Goal: Task Accomplishment & Management: Manage account settings

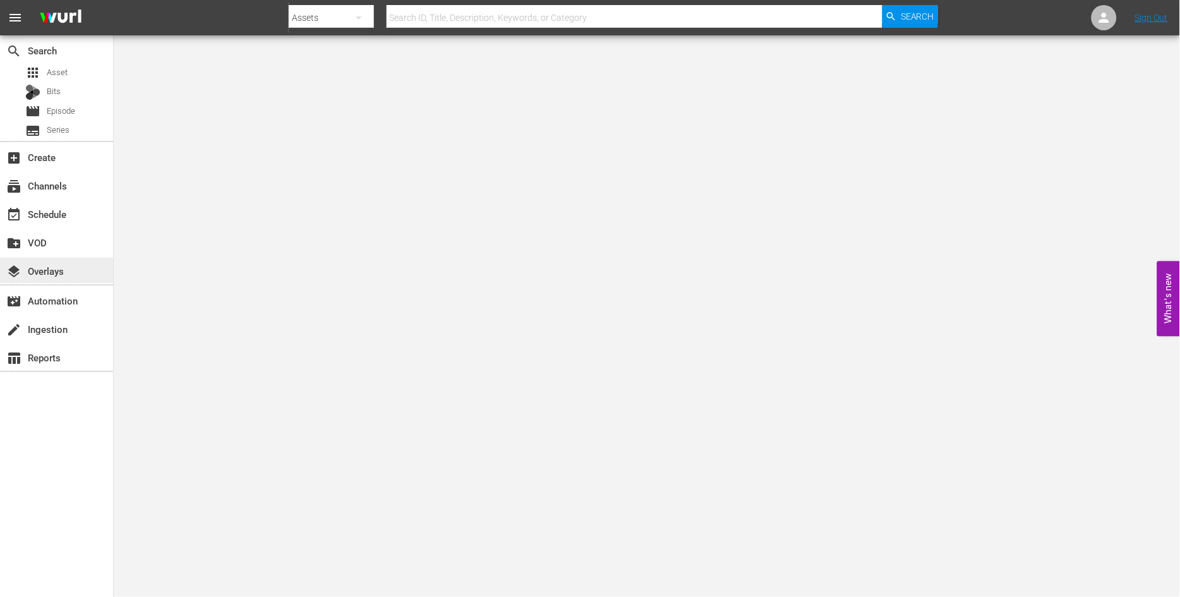
click at [61, 267] on div "layers Overlays" at bounding box center [35, 268] width 71 height 11
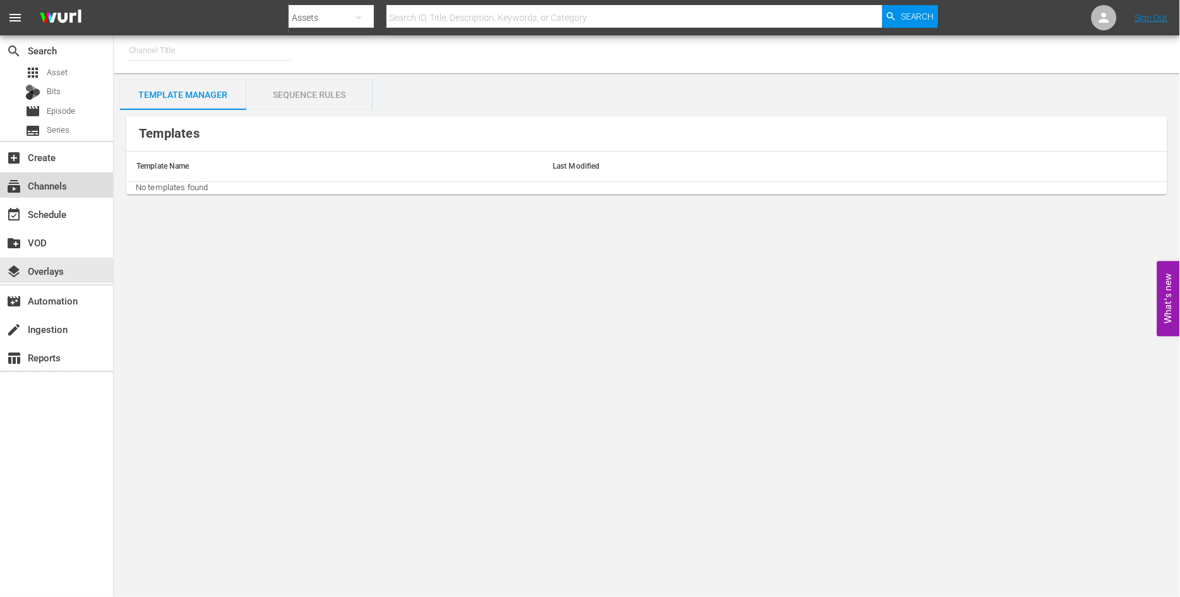
click at [66, 184] on div "subscriptions Channels" at bounding box center [35, 183] width 71 height 11
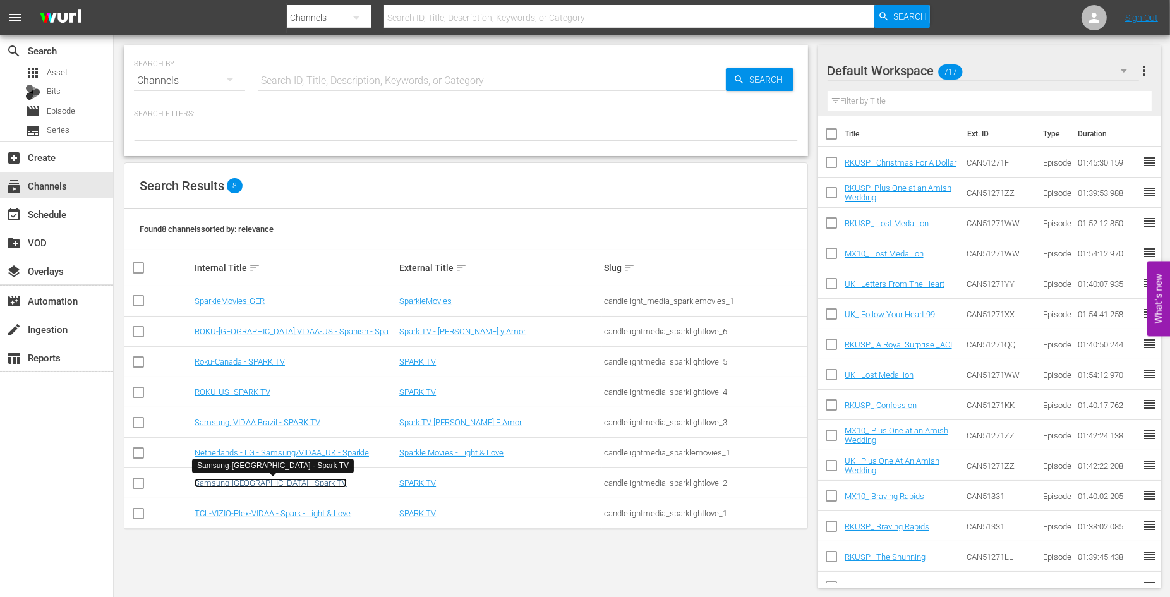
click at [269, 481] on link "Samsung-[GEOGRAPHIC_DATA] - Spark TV" at bounding box center [271, 482] width 152 height 9
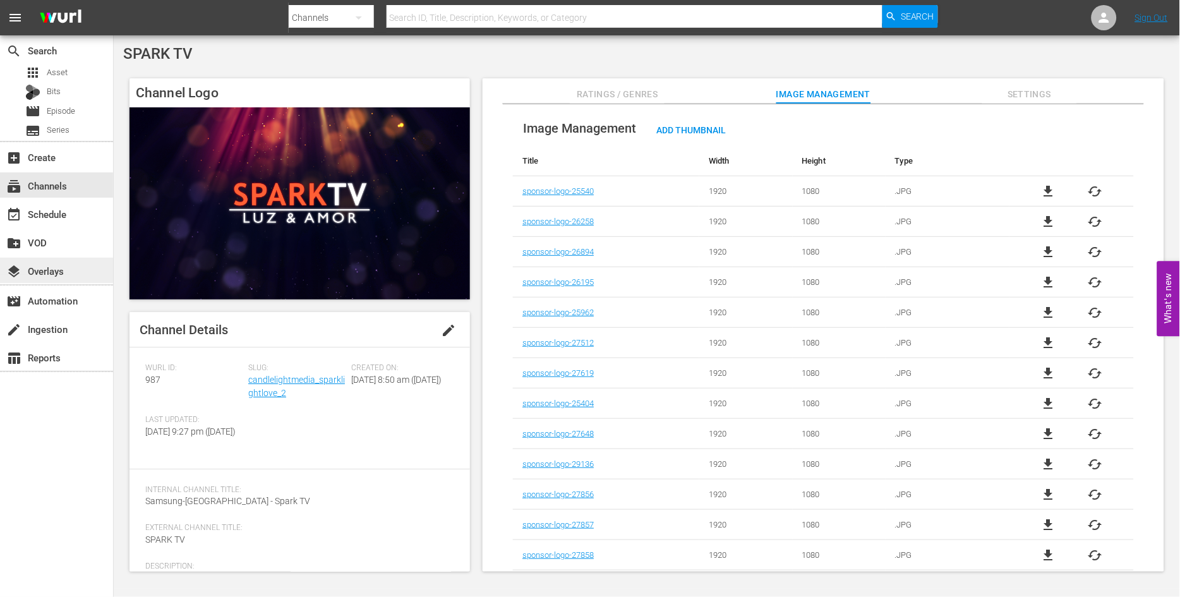
click at [49, 266] on div "layers Overlays" at bounding box center [35, 268] width 71 height 11
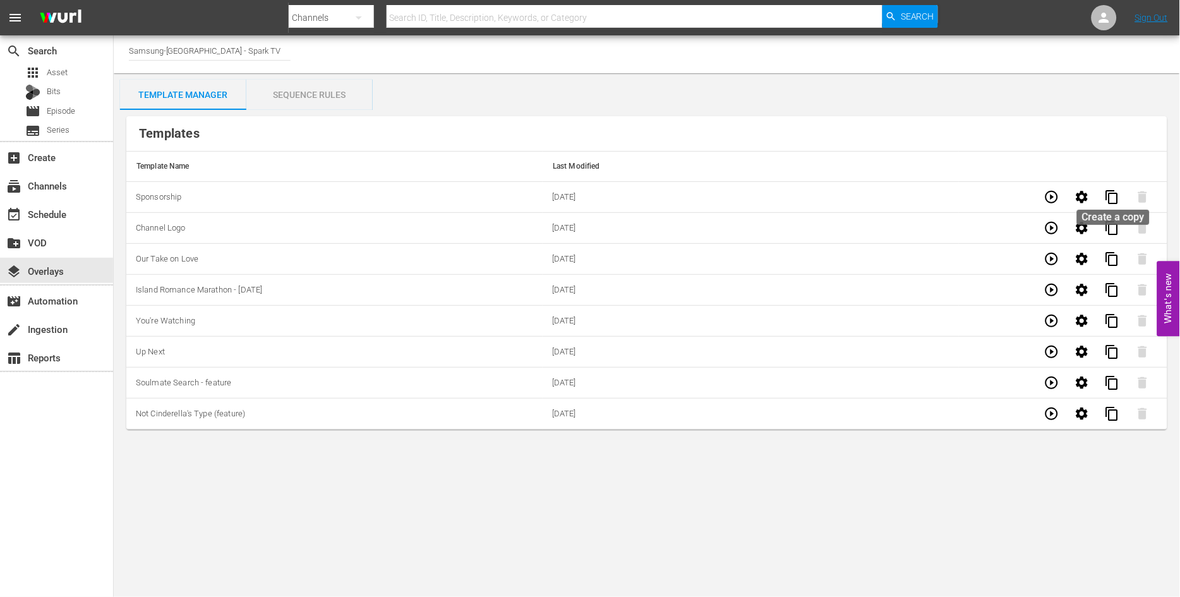
click at [1113, 196] on span "content_copy" at bounding box center [1111, 196] width 15 height 15
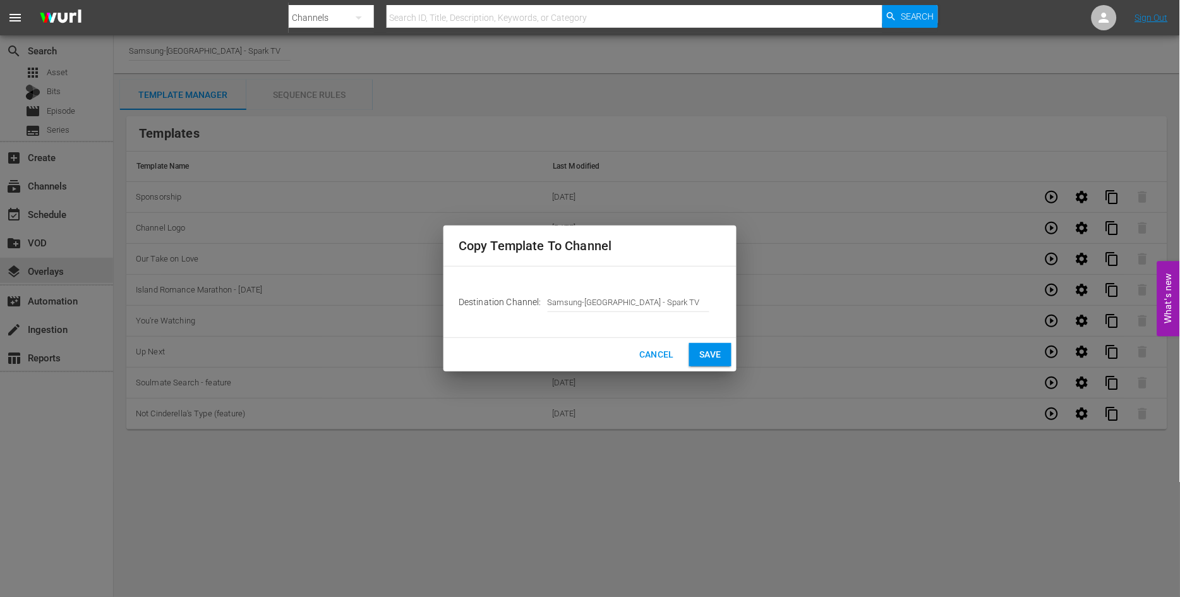
click at [711, 350] on span "Save" at bounding box center [710, 355] width 22 height 16
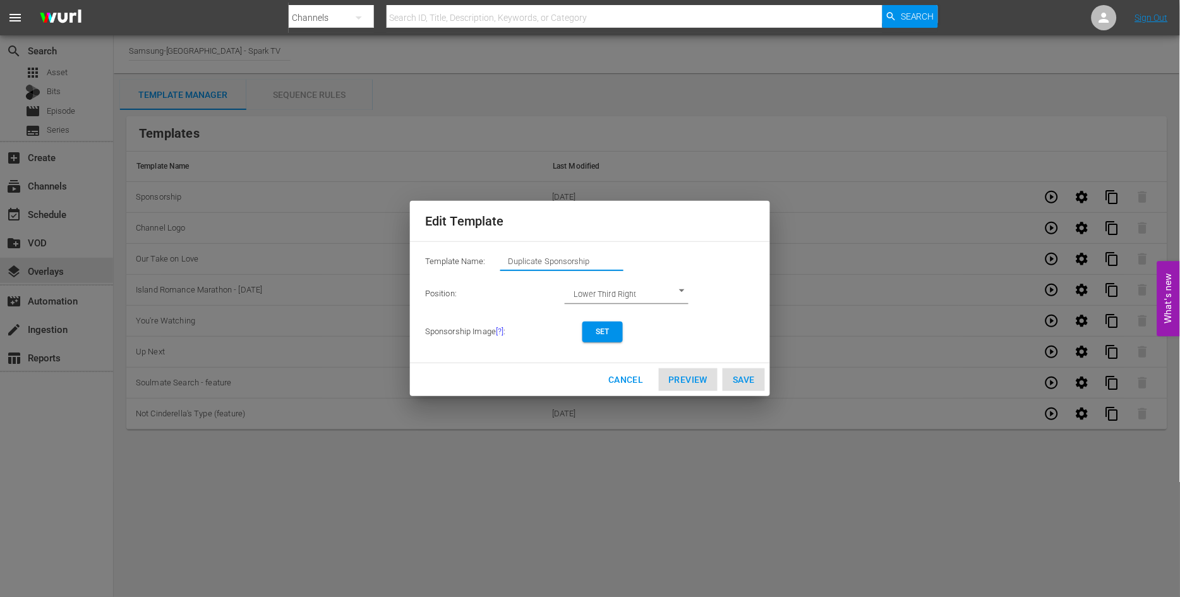
drag, startPoint x: 608, startPoint y: 257, endPoint x: 344, endPoint y: 236, distance: 264.8
click at [344, 236] on div "Edit Template Template Name: Duplicate Sponsorship Position: Lower Third Right …" at bounding box center [590, 299] width 1164 height 582
click at [605, 332] on span "Set" at bounding box center [602, 331] width 20 height 13
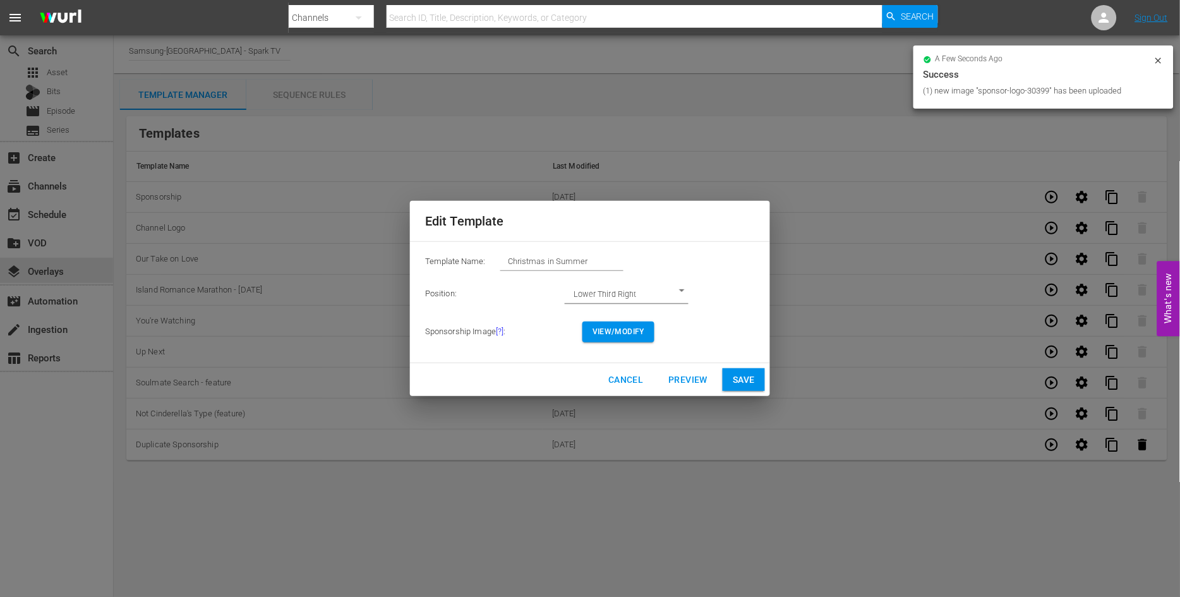
click at [609, 332] on span "View/Modify" at bounding box center [618, 331] width 52 height 13
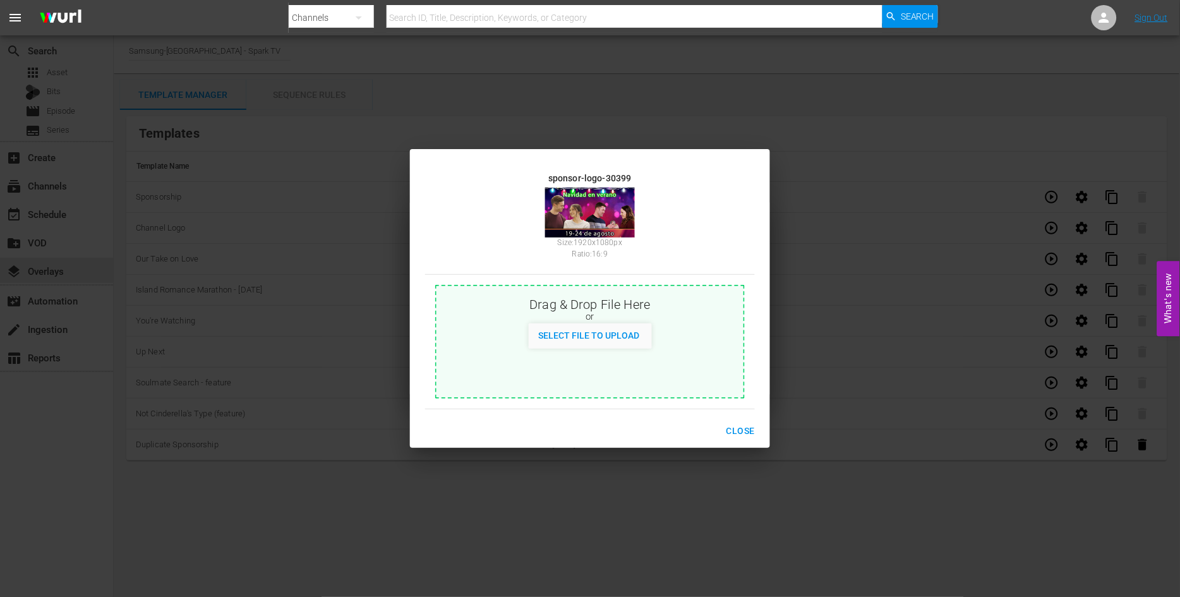
click at [739, 428] on span "Close" at bounding box center [740, 431] width 28 height 16
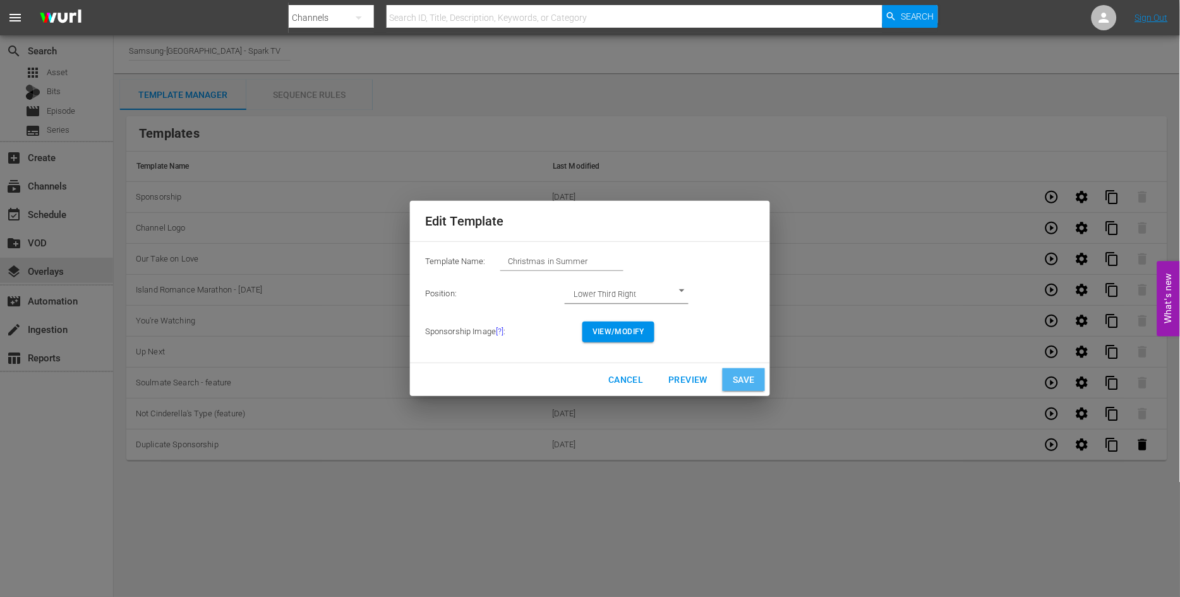
click at [743, 377] on span "Save" at bounding box center [744, 380] width 22 height 16
type input "Duplicate Sponsorship"
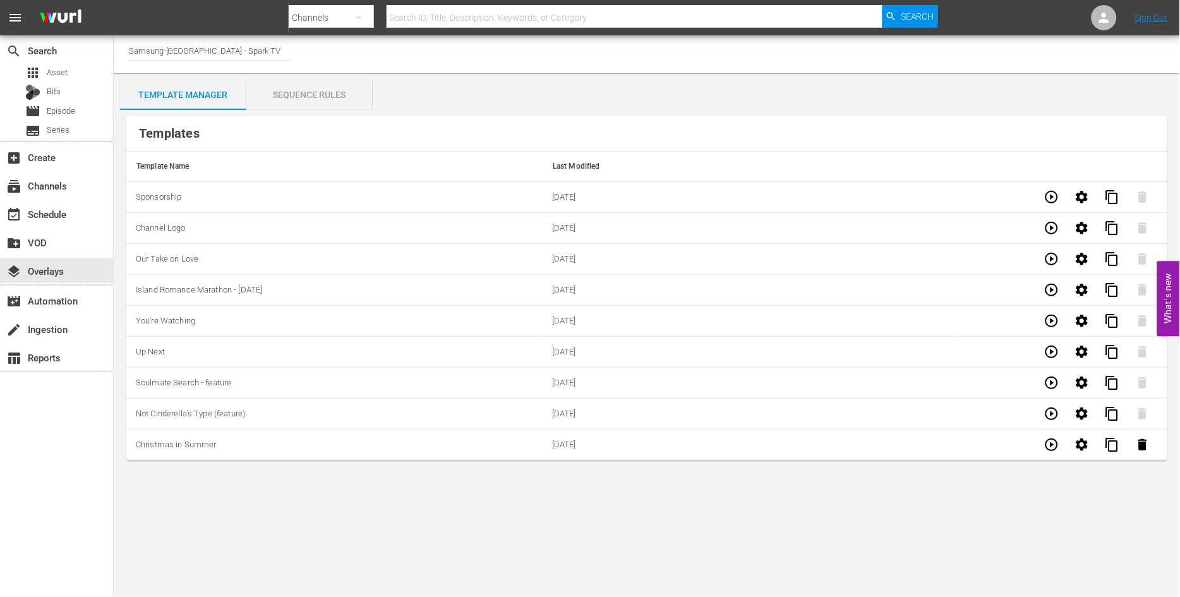
click at [306, 96] on div "Sequence Rules" at bounding box center [309, 95] width 126 height 30
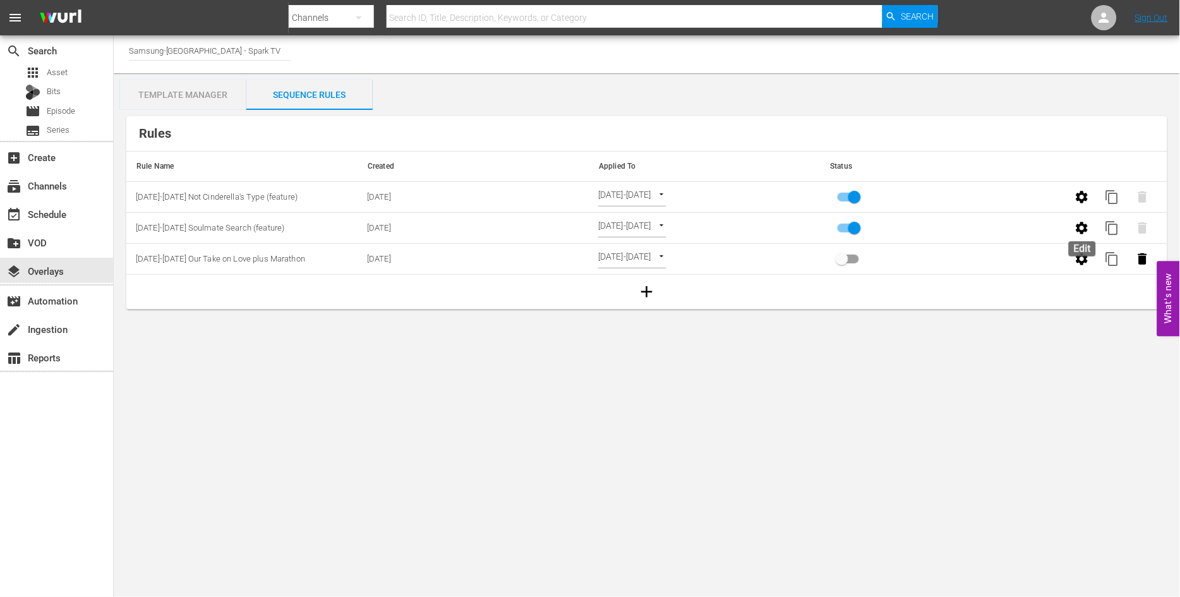
click at [1087, 229] on icon "button" at bounding box center [1082, 228] width 12 height 12
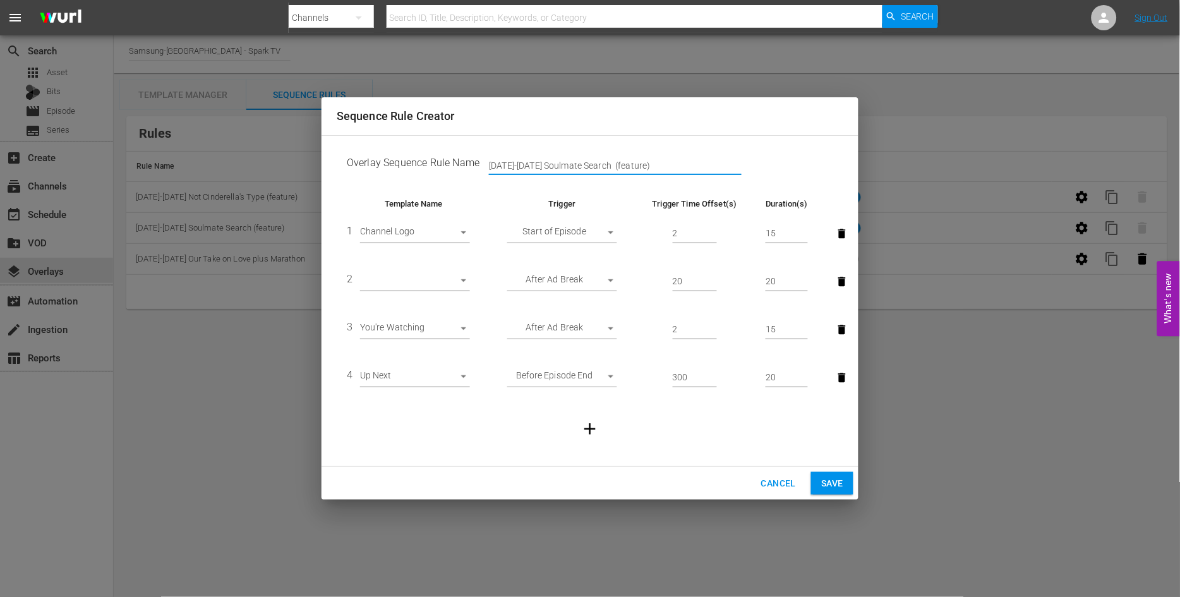
drag, startPoint x: 661, startPoint y: 162, endPoint x: 194, endPoint y: 139, distance: 467.9
click at [194, 139] on div "Sequence Rule Creator Overlay Sequence Rule Name Aug 4-10 Soulmate Search (feat…" at bounding box center [590, 298] width 1180 height 597
type input "[DATE]-[DATE] Christmas in Summer"
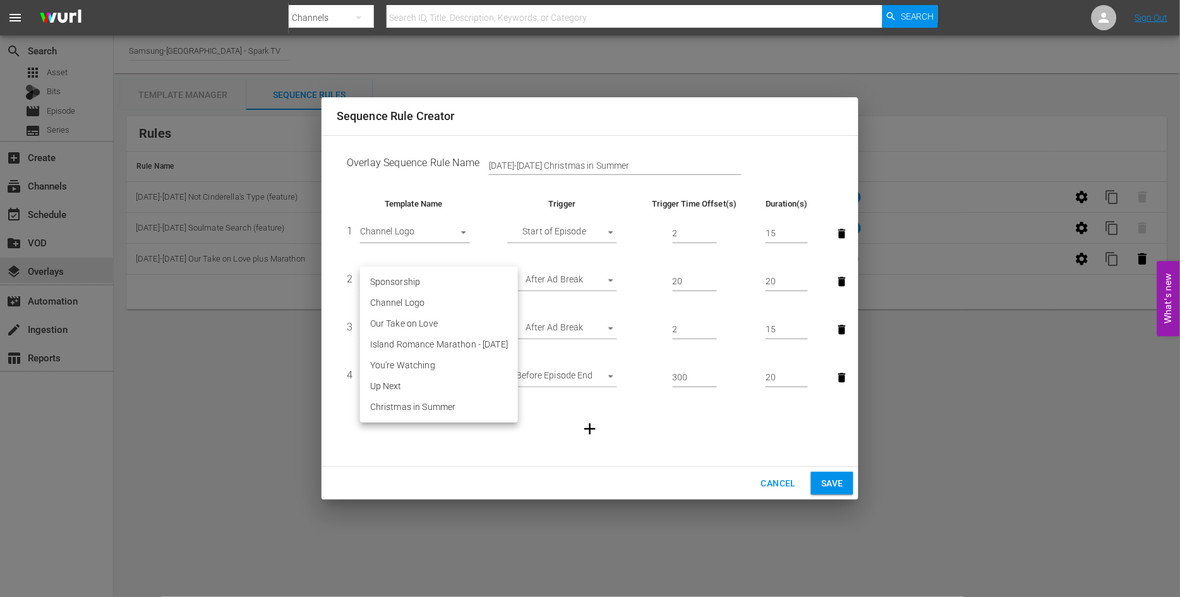
click at [464, 282] on body "menu Search By Channels Search ID, Title, Description, Keywords, or Category Se…" at bounding box center [590, 298] width 1180 height 597
click at [447, 407] on li "Christmas in Summer" at bounding box center [439, 407] width 158 height 21
type input "30399"
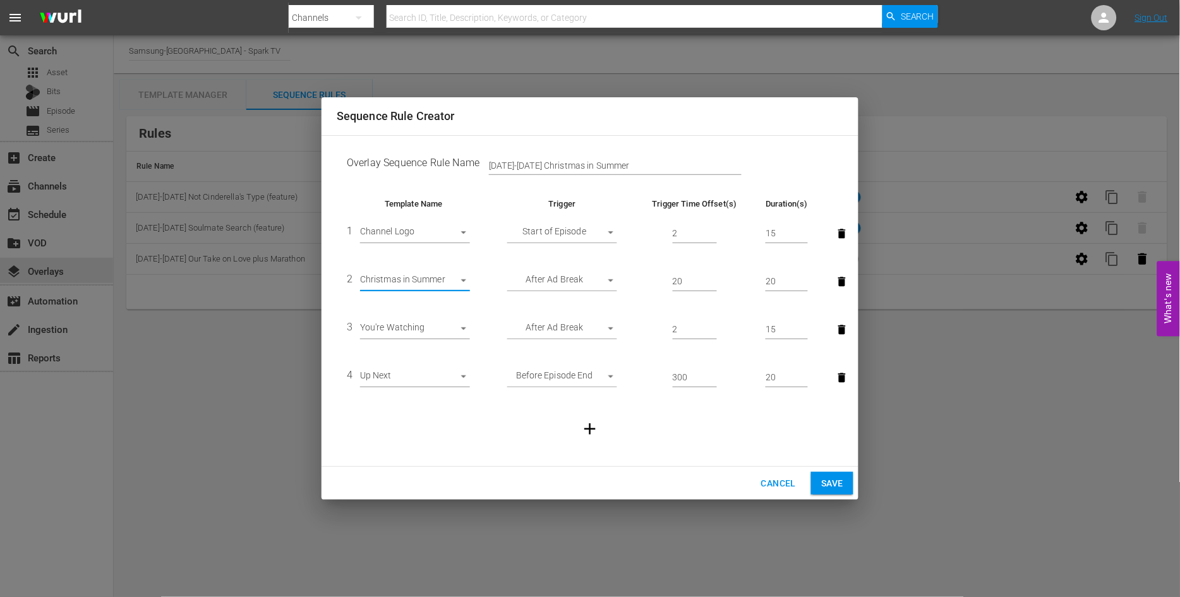
click at [843, 480] on button "Save" at bounding box center [832, 483] width 42 height 23
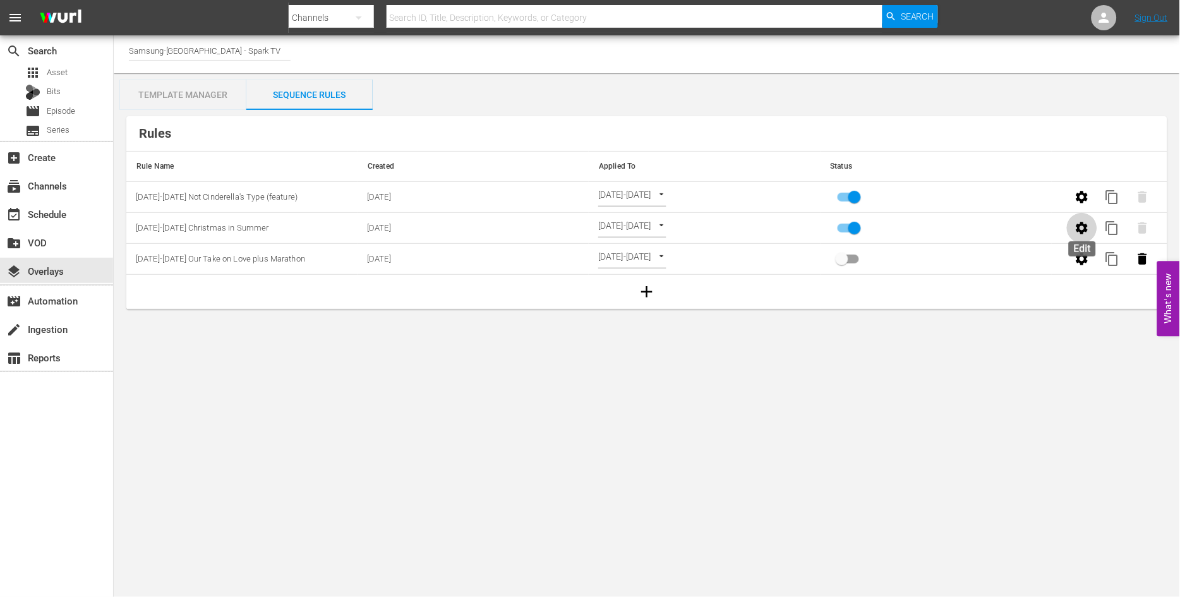
click at [1085, 229] on icon "button" at bounding box center [1082, 228] width 12 height 12
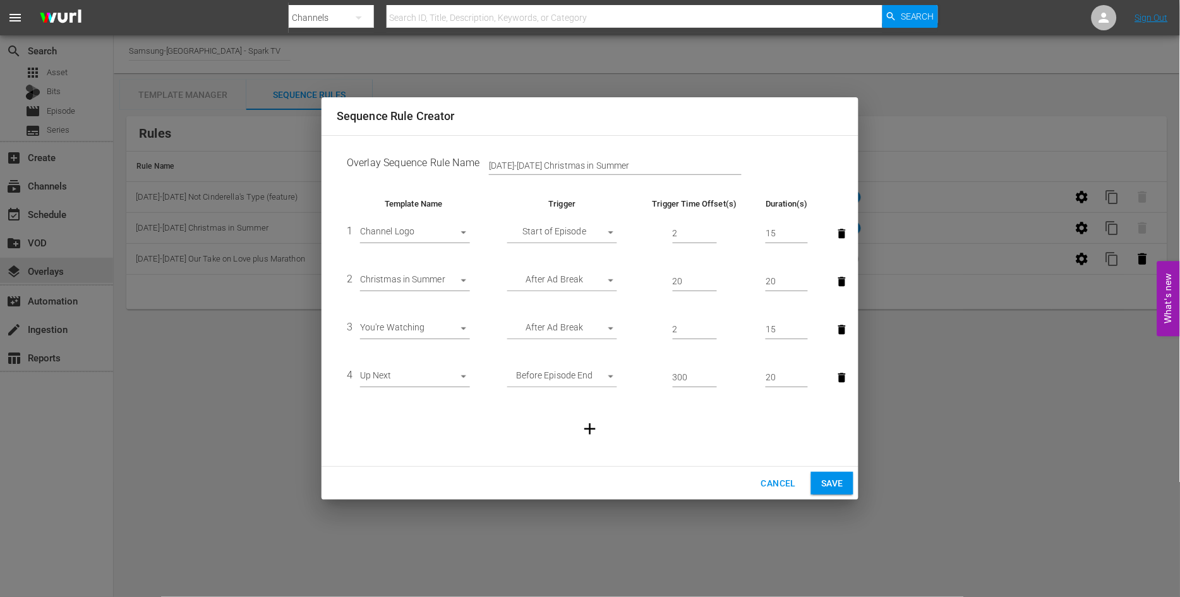
click at [1042, 412] on div "Sequence Rule Creator Overlay Sequence Rule Name Aug 18-24 Christmas in Summer …" at bounding box center [590, 298] width 1180 height 597
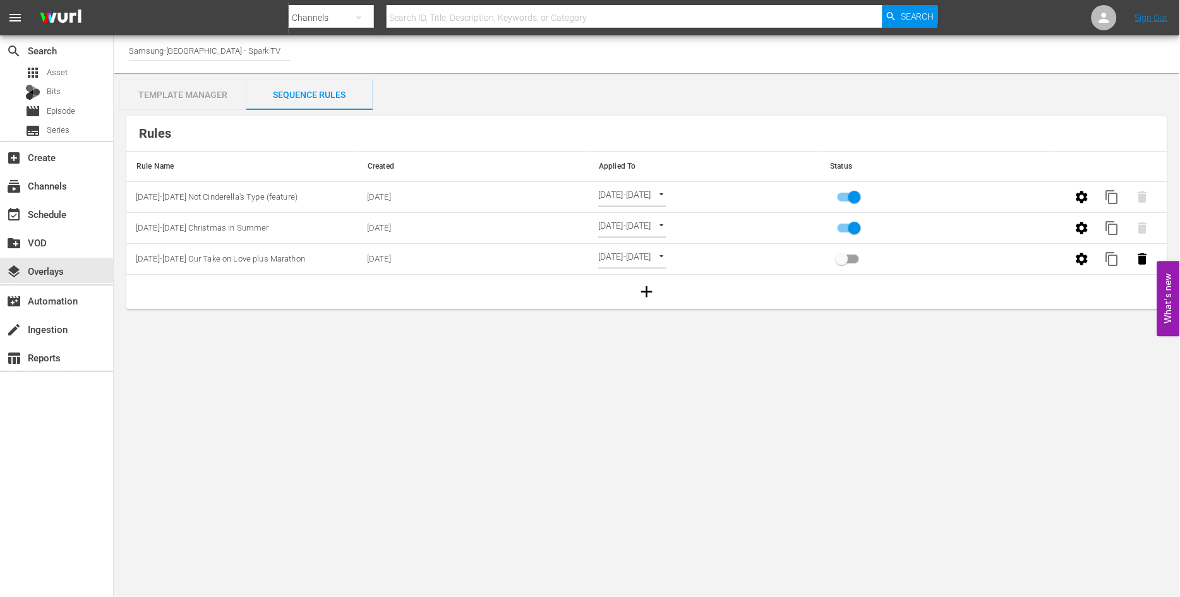
click at [690, 224] on body "menu Search By Channels Search ID, Title, Description, Keywords, or Category Se…" at bounding box center [590, 298] width 1180 height 597
click at [649, 228] on li "Select Date" at bounding box center [647, 228] width 97 height 21
click at [686, 224] on body "menu Search By Channels Search ID, Title, Description, Keywords, or Category Se…" at bounding box center [590, 298] width 1180 height 597
click at [655, 204] on li "Channel Level" at bounding box center [647, 207] width 97 height 21
type input "CHANNEL_LEVEL"
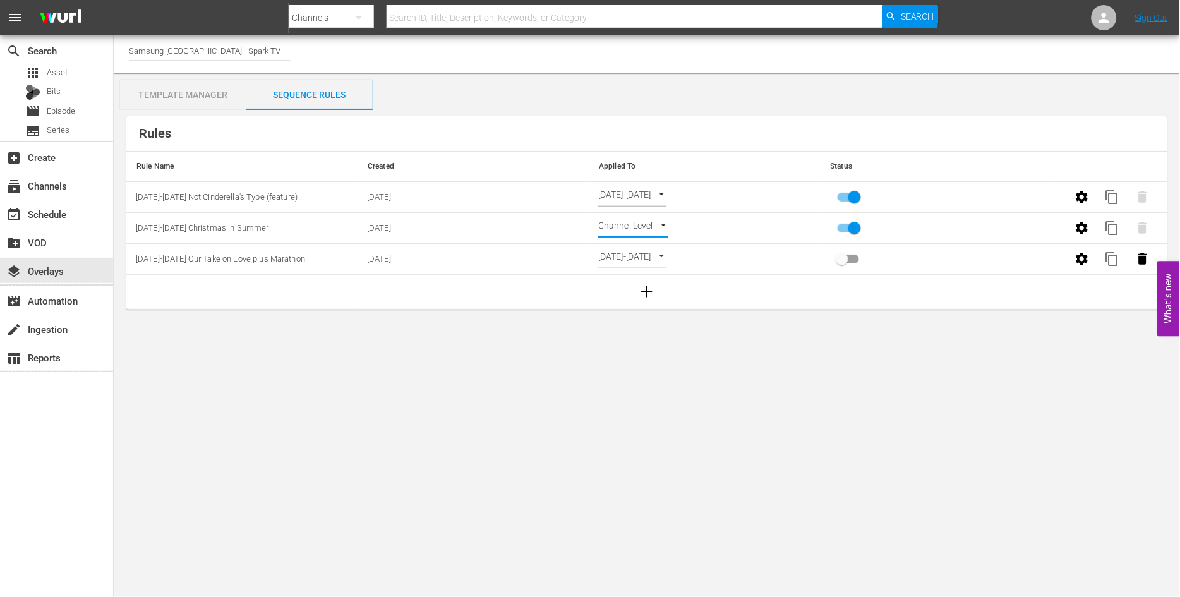
click at [660, 227] on body "menu Search By Channels Search ID, Title, Description, Keywords, or Category Se…" at bounding box center [590, 298] width 1180 height 597
click at [636, 244] on li "Select Date" at bounding box center [636, 249] width 75 height 21
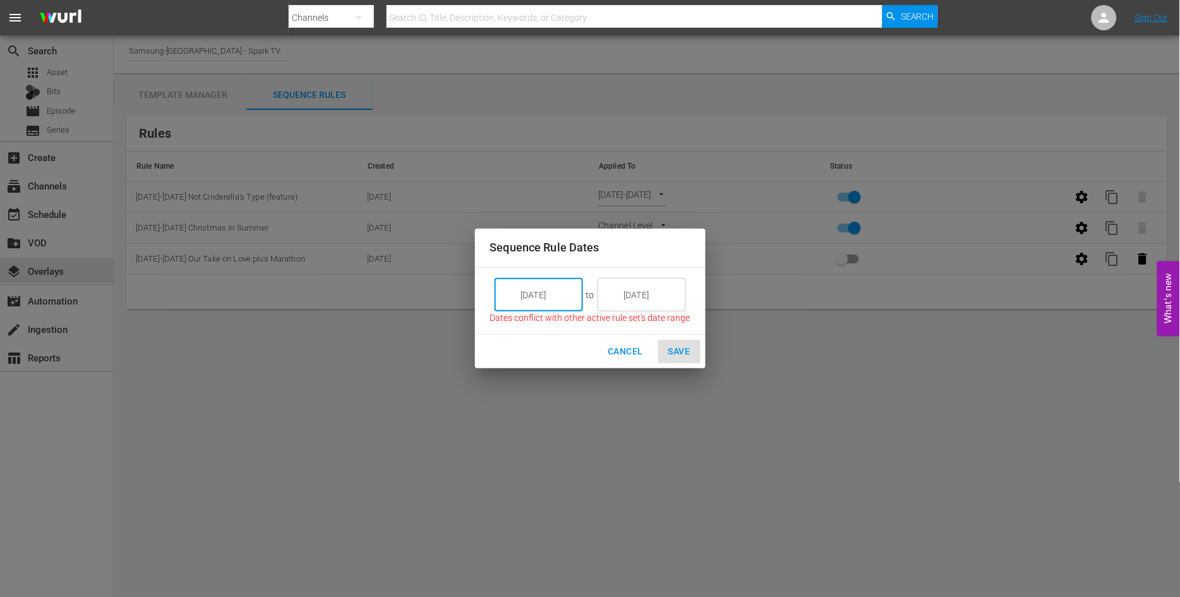
click at [558, 292] on input "8/16/25" at bounding box center [547, 295] width 71 height 34
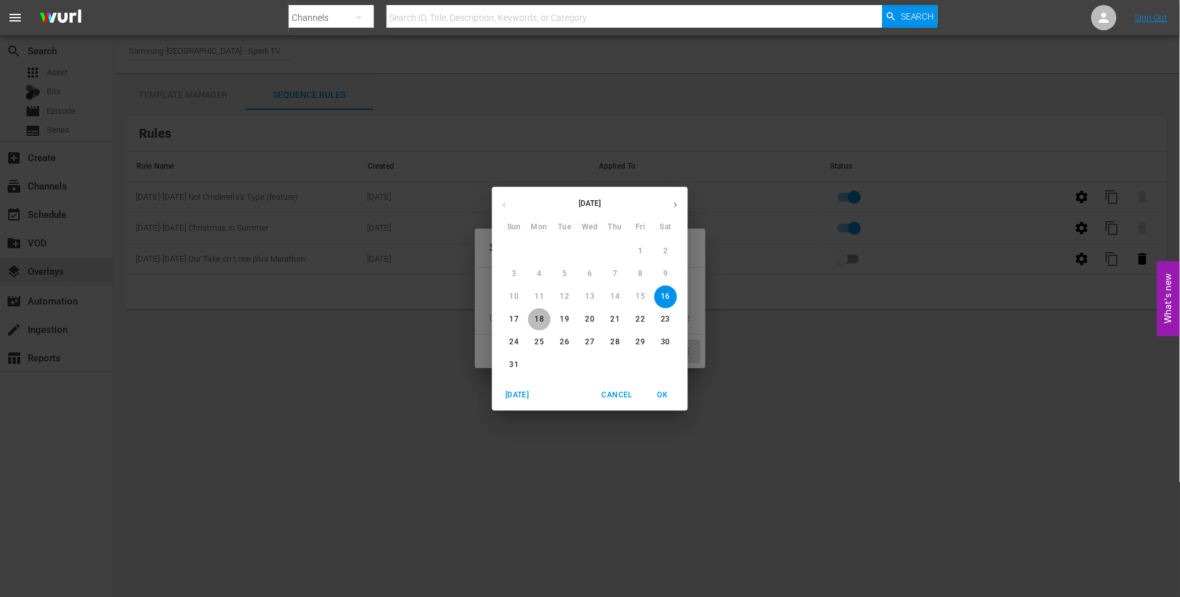
click at [541, 319] on p "18" at bounding box center [539, 319] width 9 height 11
type input "[DATE]"
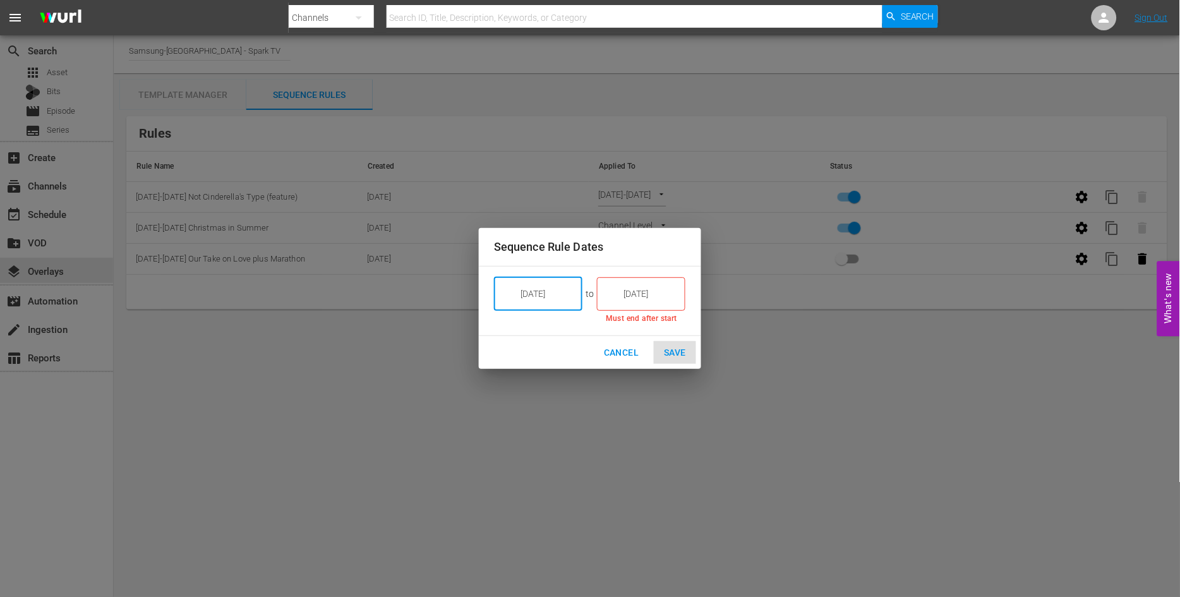
click at [654, 292] on input "8/16/25" at bounding box center [649, 294] width 71 height 34
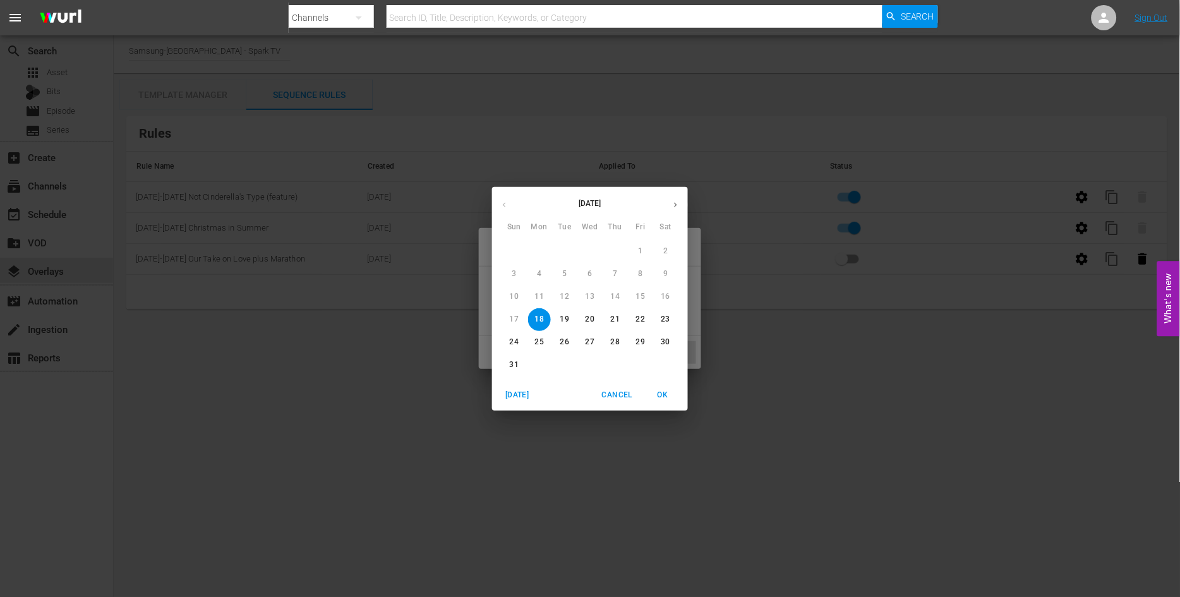
click at [513, 344] on p "24" at bounding box center [514, 342] width 9 height 11
type input "[DATE]"
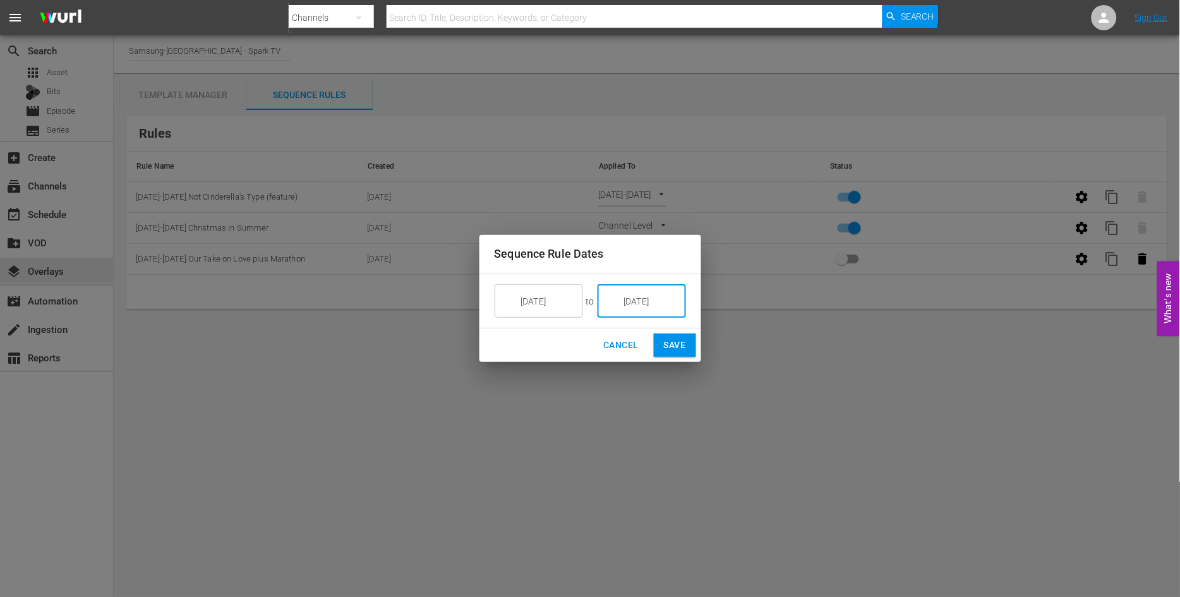
click at [672, 344] on span "Save" at bounding box center [675, 345] width 22 height 16
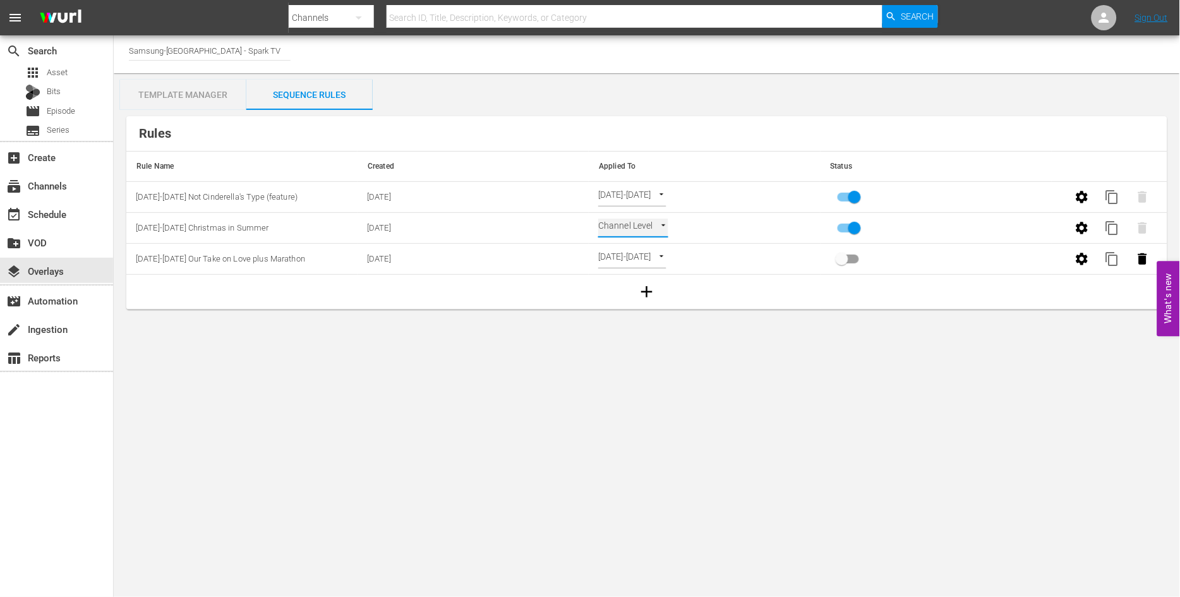
type input "SELECT_DATE"
click at [186, 93] on div "Template Manager" at bounding box center [183, 95] width 126 height 30
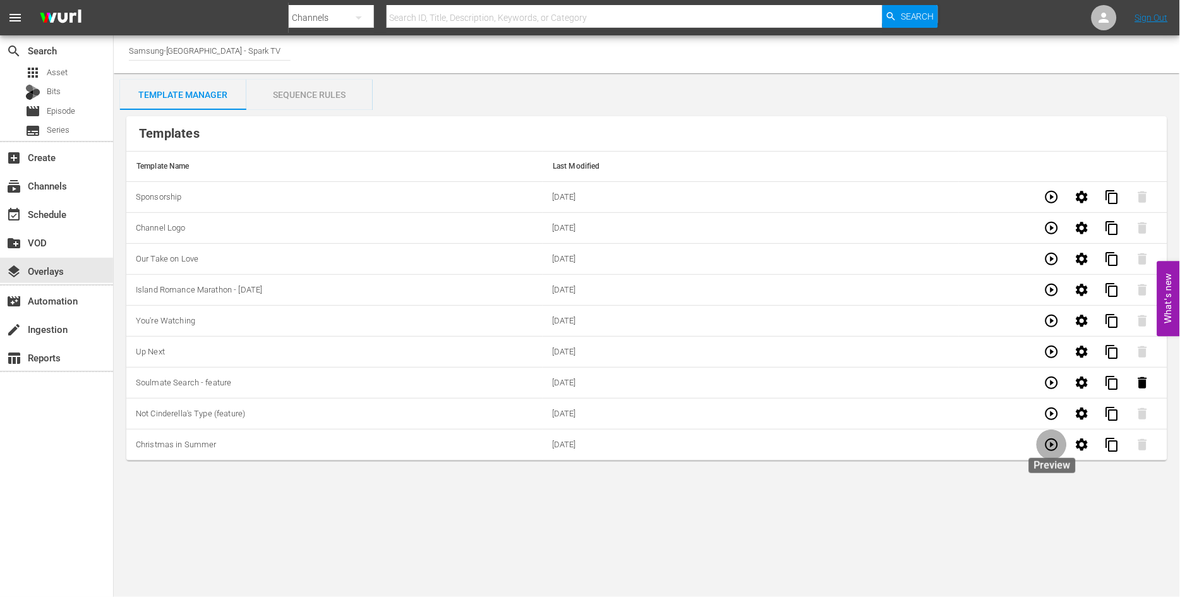
click at [1050, 443] on icon "button" at bounding box center [1051, 444] width 15 height 15
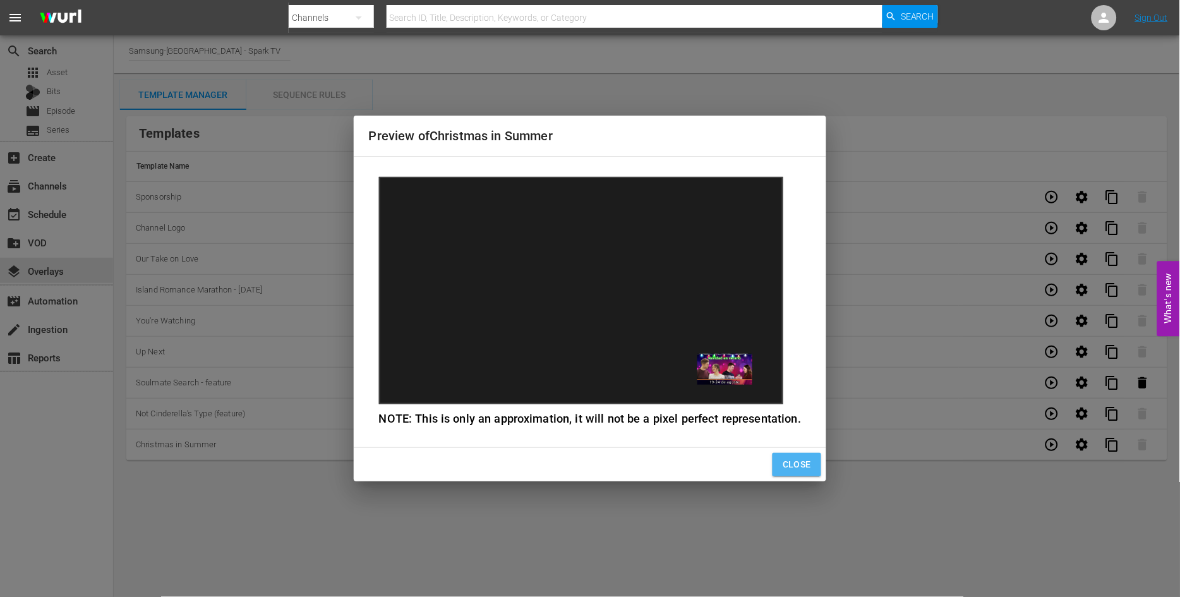
click at [792, 464] on span "Close" at bounding box center [796, 465] width 28 height 16
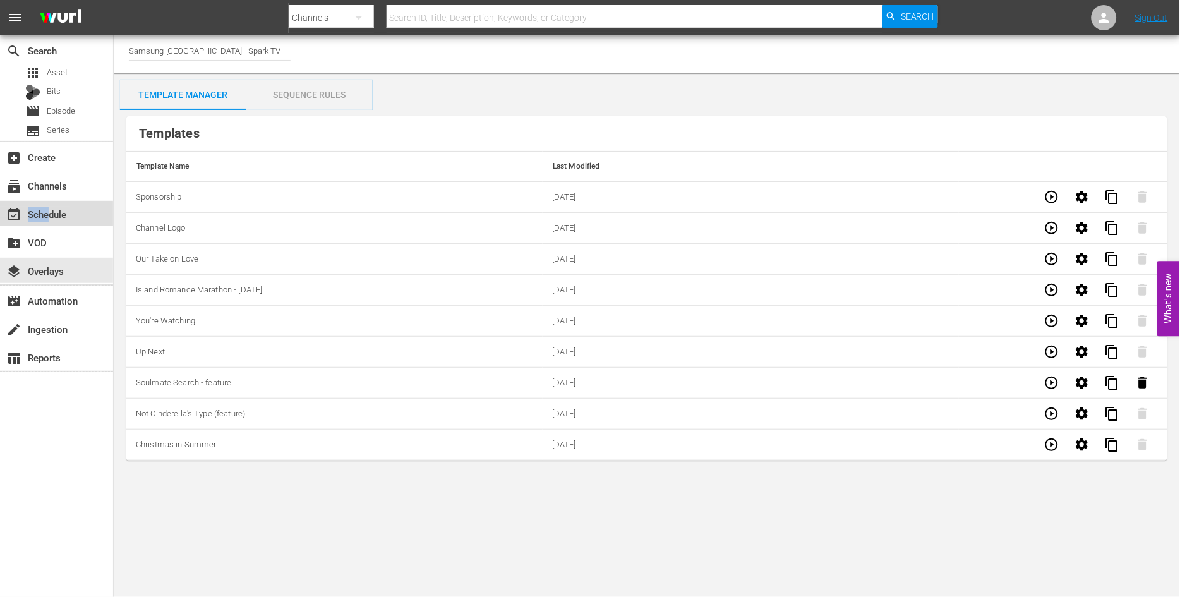
click at [51, 218] on div "event_available Schedule" at bounding box center [35, 211] width 71 height 11
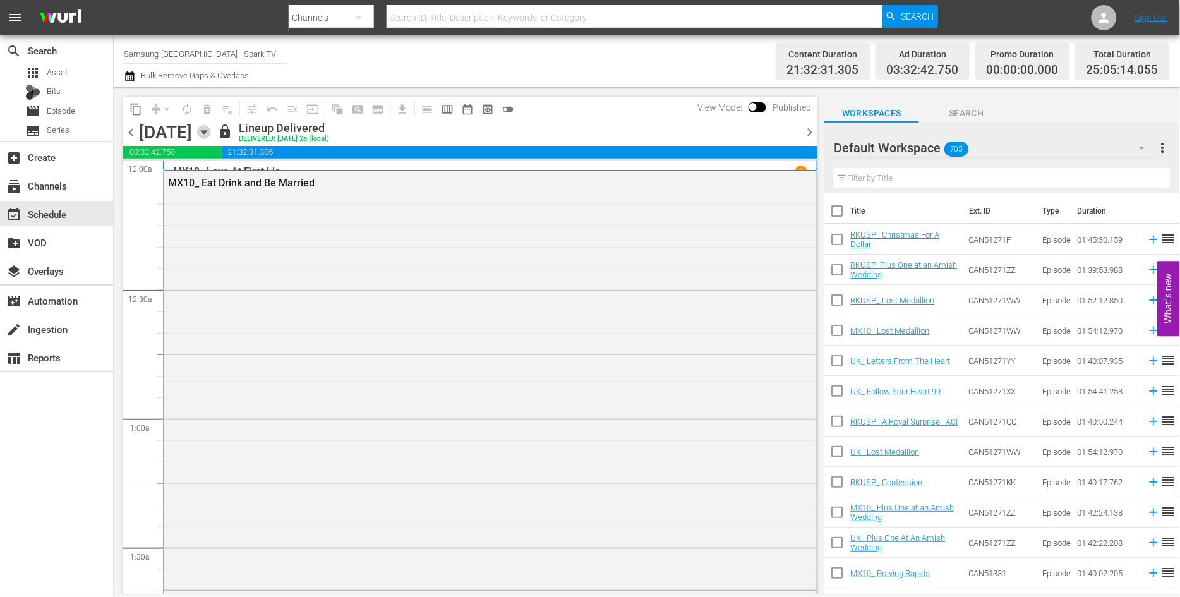
click at [206, 131] on icon "button" at bounding box center [204, 132] width 6 height 3
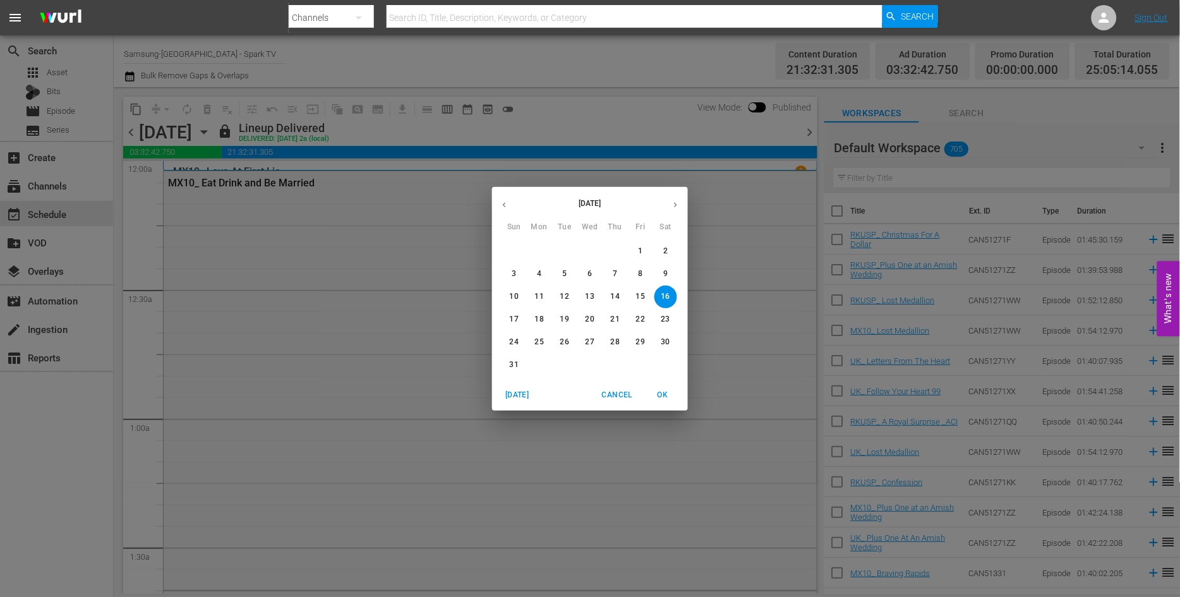
click at [544, 320] on span "18" at bounding box center [539, 319] width 23 height 11
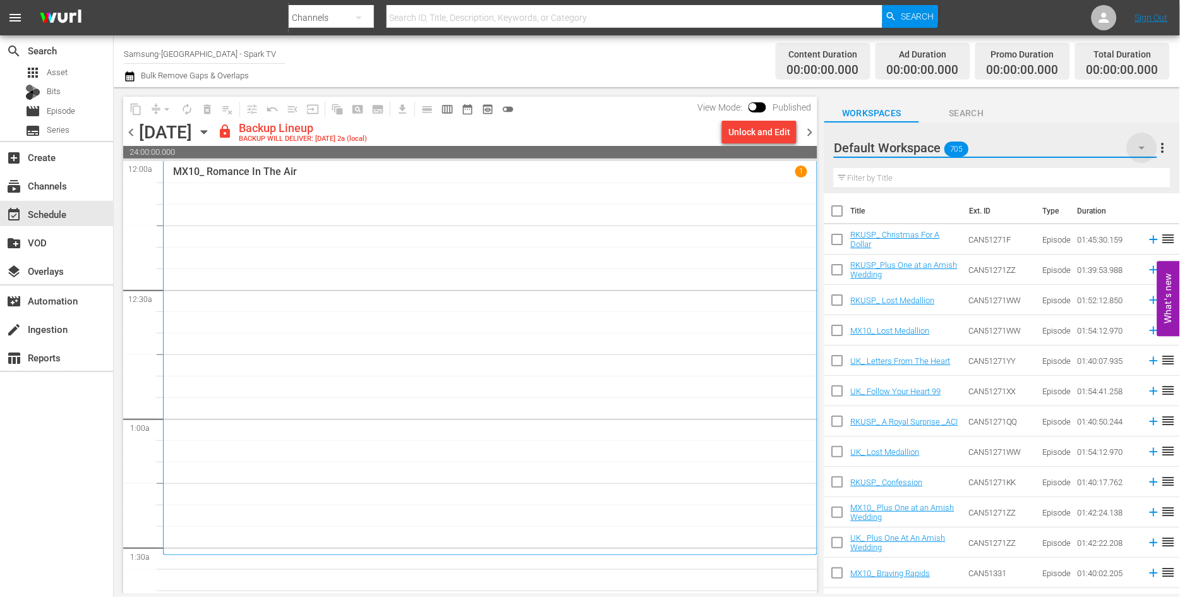
click at [1144, 148] on icon "button" at bounding box center [1142, 148] width 6 height 3
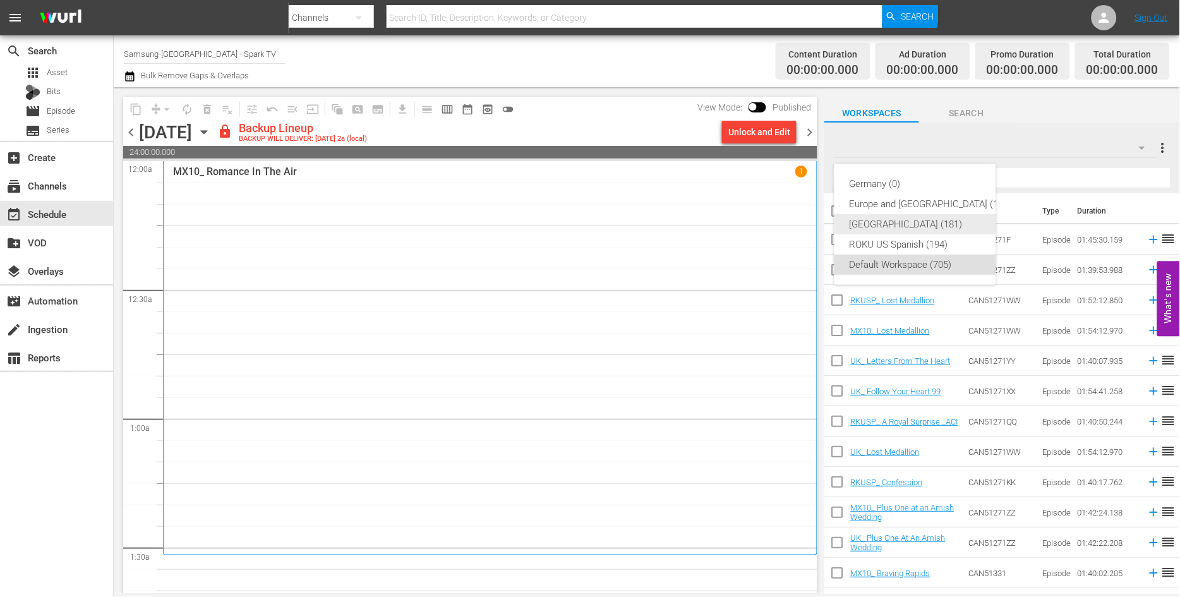
click at [885, 223] on div "[GEOGRAPHIC_DATA] (181)" at bounding box center [930, 224] width 162 height 20
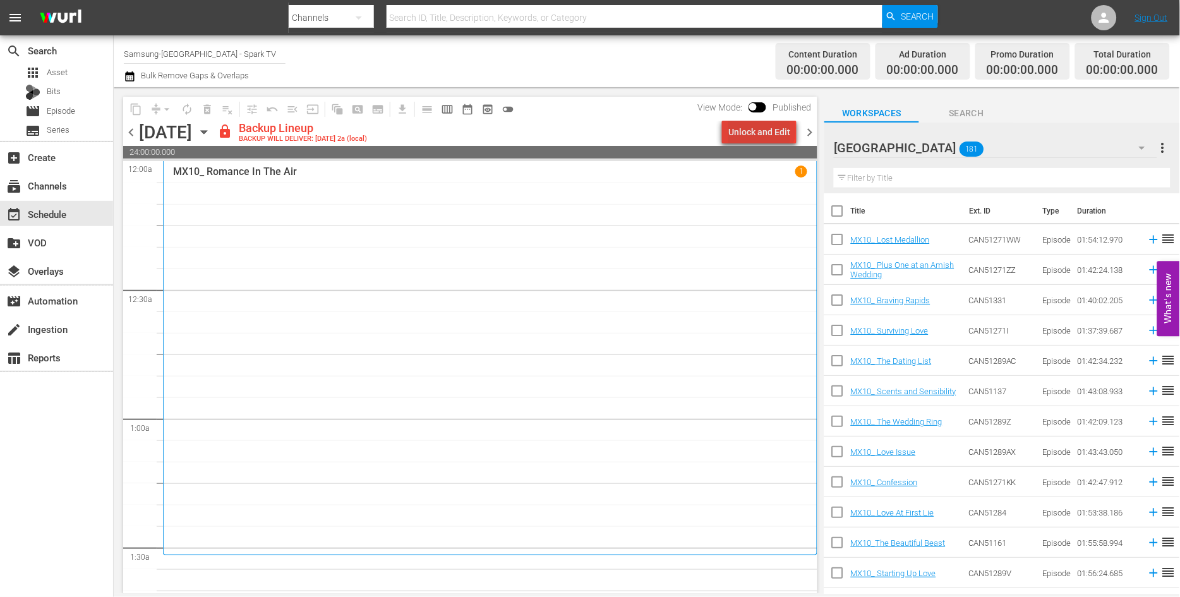
click at [765, 130] on div "Unlock and Edit" at bounding box center [759, 132] width 62 height 23
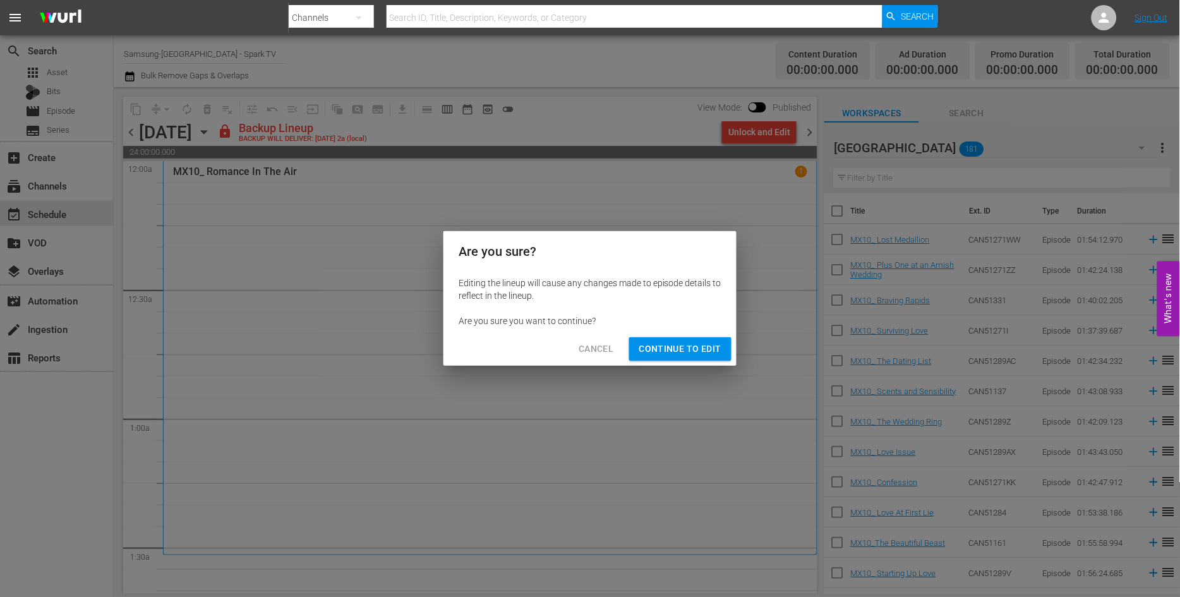
click at [667, 344] on span "Continue to Edit" at bounding box center [680, 349] width 82 height 16
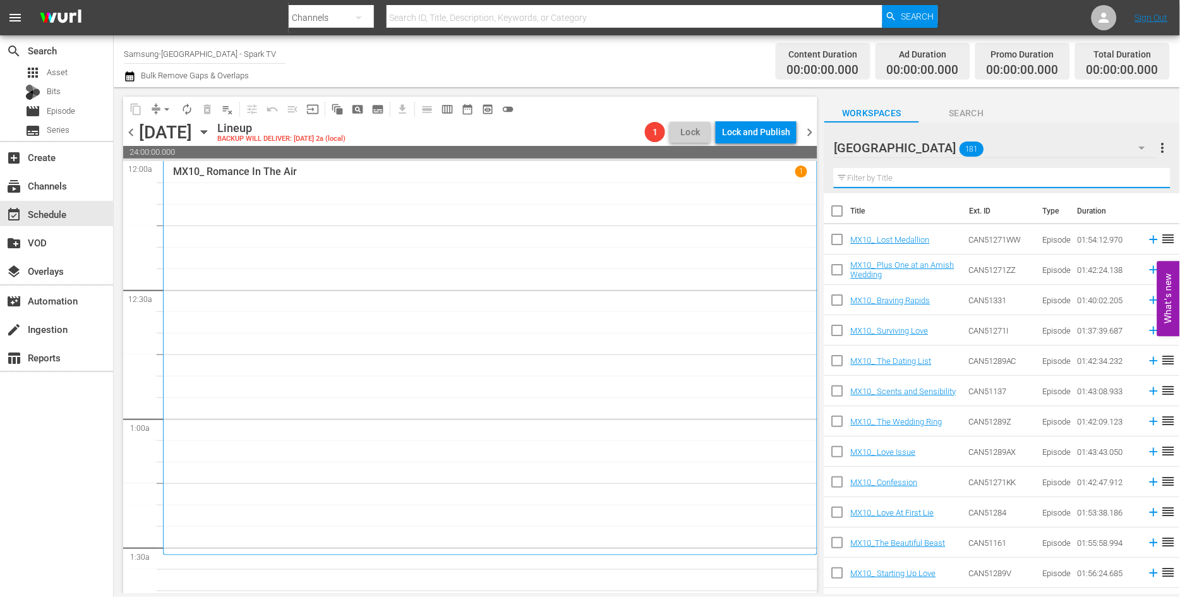
click at [879, 176] on input "text" at bounding box center [1002, 178] width 337 height 20
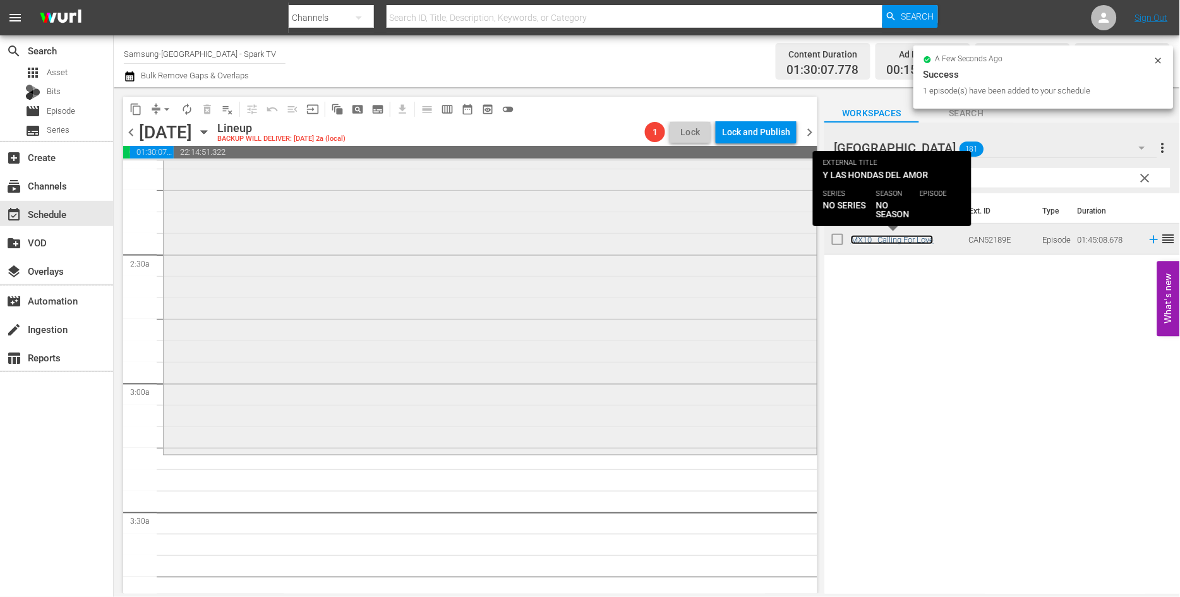
scroll to position [561, 0]
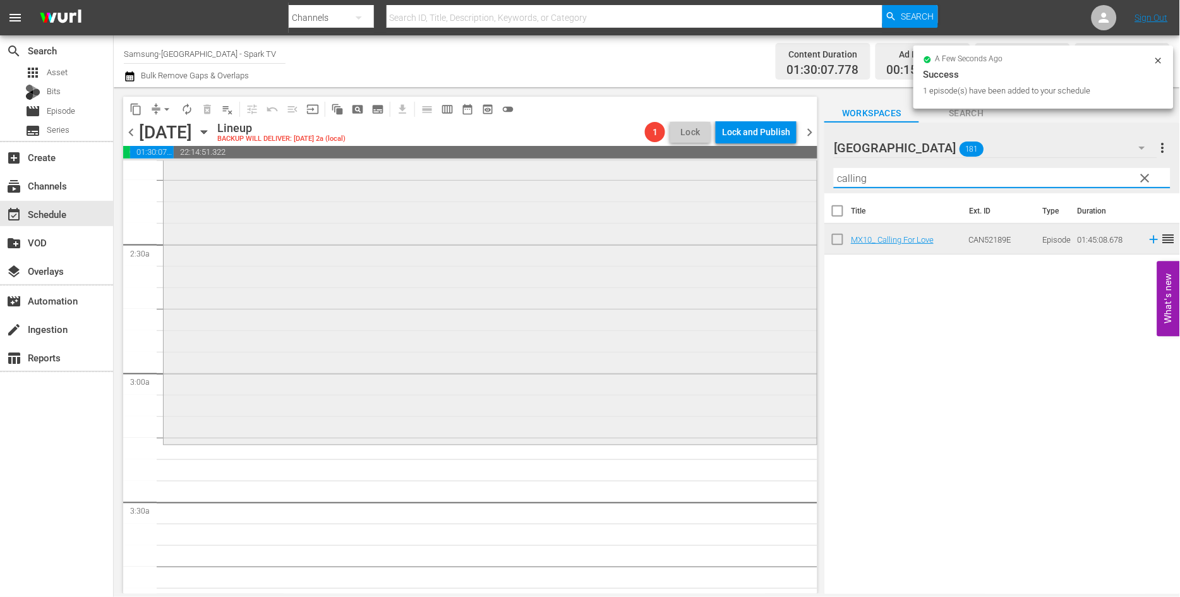
drag, startPoint x: 892, startPoint y: 181, endPoint x: 691, endPoint y: 179, distance: 201.5
click at [691, 179] on div "content_copy compress arrow_drop_down autorenew_outlined delete_forever_outline…" at bounding box center [647, 340] width 1066 height 506
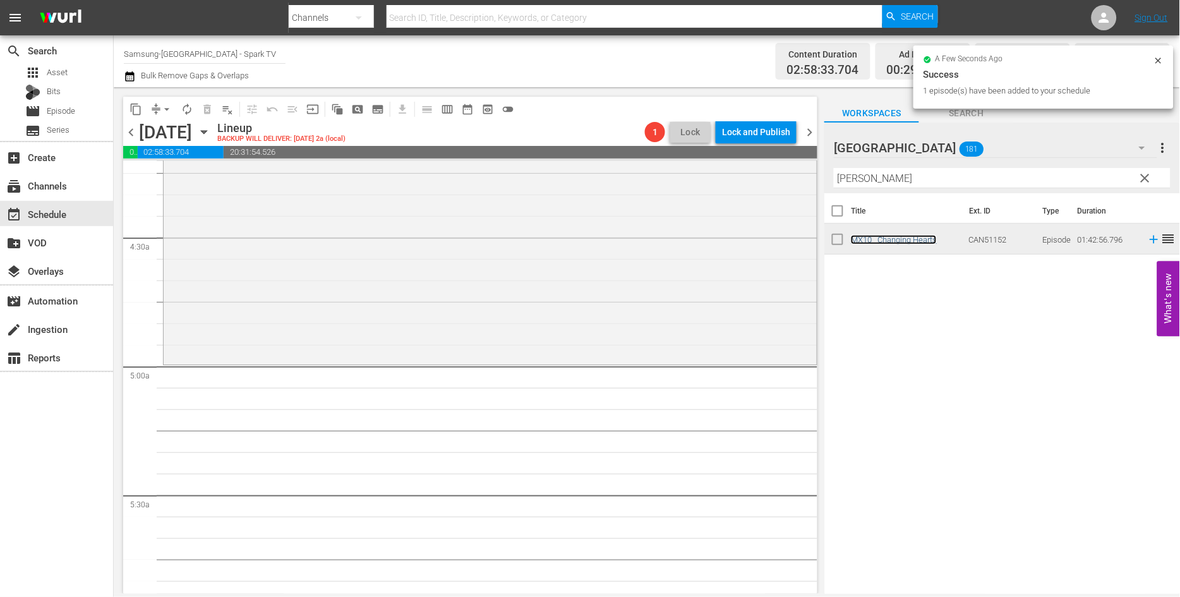
scroll to position [1122, 0]
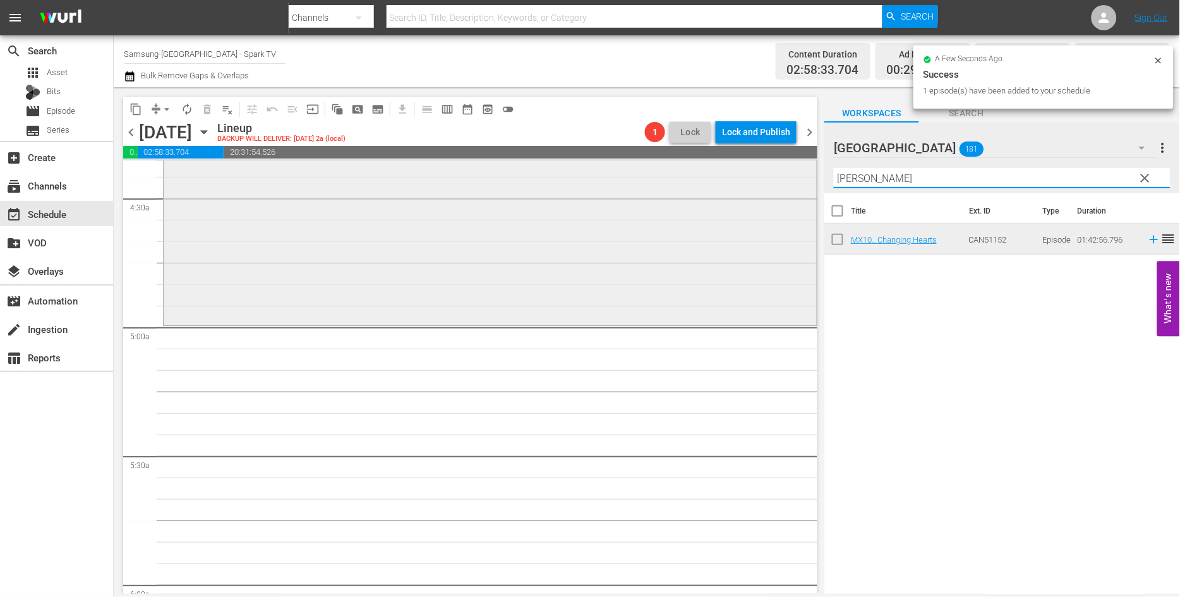
drag, startPoint x: 903, startPoint y: 180, endPoint x: 633, endPoint y: 178, distance: 269.7
click at [643, 181] on div "content_copy compress arrow_drop_down autorenew_outlined delete_forever_outline…" at bounding box center [647, 340] width 1066 height 506
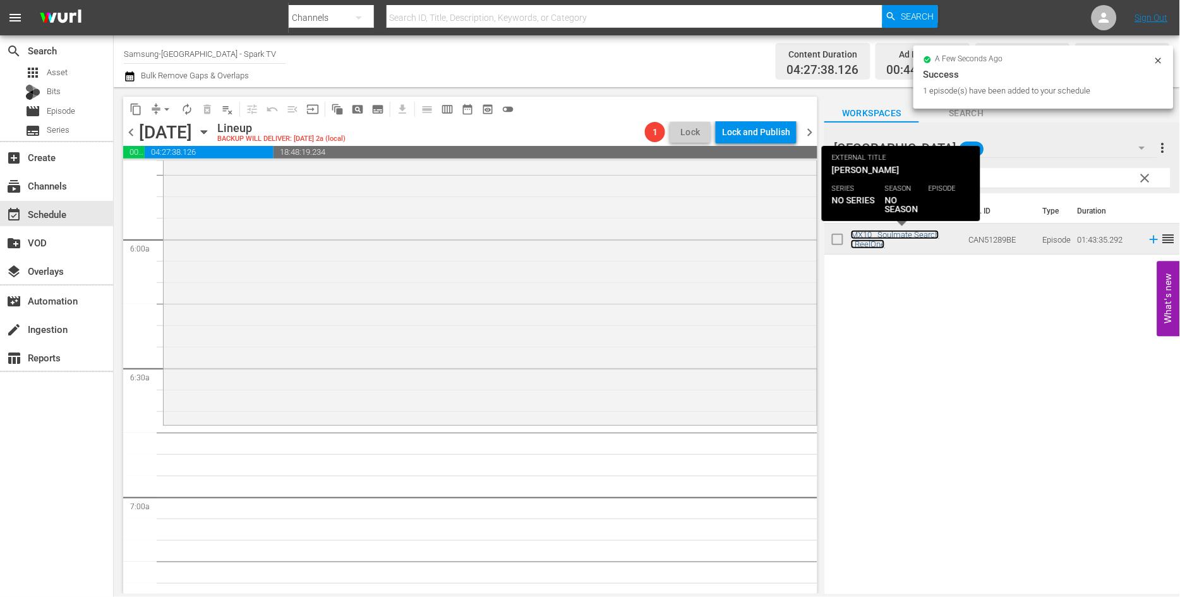
scroll to position [1473, 0]
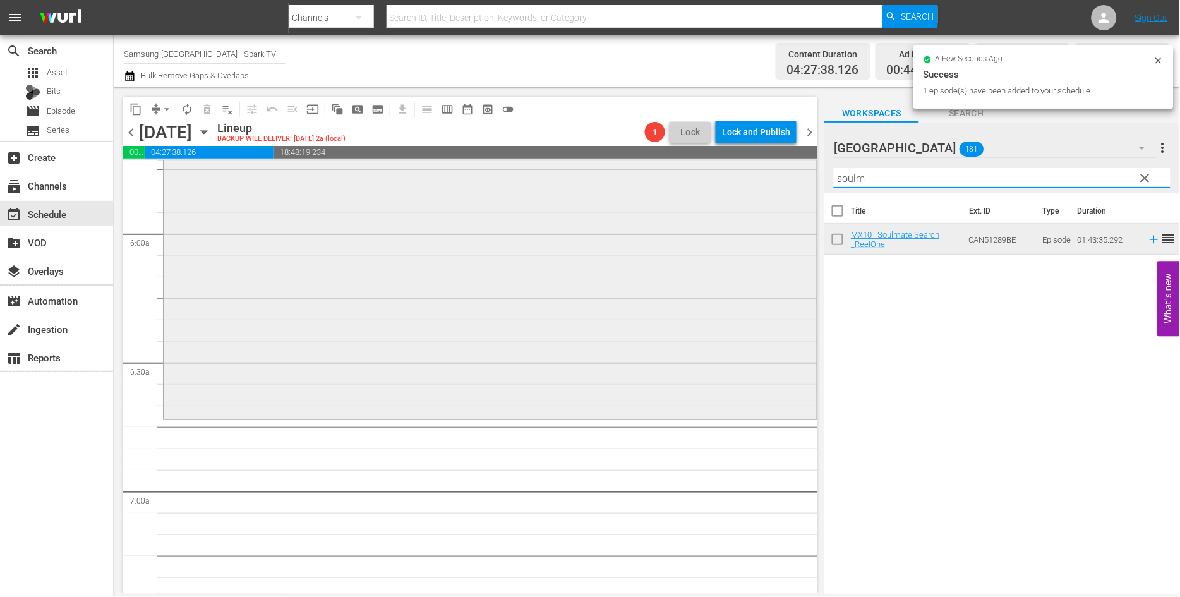
drag, startPoint x: 862, startPoint y: 177, endPoint x: 745, endPoint y: 177, distance: 116.8
click at [746, 177] on div "content_copy compress arrow_drop_down autorenew_outlined delete_forever_outline…" at bounding box center [647, 340] width 1066 height 506
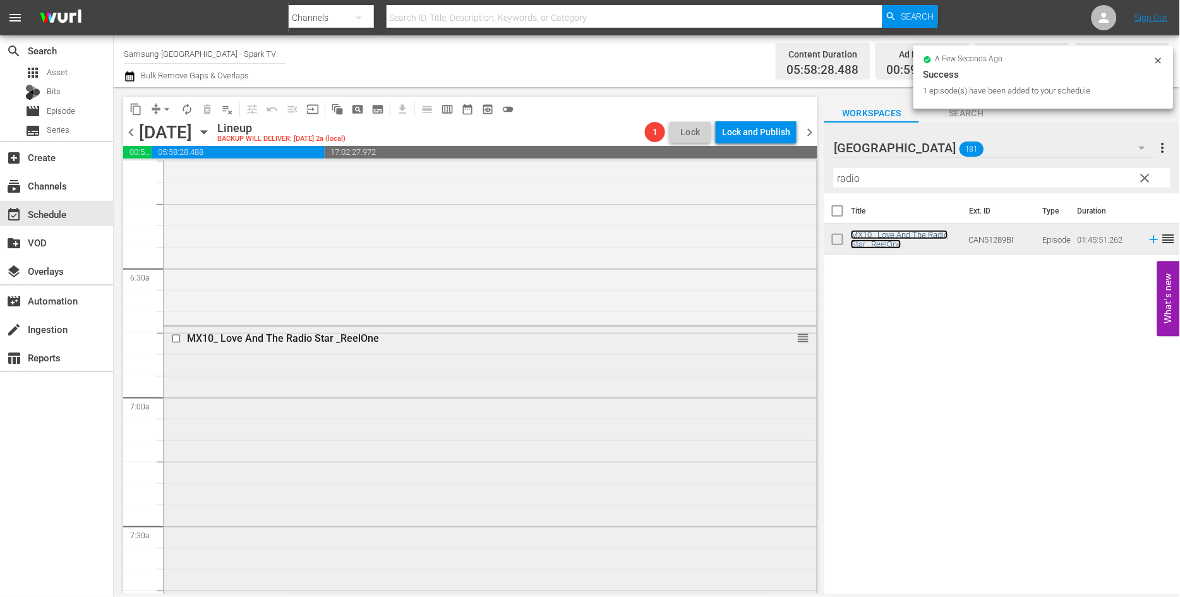
scroll to position [1824, 0]
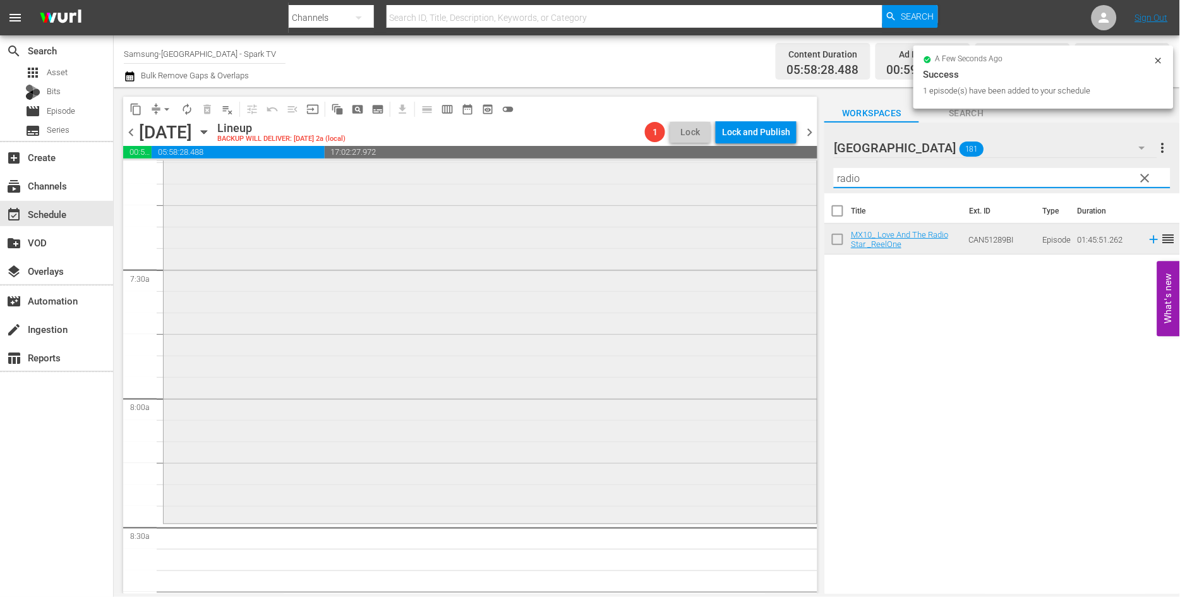
drag, startPoint x: 705, startPoint y: 179, endPoint x: 650, endPoint y: 179, distance: 54.9
click at [652, 179] on div "content_copy compress arrow_drop_down autorenew_outlined delete_forever_outline…" at bounding box center [647, 340] width 1066 height 506
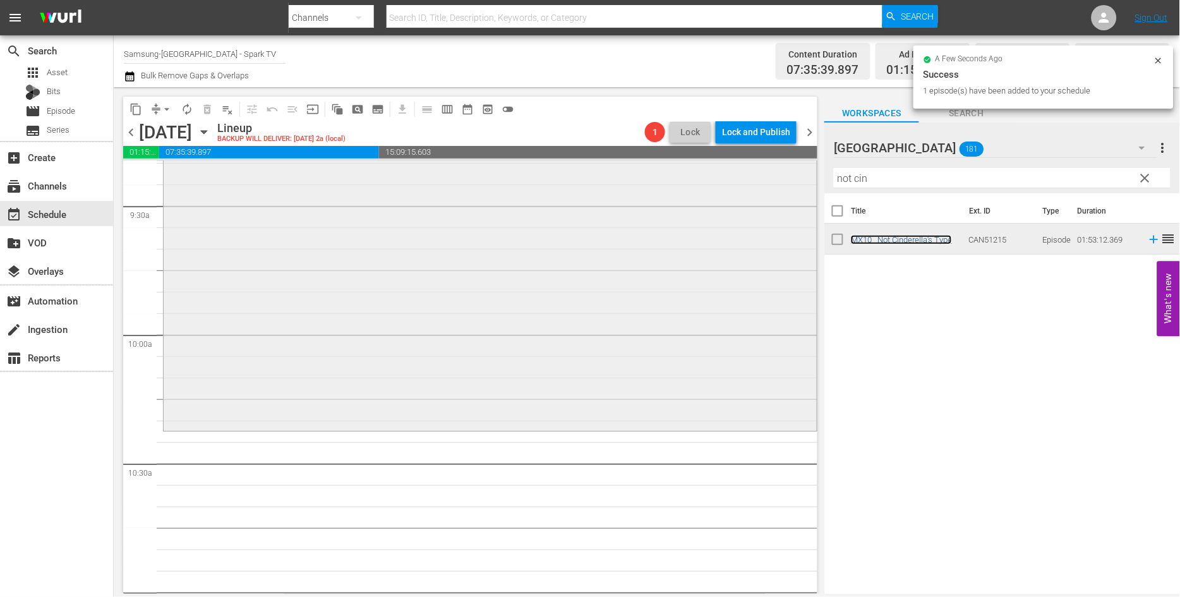
scroll to position [2526, 0]
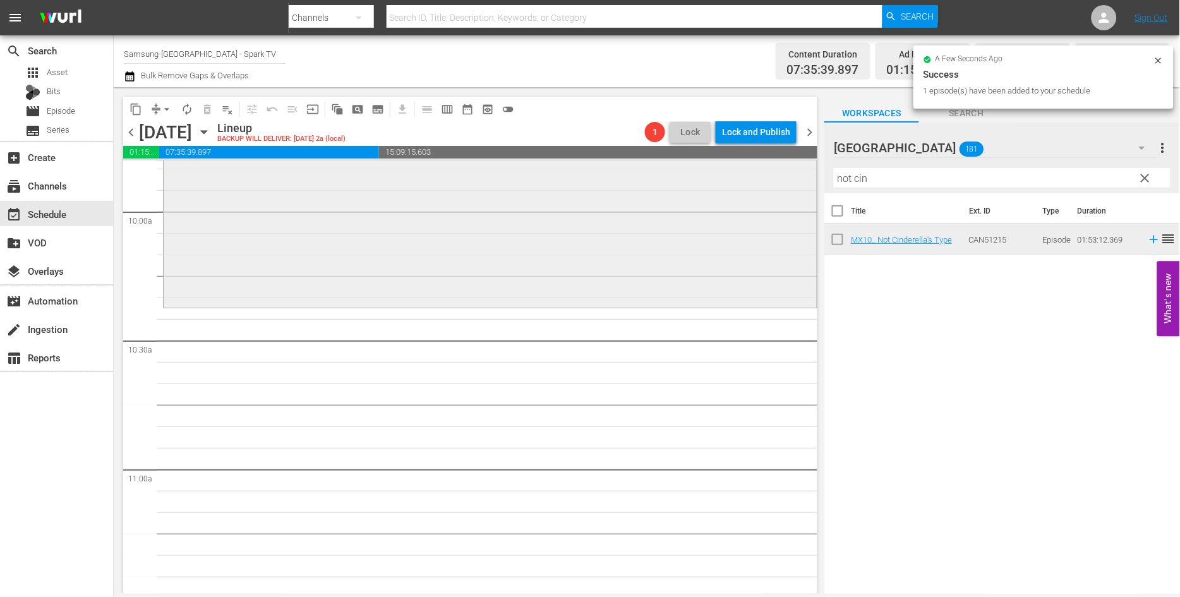
drag, startPoint x: 890, startPoint y: 174, endPoint x: 735, endPoint y: 174, distance: 155.3
click at [735, 174] on div "content_copy compress arrow_drop_down autorenew_outlined delete_forever_outline…" at bounding box center [647, 340] width 1066 height 506
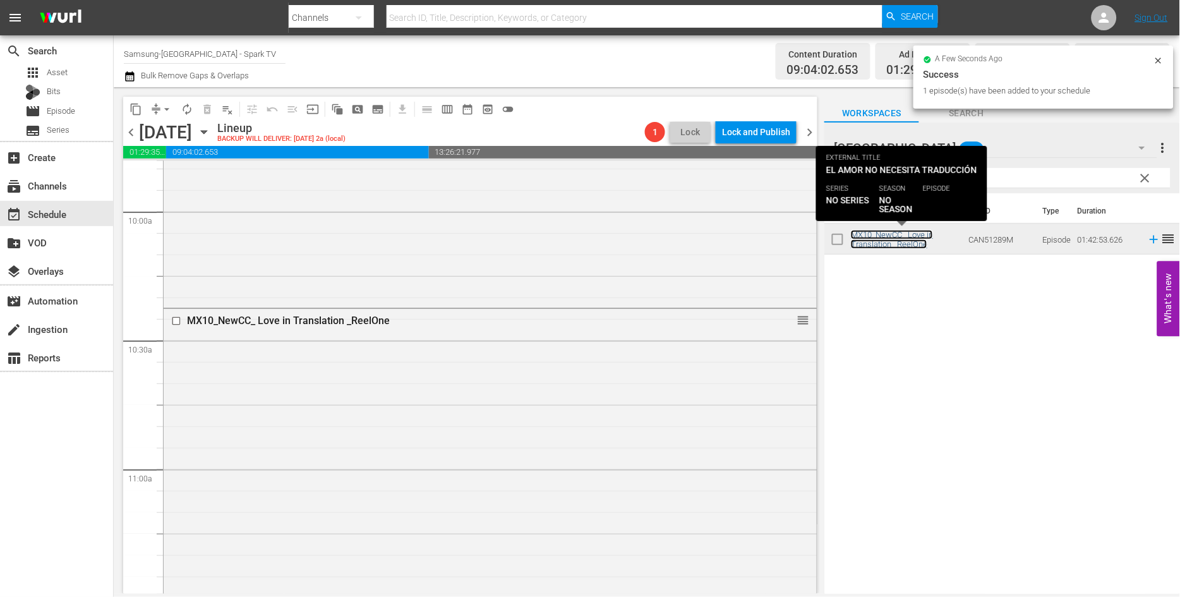
scroll to position [2876, 0]
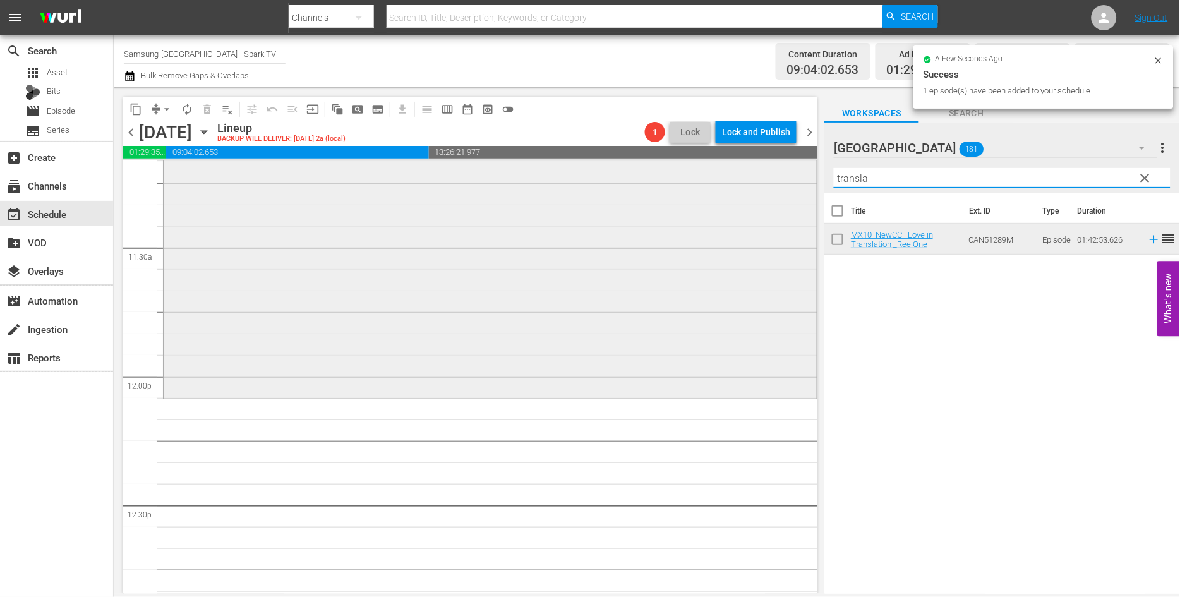
drag, startPoint x: 886, startPoint y: 179, endPoint x: 644, endPoint y: 179, distance: 241.9
click at [646, 179] on div "content_copy compress arrow_drop_down autorenew_outlined delete_forever_outline…" at bounding box center [647, 340] width 1066 height 506
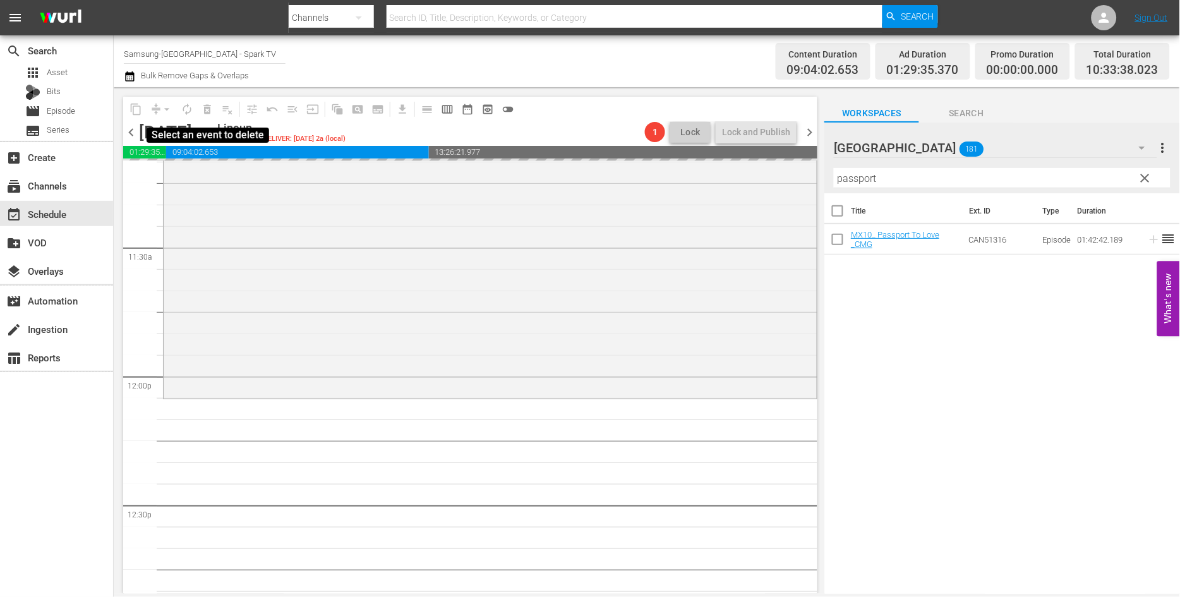
click at [187, 109] on span "autorenew_outlined" at bounding box center [187, 109] width 20 height 20
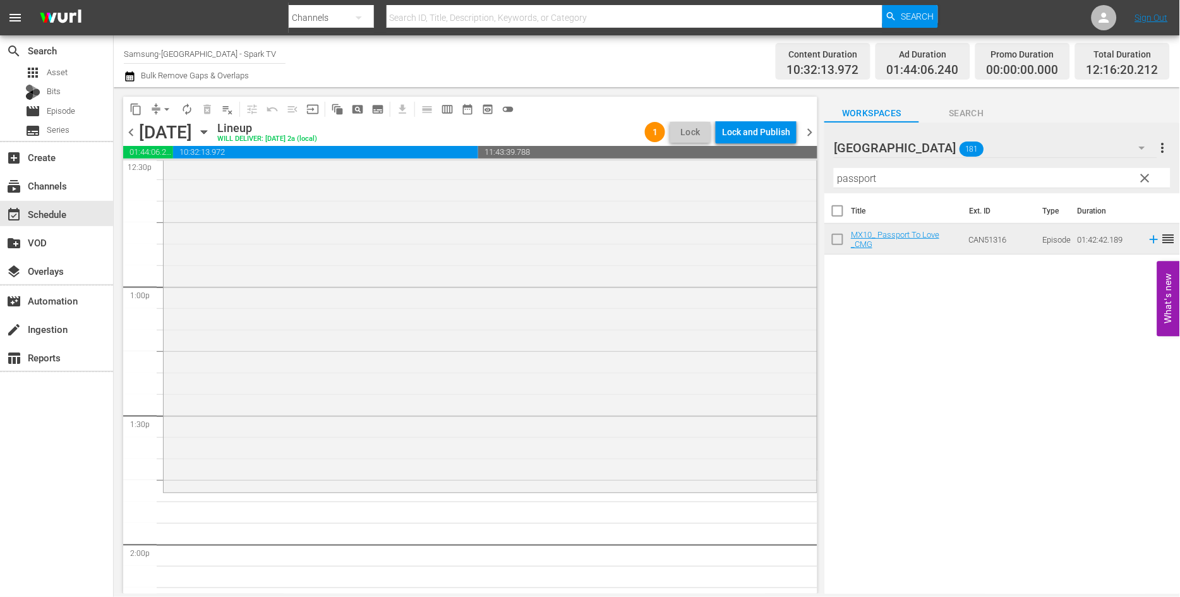
scroll to position [3228, 0]
click at [186, 108] on span "autorenew_outlined" at bounding box center [187, 109] width 13 height 13
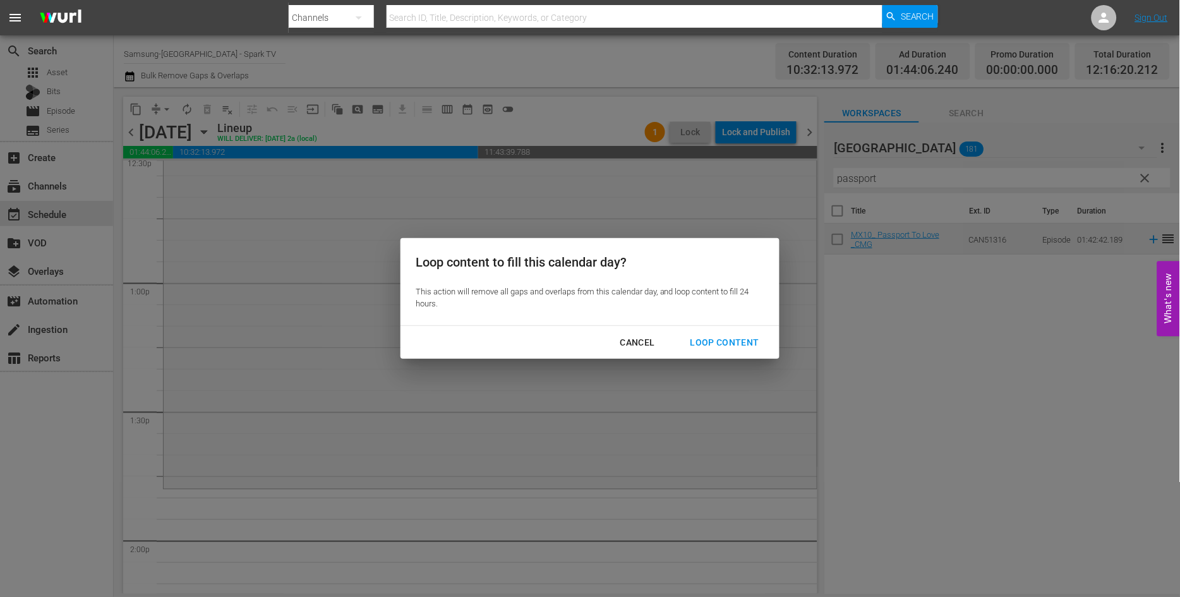
drag, startPoint x: 725, startPoint y: 343, endPoint x: 769, endPoint y: 371, distance: 51.7
click at [726, 343] on div "Loop Content" at bounding box center [724, 343] width 89 height 16
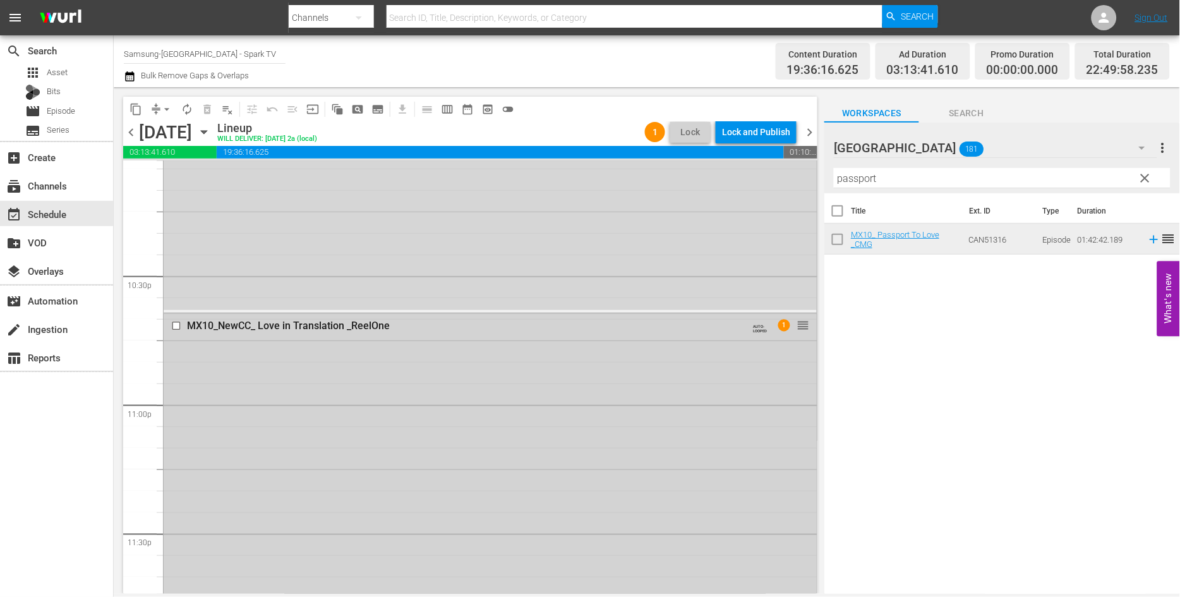
scroll to position [5704, 0]
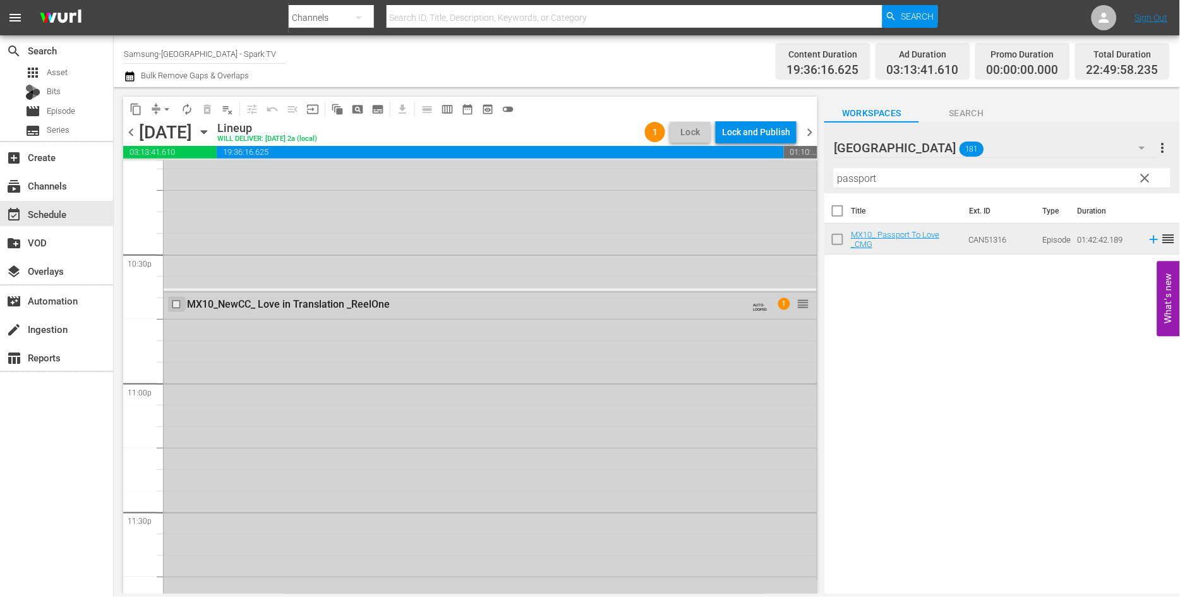
click at [174, 306] on input "checkbox" at bounding box center [177, 304] width 13 height 11
click at [209, 105] on span "delete_forever_outlined" at bounding box center [207, 109] width 13 height 13
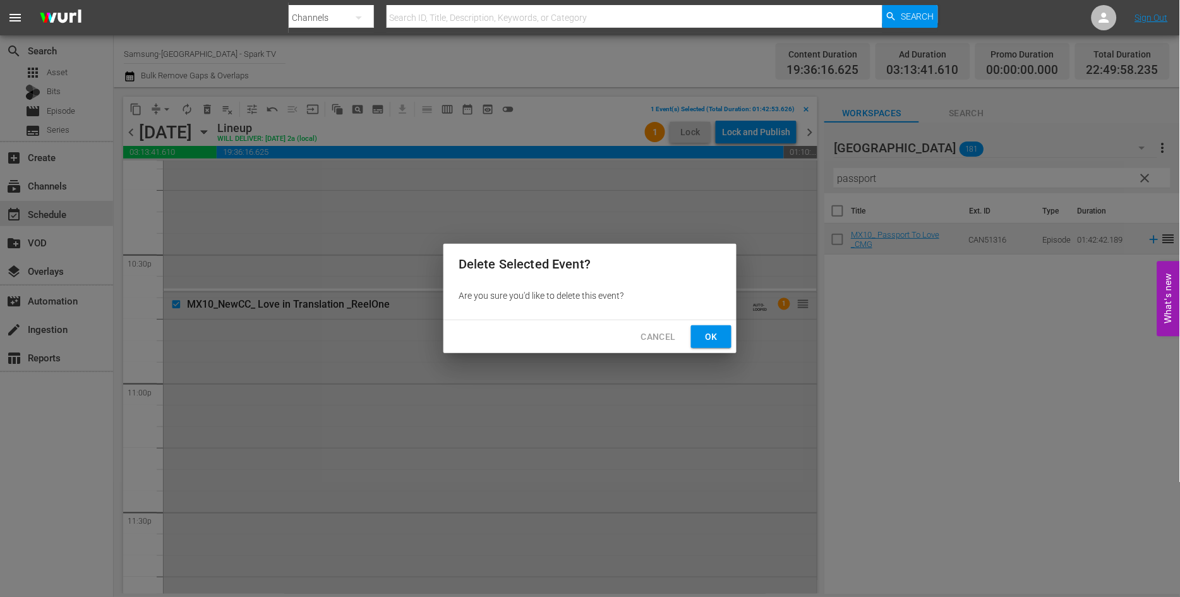
click at [714, 338] on span "Ok" at bounding box center [711, 337] width 20 height 16
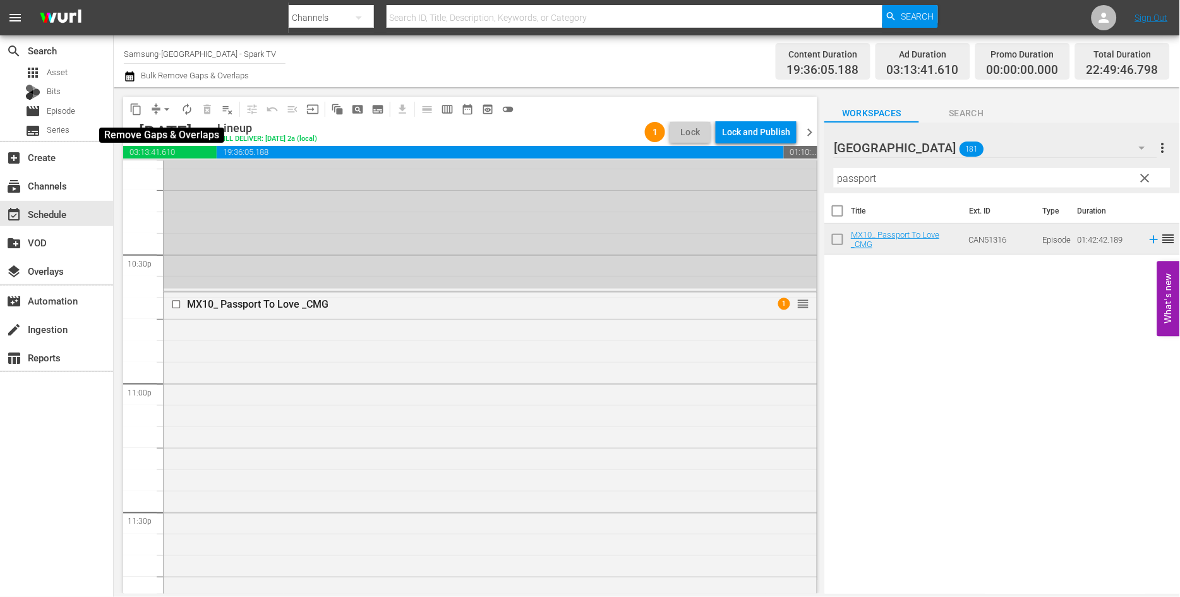
click at [171, 109] on span "arrow_drop_down" at bounding box center [166, 109] width 13 height 13
click at [179, 177] on li "Align to End of Previous Day" at bounding box center [167, 175] width 133 height 21
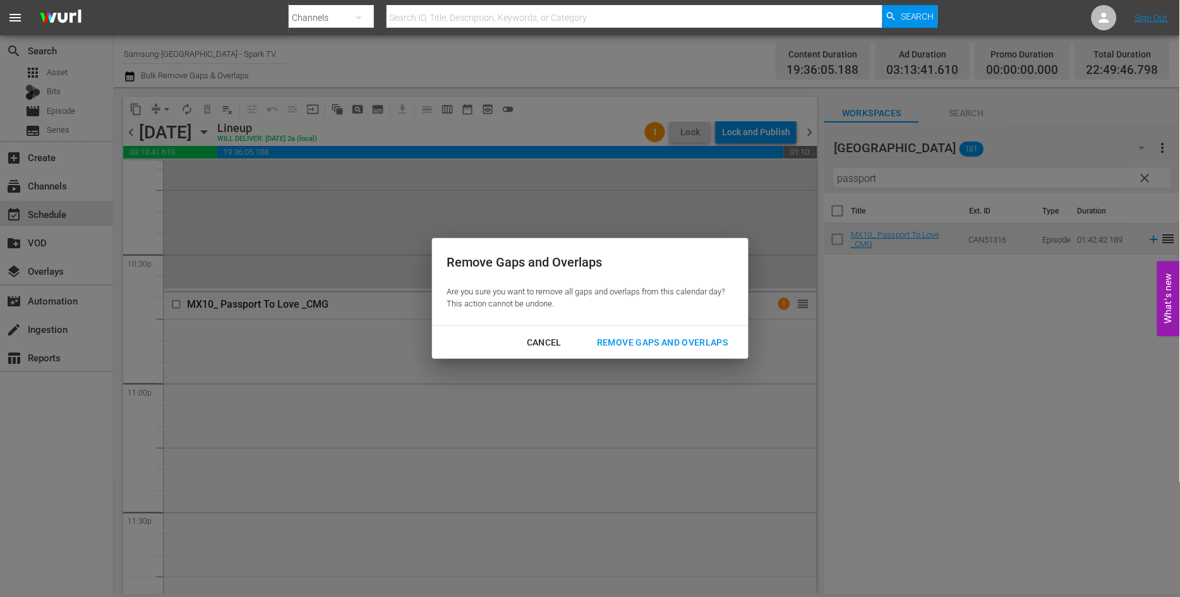
click at [682, 342] on div "Remove Gaps and Overlaps" at bounding box center [662, 343] width 151 height 16
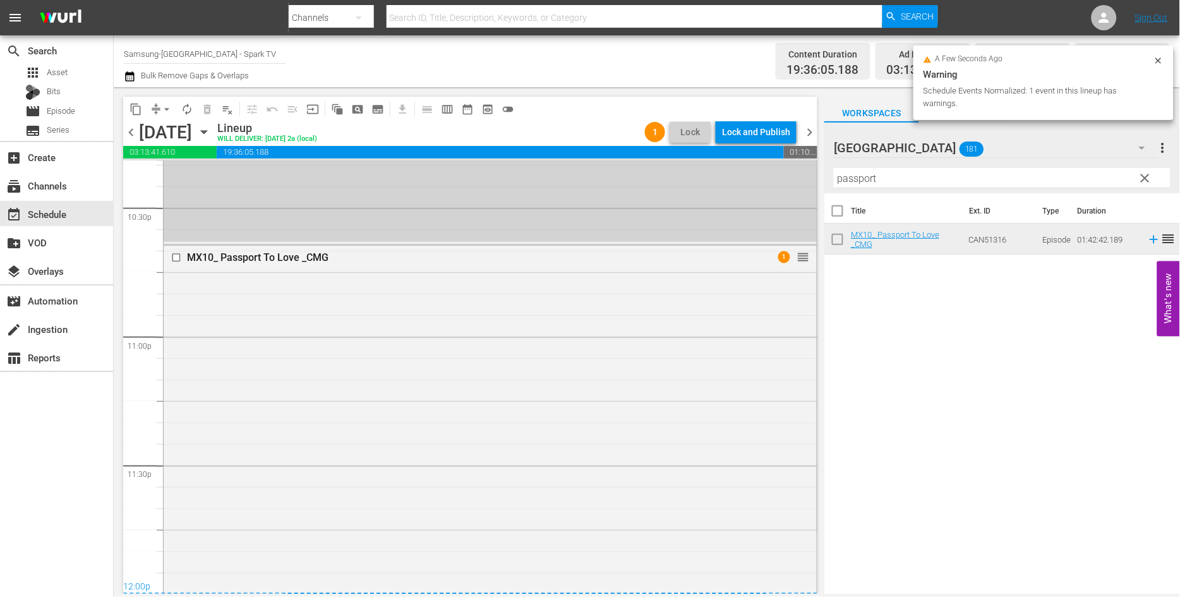
scroll to position [5492, 0]
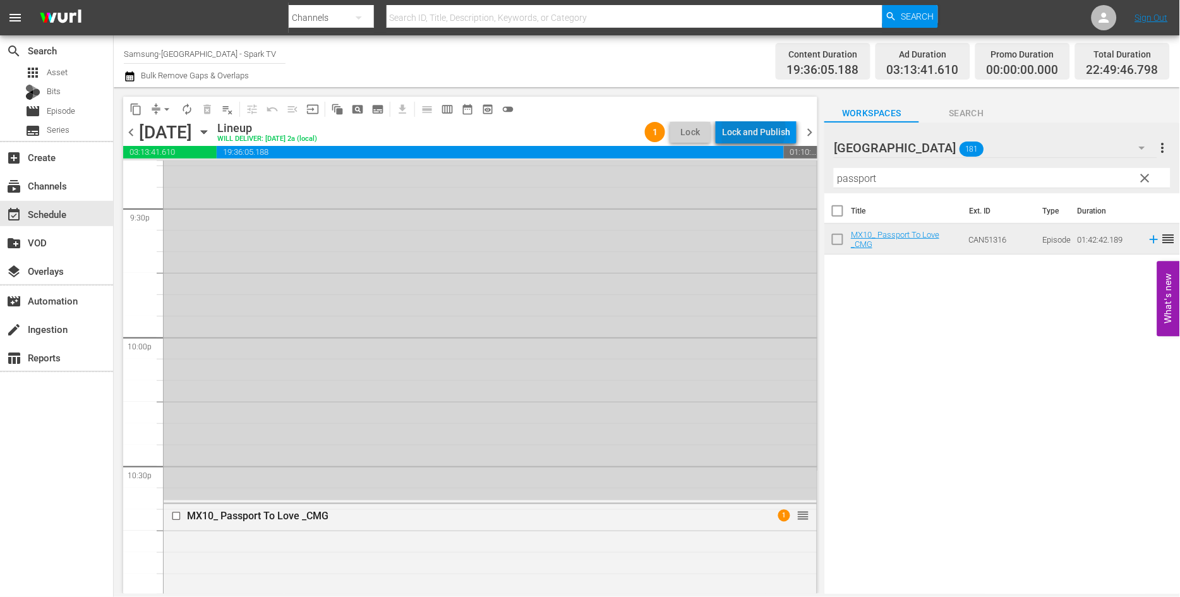
click at [750, 129] on div "Lock and Publish" at bounding box center [756, 132] width 68 height 23
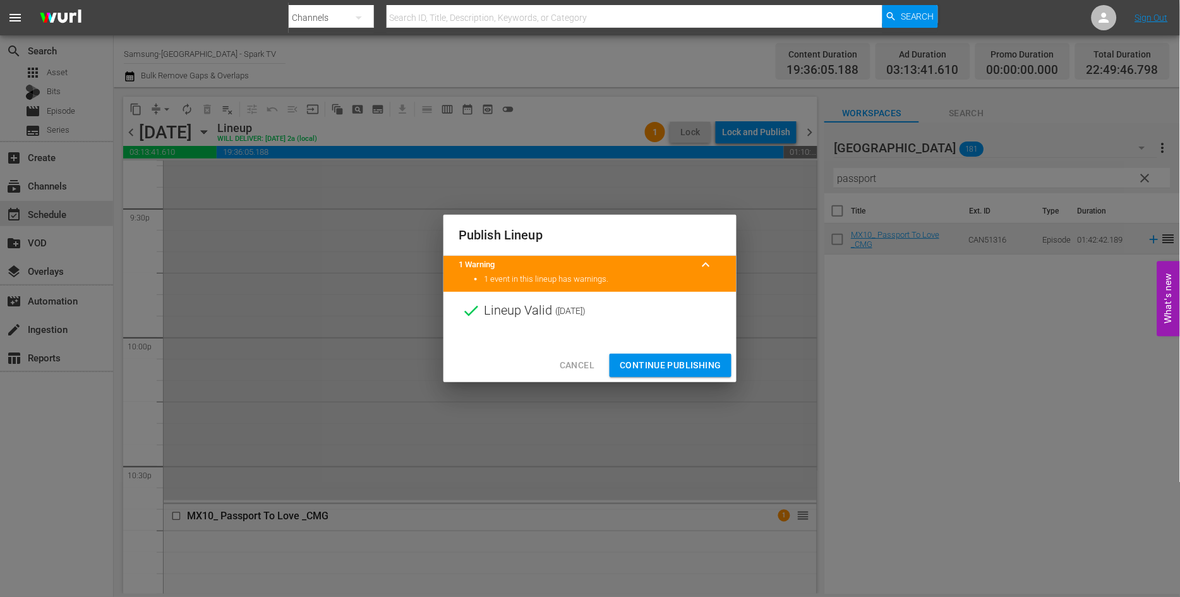
click at [674, 364] on span "Continue Publishing" at bounding box center [670, 365] width 102 height 16
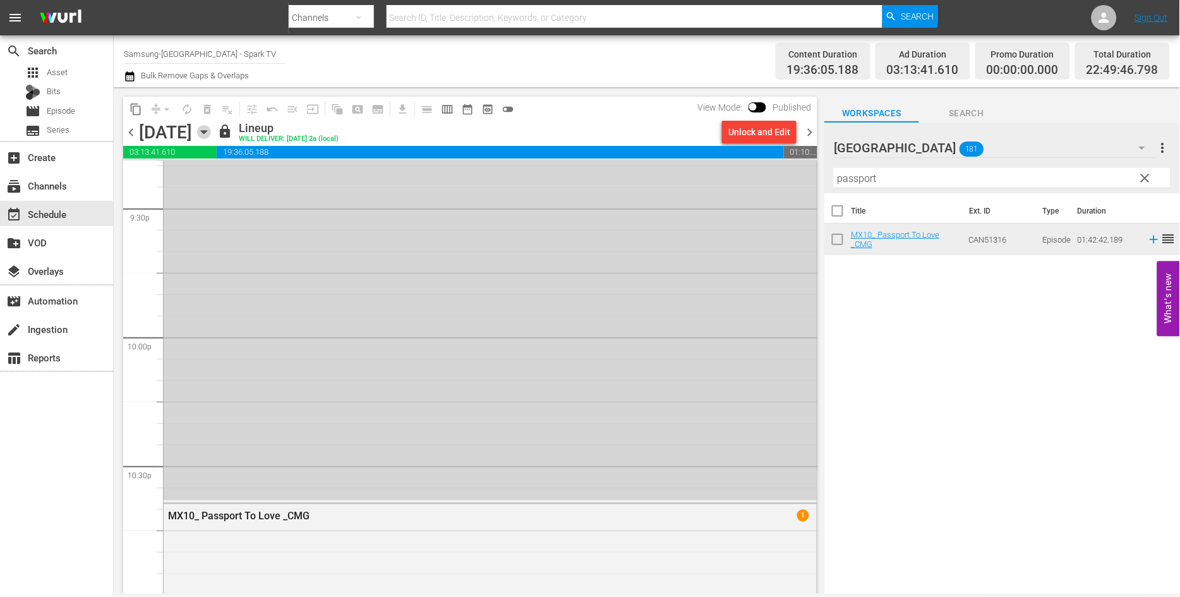
click at [211, 129] on icon "button" at bounding box center [204, 132] width 14 height 14
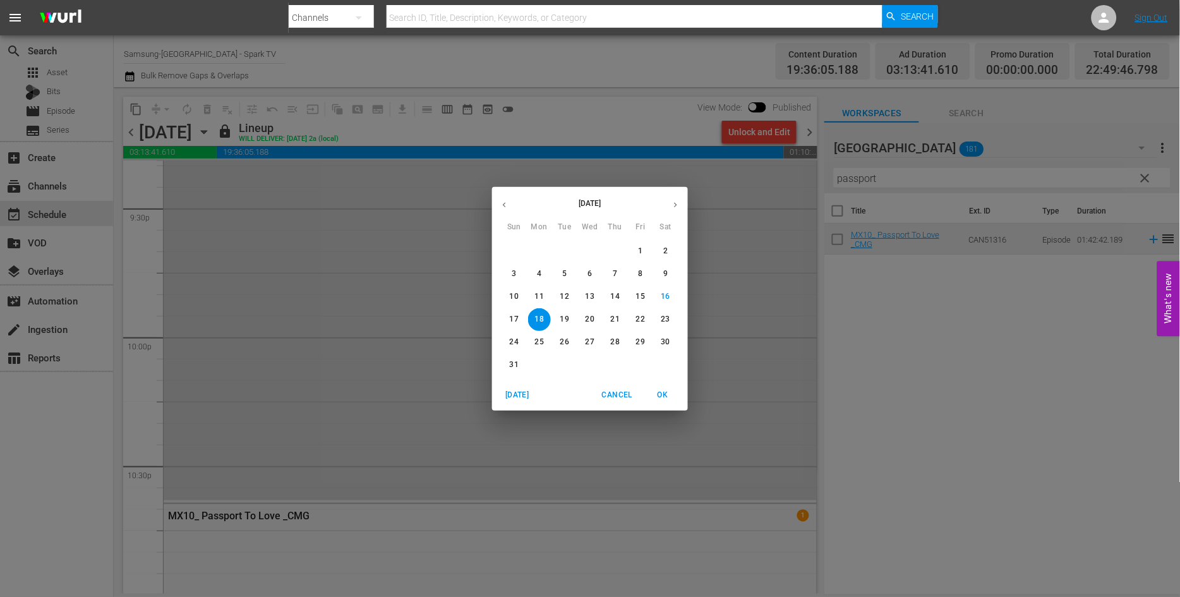
click at [564, 319] on p "19" at bounding box center [564, 319] width 9 height 11
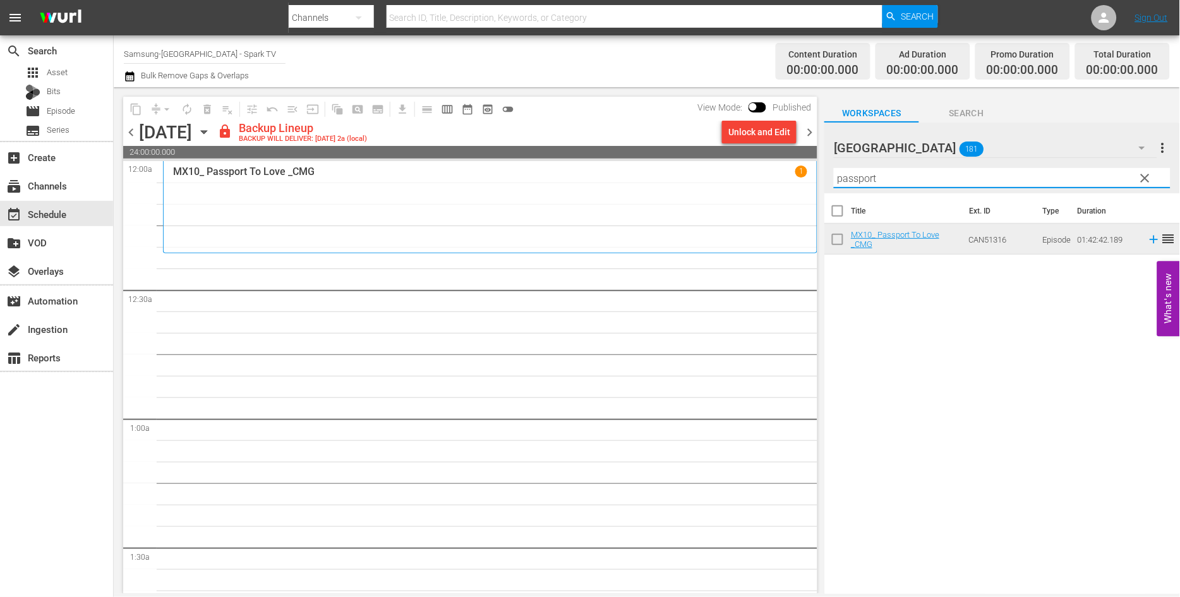
drag, startPoint x: 913, startPoint y: 177, endPoint x: 692, endPoint y: 172, distance: 220.5
click at [692, 172] on div "content_copy compress arrow_drop_down autorenew_outlined delete_forever_outline…" at bounding box center [647, 340] width 1066 height 506
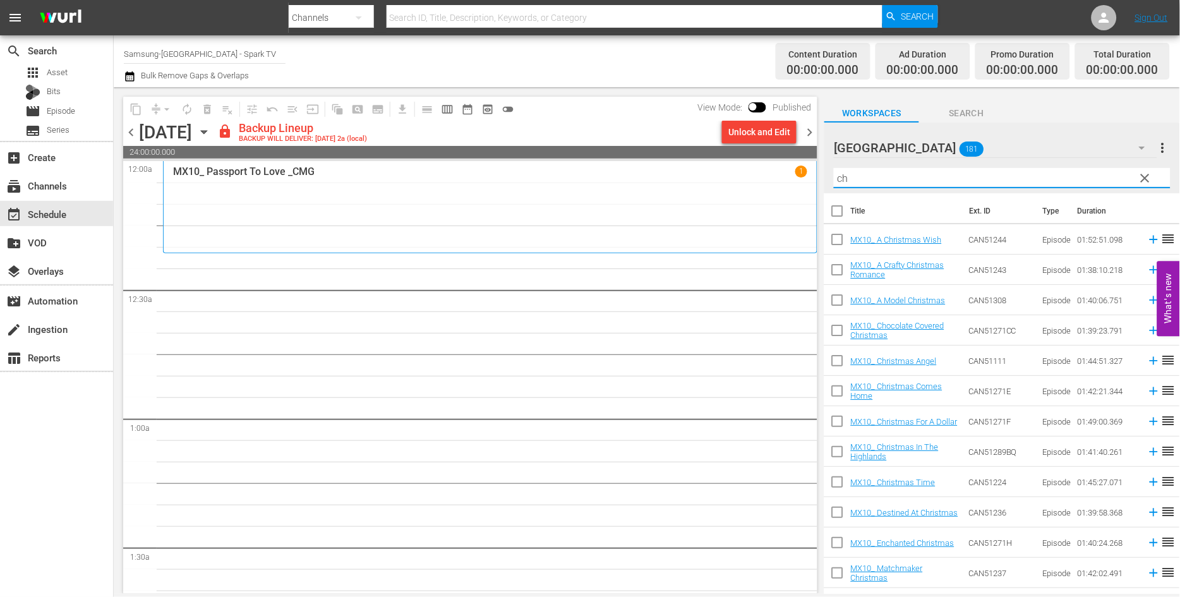
type input "c"
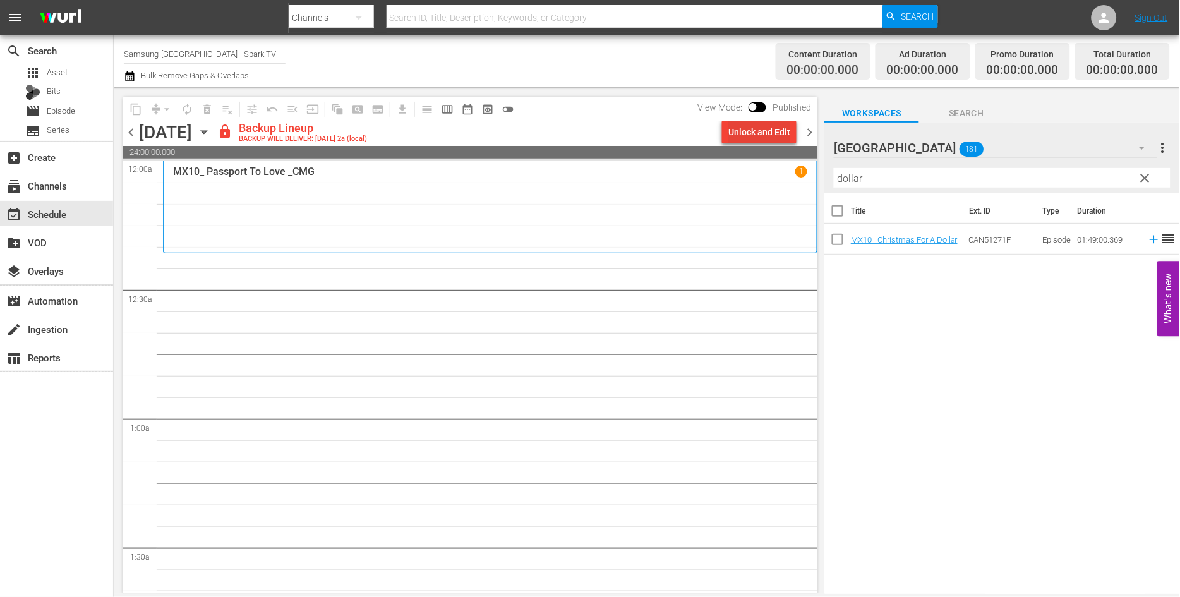
click at [758, 129] on div "Unlock and Edit" at bounding box center [759, 132] width 62 height 23
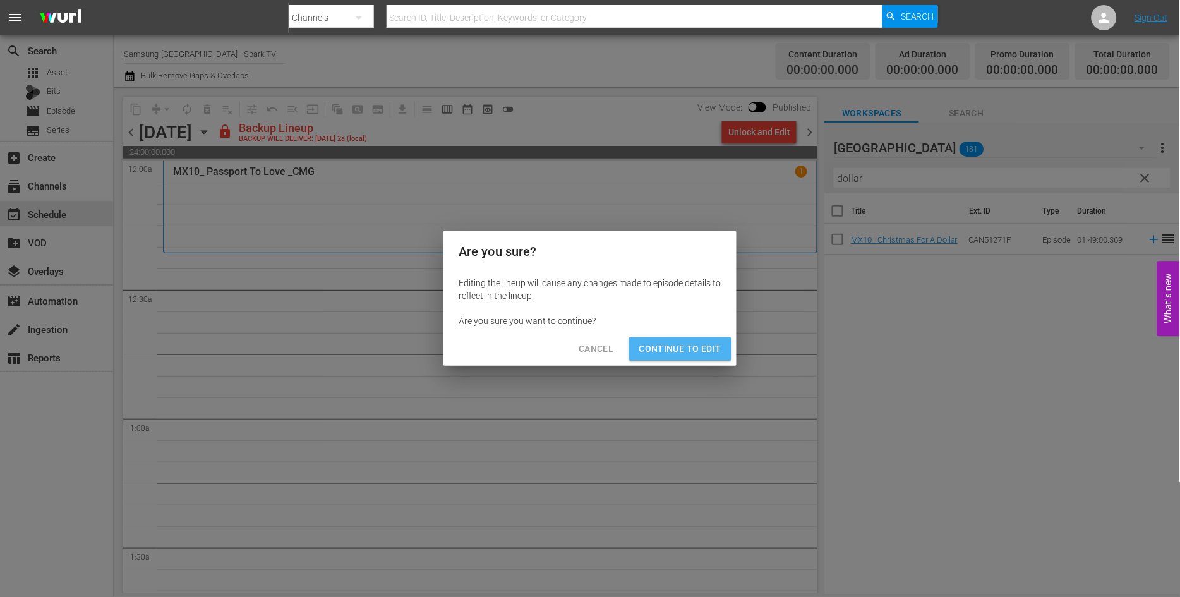
click at [685, 349] on span "Continue to Edit" at bounding box center [680, 349] width 82 height 16
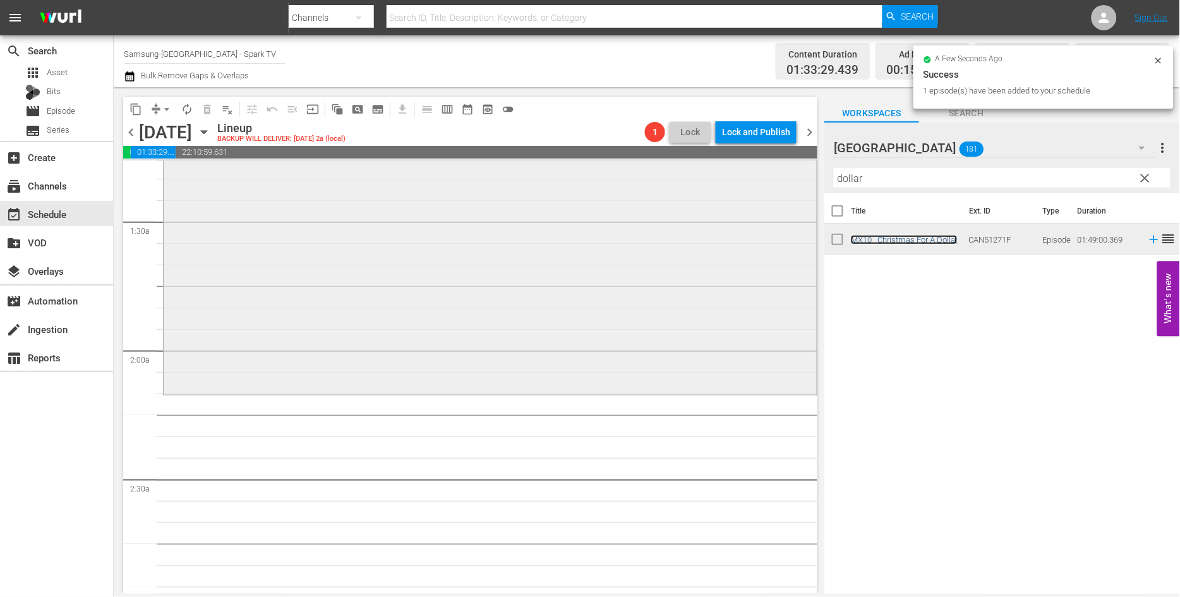
scroll to position [350, 0]
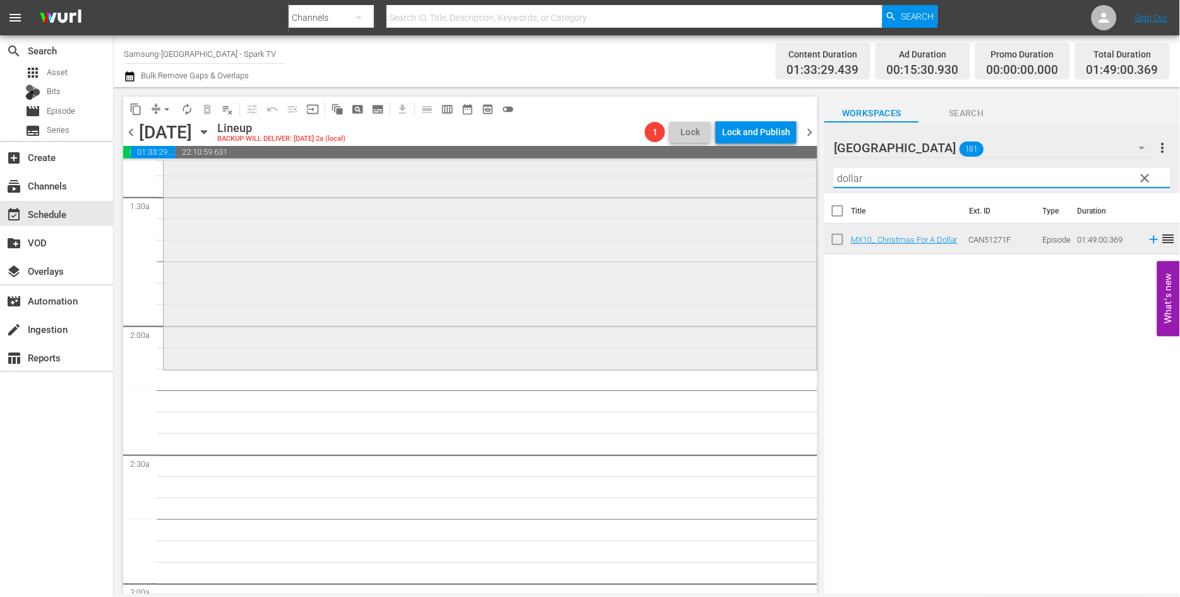
drag, startPoint x: 878, startPoint y: 181, endPoint x: 758, endPoint y: 181, distance: 120.6
click at [778, 181] on div "content_copy compress arrow_drop_down autorenew_outlined delete_forever_outline…" at bounding box center [647, 340] width 1066 height 506
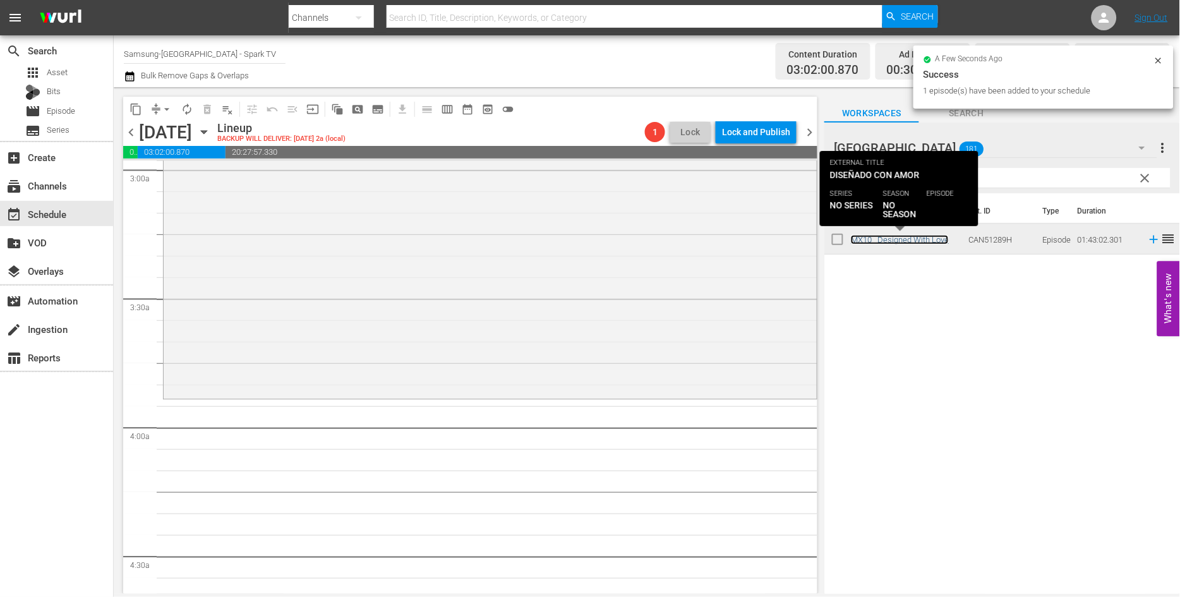
scroll to position [772, 0]
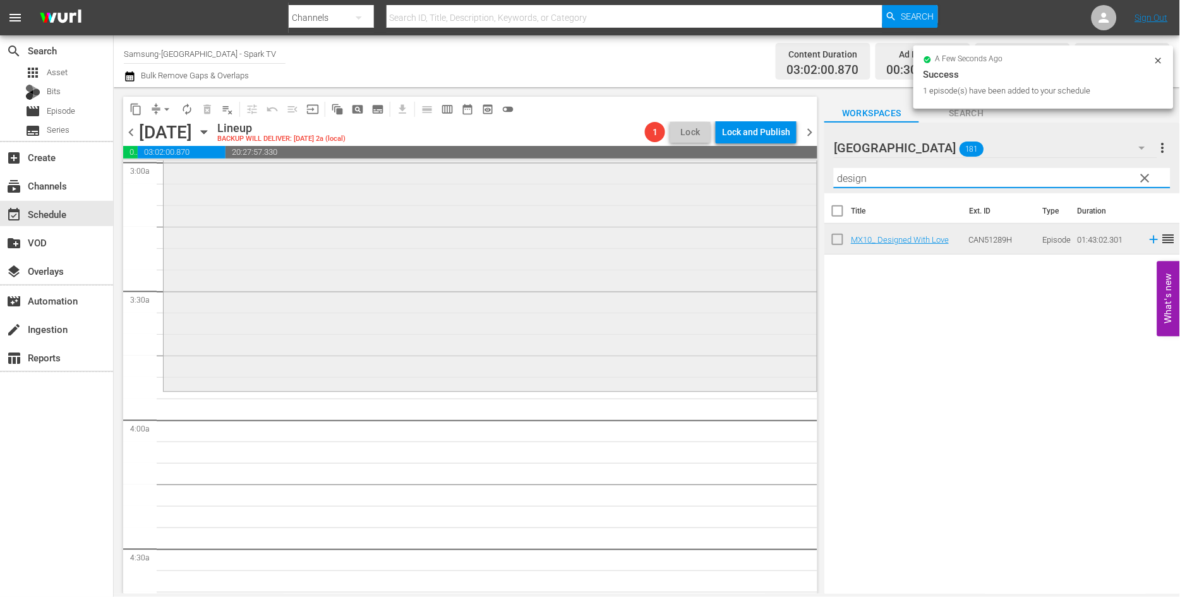
drag, startPoint x: 907, startPoint y: 186, endPoint x: 716, endPoint y: 181, distance: 191.4
click at [718, 181] on div "content_copy compress arrow_drop_down autorenew_outlined delete_forever_outline…" at bounding box center [647, 340] width 1066 height 506
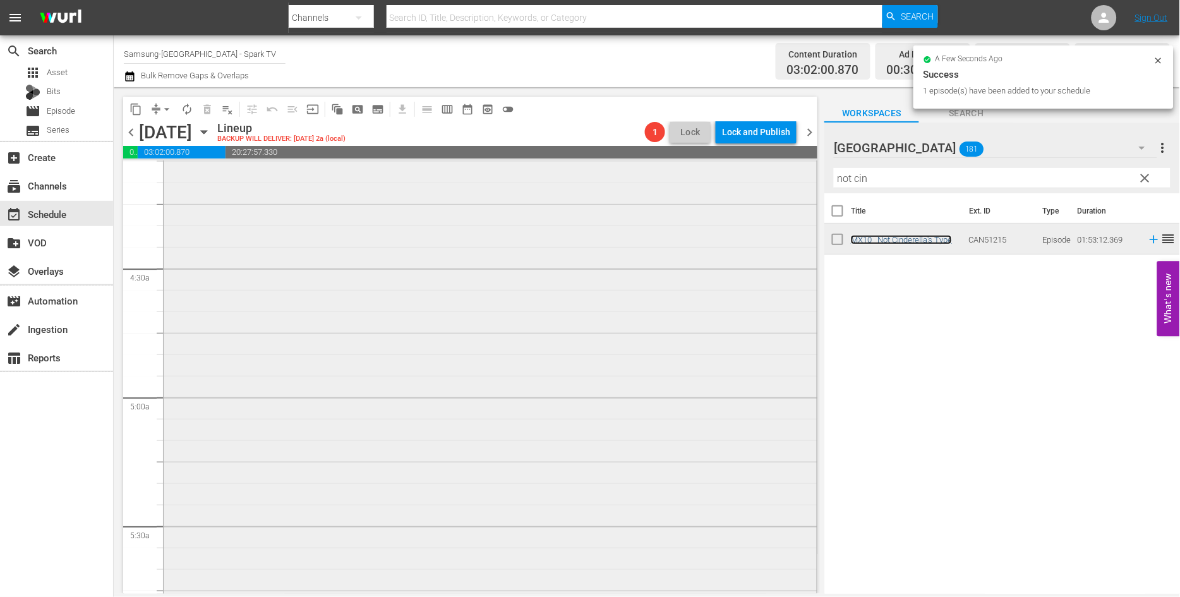
scroll to position [1263, 0]
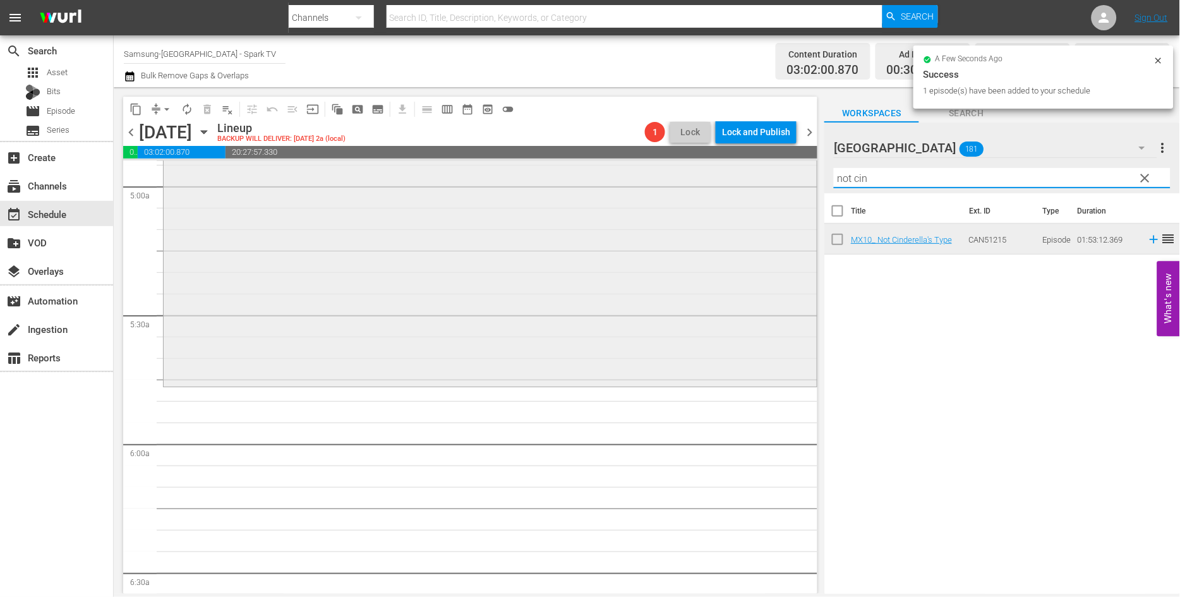
click at [757, 176] on div "content_copy compress arrow_drop_down autorenew_outlined delete_forever_outline…" at bounding box center [647, 340] width 1066 height 506
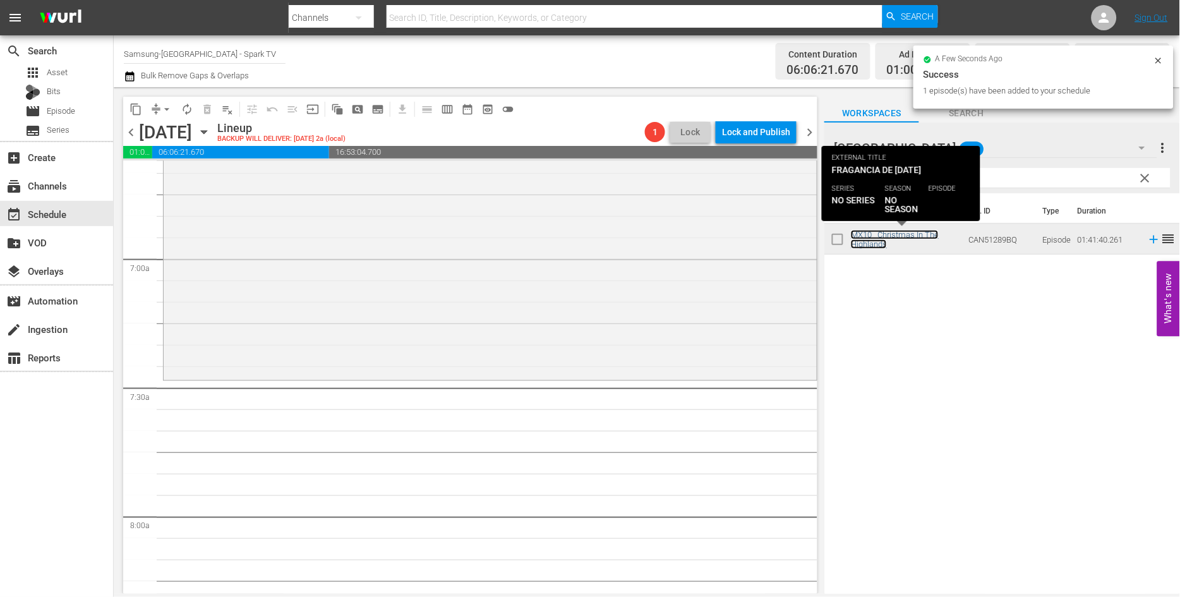
scroll to position [1754, 0]
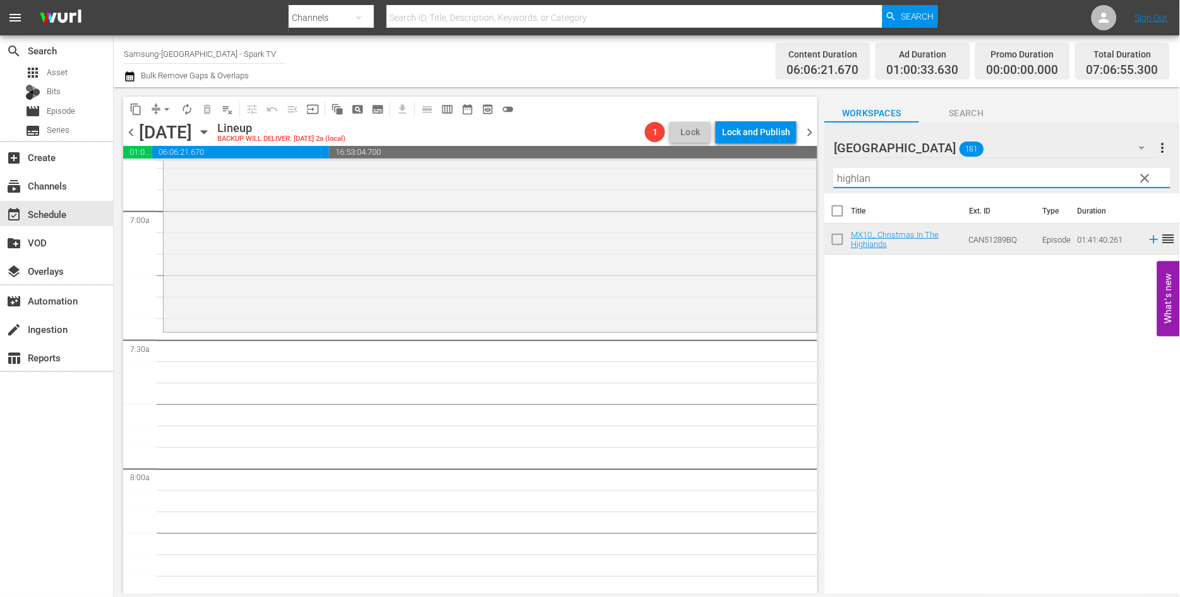
drag, startPoint x: 897, startPoint y: 181, endPoint x: 811, endPoint y: 180, distance: 85.3
click at [702, 181] on div "content_copy compress arrow_drop_down autorenew_outlined delete_forever_outline…" at bounding box center [647, 340] width 1066 height 506
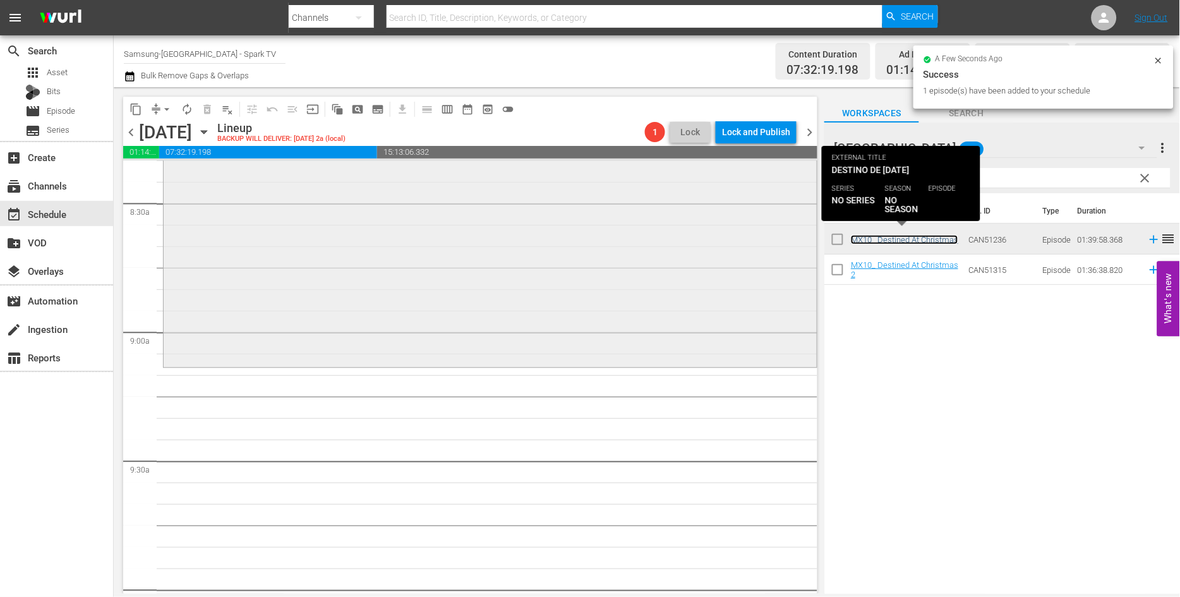
scroll to position [2175, 0]
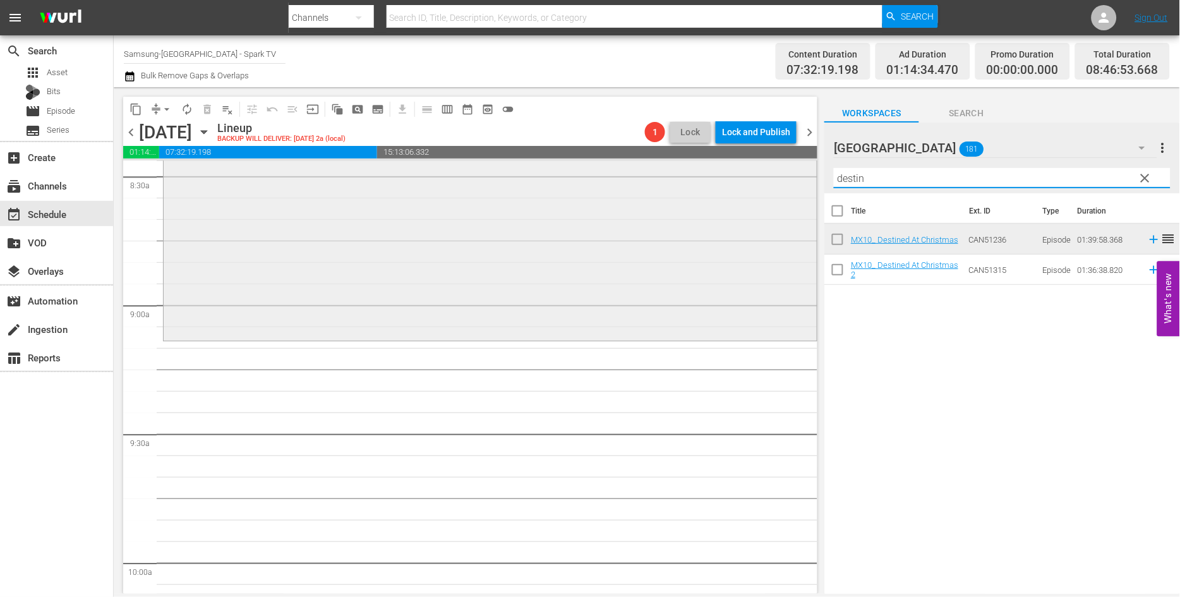
drag, startPoint x: 899, startPoint y: 185, endPoint x: 791, endPoint y: 181, distance: 107.4
click at [797, 182] on div "content_copy compress arrow_drop_down autorenew_outlined delete_forever_outline…" at bounding box center [647, 340] width 1066 height 506
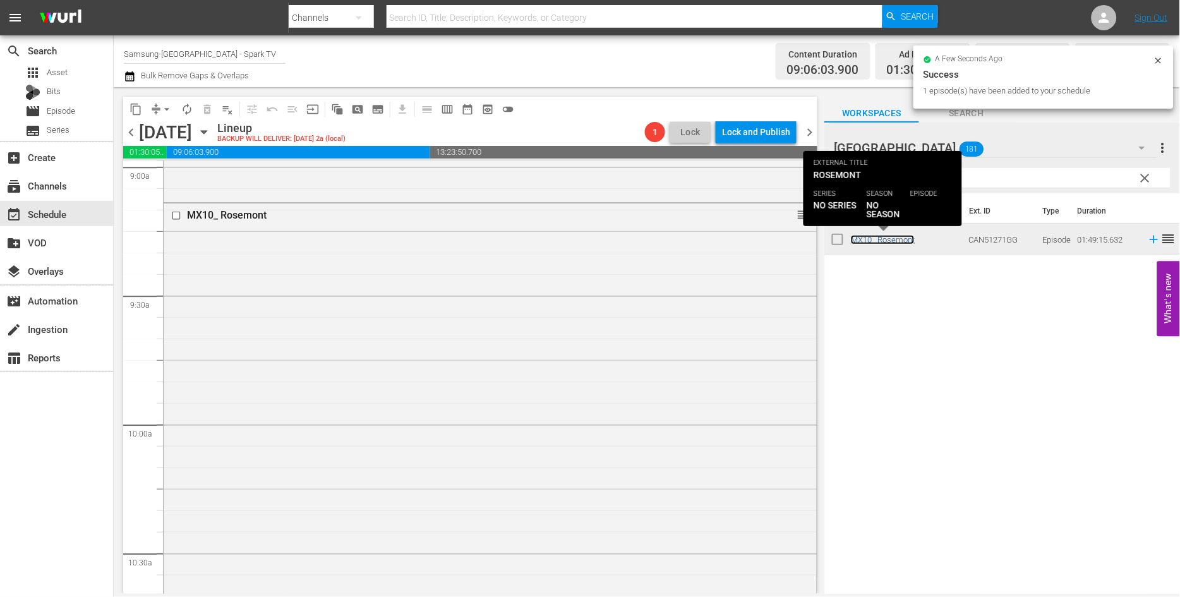
scroll to position [2596, 0]
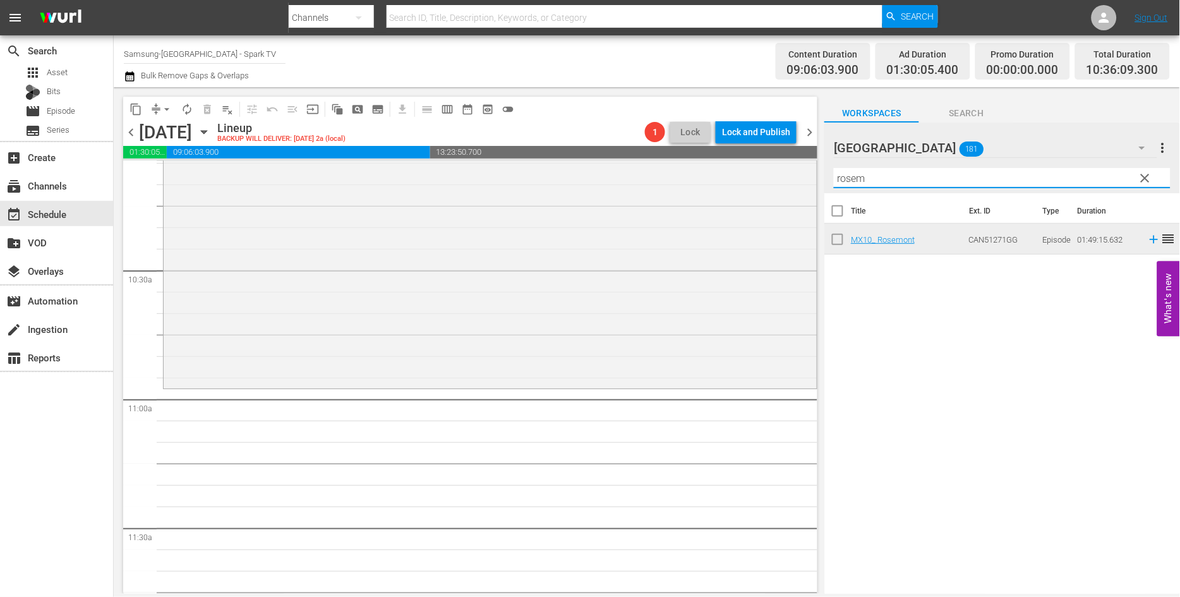
drag, startPoint x: 882, startPoint y: 179, endPoint x: 809, endPoint y: 177, distance: 72.6
click at [809, 177] on div "content_copy compress arrow_drop_down autorenew_outlined delete_forever_outline…" at bounding box center [647, 340] width 1066 height 506
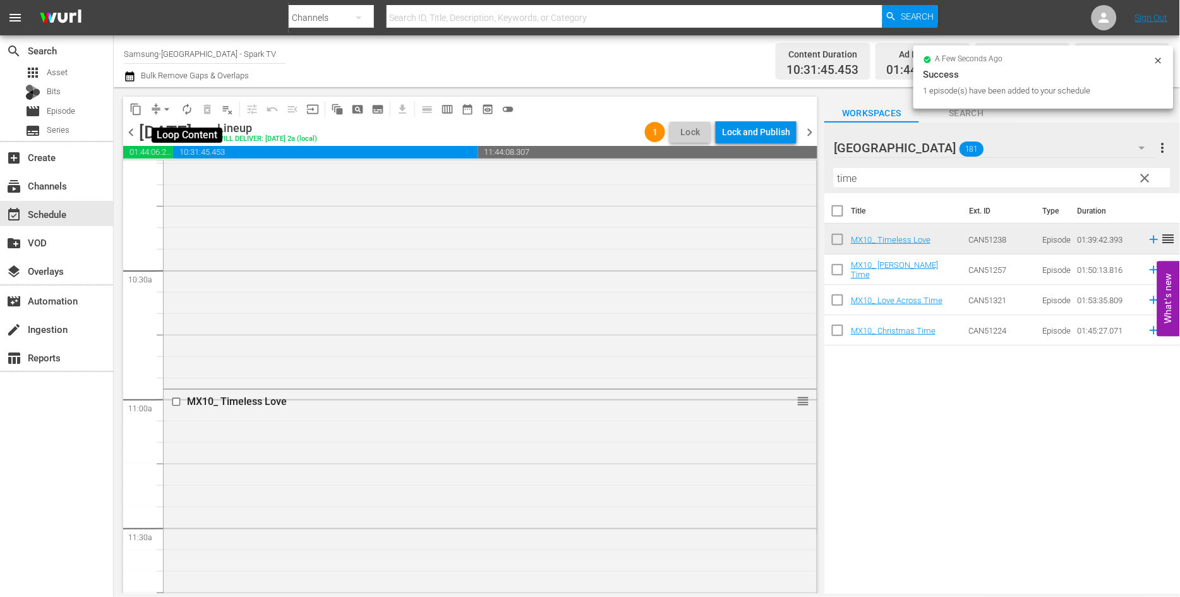
click at [191, 106] on span "autorenew_outlined" at bounding box center [187, 109] width 13 height 13
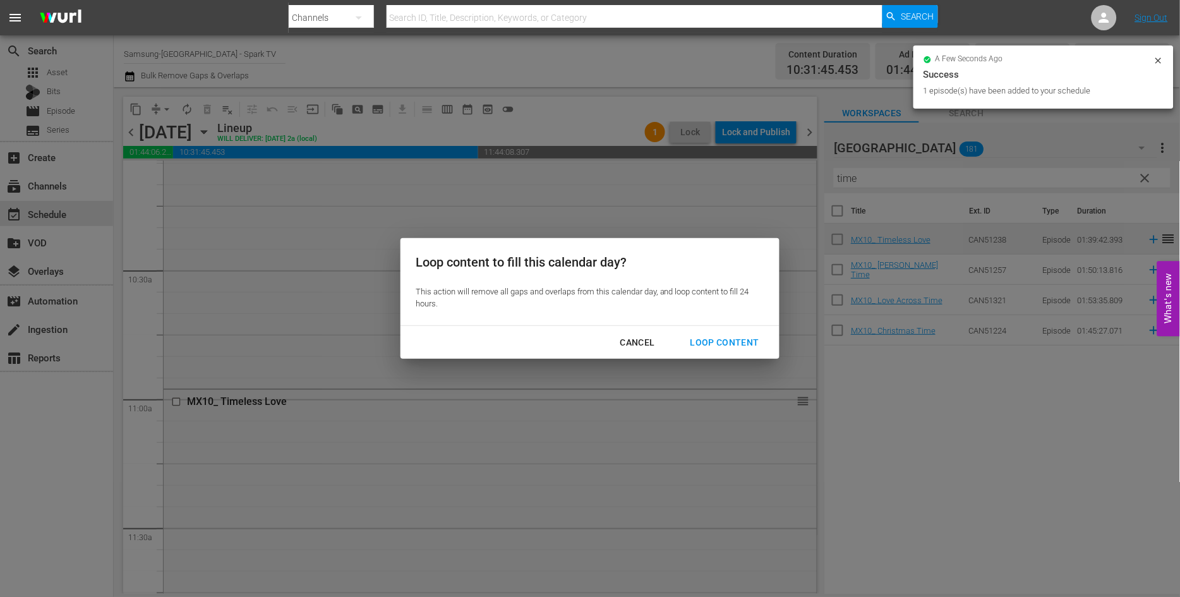
click at [716, 342] on div "Loop Content" at bounding box center [724, 343] width 89 height 16
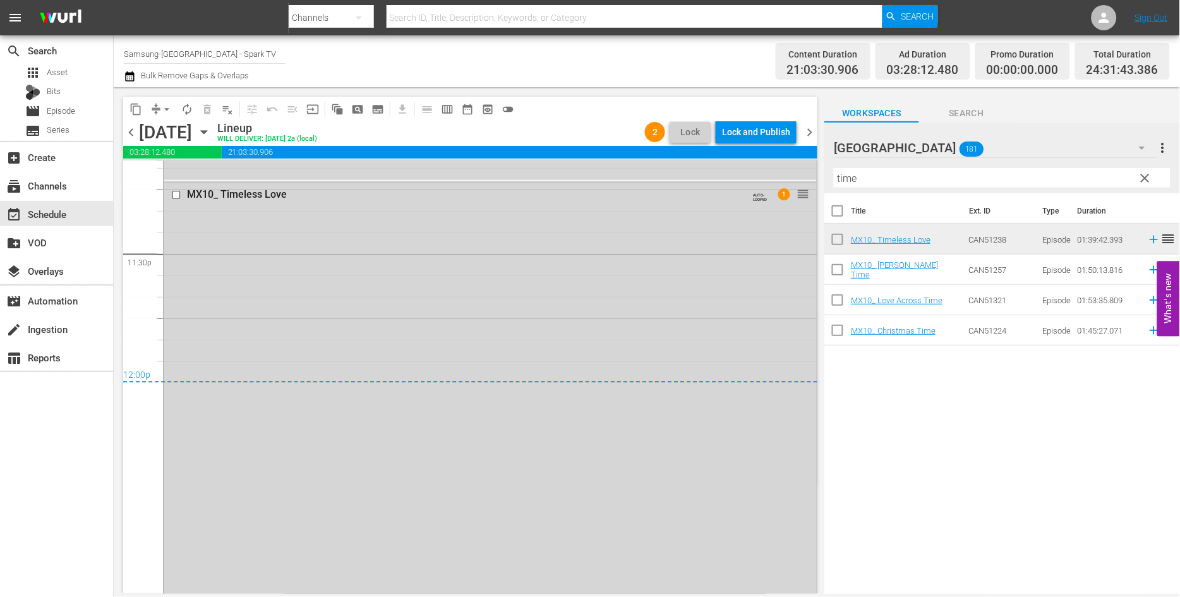
scroll to position [5979, 0]
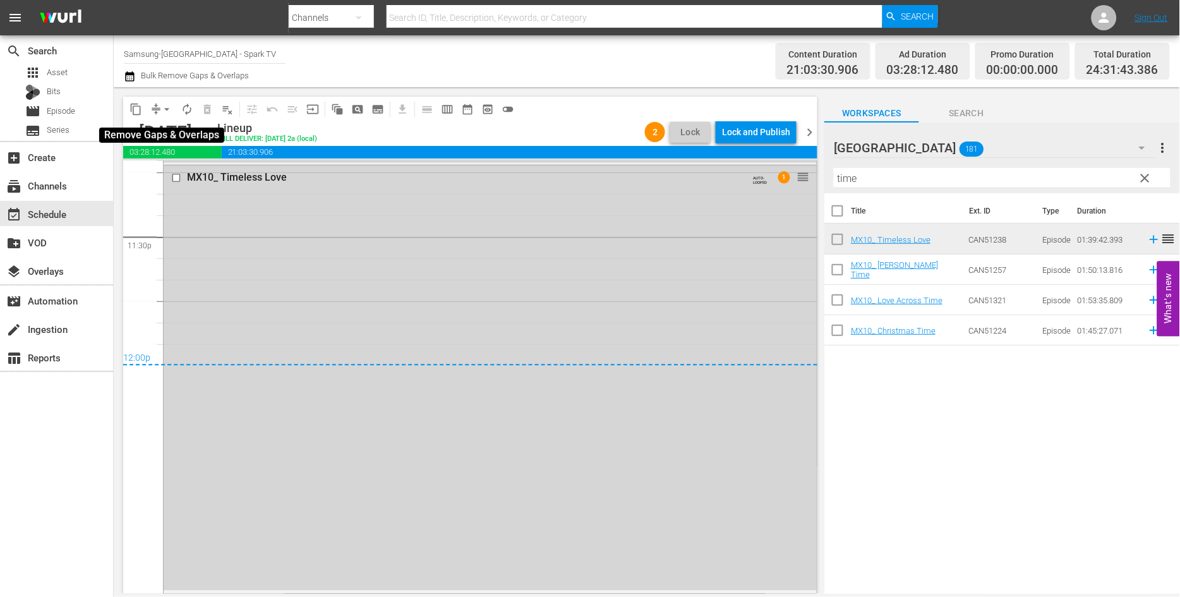
click at [168, 106] on span "arrow_drop_down" at bounding box center [166, 109] width 13 height 13
click at [186, 175] on li "Align to End of Previous Day" at bounding box center [167, 175] width 133 height 21
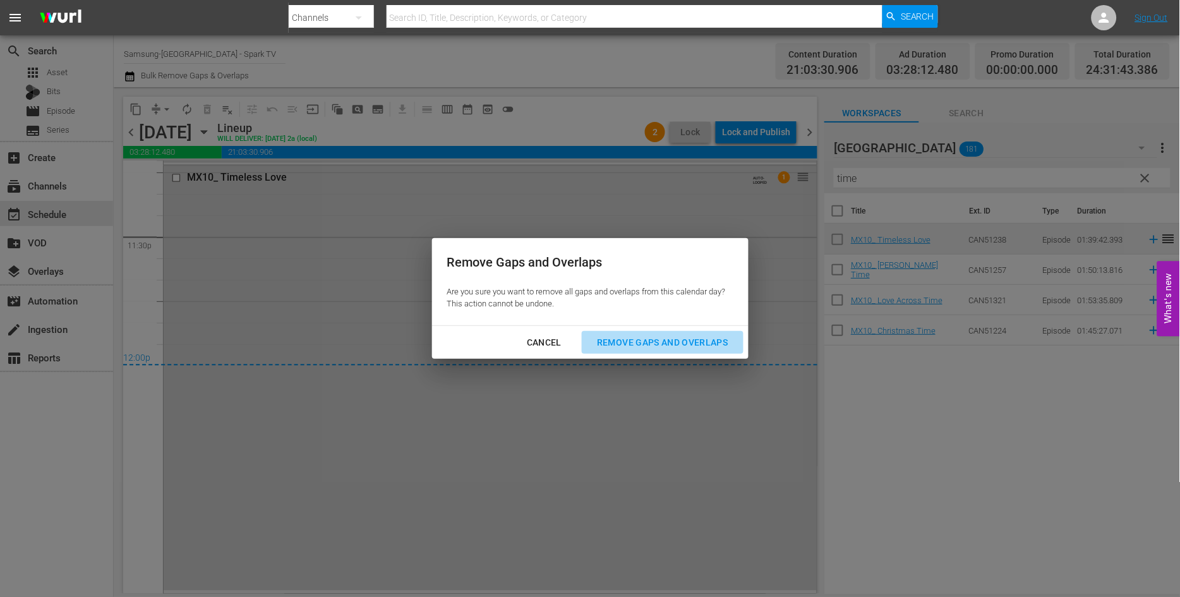
click at [661, 344] on div "Remove Gaps and Overlaps" at bounding box center [662, 343] width 151 height 16
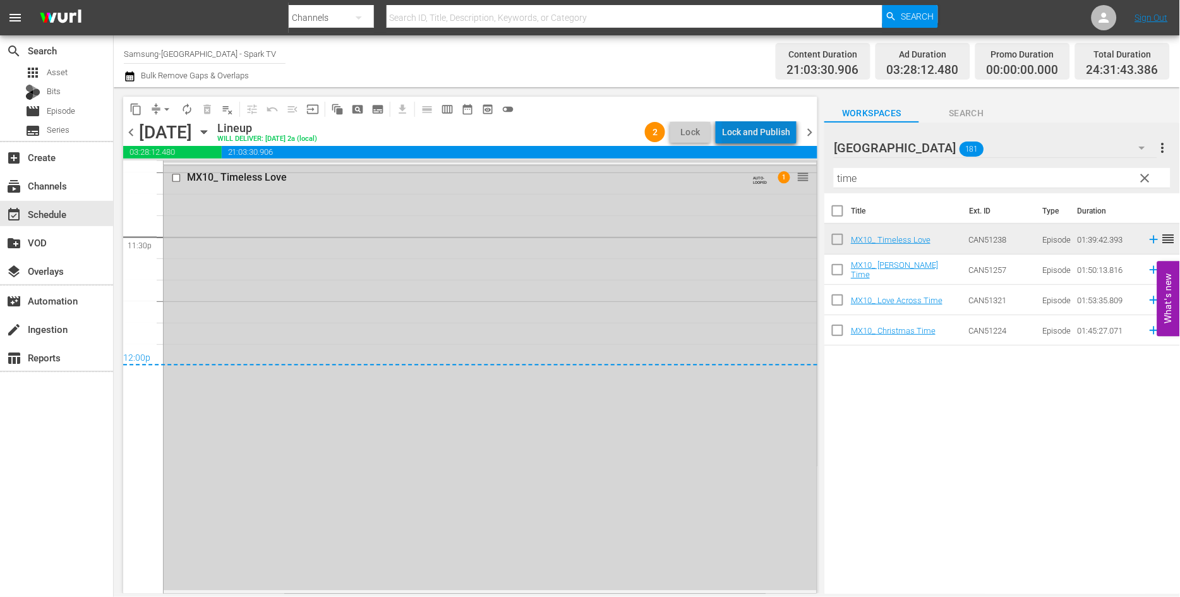
click at [771, 129] on div "Lock and Publish" at bounding box center [756, 132] width 68 height 23
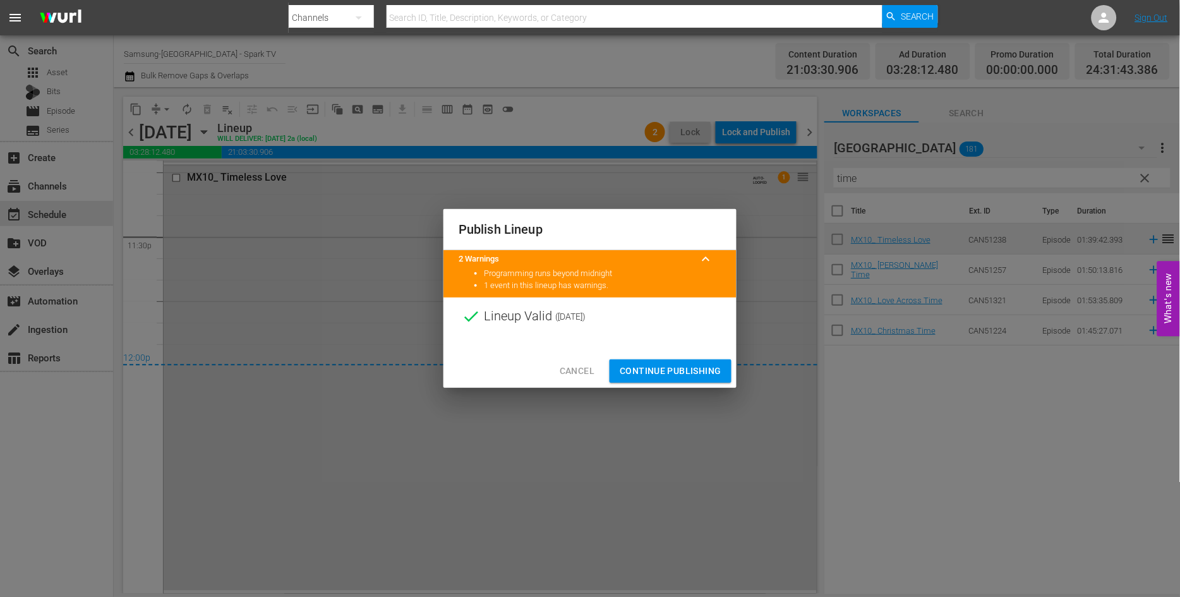
click at [691, 366] on span "Continue Publishing" at bounding box center [670, 371] width 102 height 16
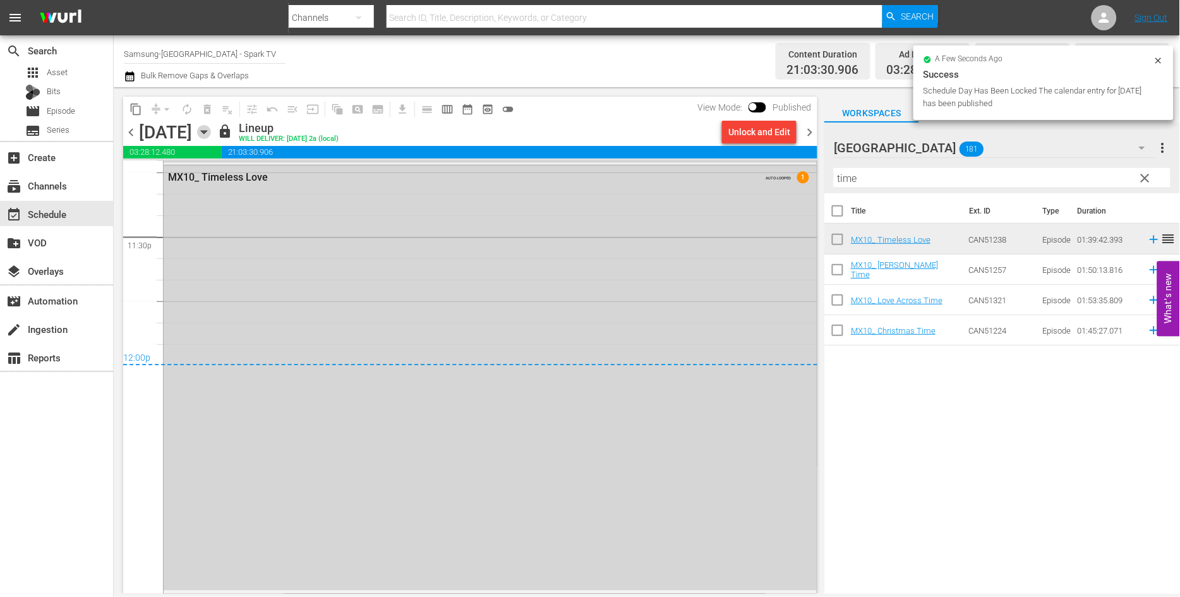
click at [206, 131] on icon "button" at bounding box center [204, 132] width 6 height 3
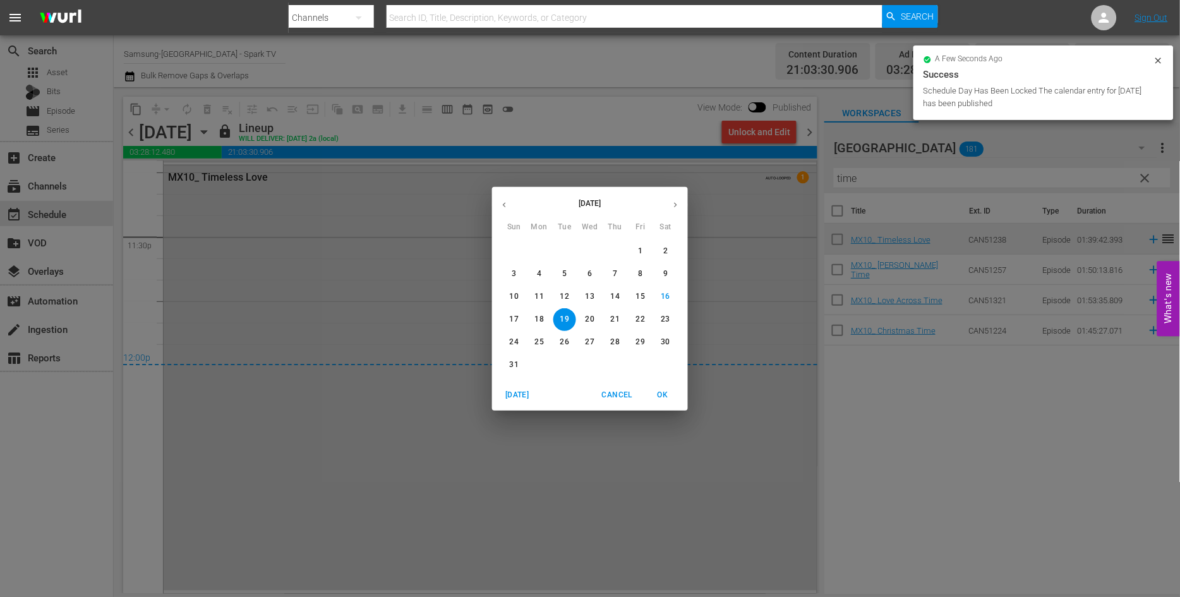
click at [592, 318] on p "20" at bounding box center [589, 319] width 9 height 11
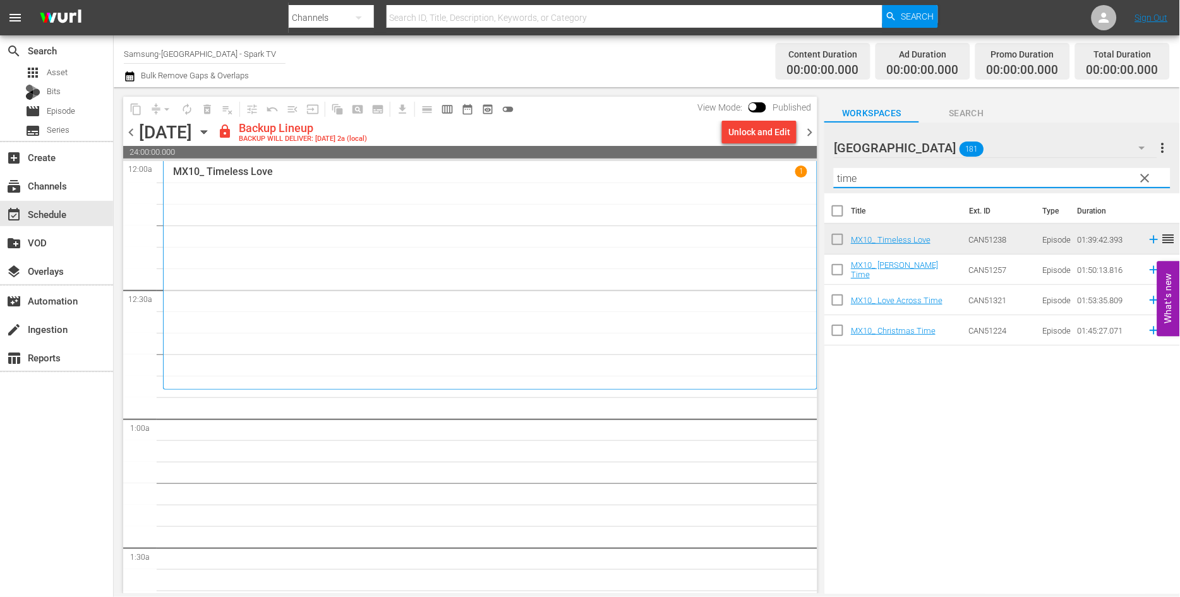
drag, startPoint x: 883, startPoint y: 172, endPoint x: 722, endPoint y: 190, distance: 162.1
click at [722, 190] on div "content_copy compress arrow_drop_down autorenew_outlined delete_forever_outline…" at bounding box center [647, 340] width 1066 height 506
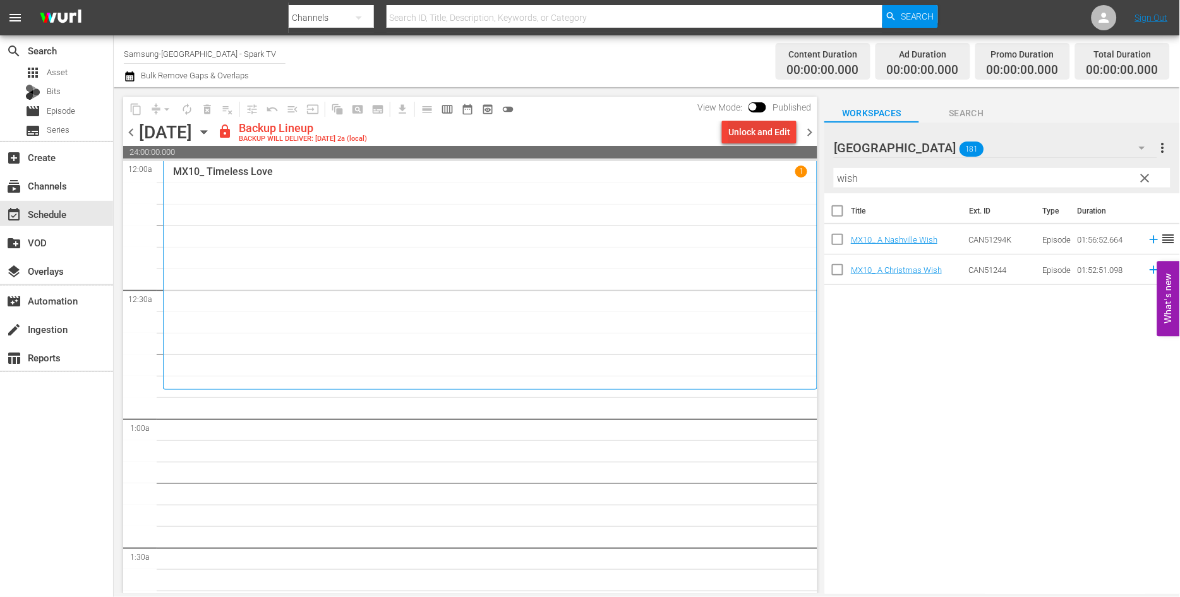
click at [754, 131] on div "Unlock and Edit" at bounding box center [759, 132] width 62 height 23
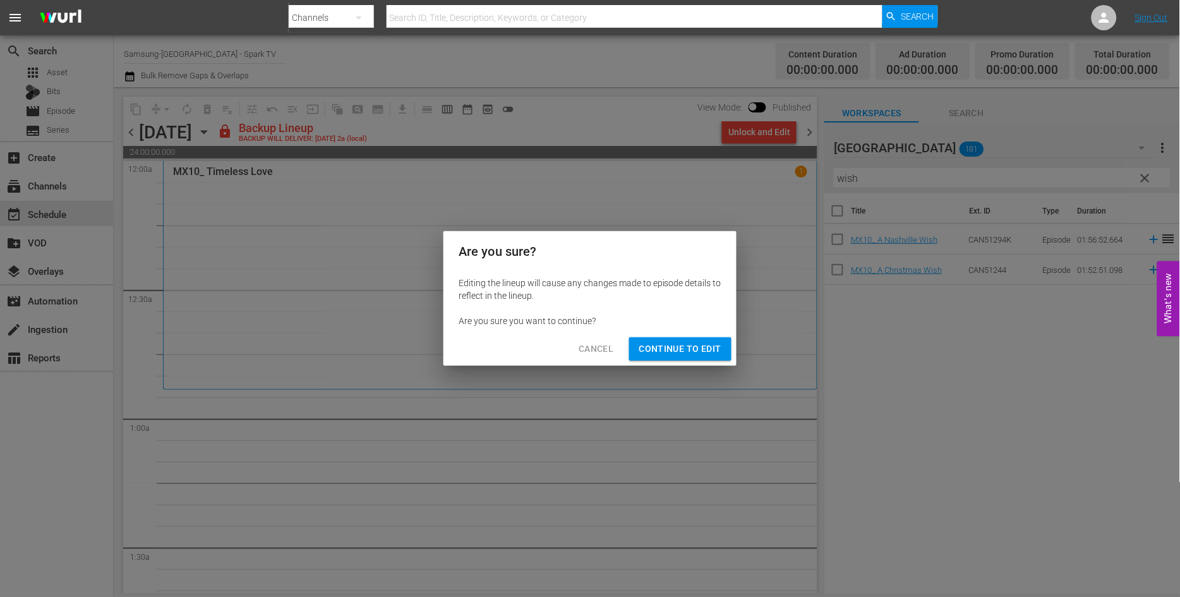
click at [682, 347] on span "Continue to Edit" at bounding box center [680, 349] width 82 height 16
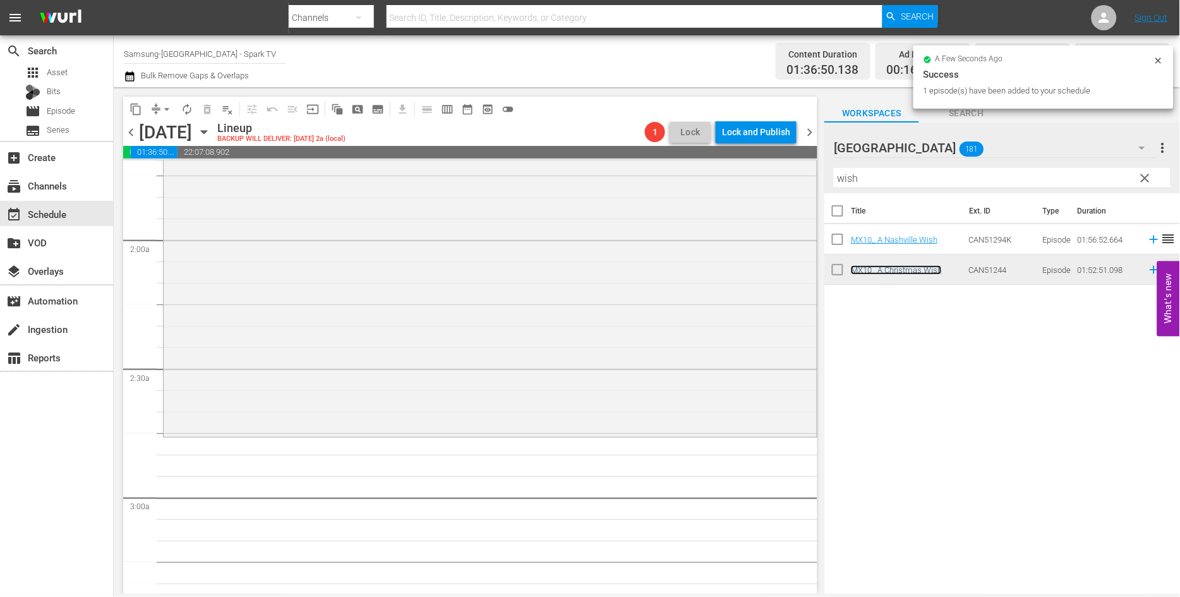
scroll to position [561, 0]
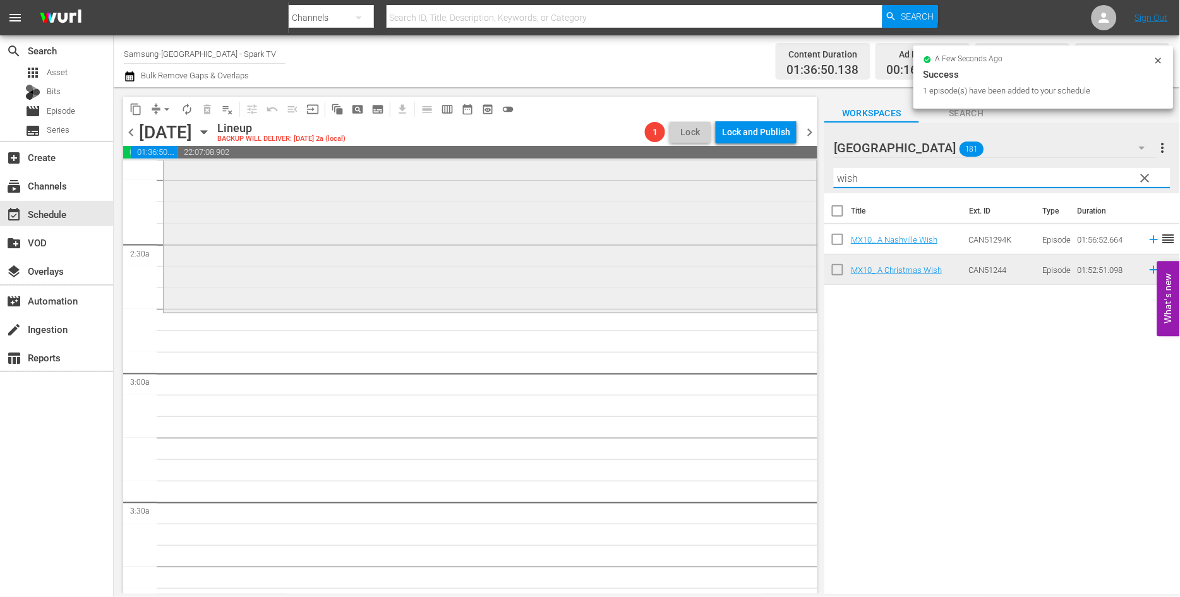
drag, startPoint x: 878, startPoint y: 177, endPoint x: 765, endPoint y: 176, distance: 112.4
click at [765, 176] on div "content_copy compress arrow_drop_down autorenew_outlined delete_forever_outline…" at bounding box center [647, 340] width 1066 height 506
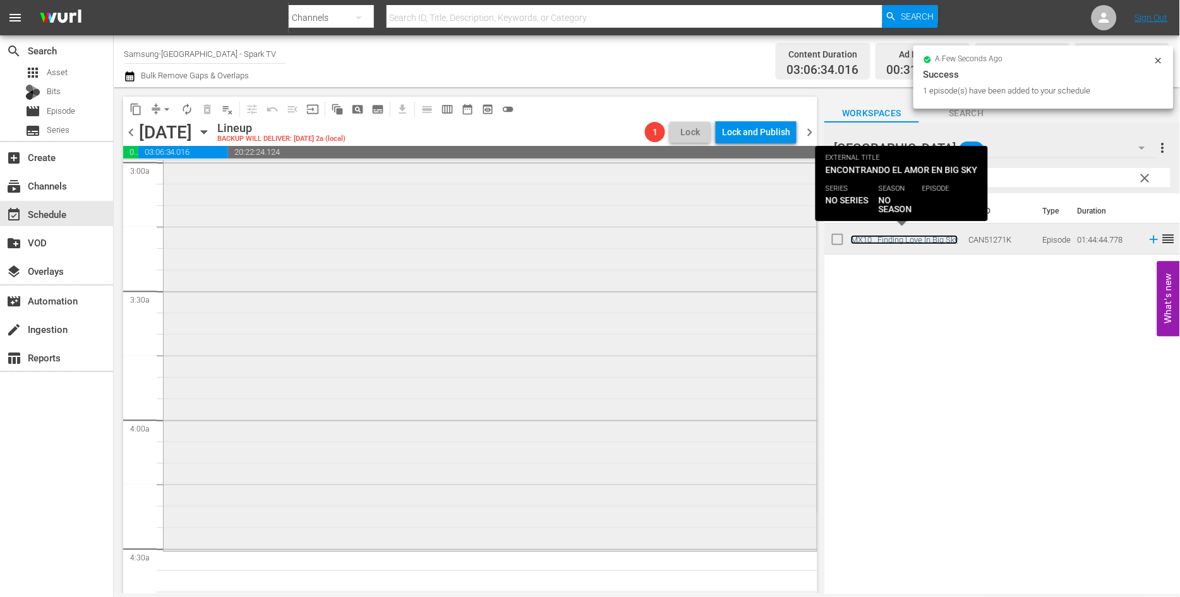
scroll to position [912, 0]
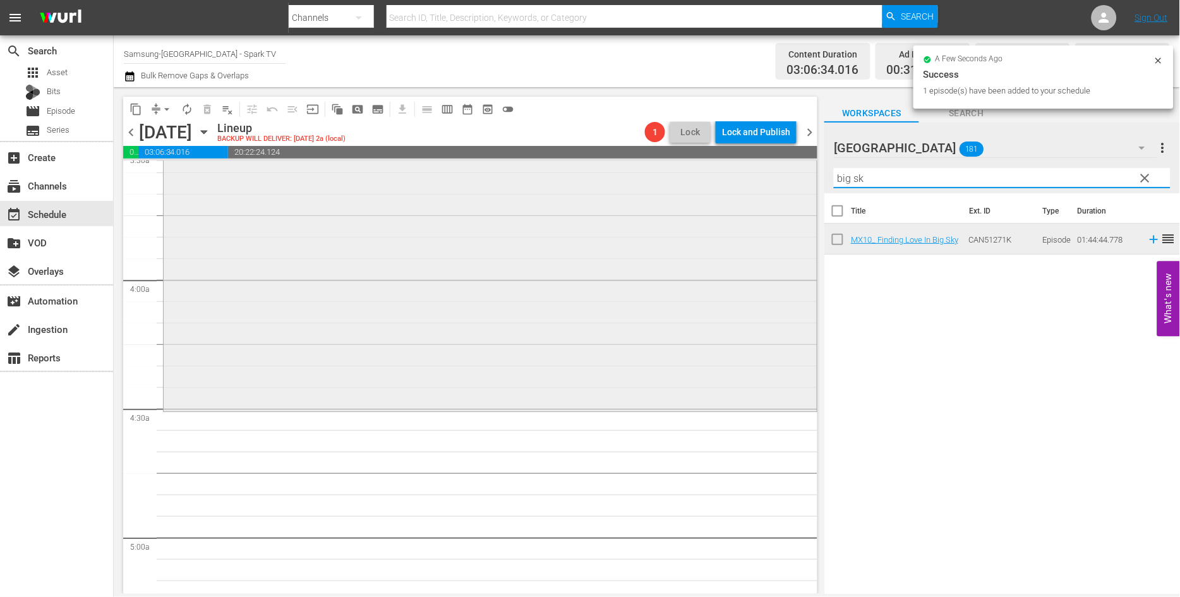
drag, startPoint x: 868, startPoint y: 176, endPoint x: 739, endPoint y: 173, distance: 128.2
click at [739, 173] on div "content_copy compress arrow_drop_down autorenew_outlined delete_forever_outline…" at bounding box center [647, 340] width 1066 height 506
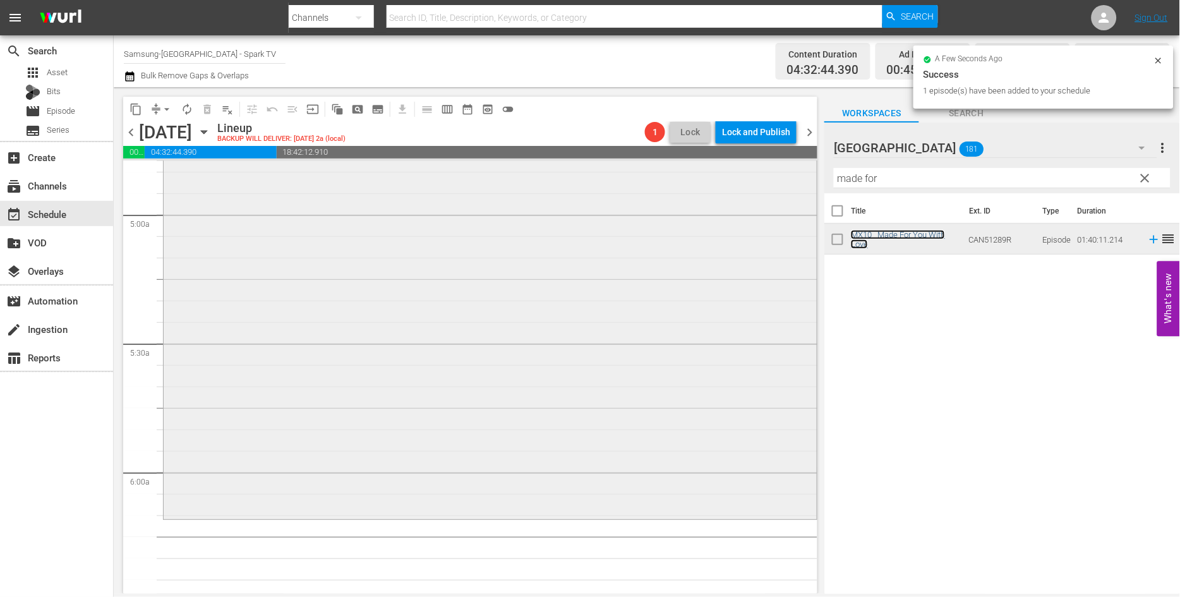
scroll to position [1263, 0]
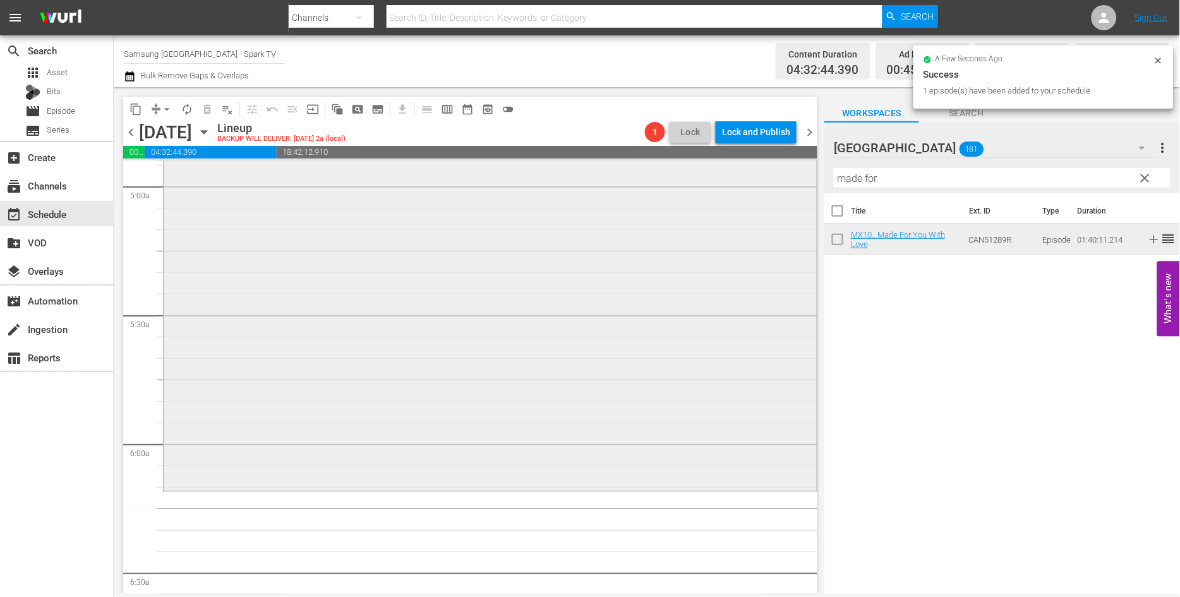
drag, startPoint x: 798, startPoint y: 177, endPoint x: 680, endPoint y: 174, distance: 118.1
click at [691, 176] on div "content_copy compress arrow_drop_down autorenew_outlined delete_forever_outline…" at bounding box center [647, 340] width 1066 height 506
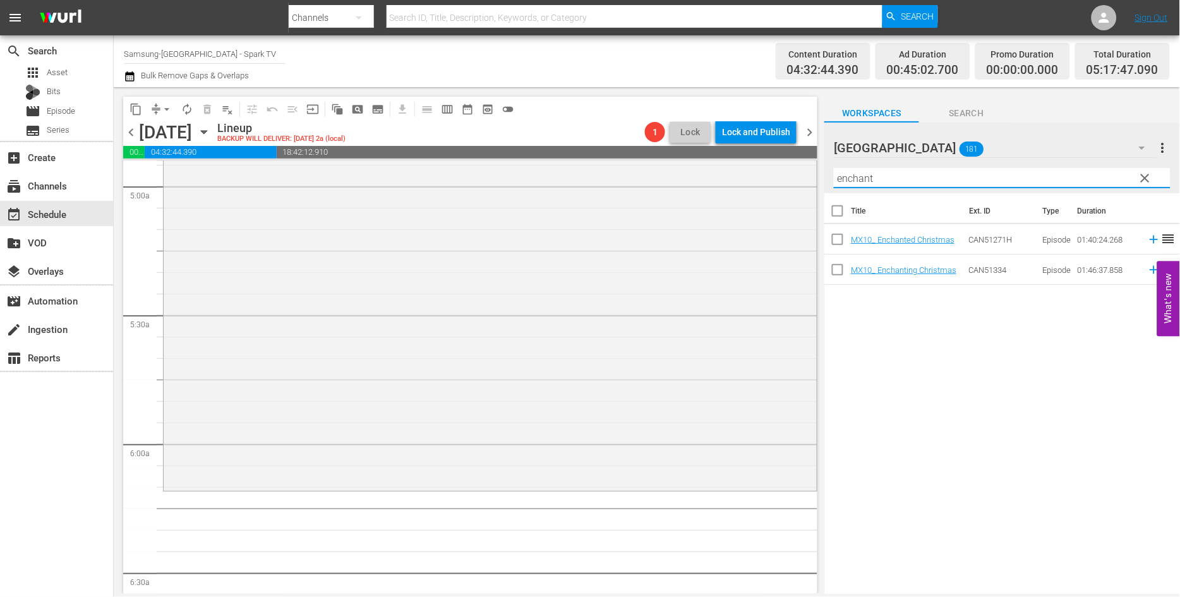
click at [940, 403] on div "Title Ext. ID Type Duration MX10_ Enchanted Christmas CAN51271H Episode 01:40:2…" at bounding box center [1002, 394] width 356 height 402
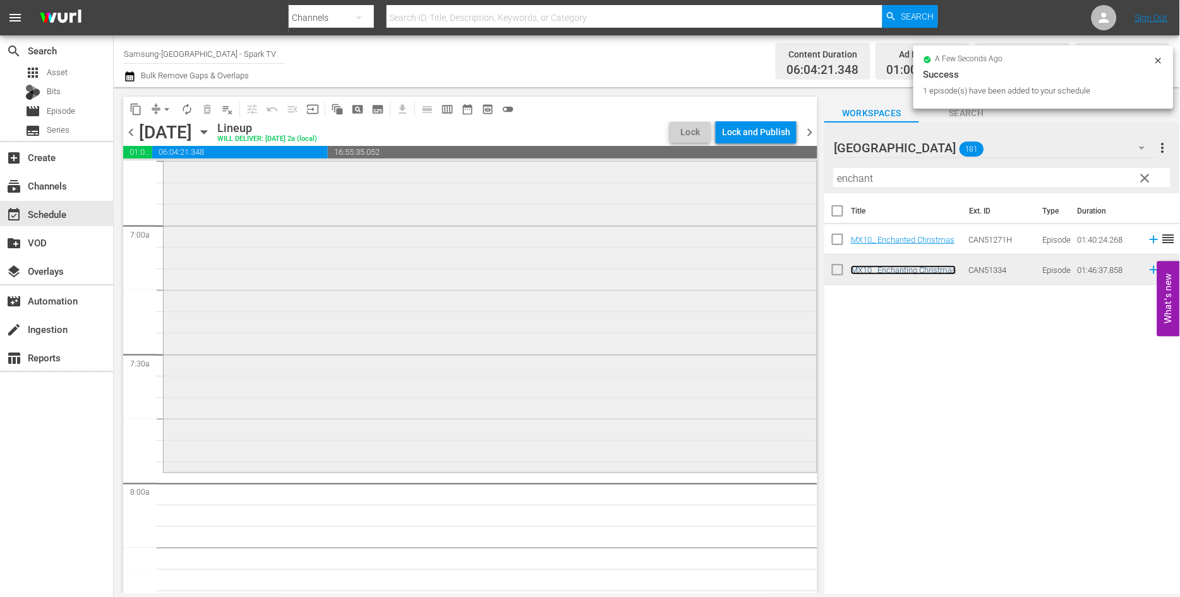
scroll to position [1754, 0]
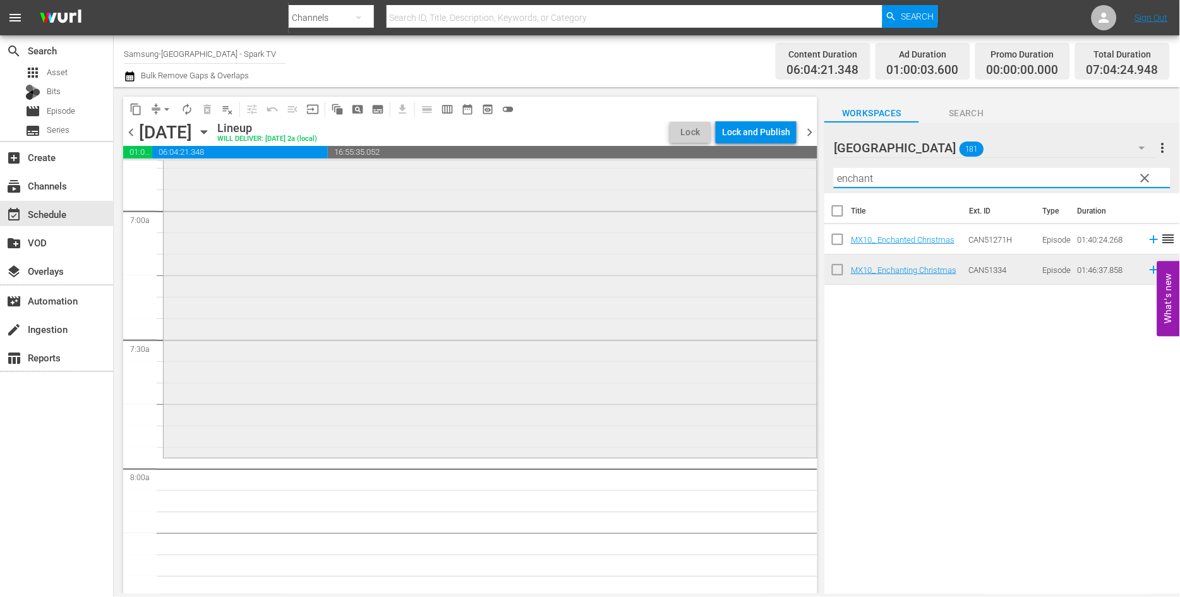
drag, startPoint x: 885, startPoint y: 177, endPoint x: 721, endPoint y: 179, distance: 164.2
click at [721, 179] on div "content_copy compress arrow_drop_down autorenew_outlined delete_forever_outline…" at bounding box center [647, 340] width 1066 height 506
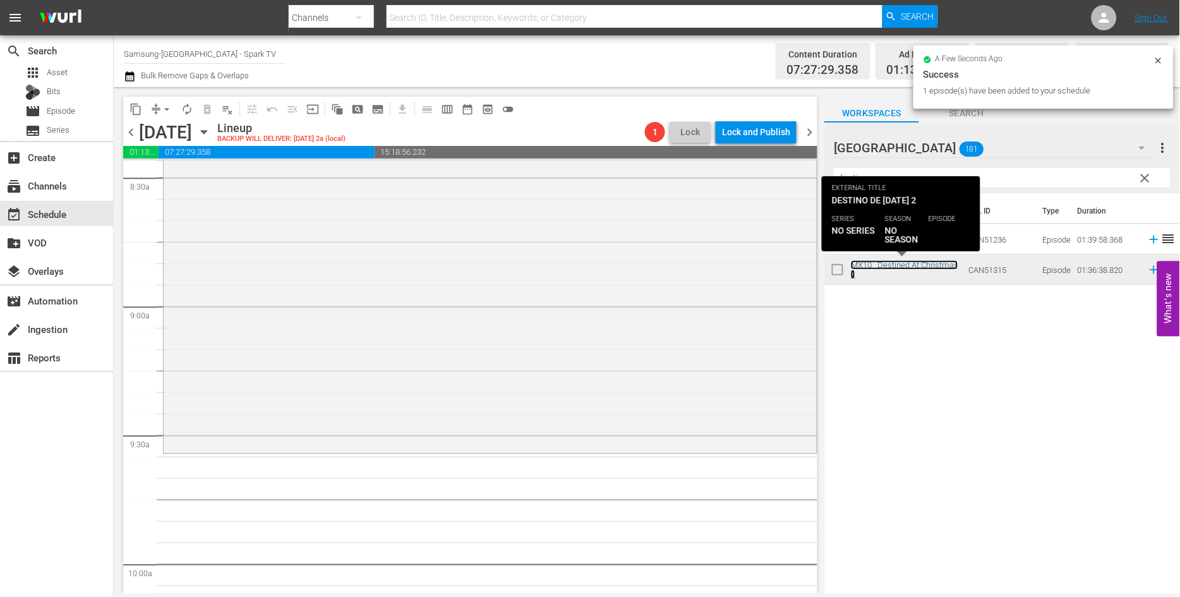
scroll to position [2315, 0]
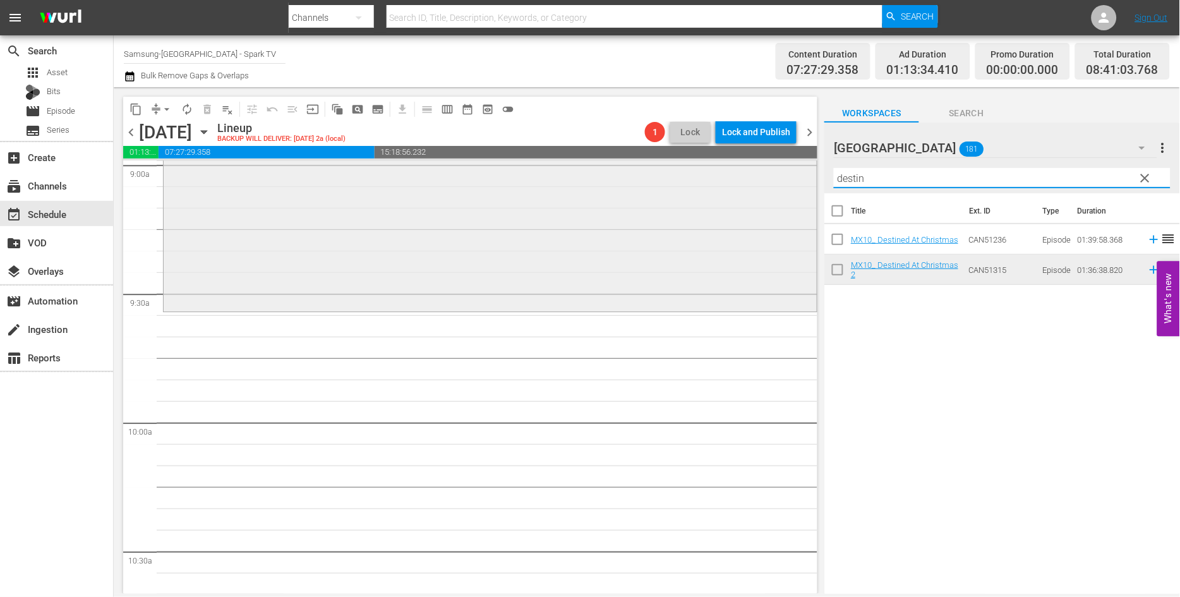
drag, startPoint x: 836, startPoint y: 176, endPoint x: 625, endPoint y: 187, distance: 211.2
click at [629, 183] on div "content_copy compress arrow_drop_down autorenew_outlined delete_forever_outline…" at bounding box center [647, 340] width 1066 height 506
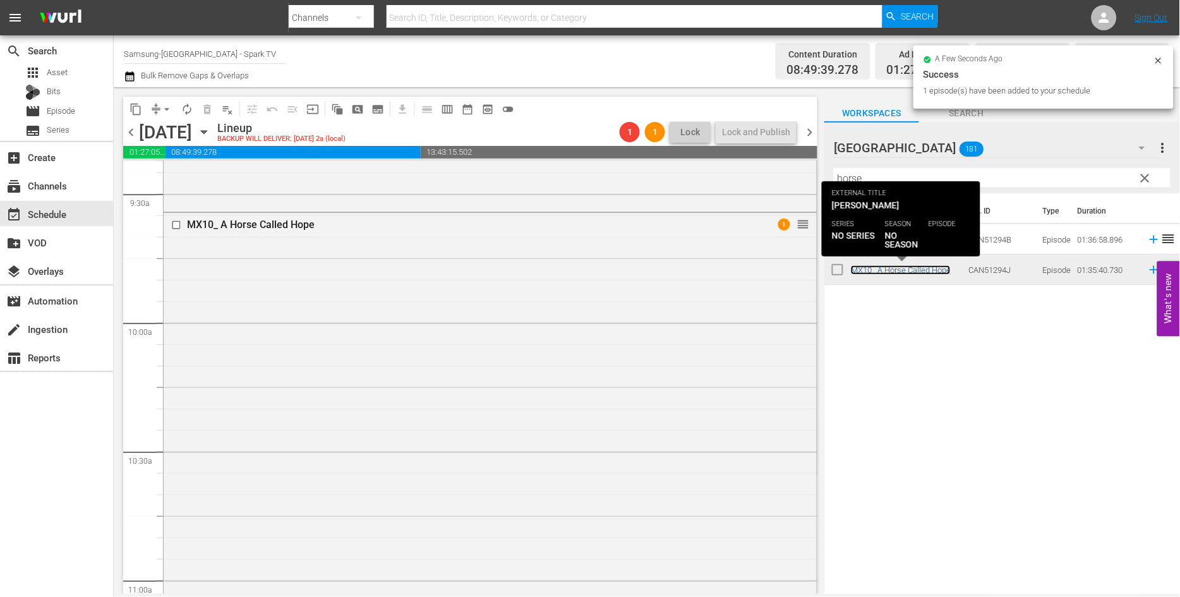
scroll to position [2666, 0]
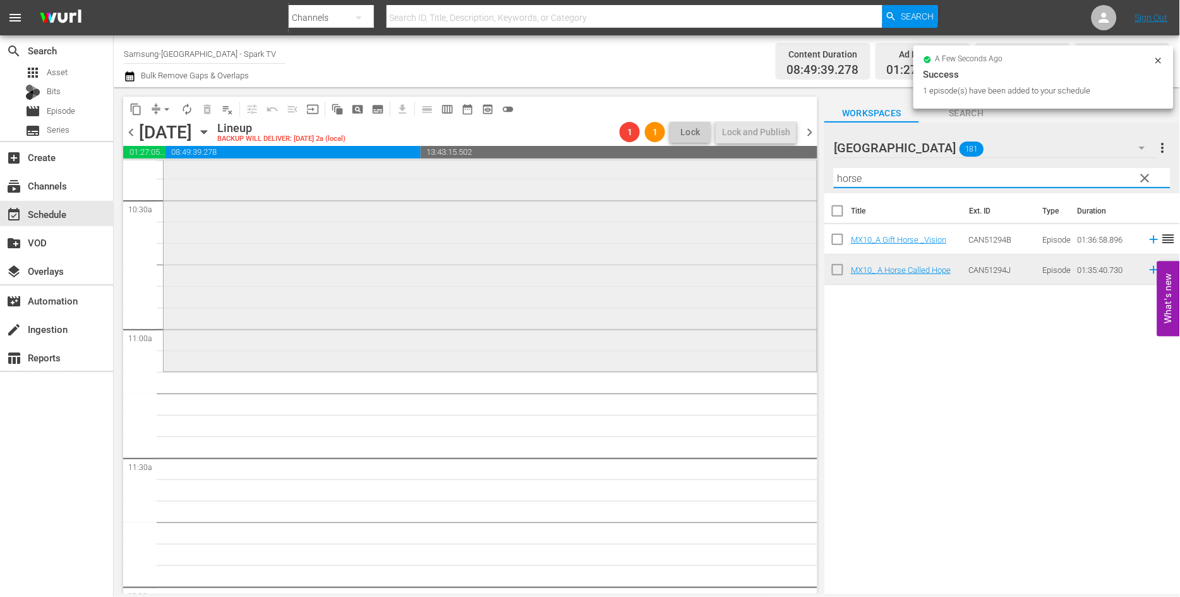
click at [772, 181] on div "content_copy compress arrow_drop_down autorenew_outlined delete_forever_outline…" at bounding box center [647, 340] width 1066 height 506
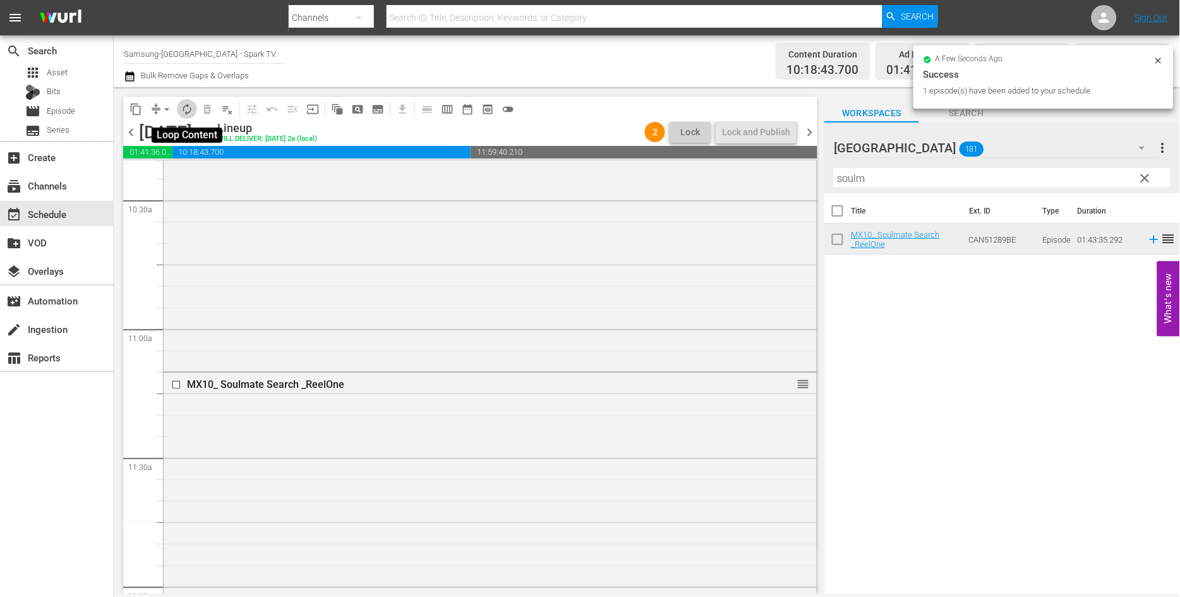
click at [185, 110] on span "autorenew_outlined" at bounding box center [187, 109] width 13 height 13
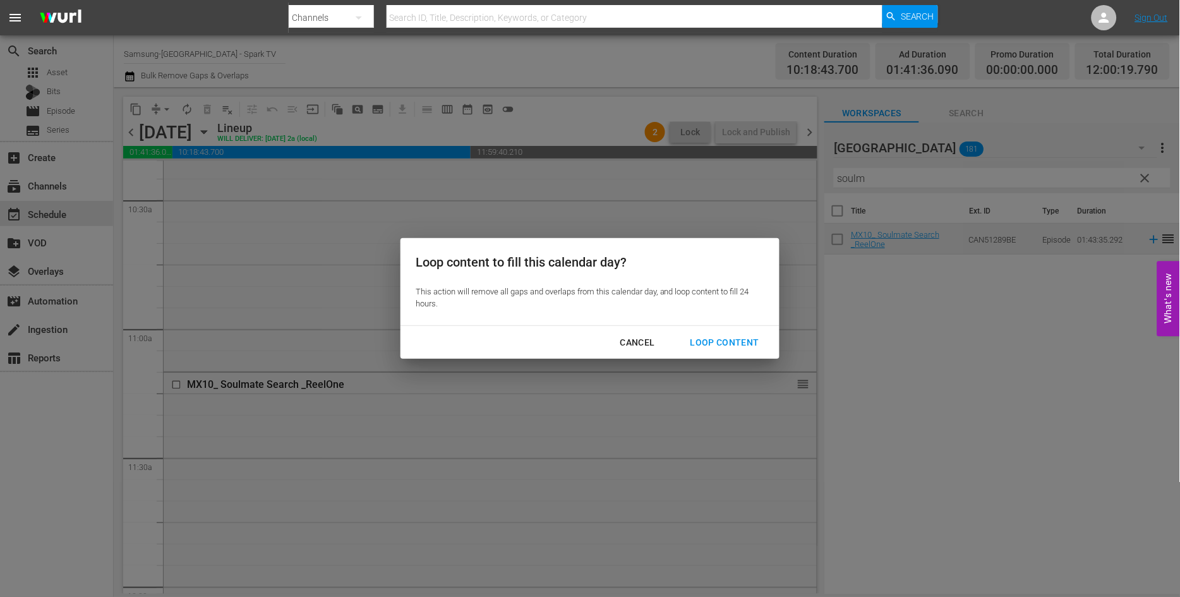
click at [715, 342] on div "Loop Content" at bounding box center [724, 343] width 89 height 16
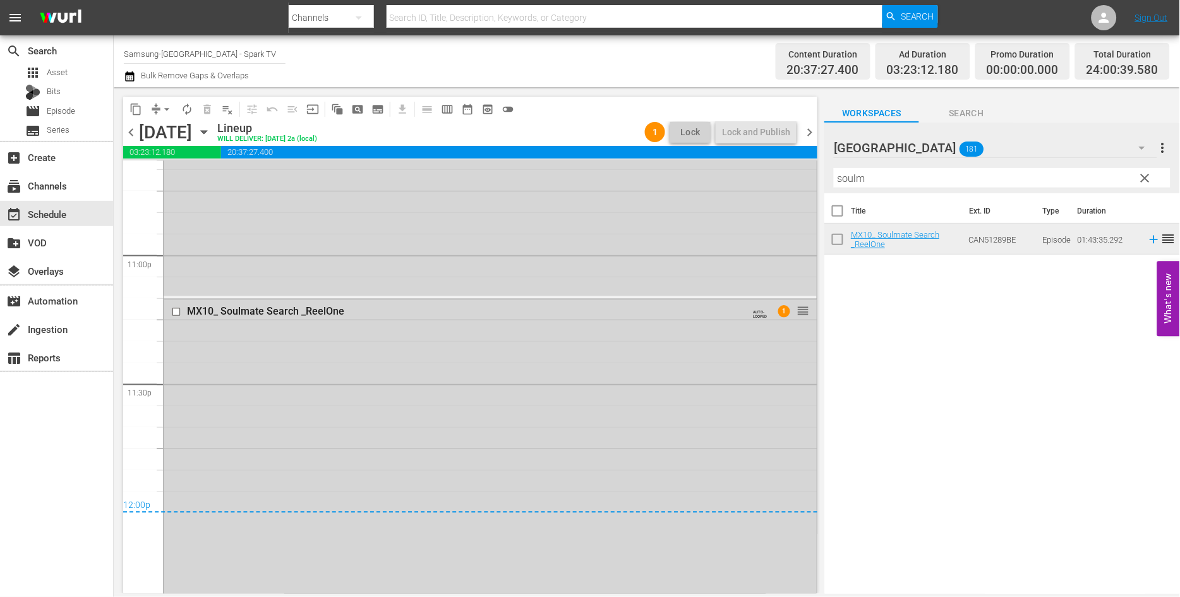
scroll to position [5894, 0]
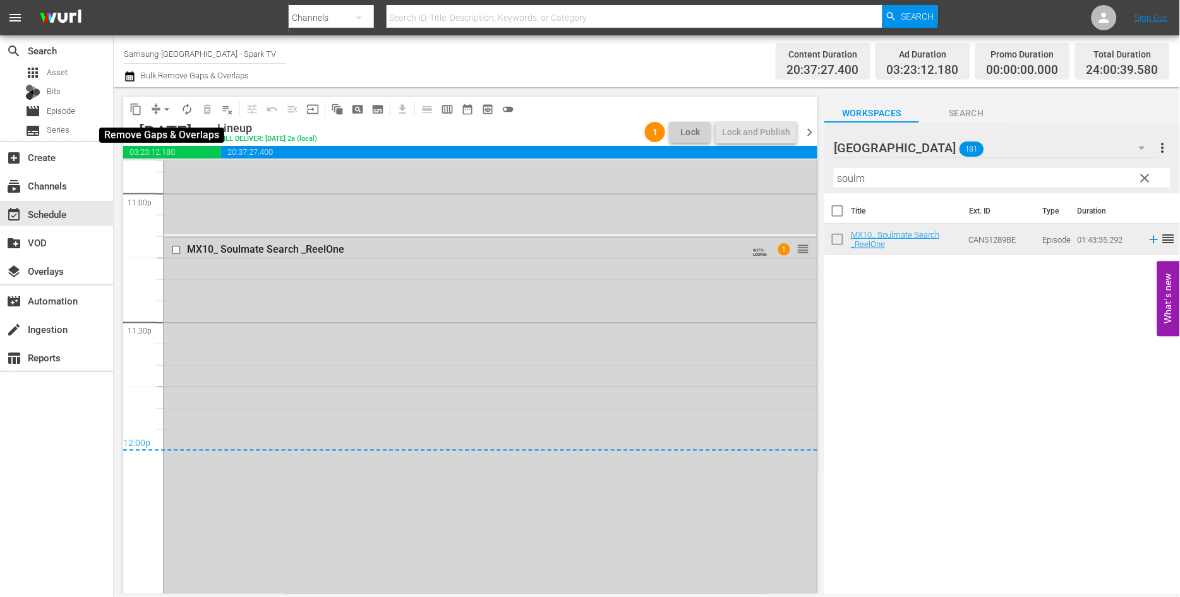
click at [161, 106] on span "arrow_drop_down" at bounding box center [166, 109] width 13 height 13
click at [192, 177] on li "Align to End of Previous Day" at bounding box center [167, 175] width 133 height 21
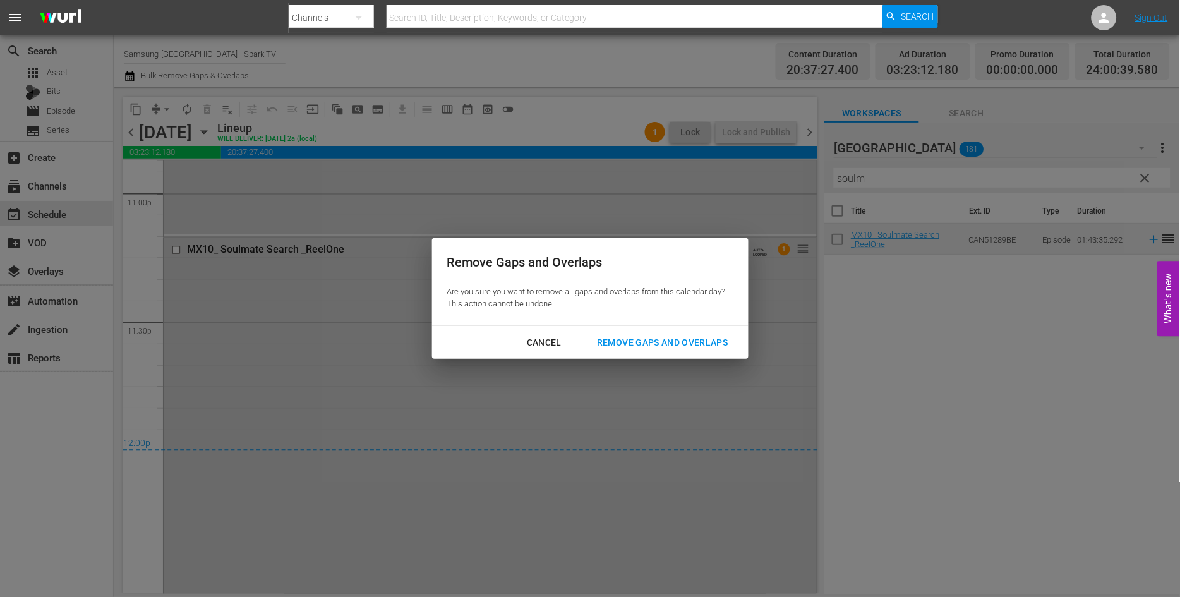
click at [673, 342] on div "Remove Gaps and Overlaps" at bounding box center [662, 343] width 151 height 16
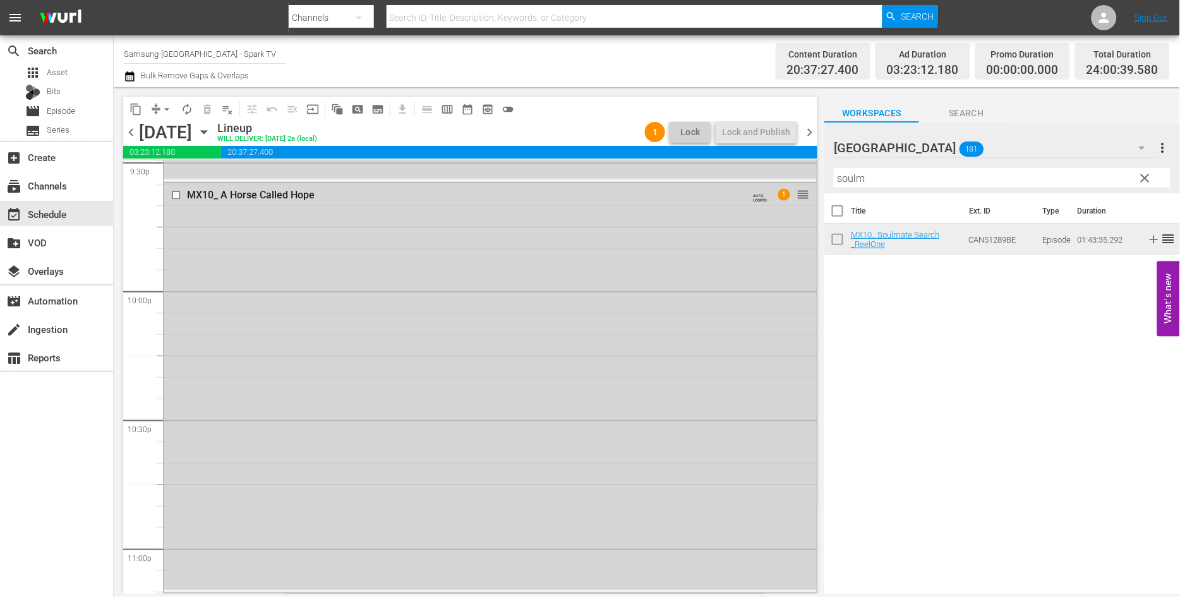
scroll to position [5332, 0]
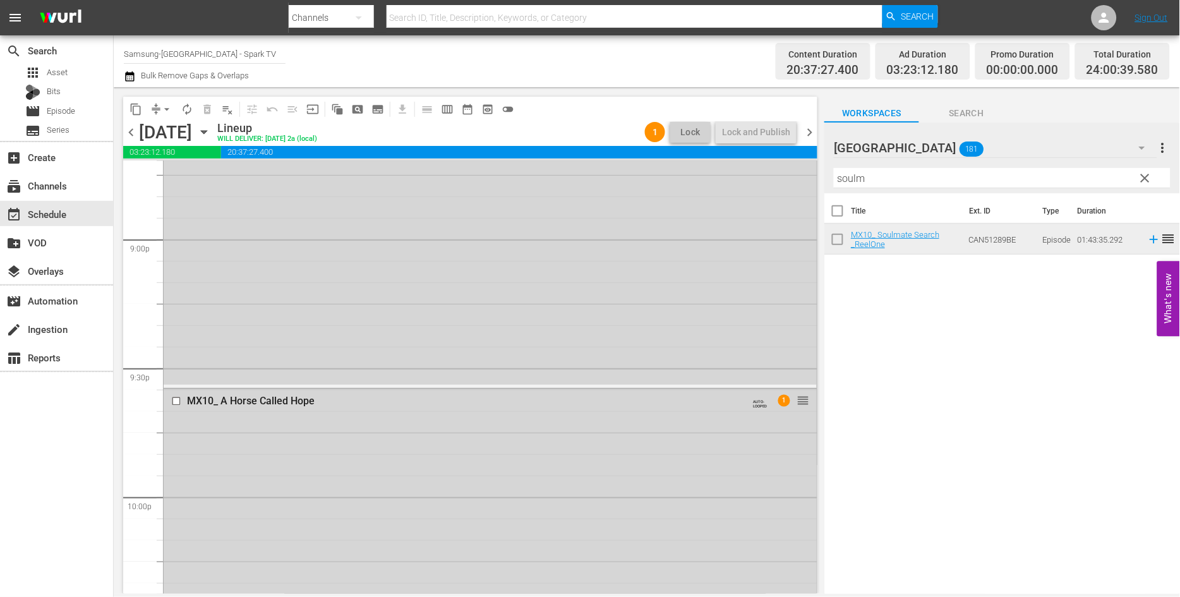
click at [211, 129] on icon "button" at bounding box center [204, 132] width 14 height 14
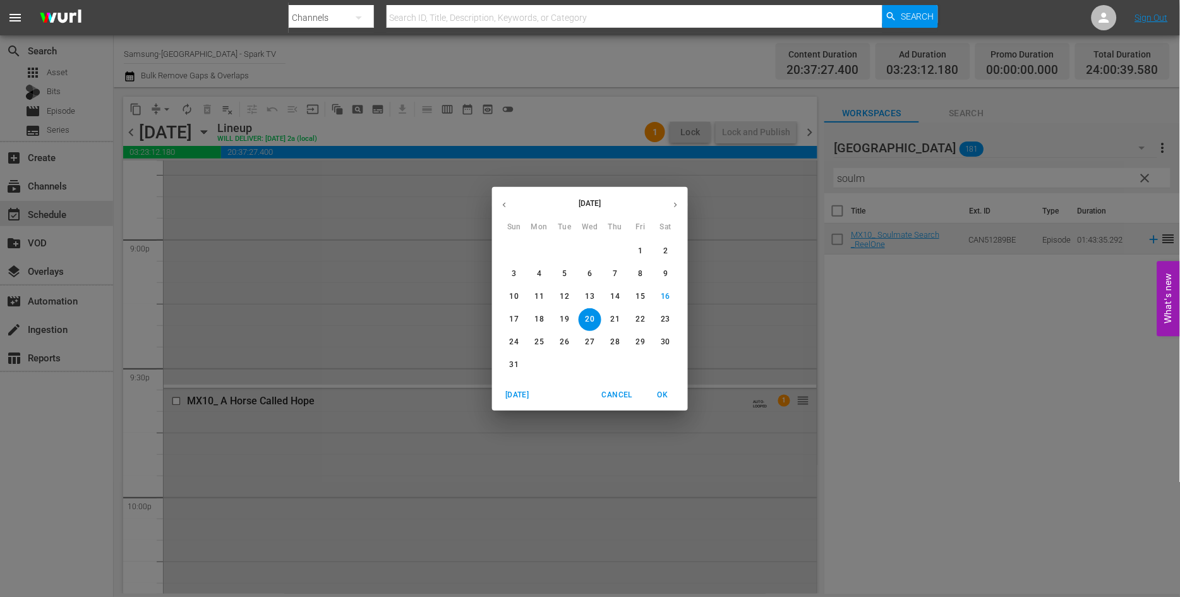
click at [614, 318] on p "21" at bounding box center [615, 319] width 9 height 11
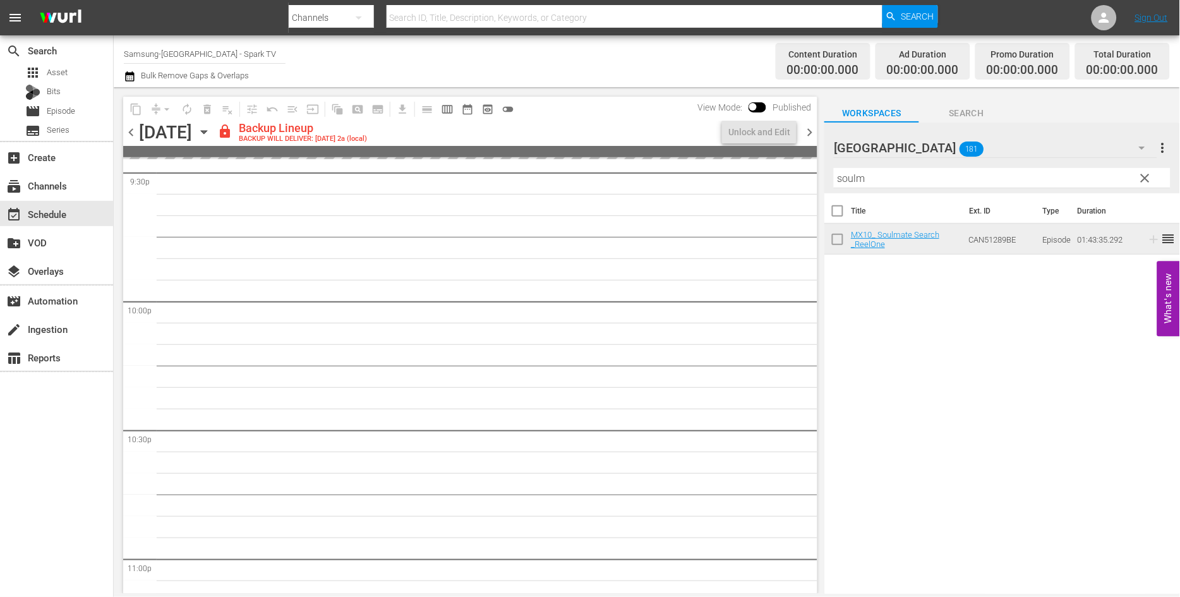
scroll to position [5504, 0]
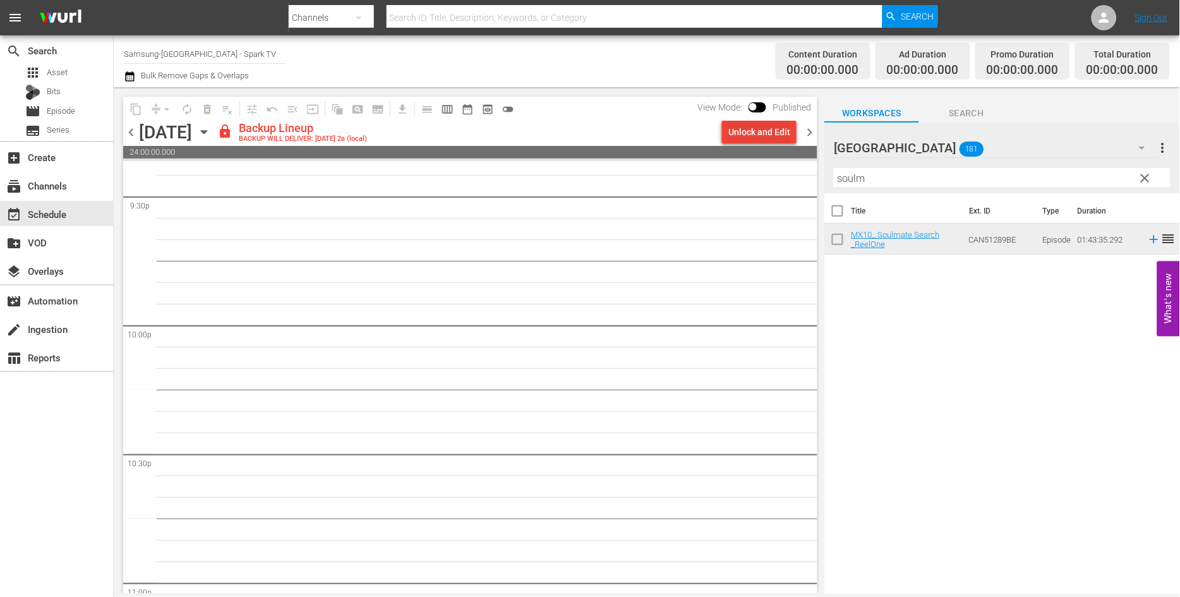
click at [753, 133] on div "Unlock and Edit" at bounding box center [759, 132] width 62 height 23
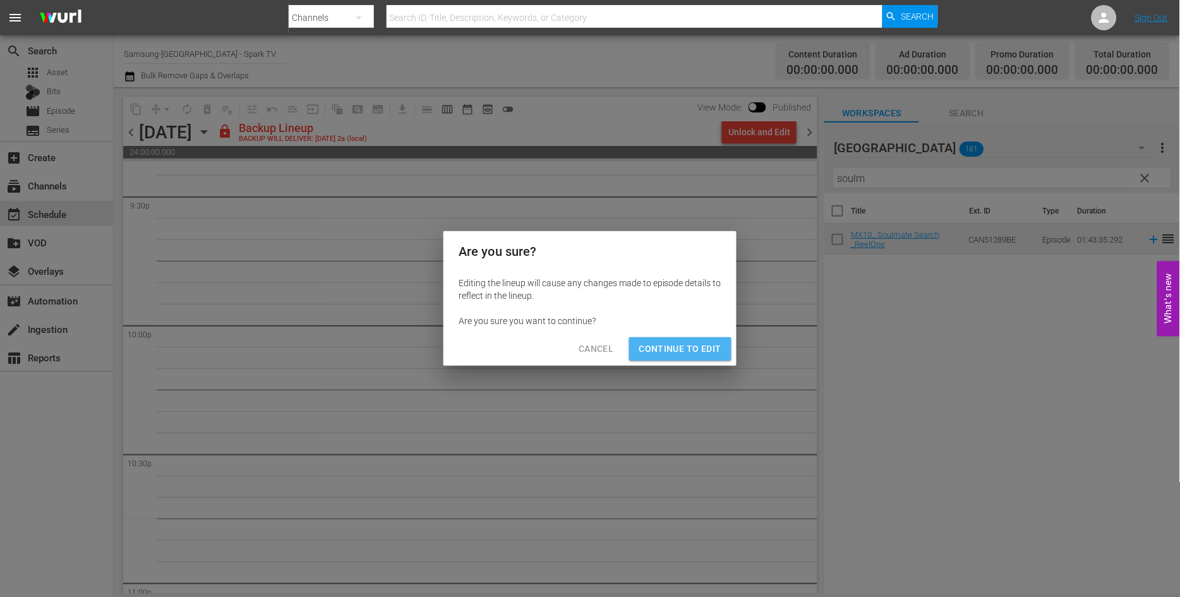
click at [696, 345] on span "Continue to Edit" at bounding box center [680, 349] width 82 height 16
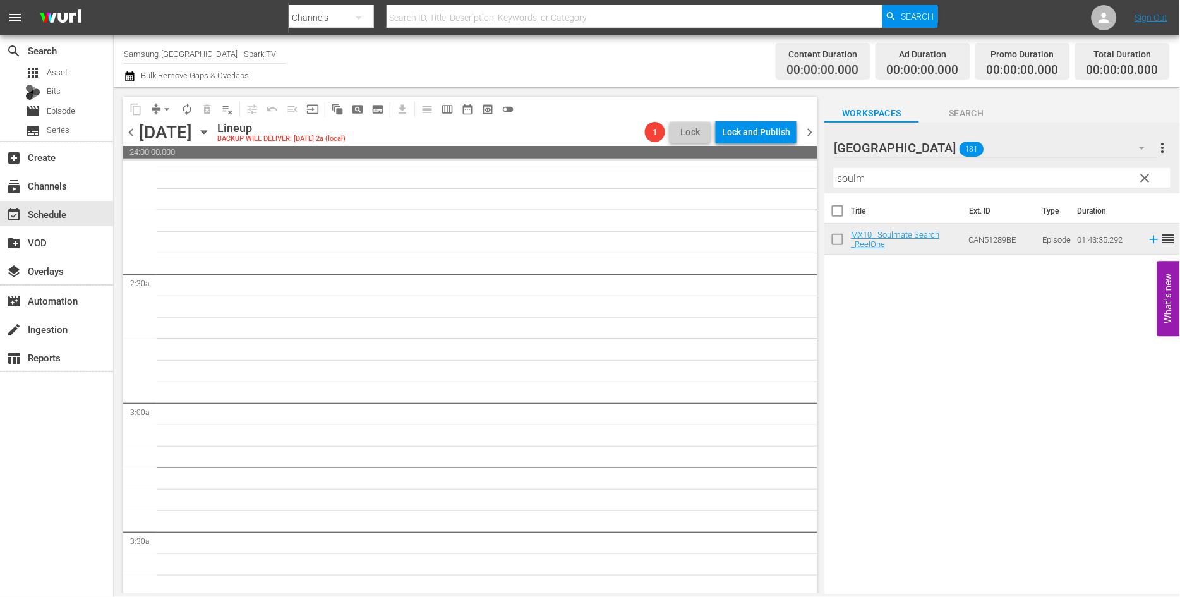
scroll to position [0, 0]
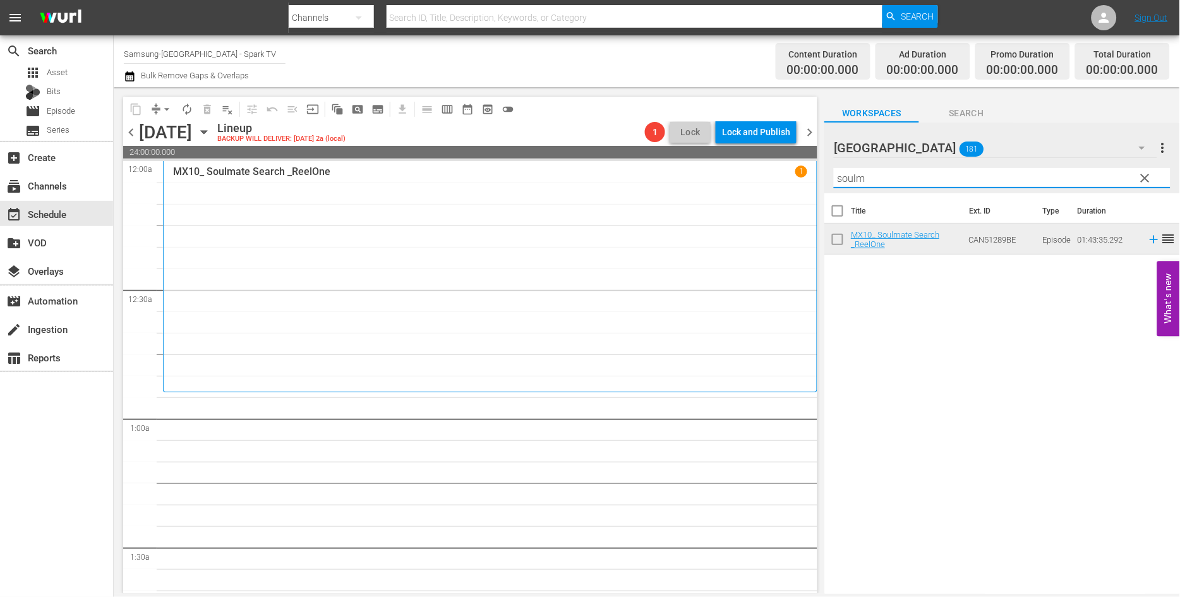
drag, startPoint x: 879, startPoint y: 177, endPoint x: 715, endPoint y: 175, distance: 164.2
click at [715, 175] on div "content_copy compress arrow_drop_down autorenew_outlined delete_forever_outline…" at bounding box center [647, 340] width 1066 height 506
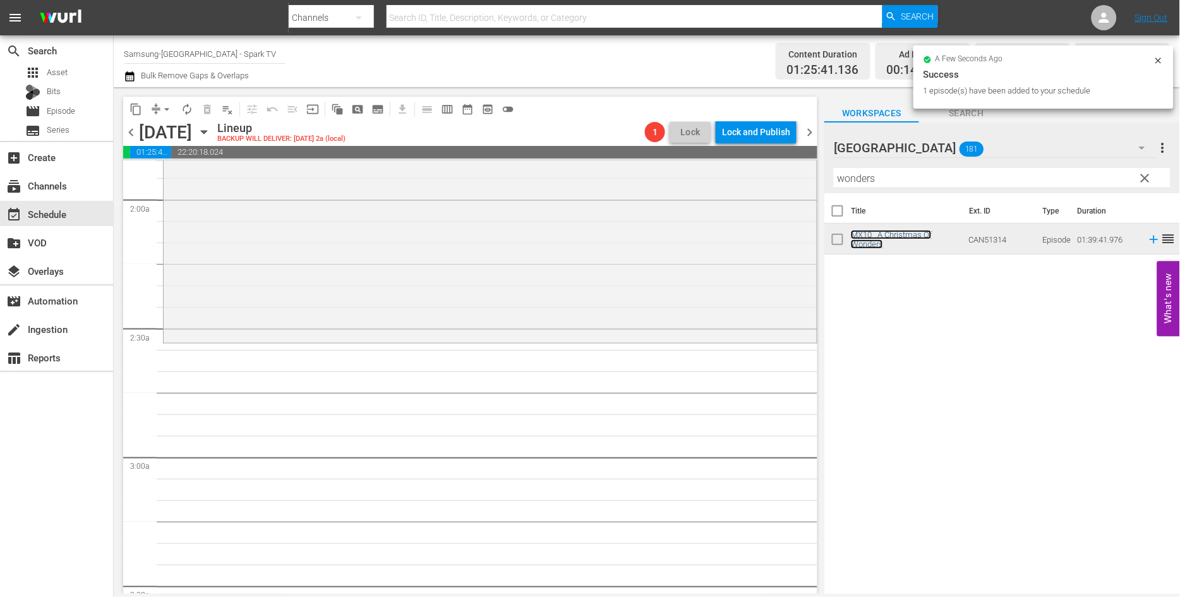
scroll to position [491, 0]
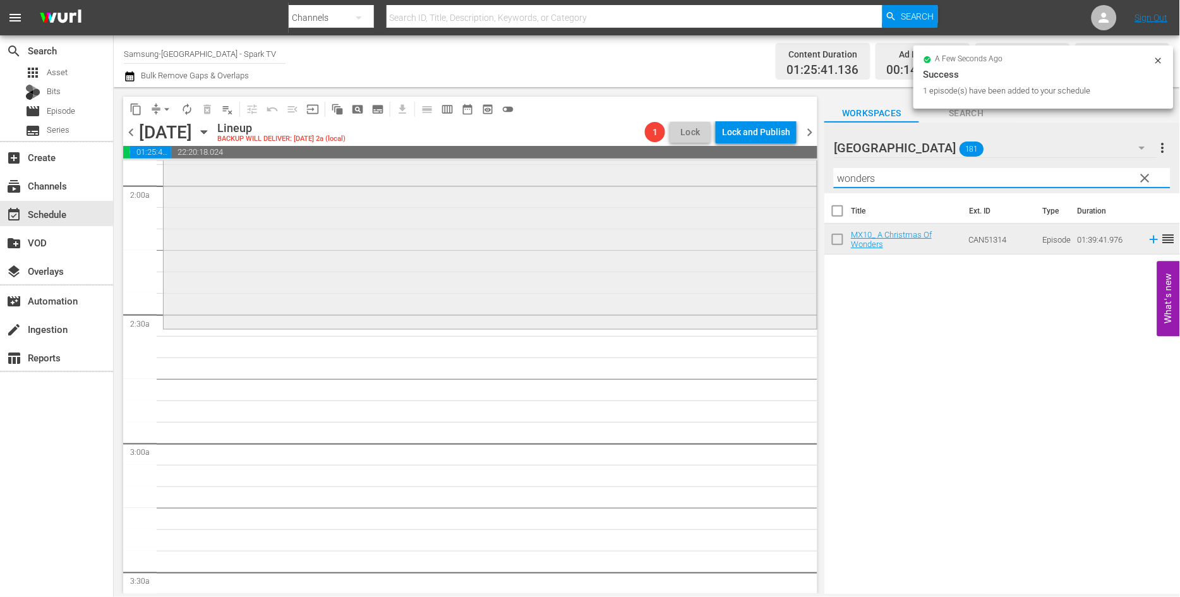
drag, startPoint x: 892, startPoint y: 178, endPoint x: 762, endPoint y: 179, distance: 130.7
click at [763, 179] on div "content_copy compress arrow_drop_down autorenew_outlined delete_forever_outline…" at bounding box center [647, 340] width 1066 height 506
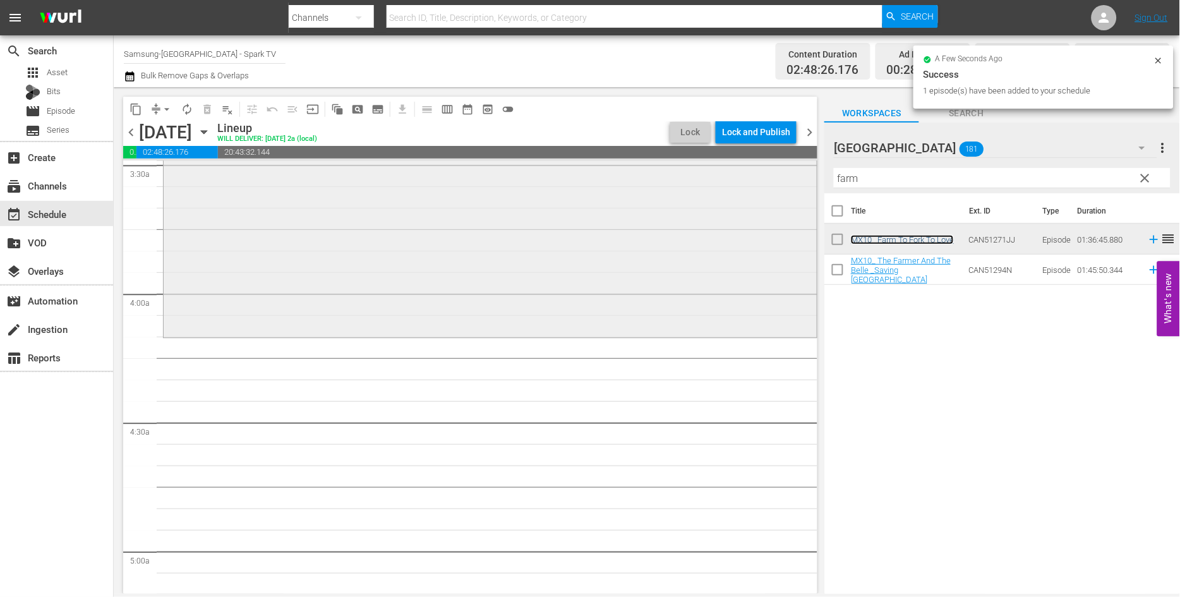
scroll to position [912, 0]
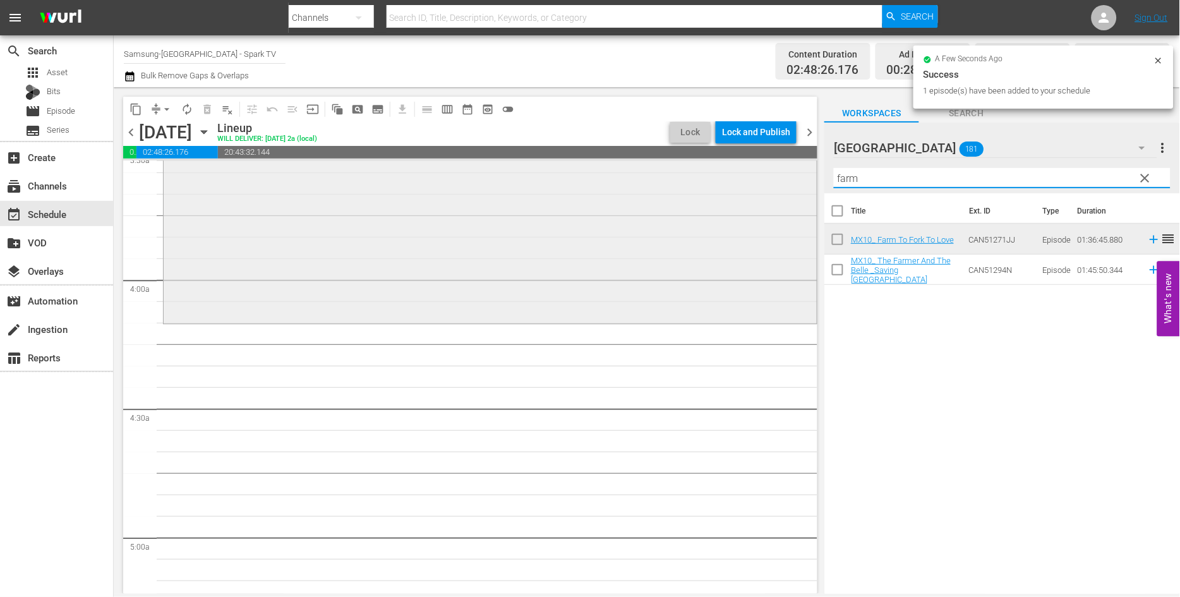
drag, startPoint x: 872, startPoint y: 180, endPoint x: 769, endPoint y: 181, distance: 102.9
click at [769, 181] on div "content_copy compress arrow_drop_down autorenew_outlined delete_forever_outline…" at bounding box center [647, 340] width 1066 height 506
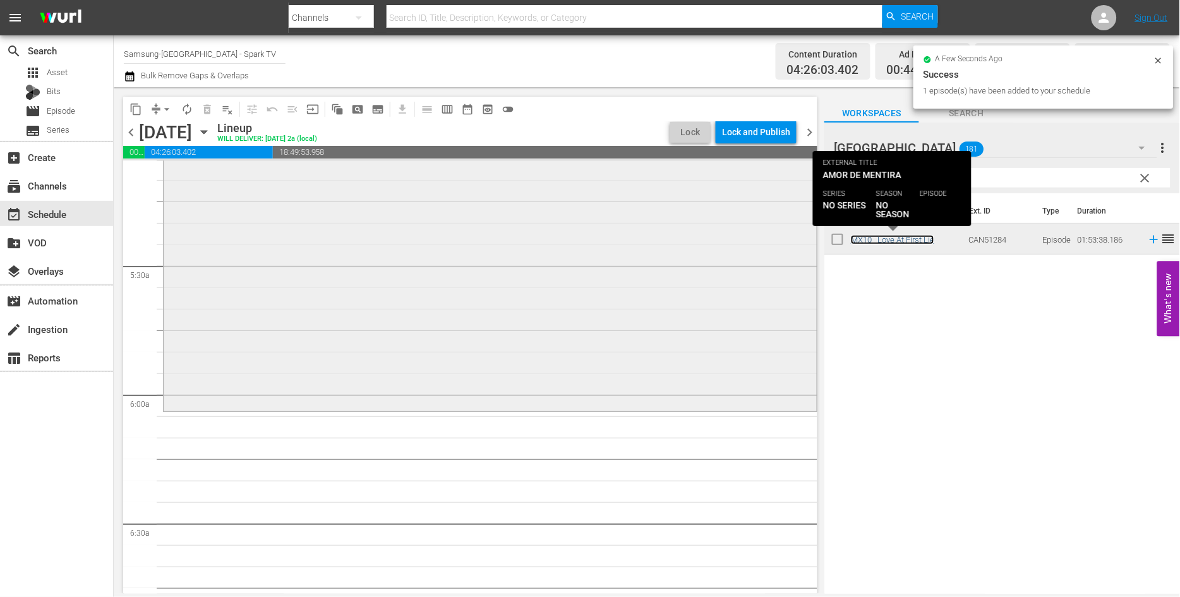
scroll to position [1333, 0]
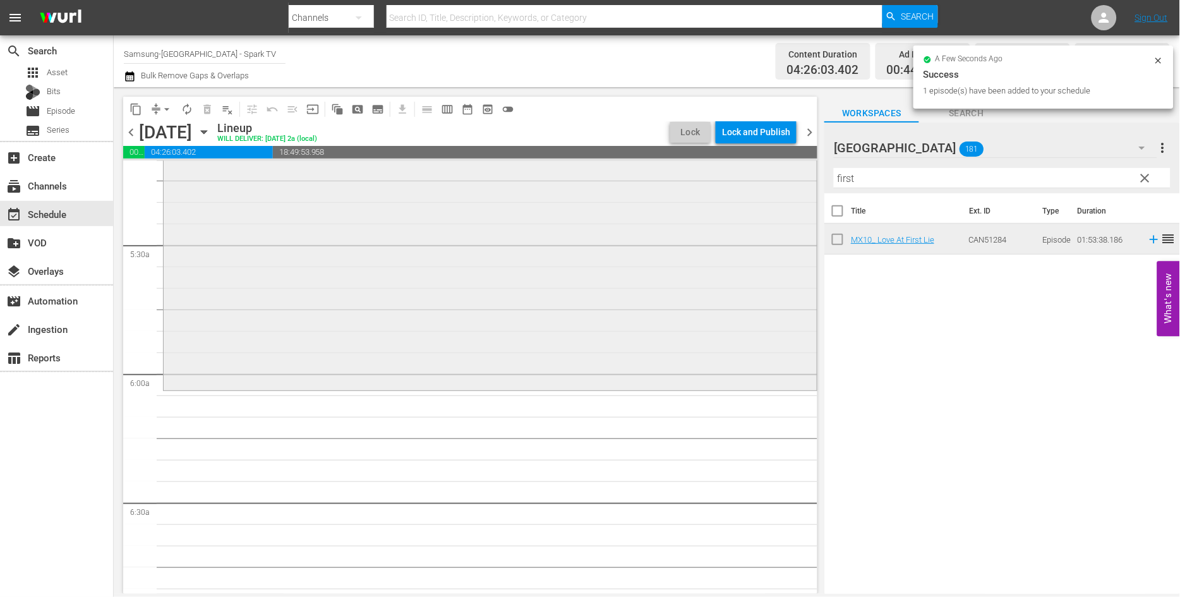
drag, startPoint x: 870, startPoint y: 179, endPoint x: 758, endPoint y: 178, distance: 111.8
click at [758, 178] on div "content_copy compress arrow_drop_down autorenew_outlined delete_forever_outline…" at bounding box center [647, 340] width 1066 height 506
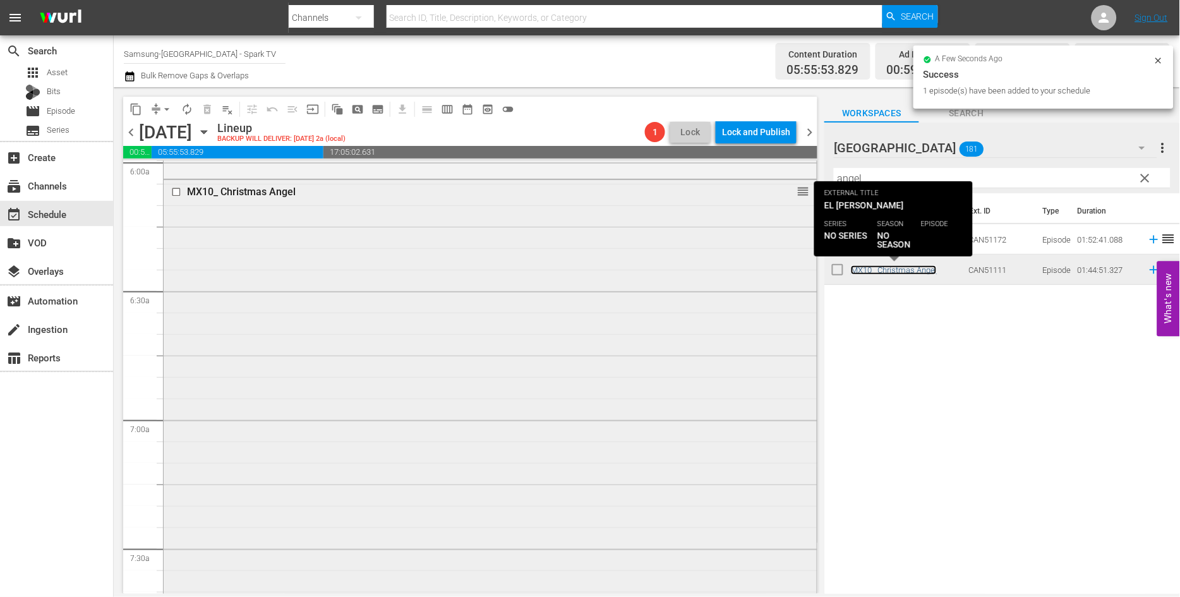
scroll to position [1684, 0]
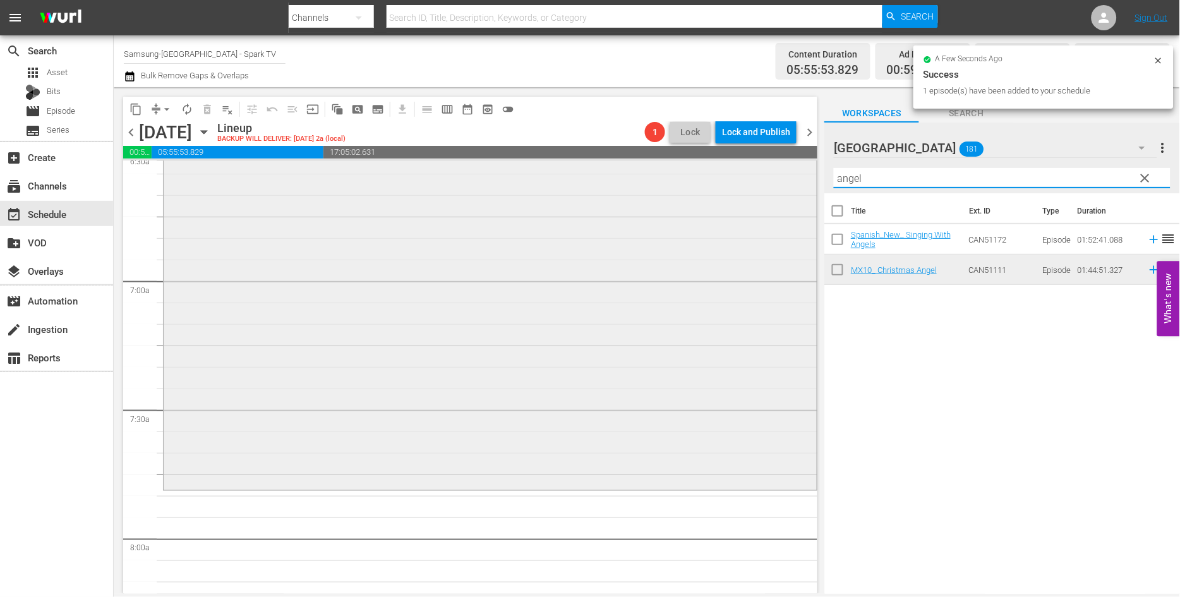
drag, startPoint x: 887, startPoint y: 181, endPoint x: 666, endPoint y: 181, distance: 221.7
click at [674, 175] on div "content_copy compress arrow_drop_down autorenew_outlined delete_forever_outline…" at bounding box center [647, 340] width 1066 height 506
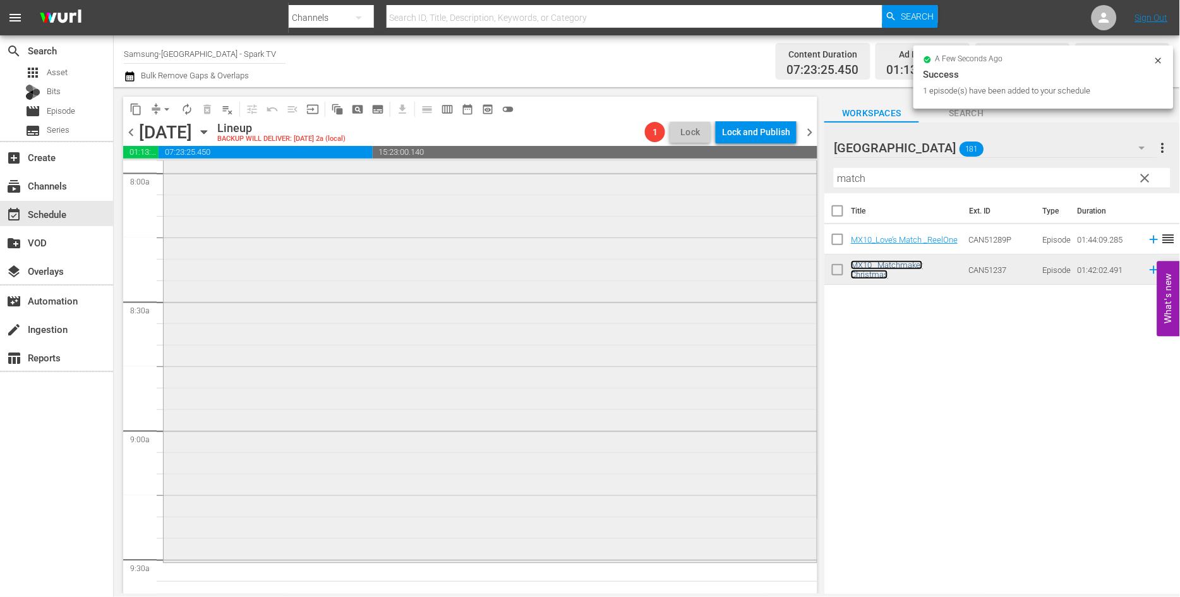
scroll to position [2175, 0]
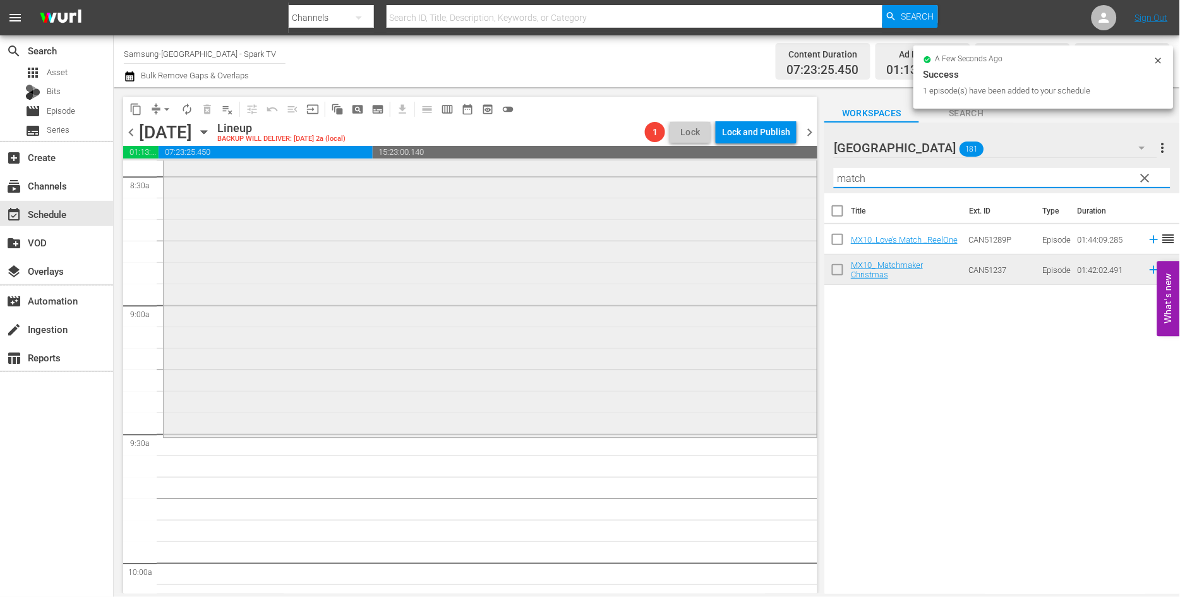
drag, startPoint x: 876, startPoint y: 179, endPoint x: 727, endPoint y: 186, distance: 149.2
click at [727, 186] on div "content_copy compress arrow_drop_down autorenew_outlined delete_forever_outline…" at bounding box center [647, 340] width 1066 height 506
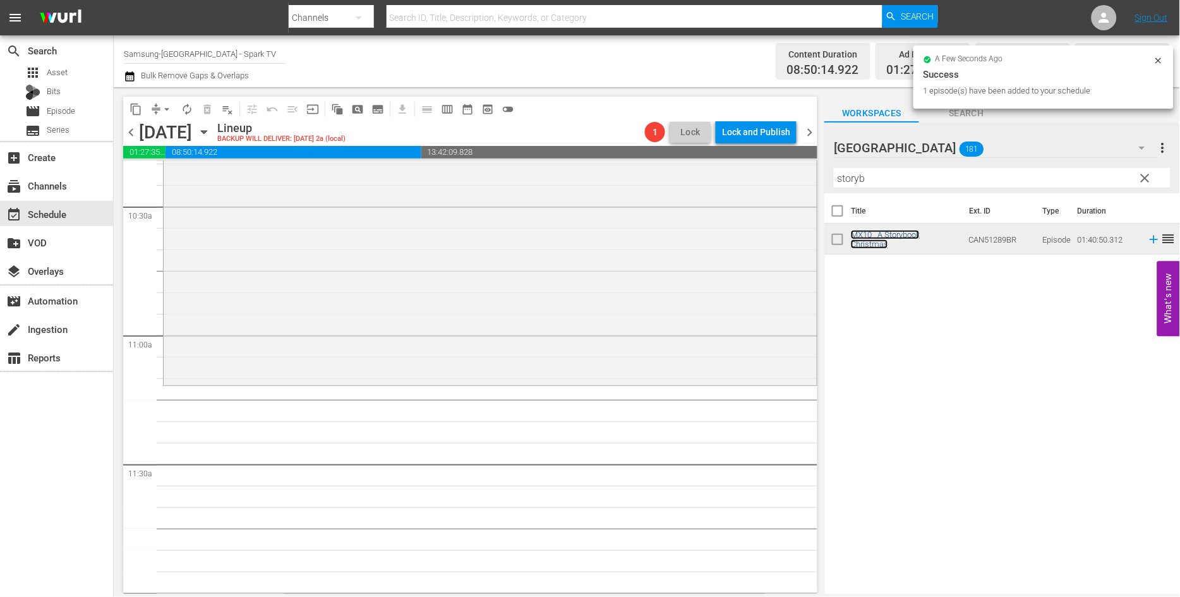
scroll to position [2666, 0]
drag, startPoint x: 878, startPoint y: 177, endPoint x: 693, endPoint y: 192, distance: 185.6
click at [695, 191] on div "content_copy compress arrow_drop_down autorenew_outlined delete_forever_outline…" at bounding box center [647, 340] width 1066 height 506
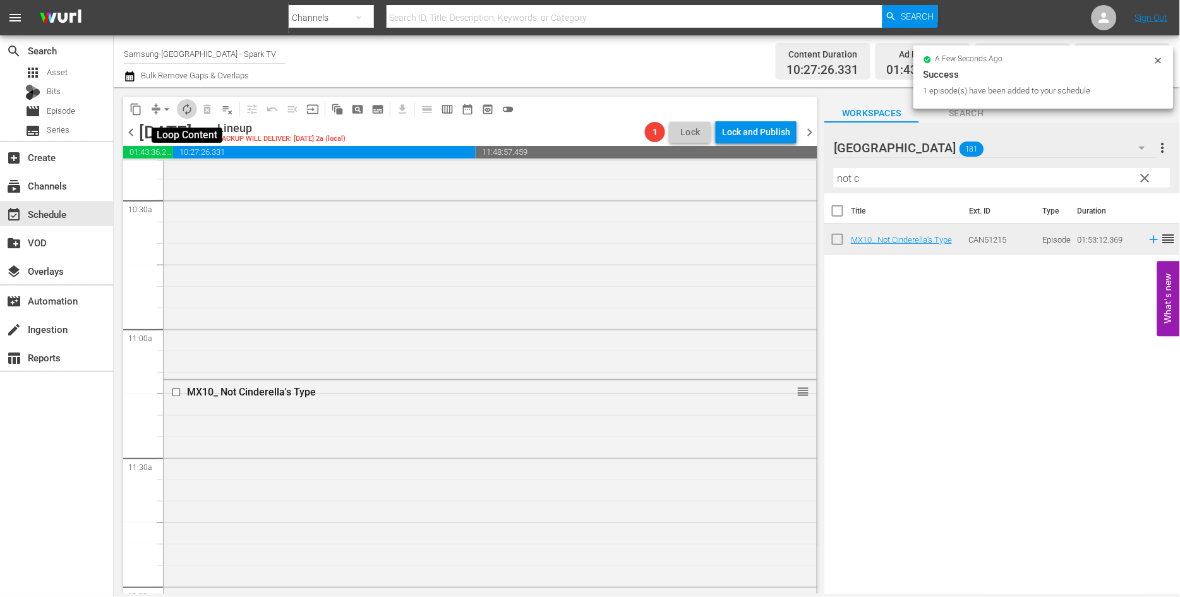
click at [187, 111] on span "autorenew_outlined" at bounding box center [187, 109] width 13 height 13
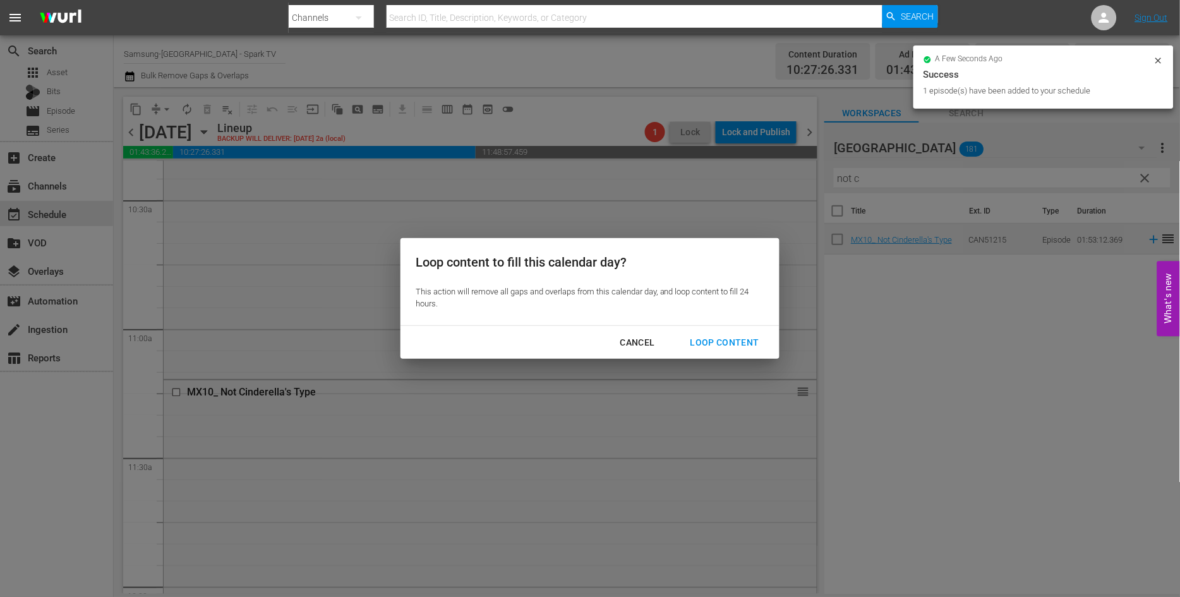
drag, startPoint x: 721, startPoint y: 339, endPoint x: 748, endPoint y: 354, distance: 30.8
click at [721, 339] on div "Loop Content" at bounding box center [724, 343] width 89 height 16
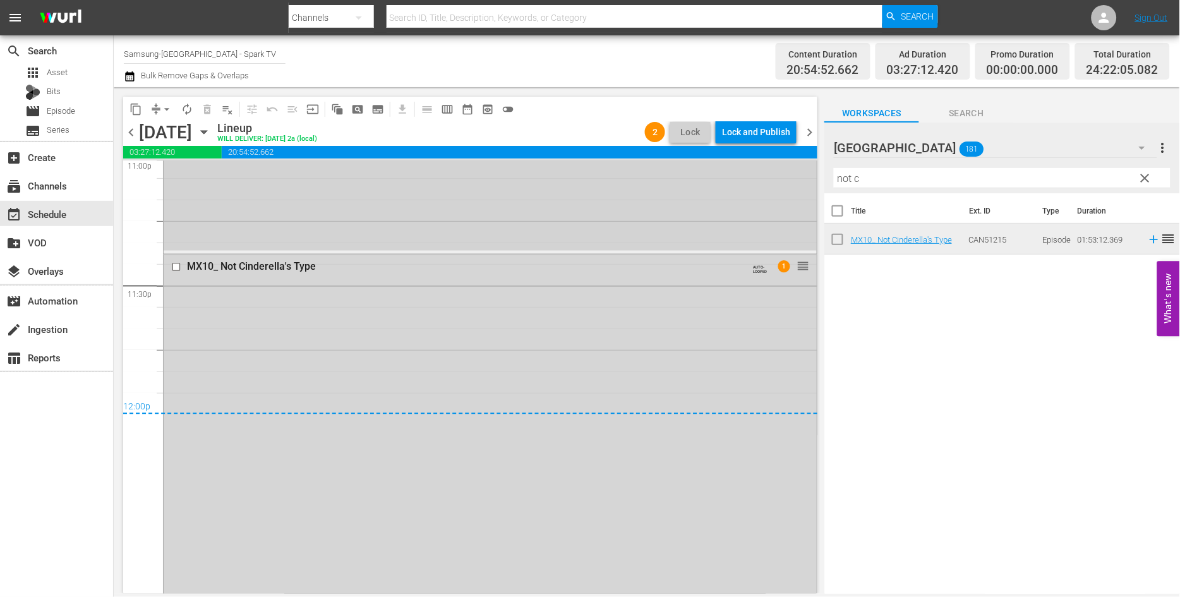
scroll to position [6077, 0]
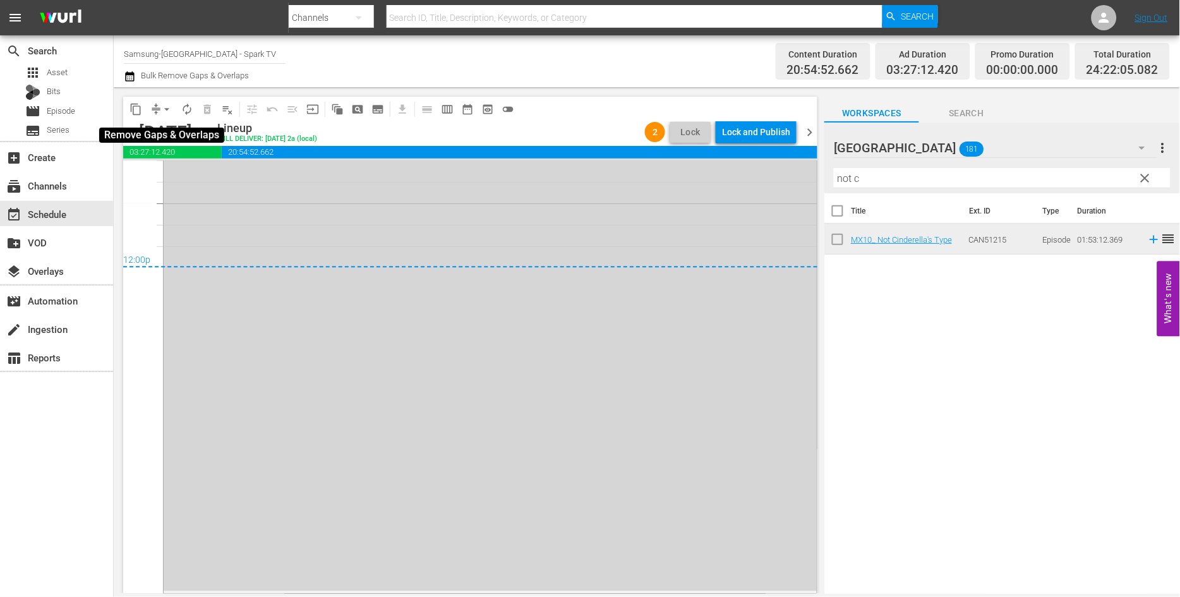
click at [166, 108] on span "arrow_drop_down" at bounding box center [166, 109] width 13 height 13
click at [176, 174] on li "Align to End of Previous Day" at bounding box center [167, 175] width 133 height 21
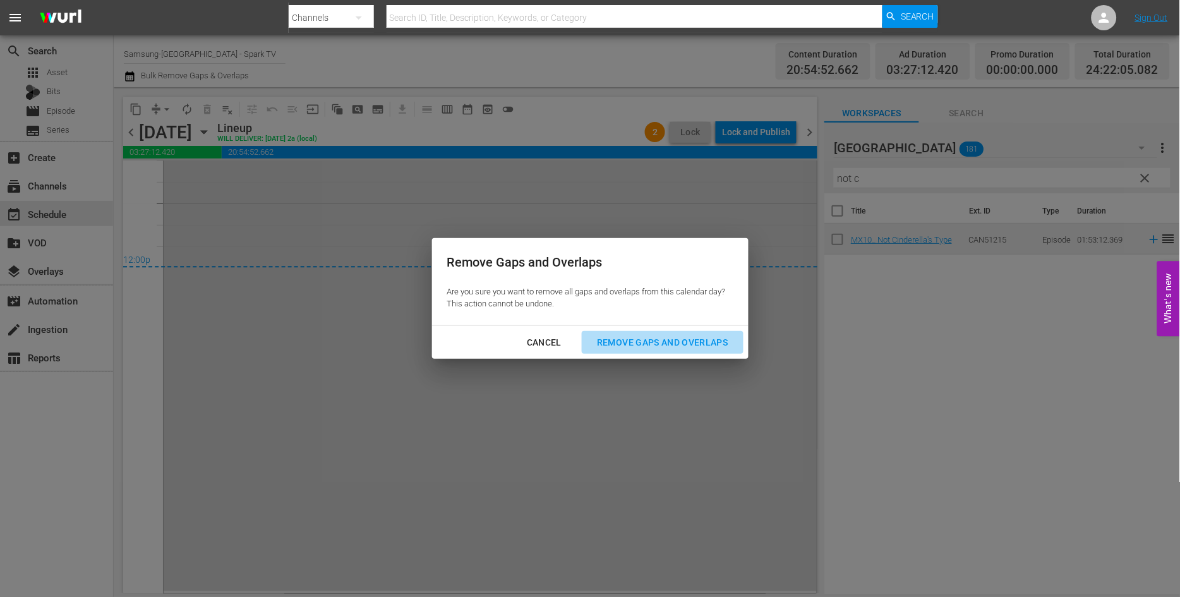
click at [693, 340] on div "Remove Gaps and Overlaps" at bounding box center [662, 343] width 151 height 16
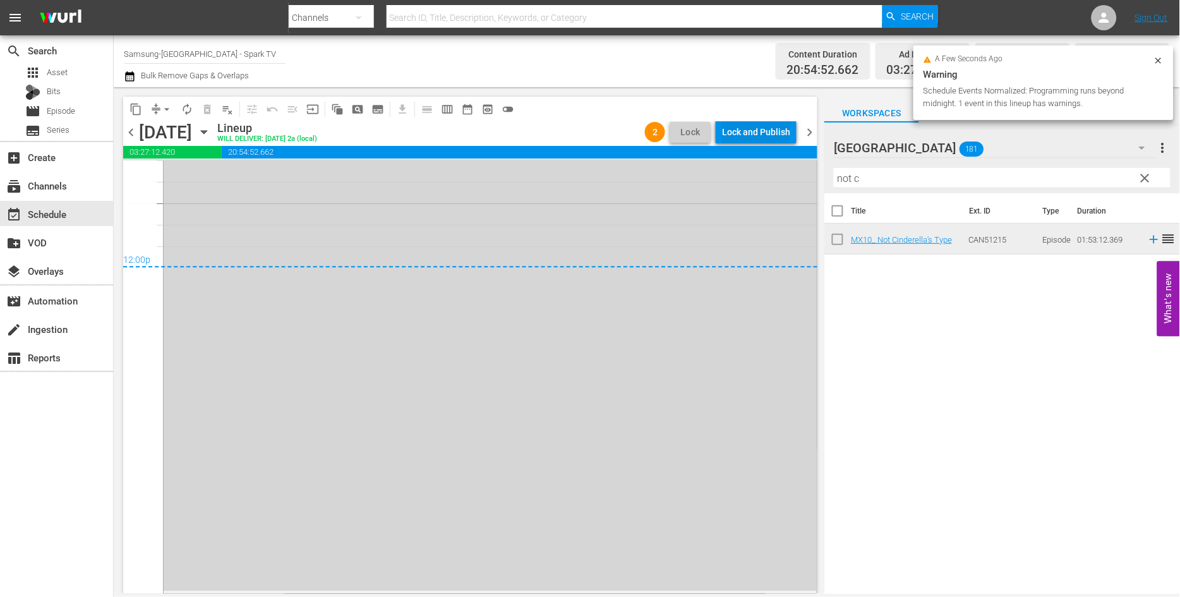
click at [750, 127] on div "Lock and Publish" at bounding box center [756, 132] width 68 height 23
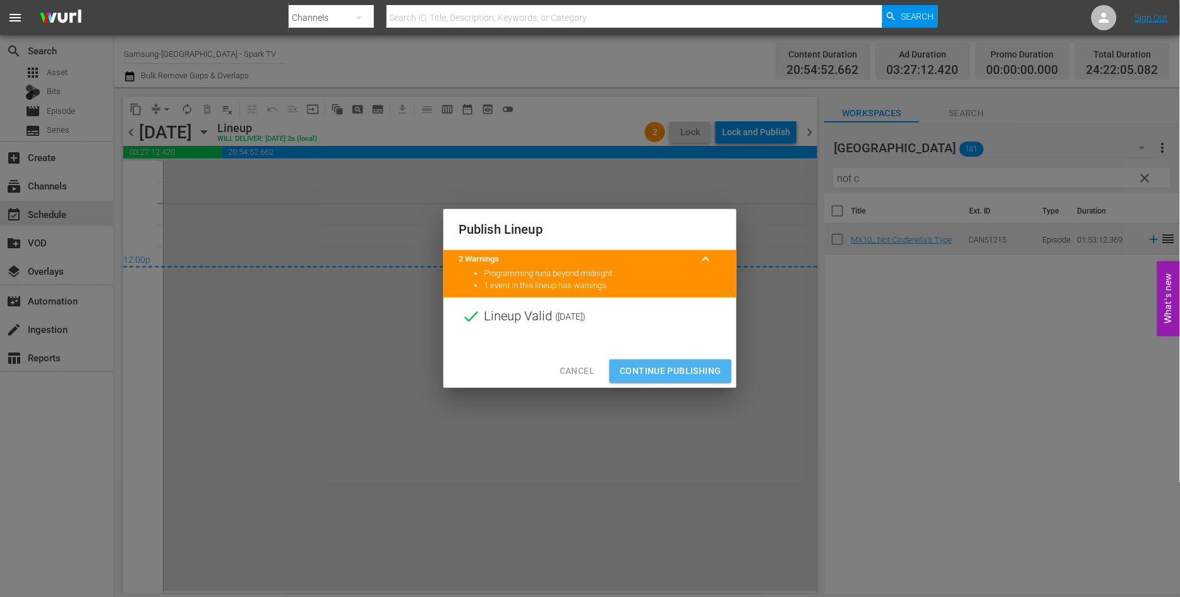
click at [667, 367] on span "Continue Publishing" at bounding box center [670, 371] width 102 height 16
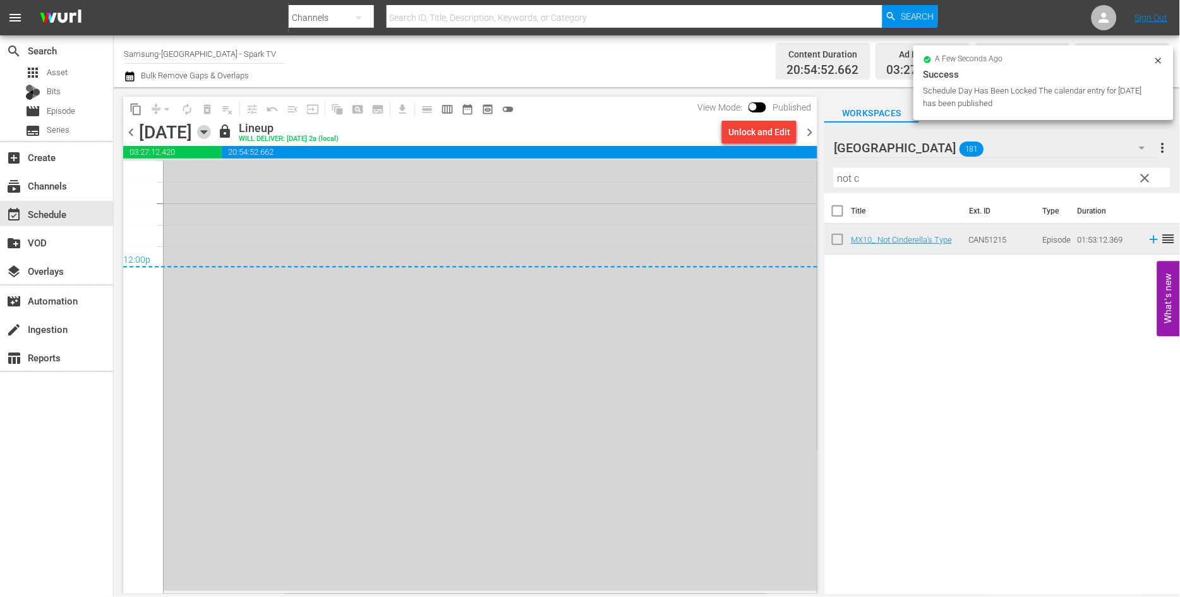
click at [211, 131] on icon "button" at bounding box center [204, 132] width 14 height 14
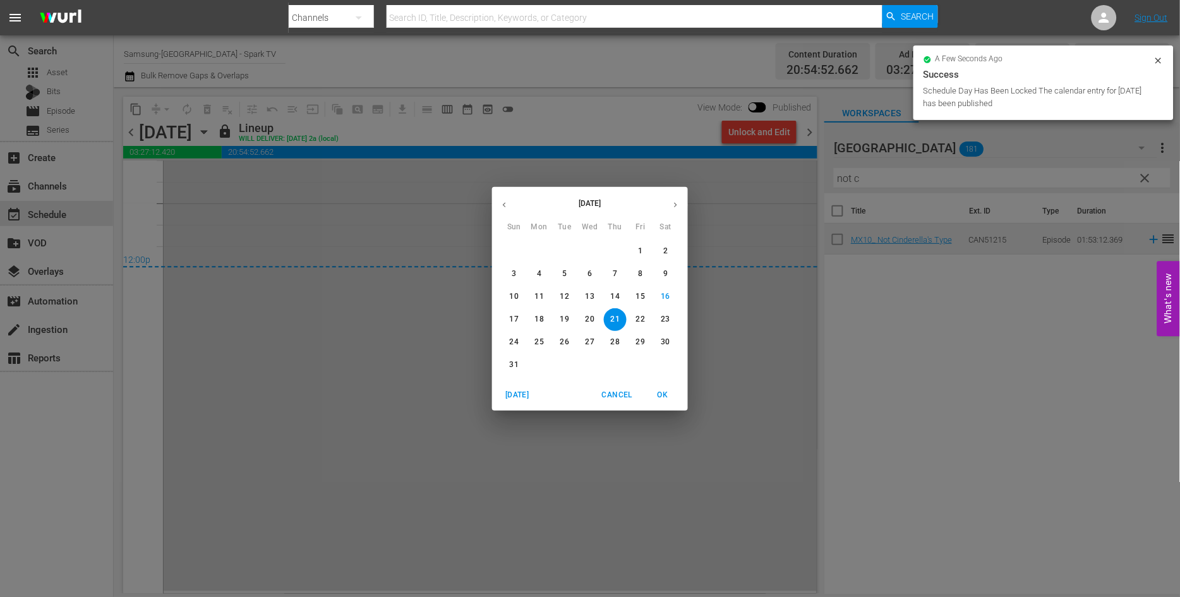
click at [642, 314] on p "22" at bounding box center [640, 319] width 9 height 11
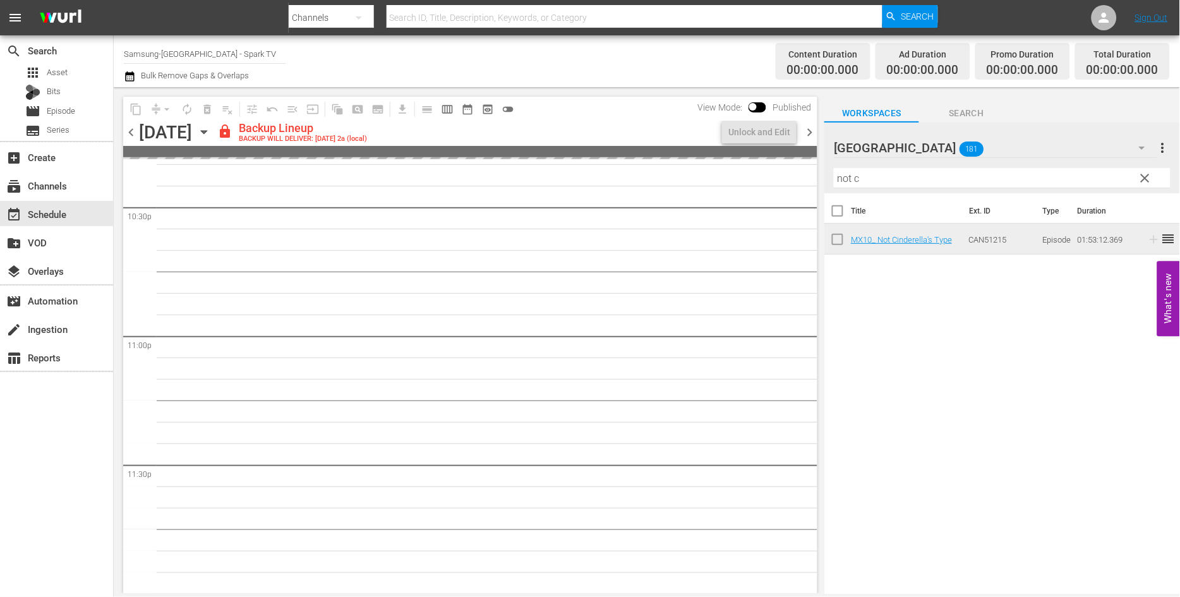
scroll to position [5750, 0]
click at [746, 134] on div "Unlock and Edit" at bounding box center [759, 132] width 62 height 23
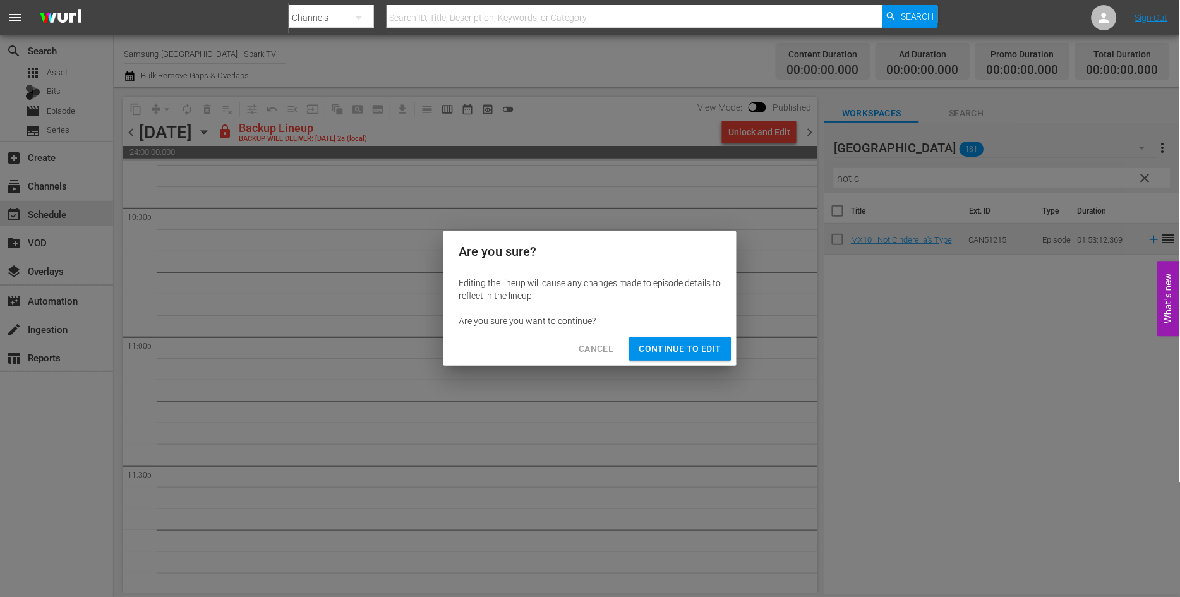
click at [688, 350] on span "Continue to Edit" at bounding box center [680, 349] width 82 height 16
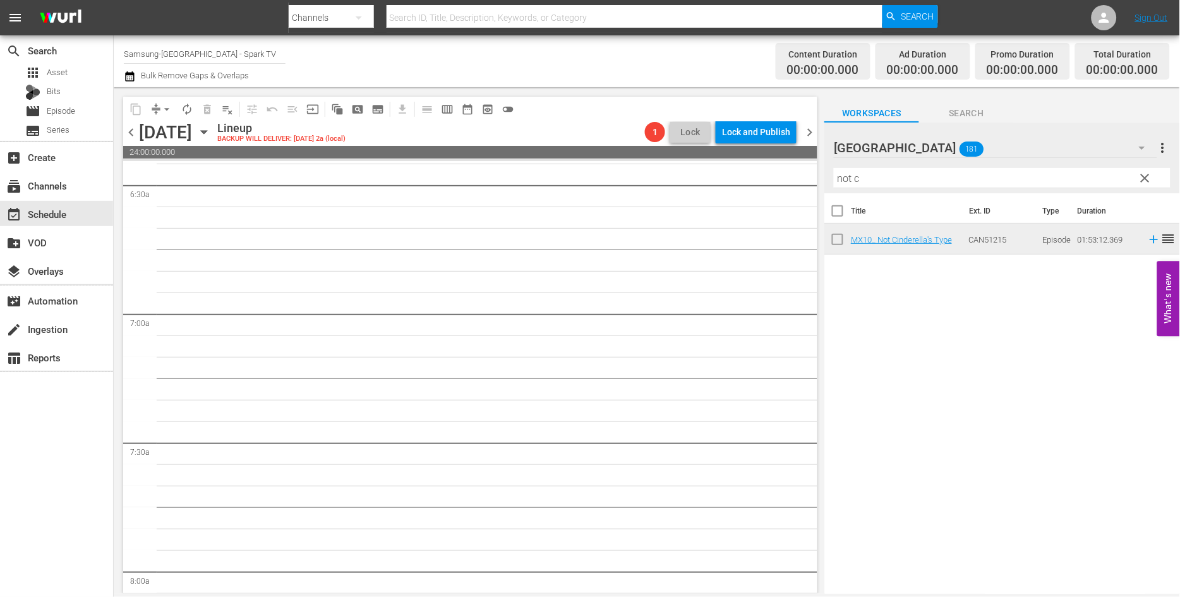
scroll to position [0, 0]
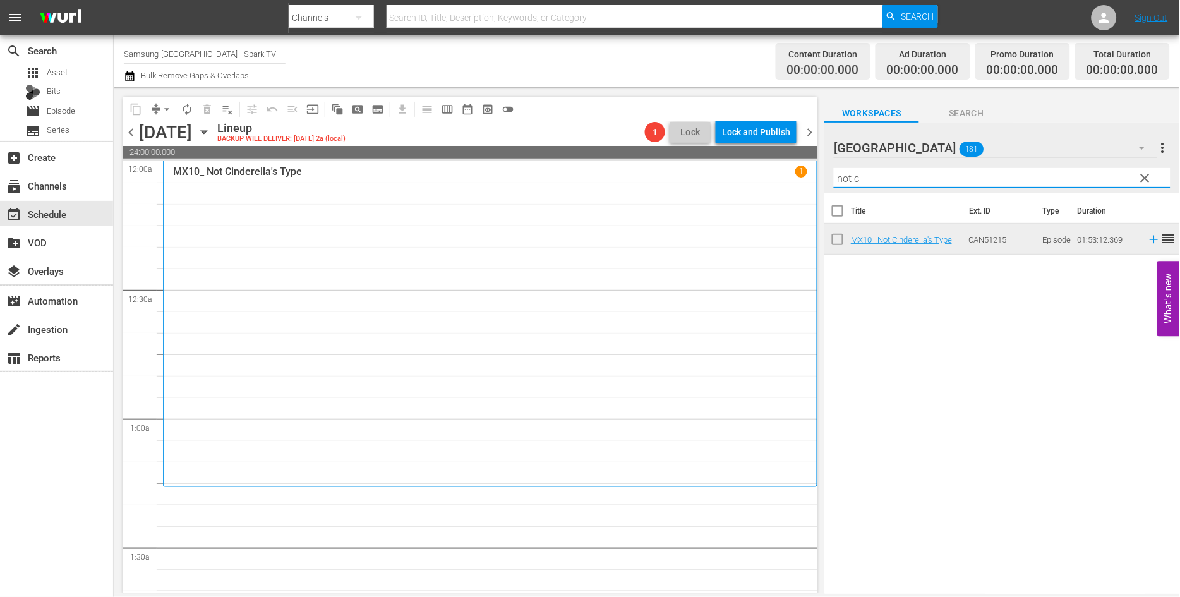
drag, startPoint x: 874, startPoint y: 182, endPoint x: 761, endPoint y: 184, distance: 113.1
click at [761, 184] on div "content_copy compress arrow_drop_down autorenew_outlined delete_forever_outline…" at bounding box center [647, 340] width 1066 height 506
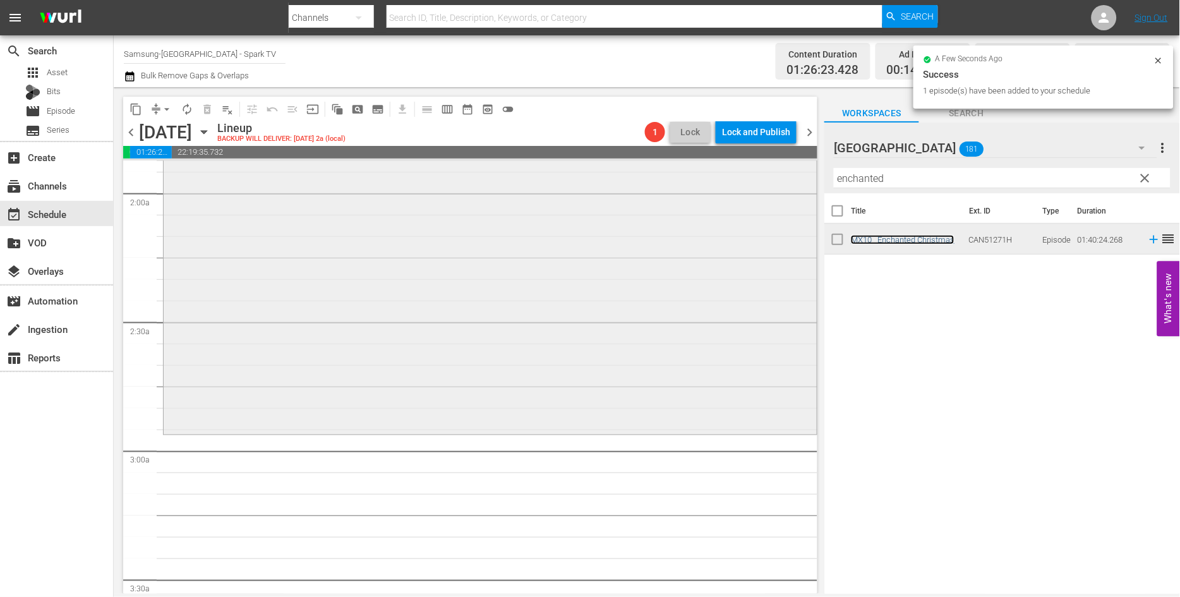
scroll to position [491, 0]
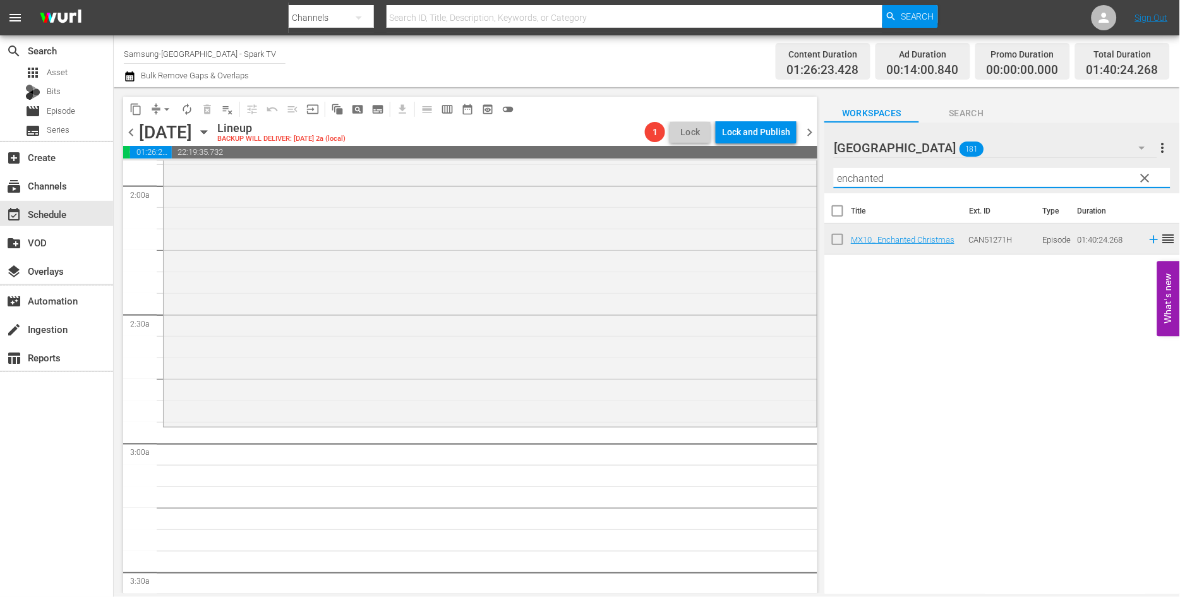
drag, startPoint x: 894, startPoint y: 179, endPoint x: 828, endPoint y: 179, distance: 66.3
click at [780, 179] on div "content_copy compress arrow_drop_down autorenew_outlined delete_forever_outline…" at bounding box center [647, 340] width 1066 height 506
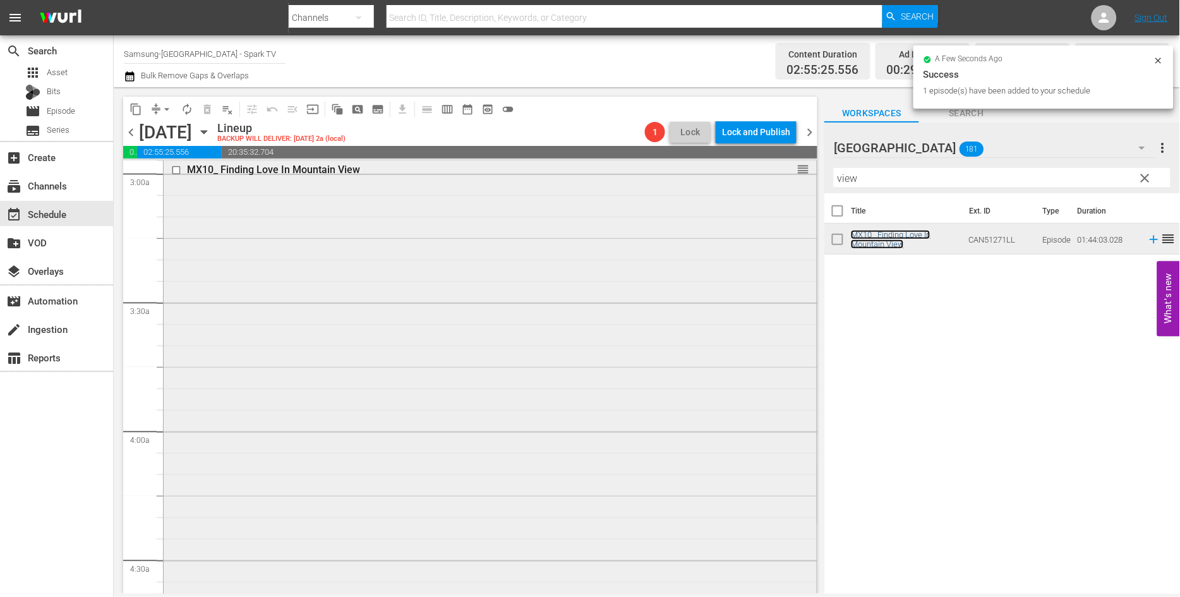
scroll to position [982, 0]
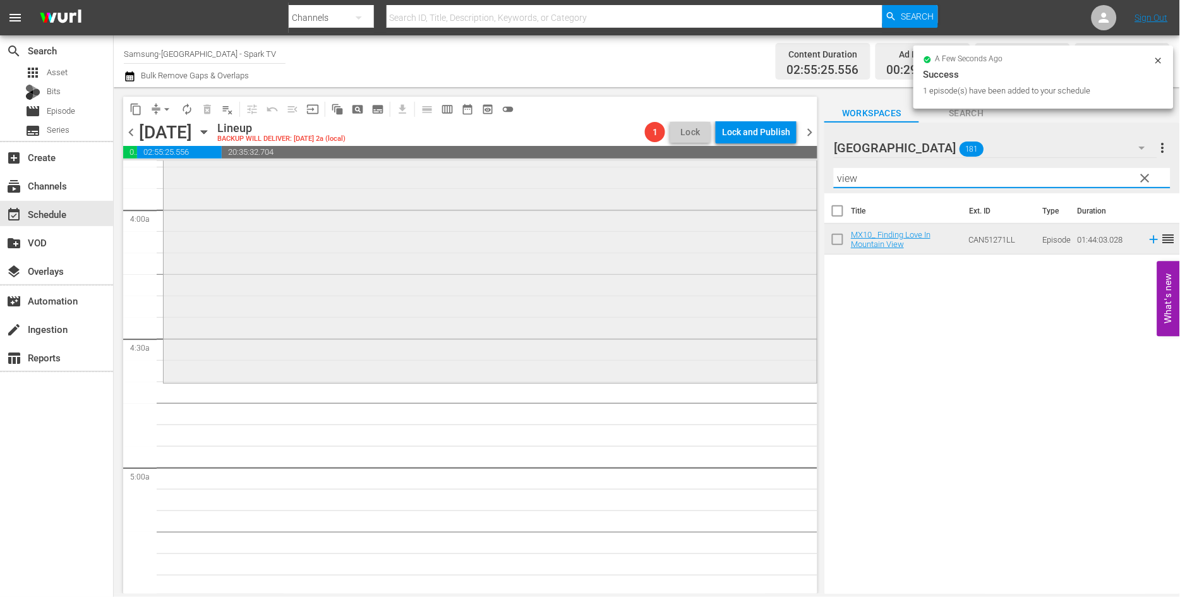
drag, startPoint x: 868, startPoint y: 181, endPoint x: 705, endPoint y: 177, distance: 162.3
click at [705, 178] on div "content_copy compress arrow_drop_down autorenew_outlined delete_forever_outline…" at bounding box center [647, 340] width 1066 height 506
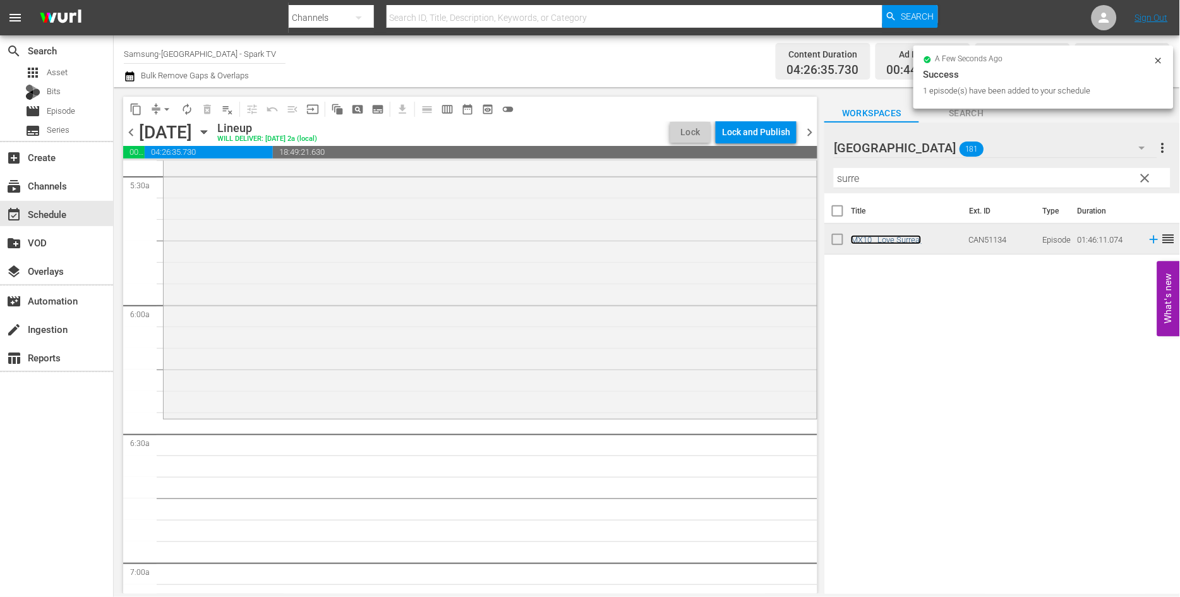
scroll to position [1403, 0]
drag, startPoint x: 847, startPoint y: 181, endPoint x: 725, endPoint y: 180, distance: 121.9
click at [729, 181] on div "content_copy compress arrow_drop_down autorenew_outlined delete_forever_outline…" at bounding box center [647, 340] width 1066 height 506
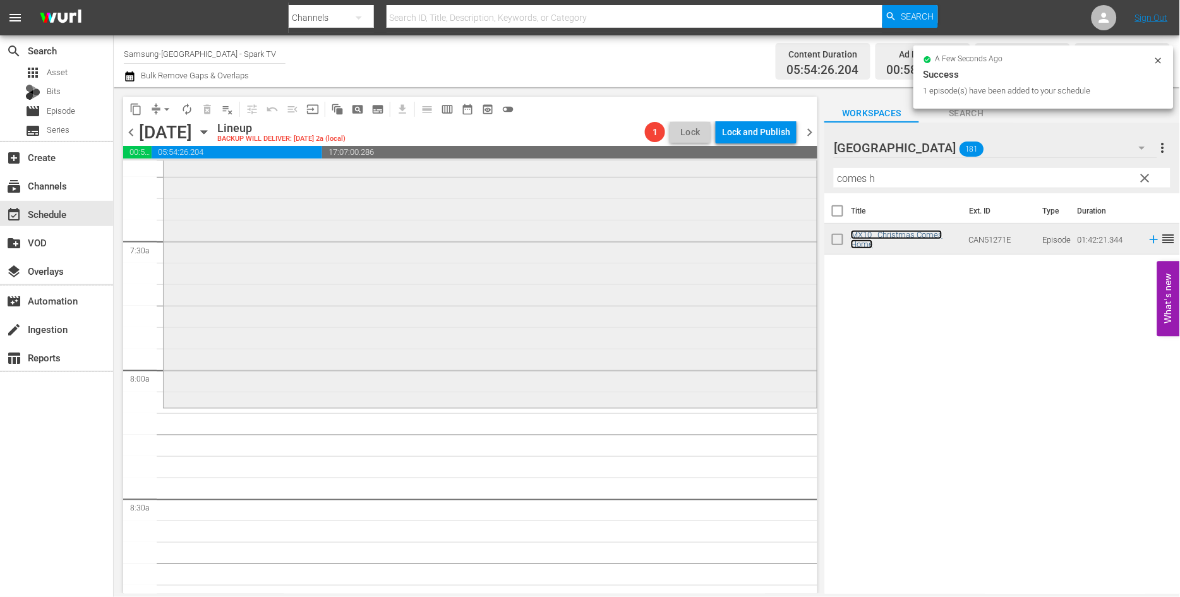
scroll to position [1894, 0]
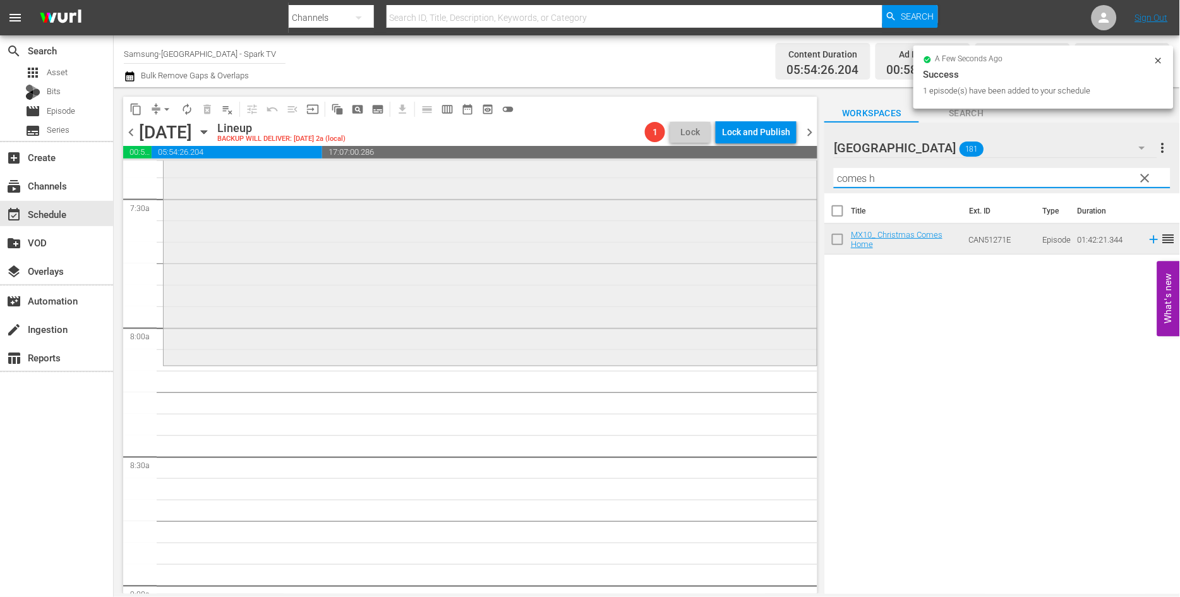
drag, startPoint x: 769, startPoint y: 179, endPoint x: 704, endPoint y: 193, distance: 66.4
click at [705, 193] on div "content_copy compress arrow_drop_down autorenew_outlined delete_forever_outline…" at bounding box center [647, 340] width 1066 height 506
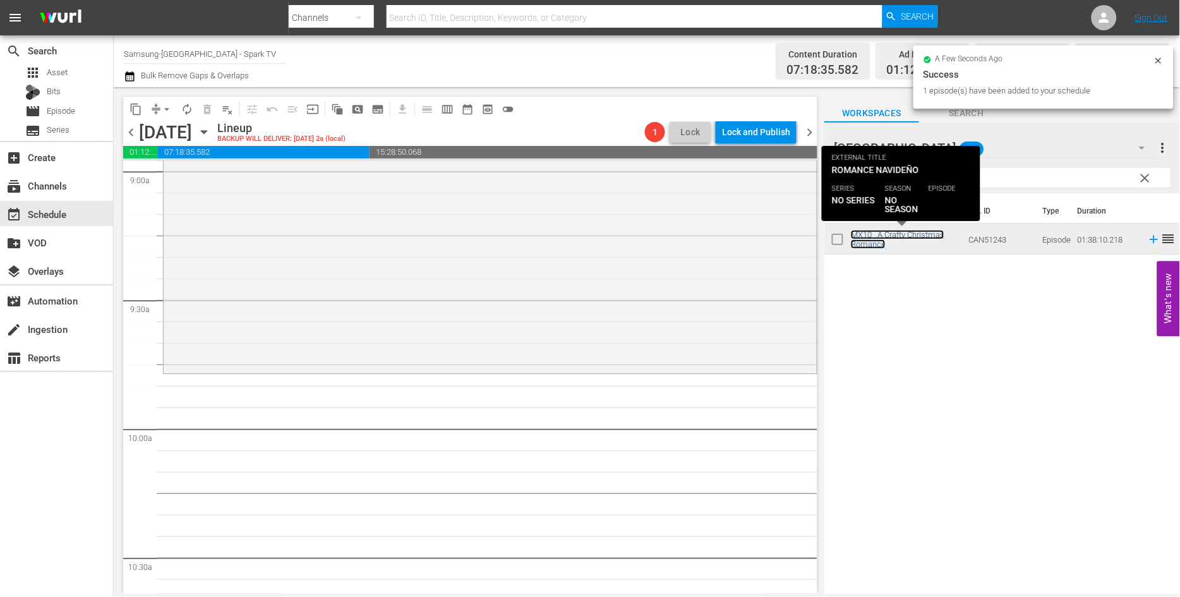
scroll to position [2315, 0]
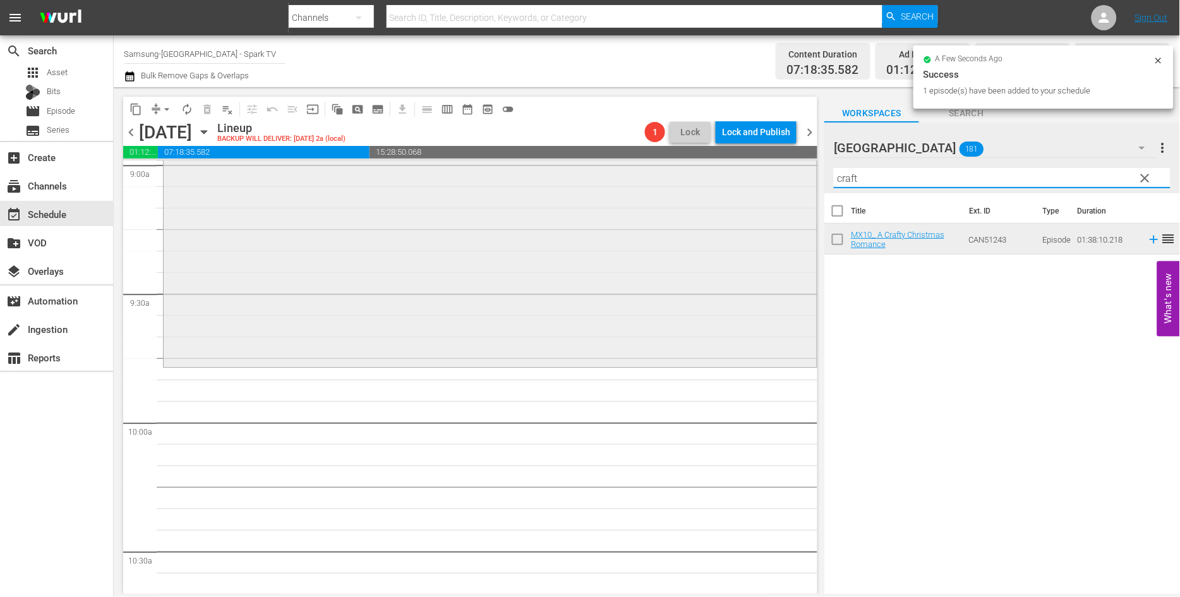
drag, startPoint x: 880, startPoint y: 182, endPoint x: 678, endPoint y: 185, distance: 202.7
click at [678, 185] on div "content_copy compress arrow_drop_down autorenew_outlined delete_forever_outline…" at bounding box center [647, 340] width 1066 height 506
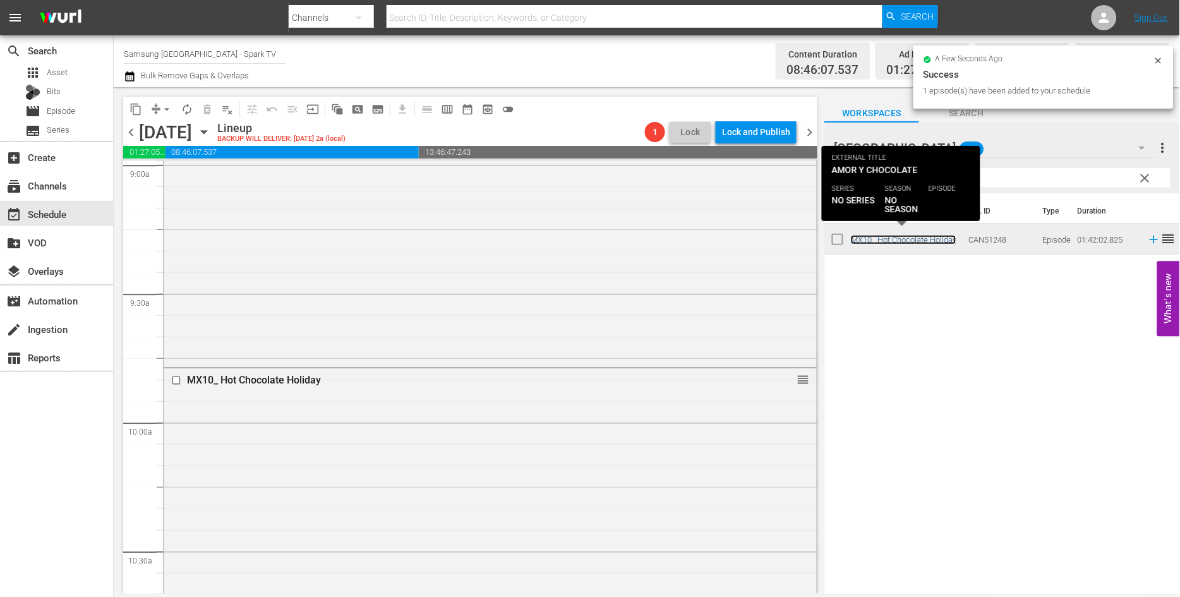
scroll to position [2736, 0]
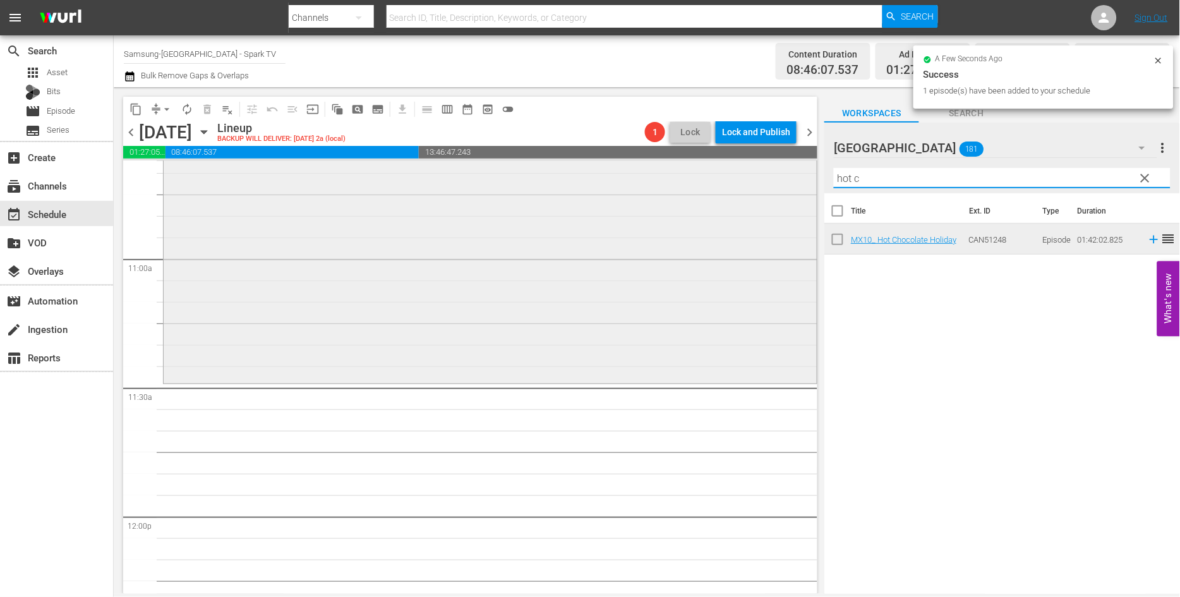
drag, startPoint x: 866, startPoint y: 184, endPoint x: 772, endPoint y: 184, distance: 94.1
click at [772, 184] on div "content_copy compress arrow_drop_down autorenew_outlined delete_forever_outline…" at bounding box center [647, 340] width 1066 height 506
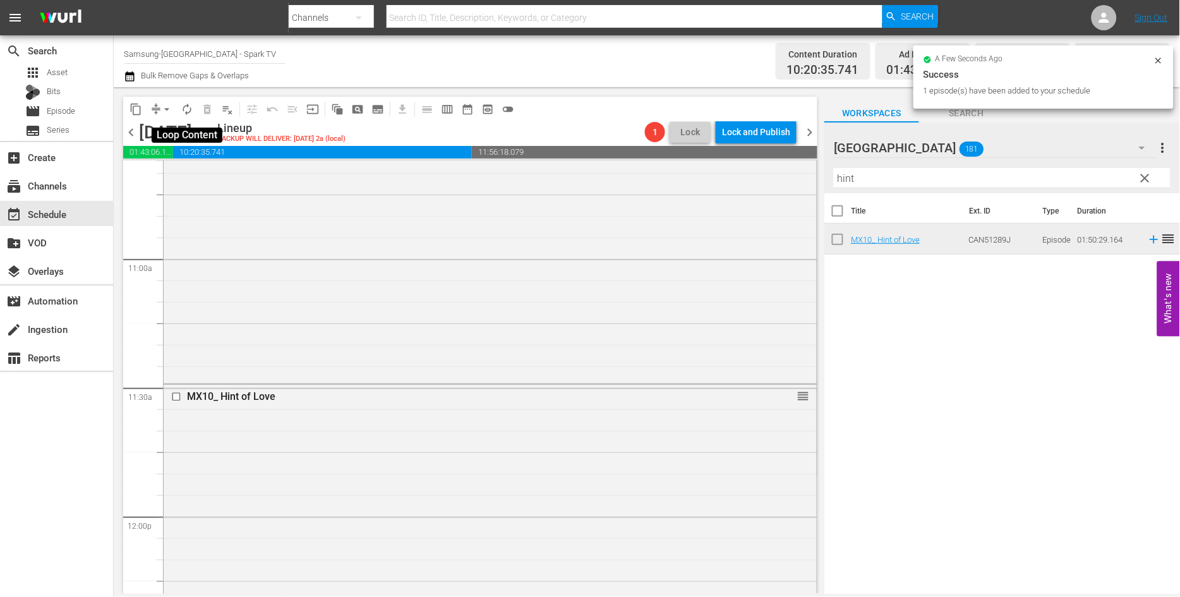
click at [184, 109] on span "autorenew_outlined" at bounding box center [187, 109] width 13 height 13
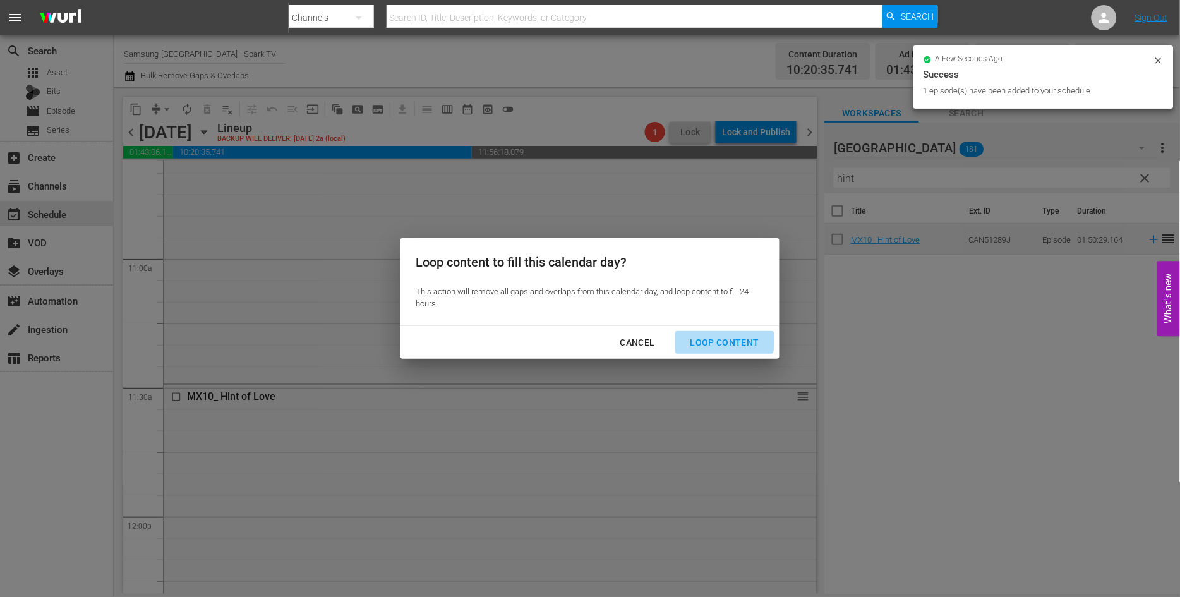
click at [721, 340] on div "Loop Content" at bounding box center [724, 343] width 89 height 16
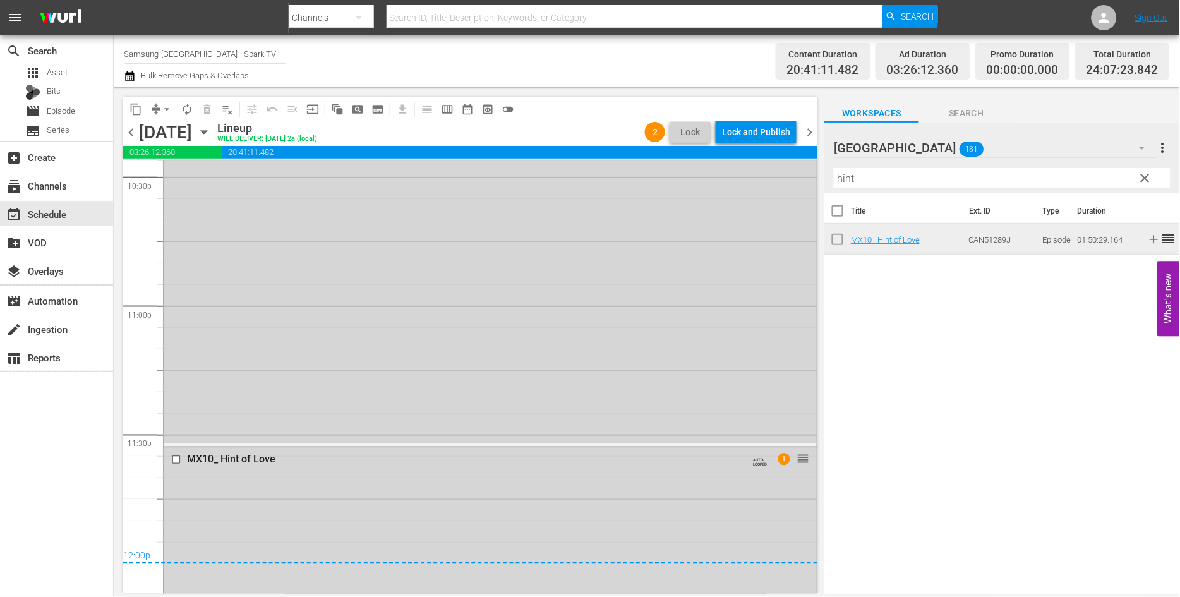
scroll to position [5824, 0]
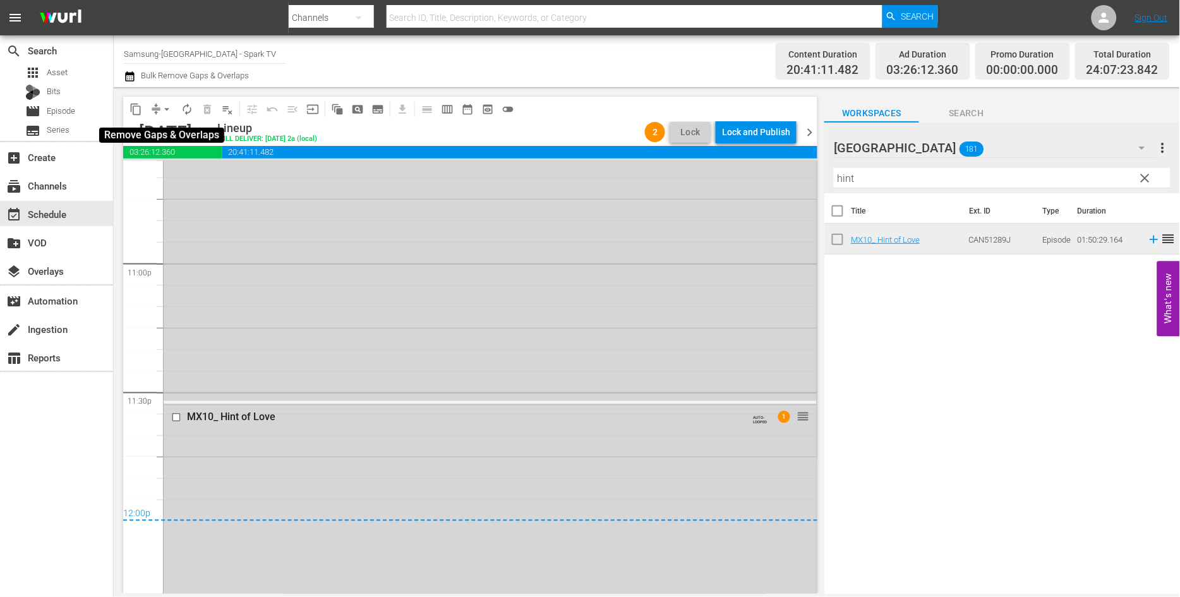
click at [166, 108] on span "arrow_drop_down" at bounding box center [166, 109] width 13 height 13
click at [201, 173] on li "Align to End of Previous Day" at bounding box center [167, 175] width 133 height 21
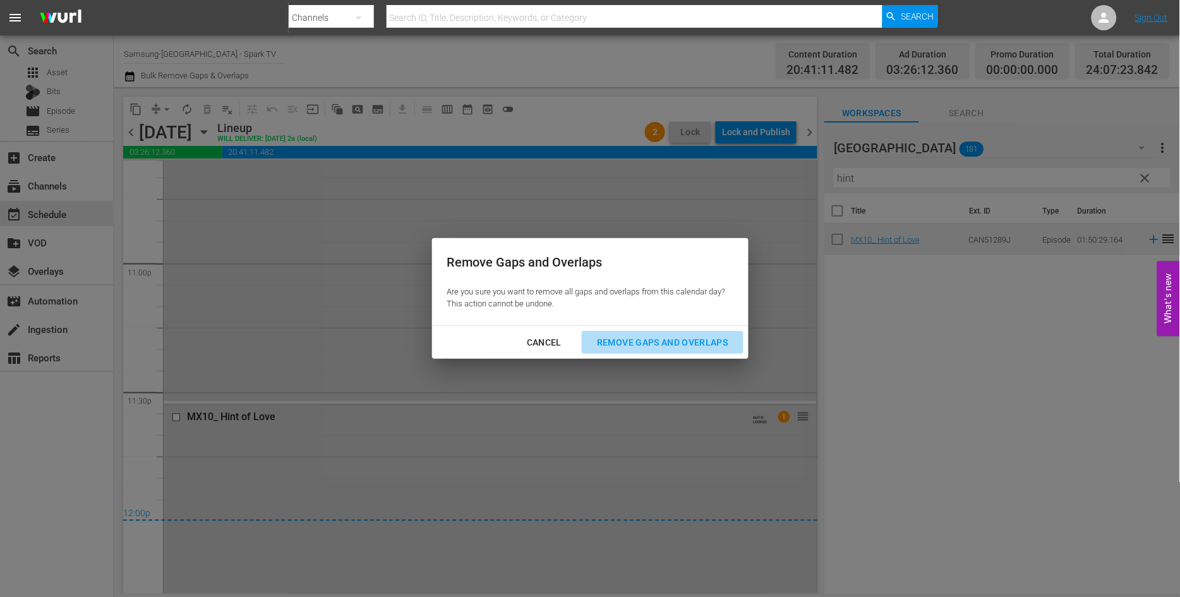
click at [697, 342] on div "Remove Gaps and Overlaps" at bounding box center [662, 343] width 151 height 16
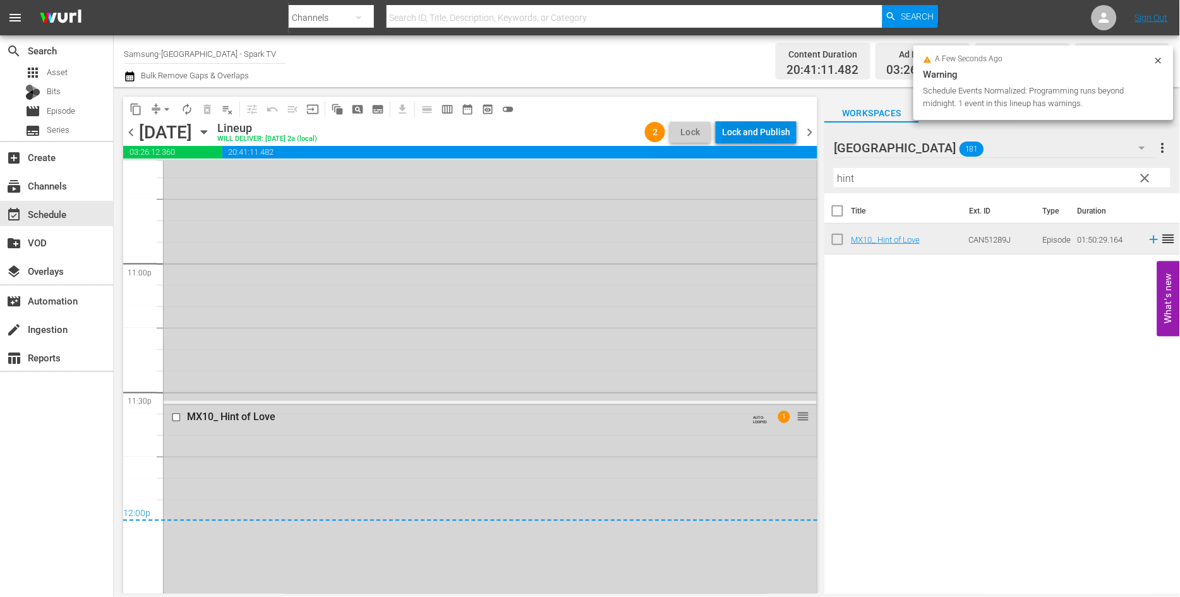
click at [747, 126] on div "Lock and Publish" at bounding box center [756, 132] width 68 height 23
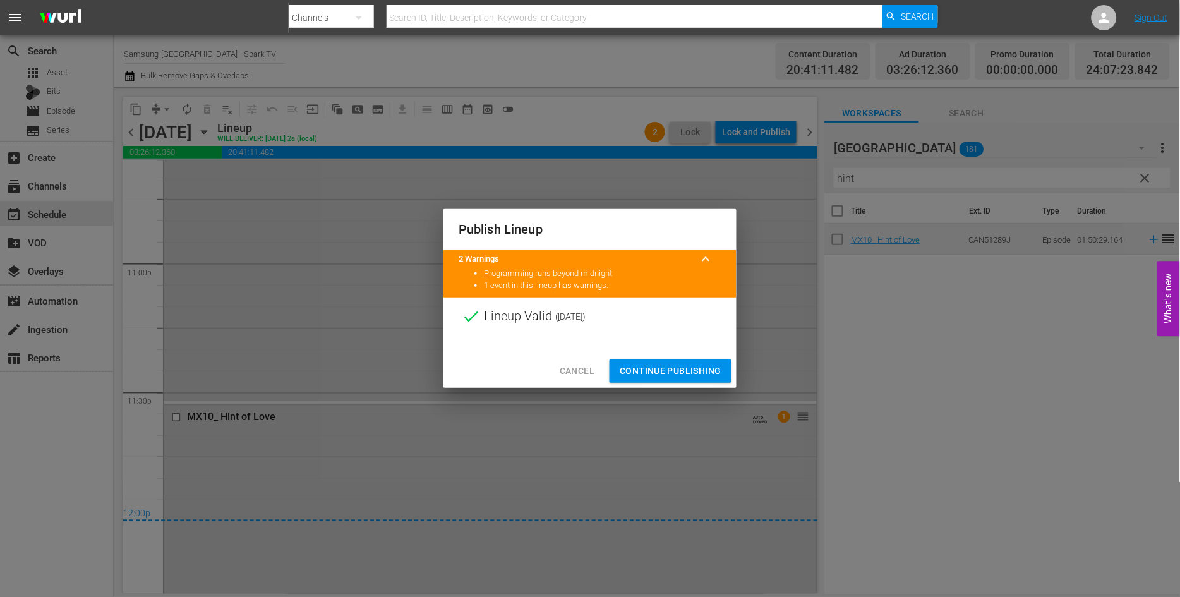
click at [669, 368] on span "Continue Publishing" at bounding box center [670, 371] width 102 height 16
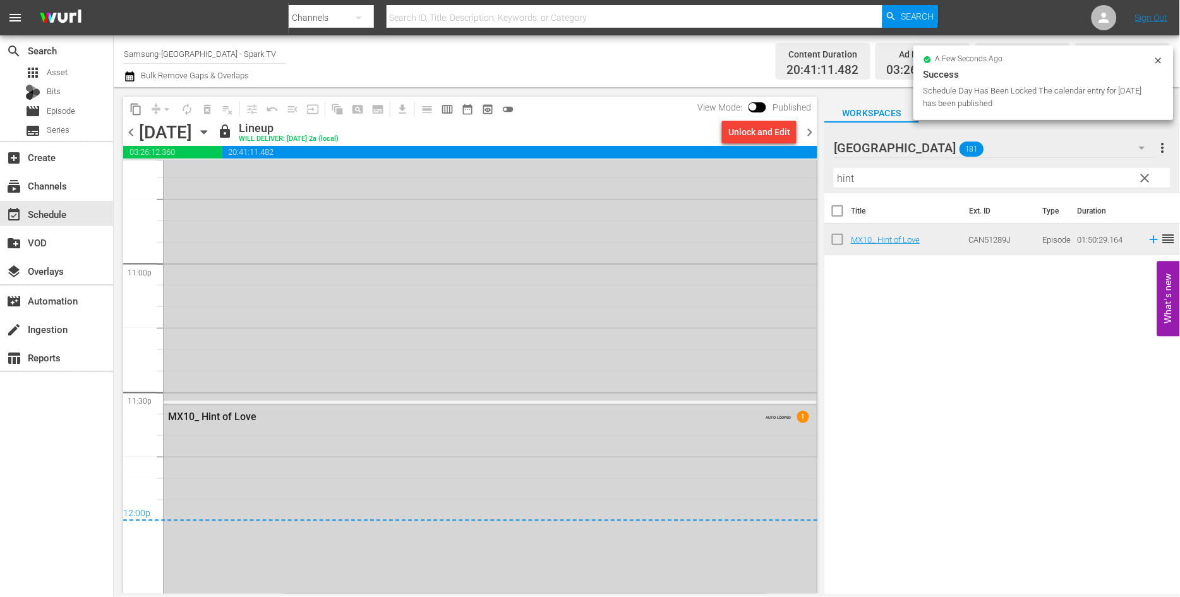
click at [211, 131] on icon "button" at bounding box center [204, 132] width 14 height 14
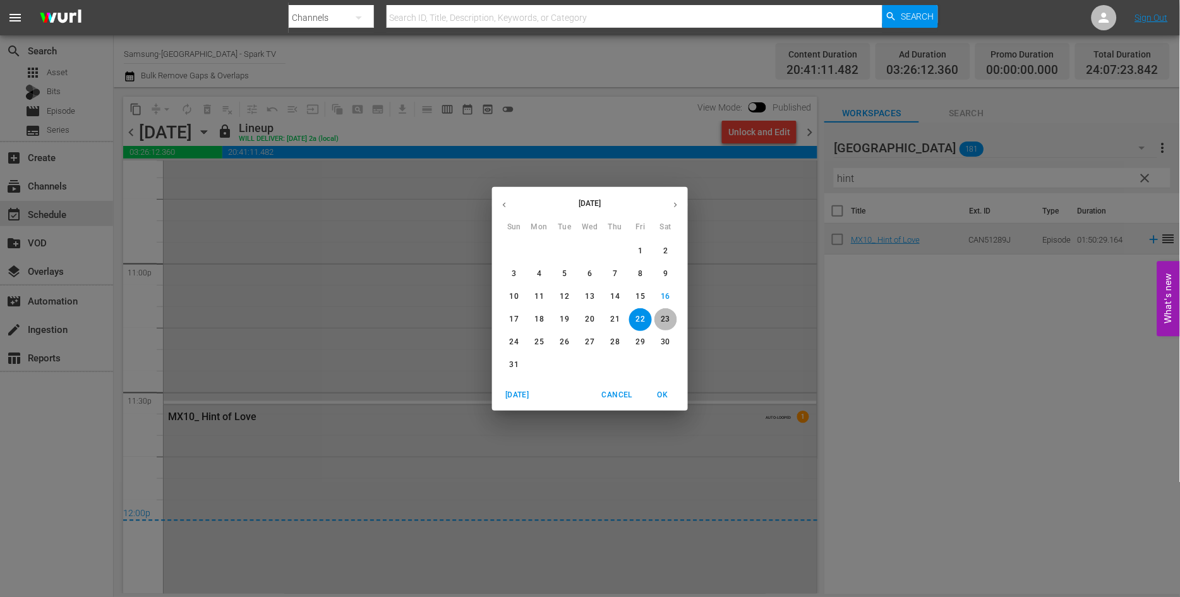
click at [665, 320] on p "23" at bounding box center [665, 319] width 9 height 11
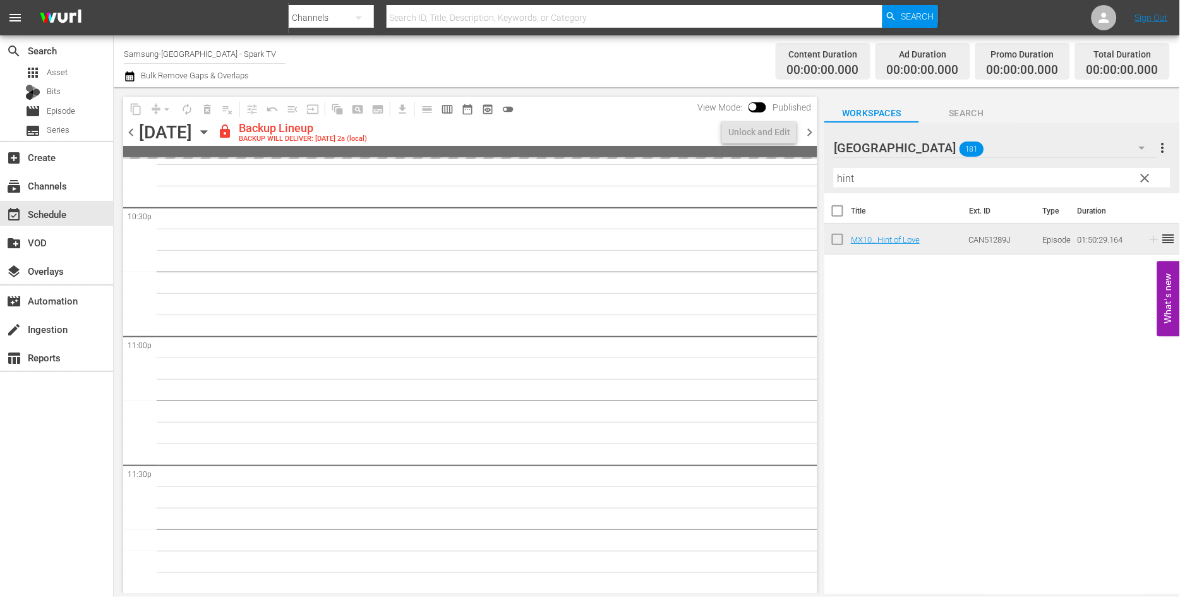
scroll to position [5750, 0]
click at [762, 133] on div "Unlock and Edit" at bounding box center [759, 132] width 62 height 23
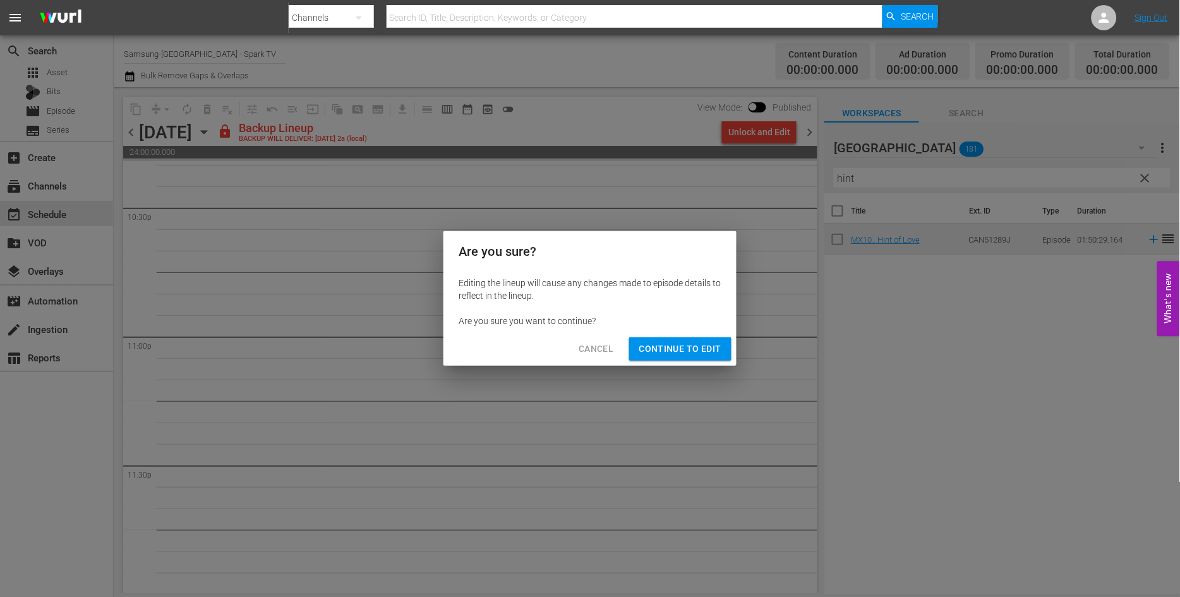
click at [688, 344] on span "Continue to Edit" at bounding box center [680, 349] width 82 height 16
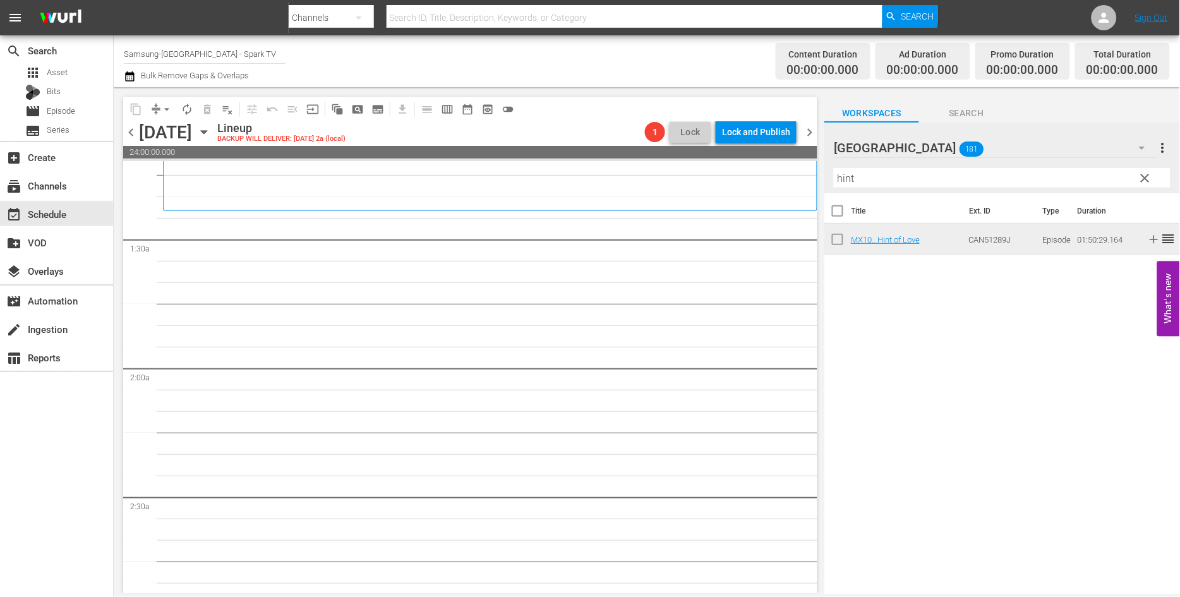
scroll to position [0, 0]
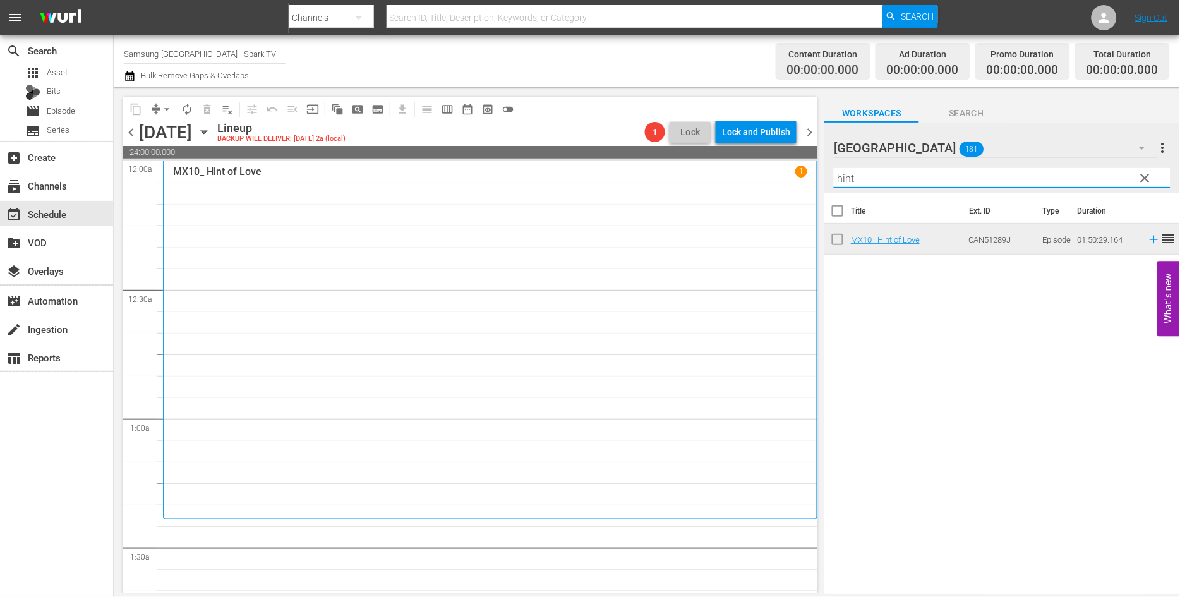
drag, startPoint x: 866, startPoint y: 175, endPoint x: 768, endPoint y: 174, distance: 98.5
click at [768, 174] on div "content_copy compress arrow_drop_down autorenew_outlined delete_forever_outline…" at bounding box center [647, 340] width 1066 height 506
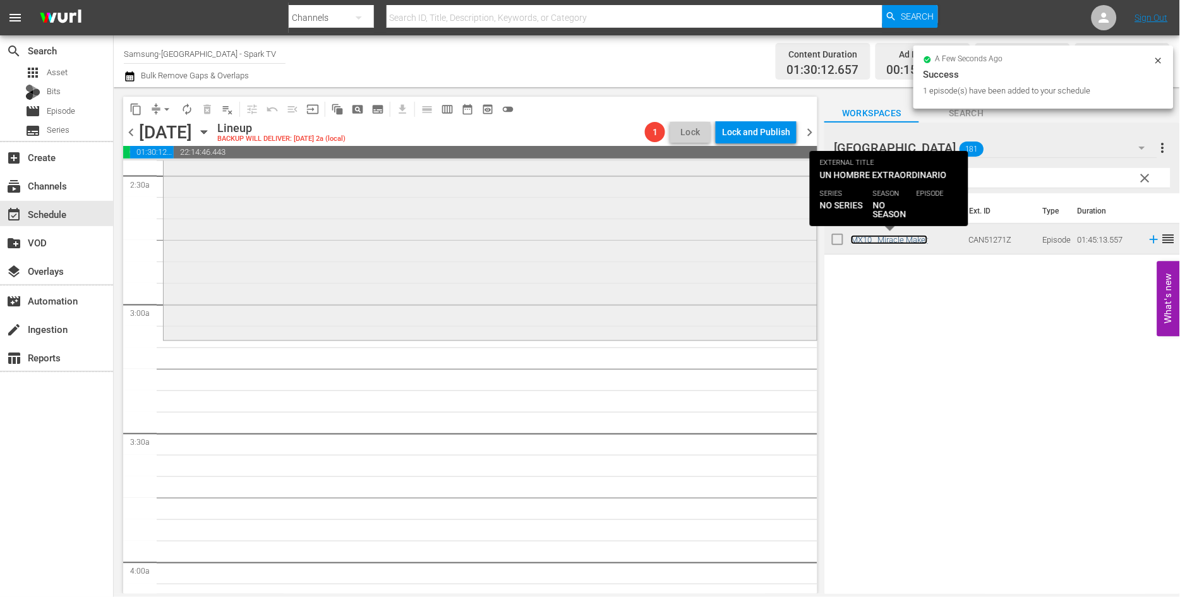
scroll to position [631, 0]
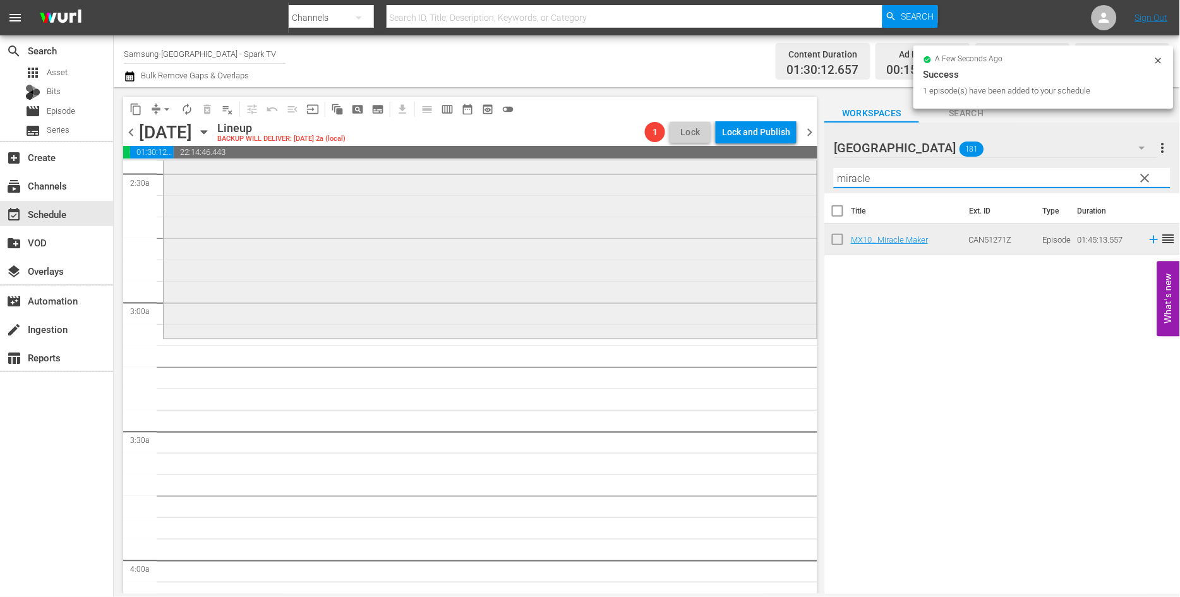
drag, startPoint x: 891, startPoint y: 177, endPoint x: 746, endPoint y: 181, distance: 145.3
click at [746, 181] on div "content_copy compress arrow_drop_down autorenew_outlined delete_forever_outline…" at bounding box center [647, 340] width 1066 height 506
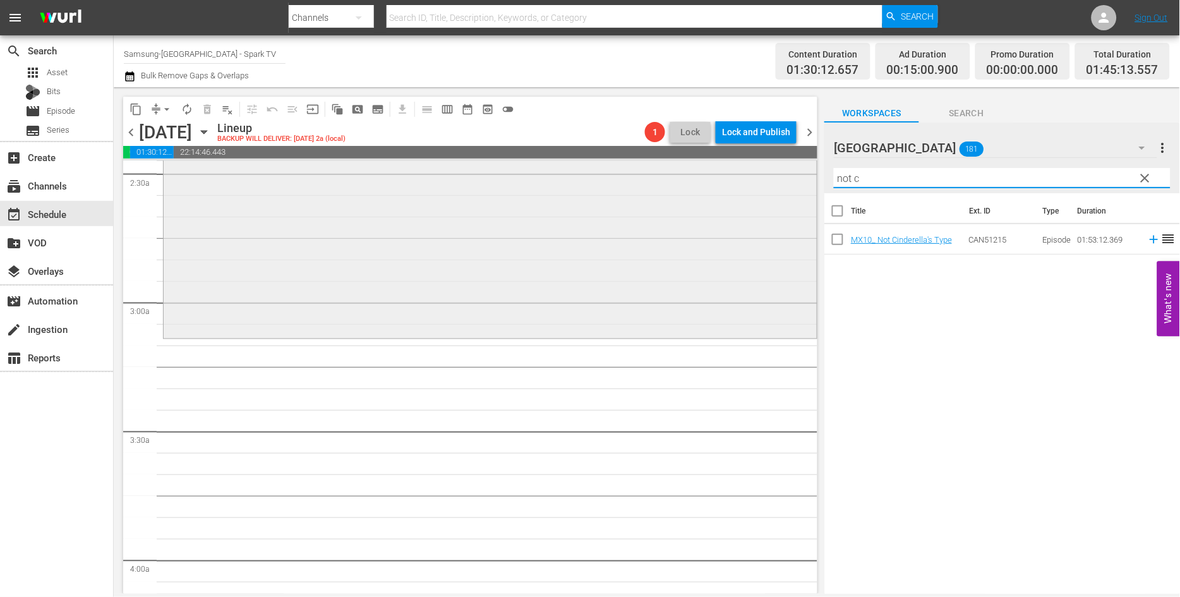
drag, startPoint x: 861, startPoint y: 178, endPoint x: 731, endPoint y: 177, distance: 130.7
click at [731, 177] on div "content_copy compress arrow_drop_down autorenew_outlined delete_forever_outline…" at bounding box center [647, 340] width 1066 height 506
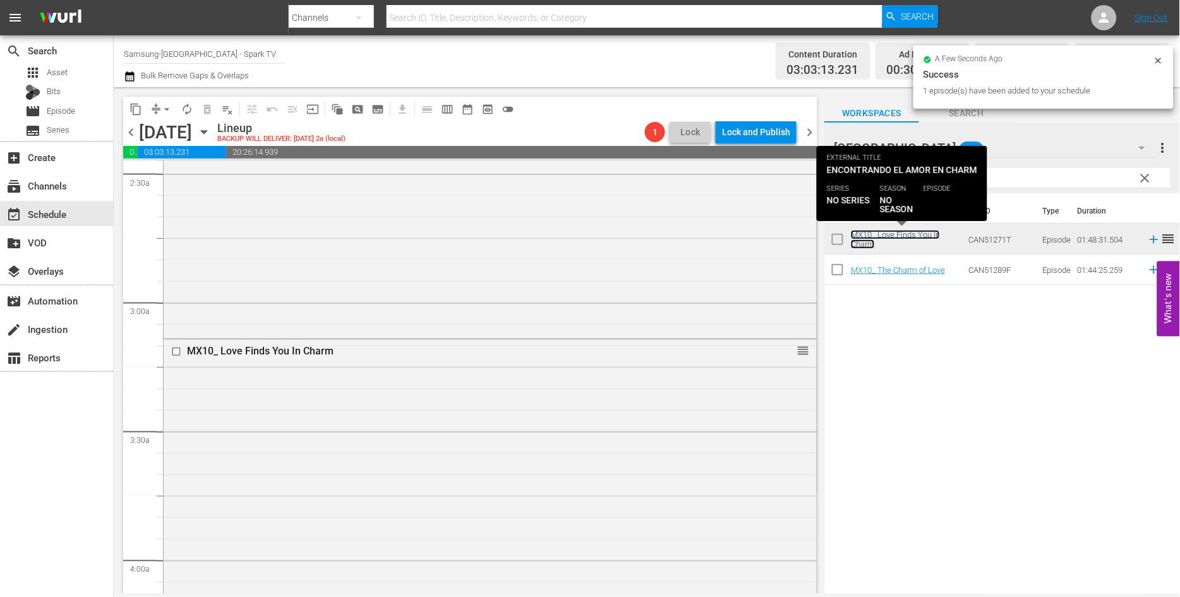
scroll to position [982, 0]
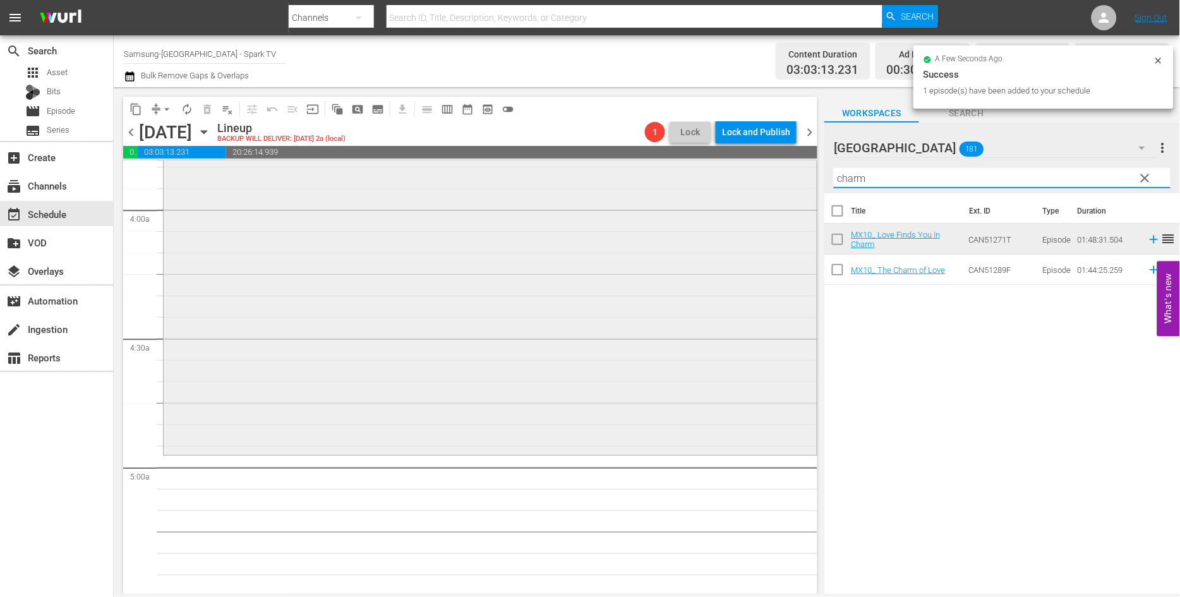
drag, startPoint x: 875, startPoint y: 181, endPoint x: 803, endPoint y: 177, distance: 72.7
click at [803, 177] on div "content_copy compress arrow_drop_down autorenew_outlined delete_forever_outline…" at bounding box center [647, 340] width 1066 height 506
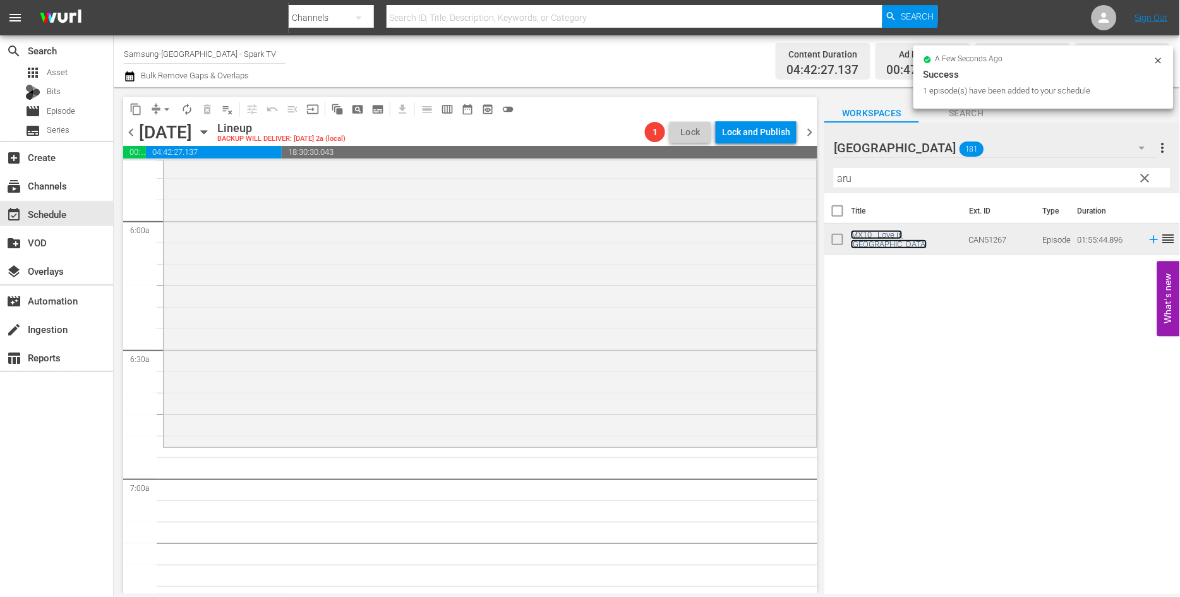
scroll to position [1543, 0]
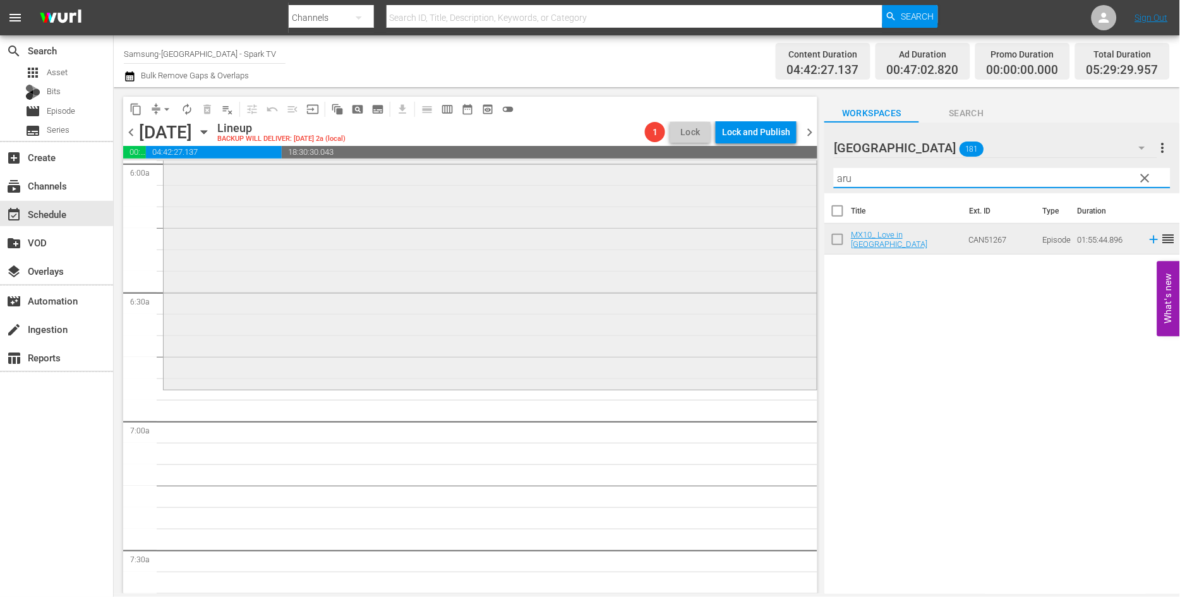
drag, startPoint x: 883, startPoint y: 182, endPoint x: 802, endPoint y: 181, distance: 80.8
click at [803, 179] on div "content_copy compress arrow_drop_down autorenew_outlined delete_forever_outline…" at bounding box center [647, 340] width 1066 height 506
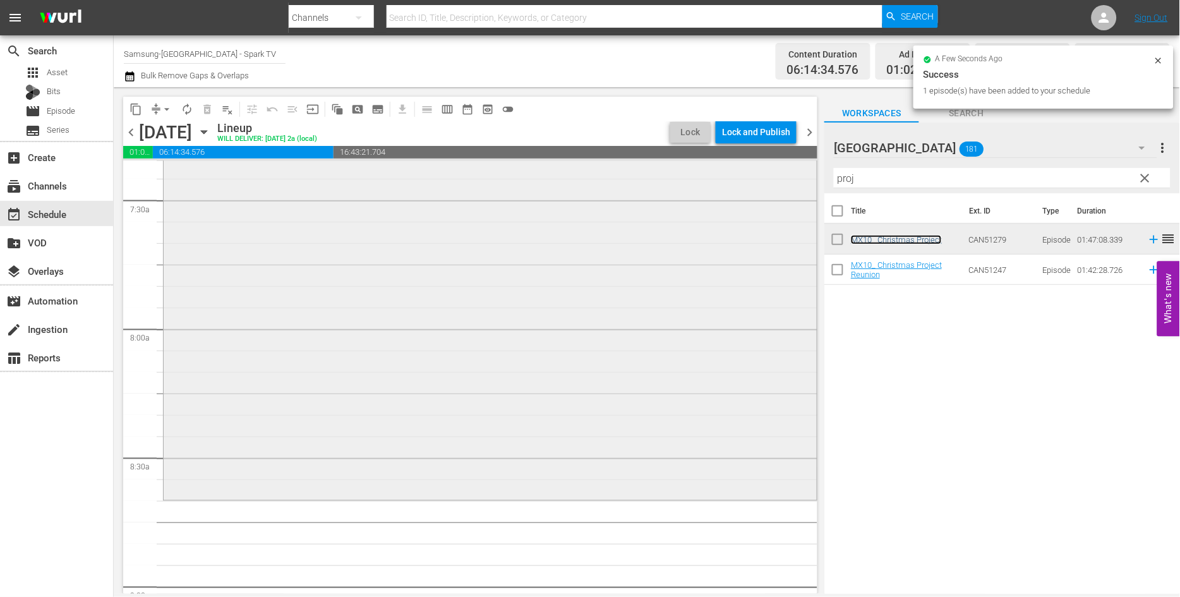
scroll to position [1894, 0]
drag, startPoint x: 878, startPoint y: 178, endPoint x: 805, endPoint y: 174, distance: 72.8
click at [806, 174] on div "content_copy compress arrow_drop_down autorenew_outlined delete_forever_outline…" at bounding box center [647, 340] width 1066 height 506
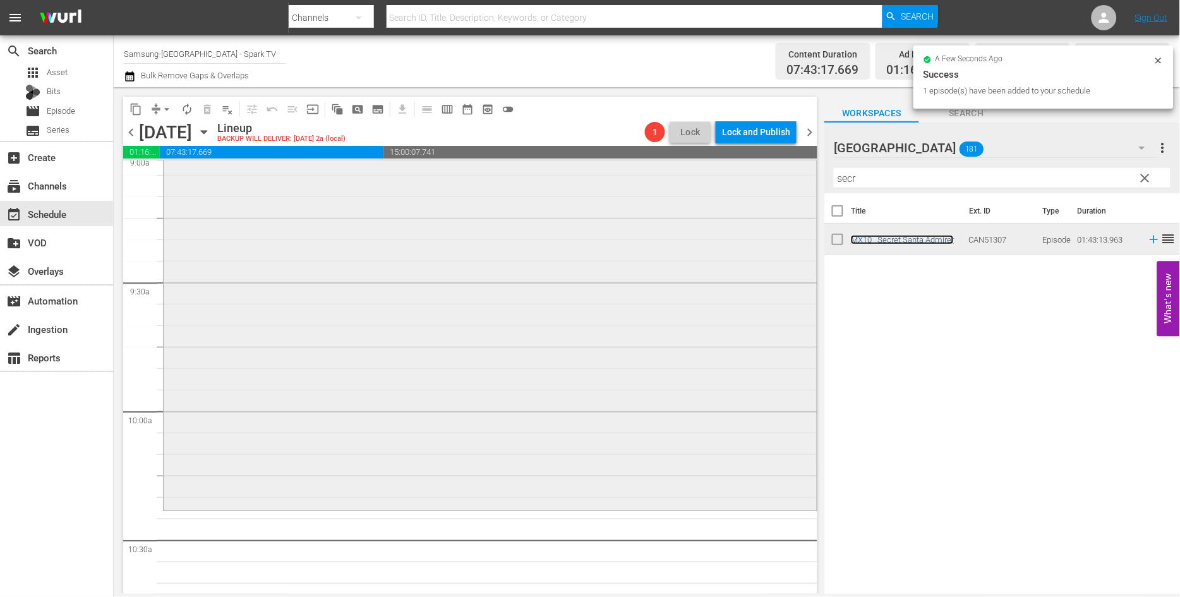
scroll to position [2455, 0]
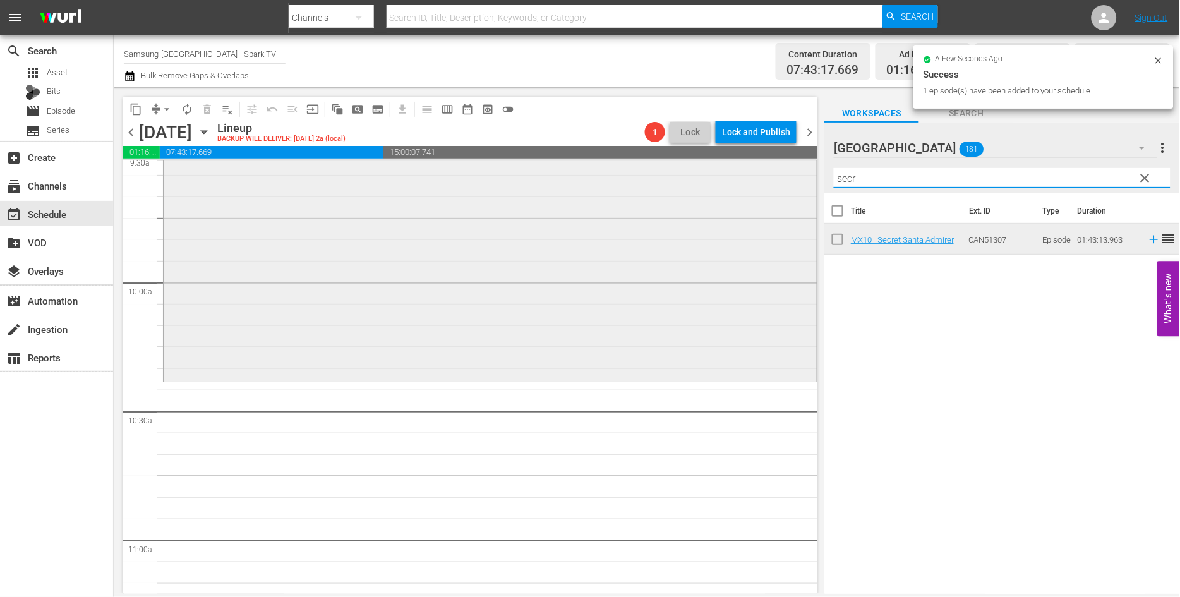
drag, startPoint x: 875, startPoint y: 182, endPoint x: 788, endPoint y: 174, distance: 86.9
click at [788, 174] on div "content_copy compress arrow_drop_down autorenew_outlined delete_forever_outline…" at bounding box center [647, 340] width 1066 height 506
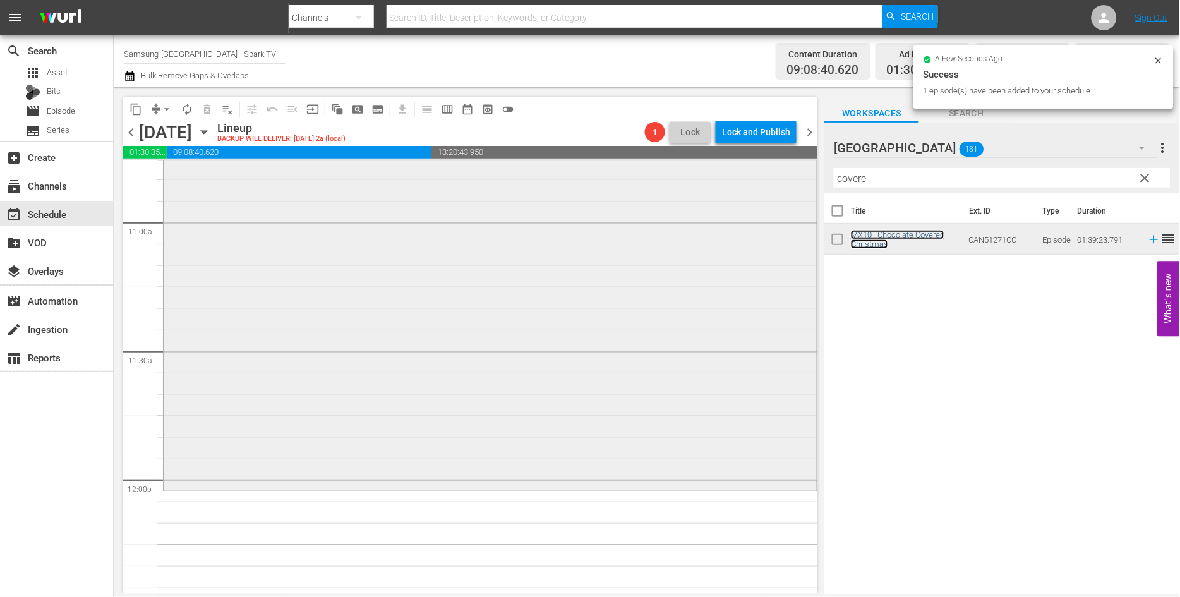
scroll to position [2876, 0]
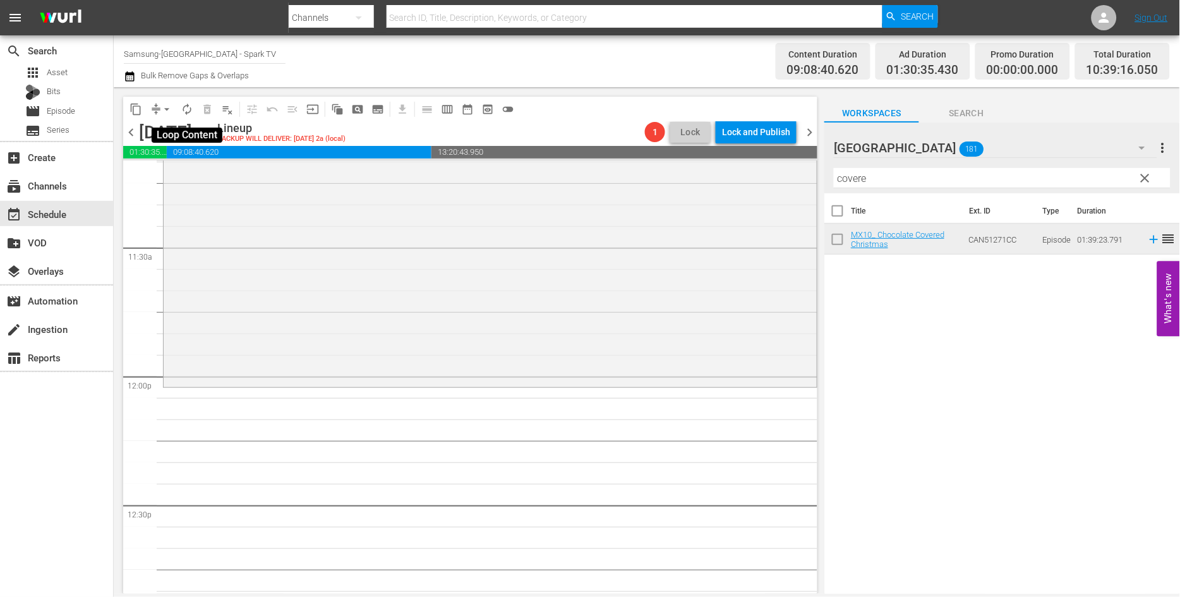
click at [189, 111] on span "autorenew_outlined" at bounding box center [187, 109] width 13 height 13
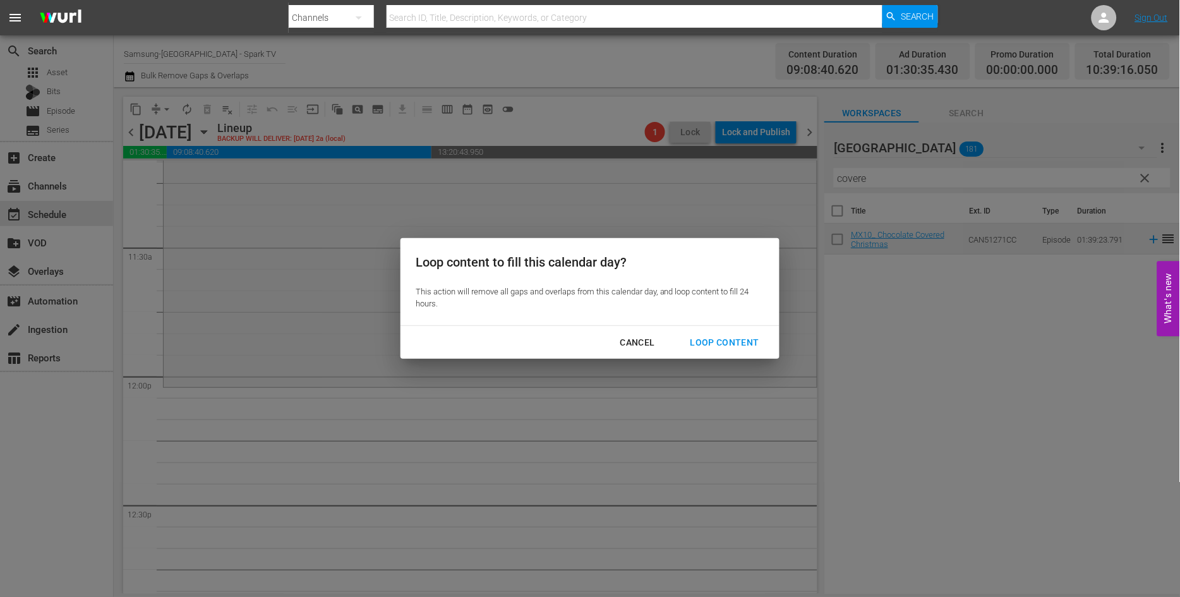
click at [715, 343] on div "Loop Content" at bounding box center [724, 343] width 89 height 16
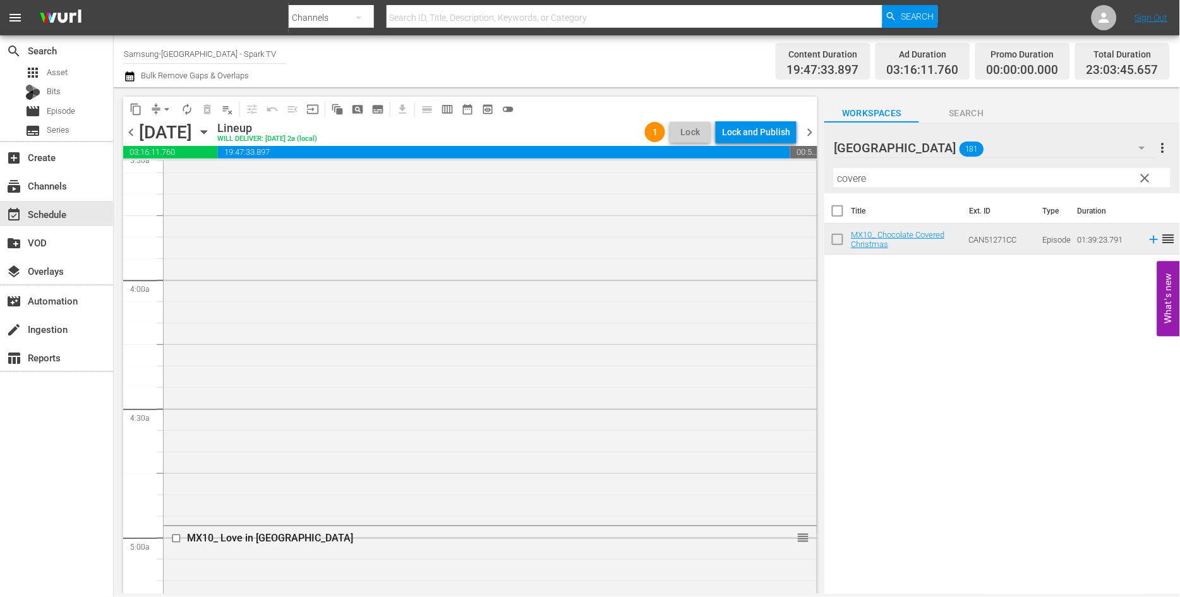
scroll to position [772, 0]
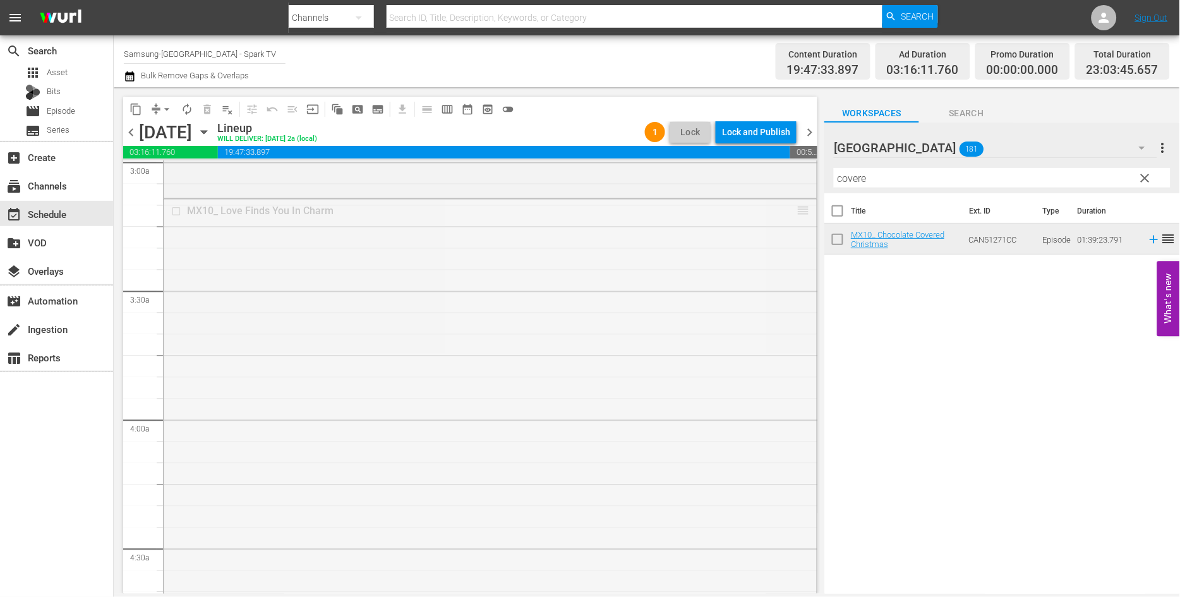
drag, startPoint x: 791, startPoint y: 210, endPoint x: 861, endPoint y: 195, distance: 71.1
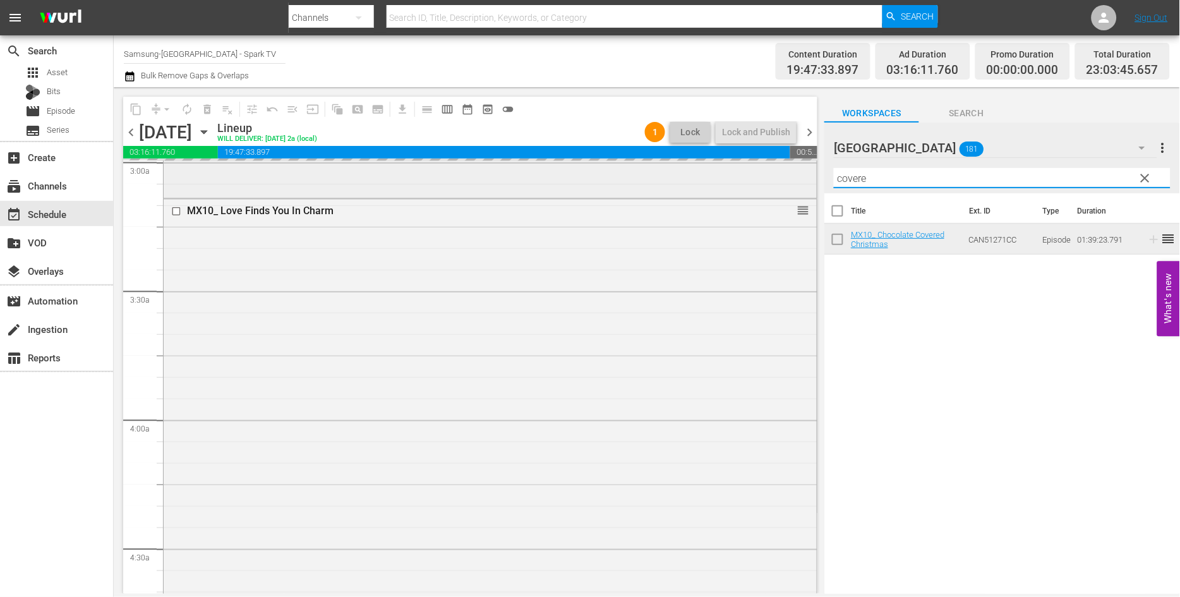
click at [729, 165] on div "content_copy compress arrow_drop_down autorenew_outlined delete_forever_outline…" at bounding box center [647, 340] width 1066 height 506
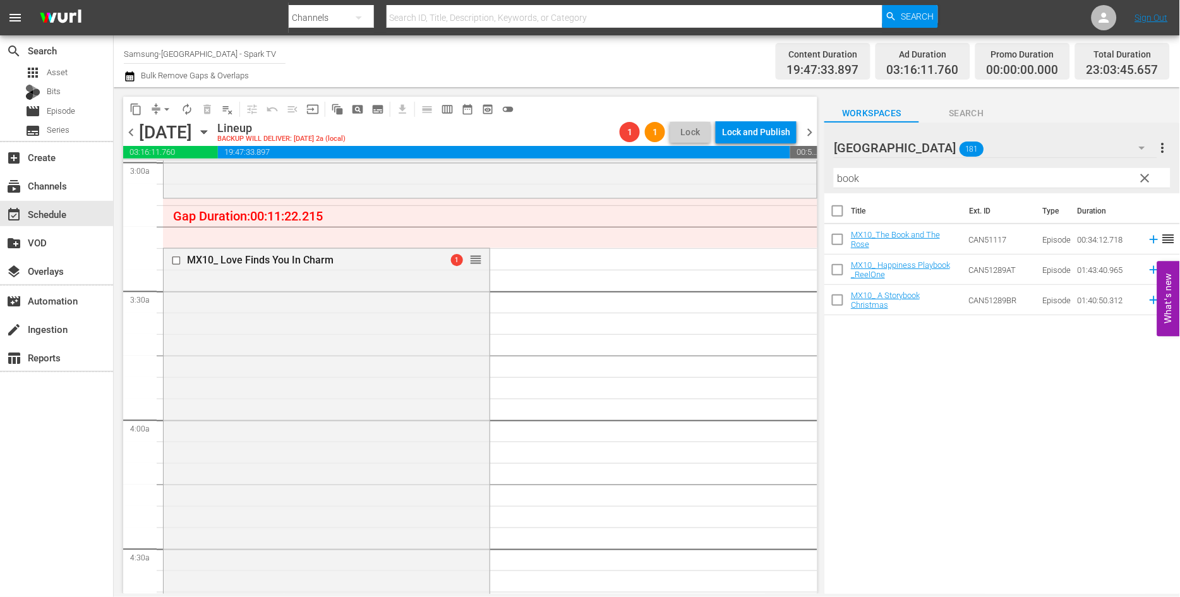
click at [921, 398] on div "Title Ext. ID Type Duration MX10_The Book and The Rose CAN51117 Episode 00:34:1…" at bounding box center [1002, 394] width 356 height 402
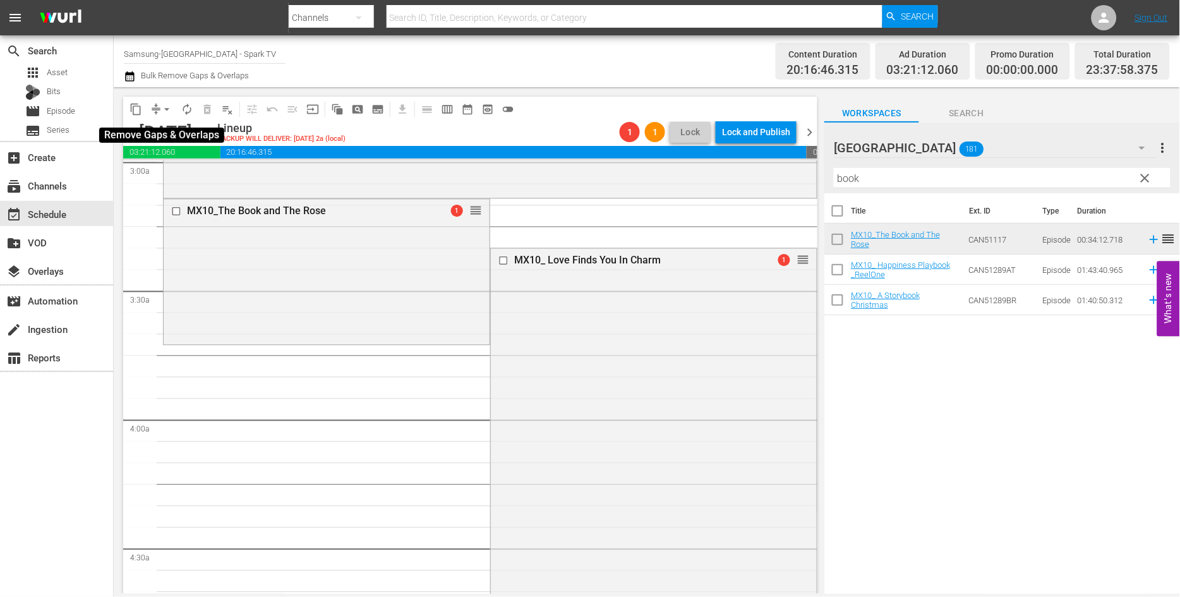
click at [163, 109] on span "arrow_drop_down" at bounding box center [166, 109] width 13 height 13
click at [197, 177] on li "Align to End of Previous Day" at bounding box center [167, 175] width 133 height 21
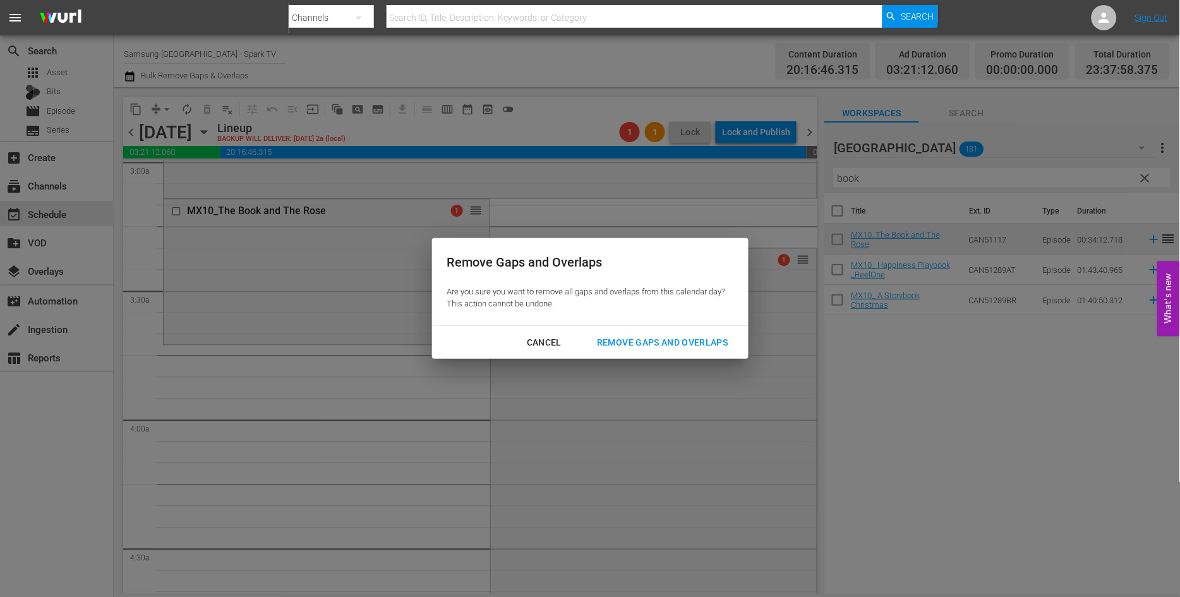
click at [635, 345] on div "Remove Gaps and Overlaps" at bounding box center [662, 343] width 151 height 16
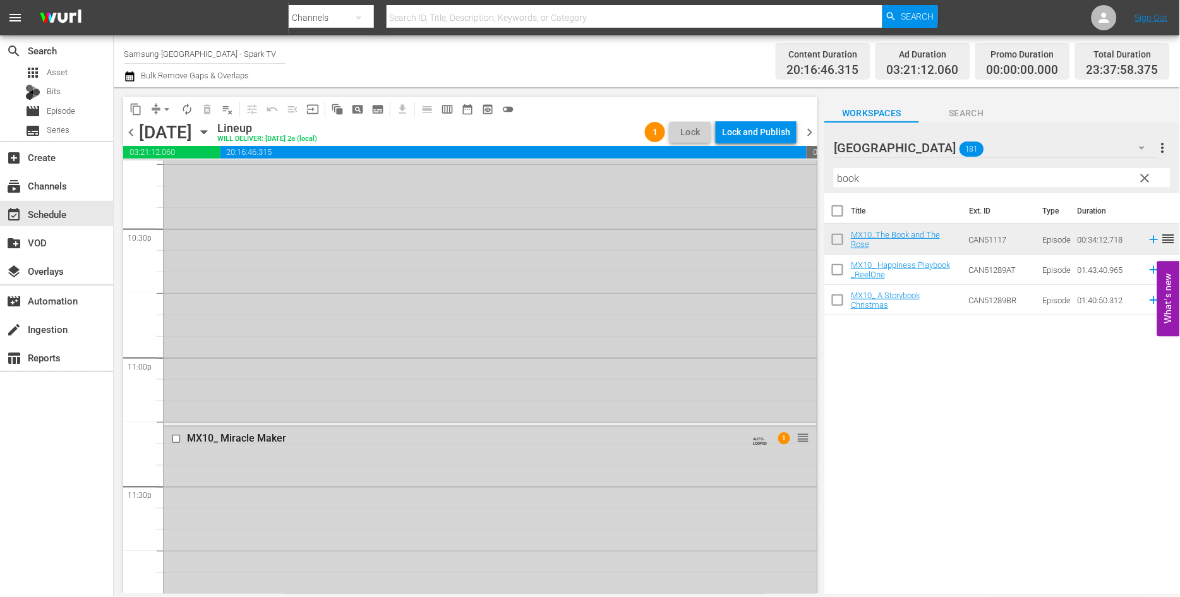
scroll to position [5754, 0]
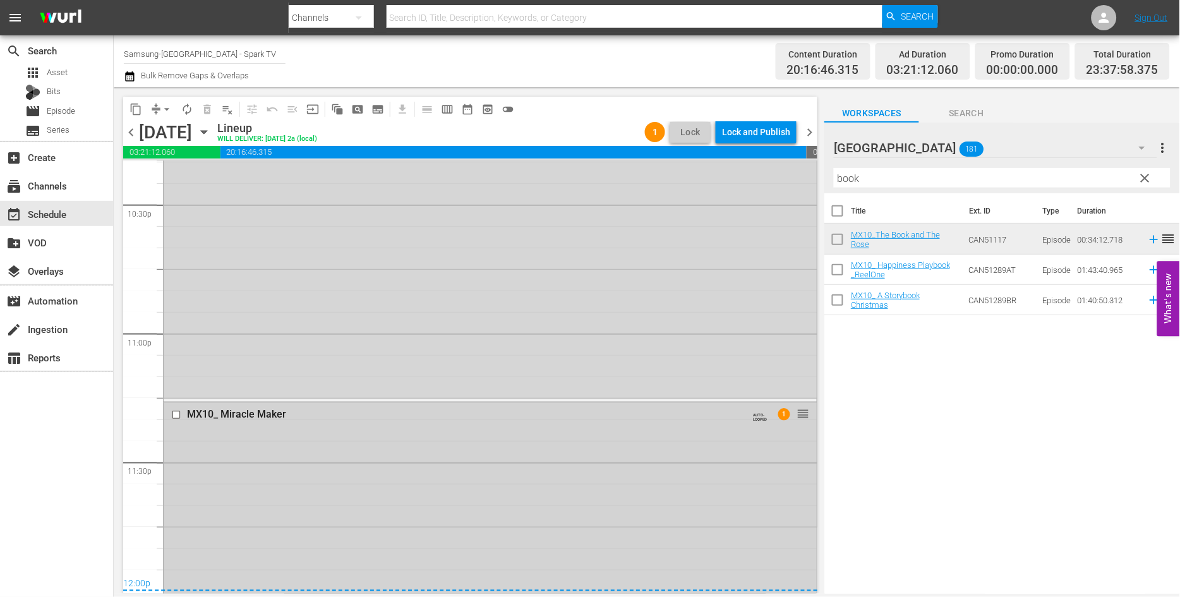
click at [177, 417] on input "checkbox" at bounding box center [177, 415] width 13 height 11
click at [207, 103] on span "delete_forever_outlined" at bounding box center [207, 109] width 13 height 13
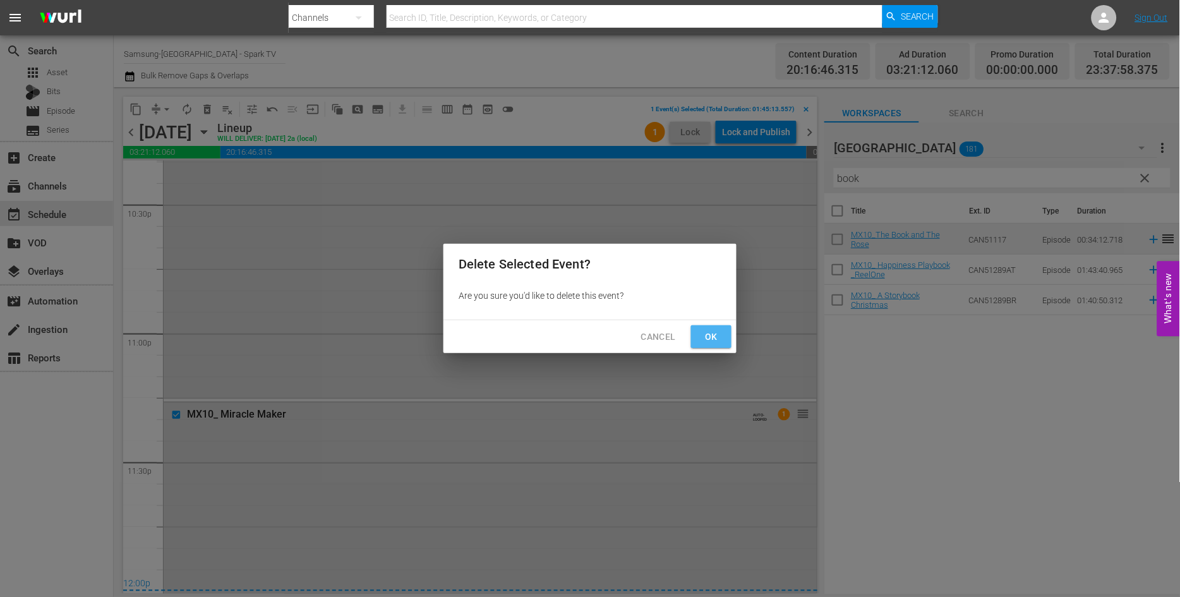
drag, startPoint x: 714, startPoint y: 332, endPoint x: 722, endPoint y: 330, distance: 8.4
click at [714, 332] on span "Ok" at bounding box center [711, 337] width 20 height 16
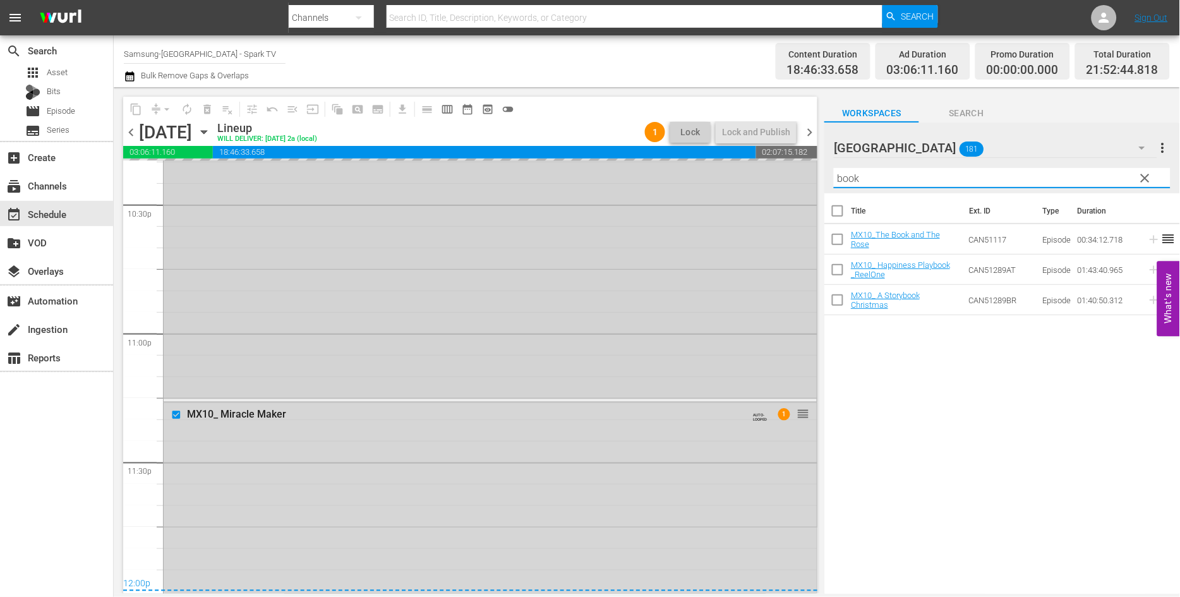
drag, startPoint x: 770, startPoint y: 177, endPoint x: 733, endPoint y: 177, distance: 37.9
click at [733, 177] on div "content_copy compress arrow_drop_down autorenew_outlined delete_forever_outline…" at bounding box center [647, 340] width 1066 height 506
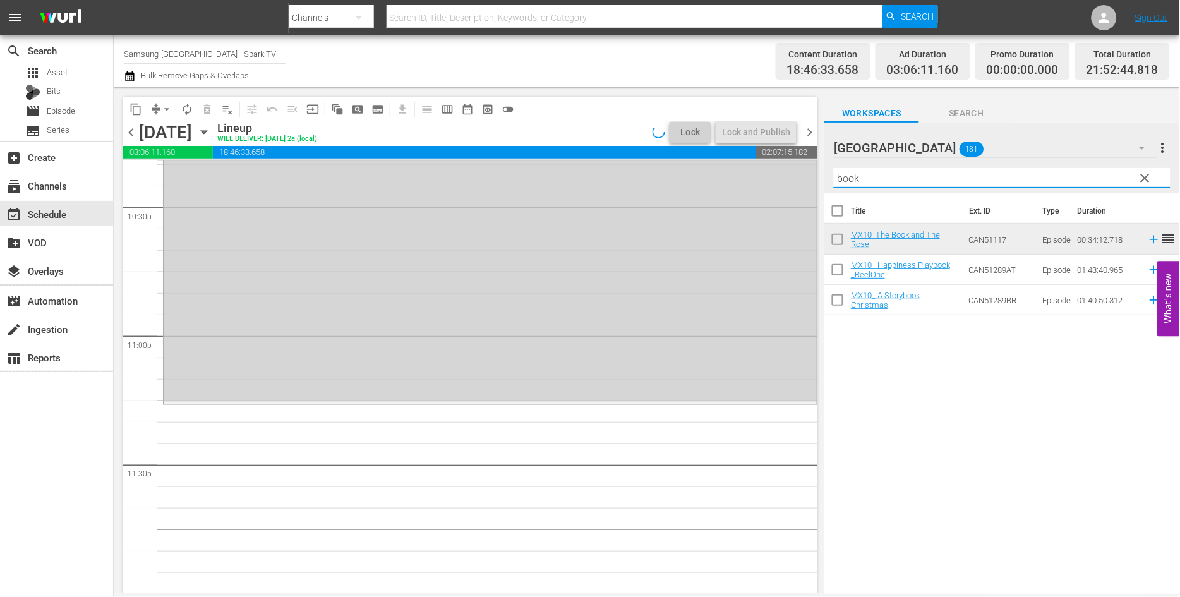
scroll to position [5750, 0]
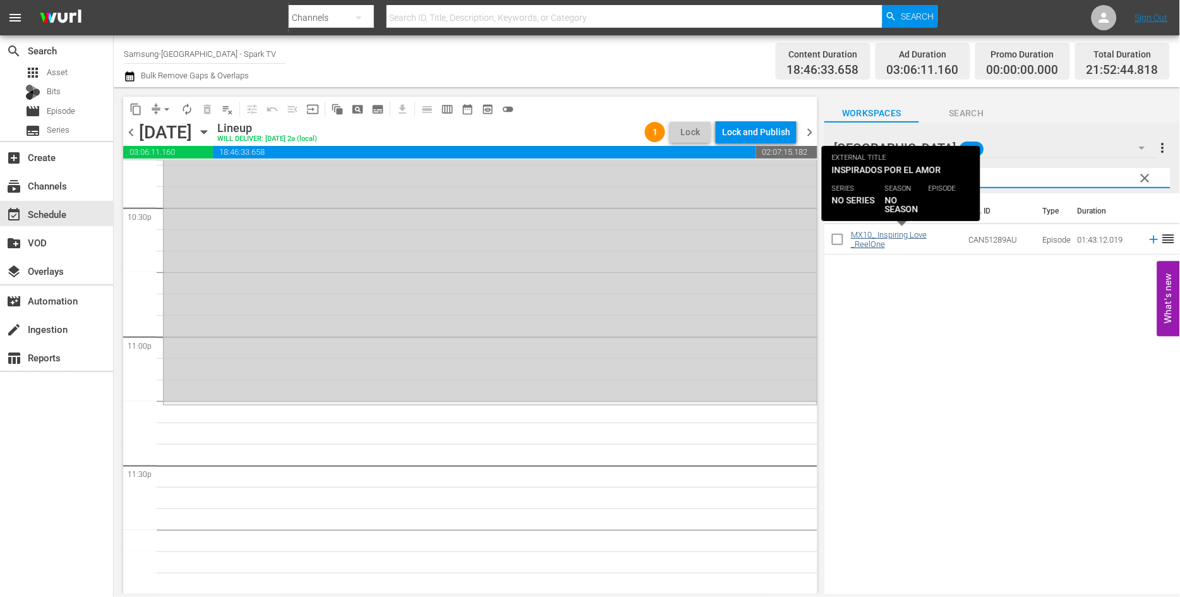
type input "insp"
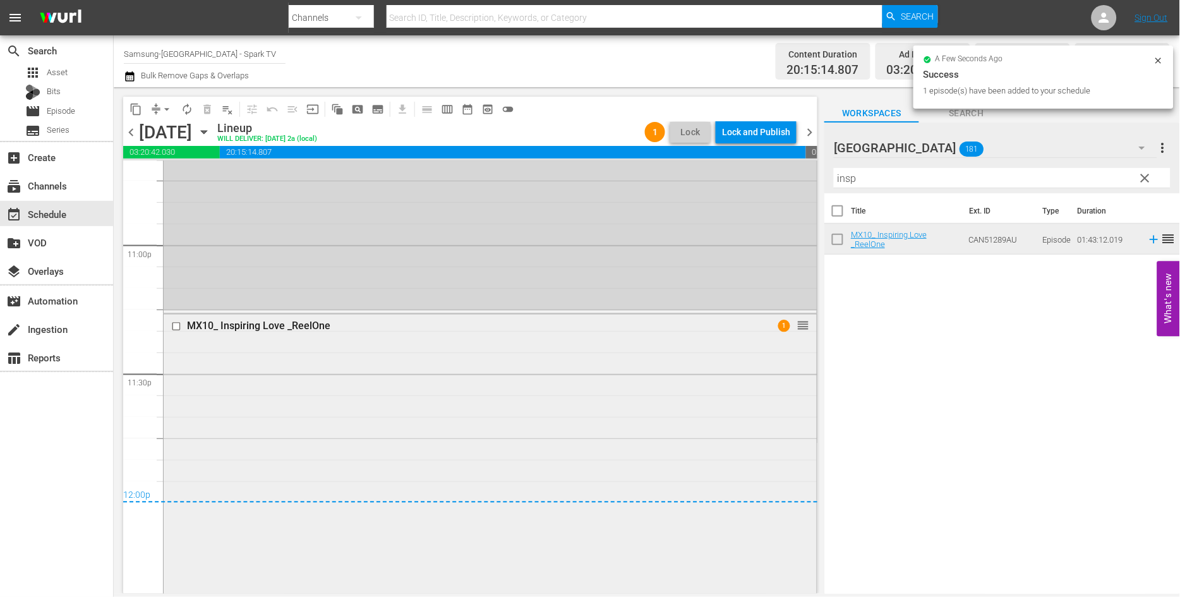
scroll to position [6006, 0]
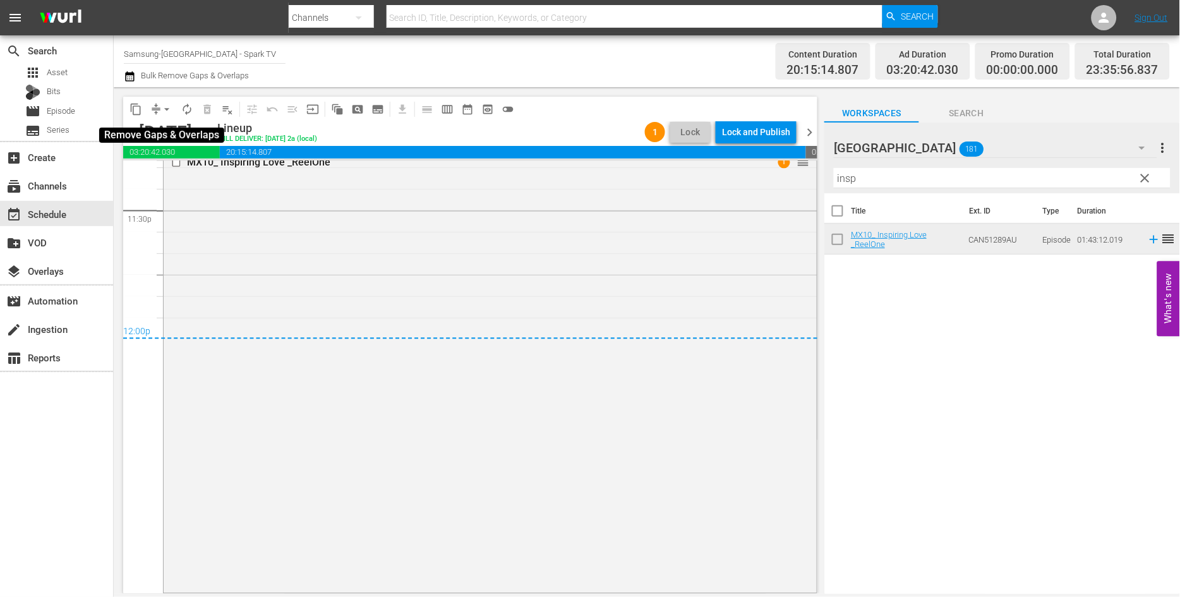
click at [164, 104] on span "arrow_drop_down" at bounding box center [166, 109] width 13 height 13
click at [179, 171] on li "Align to End of Previous Day" at bounding box center [167, 175] width 133 height 21
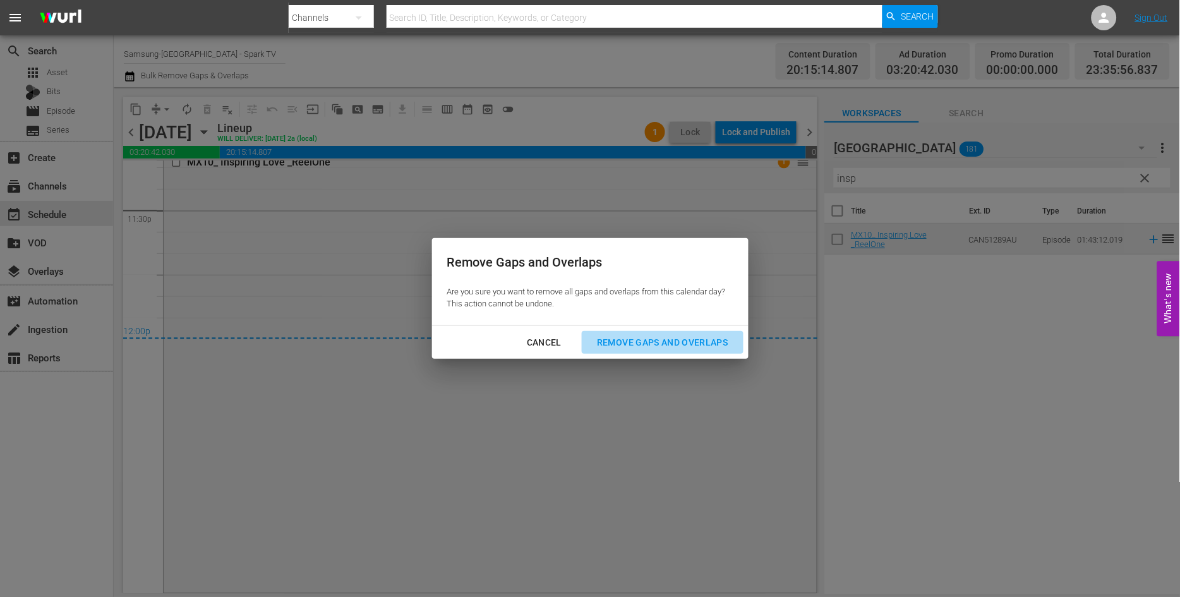
click at [655, 332] on button "Remove Gaps and Overlaps" at bounding box center [662, 342] width 161 height 23
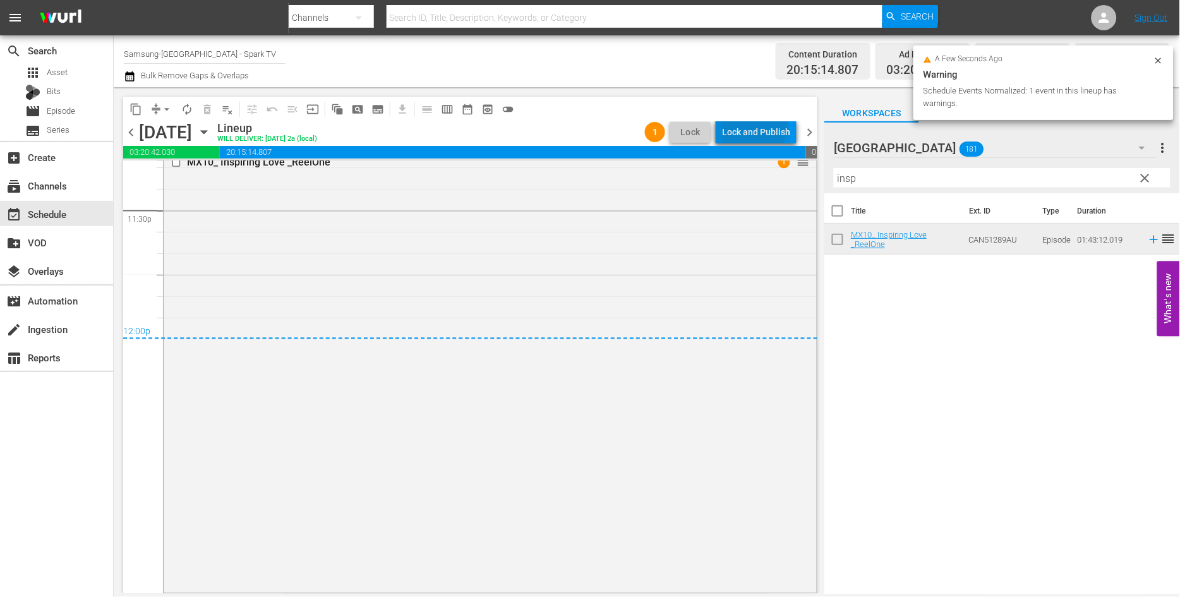
click at [748, 124] on div "Lock and Publish" at bounding box center [756, 132] width 68 height 23
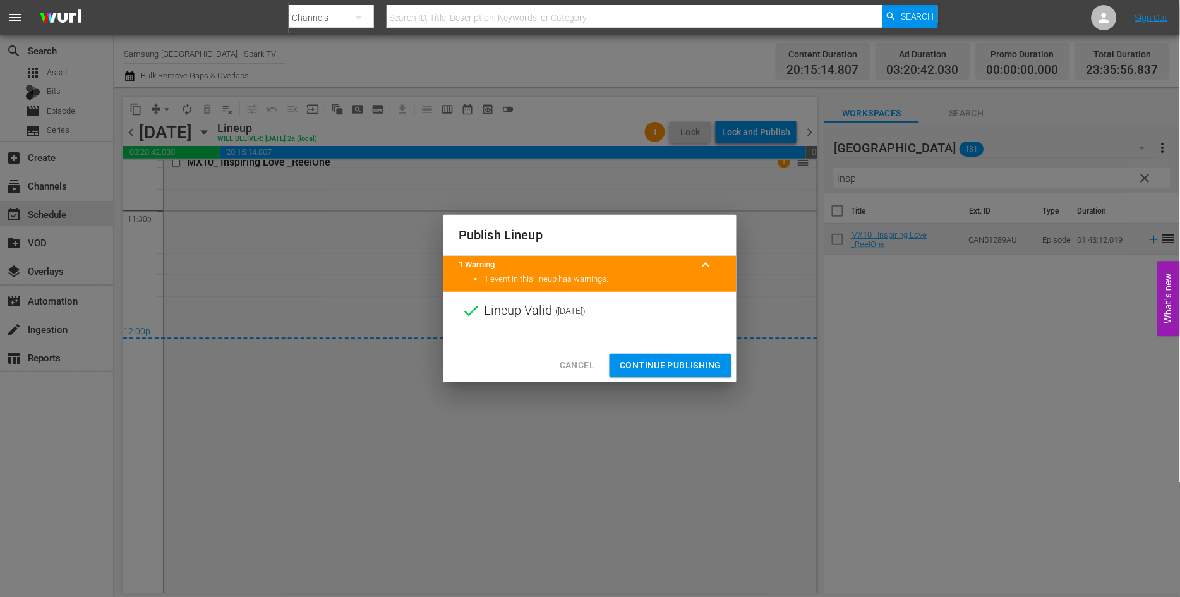
click at [693, 357] on span "Continue Publishing" at bounding box center [670, 365] width 102 height 16
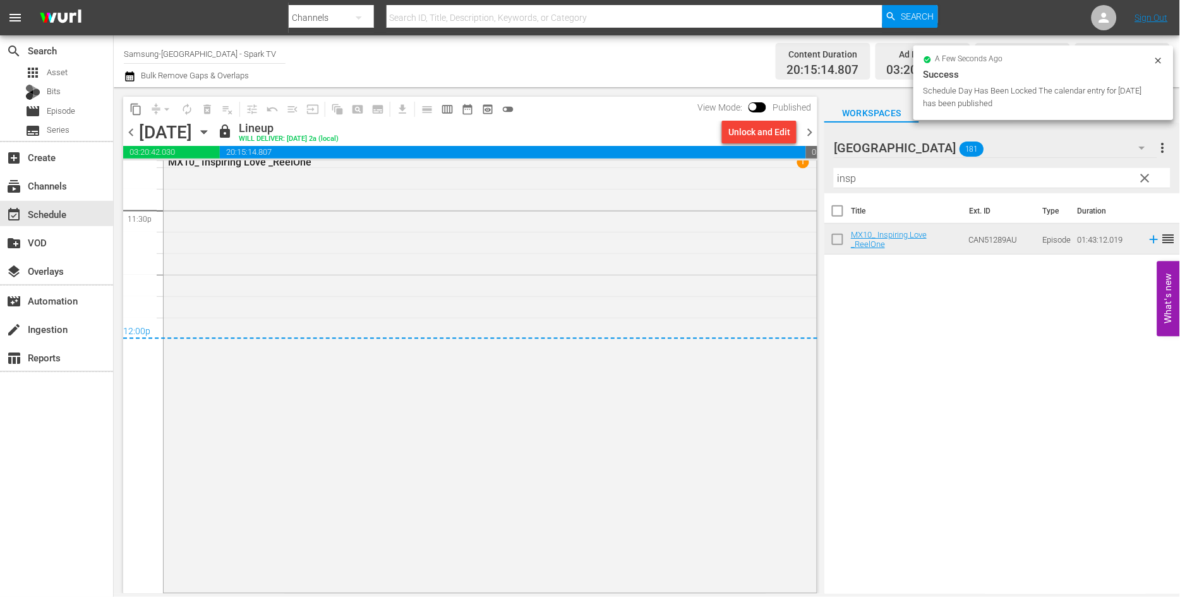
click at [211, 133] on icon "button" at bounding box center [204, 132] width 14 height 14
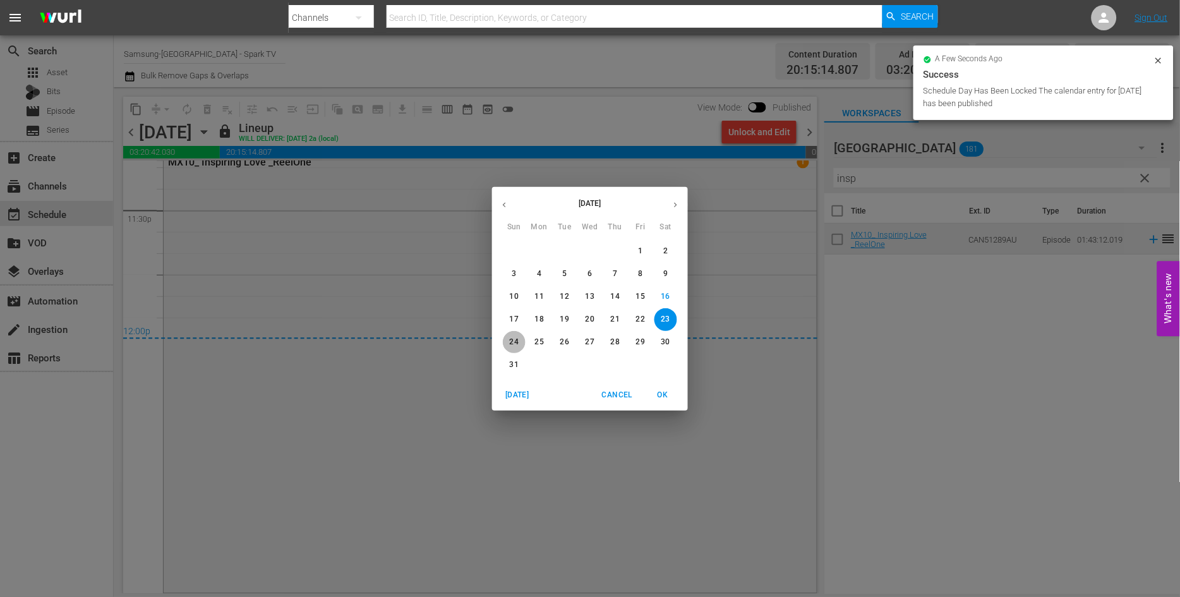
click at [512, 342] on p "24" at bounding box center [514, 342] width 9 height 11
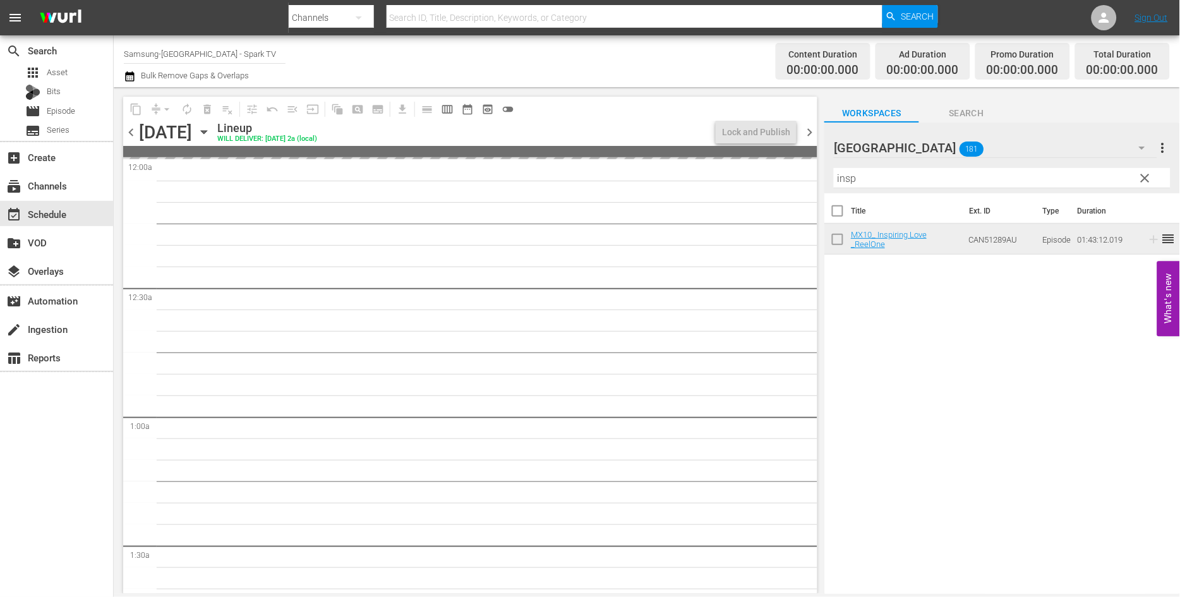
click at [206, 131] on icon "button" at bounding box center [204, 132] width 6 height 3
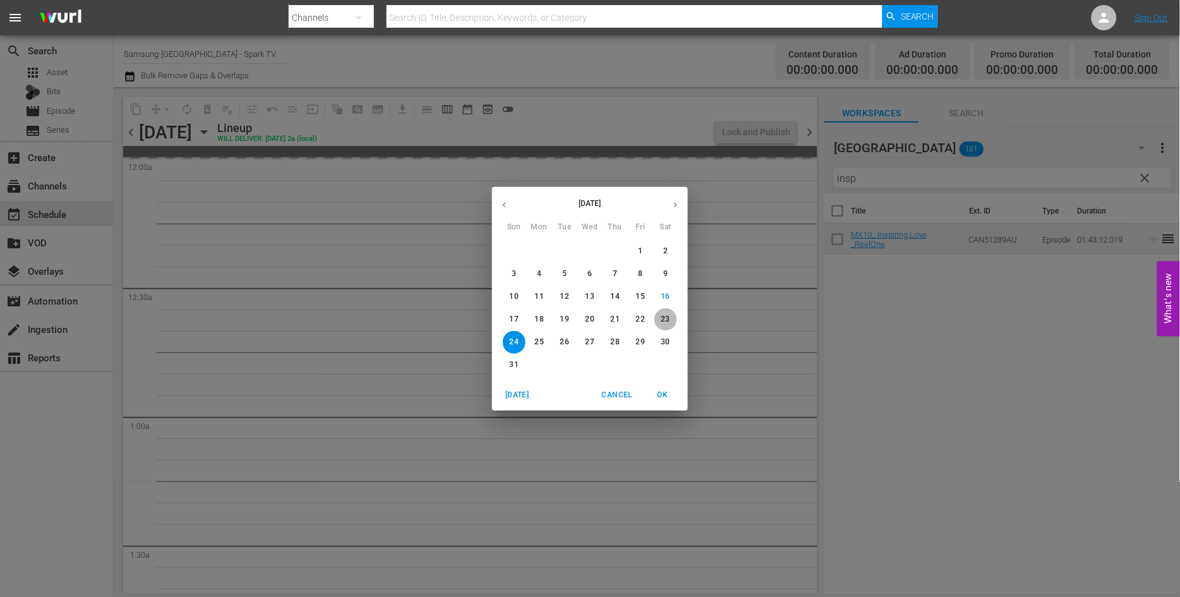
click at [667, 318] on p "23" at bounding box center [665, 319] width 9 height 11
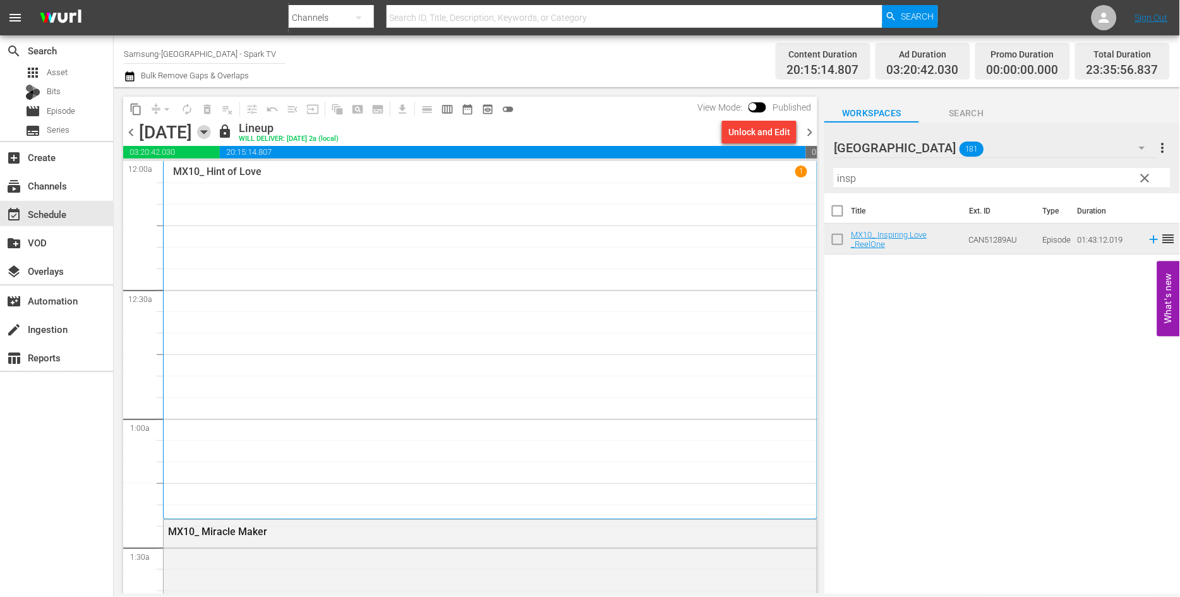
click at [211, 131] on icon "button" at bounding box center [204, 132] width 14 height 14
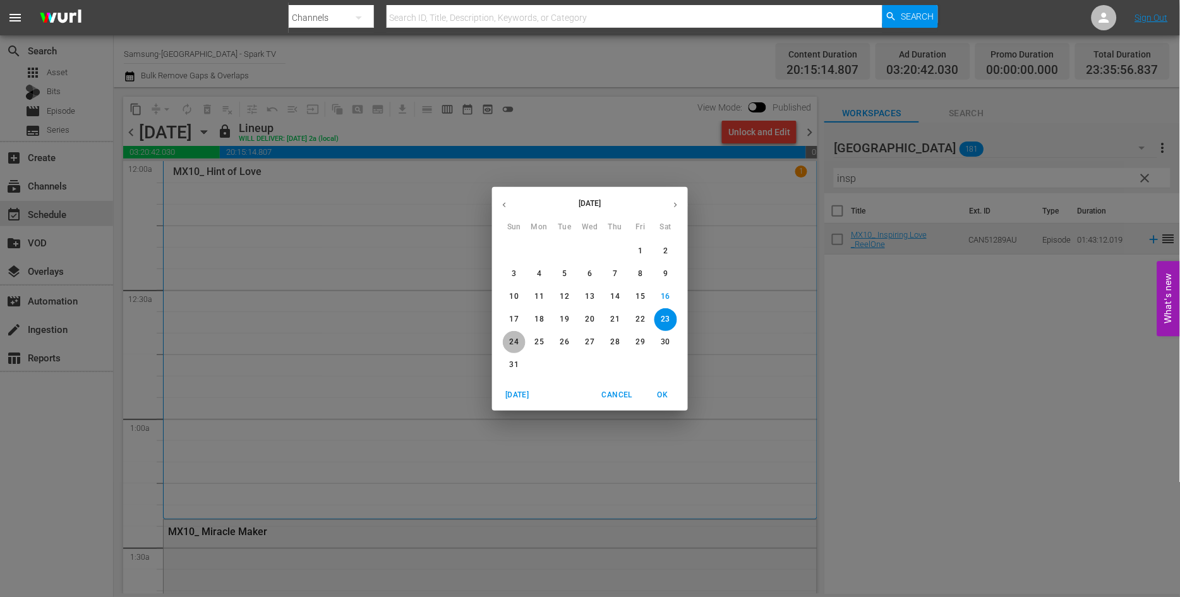
click at [513, 341] on p "24" at bounding box center [514, 342] width 9 height 11
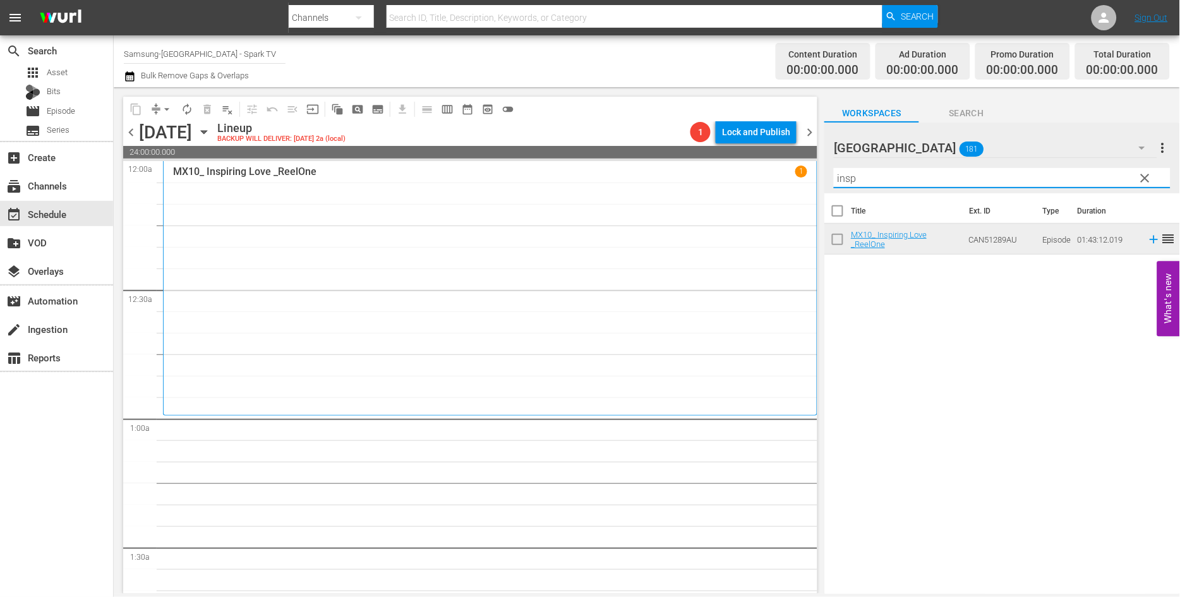
drag, startPoint x: 872, startPoint y: 185, endPoint x: 750, endPoint y: 179, distance: 122.7
click at [750, 179] on div "content_copy compress arrow_drop_down autorenew_outlined delete_forever_outline…" at bounding box center [647, 340] width 1066 height 506
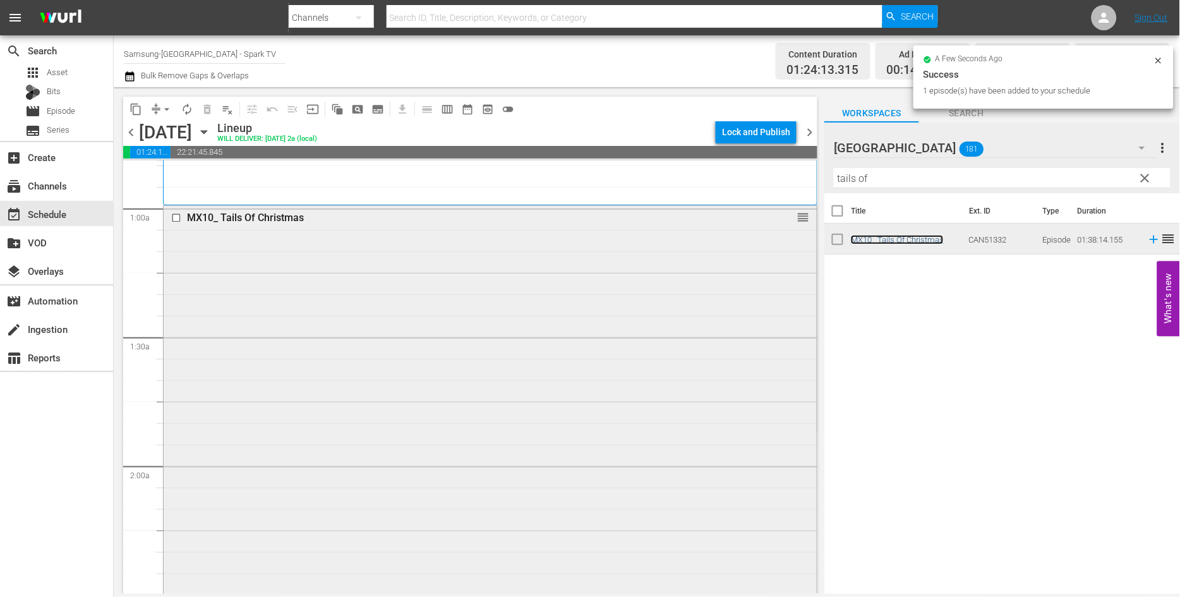
scroll to position [491, 0]
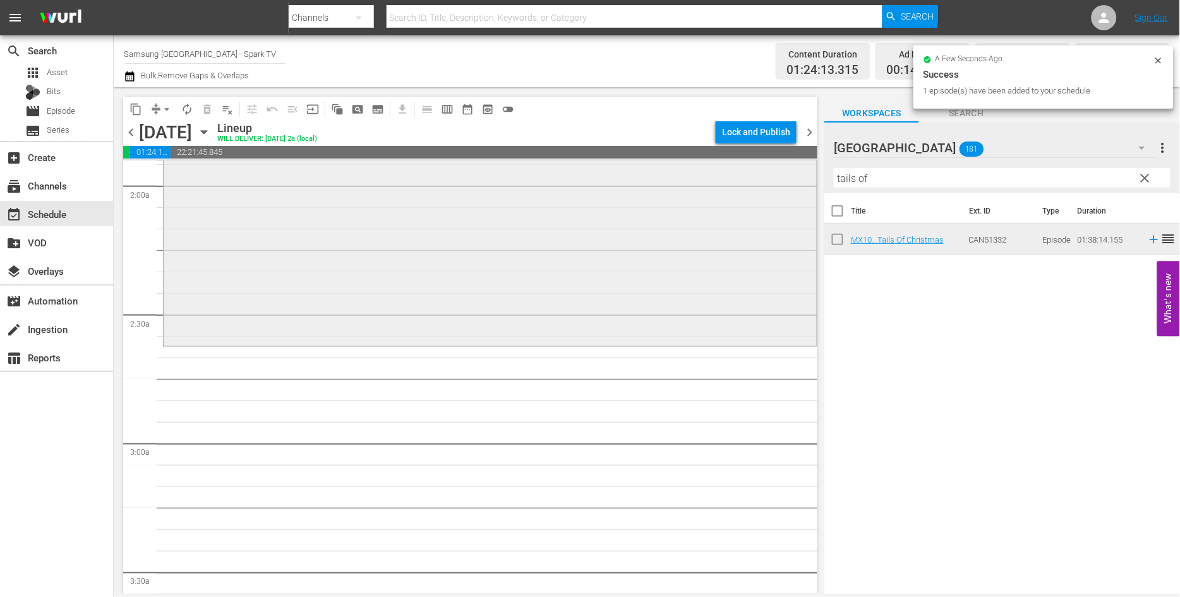
drag, startPoint x: 904, startPoint y: 179, endPoint x: 733, endPoint y: 182, distance: 171.2
click at [738, 181] on div "content_copy compress arrow_drop_down autorenew_outlined delete_forever_outline…" at bounding box center [647, 340] width 1066 height 506
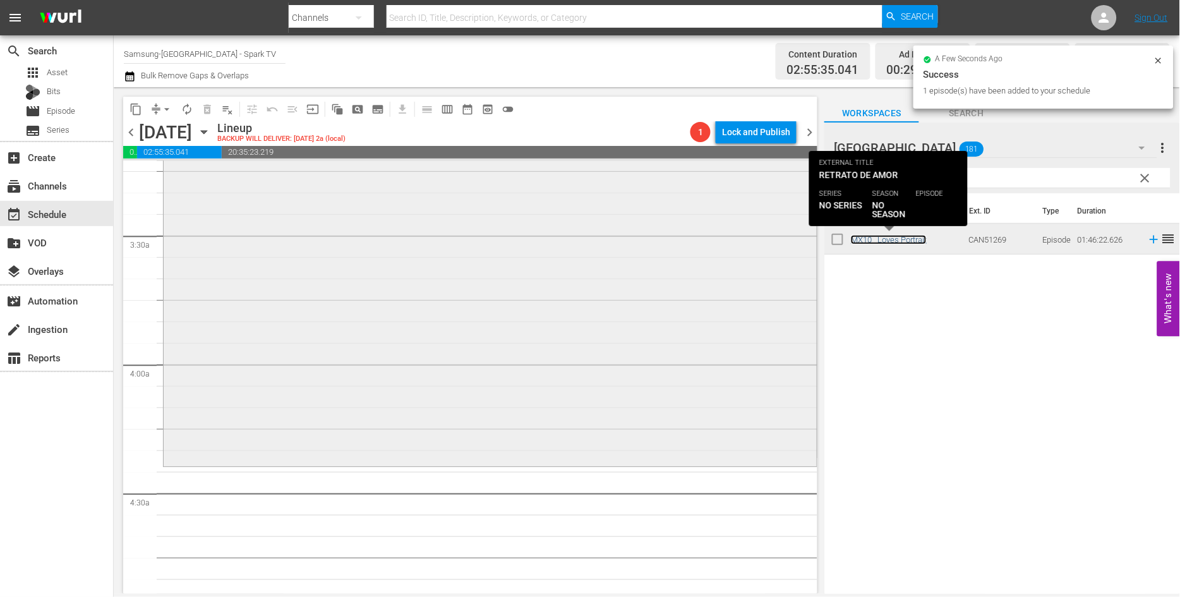
scroll to position [842, 0]
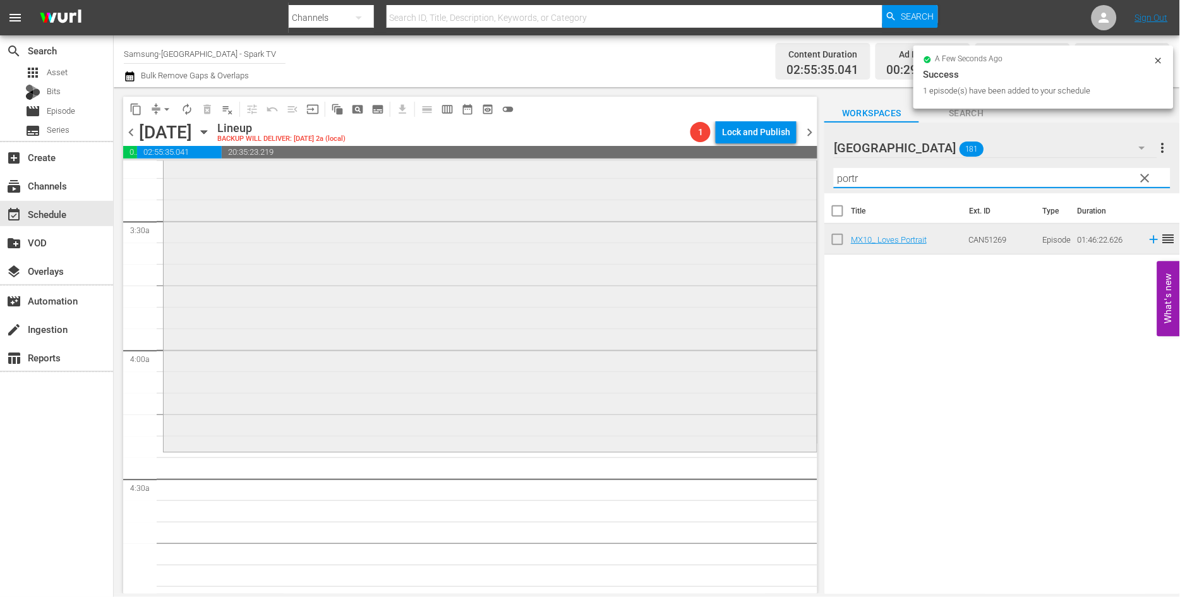
drag, startPoint x: 876, startPoint y: 180, endPoint x: 757, endPoint y: 178, distance: 119.4
click at [758, 179] on div "content_copy compress arrow_drop_down autorenew_outlined delete_forever_outline…" at bounding box center [647, 340] width 1066 height 506
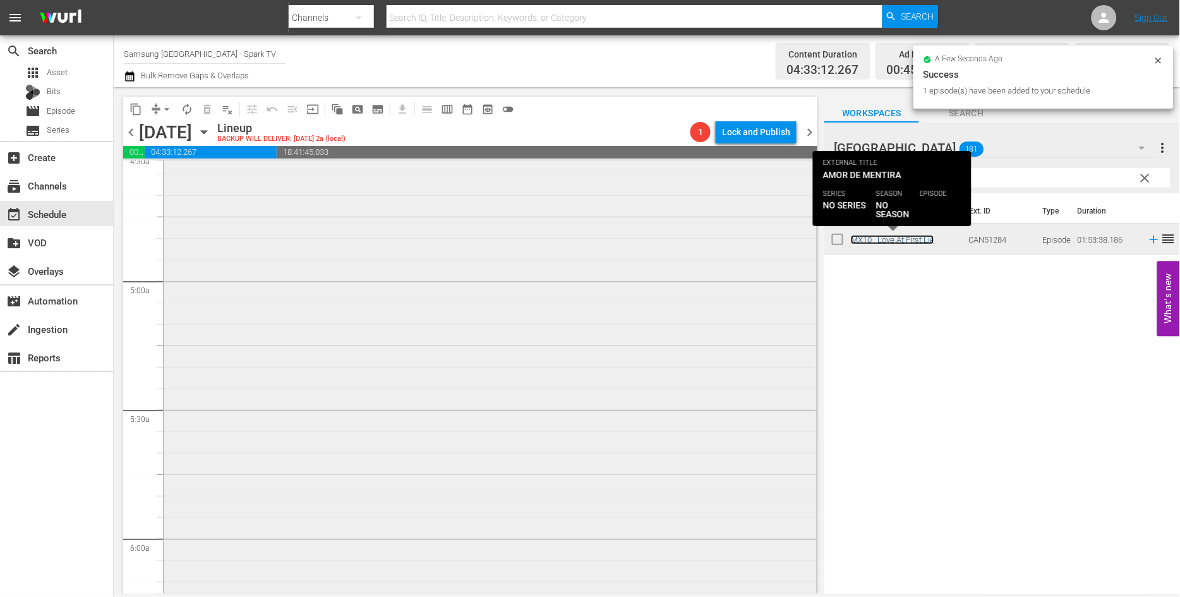
scroll to position [1192, 0]
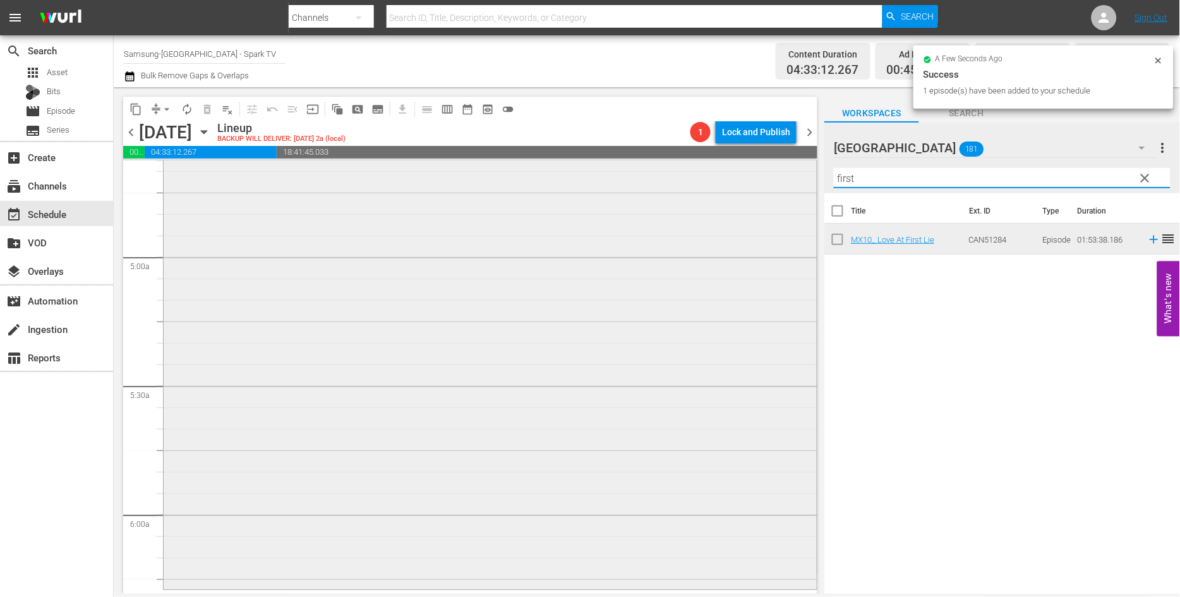
drag, startPoint x: 888, startPoint y: 177, endPoint x: 781, endPoint y: 176, distance: 107.4
click at [781, 176] on div "content_copy compress arrow_drop_down autorenew_outlined delete_forever_outline…" at bounding box center [647, 340] width 1066 height 506
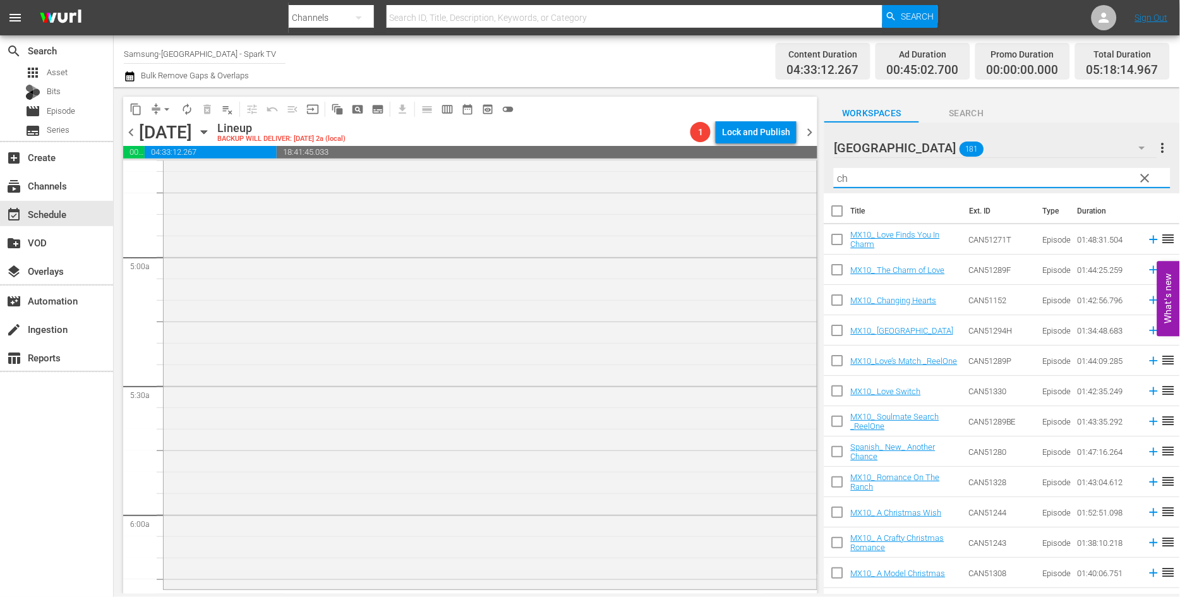
type input "c"
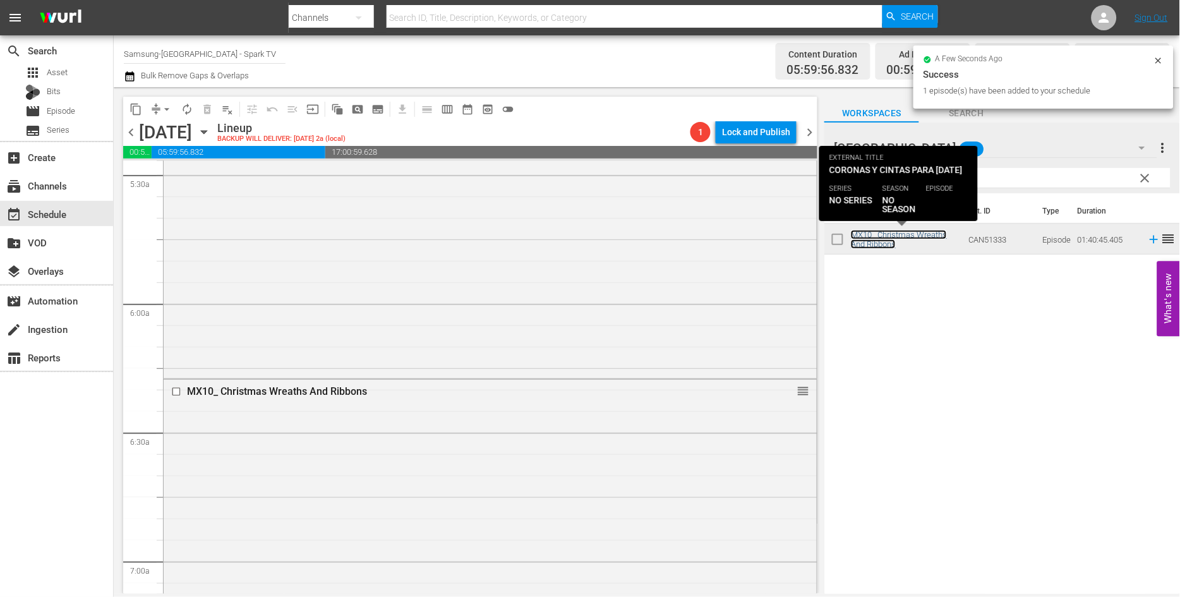
scroll to position [1754, 0]
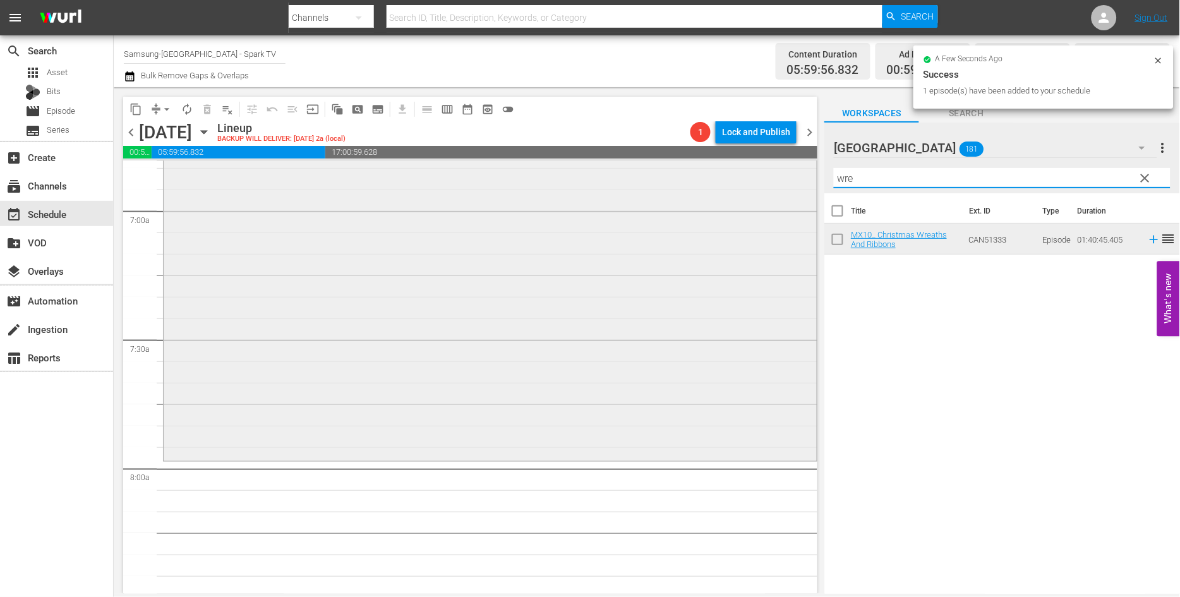
drag, startPoint x: 875, startPoint y: 174, endPoint x: 731, endPoint y: 173, distance: 143.4
click at [734, 174] on div "content_copy compress arrow_drop_down autorenew_outlined delete_forever_outline…" at bounding box center [647, 340] width 1066 height 506
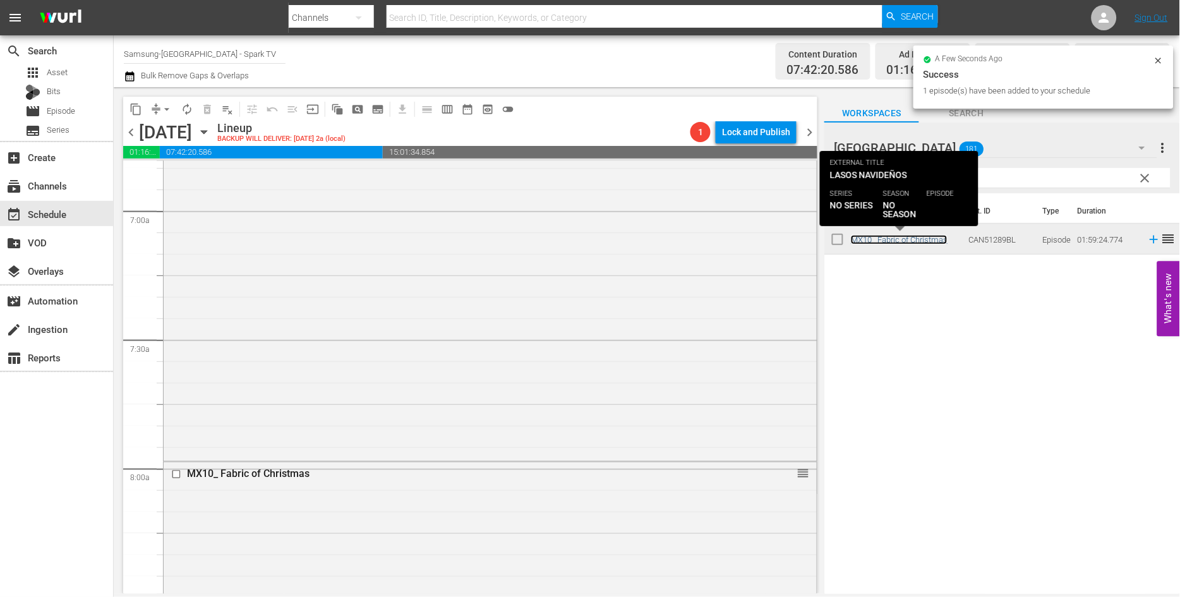
scroll to position [2105, 0]
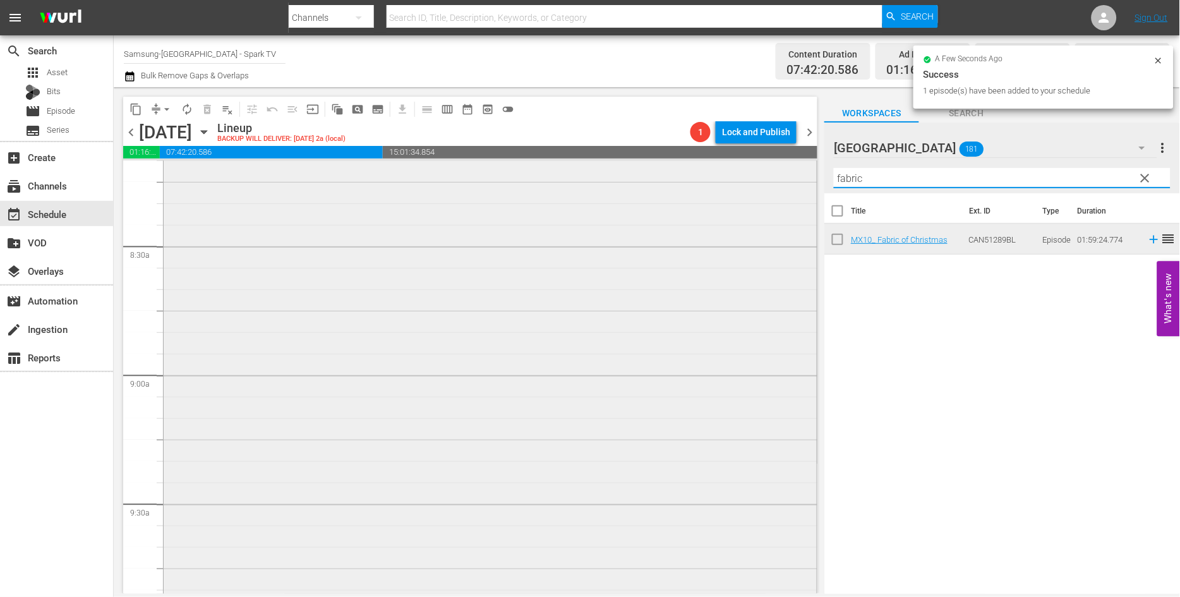
drag, startPoint x: 889, startPoint y: 180, endPoint x: 788, endPoint y: 174, distance: 101.2
click at [789, 175] on div "content_copy compress arrow_drop_down autorenew_outlined delete_forever_outline…" at bounding box center [647, 340] width 1066 height 506
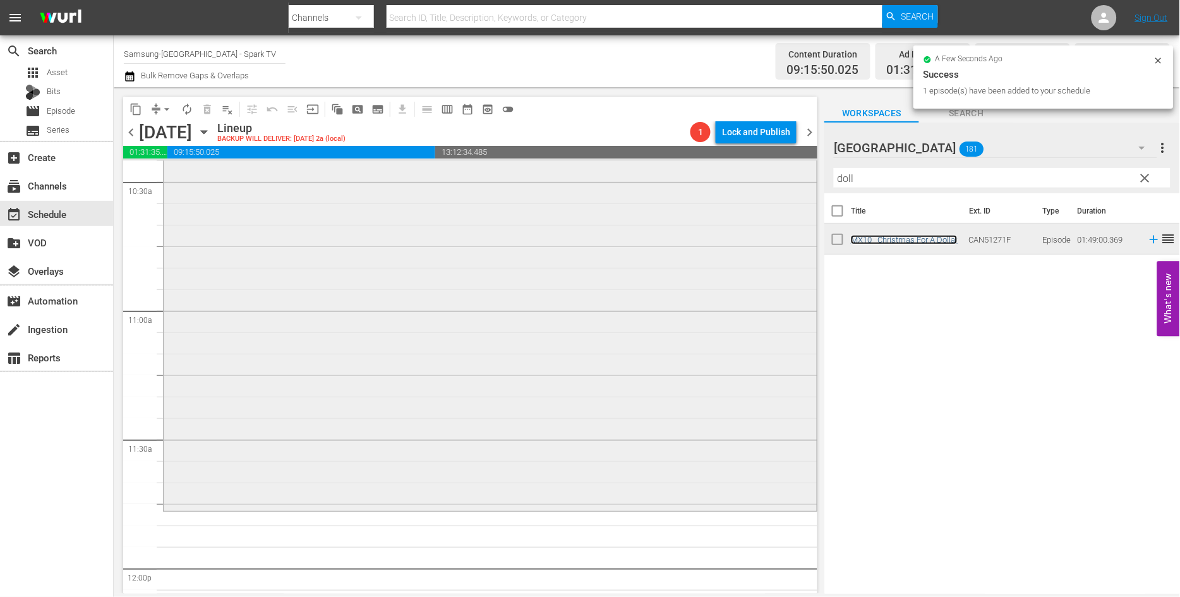
scroll to position [2736, 0]
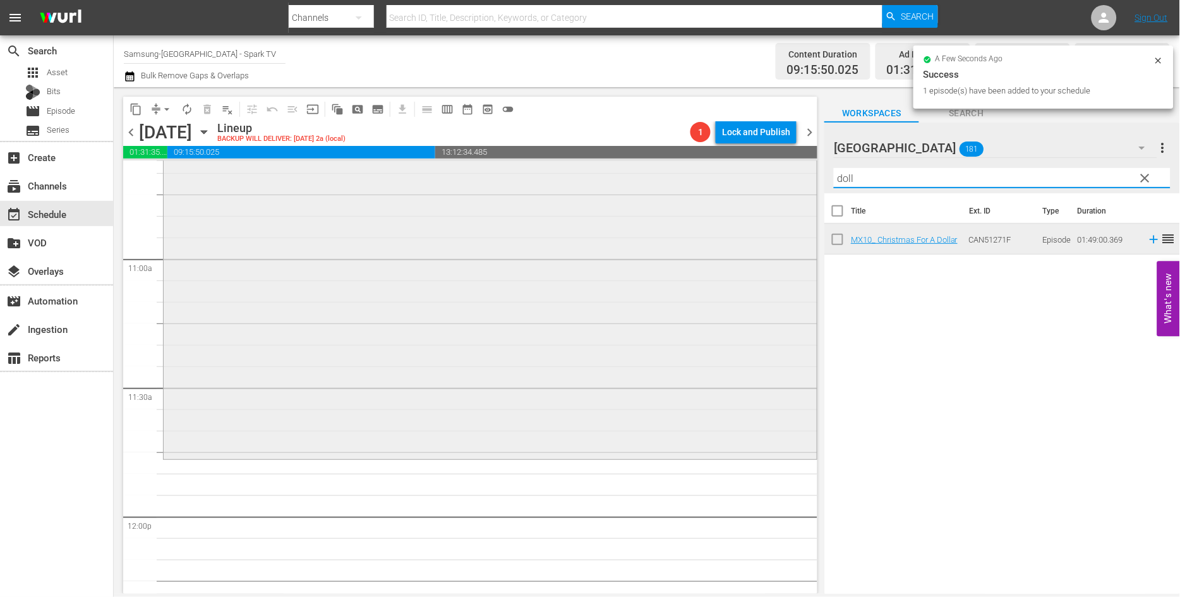
drag, startPoint x: 882, startPoint y: 182, endPoint x: 770, endPoint y: 184, distance: 111.2
click at [771, 184] on div "content_copy compress arrow_drop_down autorenew_outlined delete_forever_outline…" at bounding box center [647, 340] width 1066 height 506
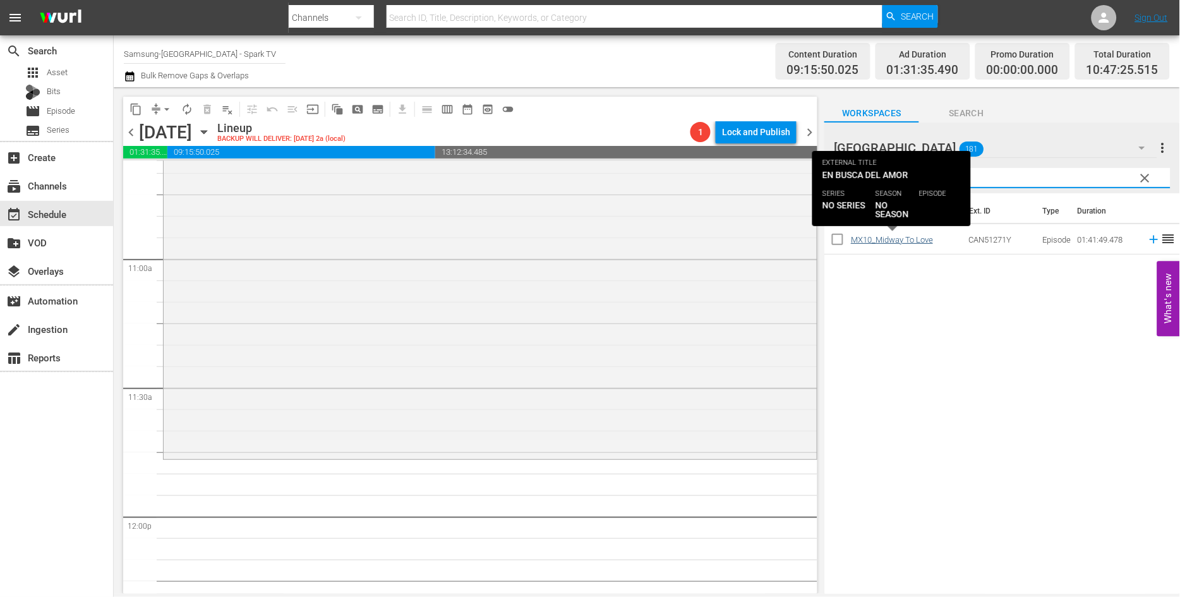
type input "midway"
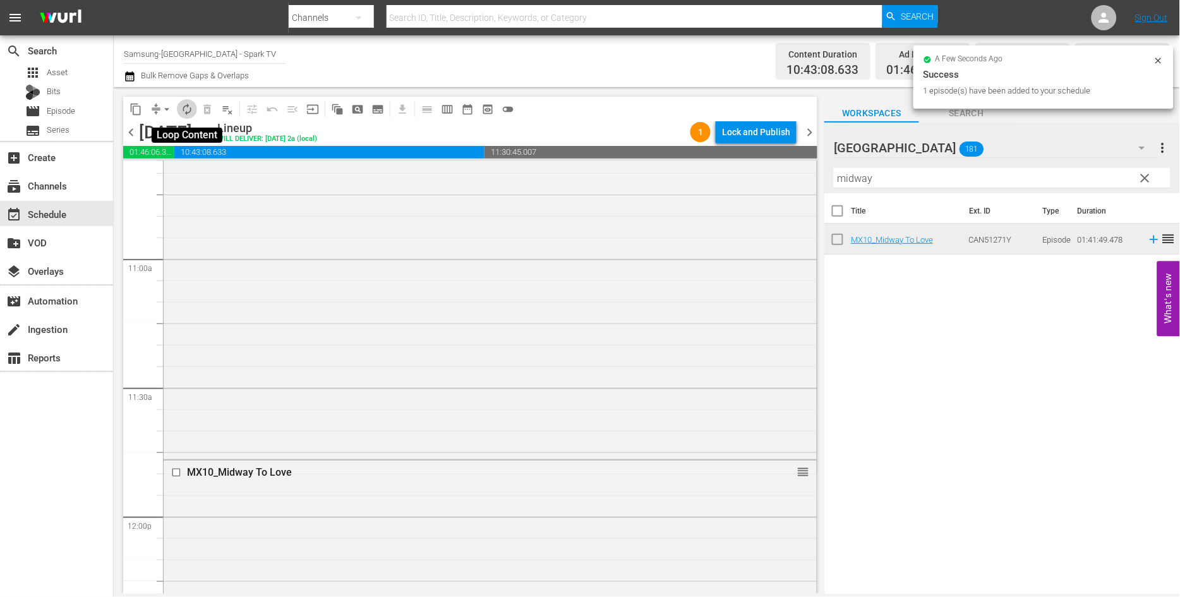
click at [188, 110] on span "autorenew_outlined" at bounding box center [187, 109] width 13 height 13
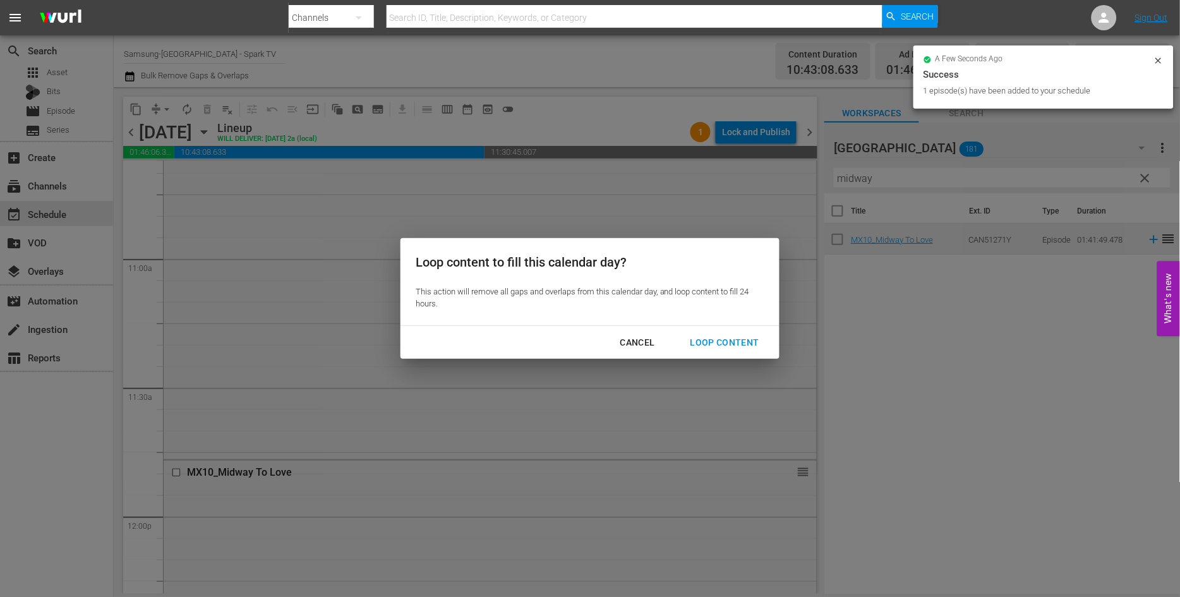
click at [727, 338] on div "Loop Content" at bounding box center [724, 343] width 89 height 16
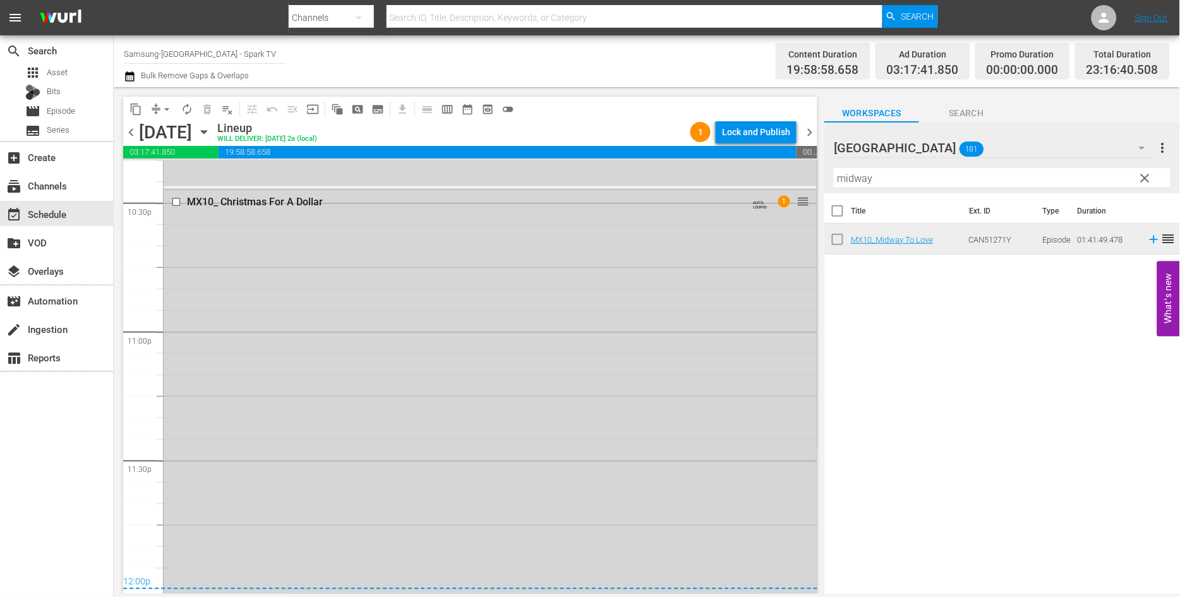
scroll to position [5819, 0]
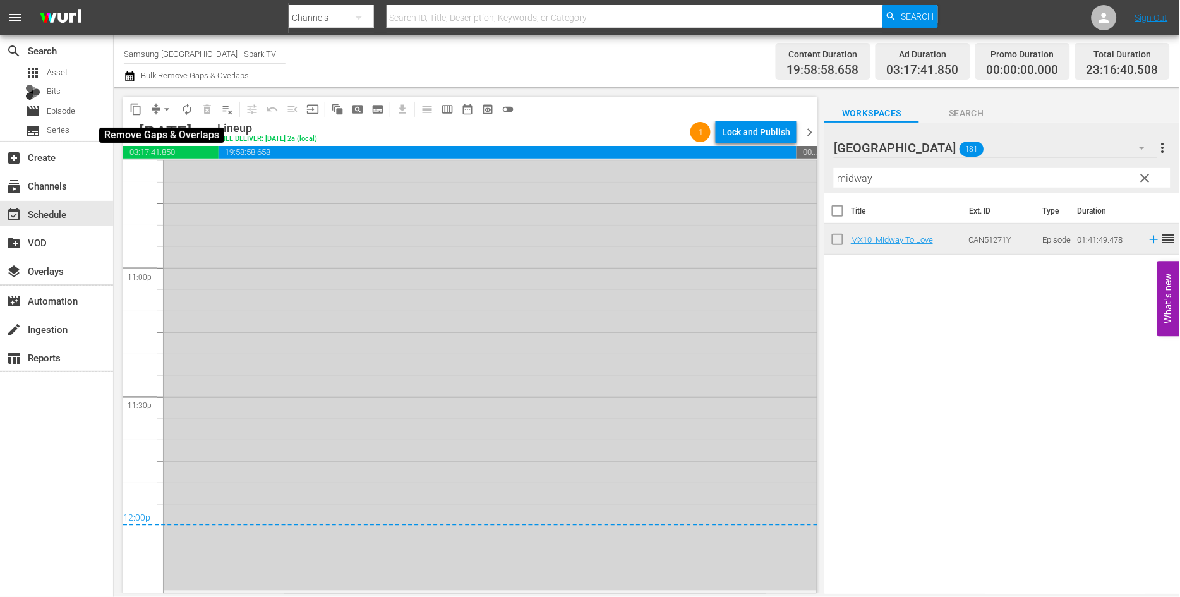
click at [169, 110] on span "arrow_drop_down" at bounding box center [166, 109] width 13 height 13
click at [179, 171] on li "Align to End of Previous Day" at bounding box center [167, 175] width 133 height 21
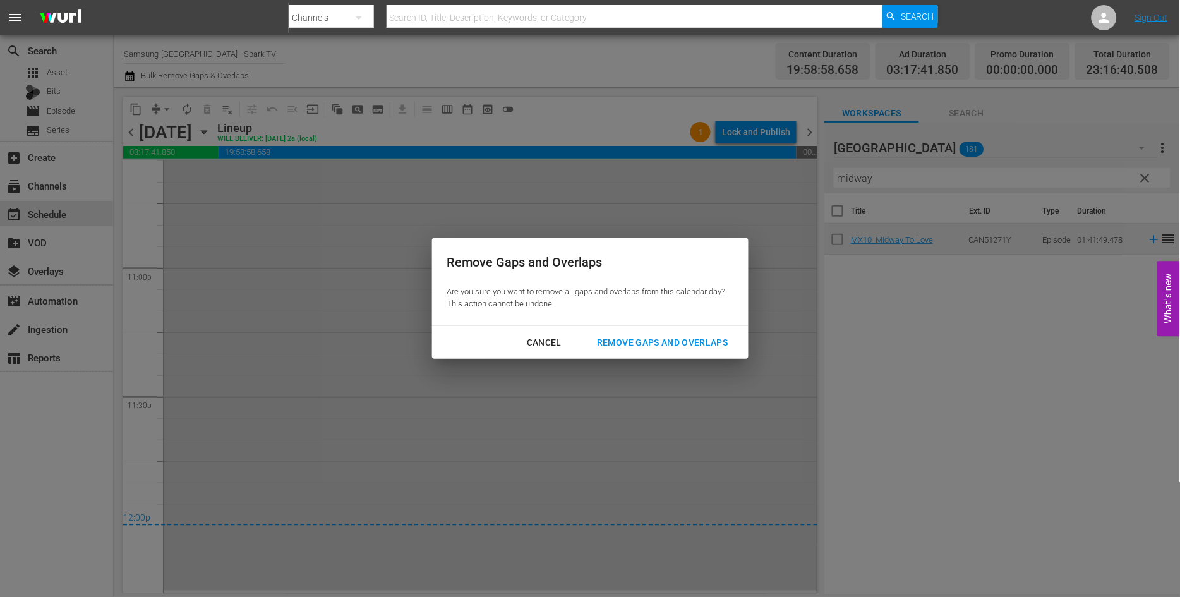
click at [658, 339] on div "Remove Gaps and Overlaps" at bounding box center [662, 343] width 151 height 16
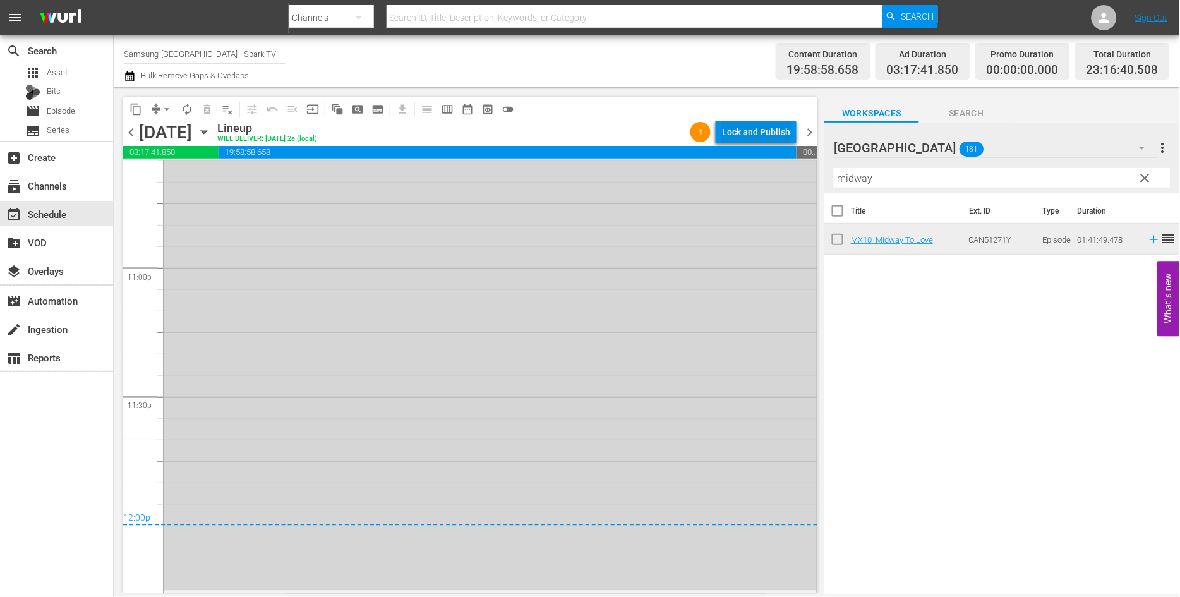
click at [758, 131] on div "Lock and Publish" at bounding box center [756, 132] width 68 height 23
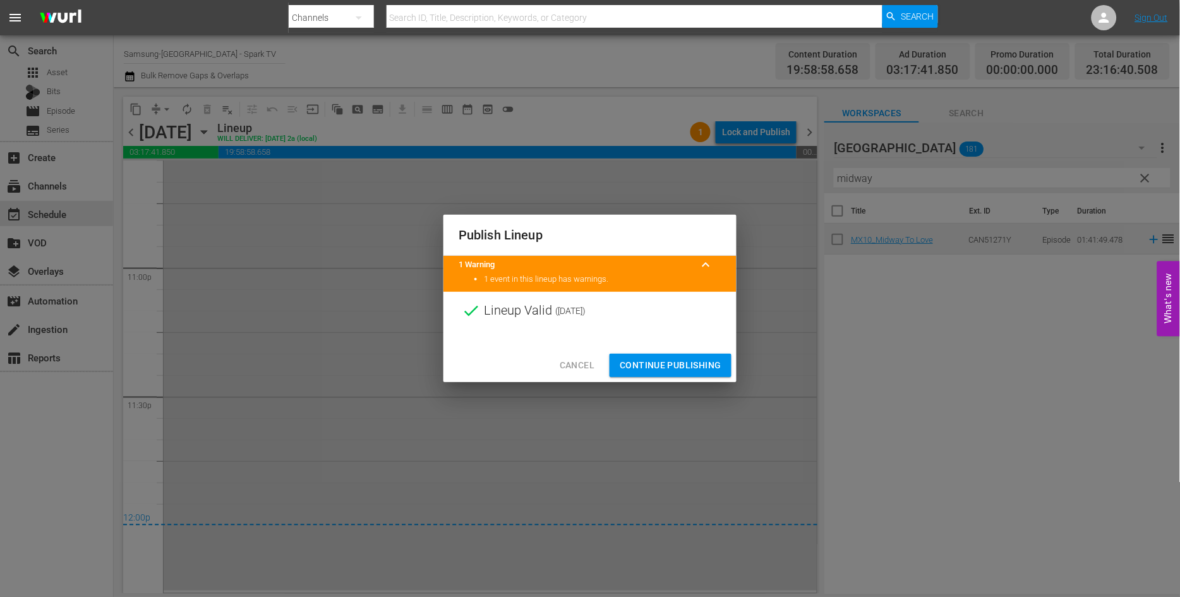
click at [665, 361] on span "Continue Publishing" at bounding box center [670, 365] width 102 height 16
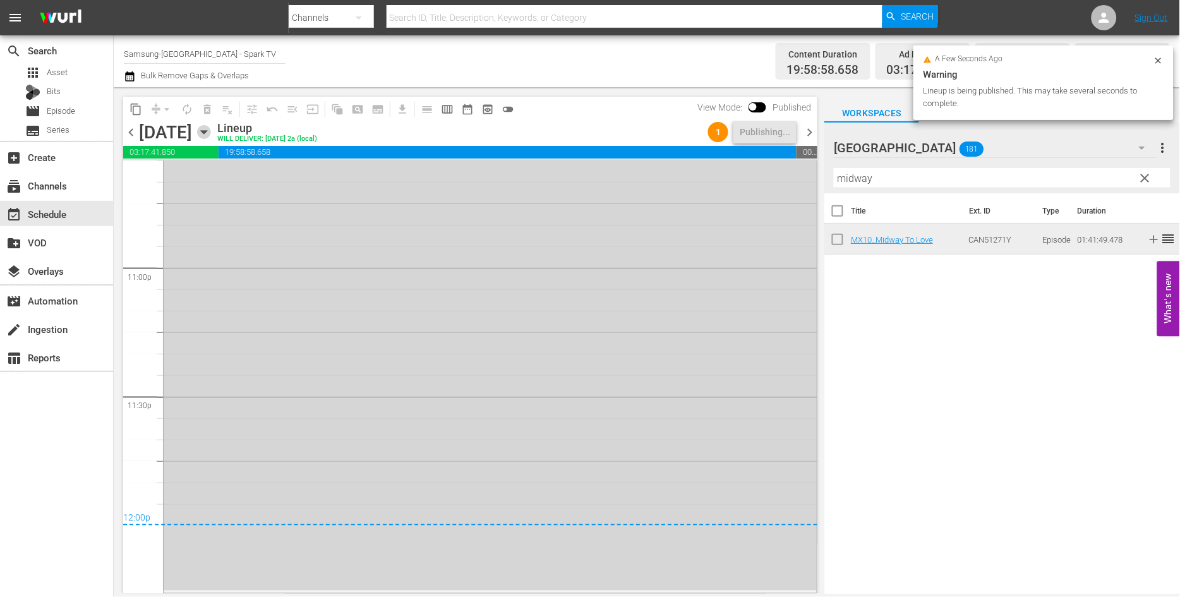
click at [211, 131] on icon "button" at bounding box center [204, 132] width 14 height 14
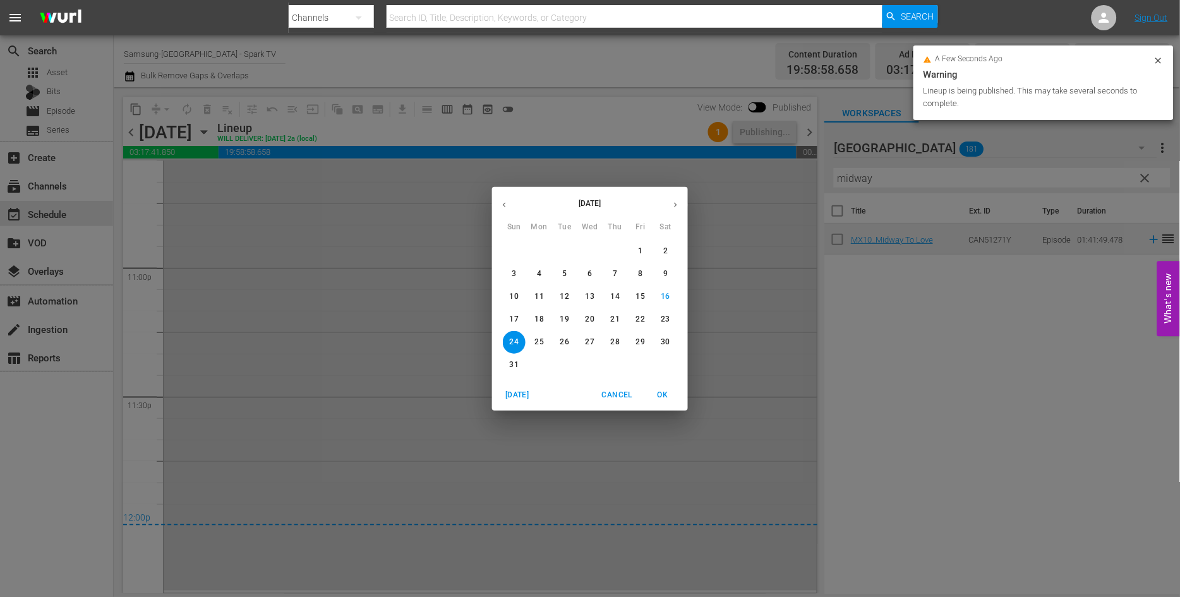
click at [539, 314] on p "18" at bounding box center [539, 319] width 9 height 11
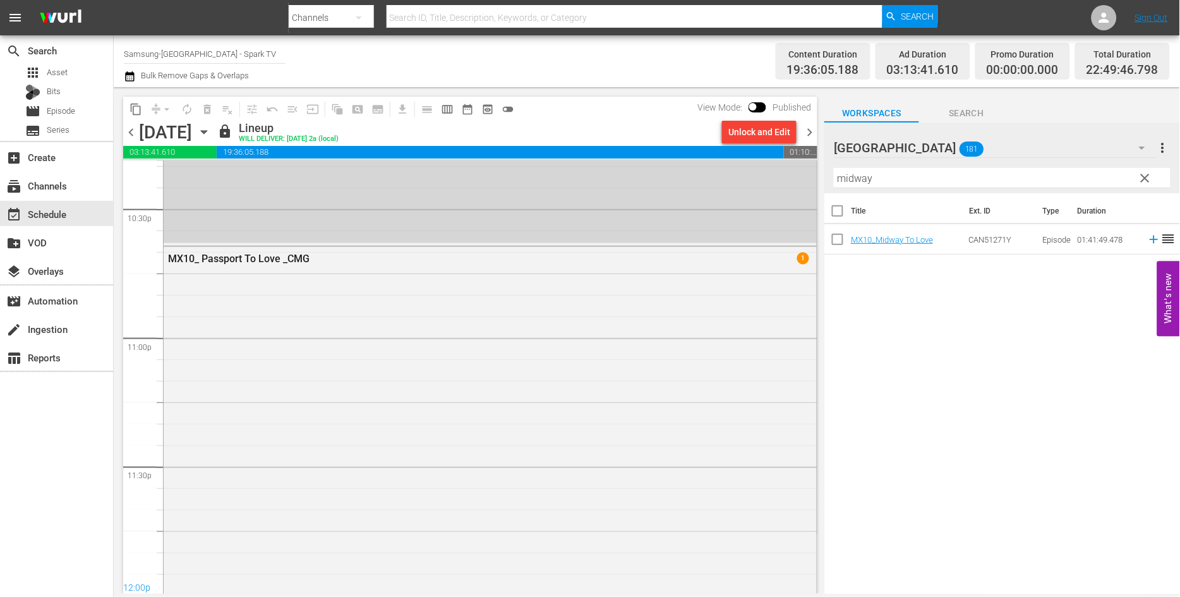
scroll to position [5843, 0]
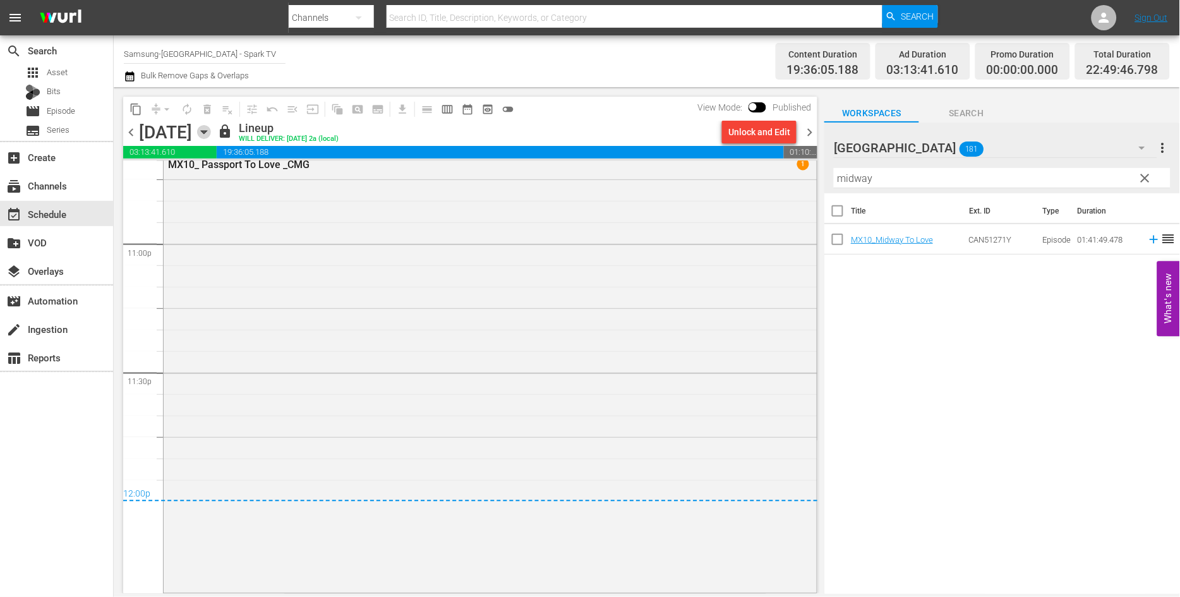
click at [211, 135] on icon "button" at bounding box center [204, 132] width 14 height 14
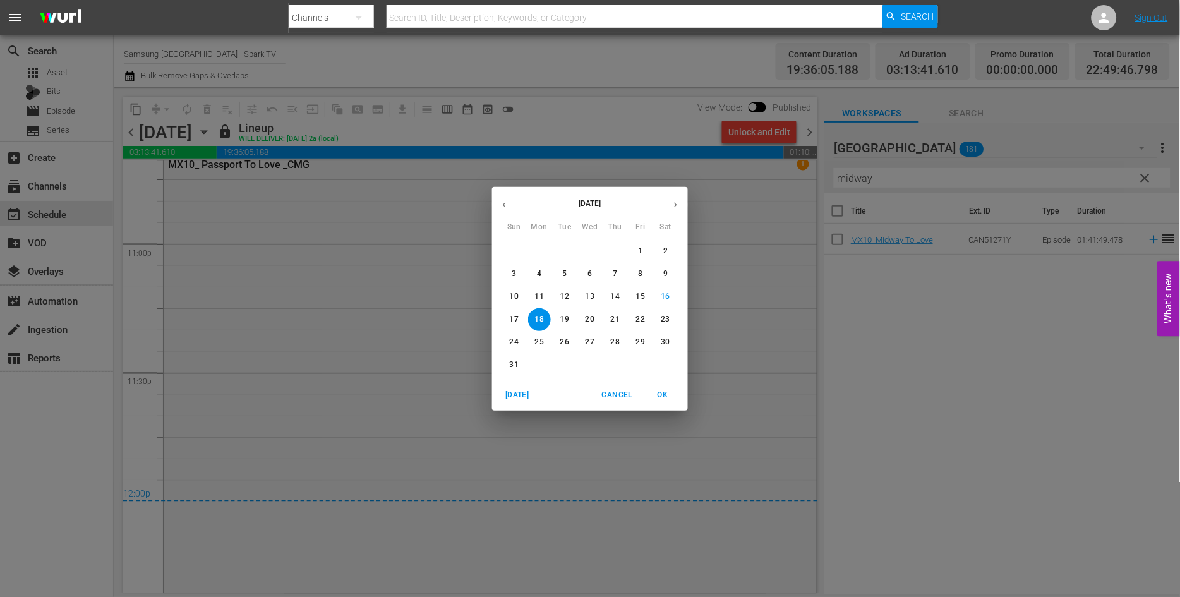
click at [565, 317] on p "19" at bounding box center [564, 319] width 9 height 11
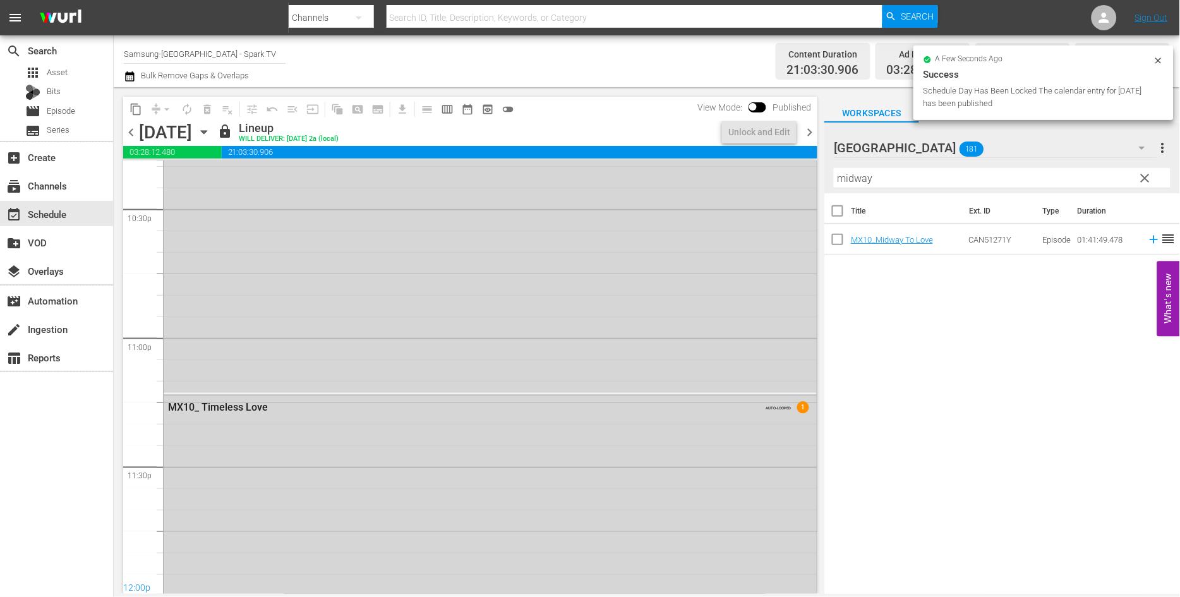
scroll to position [5884, 0]
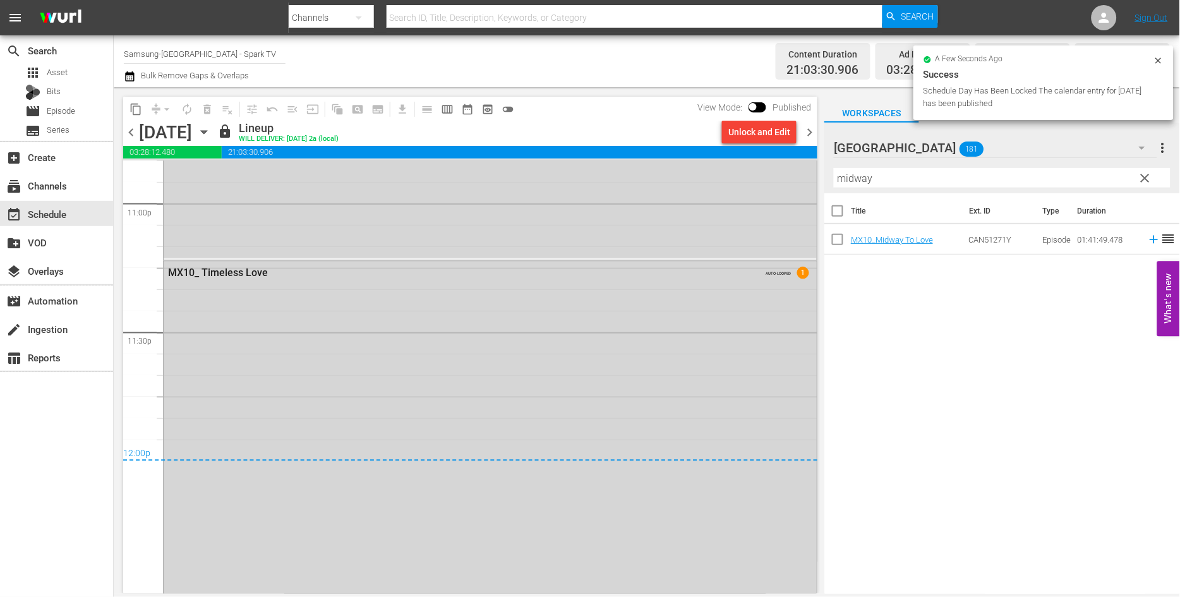
click at [206, 131] on icon "button" at bounding box center [204, 132] width 6 height 3
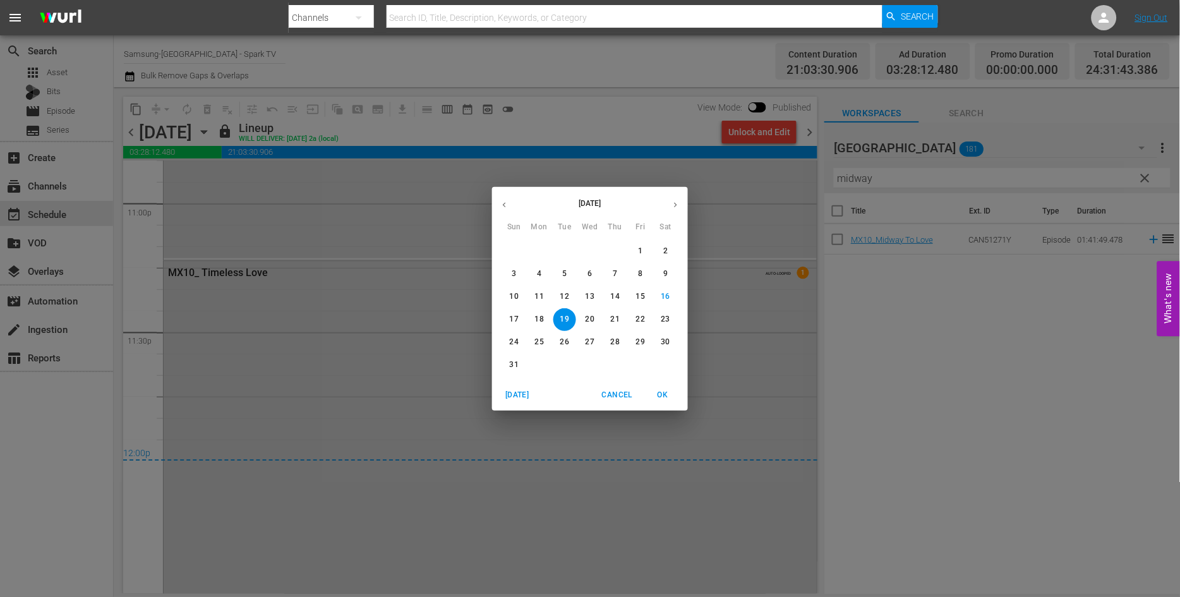
click at [589, 318] on p "20" at bounding box center [589, 319] width 9 height 11
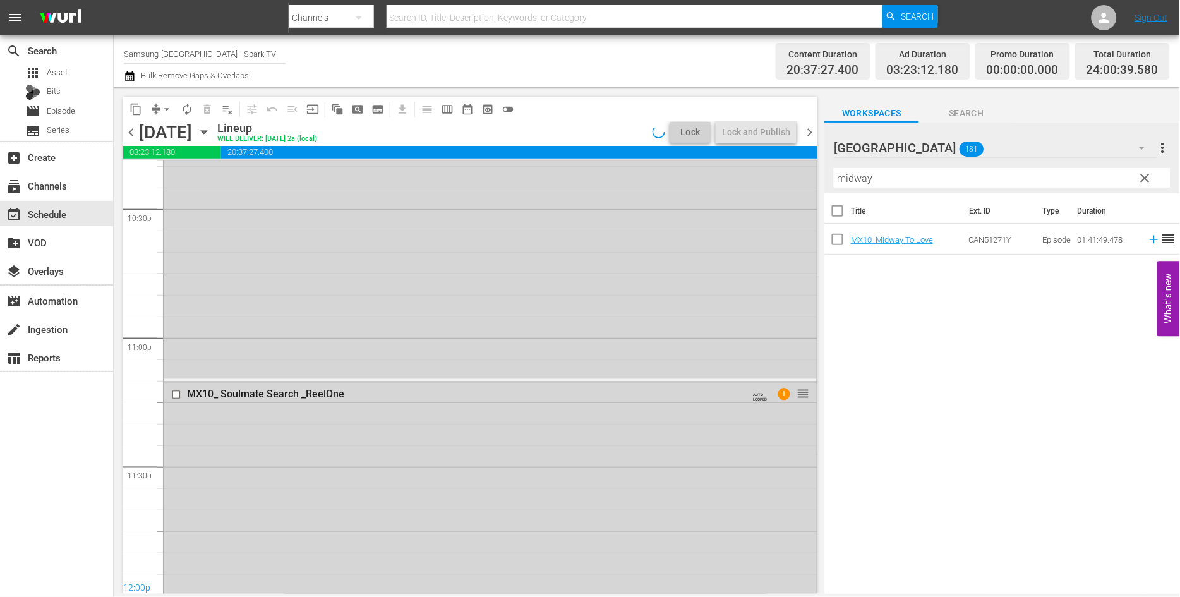
scroll to position [5884, 0]
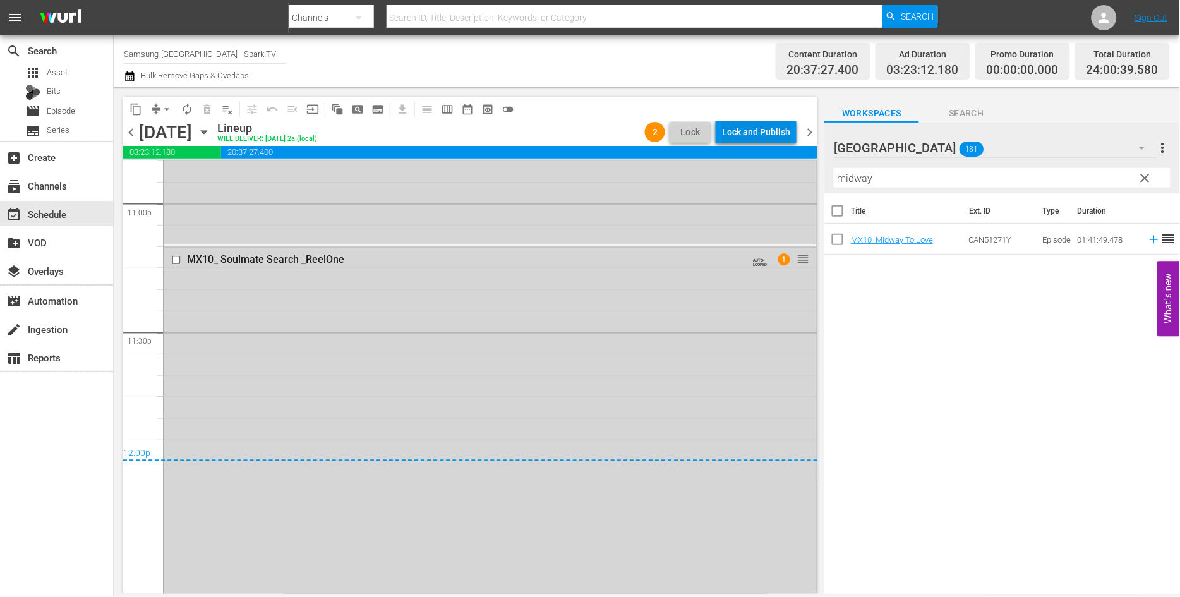
click at [744, 131] on div "Lock and Publish" at bounding box center [756, 132] width 68 height 23
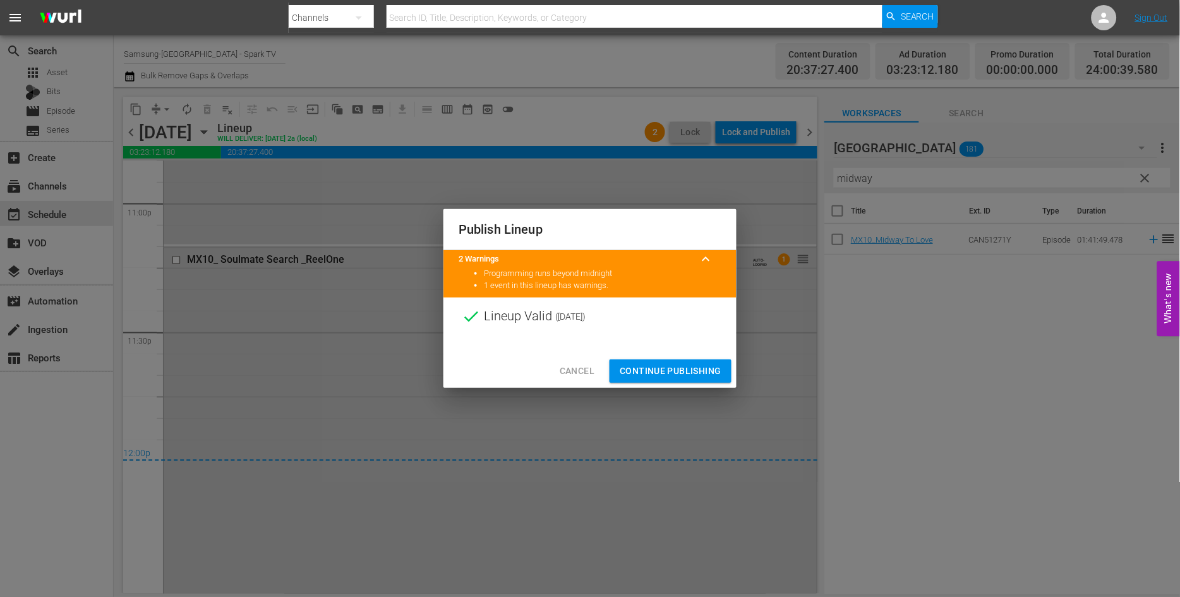
click at [671, 369] on span "Continue Publishing" at bounding box center [670, 371] width 102 height 16
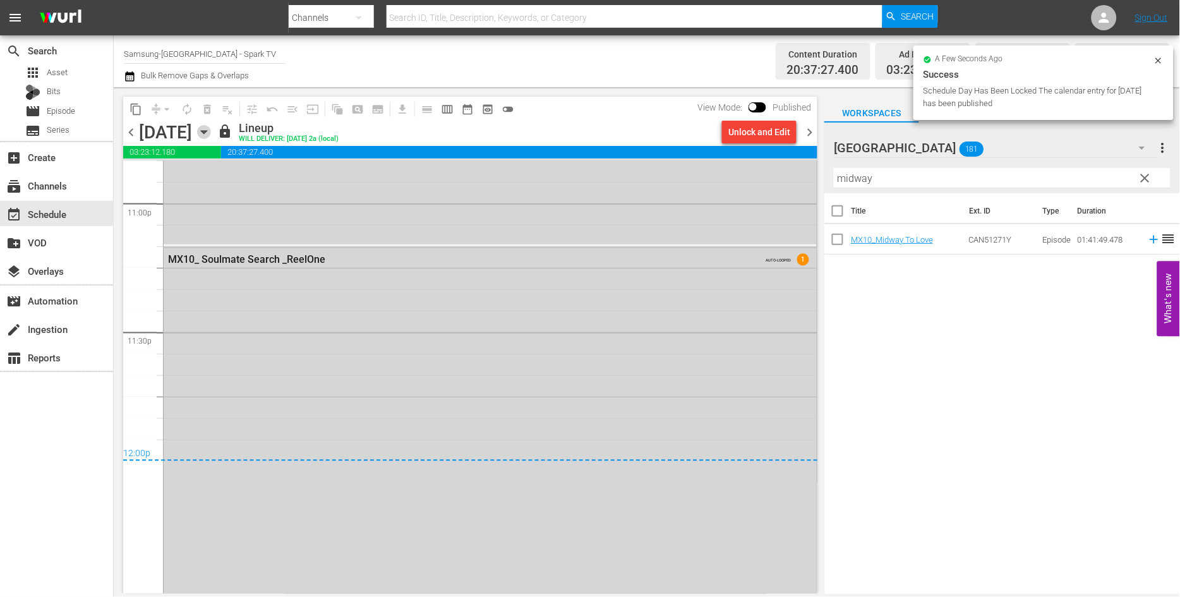
click at [211, 129] on icon "button" at bounding box center [204, 132] width 14 height 14
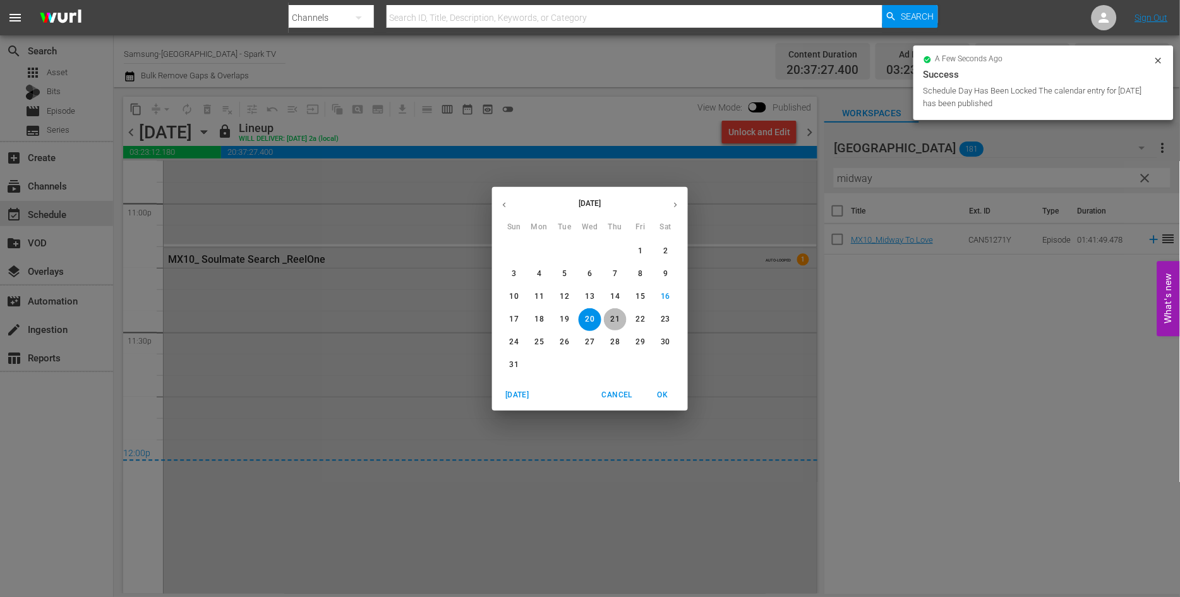
click at [614, 318] on p "21" at bounding box center [615, 319] width 9 height 11
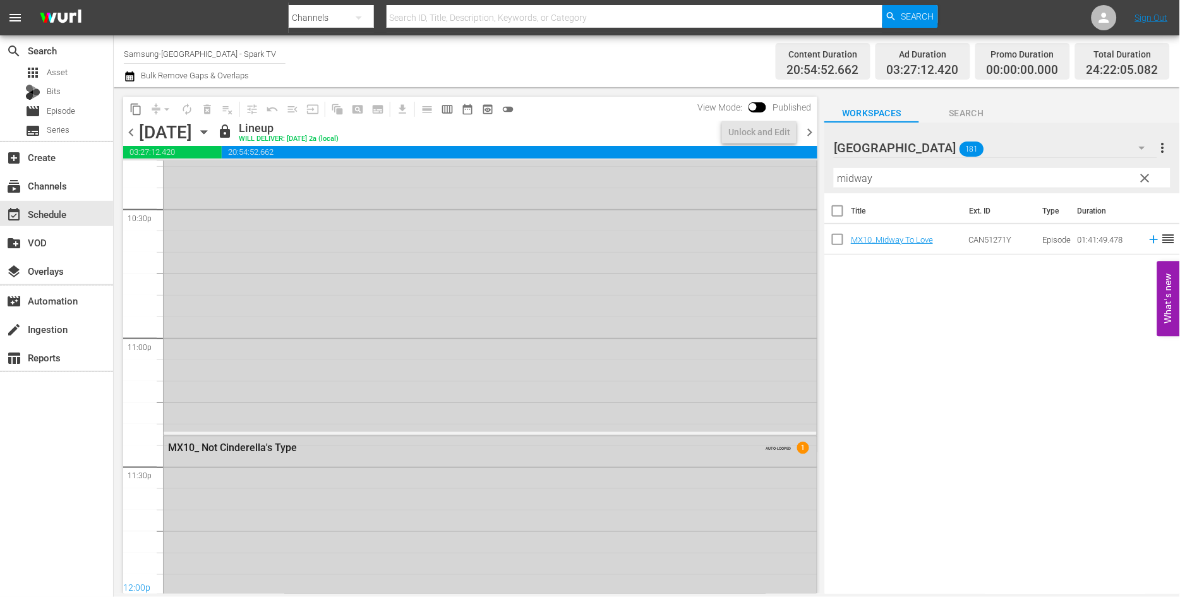
scroll to position [5947, 0]
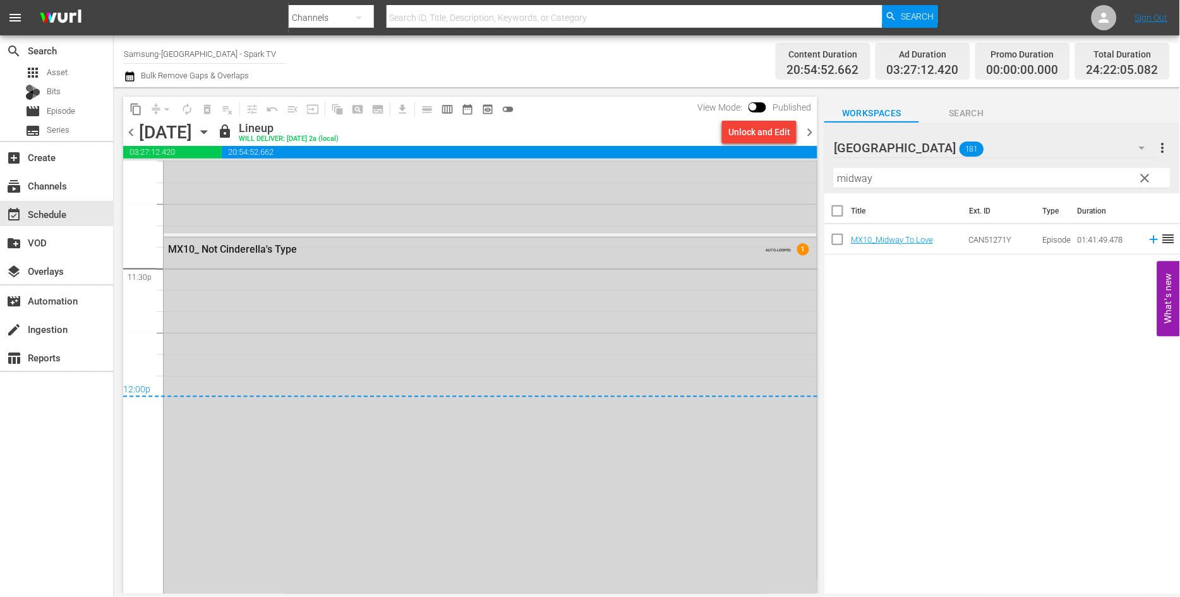
click at [211, 129] on icon "button" at bounding box center [204, 132] width 14 height 14
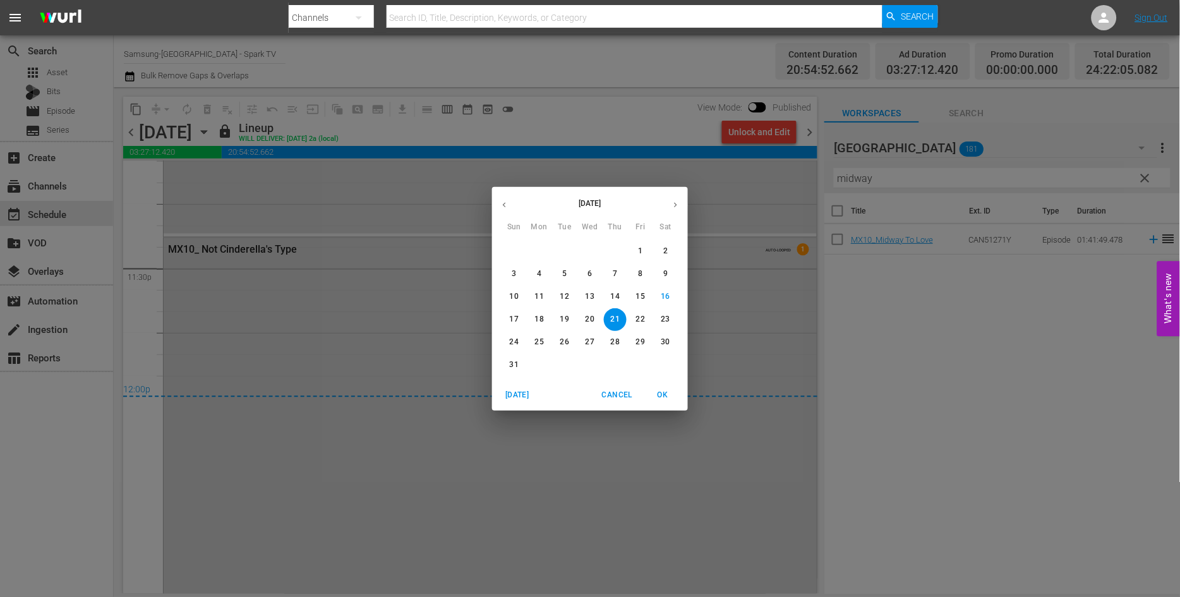
click at [642, 314] on p "22" at bounding box center [640, 319] width 9 height 11
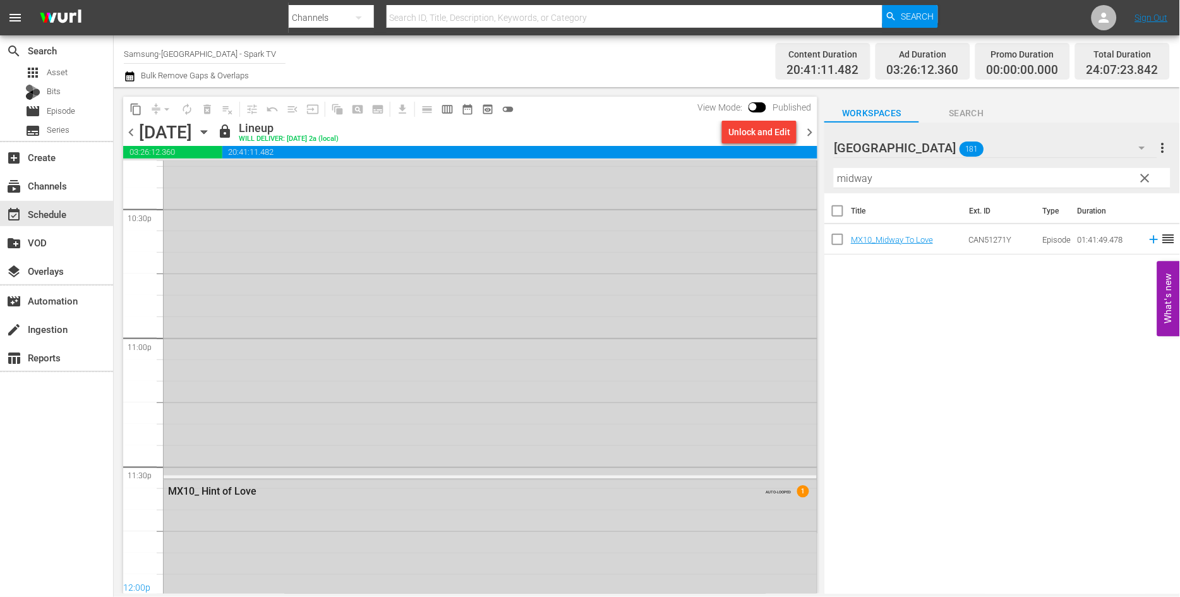
scroll to position [5970, 0]
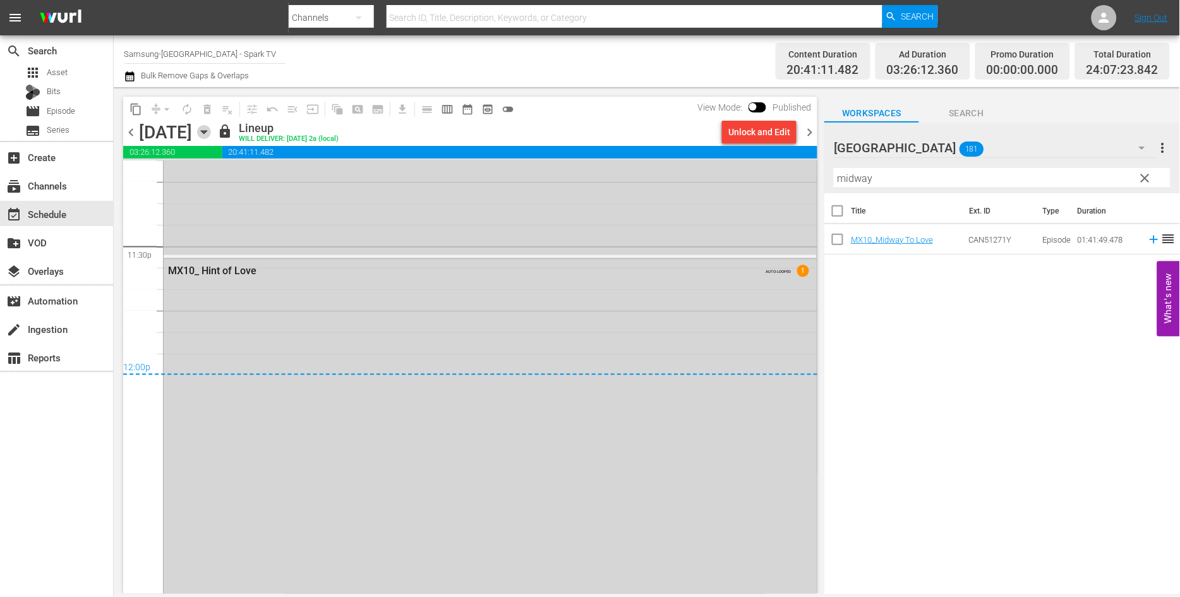
click at [211, 129] on icon "button" at bounding box center [204, 132] width 14 height 14
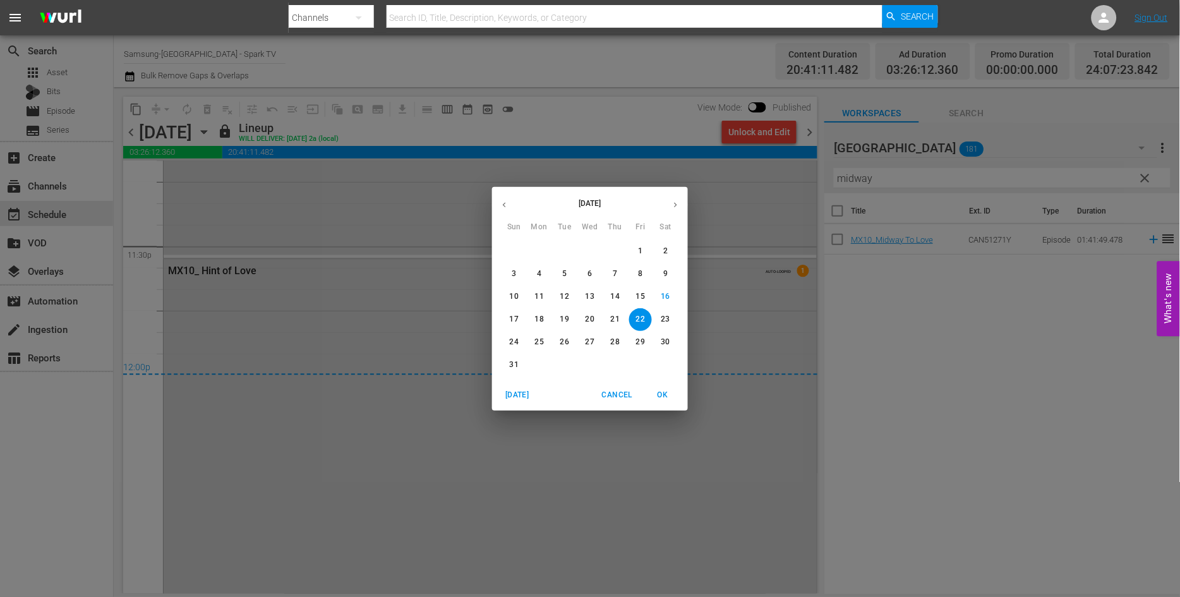
click at [666, 319] on p "23" at bounding box center [665, 319] width 9 height 11
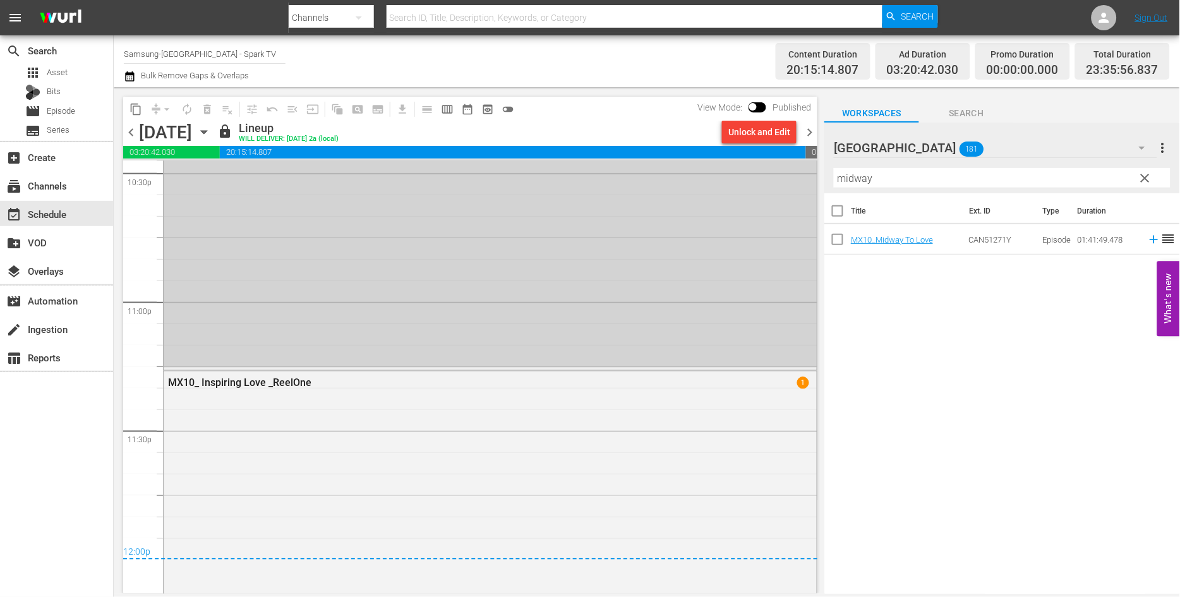
scroll to position [5795, 0]
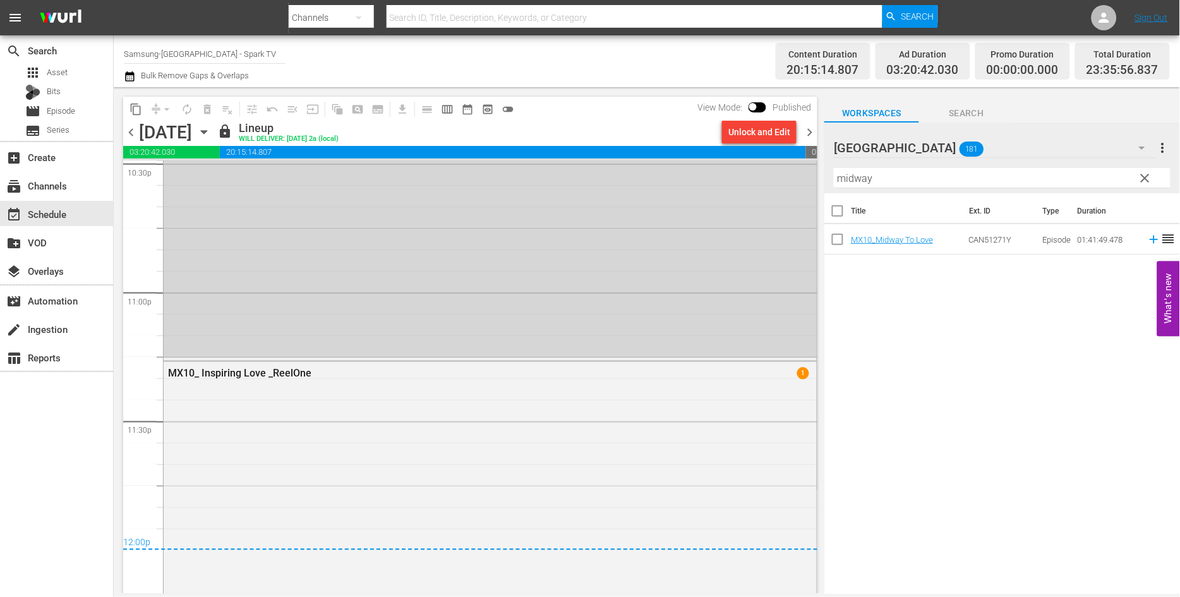
click at [206, 131] on icon "button" at bounding box center [204, 132] width 6 height 3
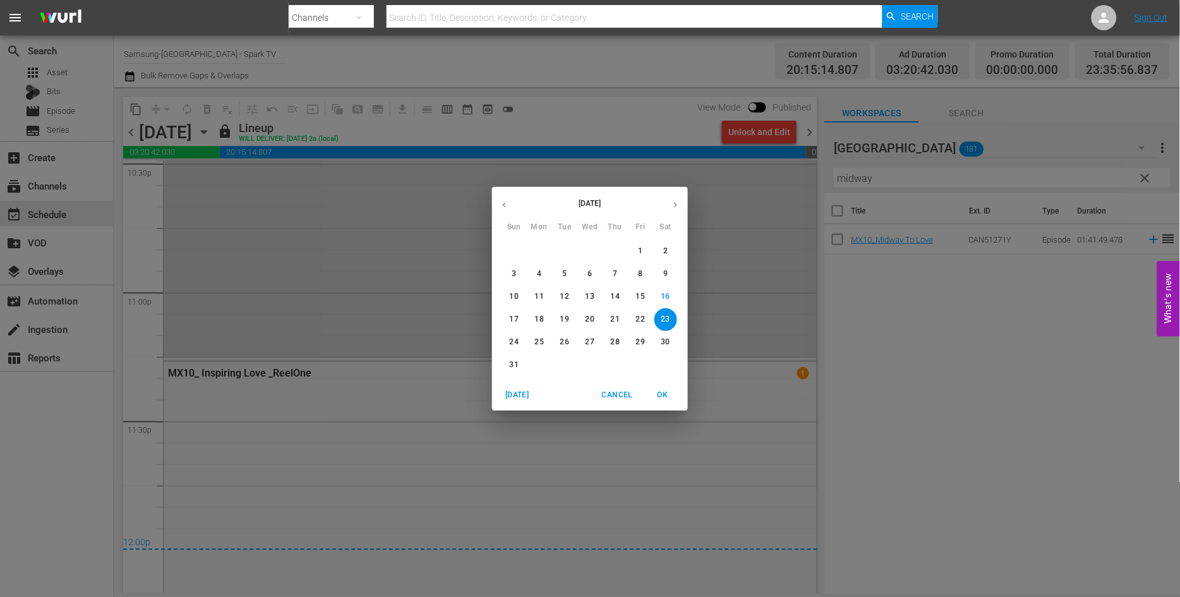
click at [515, 342] on p "24" at bounding box center [514, 342] width 9 height 11
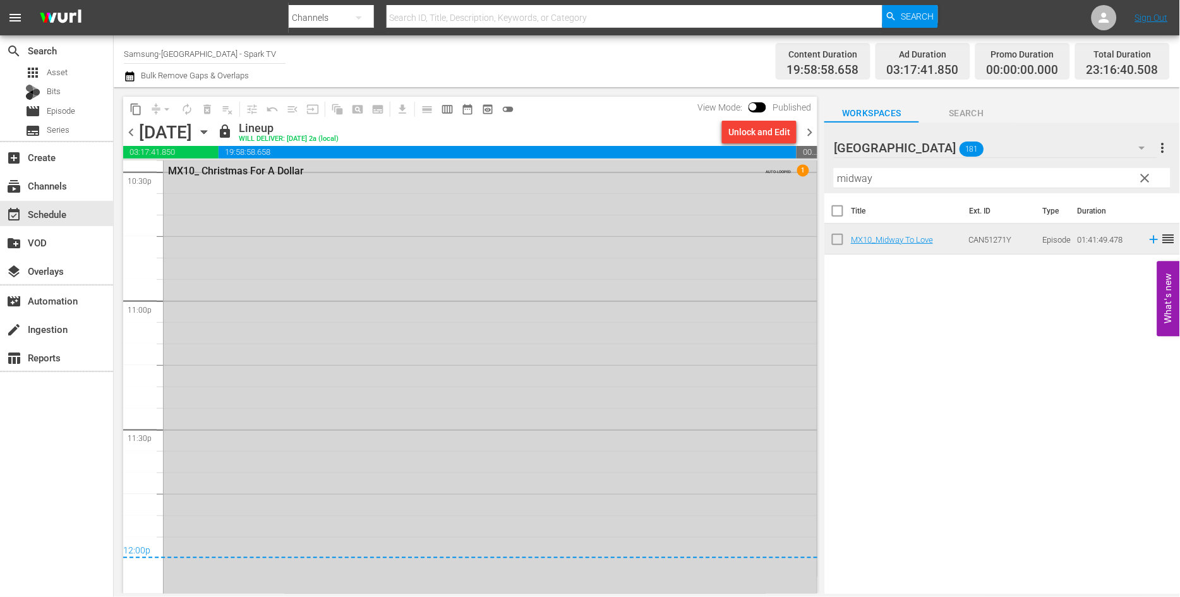
scroll to position [5819, 0]
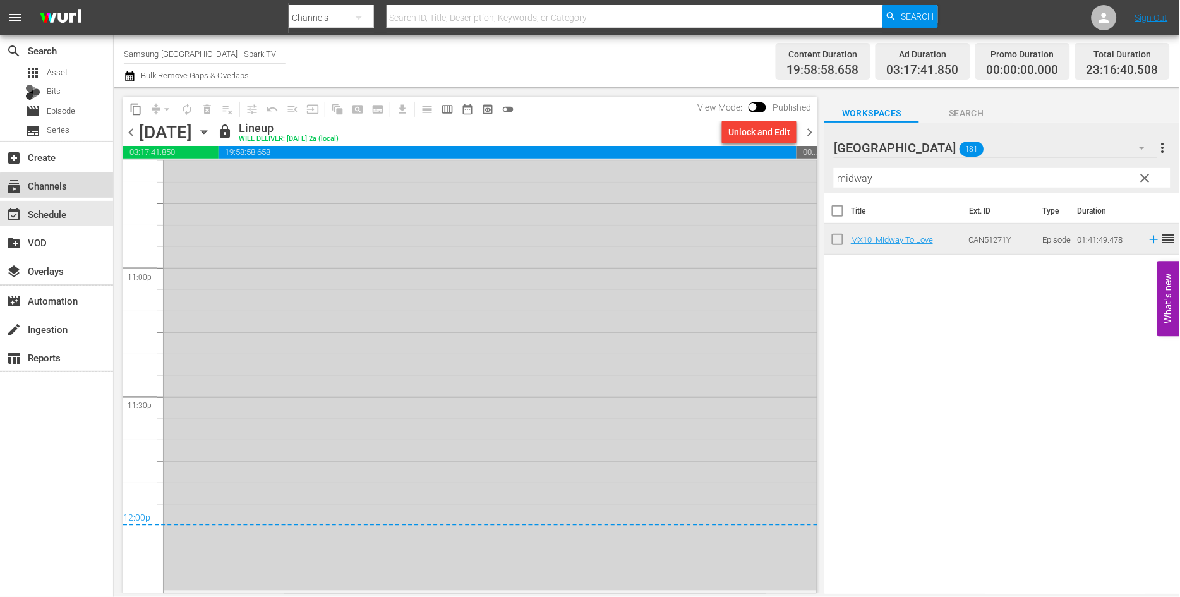
click at [58, 186] on div "subscriptions Channels" at bounding box center [35, 183] width 71 height 11
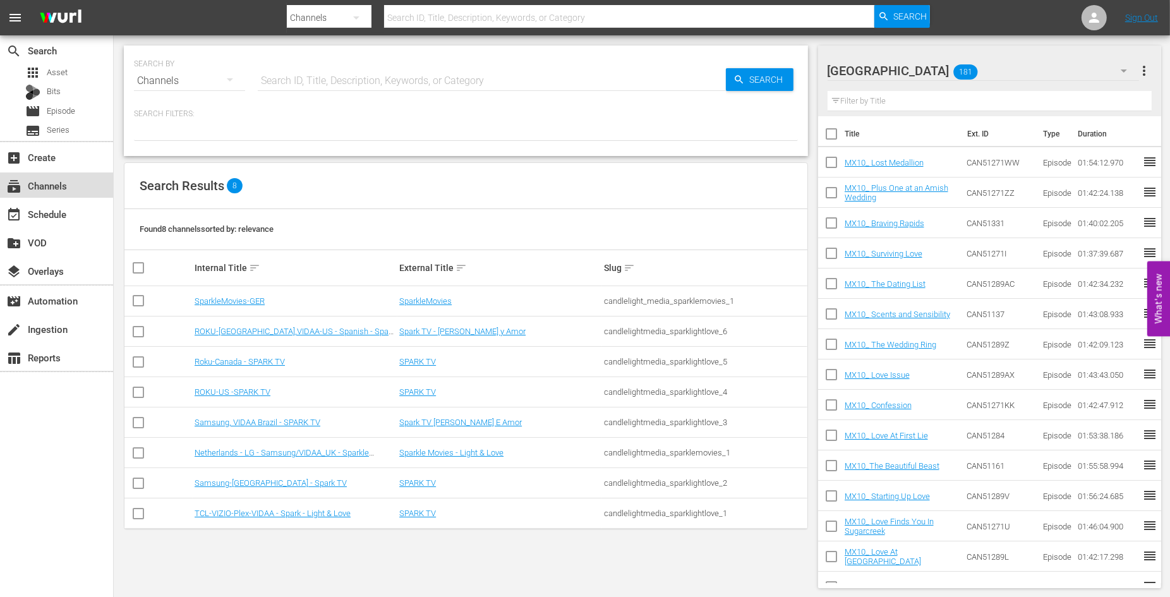
click at [61, 186] on div "subscriptions Channels" at bounding box center [35, 183] width 71 height 11
click at [231, 480] on link "Samsung-[GEOGRAPHIC_DATA] - Spark TV" at bounding box center [271, 482] width 152 height 9
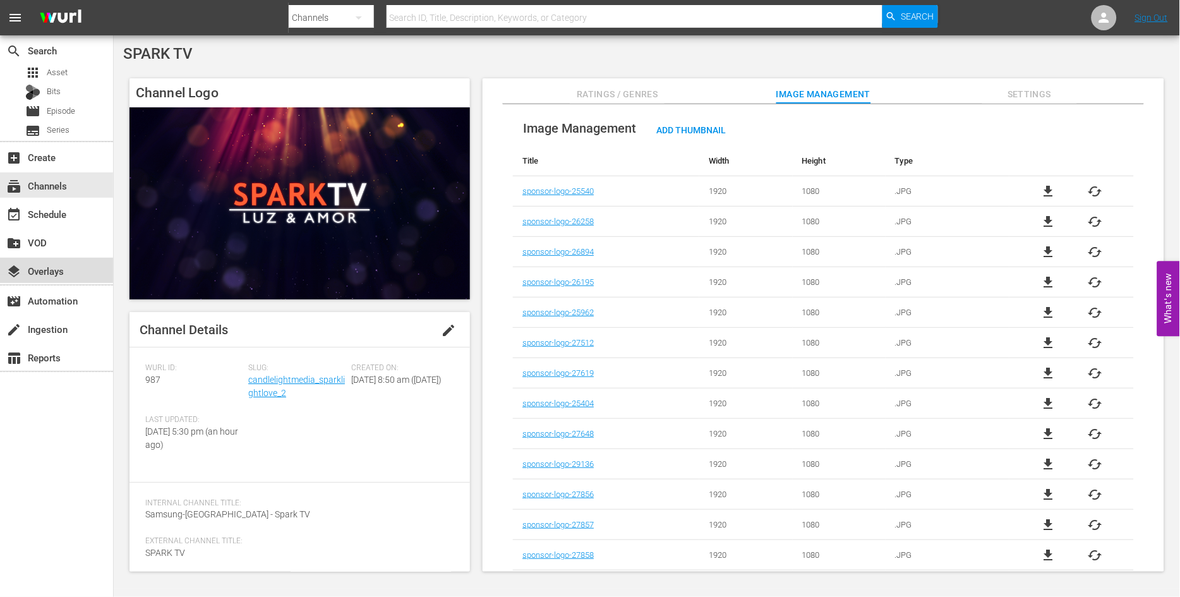
click at [60, 268] on div "layers Overlays" at bounding box center [35, 268] width 71 height 11
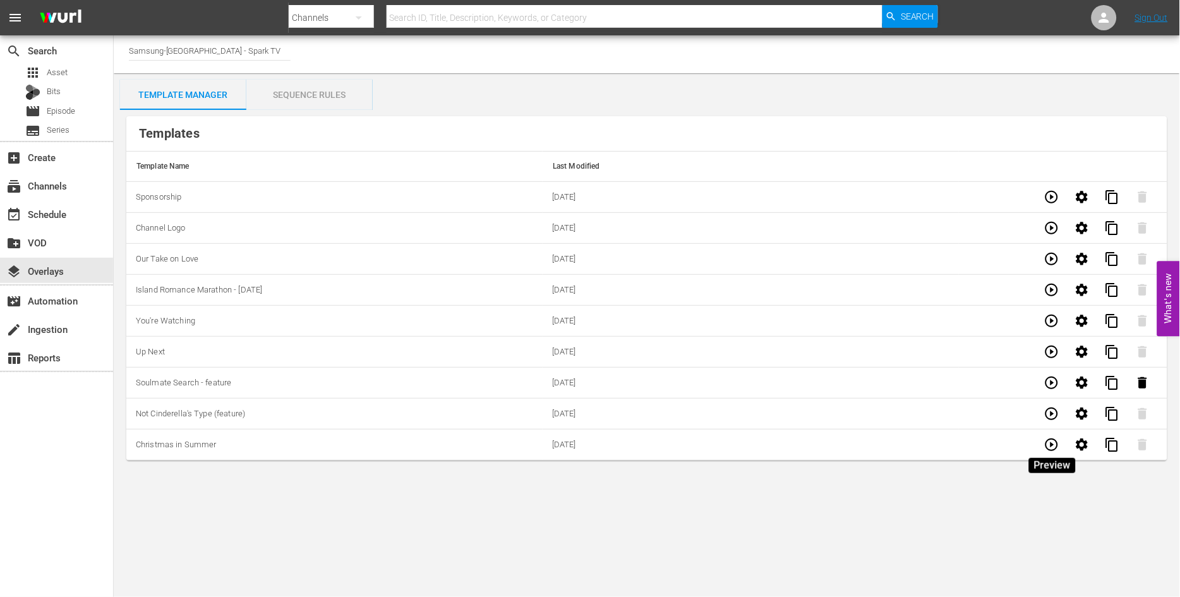
click at [1051, 443] on icon "button" at bounding box center [1051, 444] width 15 height 15
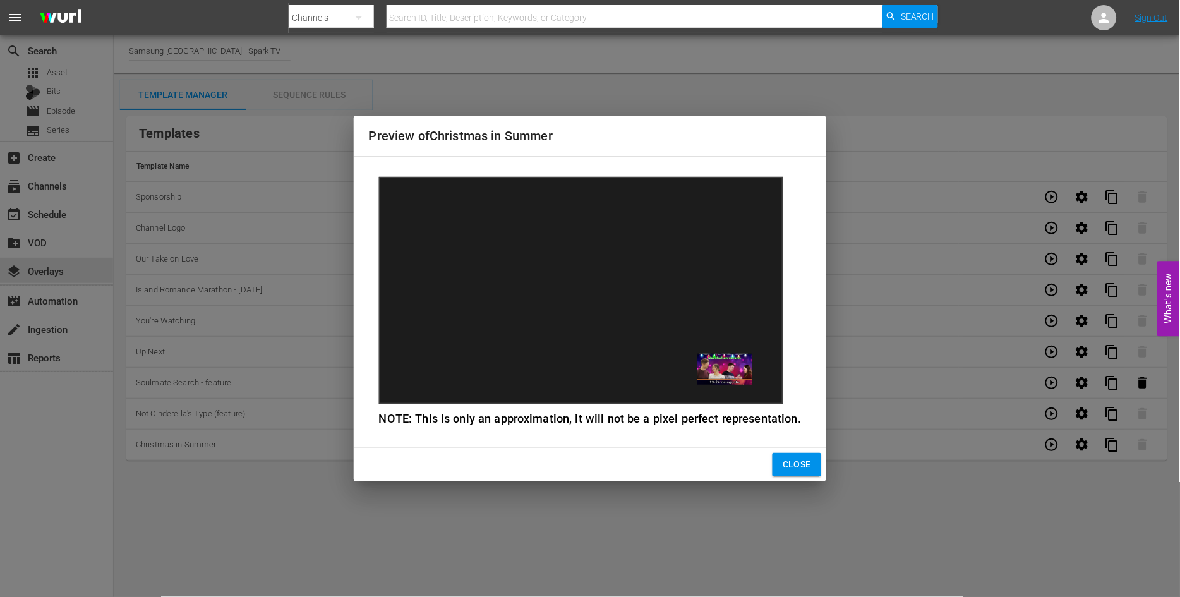
click at [791, 464] on span "Close" at bounding box center [796, 465] width 28 height 16
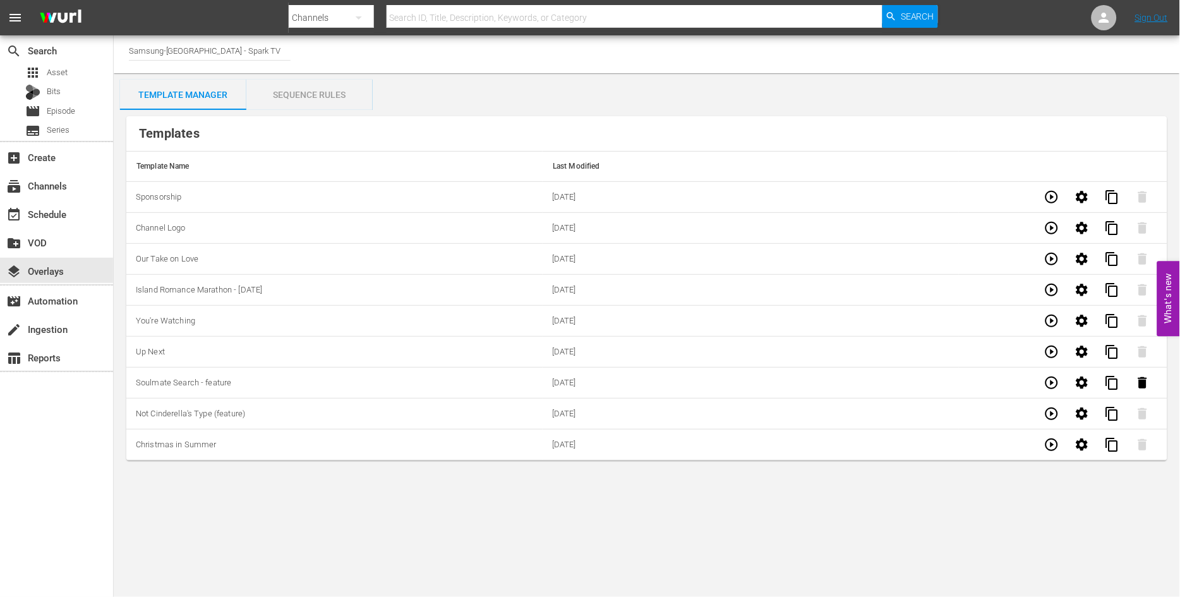
click at [298, 90] on div "Sequence Rules" at bounding box center [309, 95] width 126 height 30
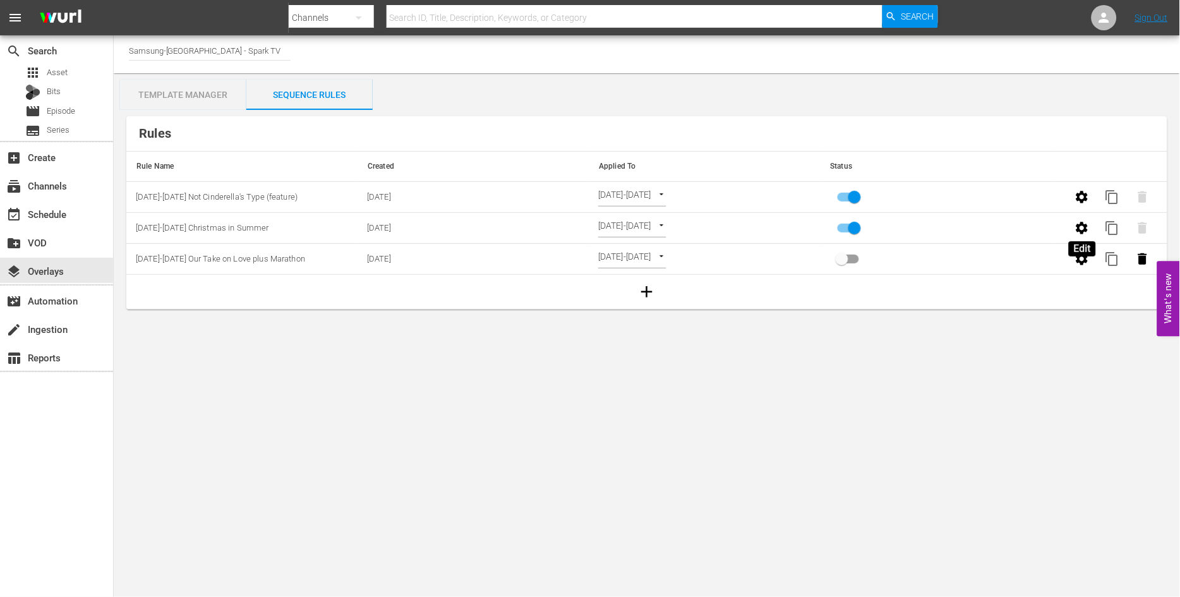
click at [1082, 229] on icon "button" at bounding box center [1081, 227] width 15 height 15
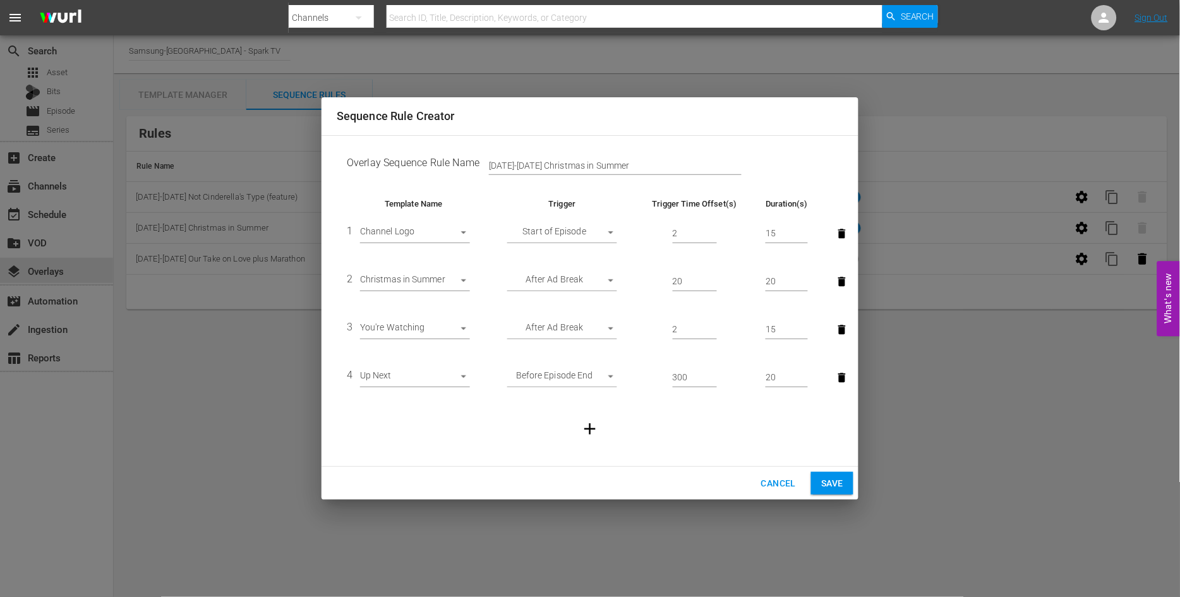
click at [834, 484] on span "Save" at bounding box center [832, 484] width 22 height 16
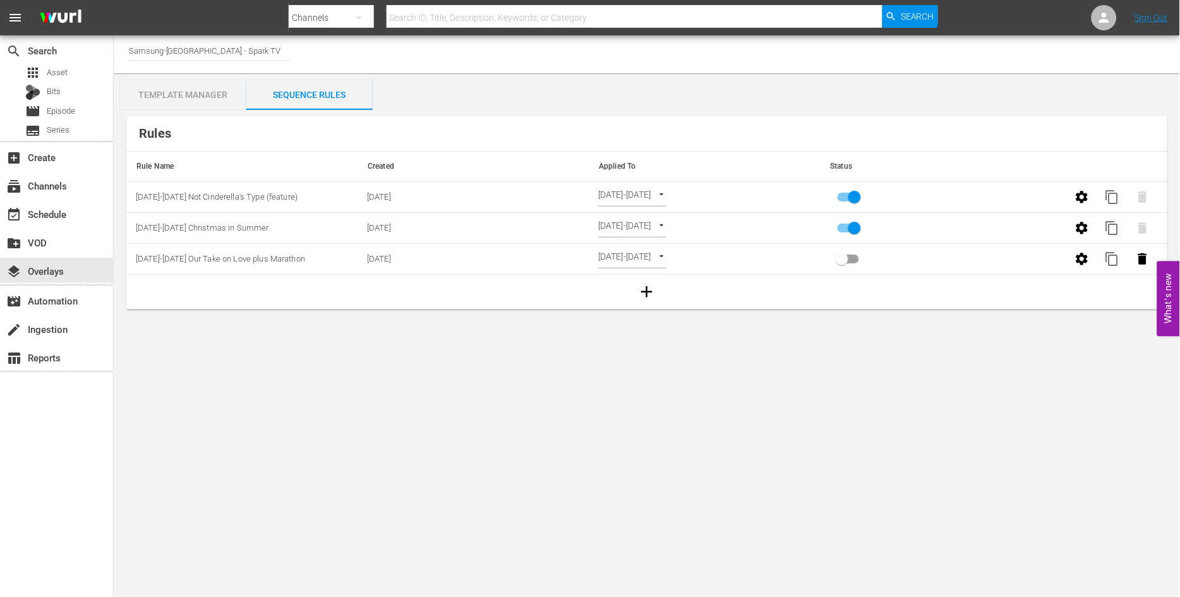
drag, startPoint x: 768, startPoint y: 493, endPoint x: 768, endPoint y: 484, distance: 8.2
click at [768, 493] on body "menu Search By Channels Search ID, Title, Description, Keywords, or Category Se…" at bounding box center [590, 298] width 1180 height 597
click at [52, 182] on div "subscriptions Channels" at bounding box center [35, 183] width 71 height 11
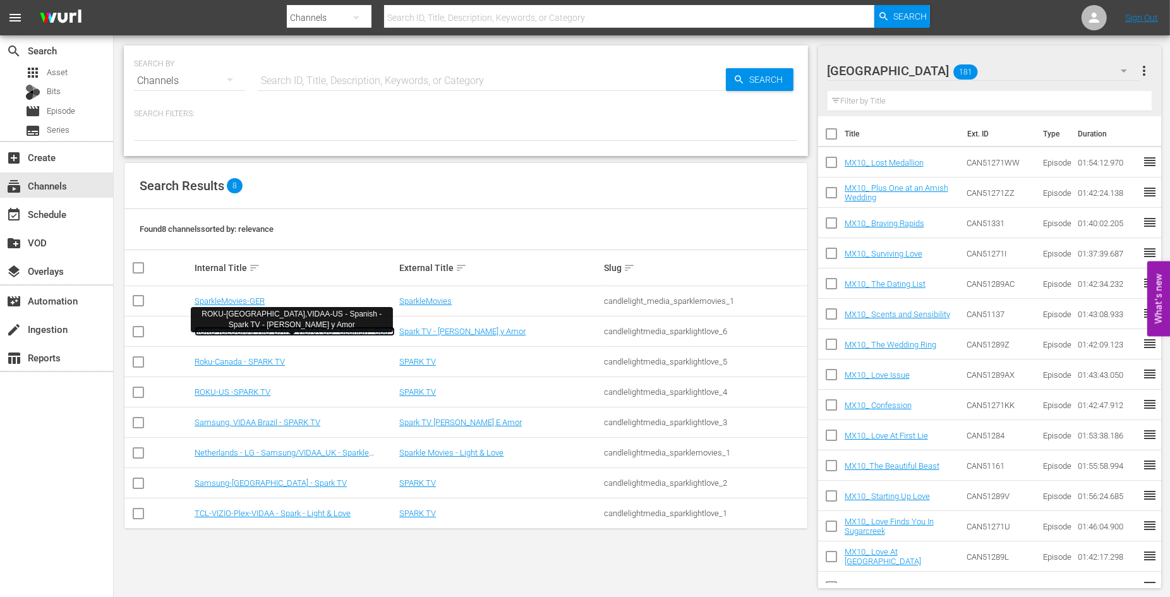
click at [299, 330] on link "ROKU-[GEOGRAPHIC_DATA],VIDAA-US - Spanish - Spark TV - [PERSON_NAME] y Amor" at bounding box center [295, 335] width 200 height 19
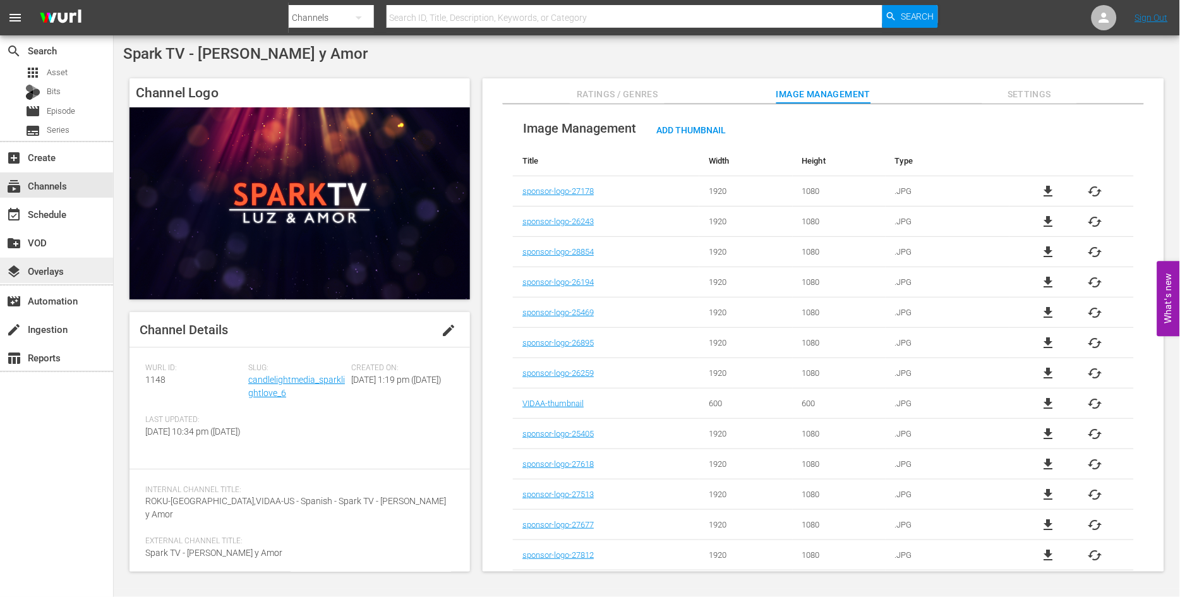
click at [53, 266] on div "layers Overlays" at bounding box center [35, 268] width 71 height 11
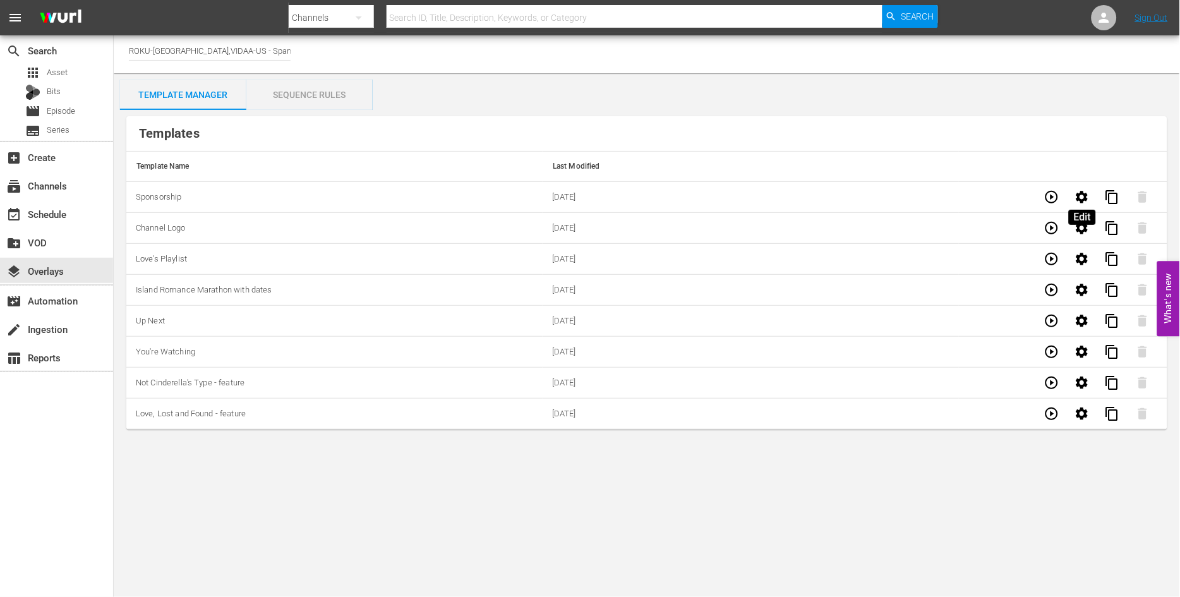
click at [1077, 195] on icon "button" at bounding box center [1082, 197] width 12 height 12
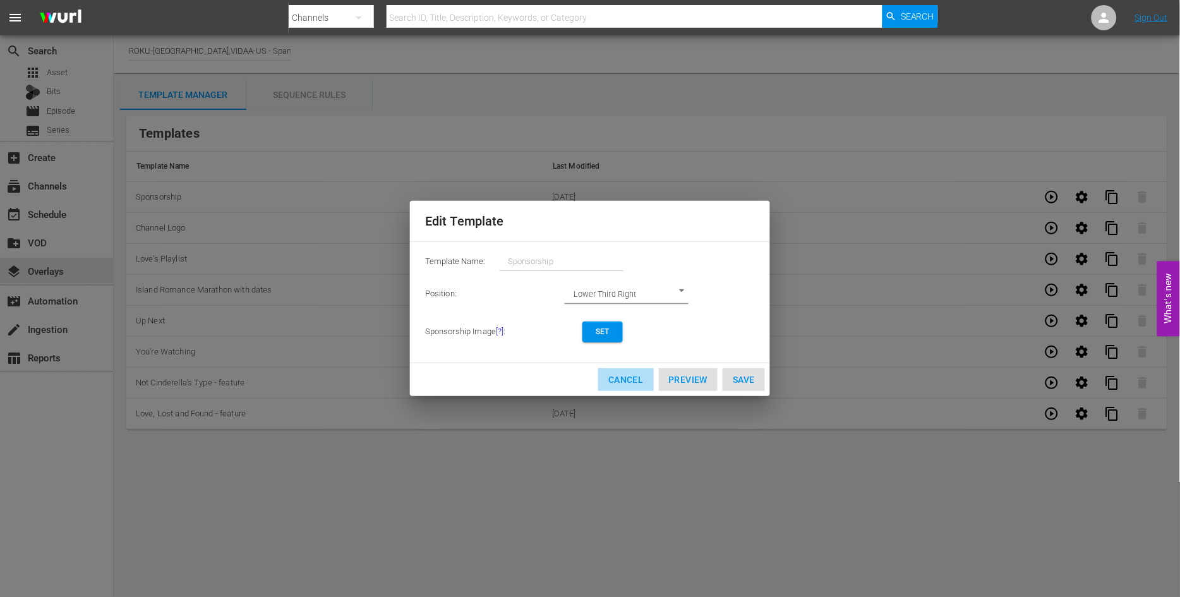
click at [620, 380] on span "Cancel" at bounding box center [625, 380] width 35 height 16
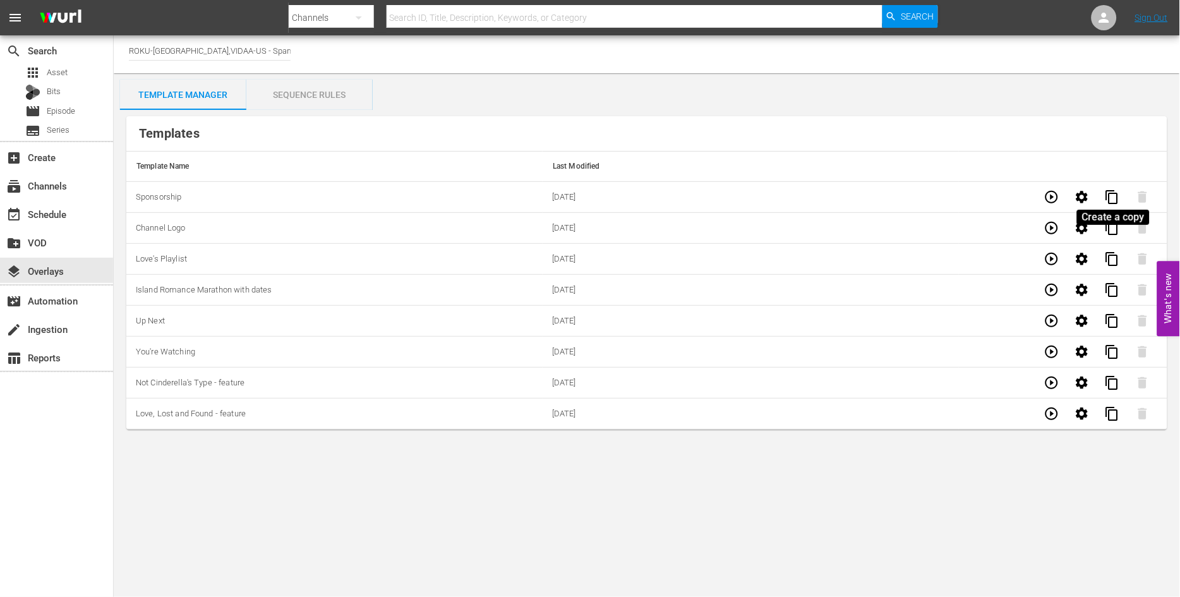
click at [1113, 196] on span "content_copy" at bounding box center [1111, 196] width 15 height 15
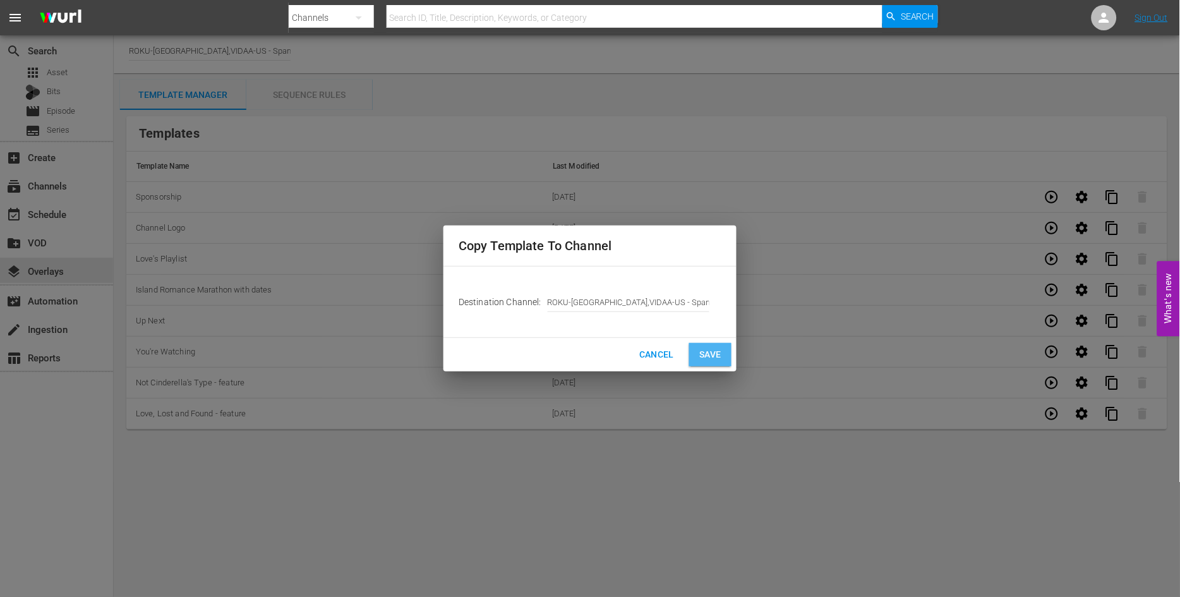
click at [706, 356] on span "Save" at bounding box center [710, 355] width 22 height 16
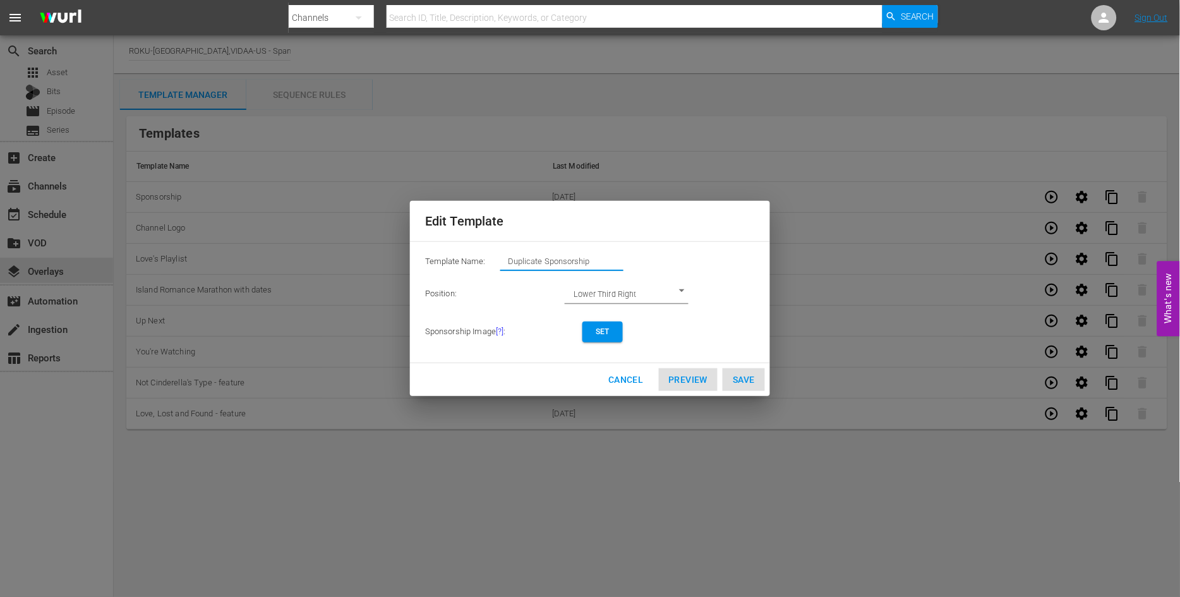
drag, startPoint x: 601, startPoint y: 260, endPoint x: 373, endPoint y: 256, distance: 228.0
click at [374, 256] on div "Edit Template Template Name: Duplicate Sponsorship Position: Lower Third Right …" at bounding box center [590, 299] width 1164 height 582
click at [603, 330] on span "Set" at bounding box center [602, 331] width 20 height 13
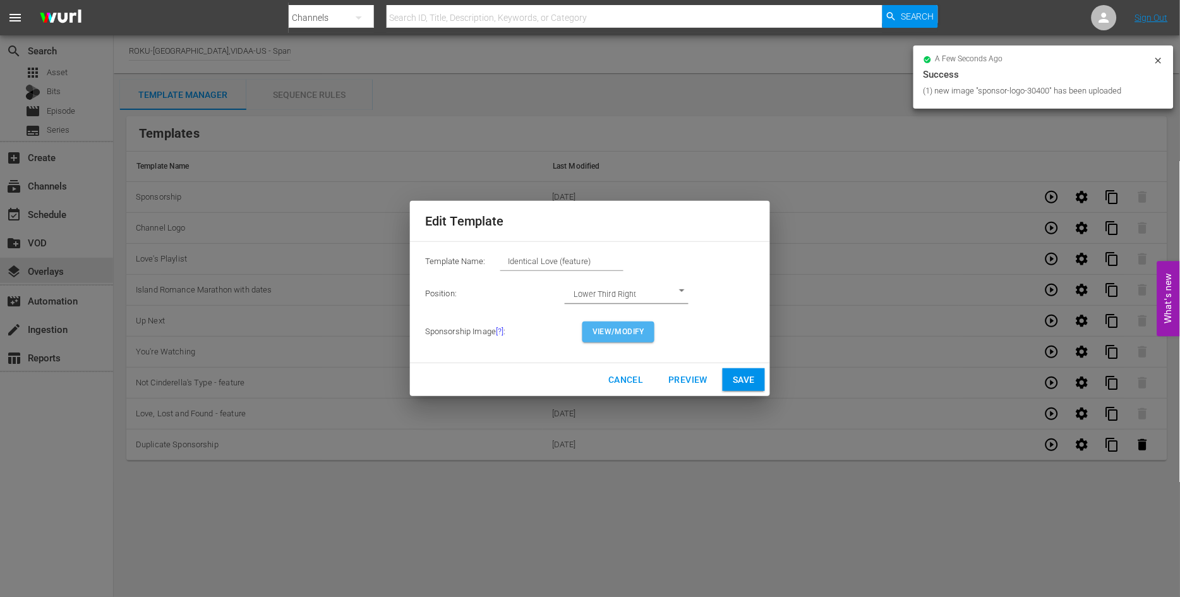
click at [635, 329] on span "View/Modify" at bounding box center [618, 331] width 52 height 13
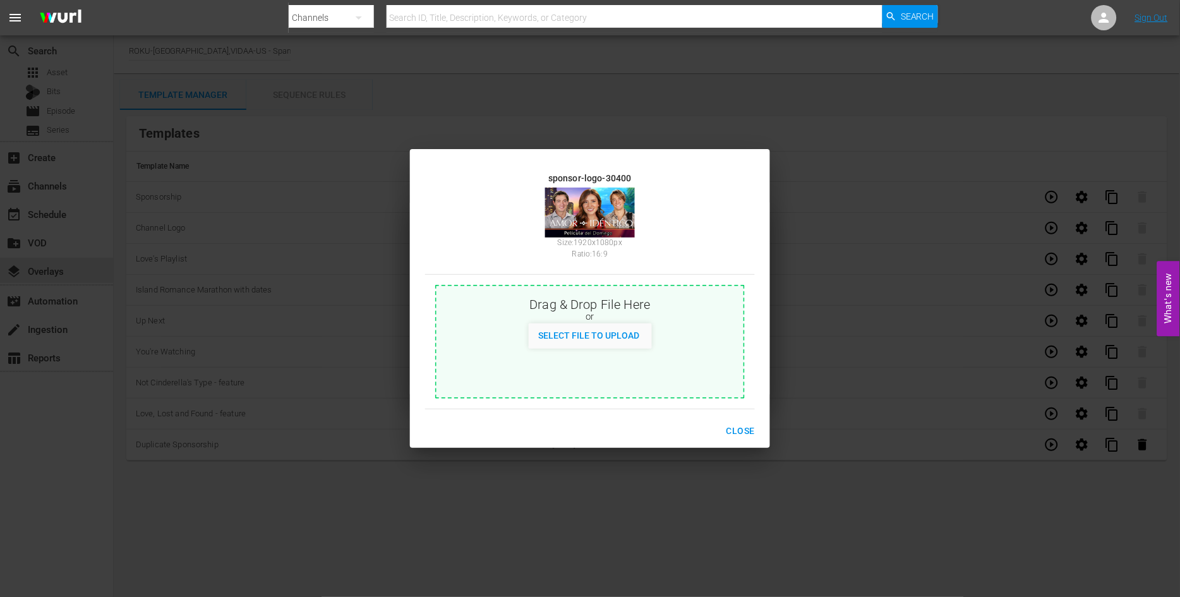
click at [743, 428] on span "Close" at bounding box center [740, 431] width 28 height 16
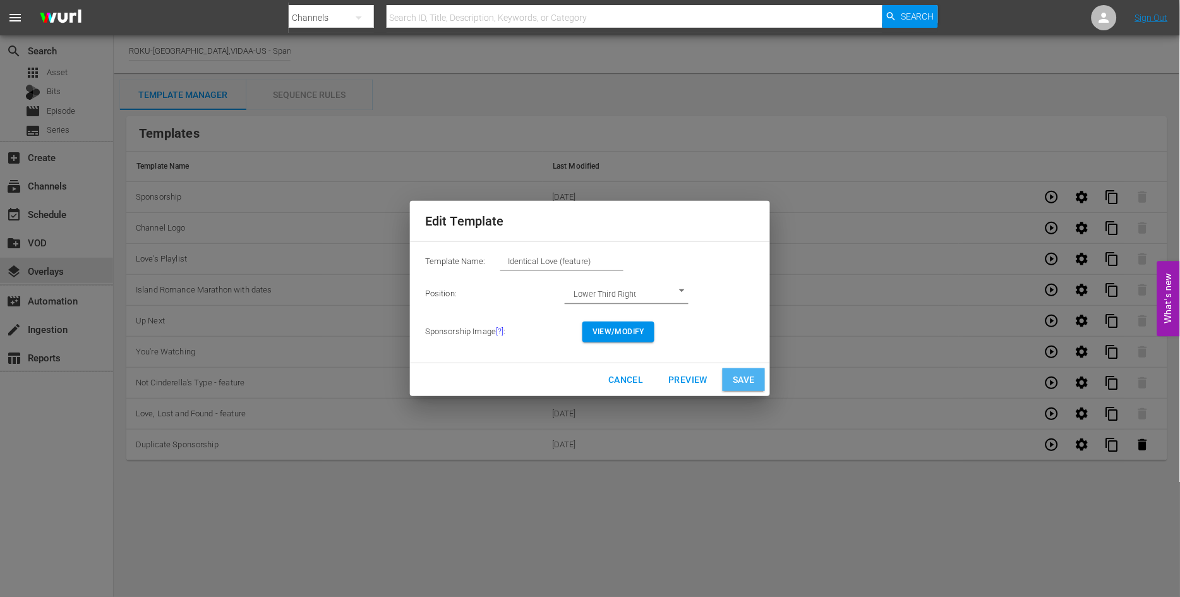
click at [746, 376] on span "Save" at bounding box center [744, 380] width 22 height 16
type input "Duplicate Sponsorship"
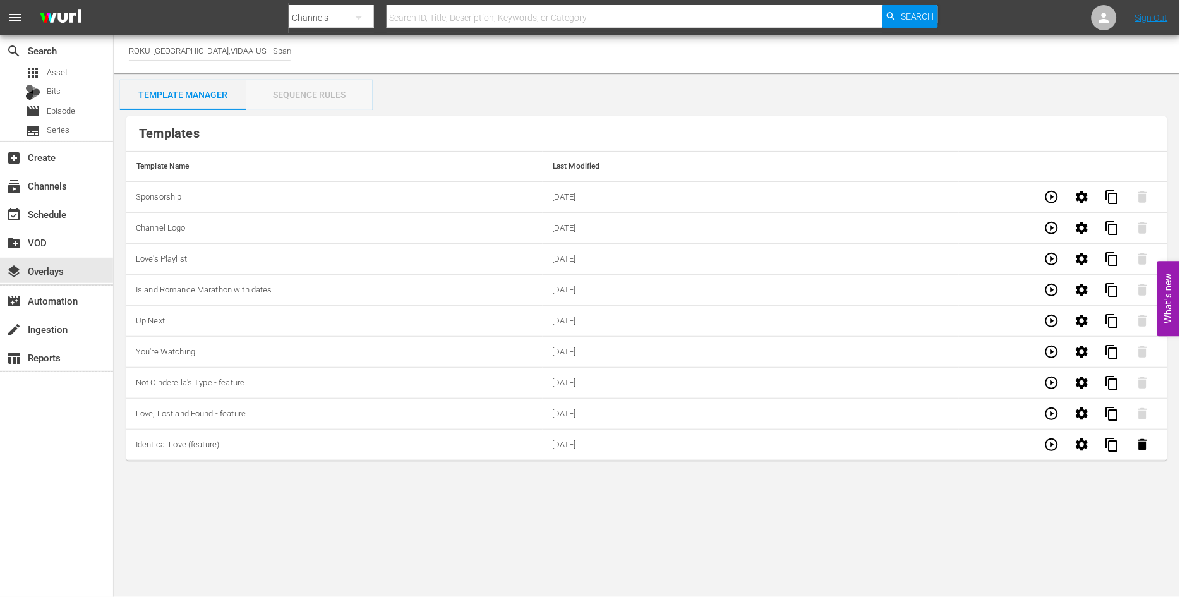
click at [303, 88] on div "Sequence Rules" at bounding box center [309, 95] width 126 height 30
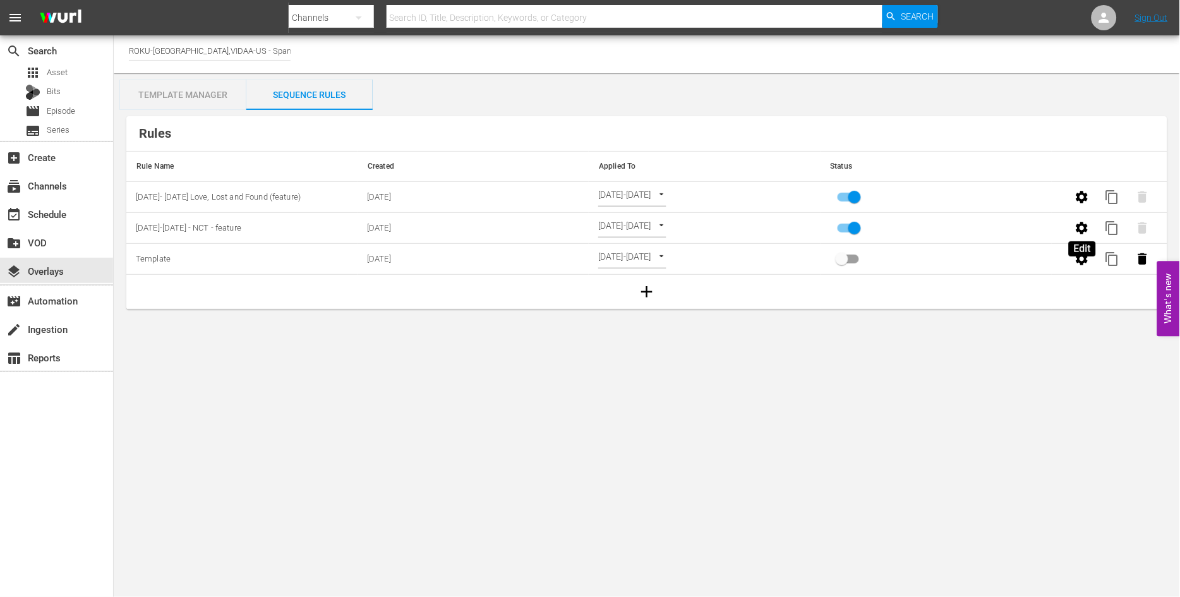
click at [1083, 228] on icon "button" at bounding box center [1081, 227] width 15 height 15
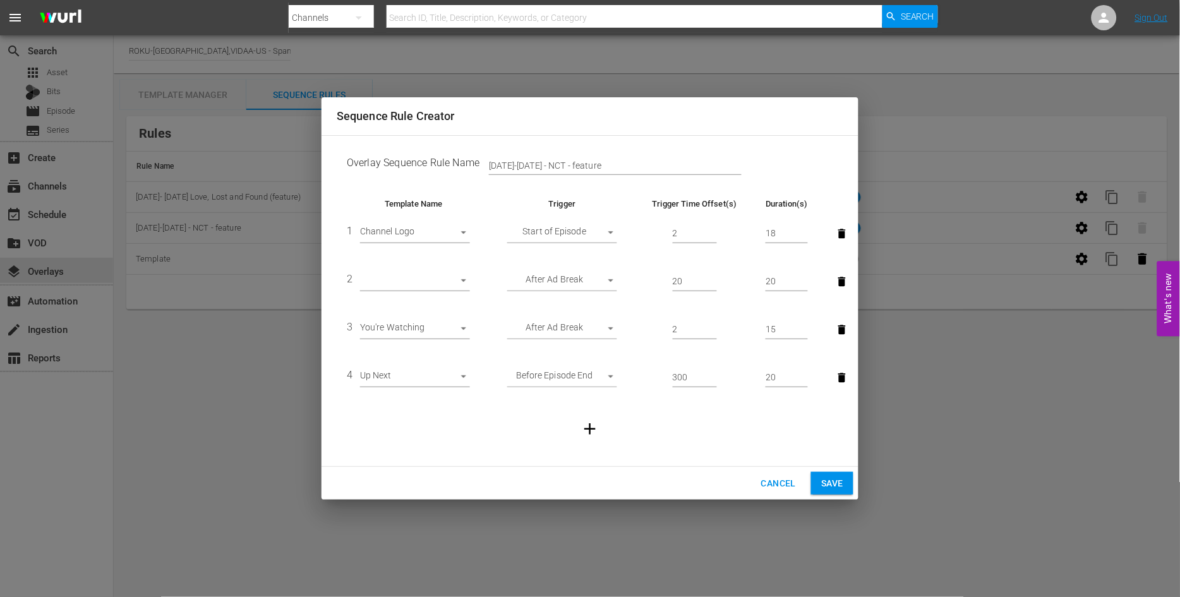
click at [460, 280] on body "menu Search By Channels Search ID, Title, Description, Keywords, or Category Se…" at bounding box center [590, 298] width 1180 height 597
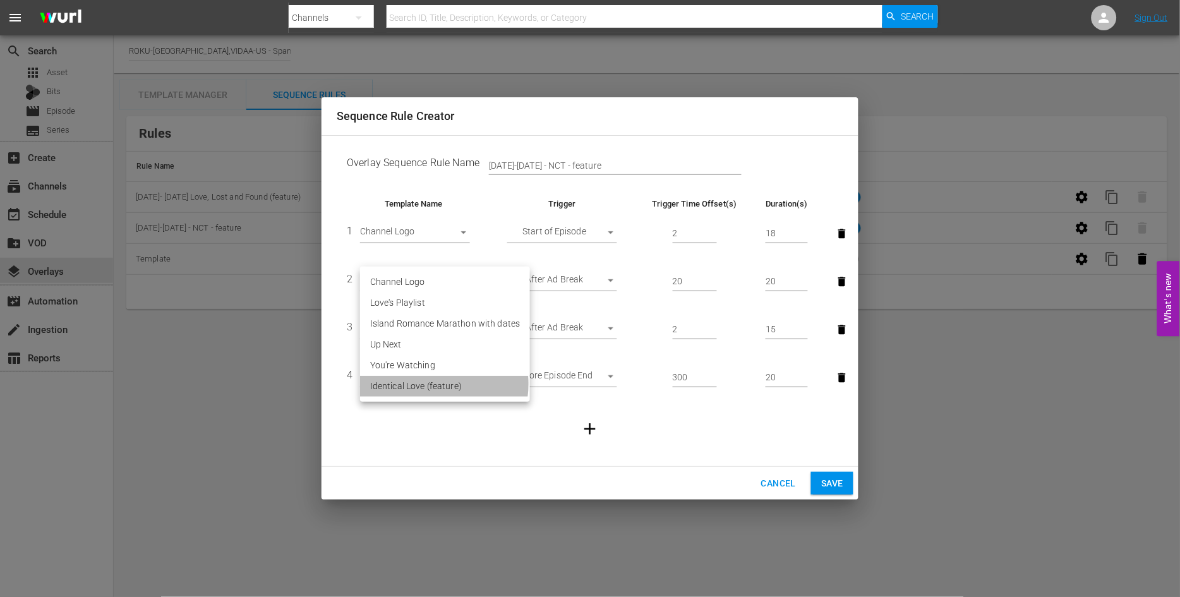
click at [428, 384] on li "Identical Love (feature)" at bounding box center [445, 386] width 170 height 21
type input "30400"
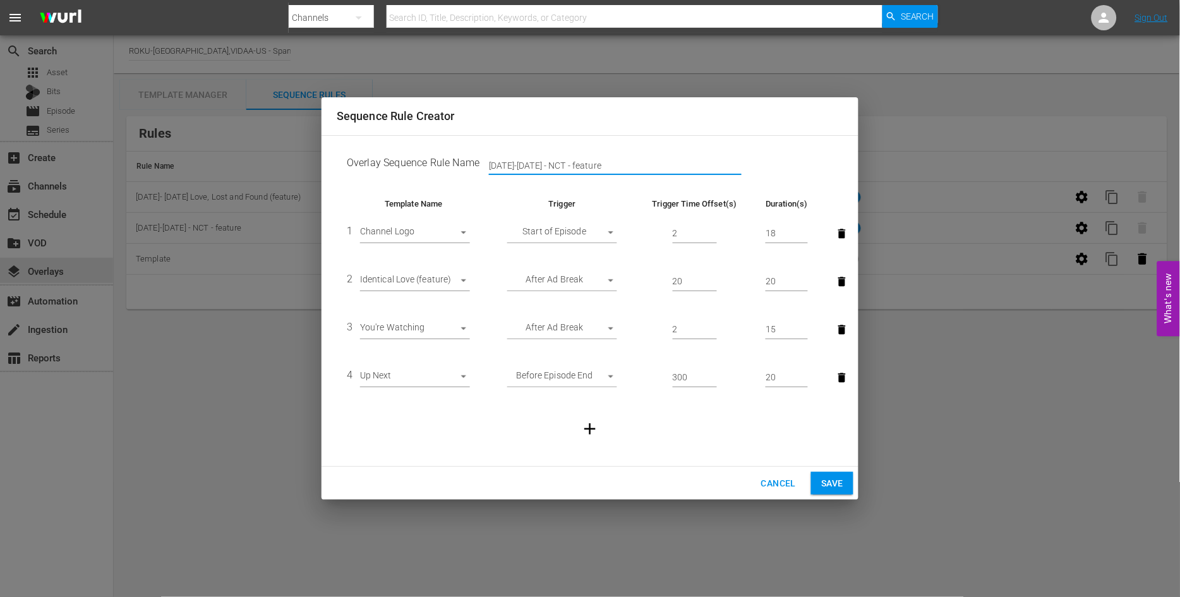
drag, startPoint x: 577, startPoint y: 167, endPoint x: 261, endPoint y: 160, distance: 315.8
click at [263, 160] on div "Sequence Rule Creator Overlay Sequence Rule Name [DATE]-[DATE] - NCT - feature …" at bounding box center [590, 298] width 1180 height 597
type input "[DATE]-[DATE] Identical Love (feature)"
click at [816, 484] on button "Save" at bounding box center [832, 483] width 42 height 23
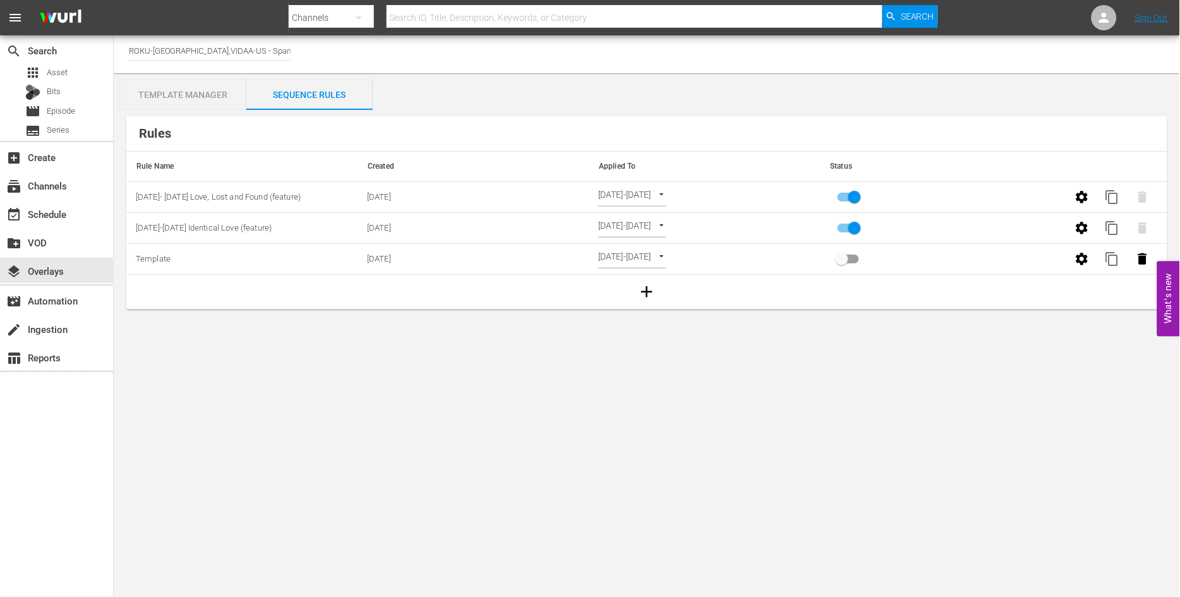
click at [690, 225] on body "menu Search By Channels Search ID, Title, Description, Keywords, or Category Se…" at bounding box center [590, 298] width 1180 height 597
click at [648, 205] on li "Channel Level" at bounding box center [647, 207] width 97 height 21
type input "CHANNEL_LEVEL"
click at [661, 225] on body "menu Search By Channels Search ID, Title, Description, Keywords, or Category Se…" at bounding box center [590, 298] width 1180 height 597
click at [637, 251] on li "Select Date" at bounding box center [636, 249] width 75 height 21
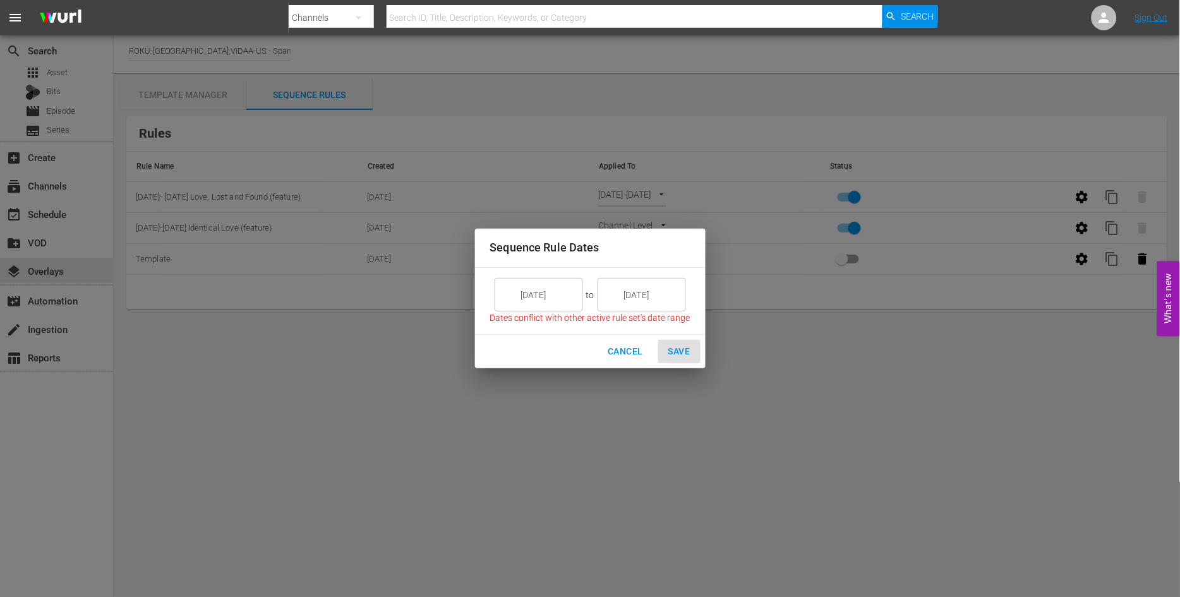
click at [564, 297] on input "[DATE]" at bounding box center [547, 295] width 71 height 34
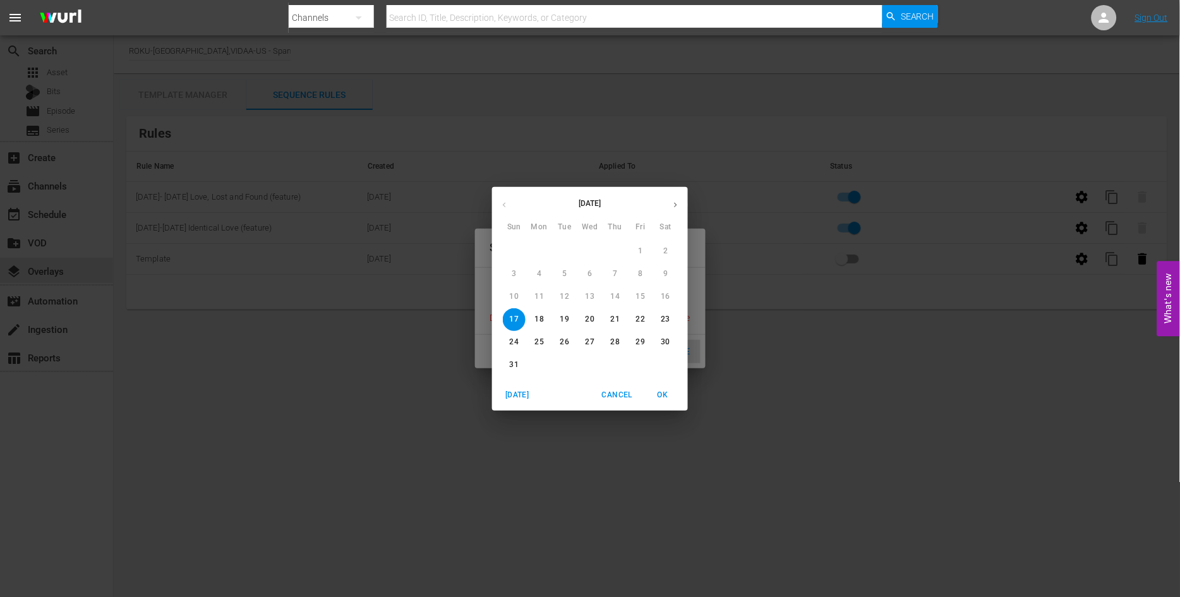
click at [542, 318] on p "18" at bounding box center [539, 319] width 9 height 11
type input "[DATE]"
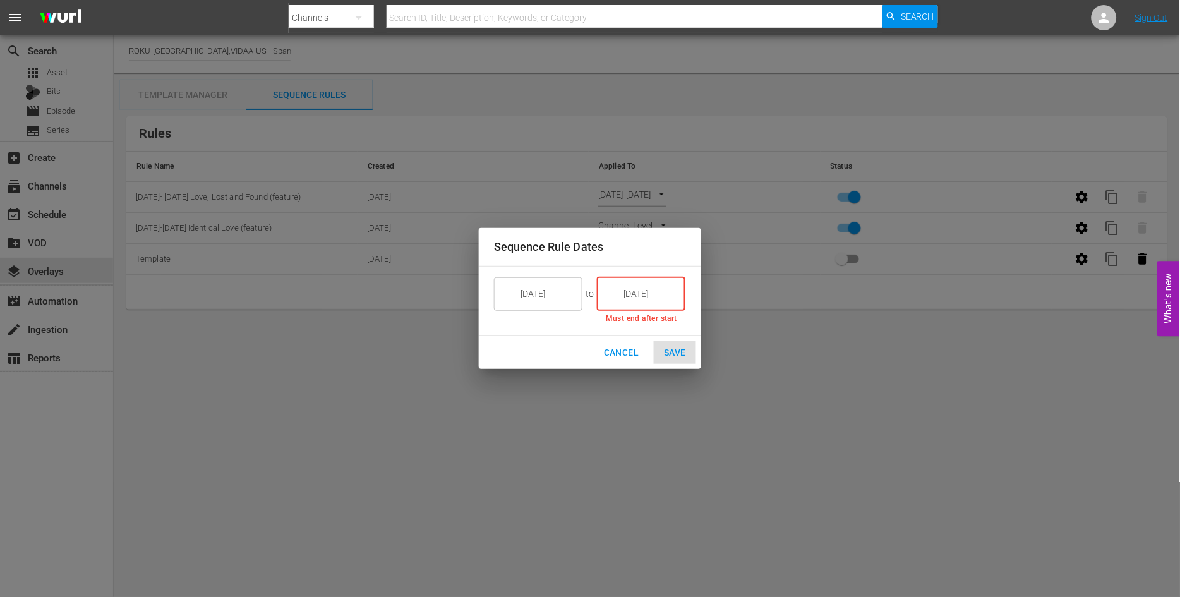
click at [654, 291] on input "[DATE]" at bounding box center [649, 294] width 71 height 34
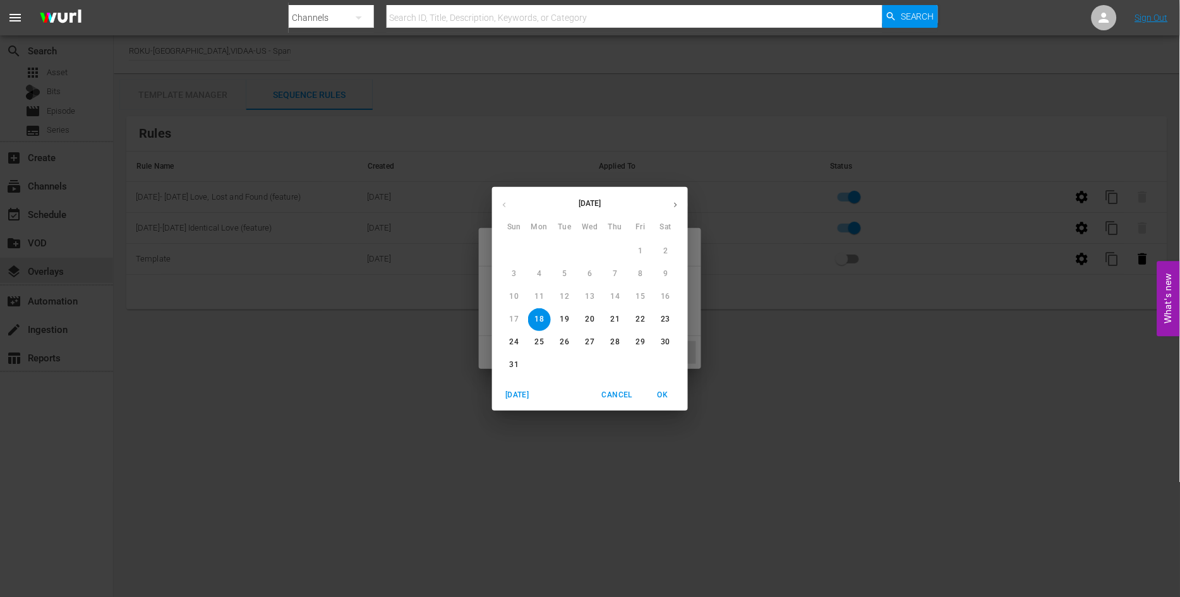
click at [517, 341] on p "24" at bounding box center [514, 342] width 9 height 11
type input "[DATE]"
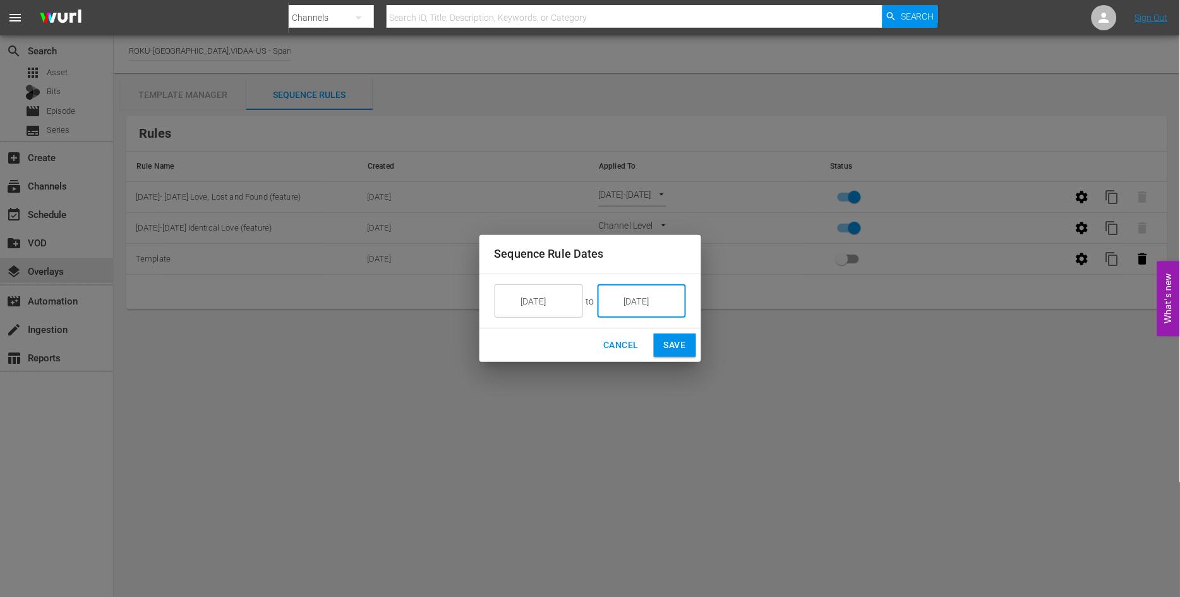
click at [670, 344] on span "Save" at bounding box center [675, 345] width 22 height 16
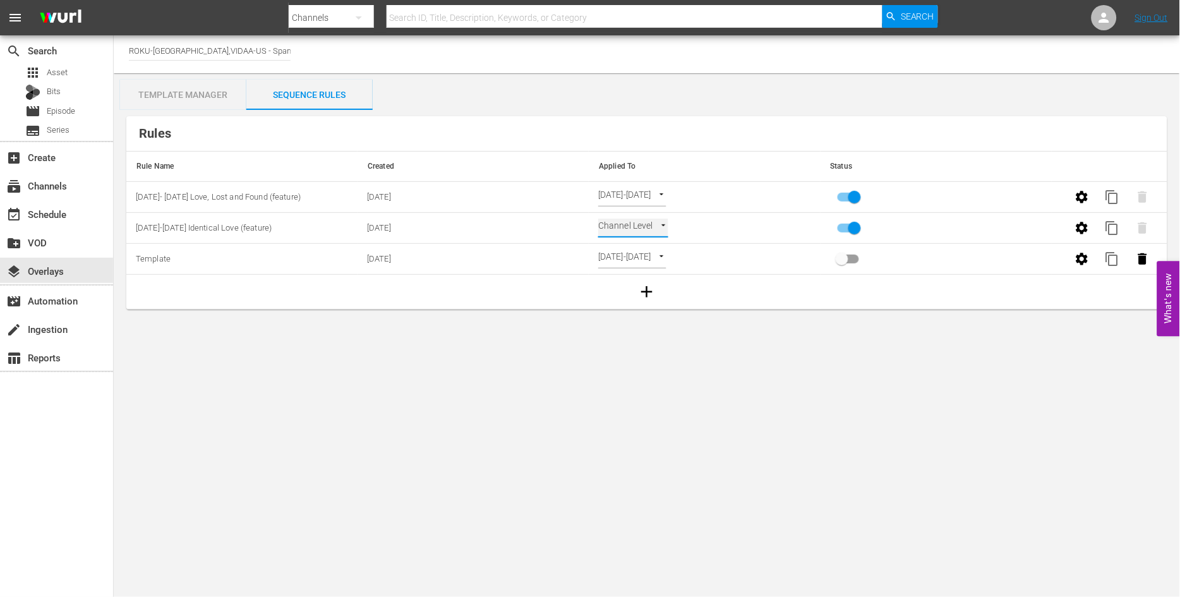
type input "SELECT_DATE"
click at [856, 226] on input "primary checkbox" at bounding box center [854, 230] width 72 height 24
click at [844, 227] on input "primary checkbox" at bounding box center [842, 230] width 72 height 24
checkbox input "true"
click at [48, 218] on div "event_available Schedule" at bounding box center [35, 211] width 71 height 11
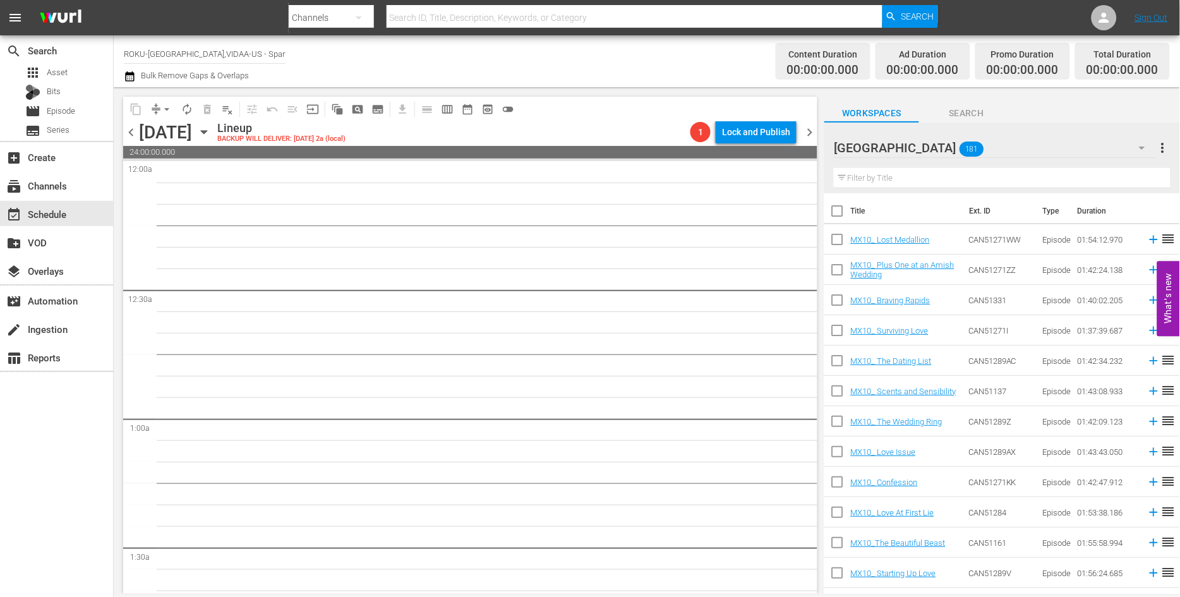
click at [206, 131] on icon "button" at bounding box center [204, 132] width 6 height 3
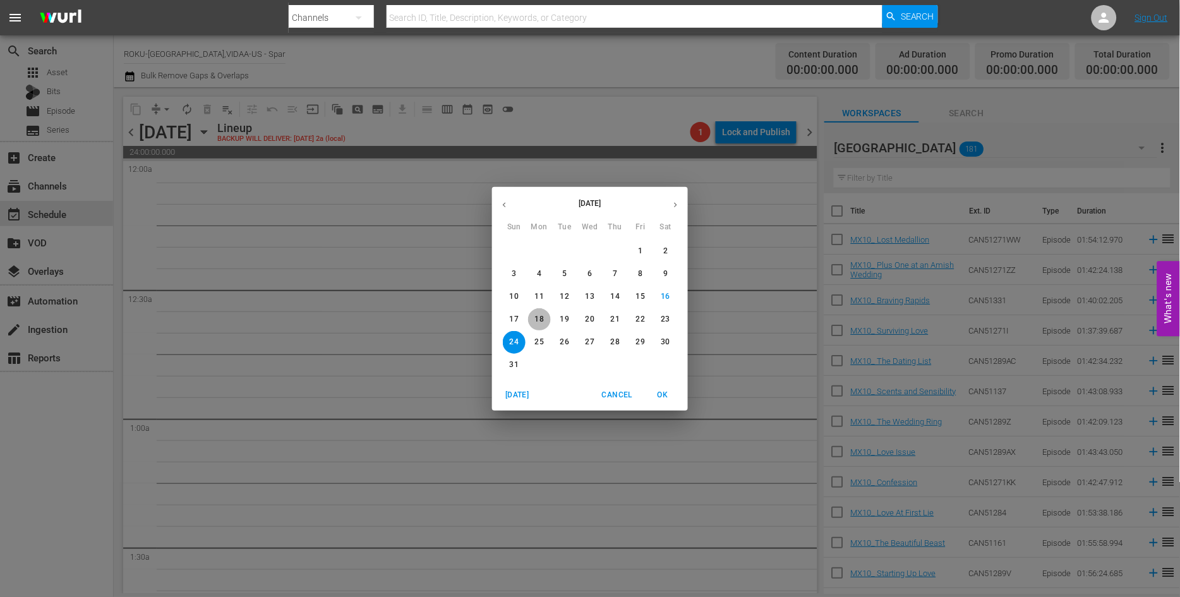
click at [543, 314] on p "18" at bounding box center [539, 319] width 9 height 11
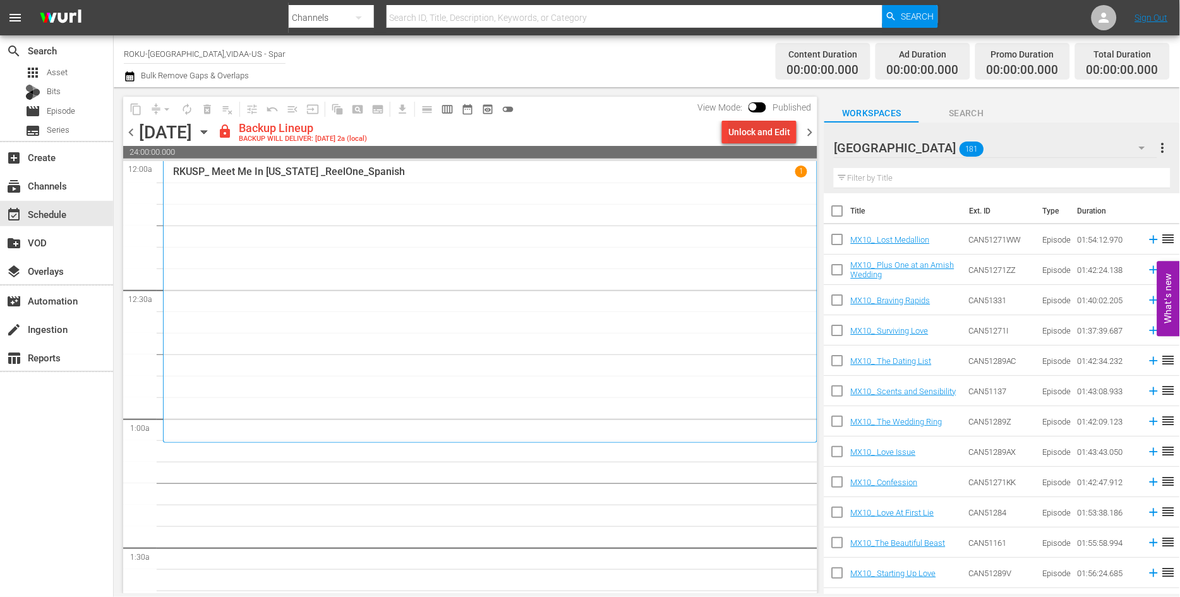
click at [750, 129] on div "Unlock and Edit" at bounding box center [759, 132] width 62 height 23
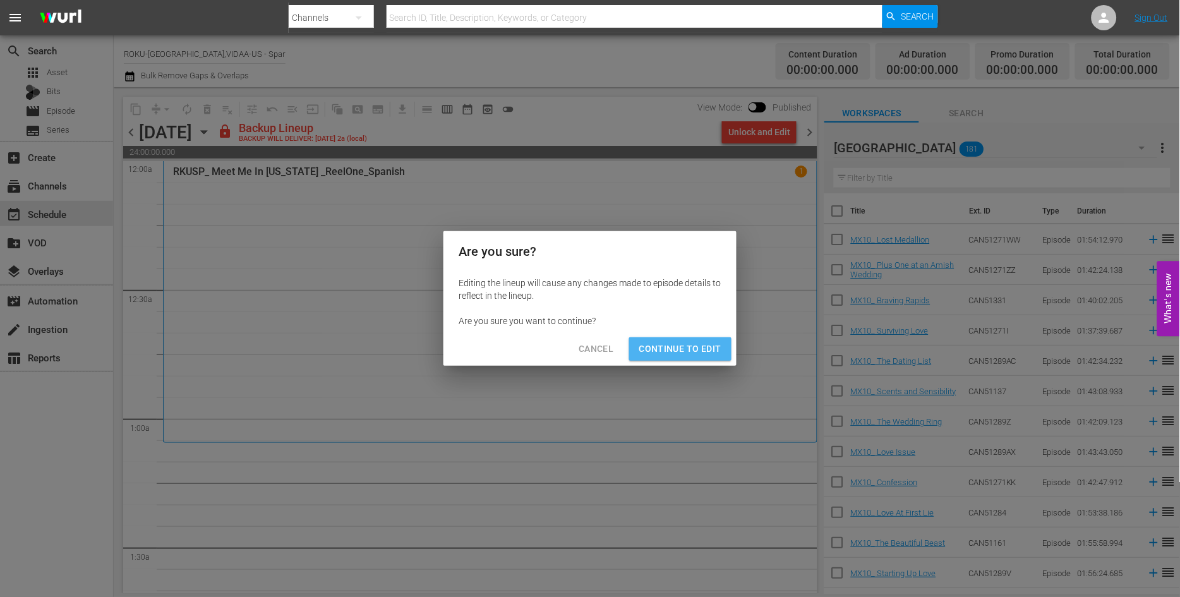
drag, startPoint x: 701, startPoint y: 350, endPoint x: 760, endPoint y: 344, distance: 59.1
click at [701, 350] on span "Continue to Edit" at bounding box center [680, 349] width 82 height 16
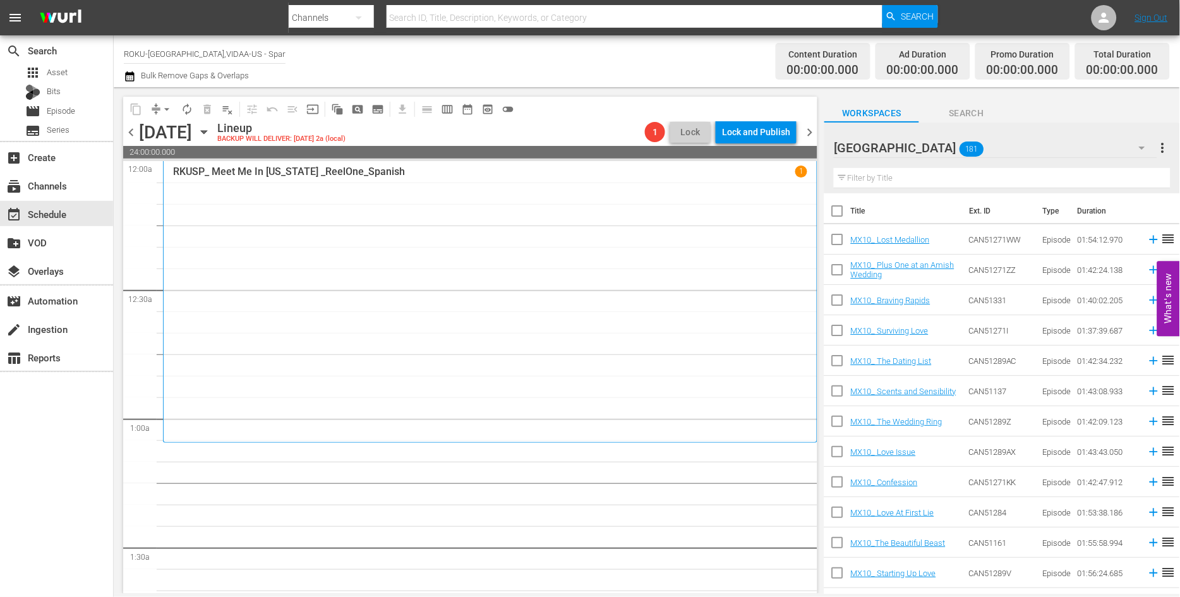
click at [1147, 146] on icon "button" at bounding box center [1141, 147] width 15 height 15
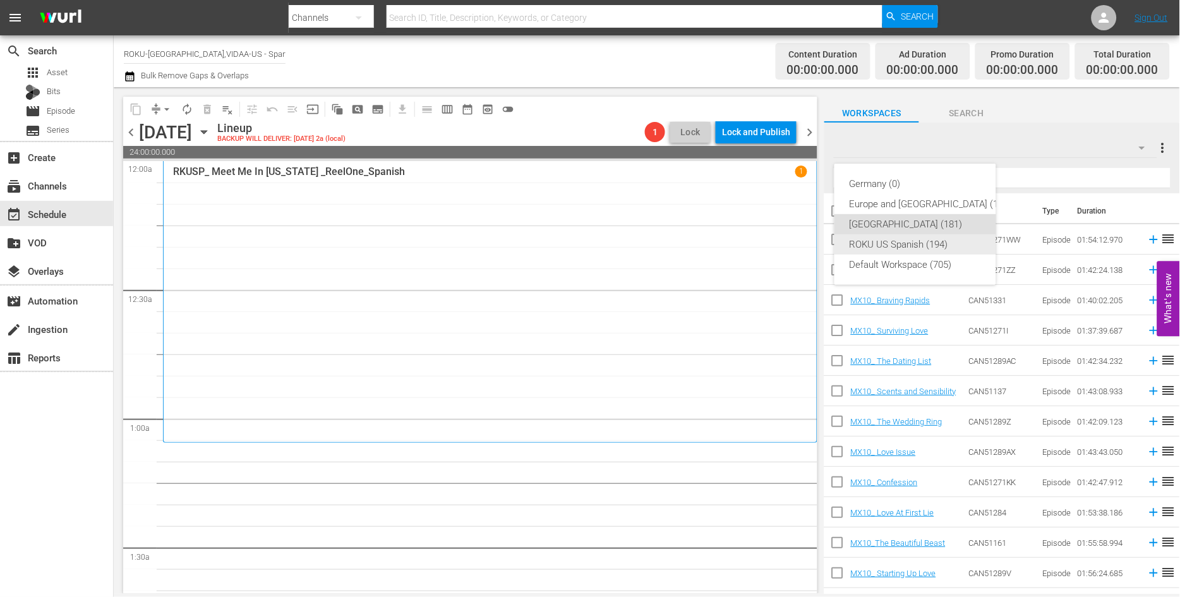
click at [904, 244] on div "ROKU US Spanish (194)" at bounding box center [930, 244] width 162 height 20
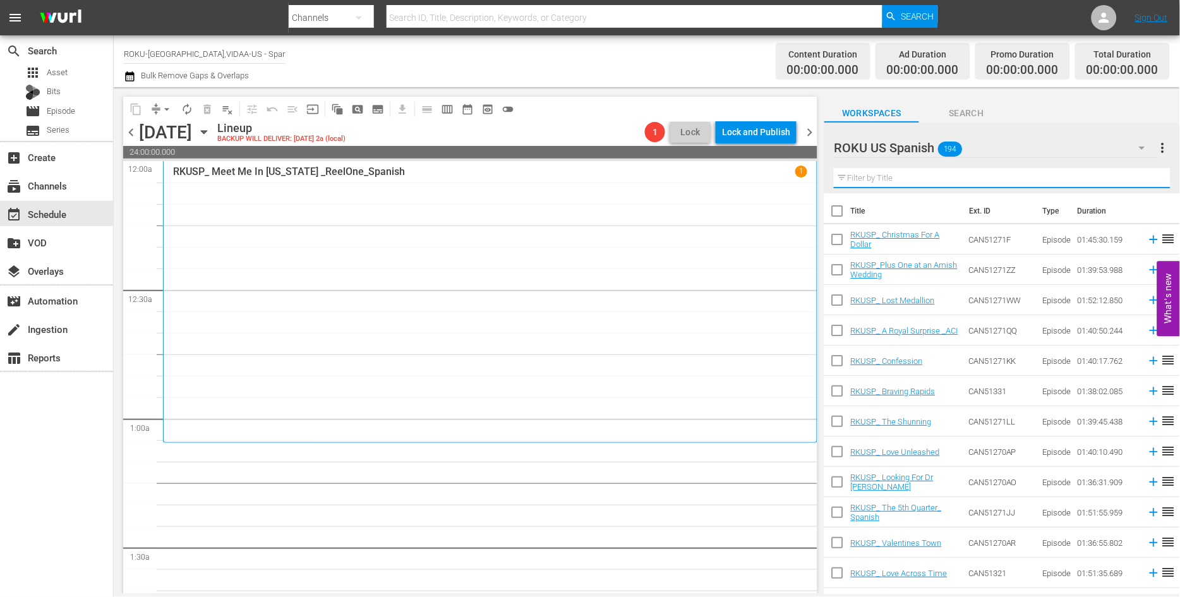
click at [856, 176] on input "text" at bounding box center [1002, 178] width 337 height 20
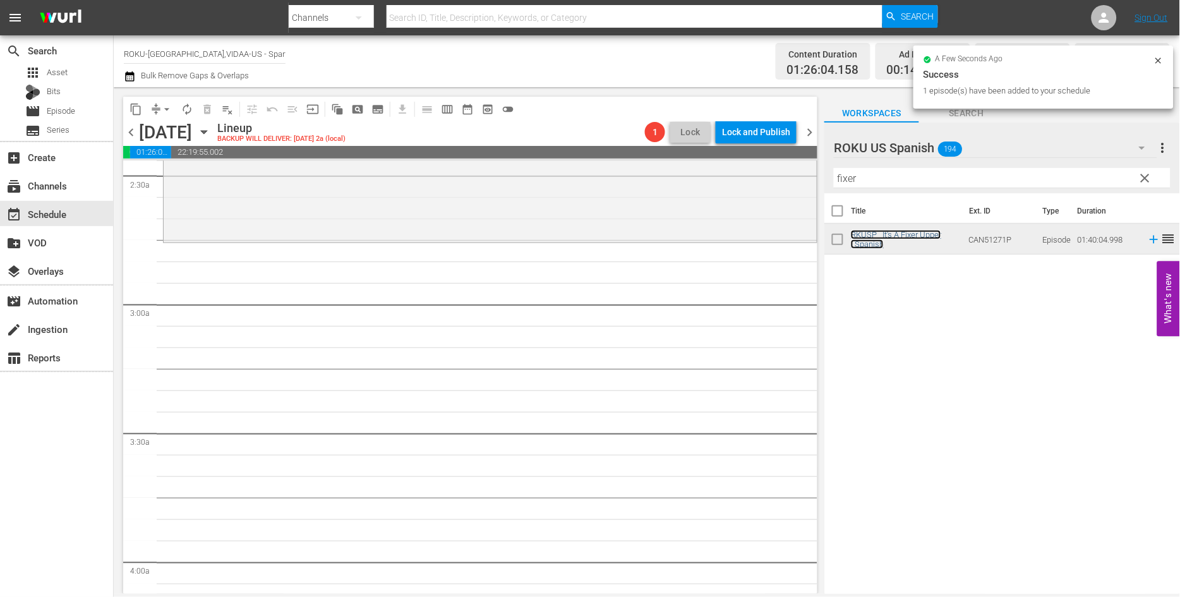
scroll to position [631, 0]
drag, startPoint x: 878, startPoint y: 177, endPoint x: 718, endPoint y: 178, distance: 159.8
click at [718, 178] on div "content_copy compress arrow_drop_down autorenew_outlined delete_forever_outline…" at bounding box center [647, 340] width 1066 height 506
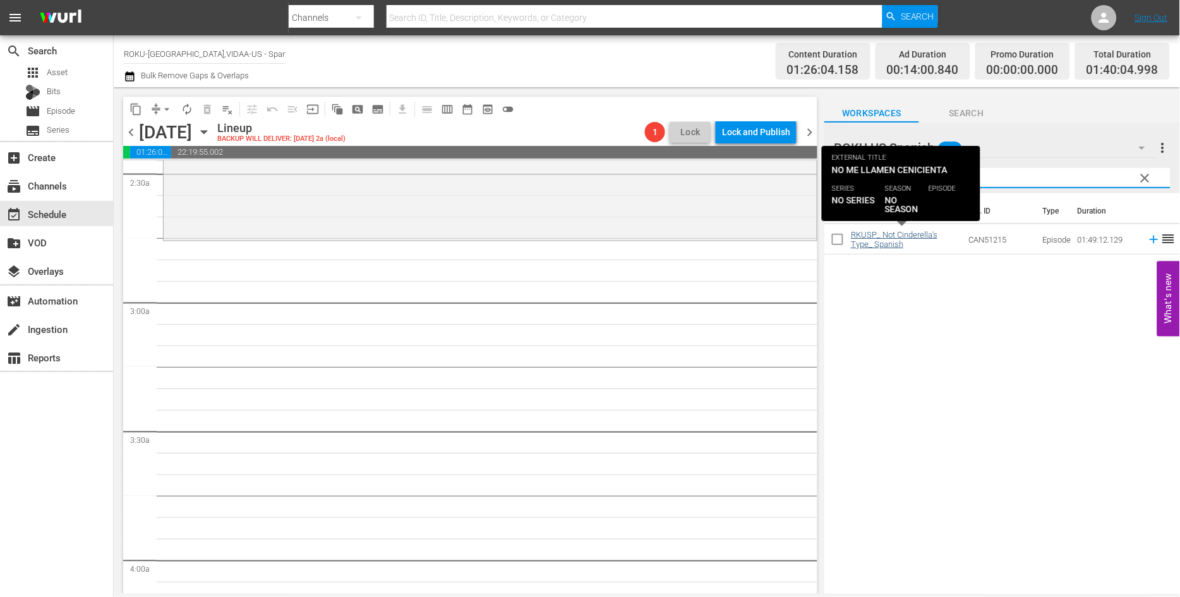
type input "not c"
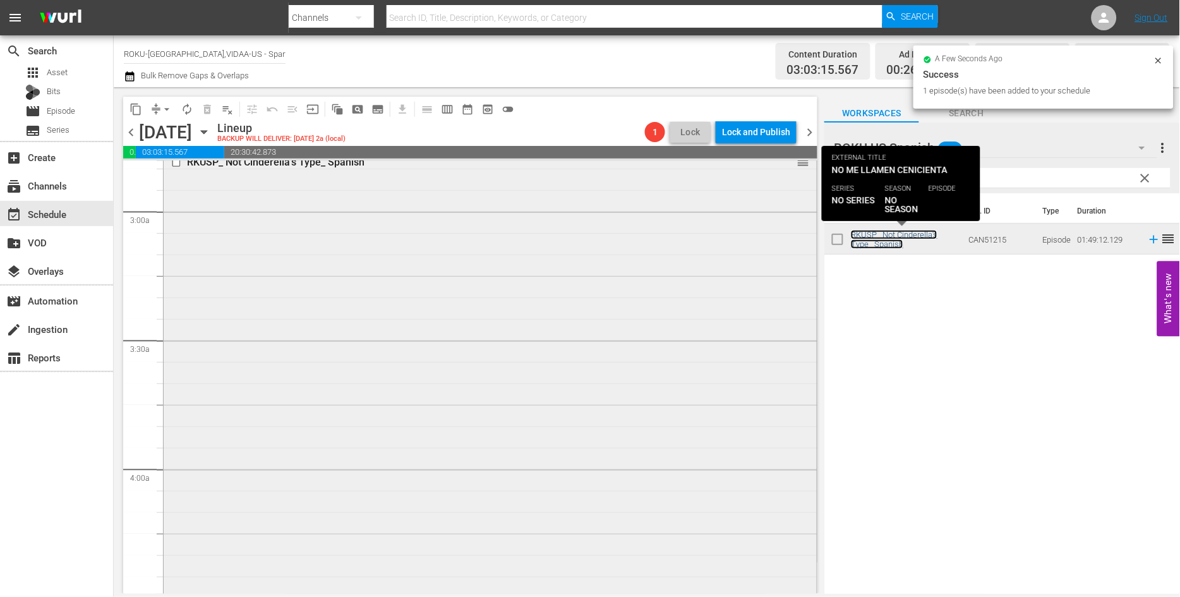
scroll to position [842, 0]
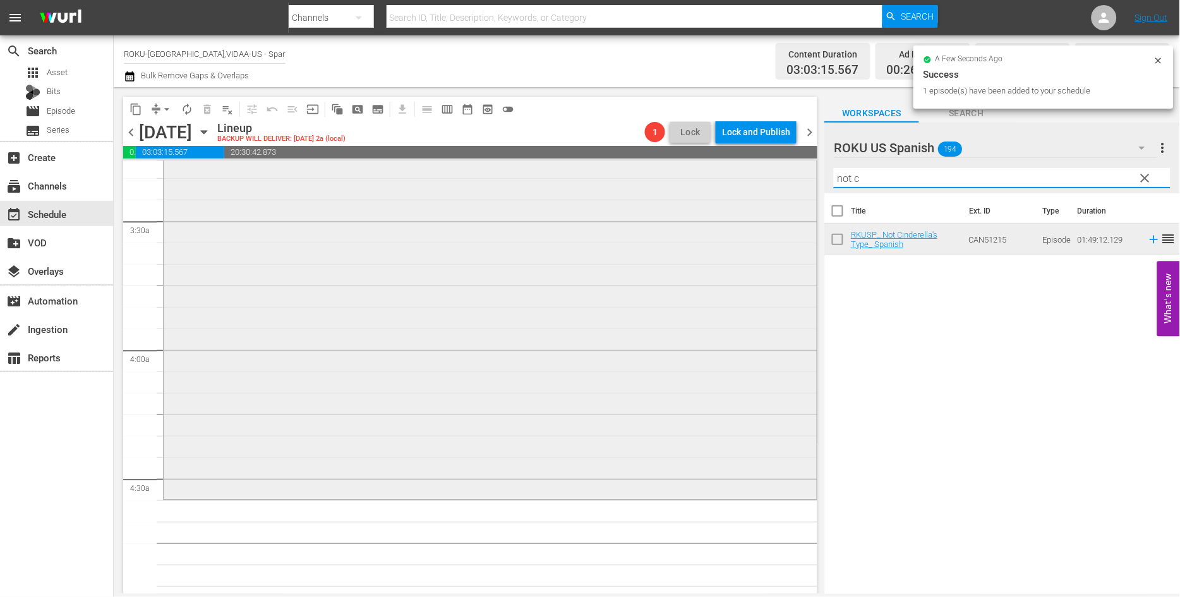
drag, startPoint x: 898, startPoint y: 176, endPoint x: 684, endPoint y: 177, distance: 214.1
click at [684, 177] on div "content_copy compress arrow_drop_down autorenew_outlined delete_forever_outline…" at bounding box center [647, 340] width 1066 height 506
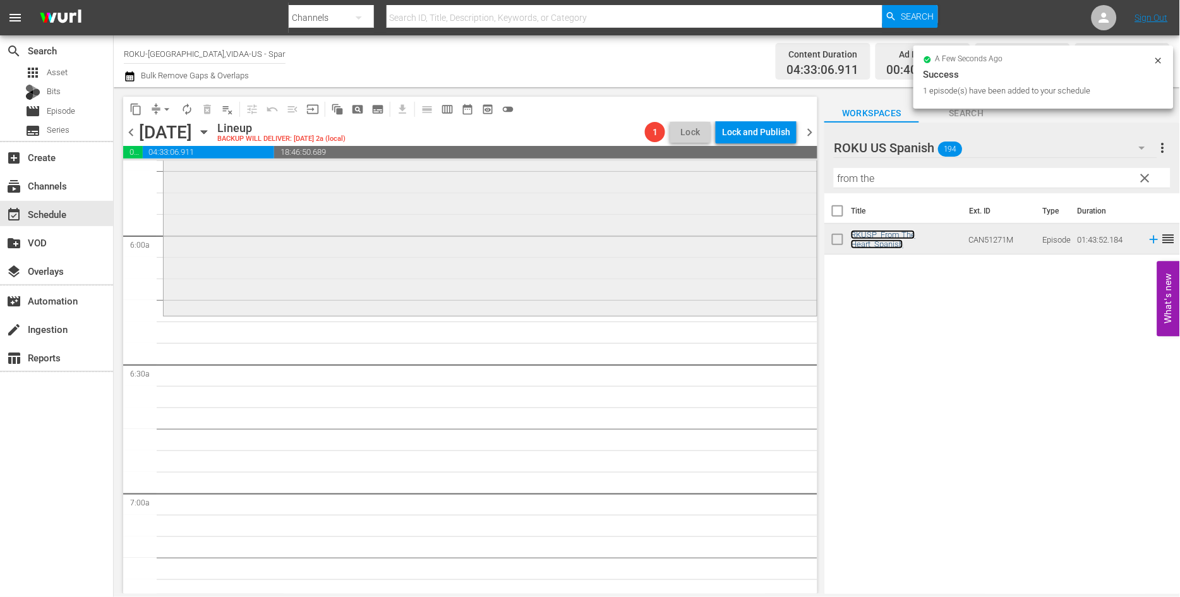
scroll to position [1473, 0]
click at [665, 177] on div "content_copy compress arrow_drop_down autorenew_outlined delete_forever_outline…" at bounding box center [647, 340] width 1066 height 506
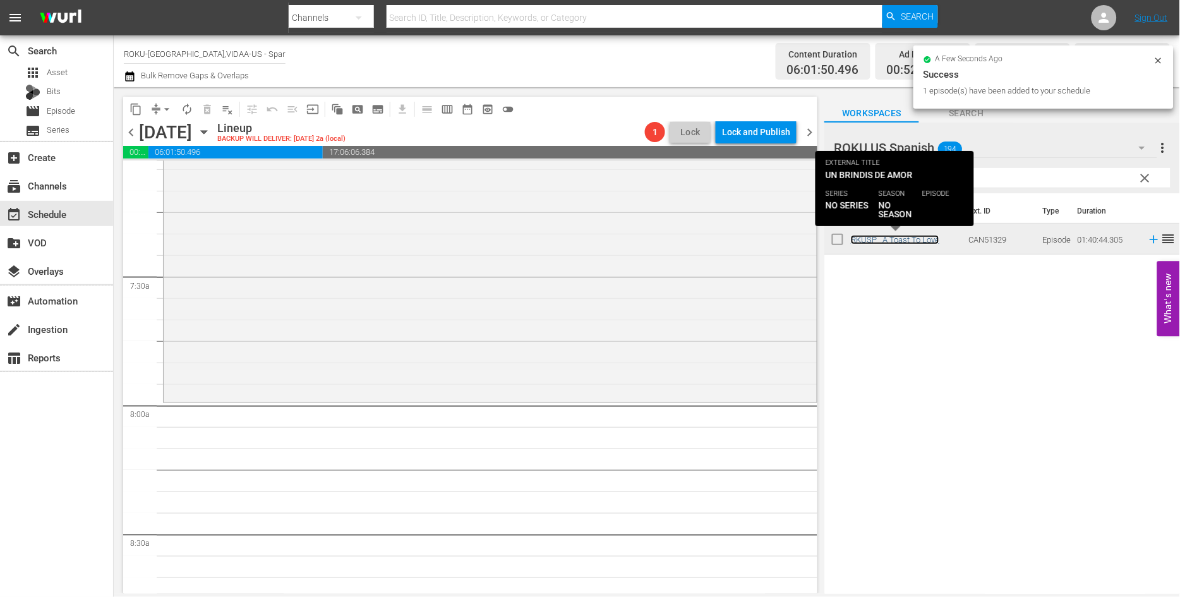
scroll to position [1824, 0]
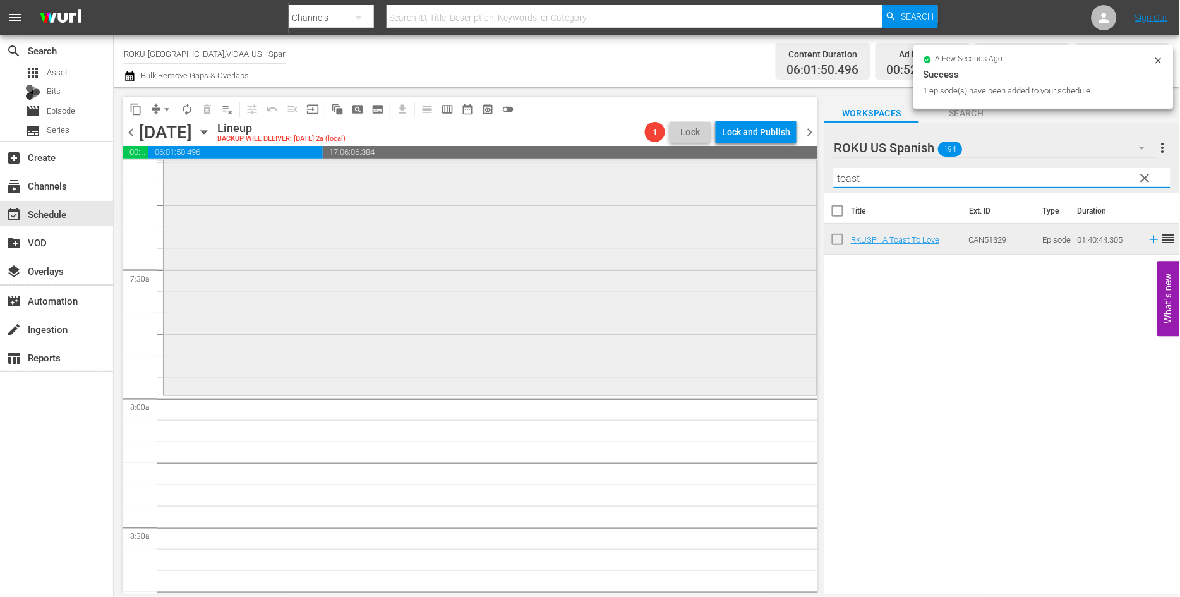
drag, startPoint x: 883, startPoint y: 181, endPoint x: 734, endPoint y: 185, distance: 148.4
click at [734, 185] on div "content_copy compress arrow_drop_down autorenew_outlined delete_forever_outline…" at bounding box center [647, 340] width 1066 height 506
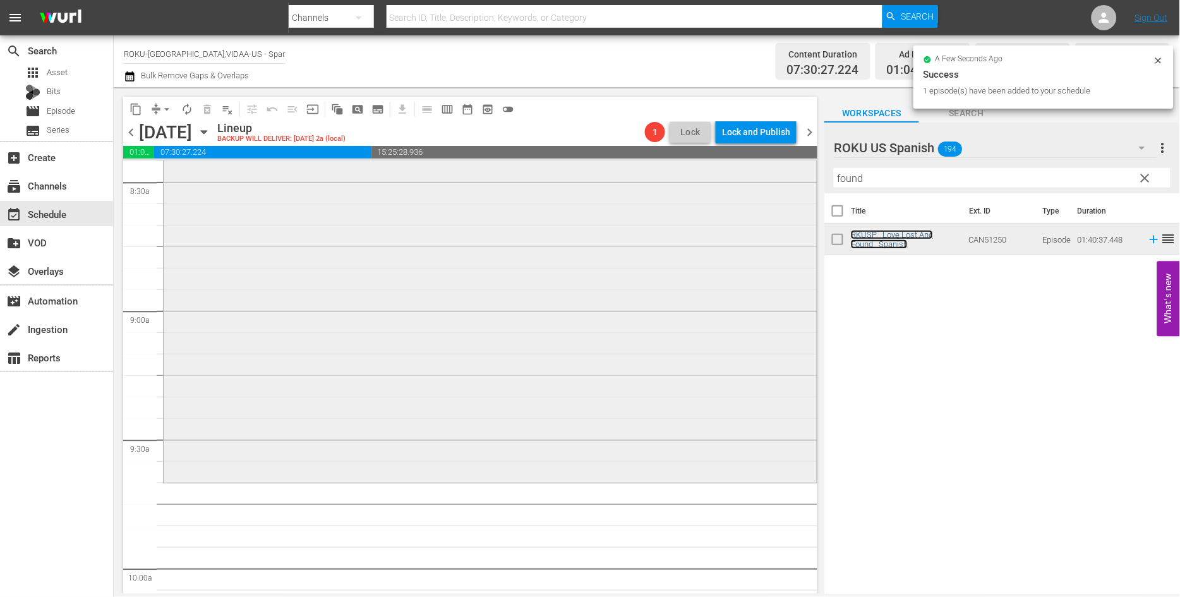
scroll to position [2245, 0]
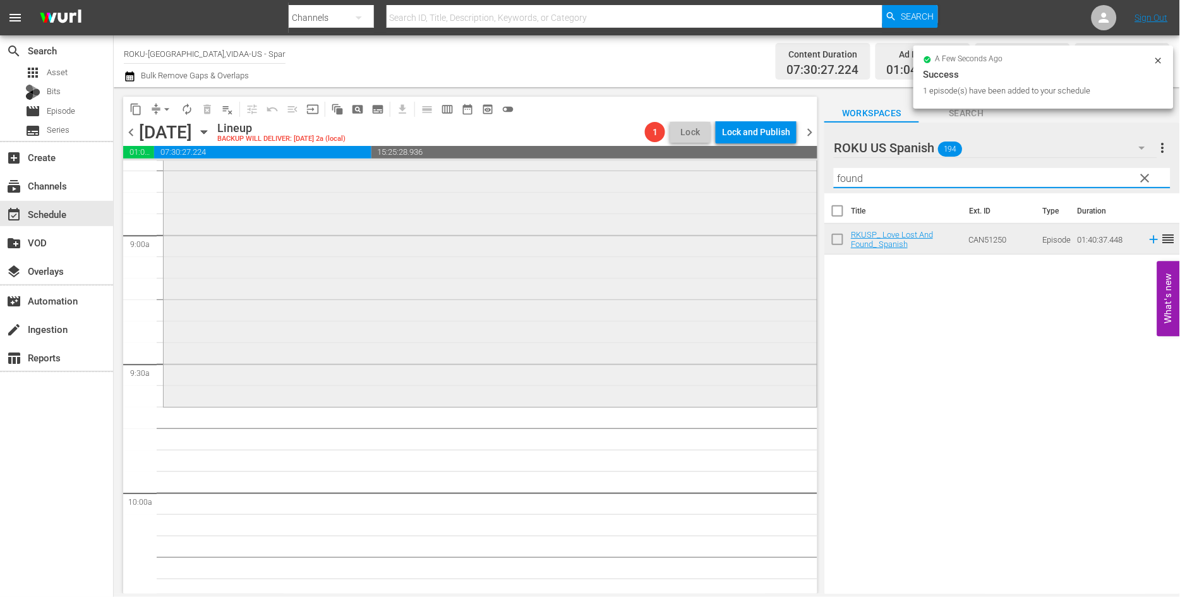
click at [714, 183] on div "content_copy compress arrow_drop_down autorenew_outlined delete_forever_outline…" at bounding box center [647, 340] width 1066 height 506
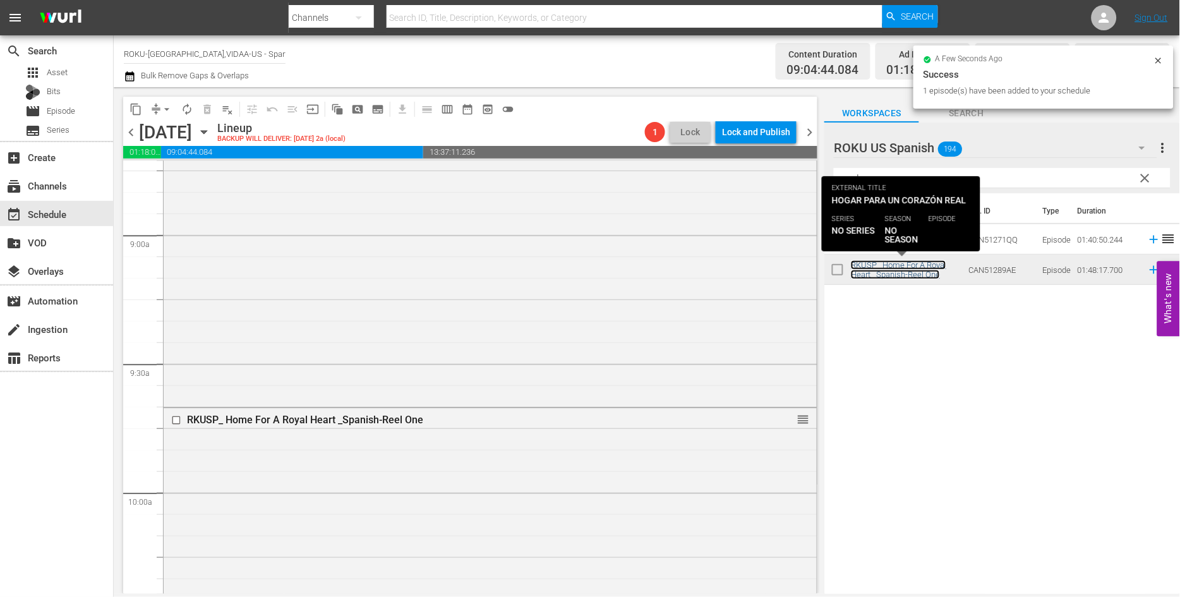
scroll to position [2596, 0]
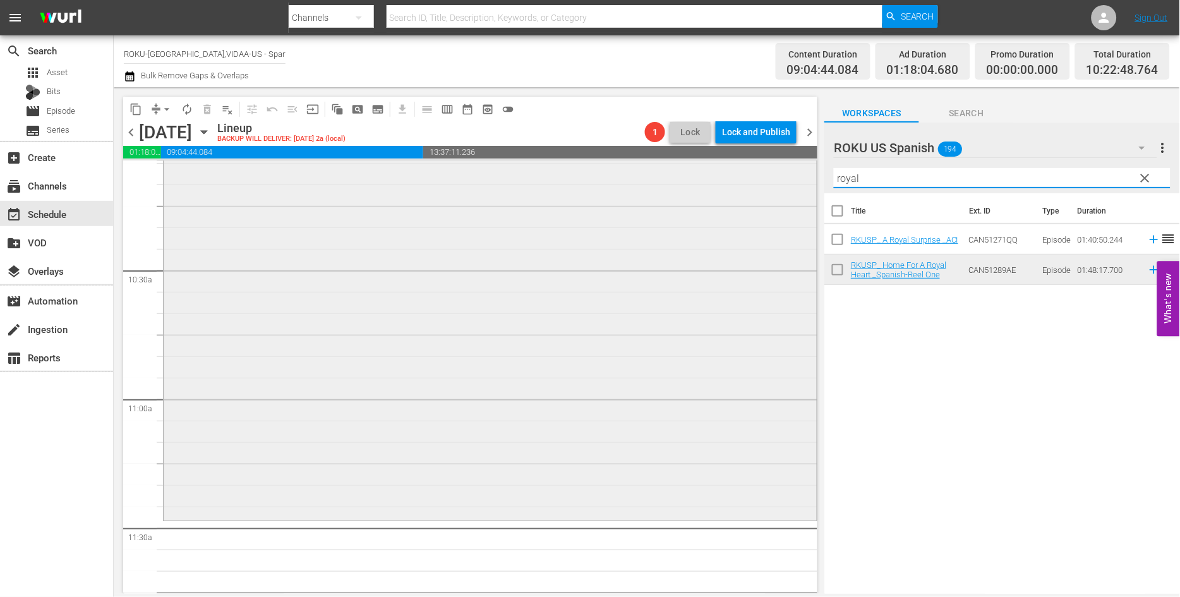
drag, startPoint x: 869, startPoint y: 179, endPoint x: 761, endPoint y: 179, distance: 108.0
click at [761, 179] on div "content_copy compress arrow_drop_down autorenew_outlined delete_forever_outline…" at bounding box center [647, 340] width 1066 height 506
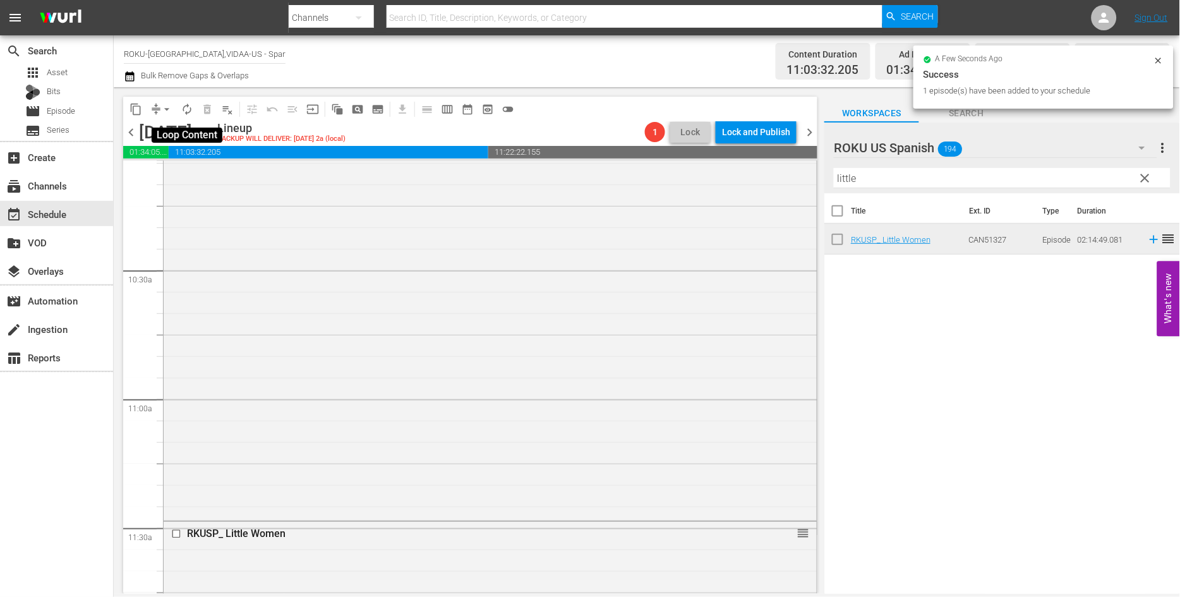
click at [181, 107] on span "autorenew_outlined" at bounding box center [187, 109] width 13 height 13
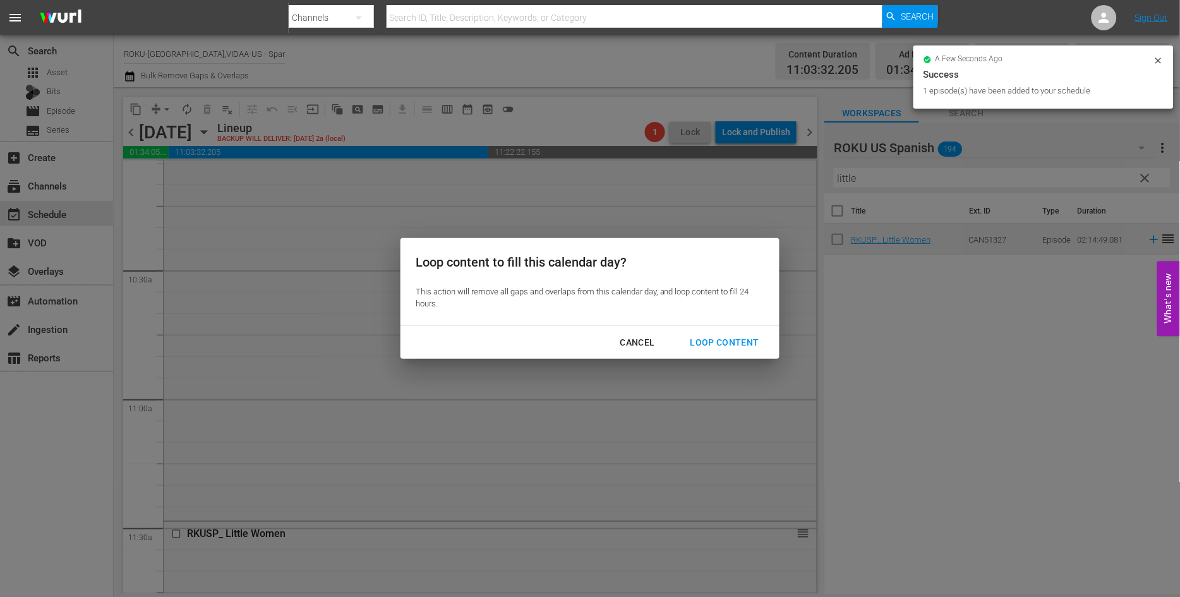
drag, startPoint x: 731, startPoint y: 338, endPoint x: 744, endPoint y: 344, distance: 14.4
click at [731, 338] on div "Loop Content" at bounding box center [724, 343] width 89 height 16
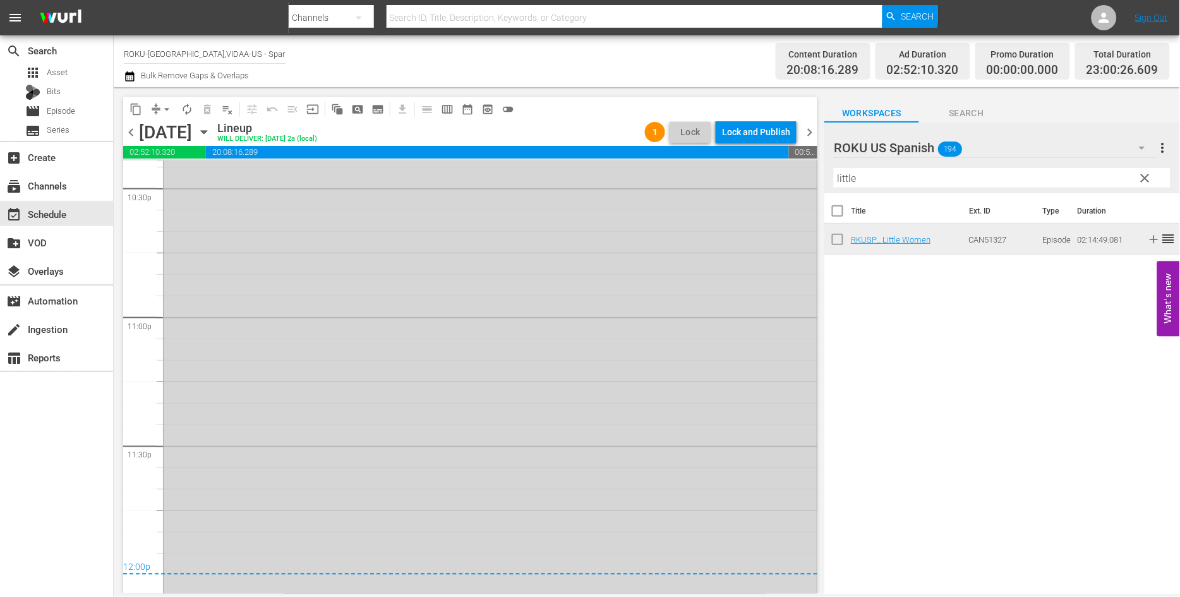
scroll to position [5776, 0]
click at [162, 108] on span "arrow_drop_down" at bounding box center [166, 109] width 13 height 13
click at [186, 169] on li "Align to End of Previous Day" at bounding box center [167, 175] width 133 height 21
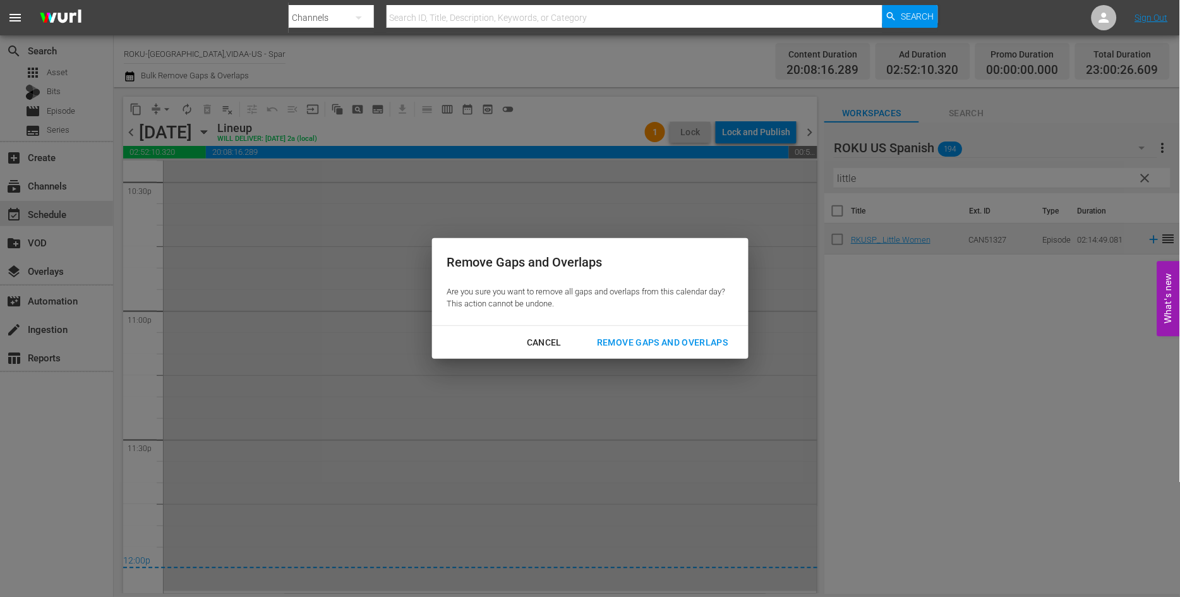
click at [687, 342] on div "Remove Gaps and Overlaps" at bounding box center [662, 343] width 151 height 16
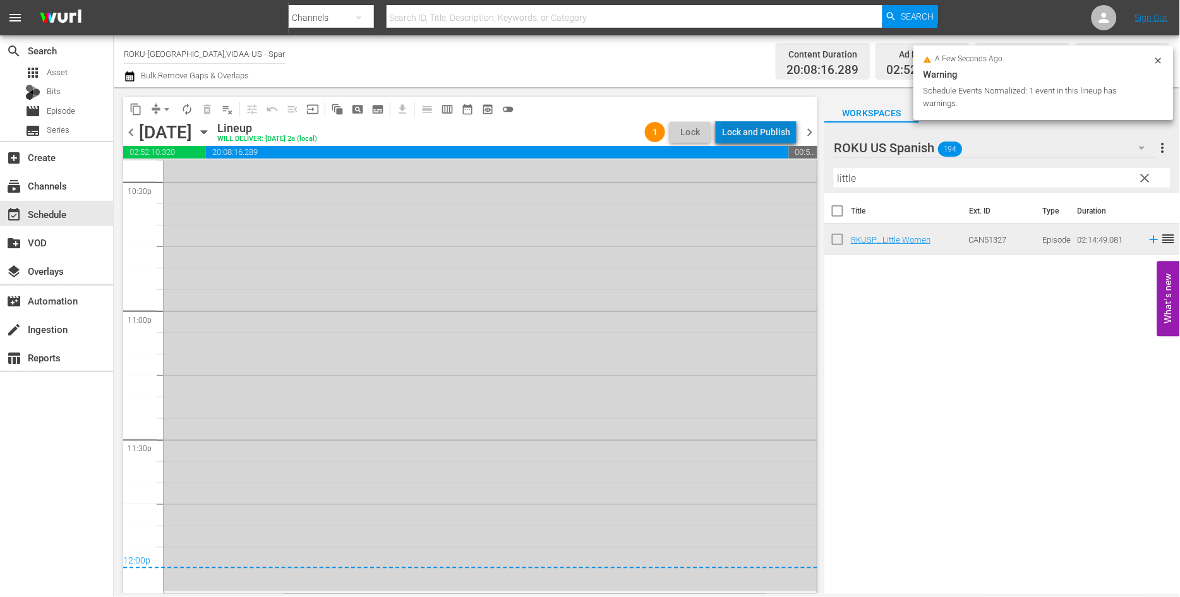
click at [762, 128] on div "Lock and Publish" at bounding box center [756, 132] width 68 height 23
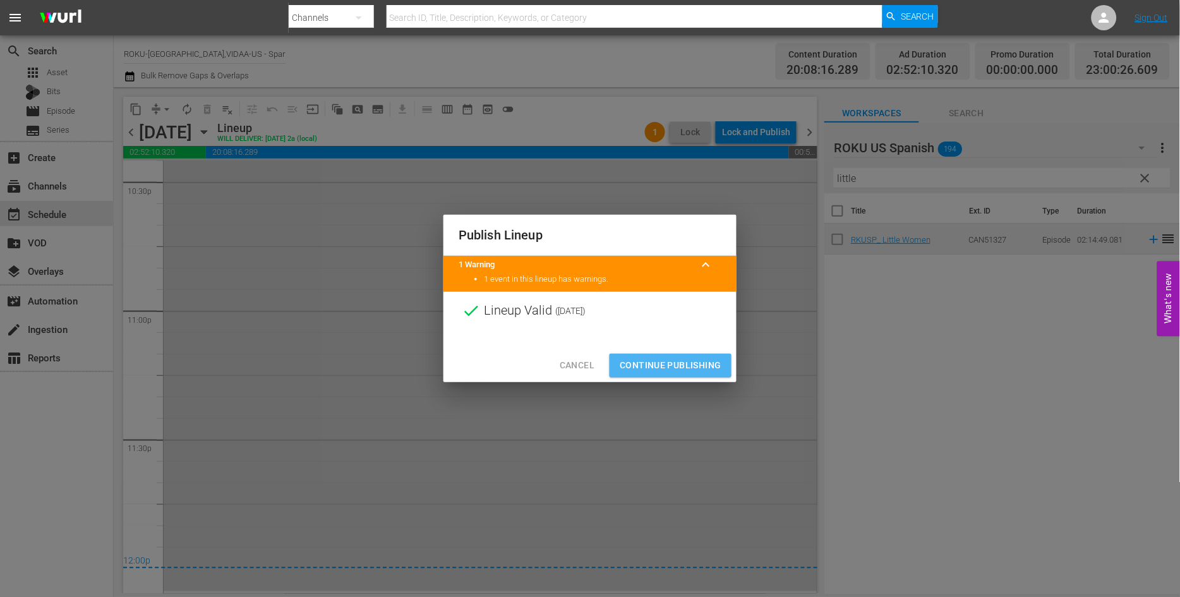
click at [666, 359] on span "Continue Publishing" at bounding box center [670, 365] width 102 height 16
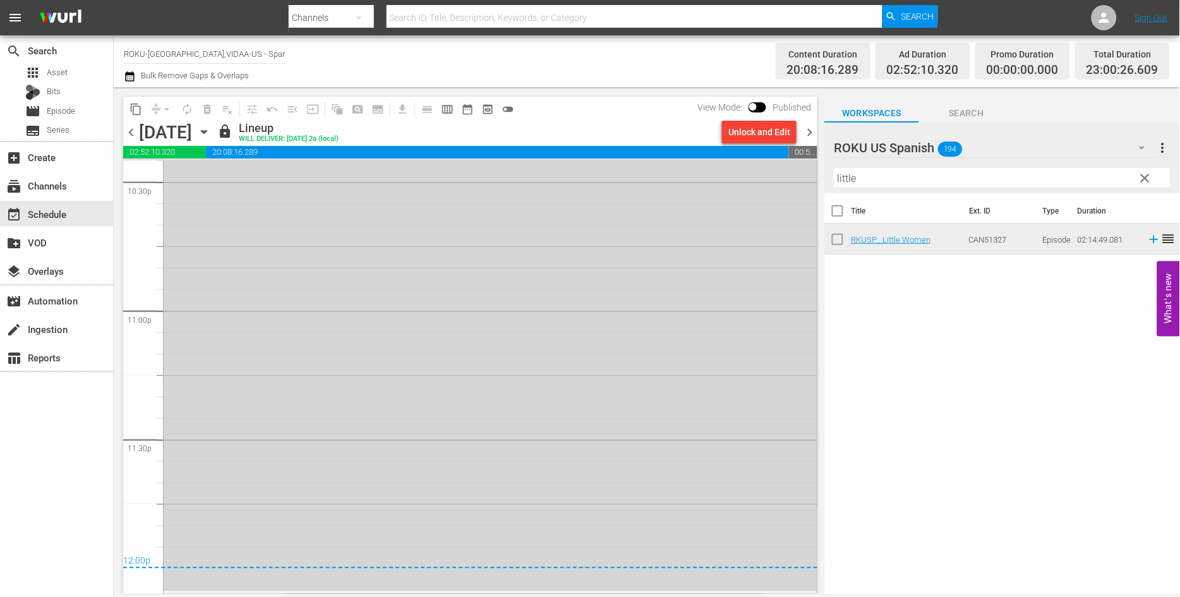
click at [211, 133] on icon "button" at bounding box center [204, 132] width 14 height 14
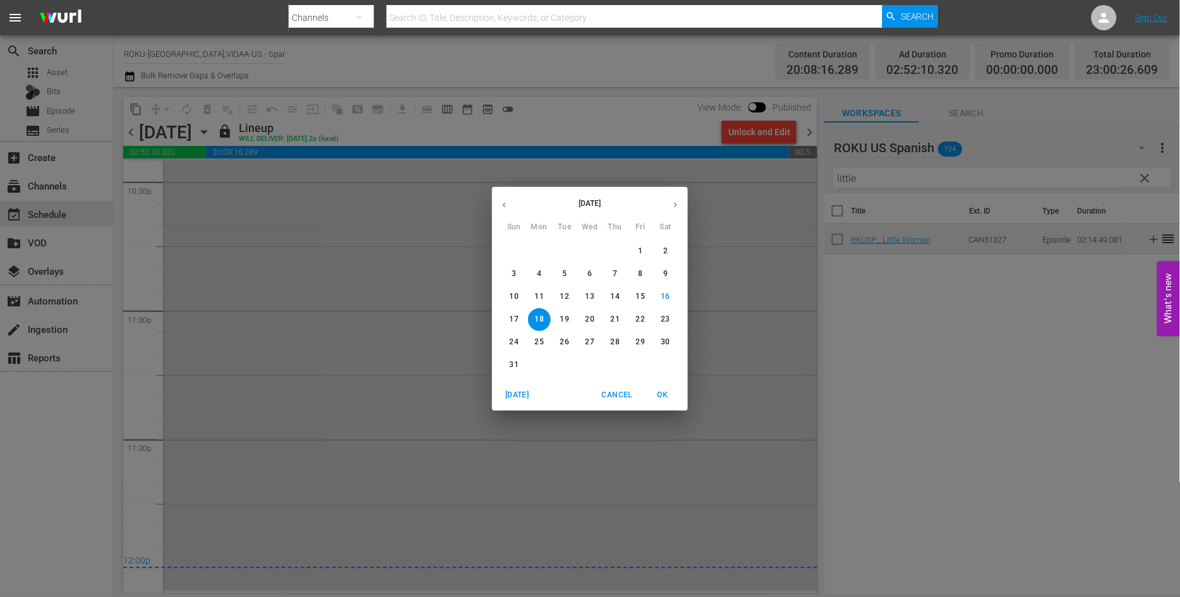
click at [566, 319] on p "19" at bounding box center [564, 319] width 9 height 11
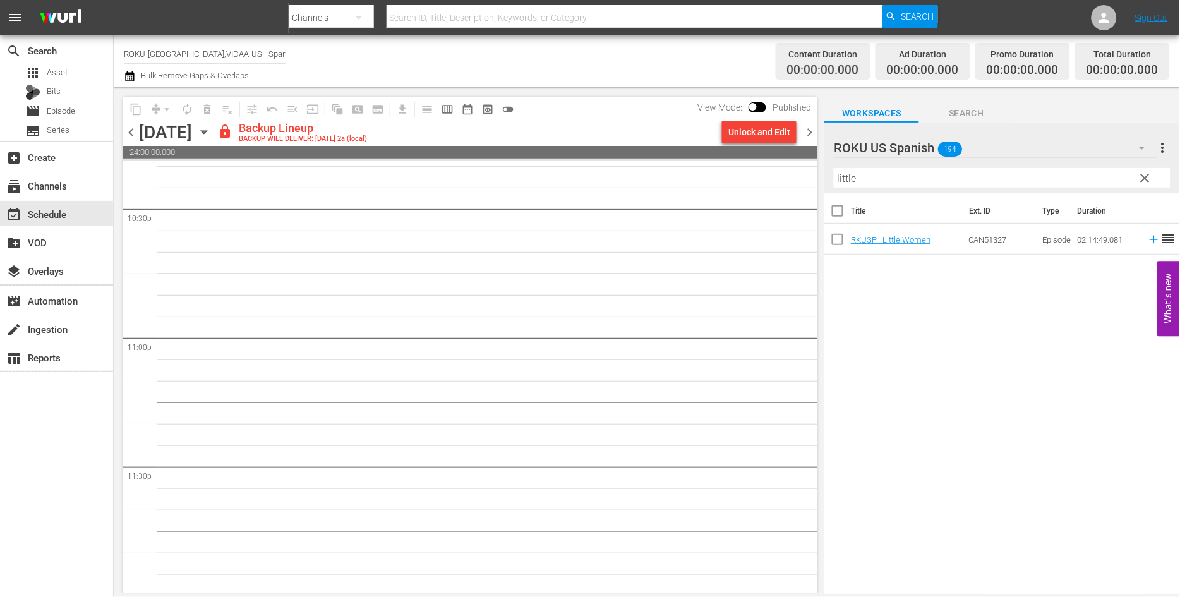
scroll to position [5750, 0]
click at [736, 134] on div "Unlock and Edit" at bounding box center [759, 132] width 62 height 23
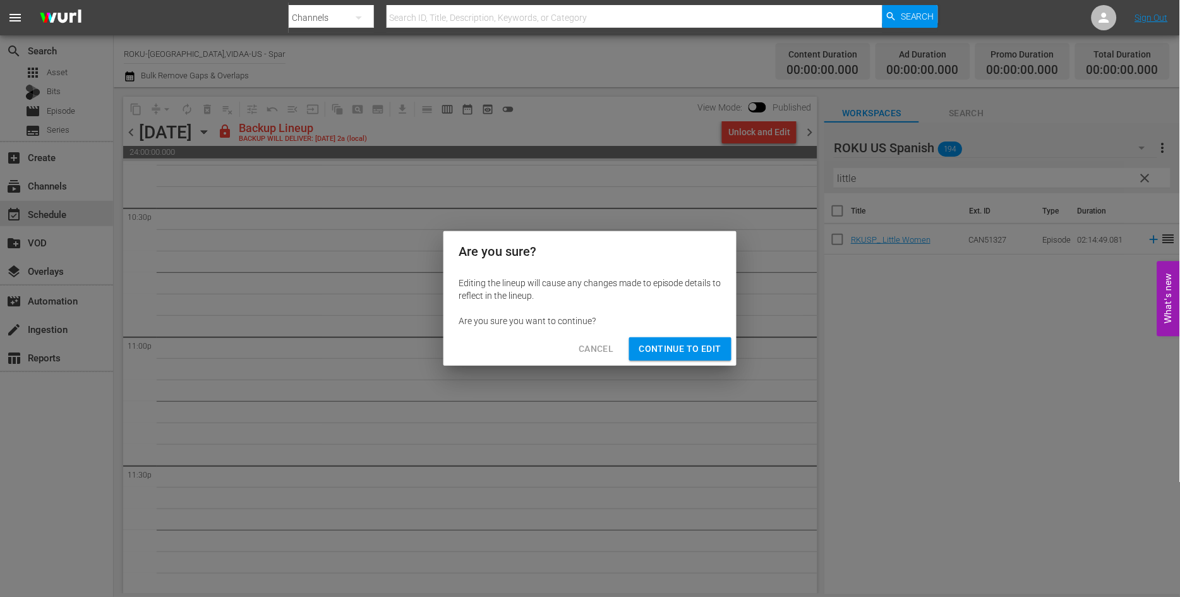
click at [683, 350] on span "Continue to Edit" at bounding box center [680, 349] width 82 height 16
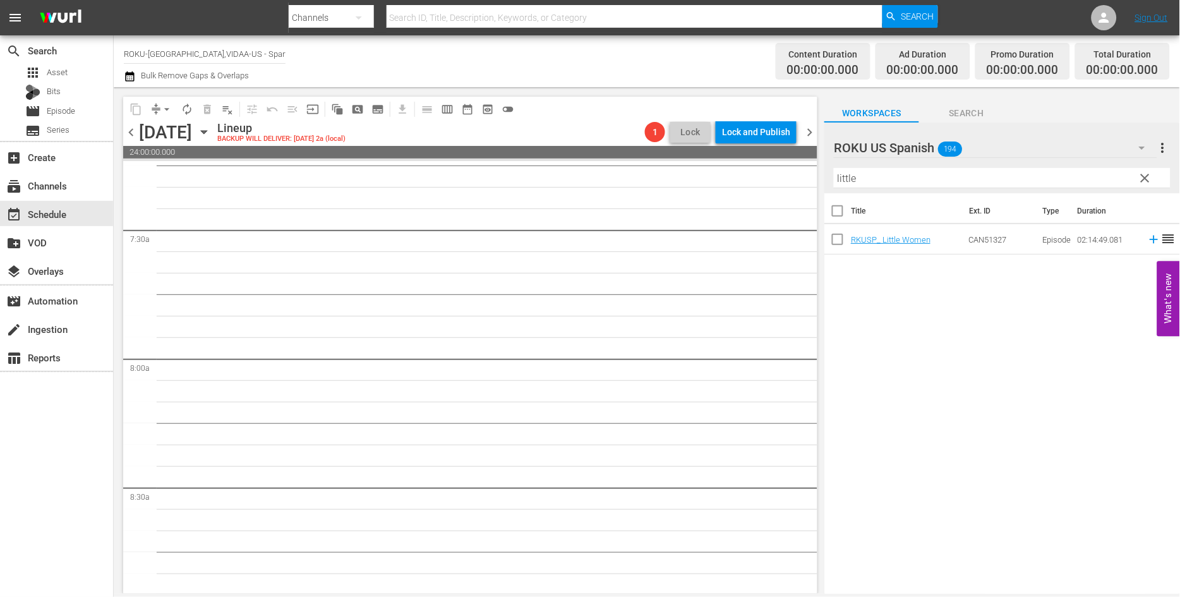
scroll to position [0, 0]
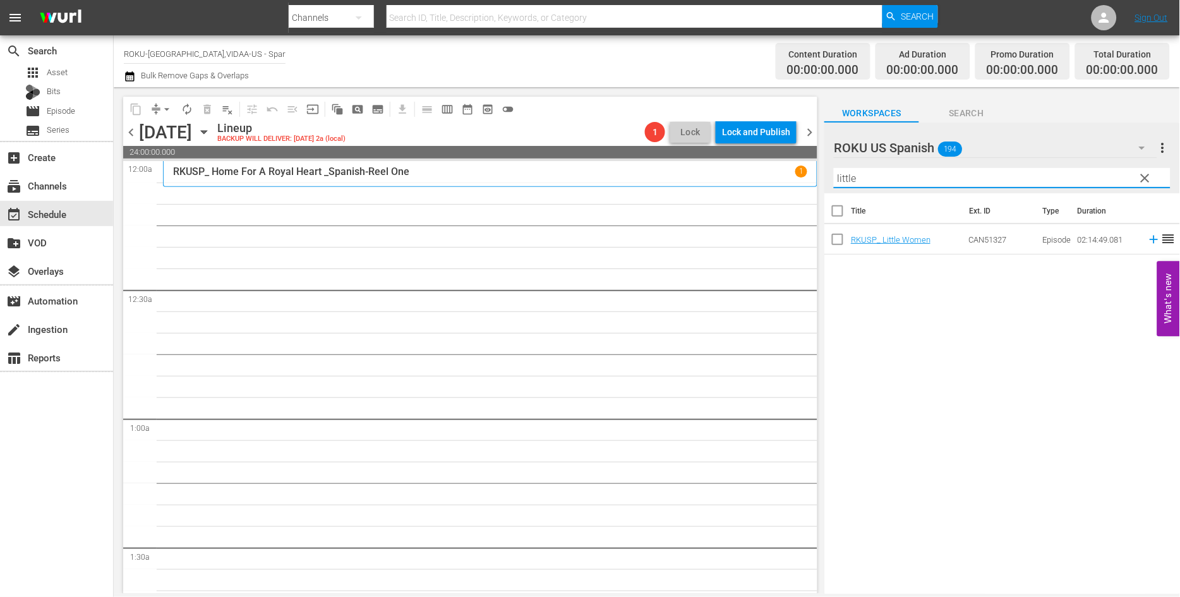
drag, startPoint x: 866, startPoint y: 177, endPoint x: 743, endPoint y: 177, distance: 122.5
click at [743, 177] on div "content_copy compress arrow_drop_down autorenew_outlined delete_forever_outline…" at bounding box center [647, 340] width 1066 height 506
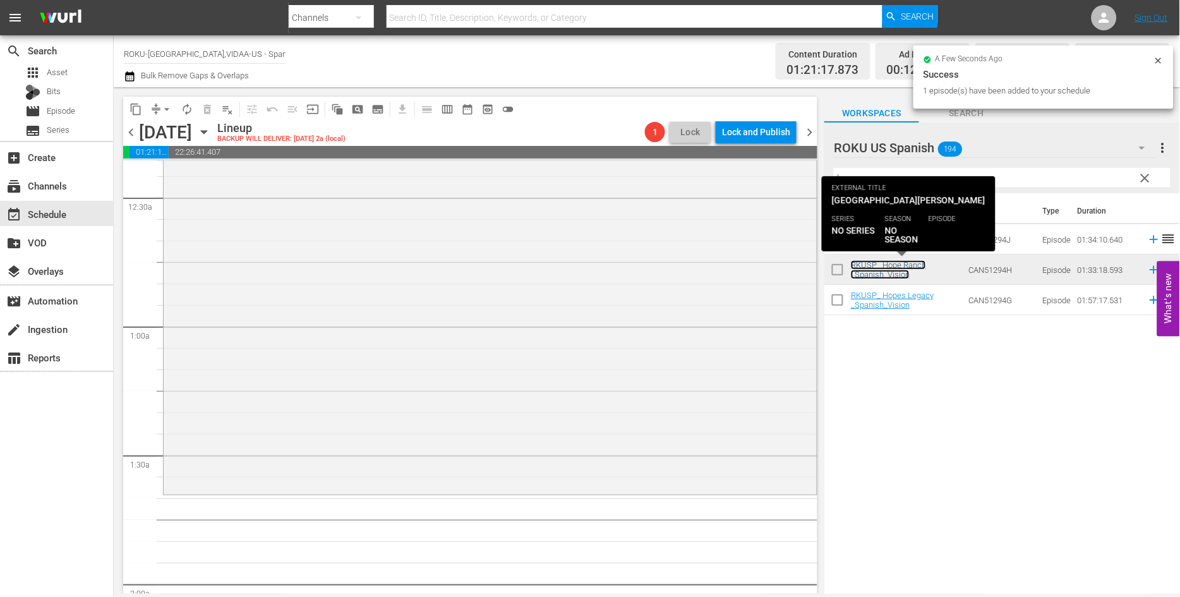
scroll to position [280, 0]
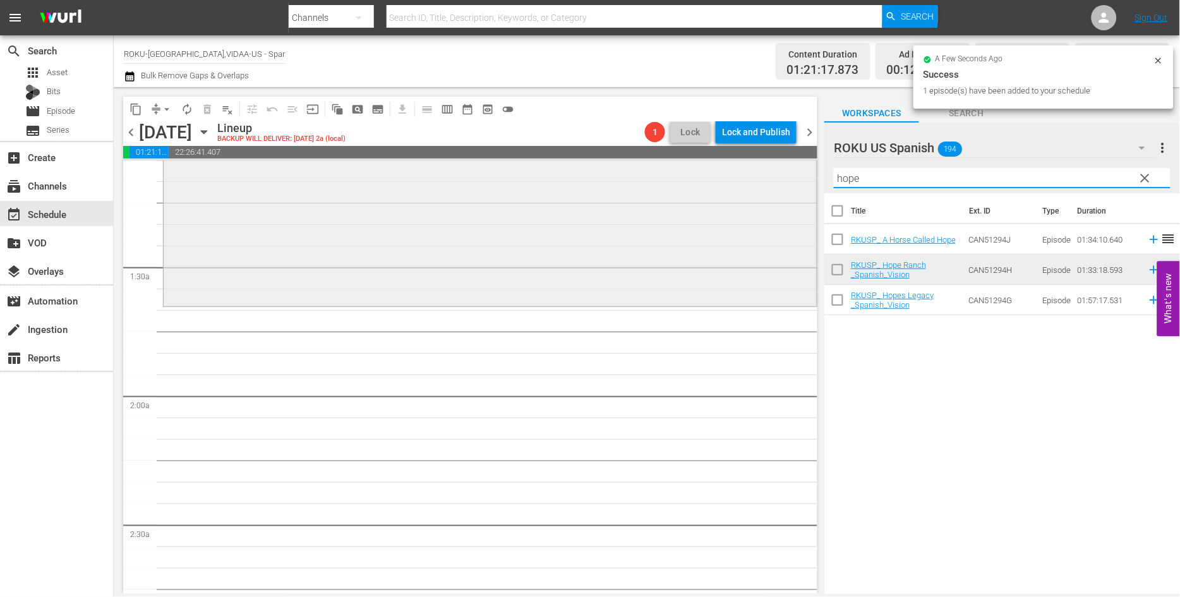
drag, startPoint x: 871, startPoint y: 178, endPoint x: 748, endPoint y: 177, distance: 123.1
click at [748, 177] on div "content_copy compress arrow_drop_down autorenew_outlined delete_forever_outline…" at bounding box center [647, 340] width 1066 height 506
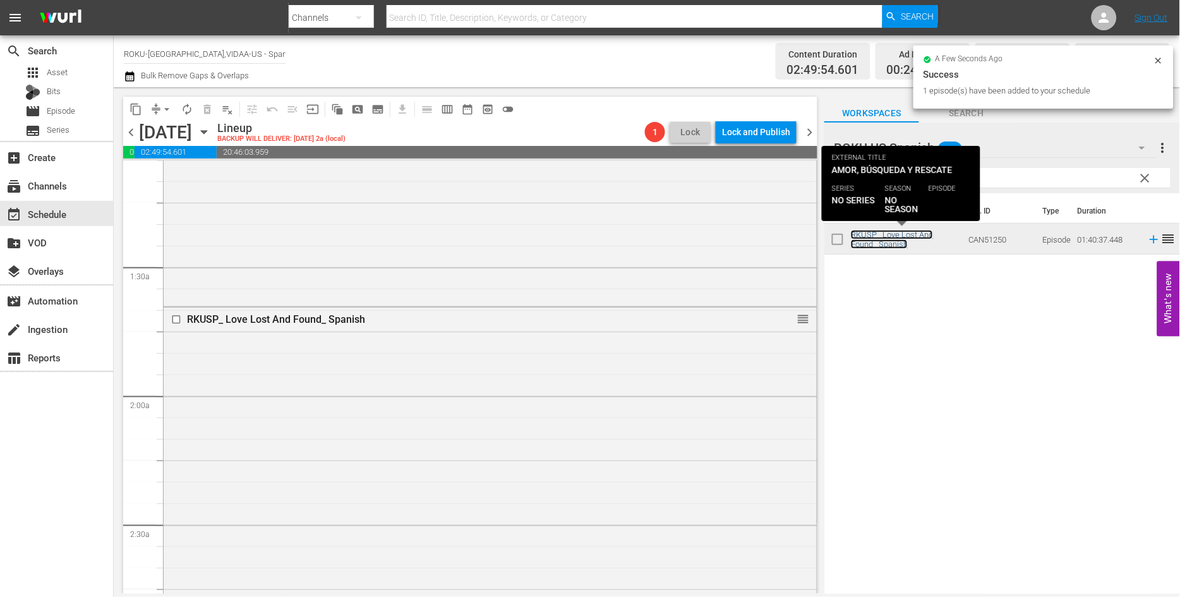
scroll to position [702, 0]
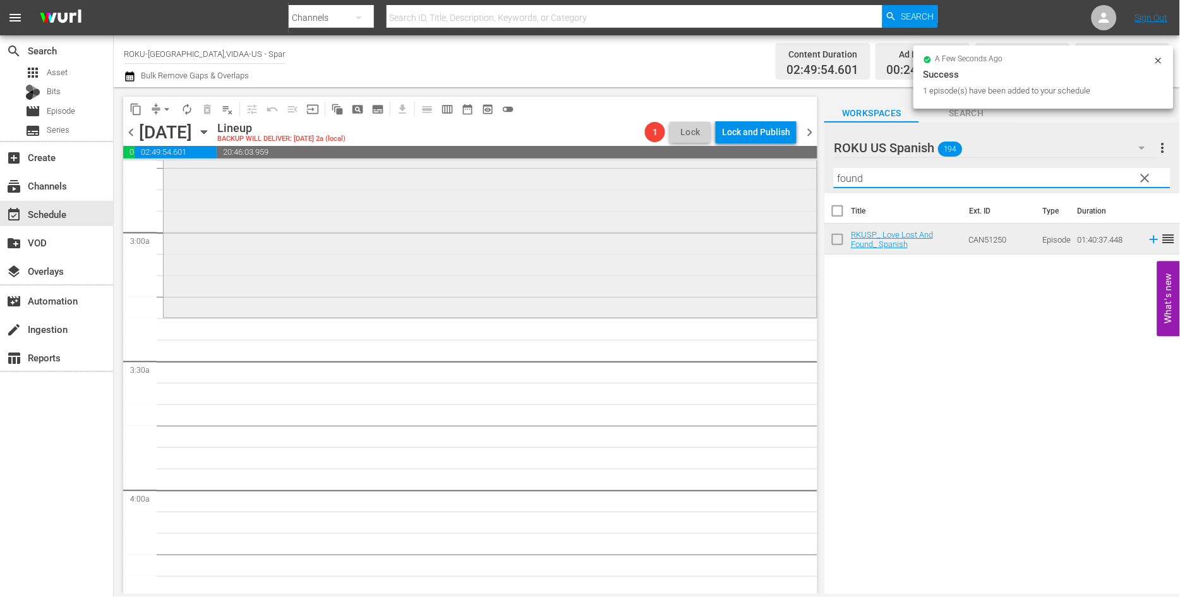
drag, startPoint x: 809, startPoint y: 177, endPoint x: 677, endPoint y: 179, distance: 132.0
click at [679, 179] on div "content_copy compress arrow_drop_down autorenew_outlined delete_forever_outline…" at bounding box center [647, 340] width 1066 height 506
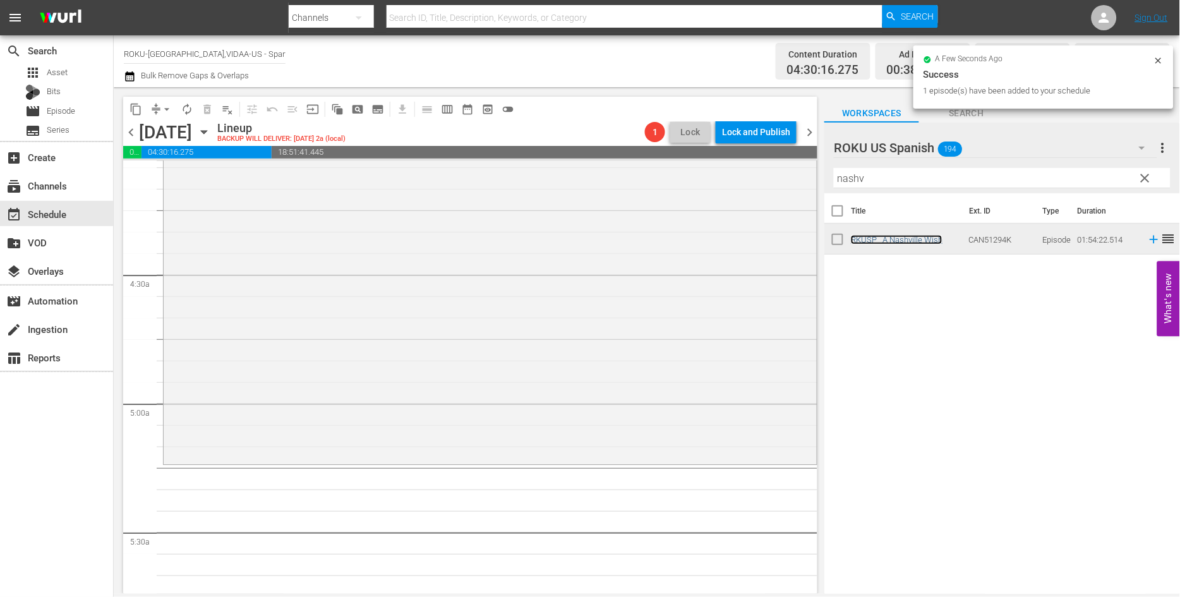
scroll to position [1052, 0]
drag, startPoint x: 885, startPoint y: 179, endPoint x: 733, endPoint y: 177, distance: 152.8
click at [734, 177] on div "content_copy compress arrow_drop_down autorenew_outlined delete_forever_outline…" at bounding box center [647, 340] width 1066 height 506
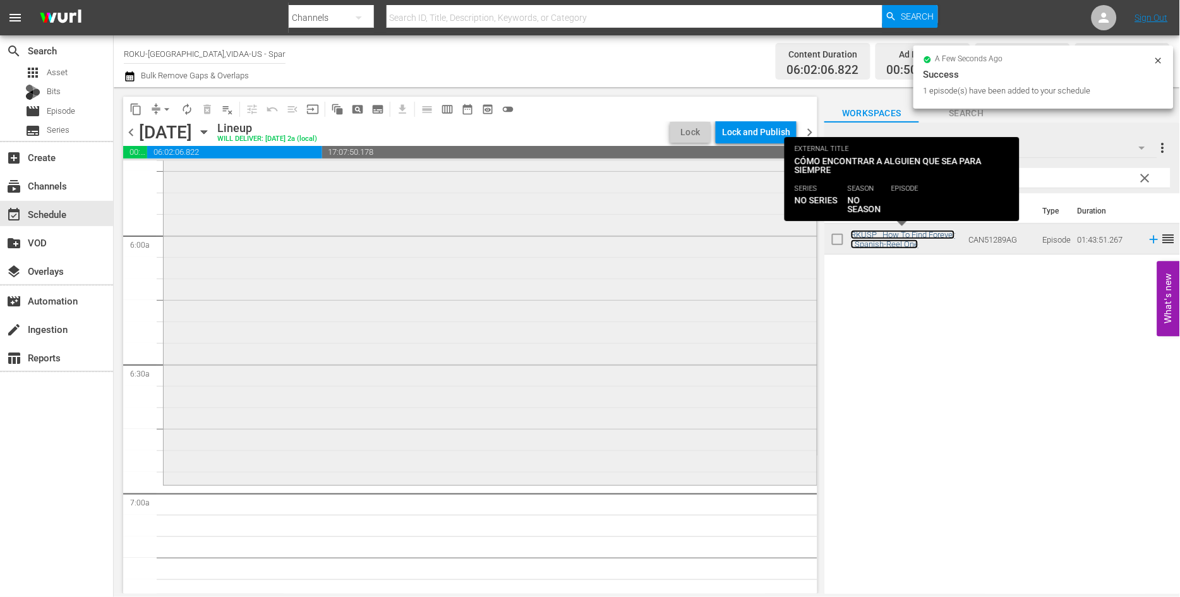
scroll to position [1543, 0]
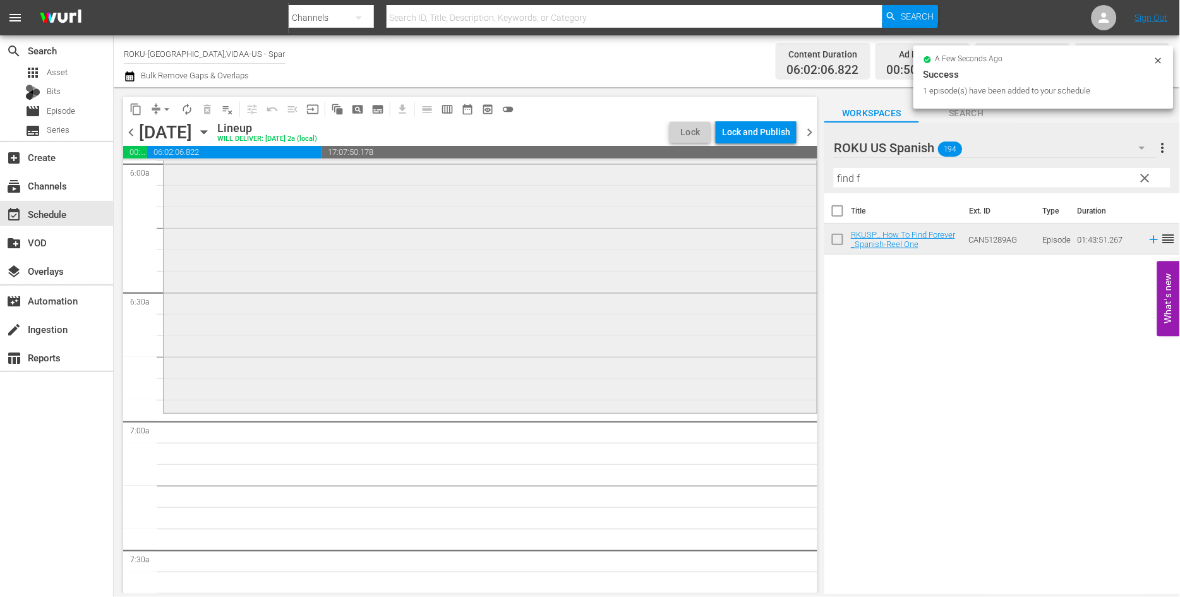
drag, startPoint x: 802, startPoint y: 174, endPoint x: 796, endPoint y: 173, distance: 6.3
click at [797, 173] on div "content_copy compress arrow_drop_down autorenew_outlined delete_forever_outline…" at bounding box center [647, 340] width 1066 height 506
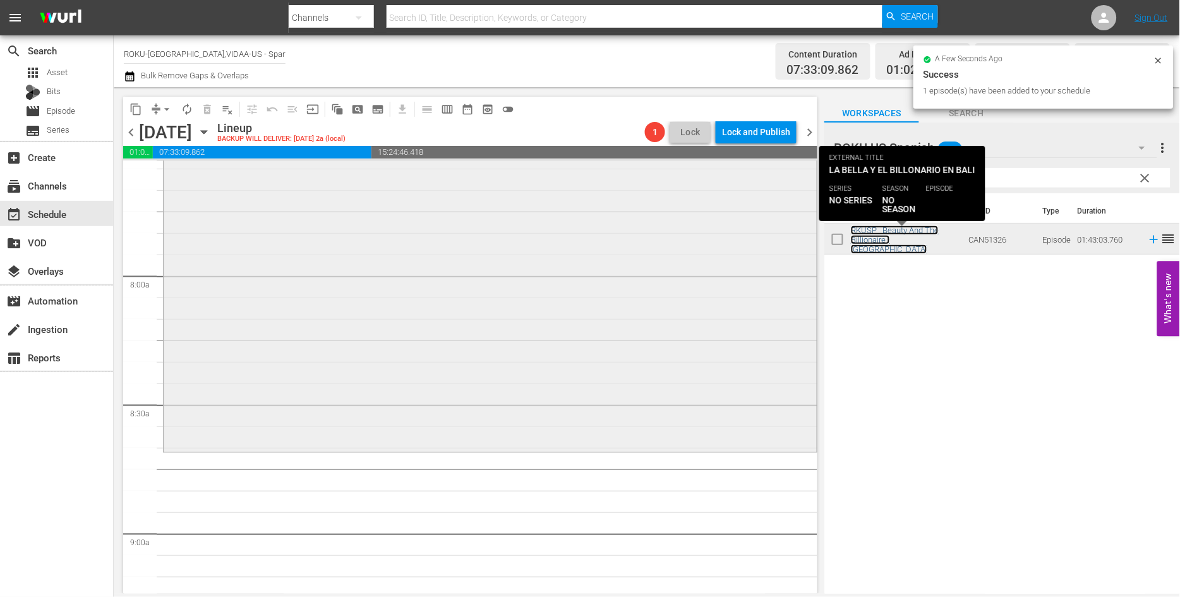
scroll to position [1965, 0]
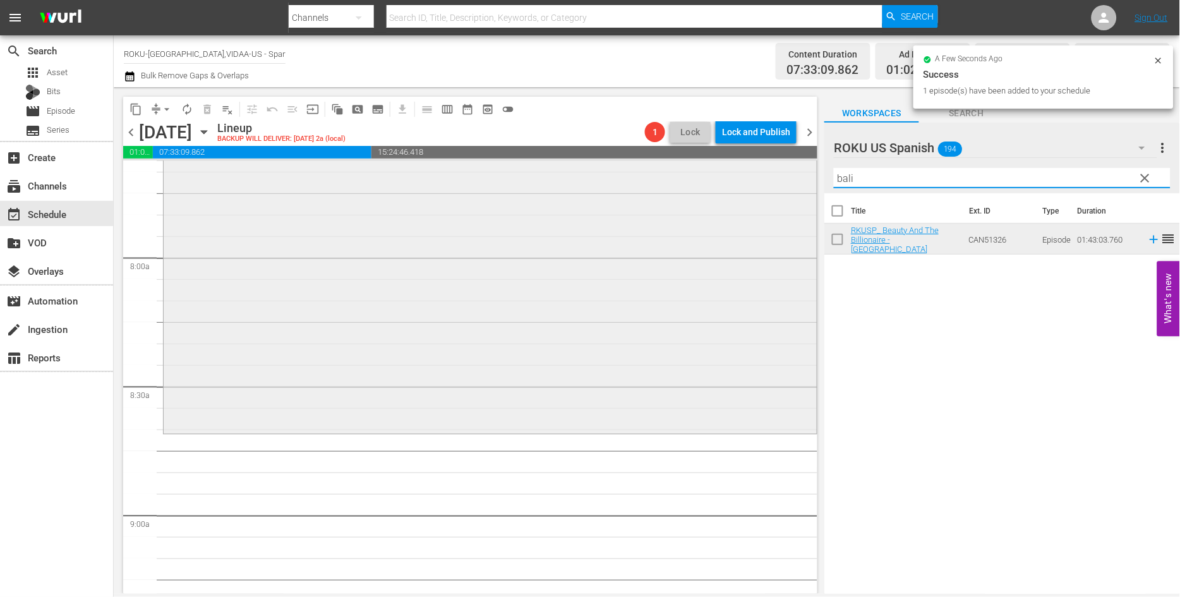
drag, startPoint x: 845, startPoint y: 177, endPoint x: 756, endPoint y: 175, distance: 89.1
click at [756, 175] on div "content_copy compress arrow_drop_down autorenew_outlined delete_forever_outline…" at bounding box center [647, 340] width 1066 height 506
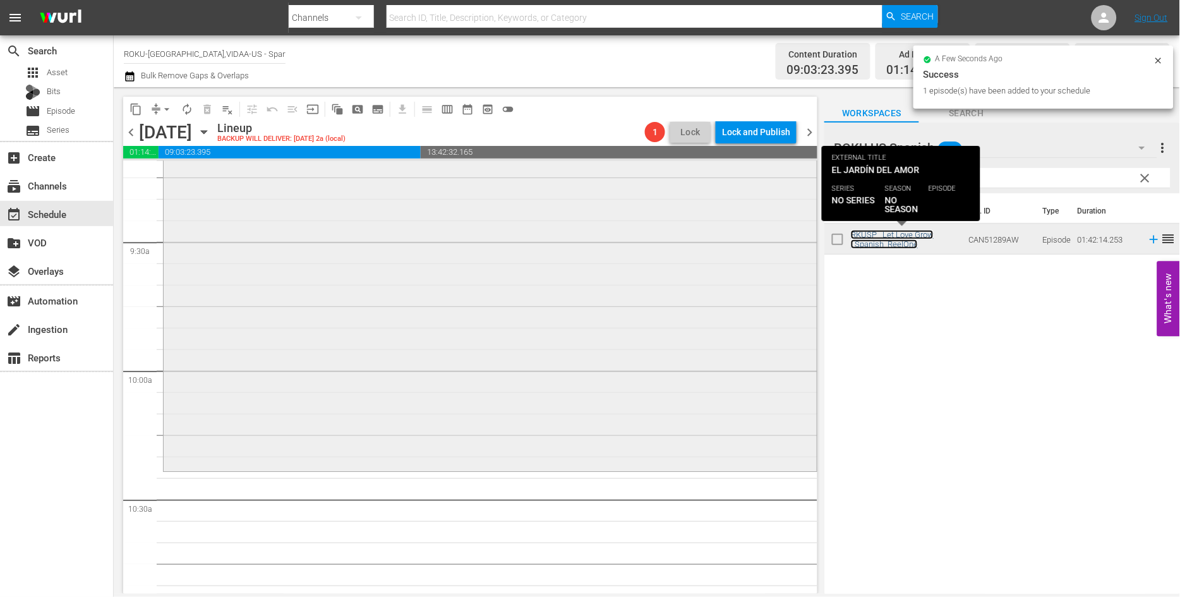
scroll to position [2385, 0]
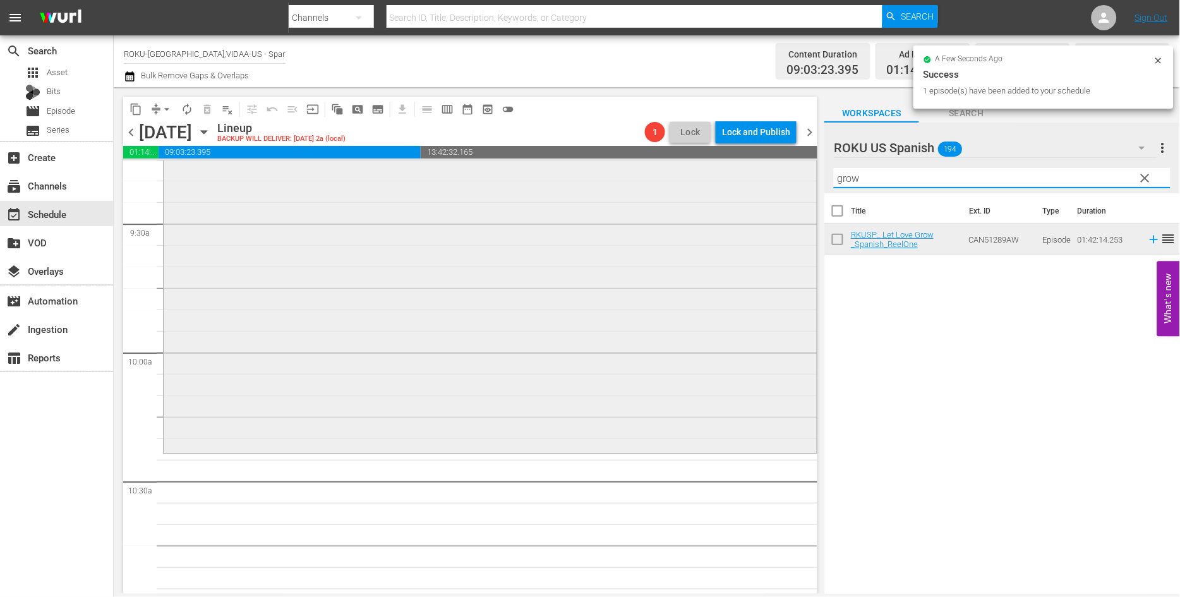
drag, startPoint x: 898, startPoint y: 181, endPoint x: 746, endPoint y: 172, distance: 151.8
click at [747, 172] on div "content_copy compress arrow_drop_down autorenew_outlined delete_forever_outline…" at bounding box center [647, 340] width 1066 height 506
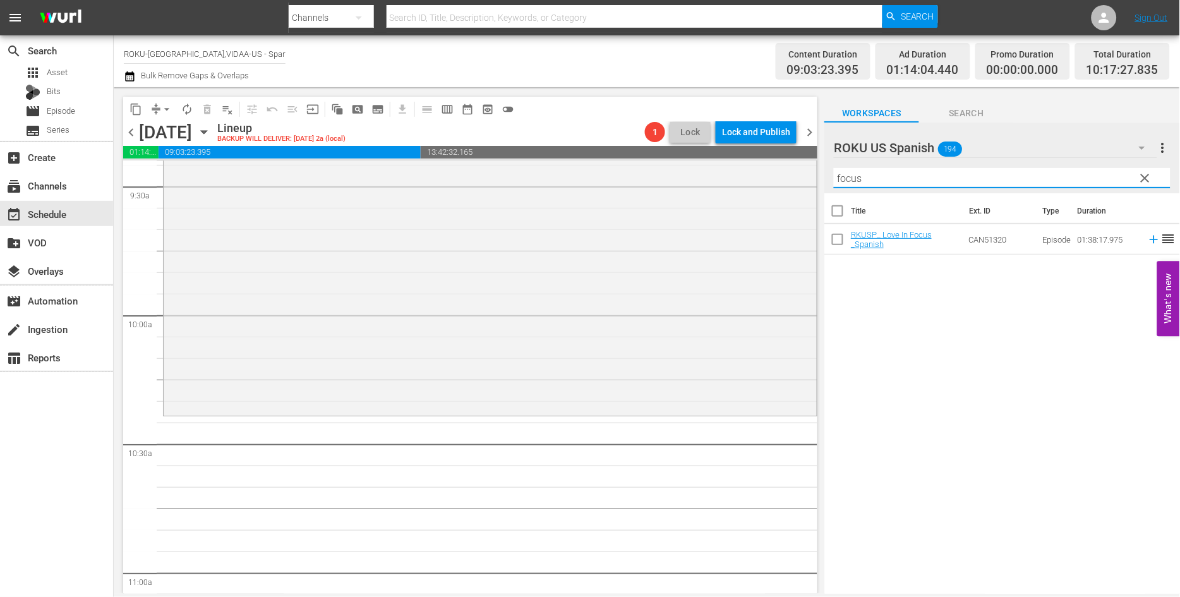
scroll to position [2455, 0]
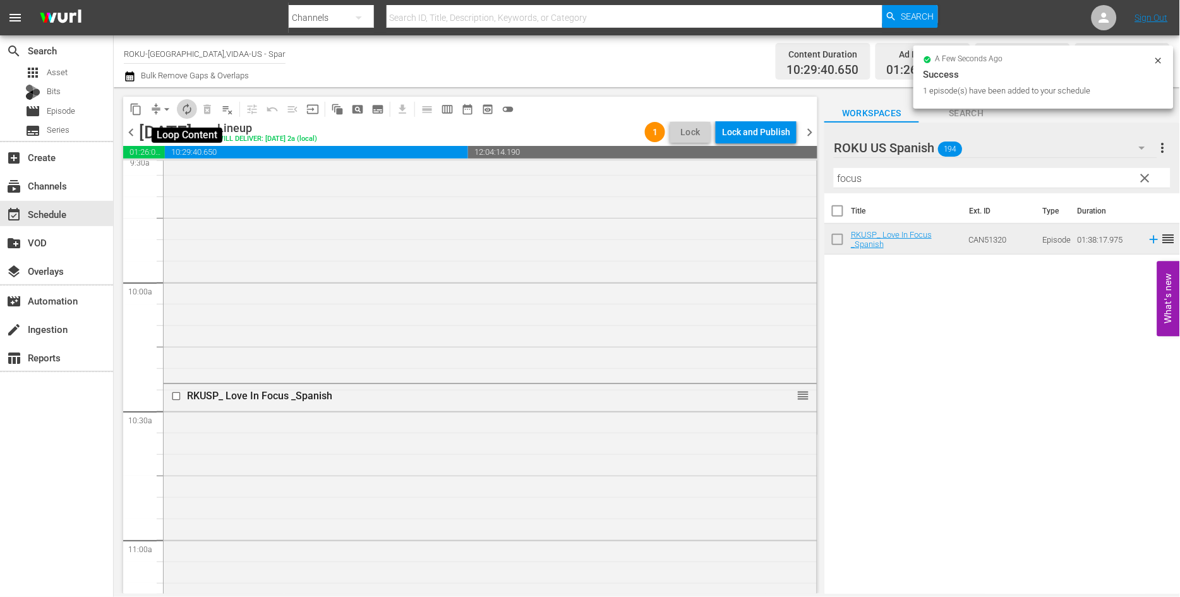
click at [190, 109] on span "autorenew_outlined" at bounding box center [187, 109] width 13 height 13
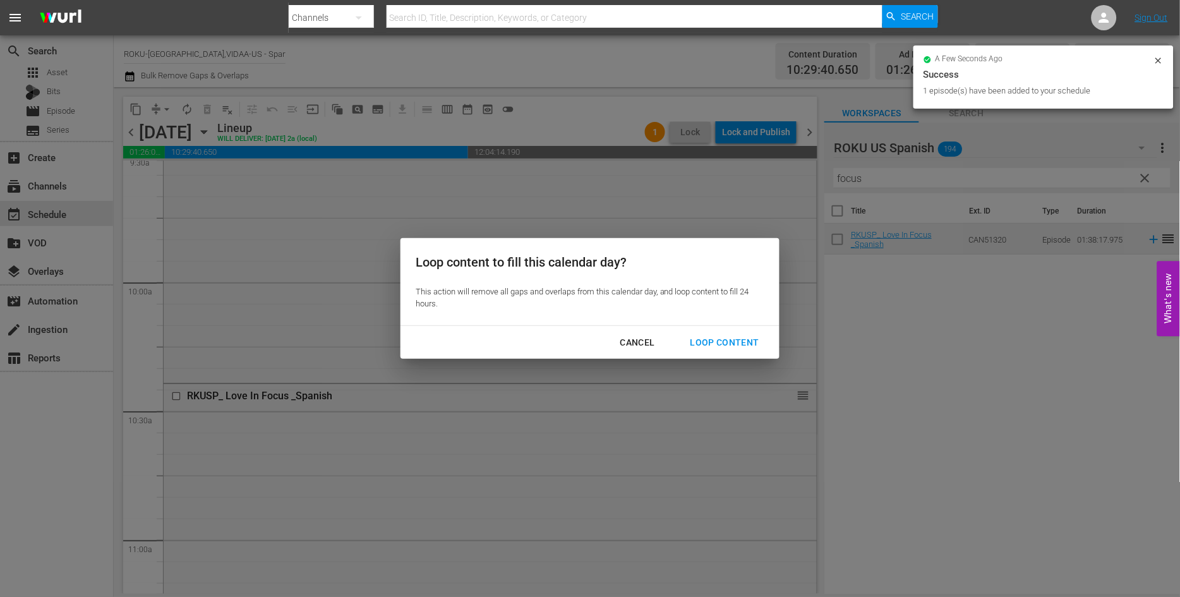
click at [723, 342] on div "Loop Content" at bounding box center [724, 343] width 89 height 16
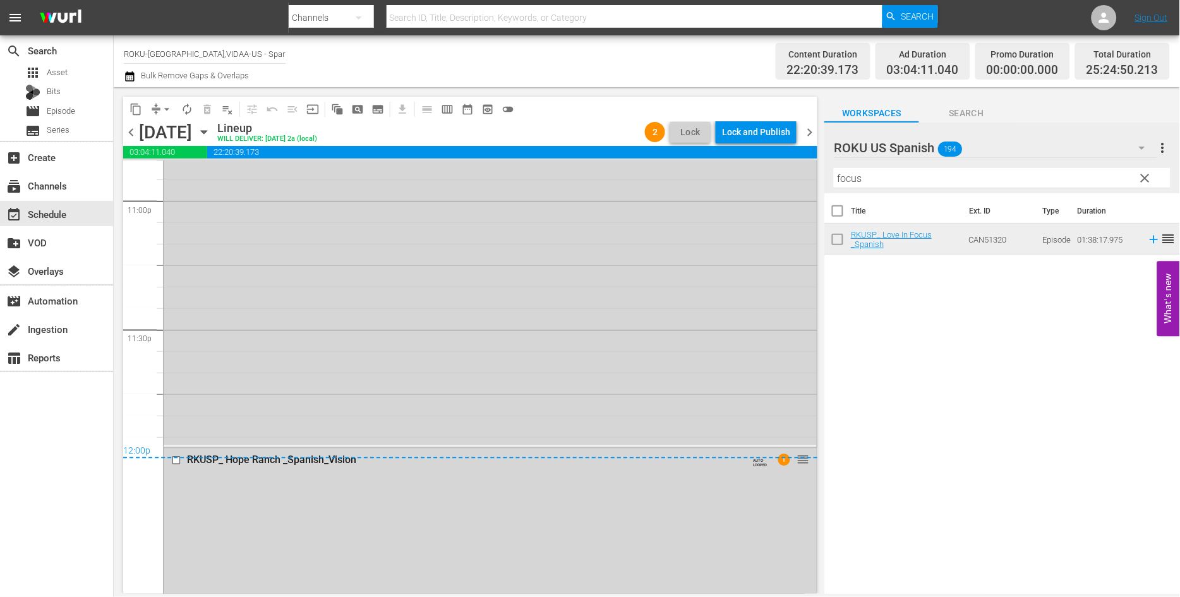
scroll to position [5964, 0]
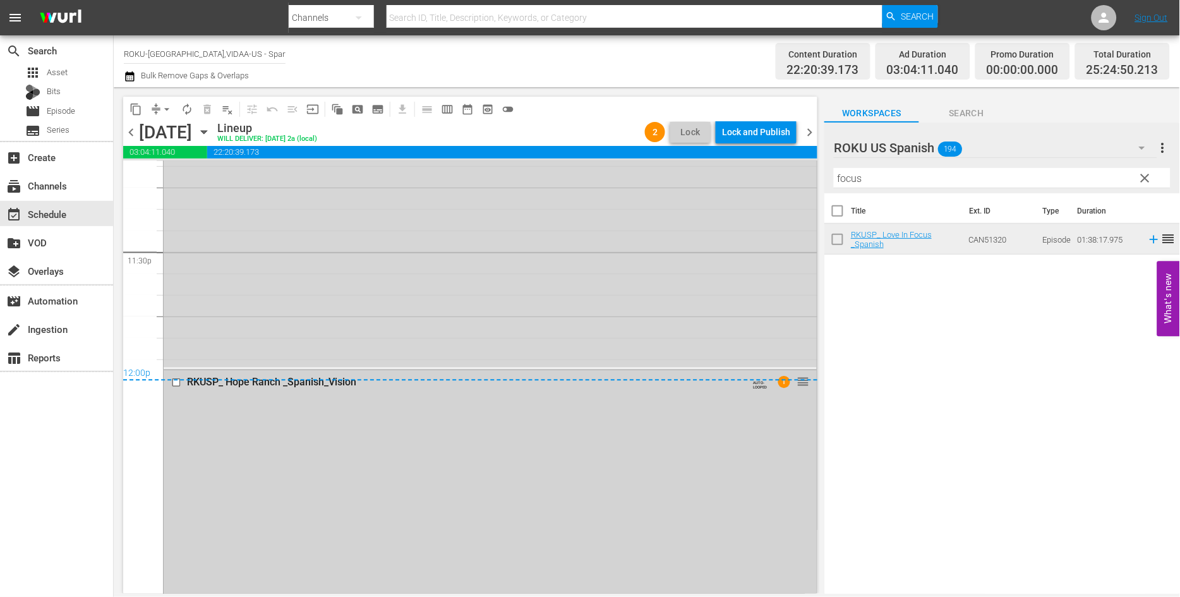
click at [173, 383] on input "checkbox" at bounding box center [177, 383] width 13 height 11
click at [206, 109] on span "delete_forever_outlined" at bounding box center [207, 109] width 13 height 13
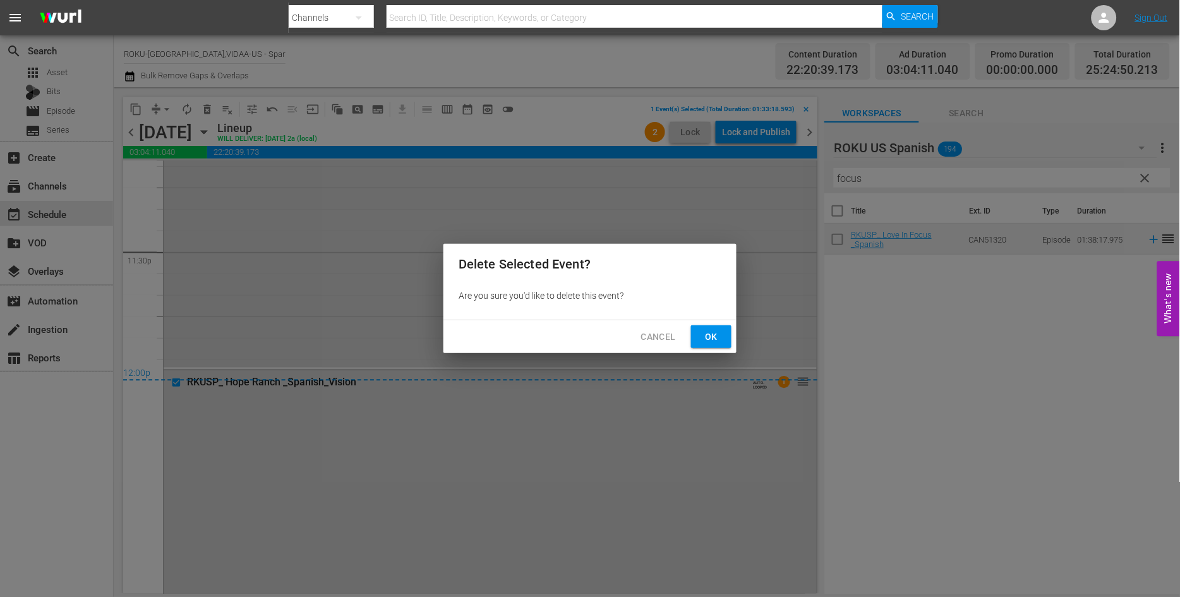
click at [714, 332] on span "Ok" at bounding box center [711, 337] width 20 height 16
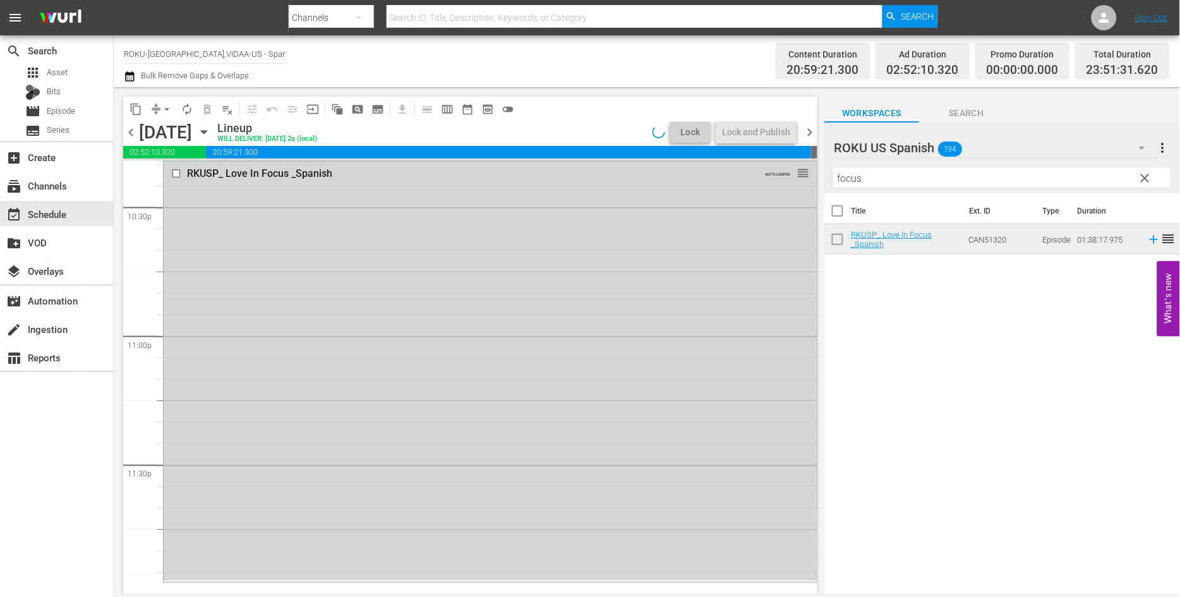
scroll to position [5750, 0]
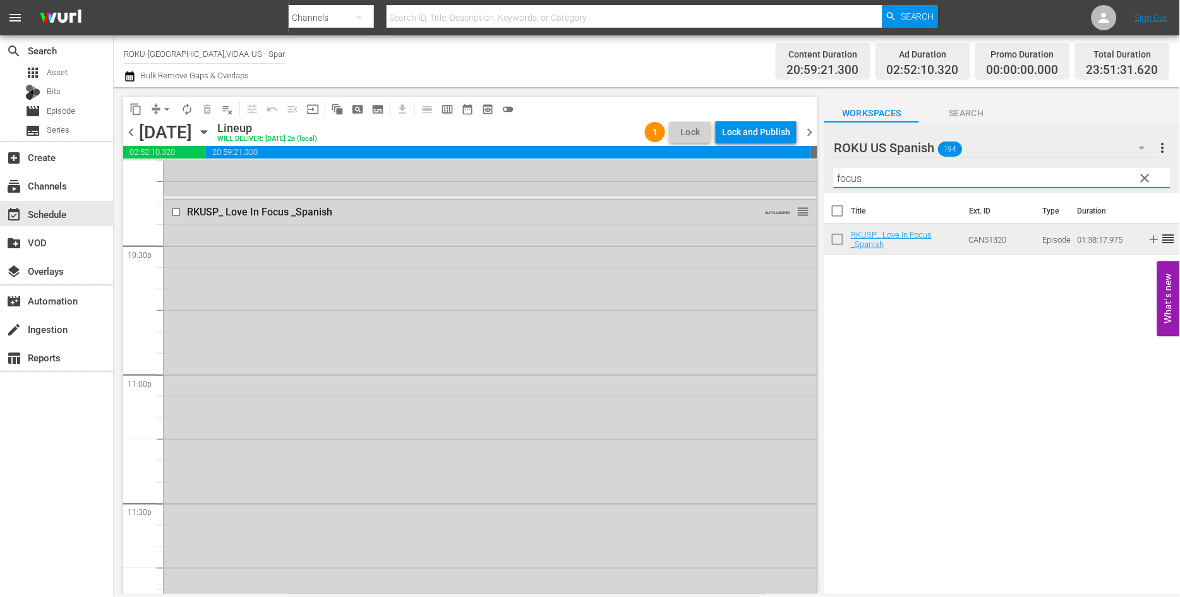
drag, startPoint x: 886, startPoint y: 181, endPoint x: 657, endPoint y: 165, distance: 229.1
click at [657, 165] on div "content_copy compress arrow_drop_down autorenew_outlined delete_forever_outline…" at bounding box center [647, 340] width 1066 height 506
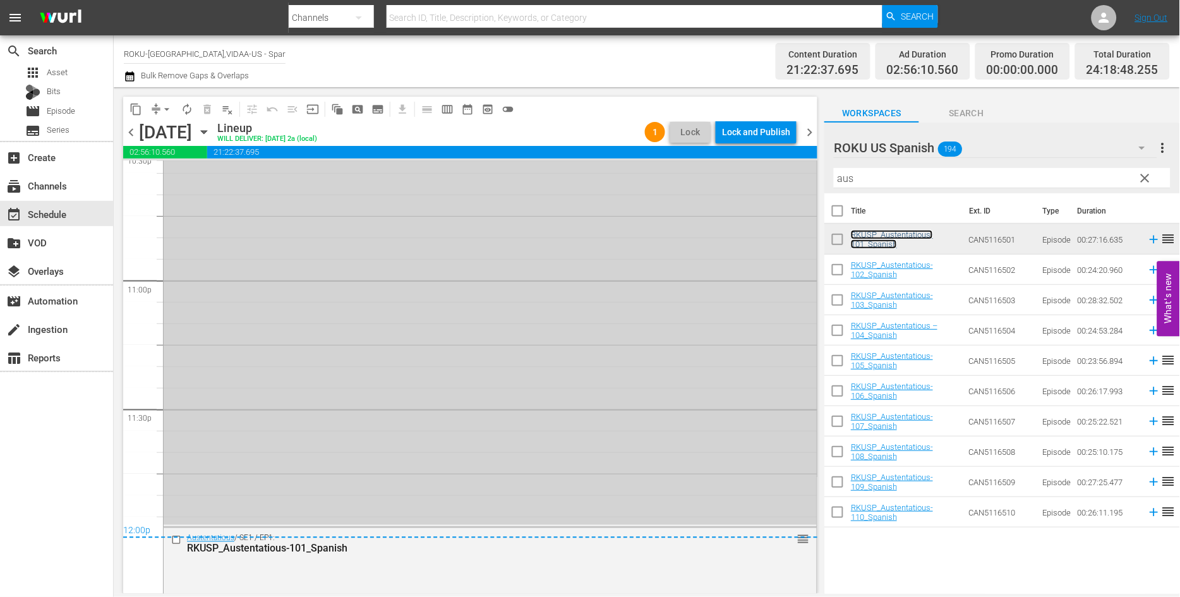
scroll to position [5857, 0]
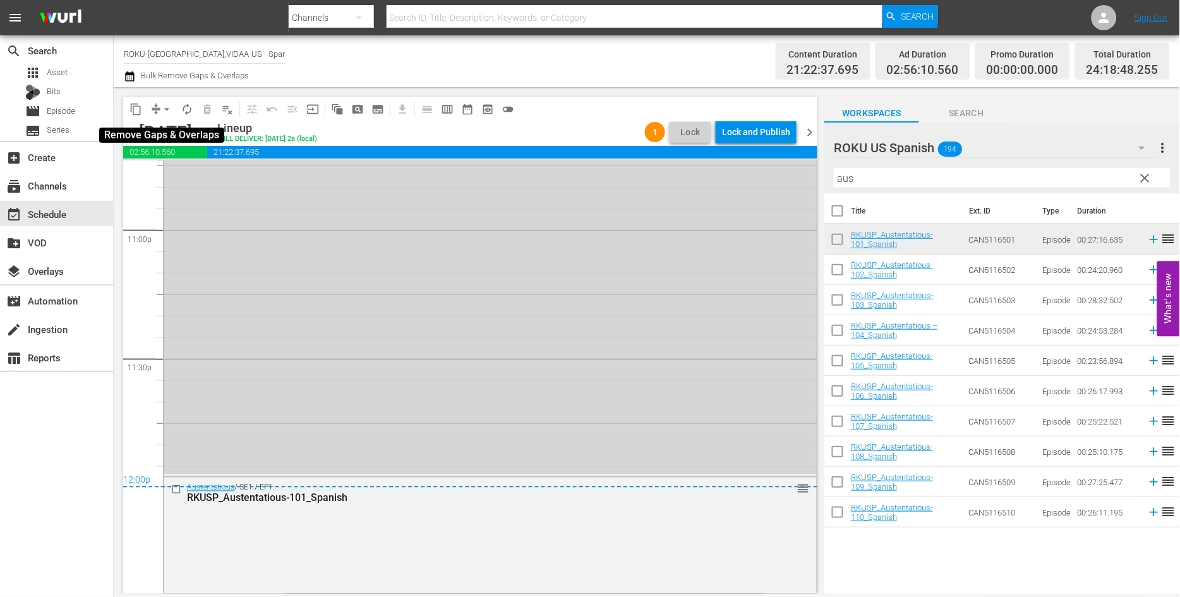
drag, startPoint x: 165, startPoint y: 107, endPoint x: 169, endPoint y: 116, distance: 9.9
click at [165, 107] on span "arrow_drop_down" at bounding box center [166, 109] width 13 height 13
click at [184, 172] on li "Align to End of Previous Day" at bounding box center [167, 175] width 133 height 21
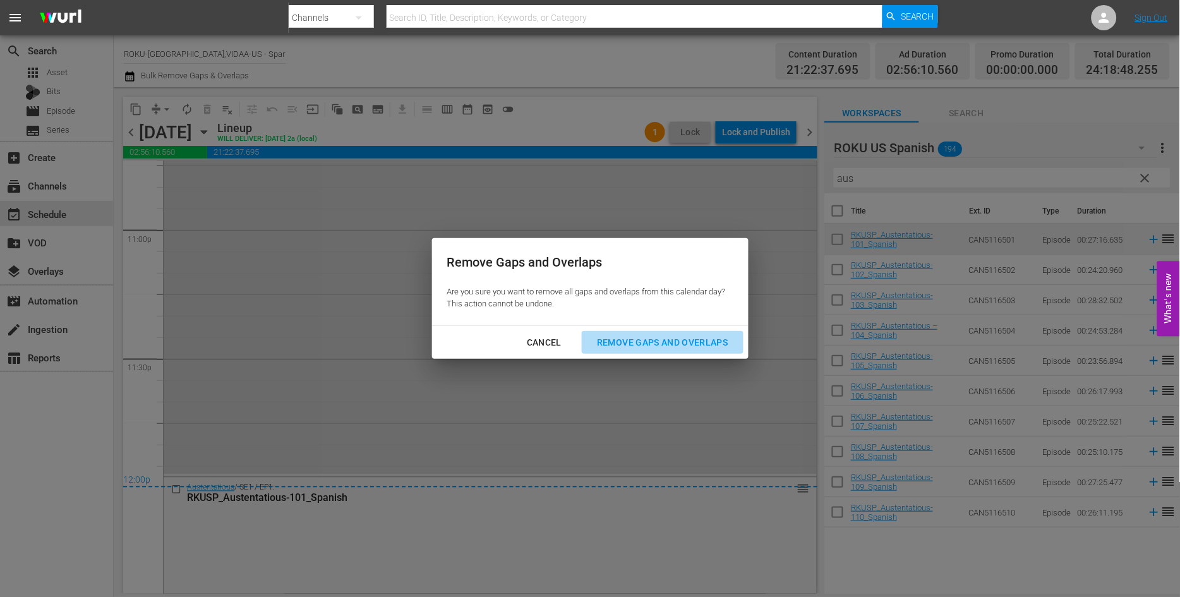
click at [642, 345] on div "Remove Gaps and Overlaps" at bounding box center [662, 343] width 151 height 16
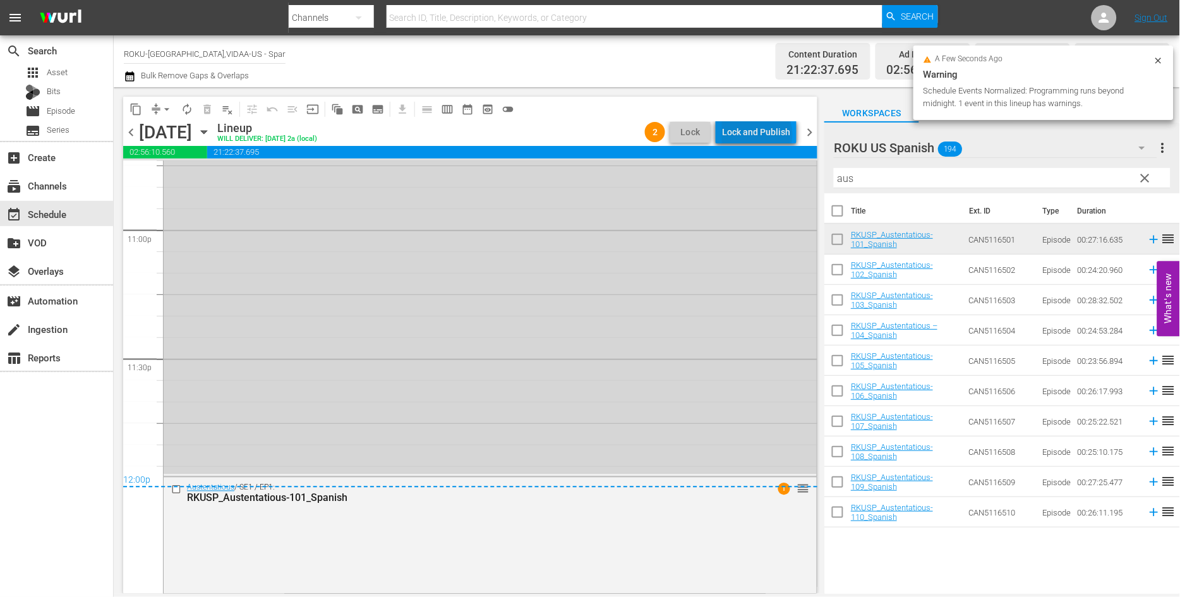
click at [760, 134] on div "Lock and Publish" at bounding box center [756, 132] width 68 height 23
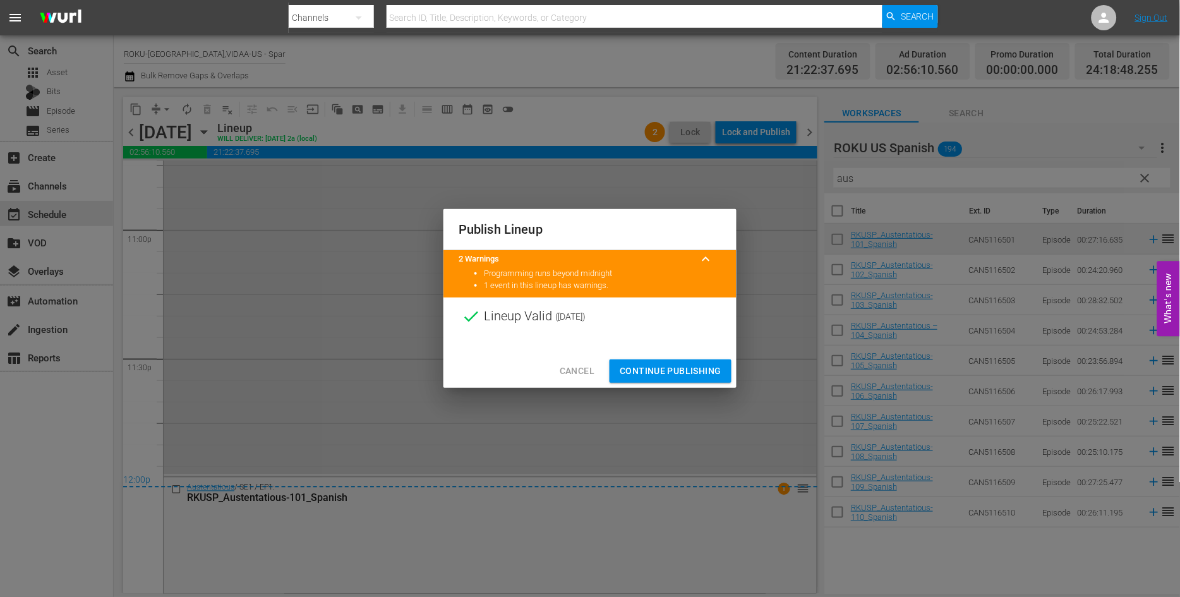
click at [659, 369] on span "Continue Publishing" at bounding box center [670, 371] width 102 height 16
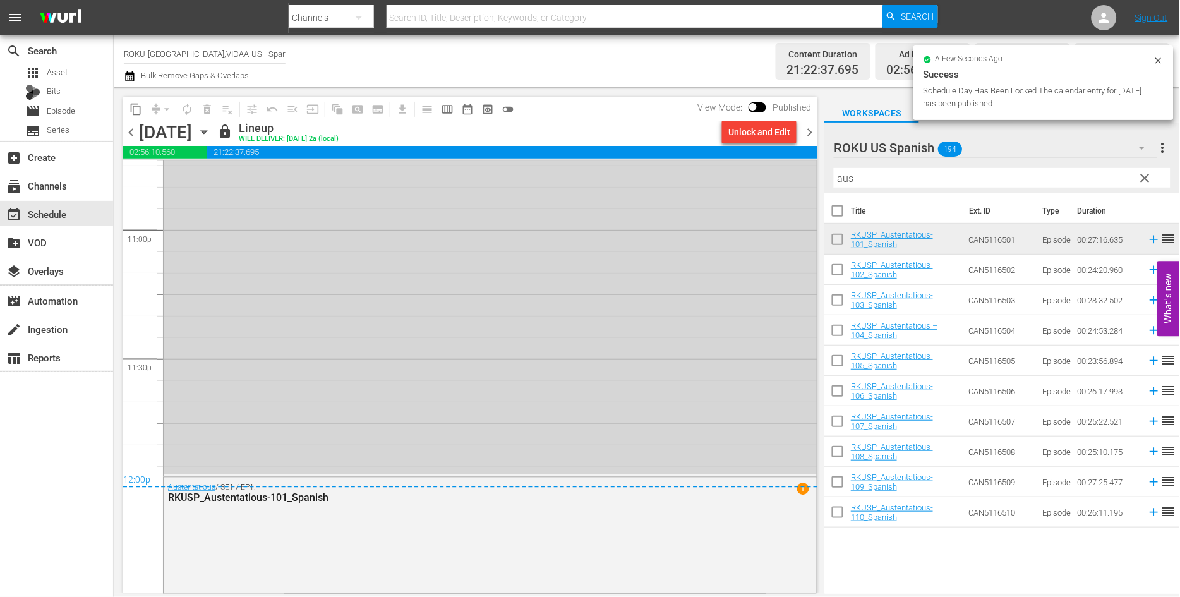
click at [211, 136] on icon "button" at bounding box center [204, 132] width 14 height 14
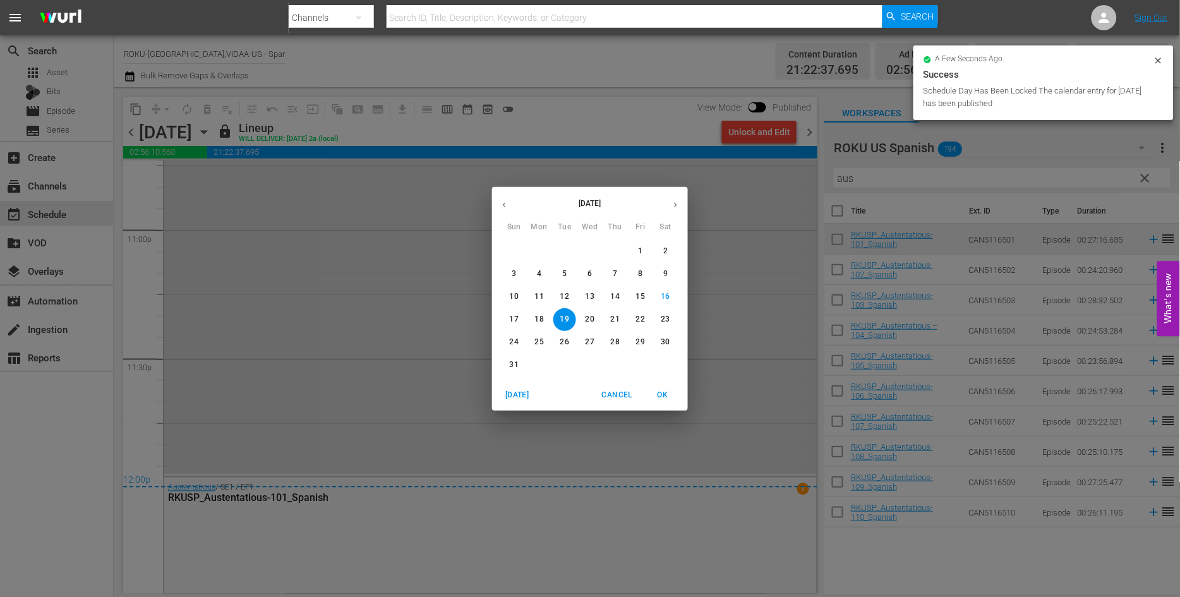
click at [589, 316] on p "20" at bounding box center [589, 319] width 9 height 11
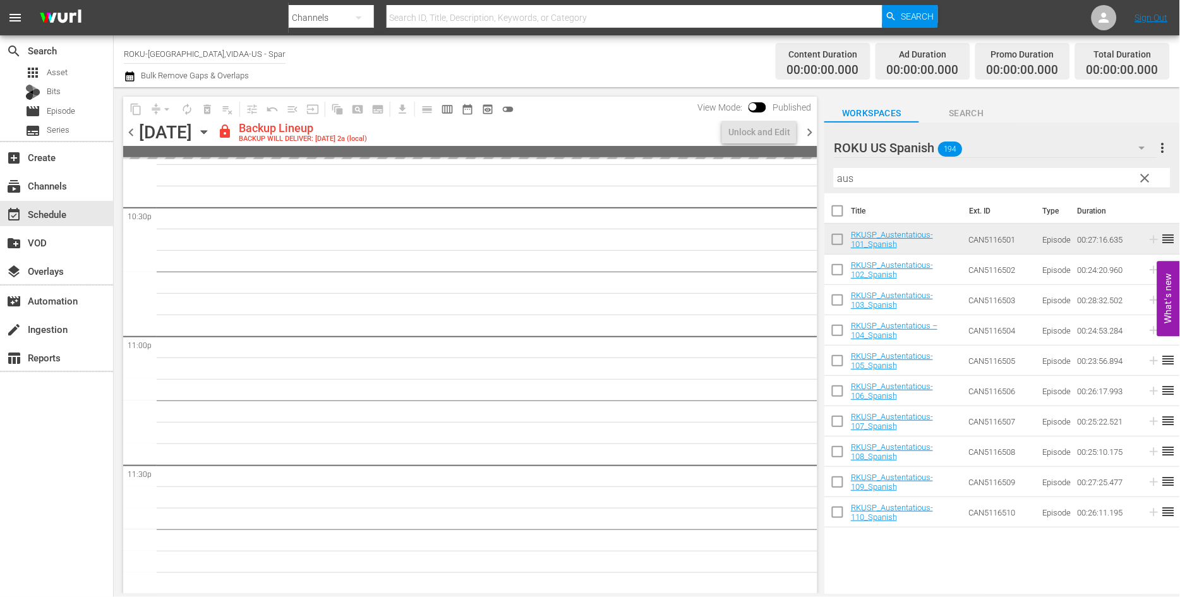
scroll to position [5750, 0]
click at [774, 131] on div "Unlock and Edit" at bounding box center [759, 132] width 62 height 23
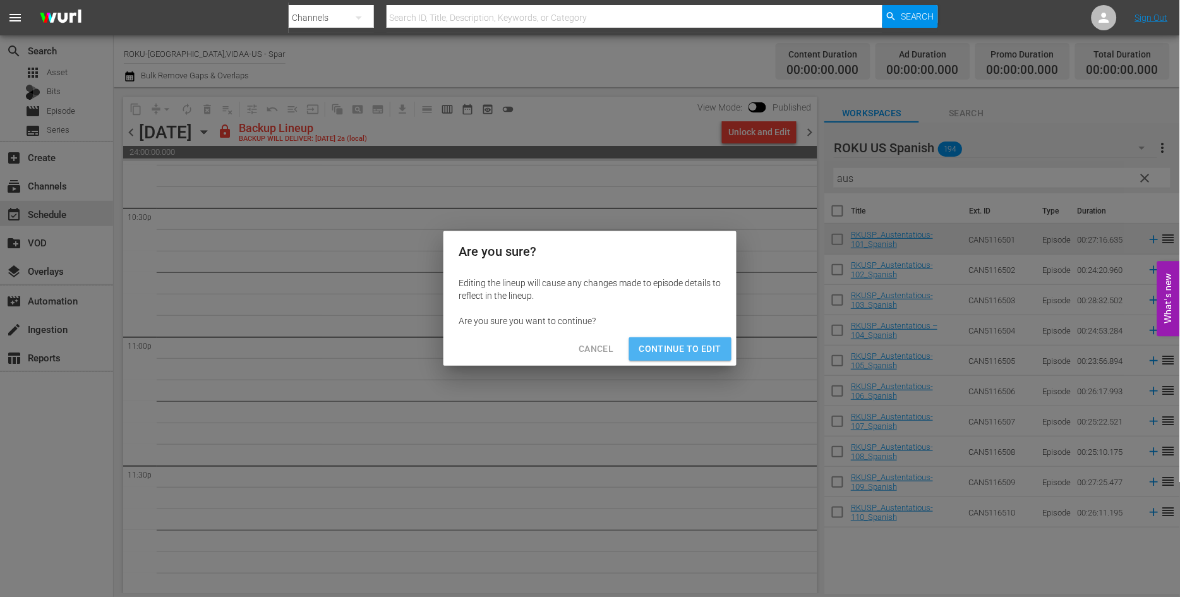
drag, startPoint x: 695, startPoint y: 345, endPoint x: 702, endPoint y: 346, distance: 6.3
click at [695, 345] on span "Continue to Edit" at bounding box center [680, 349] width 82 height 16
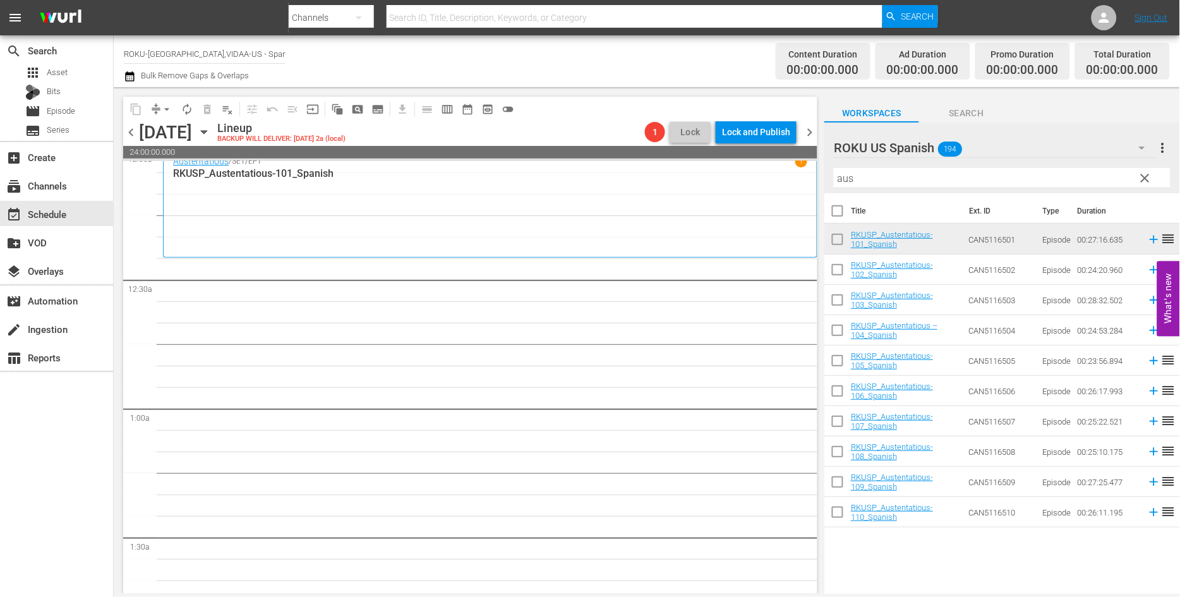
scroll to position [0, 0]
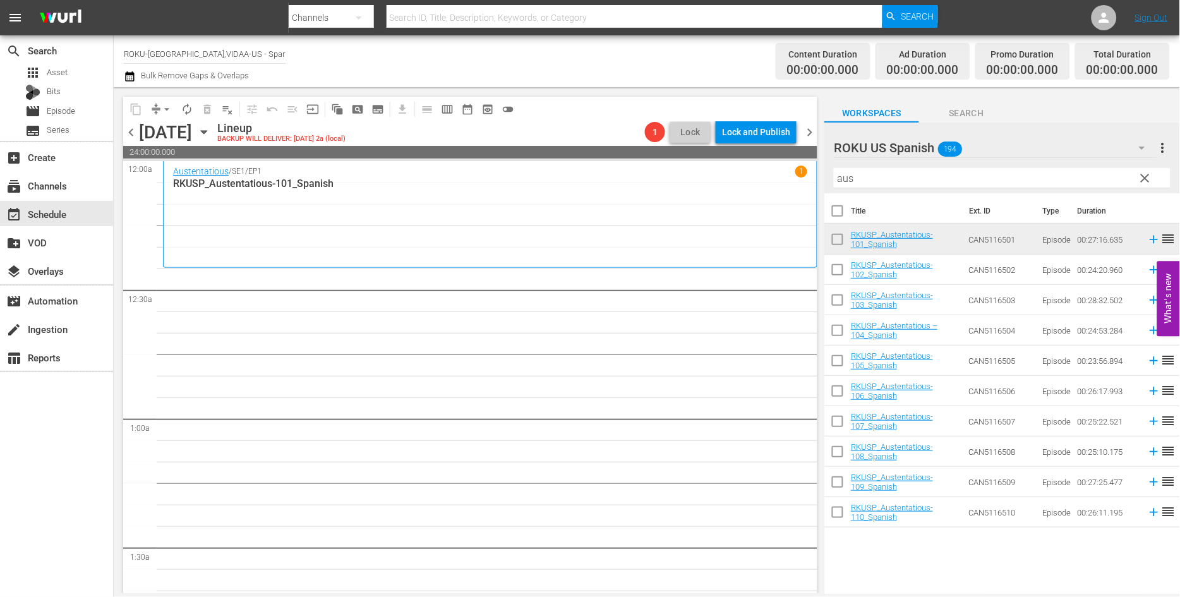
drag, startPoint x: 859, startPoint y: 172, endPoint x: 802, endPoint y: 171, distance: 57.5
click at [802, 171] on div "content_copy compress arrow_drop_down autorenew_outlined delete_forever_outline…" at bounding box center [647, 340] width 1066 height 506
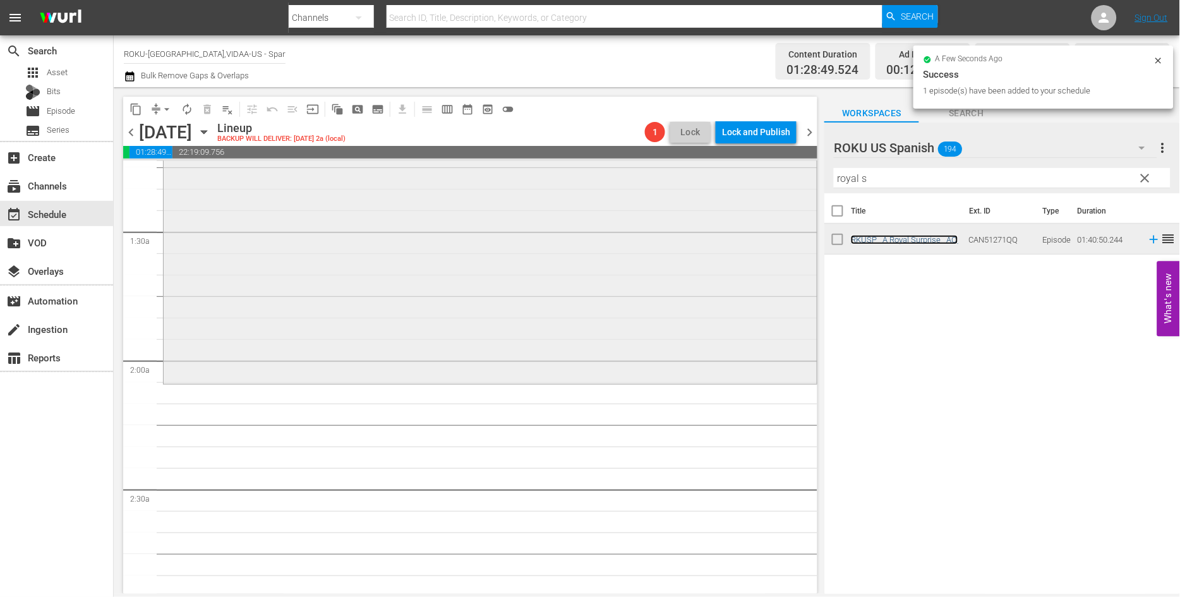
scroll to position [350, 0]
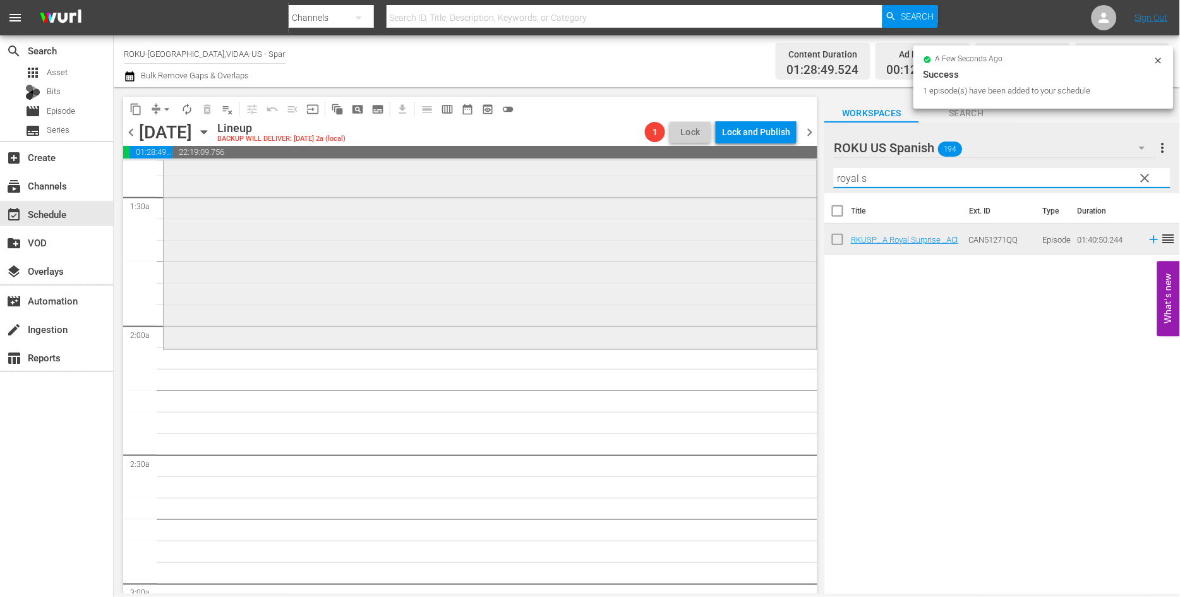
drag, startPoint x: 895, startPoint y: 180, endPoint x: 729, endPoint y: 171, distance: 167.0
click at [730, 171] on div "content_copy compress arrow_drop_down autorenew_outlined delete_forever_outline…" at bounding box center [647, 340] width 1066 height 506
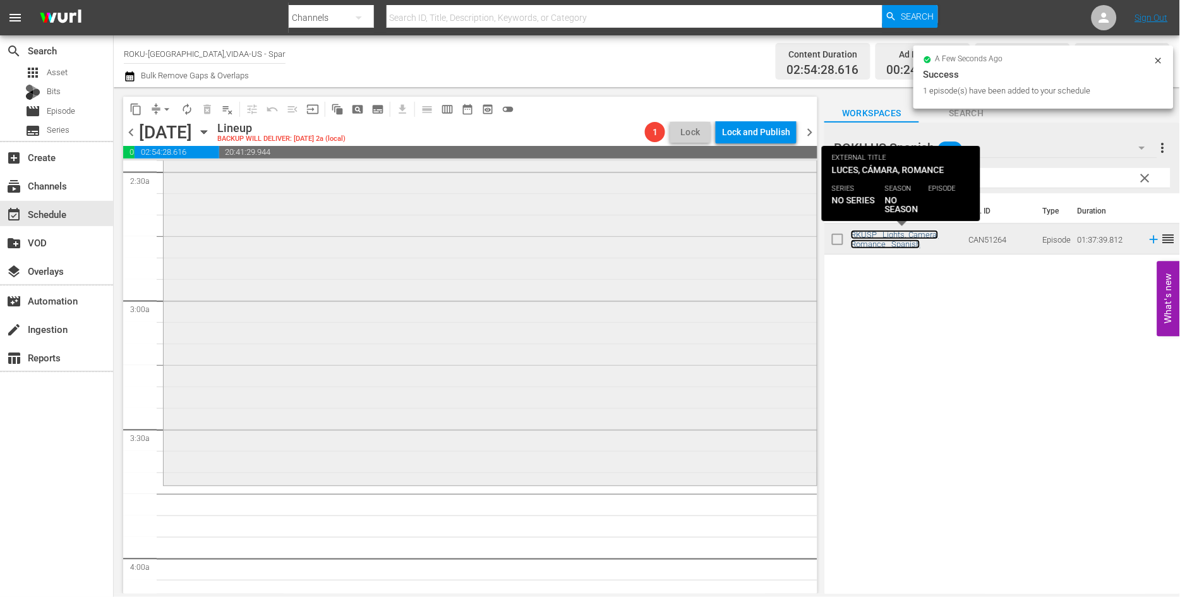
scroll to position [772, 0]
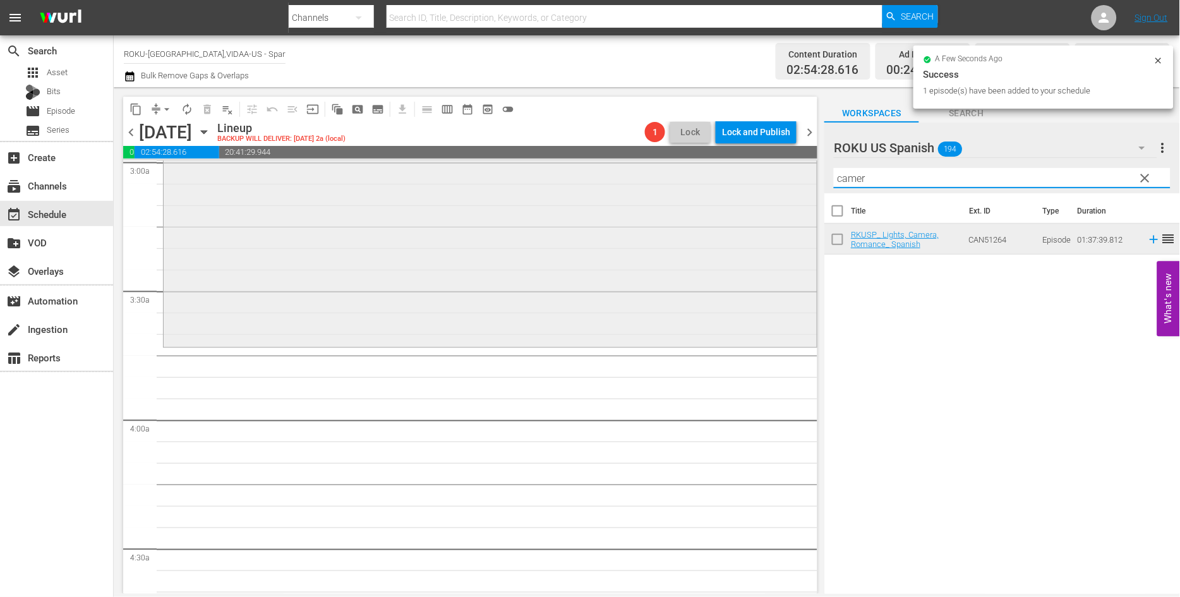
drag, startPoint x: 879, startPoint y: 178, endPoint x: 790, endPoint y: 169, distance: 89.5
click at [810, 173] on div "content_copy compress arrow_drop_down autorenew_outlined delete_forever_outline…" at bounding box center [647, 340] width 1066 height 506
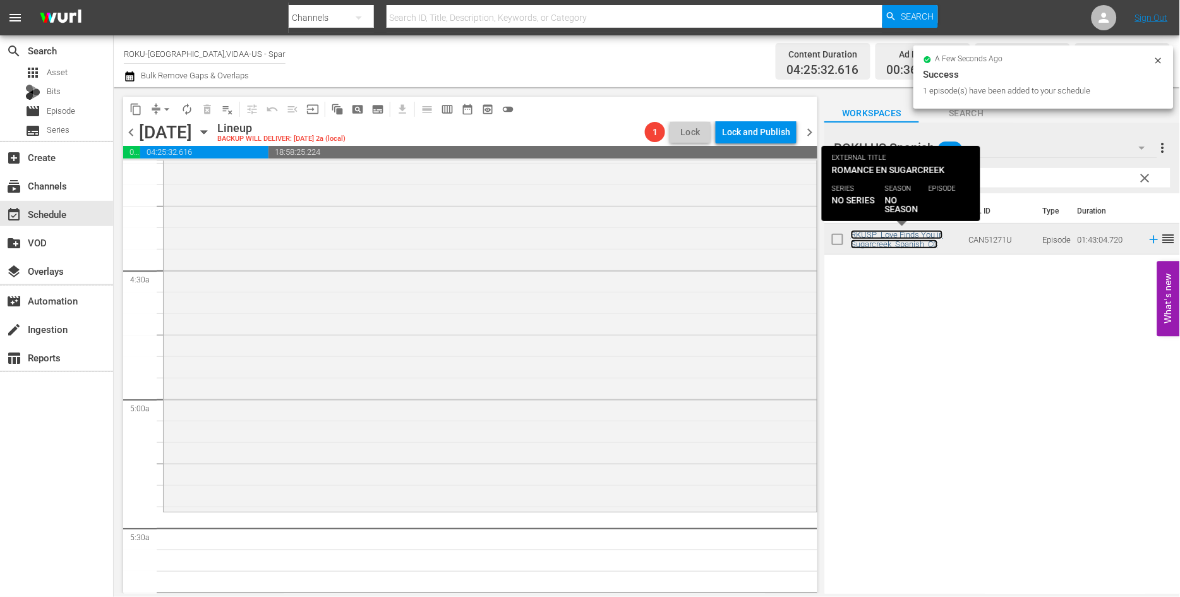
scroll to position [1052, 0]
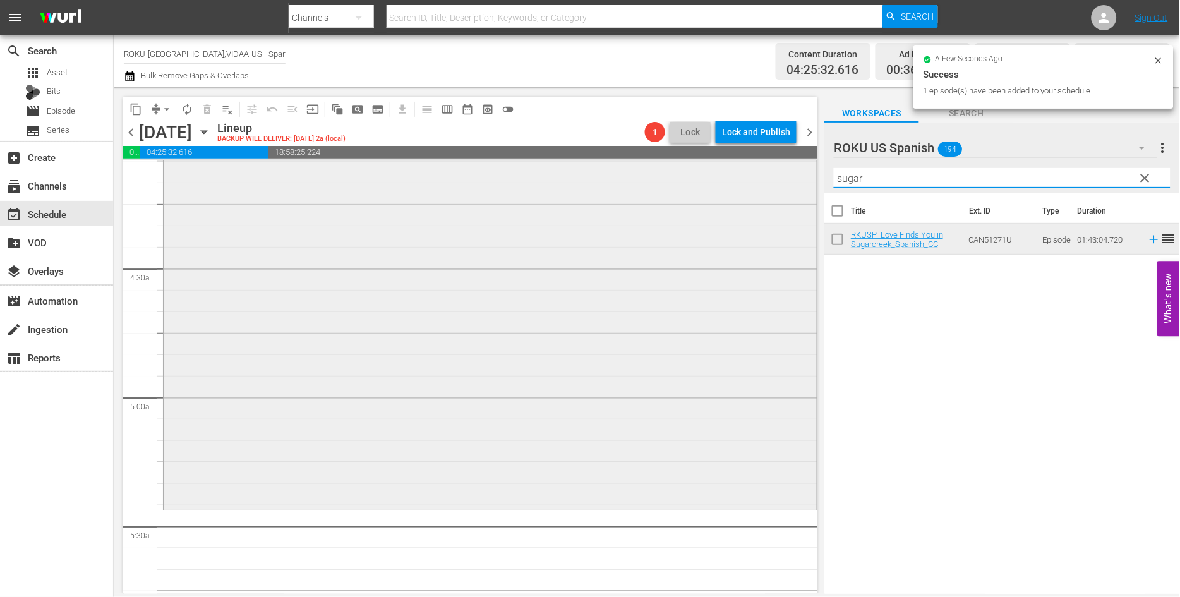
drag, startPoint x: 892, startPoint y: 181, endPoint x: 707, endPoint y: 162, distance: 185.4
click at [709, 162] on div "content_copy compress arrow_drop_down autorenew_outlined delete_forever_outline…" at bounding box center [647, 340] width 1066 height 506
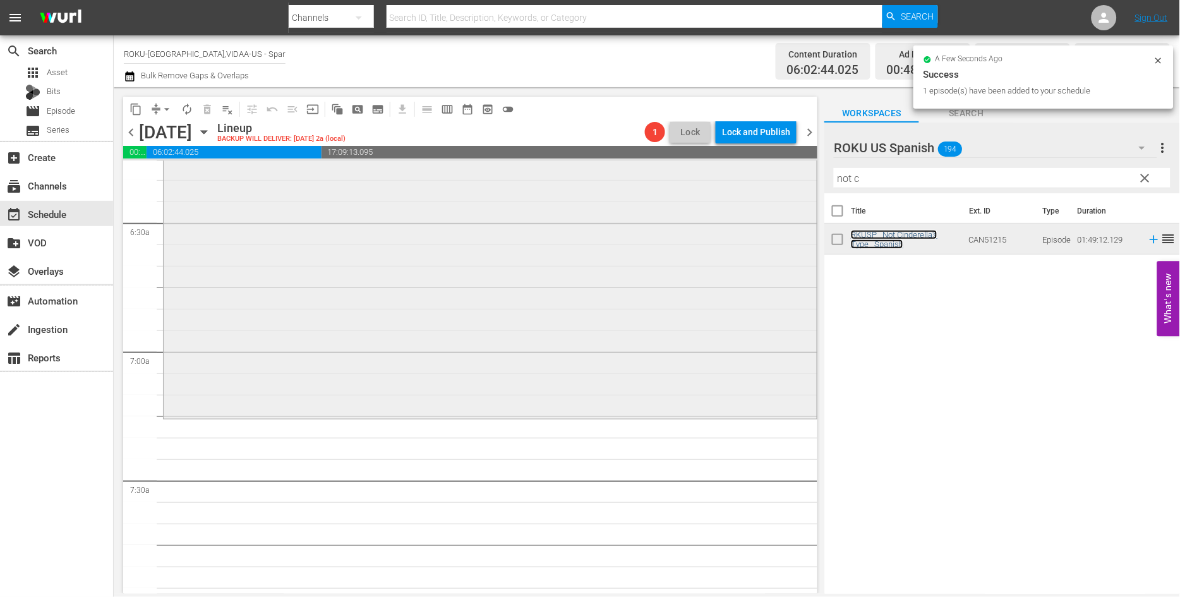
scroll to position [1613, 0]
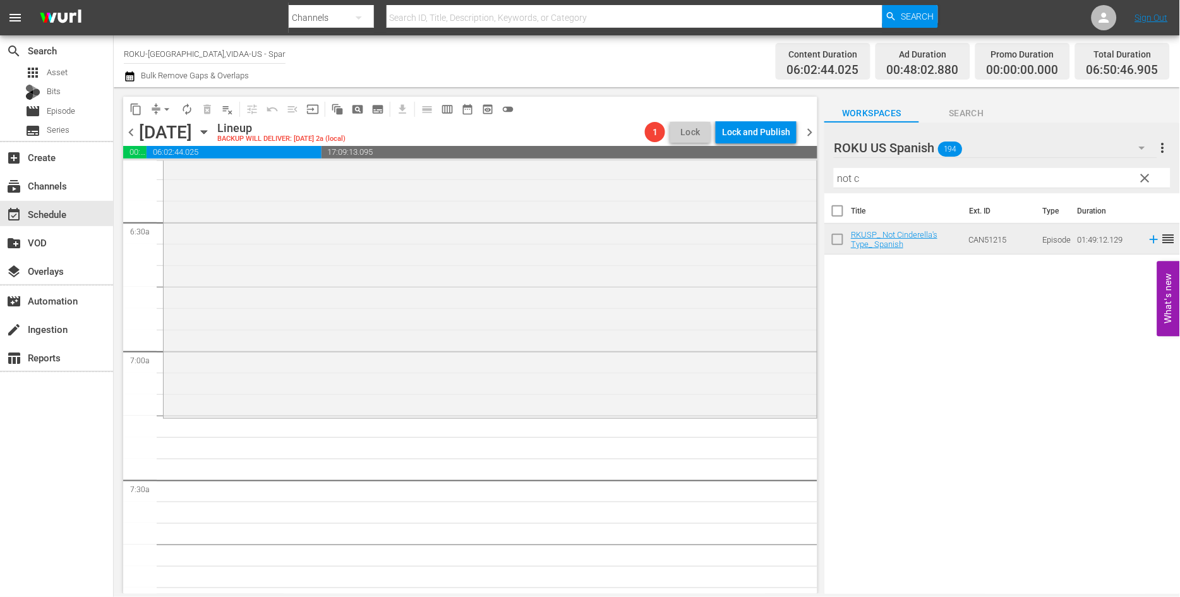
click at [881, 171] on input "not c" at bounding box center [1002, 178] width 337 height 20
drag, startPoint x: 880, startPoint y: 173, endPoint x: 810, endPoint y: 176, distance: 70.8
click at [810, 176] on div "content_copy compress arrow_drop_down autorenew_outlined delete_forever_outline…" at bounding box center [647, 340] width 1066 height 506
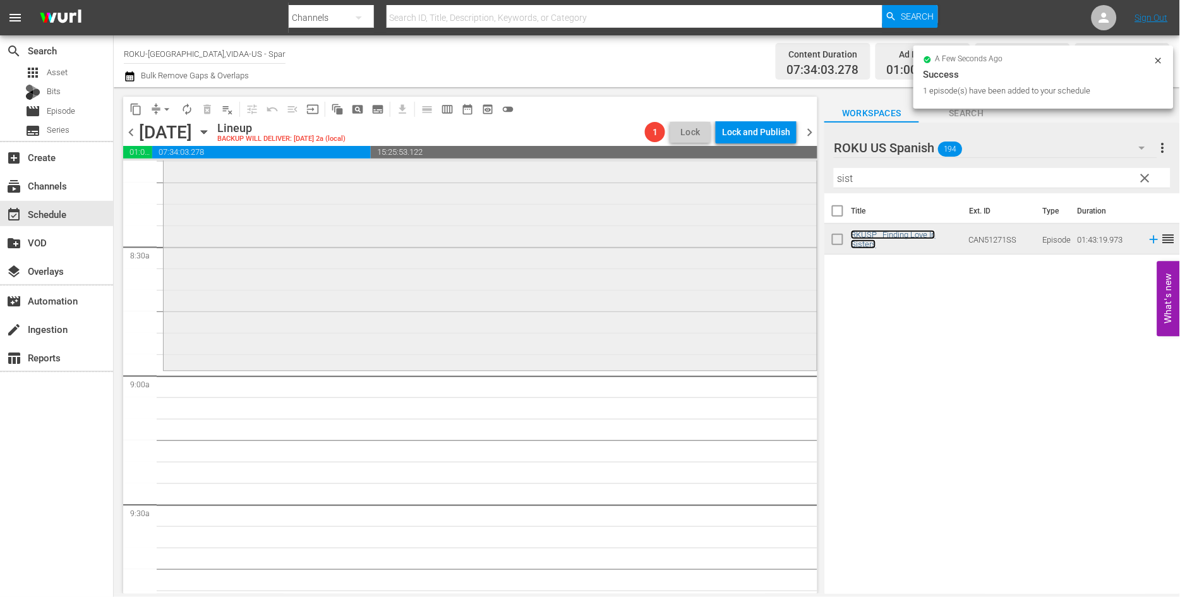
scroll to position [2105, 0]
drag, startPoint x: 869, startPoint y: 181, endPoint x: 780, endPoint y: 165, distance: 90.4
click at [780, 165] on div "content_copy compress arrow_drop_down autorenew_outlined delete_forever_outline…" at bounding box center [647, 340] width 1066 height 506
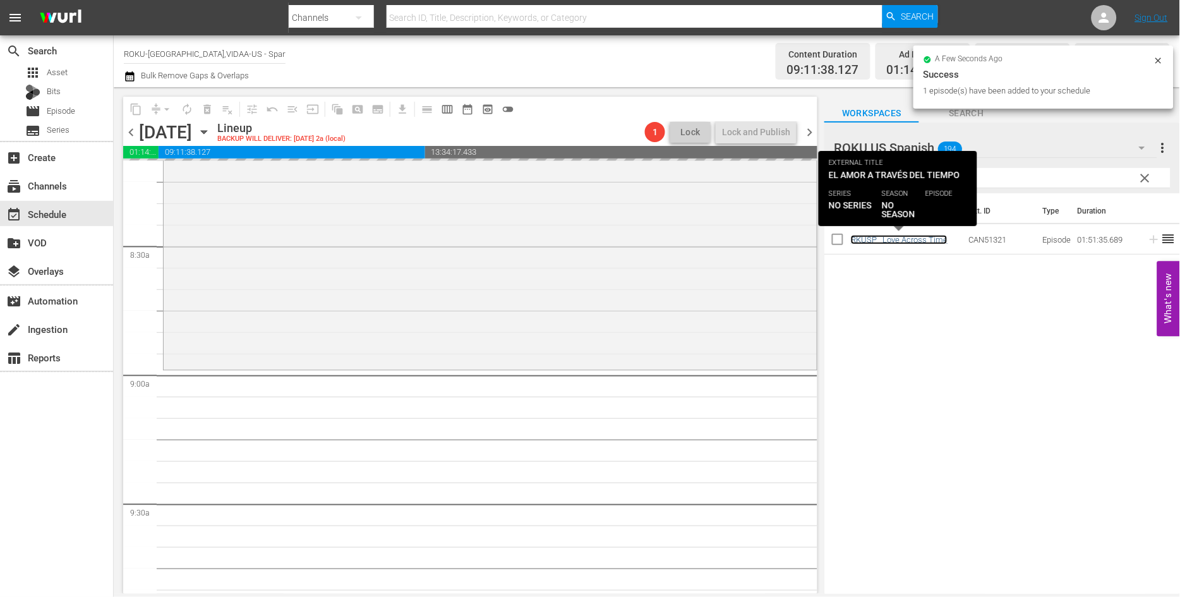
scroll to position [2385, 0]
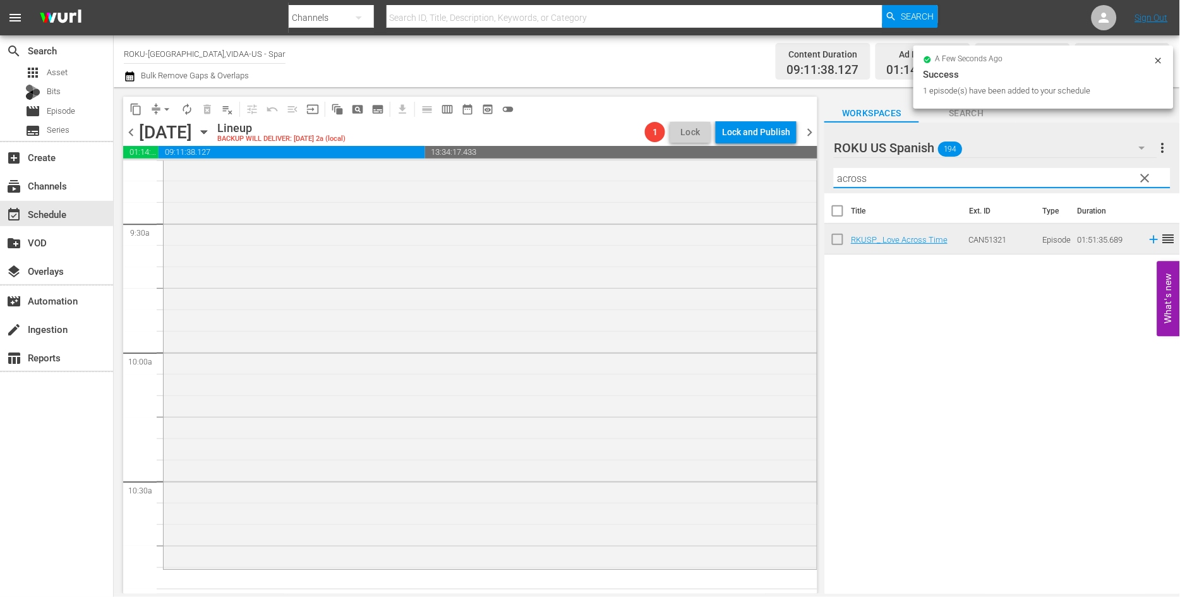
drag, startPoint x: 861, startPoint y: 176, endPoint x: 706, endPoint y: 158, distance: 156.4
click at [706, 158] on div "content_copy compress arrow_drop_down autorenew_outlined delete_forever_outline…" at bounding box center [647, 340] width 1066 height 506
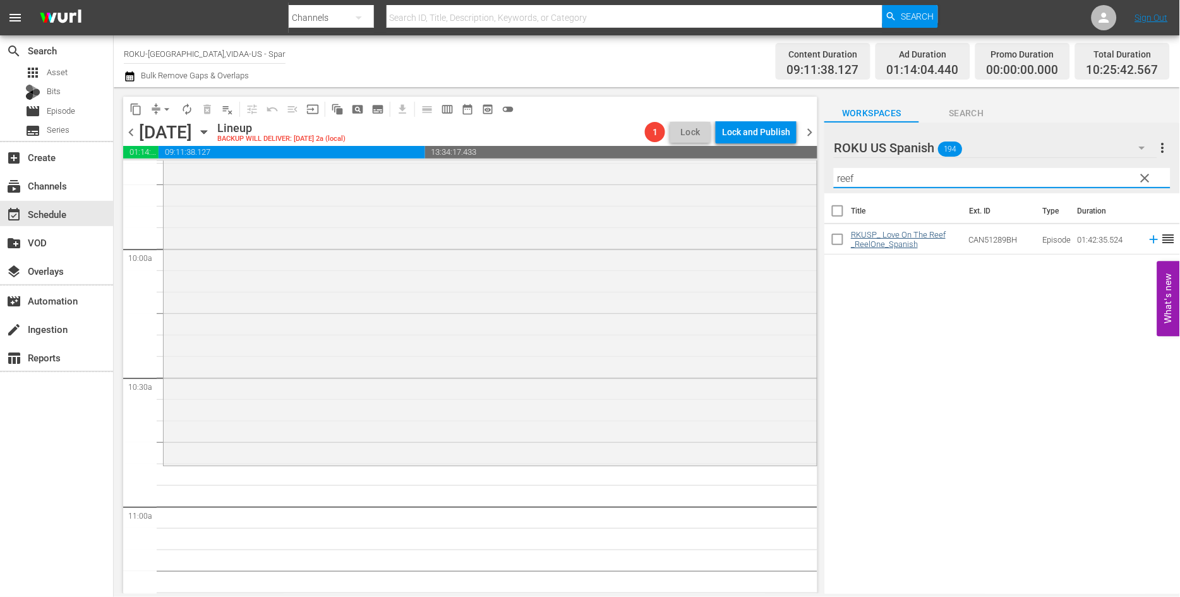
scroll to position [2666, 0]
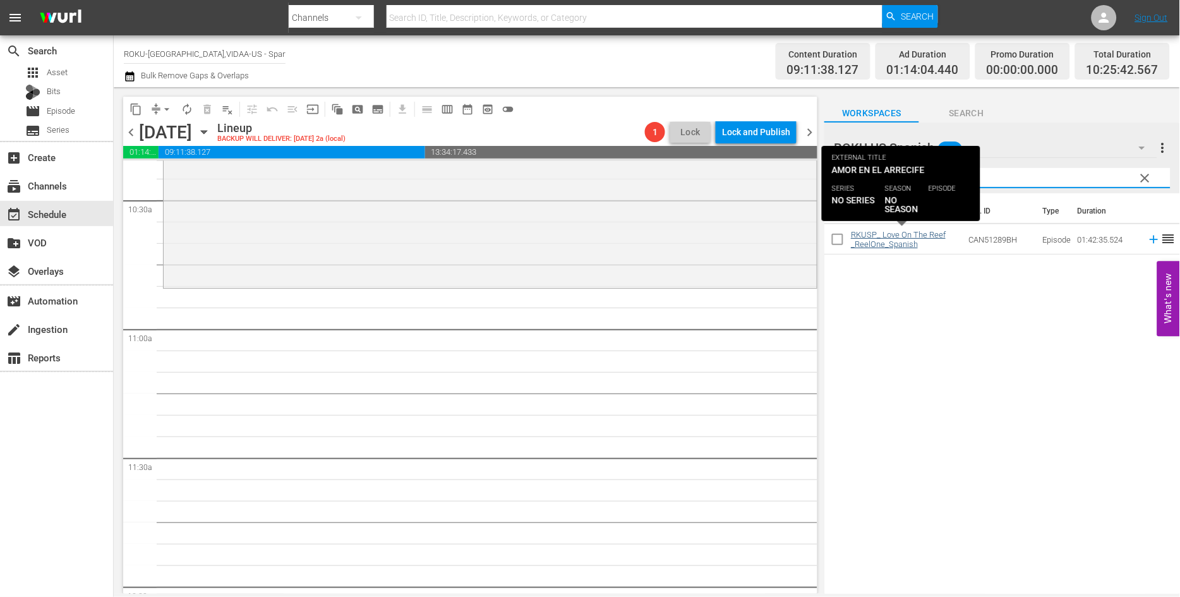
type input "reef"
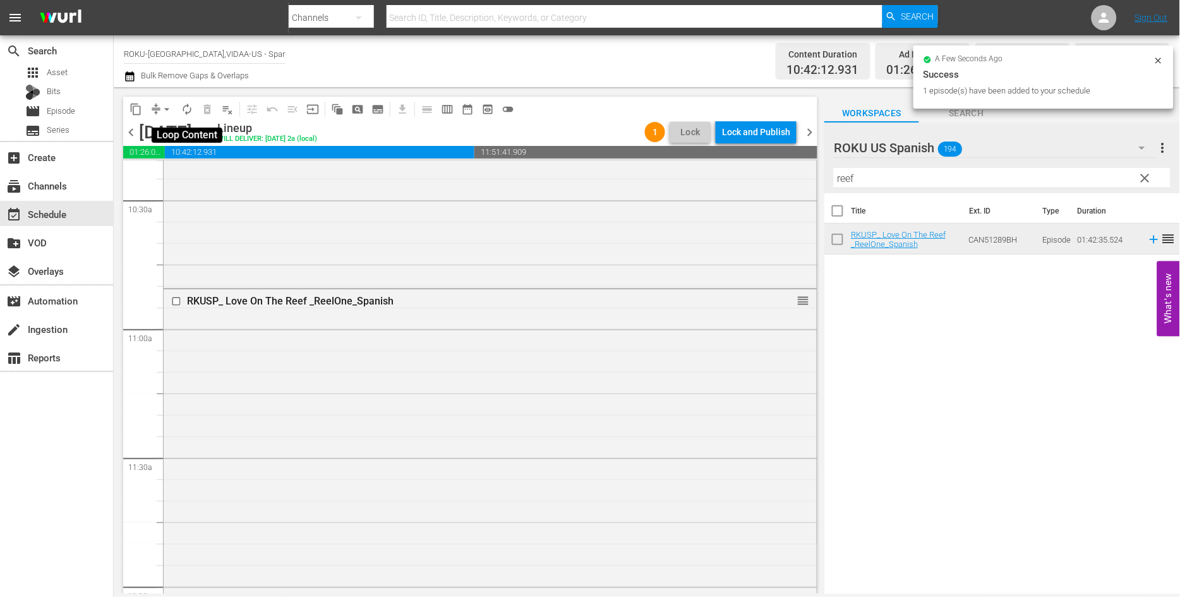
click at [187, 104] on span "autorenew_outlined" at bounding box center [187, 109] width 13 height 13
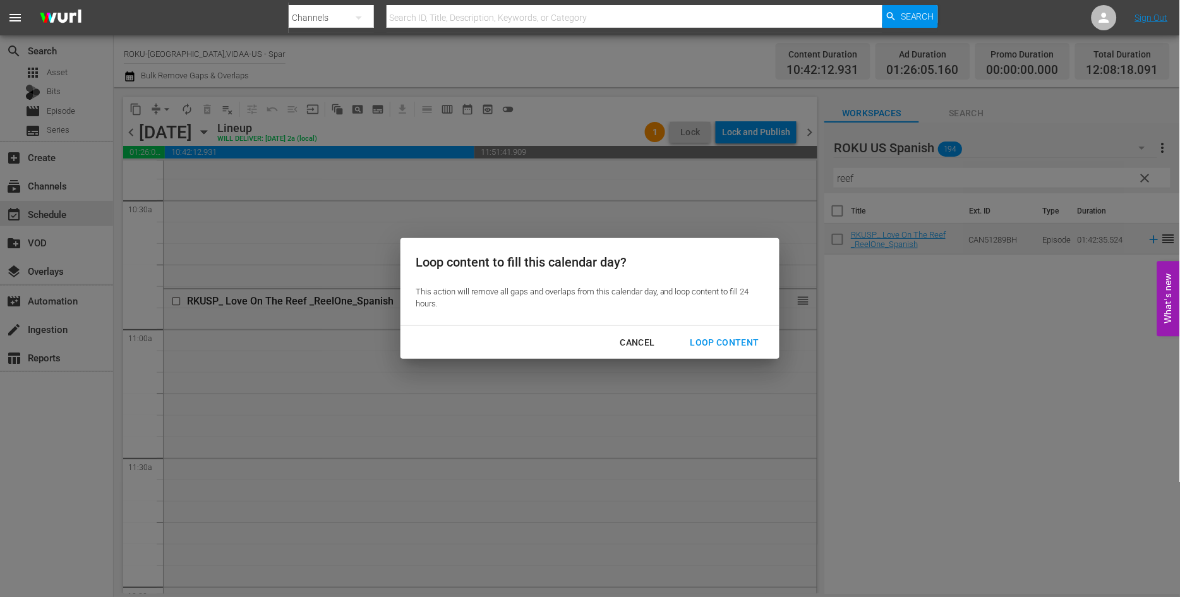
drag, startPoint x: 740, startPoint y: 338, endPoint x: 810, endPoint y: 367, distance: 75.9
click at [741, 338] on div "Loop Content" at bounding box center [724, 343] width 89 height 16
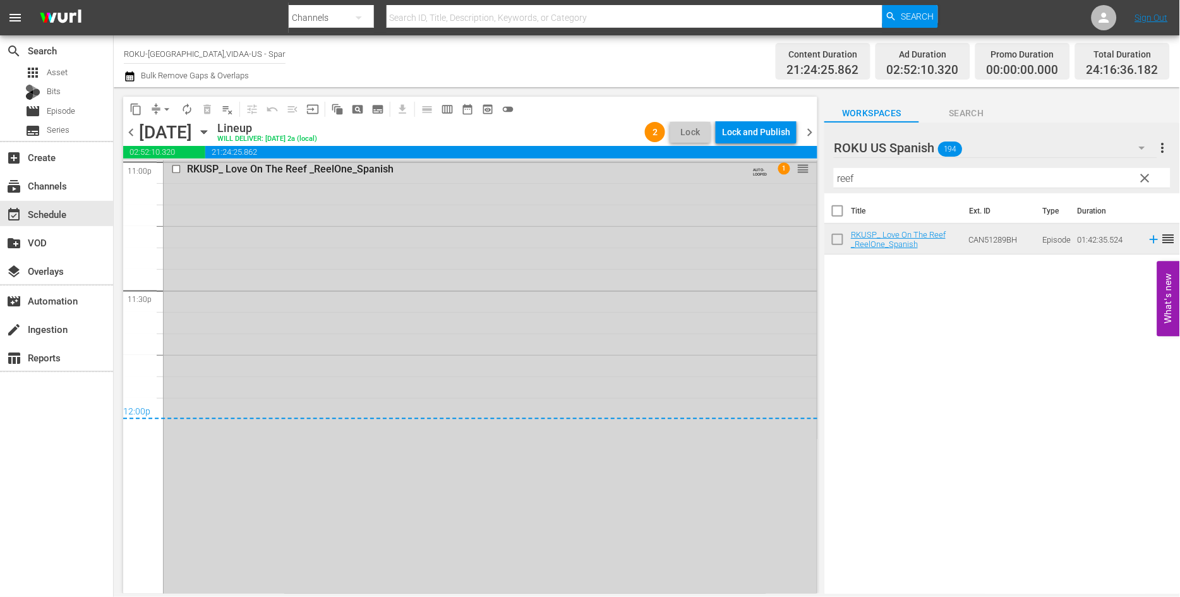
scroll to position [5928, 0]
drag, startPoint x: 163, startPoint y: 106, endPoint x: 171, endPoint y: 114, distance: 11.6
click at [163, 106] on span "arrow_drop_down" at bounding box center [166, 109] width 13 height 13
click at [187, 180] on li "Align to End of Previous Day" at bounding box center [167, 175] width 133 height 21
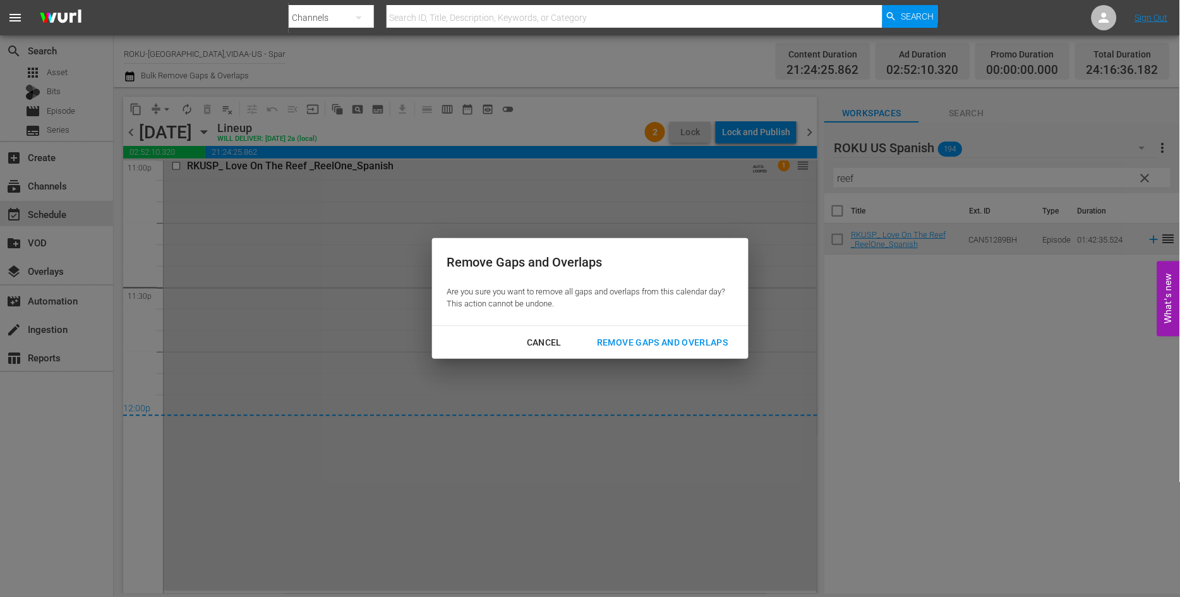
click at [710, 344] on div "Remove Gaps and Overlaps" at bounding box center [662, 343] width 151 height 16
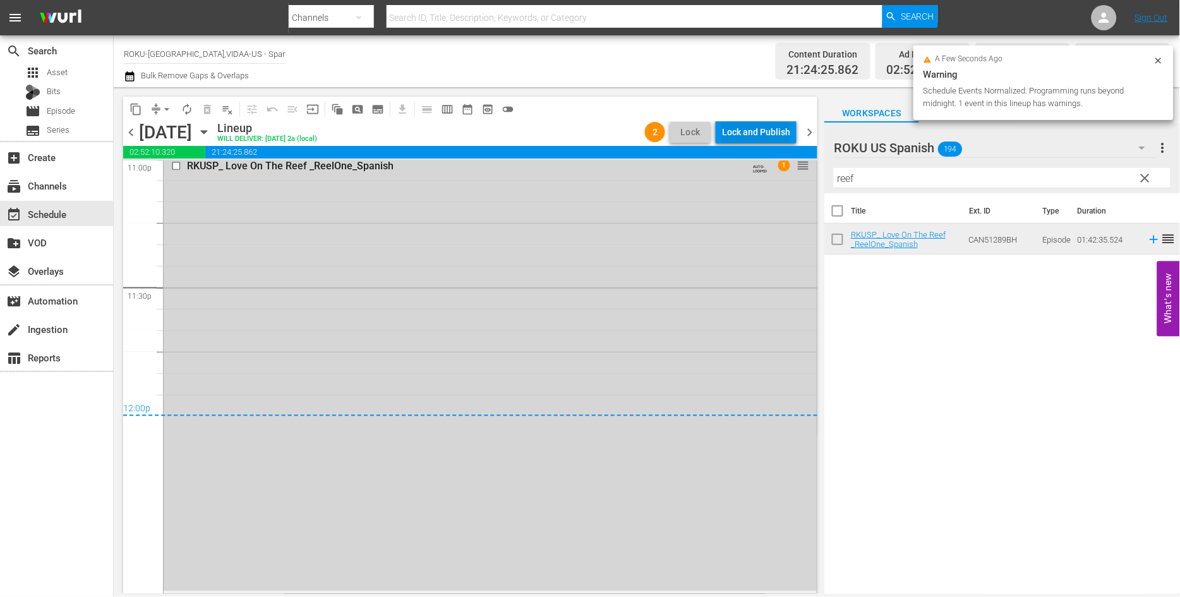
click at [752, 130] on div "Lock and Publish" at bounding box center [756, 132] width 68 height 23
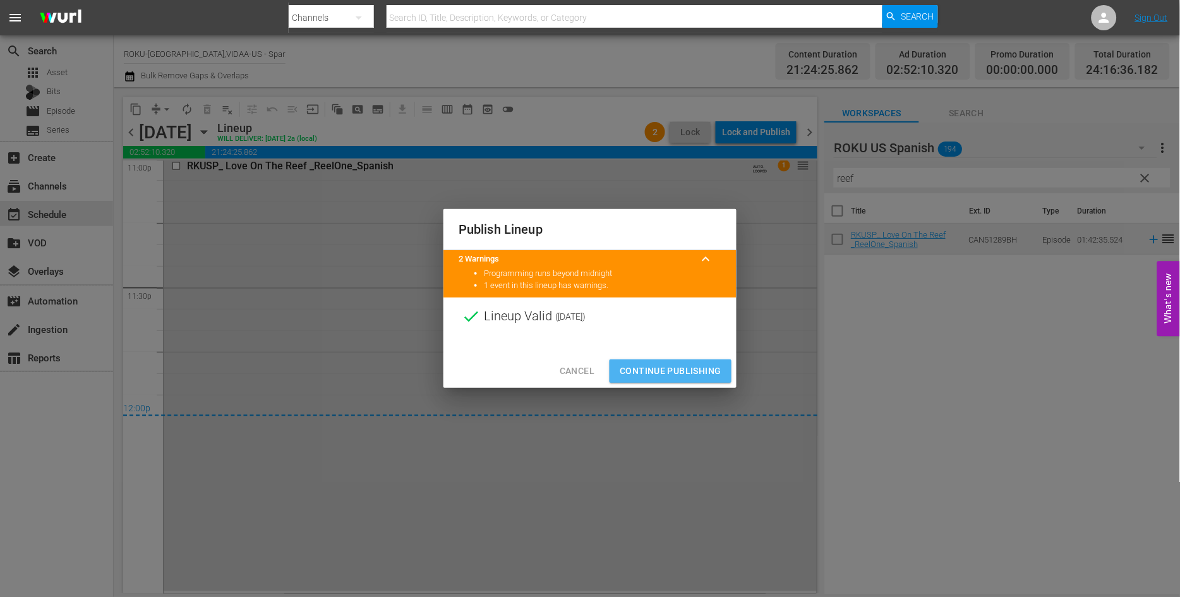
click at [674, 369] on span "Continue Publishing" at bounding box center [670, 371] width 102 height 16
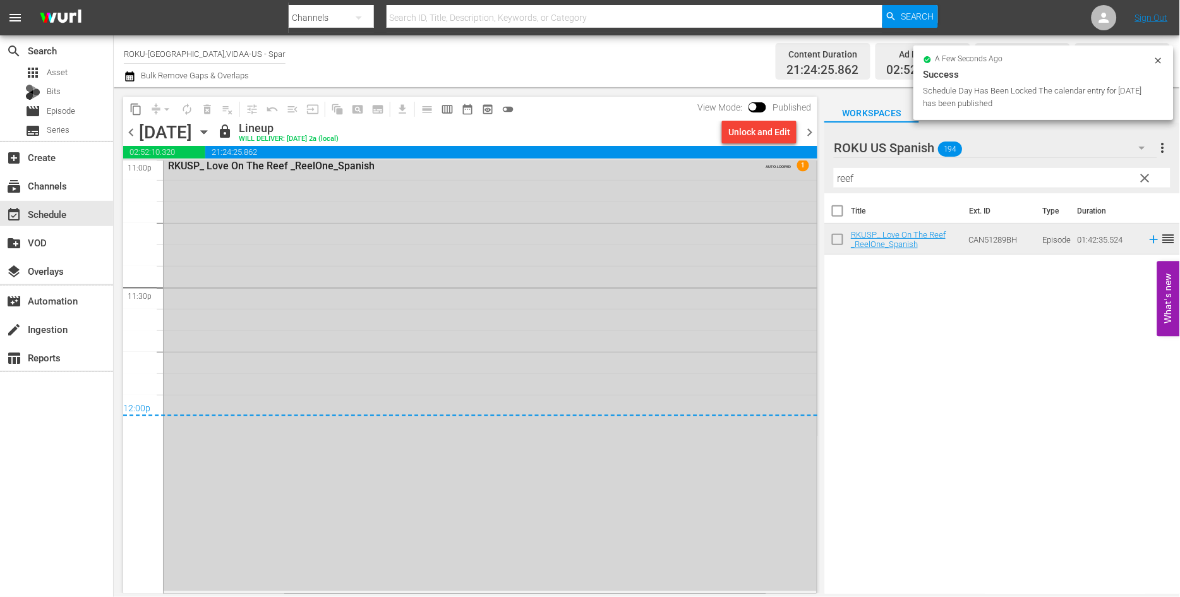
click at [206, 131] on icon "button" at bounding box center [204, 132] width 6 height 3
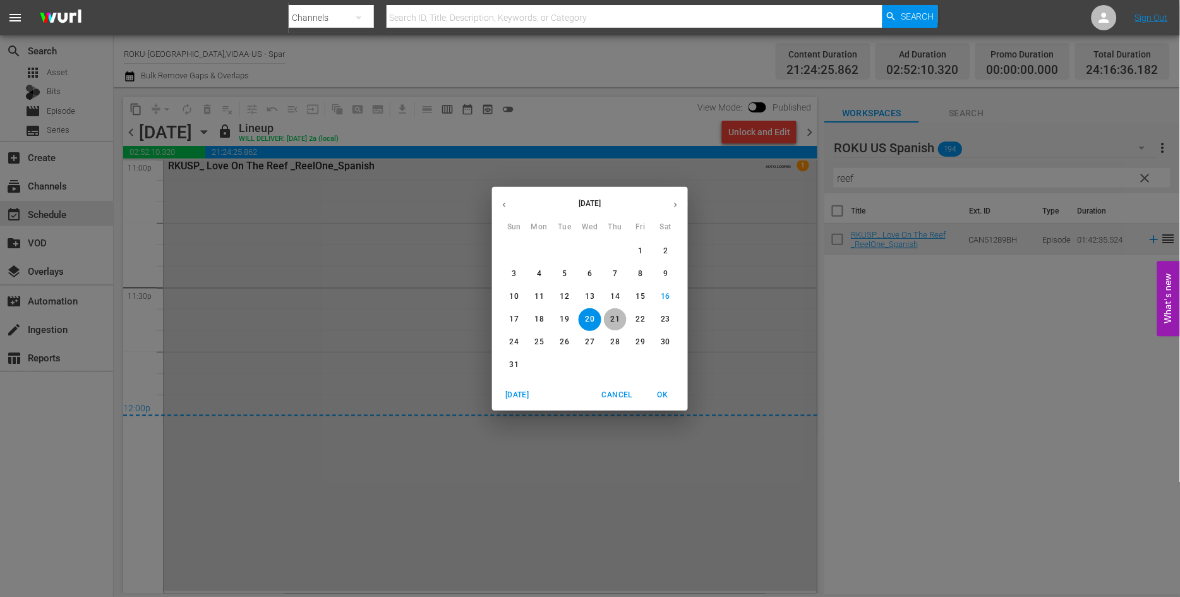
click at [613, 318] on p "21" at bounding box center [615, 319] width 9 height 11
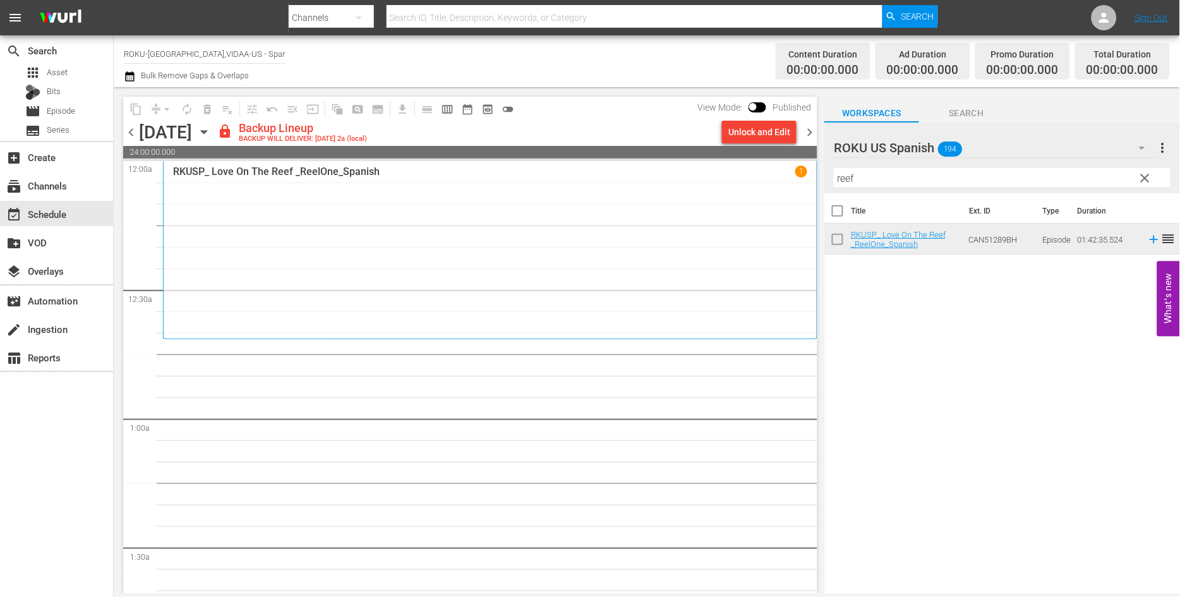
click at [880, 181] on input "reef" at bounding box center [1002, 178] width 337 height 20
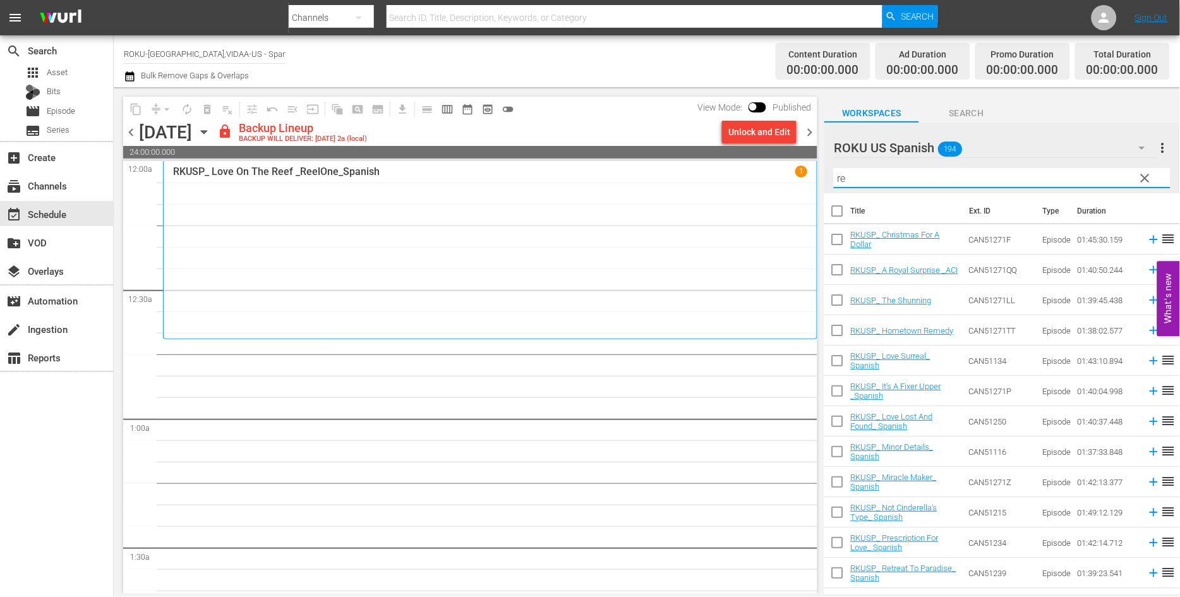
type input "r"
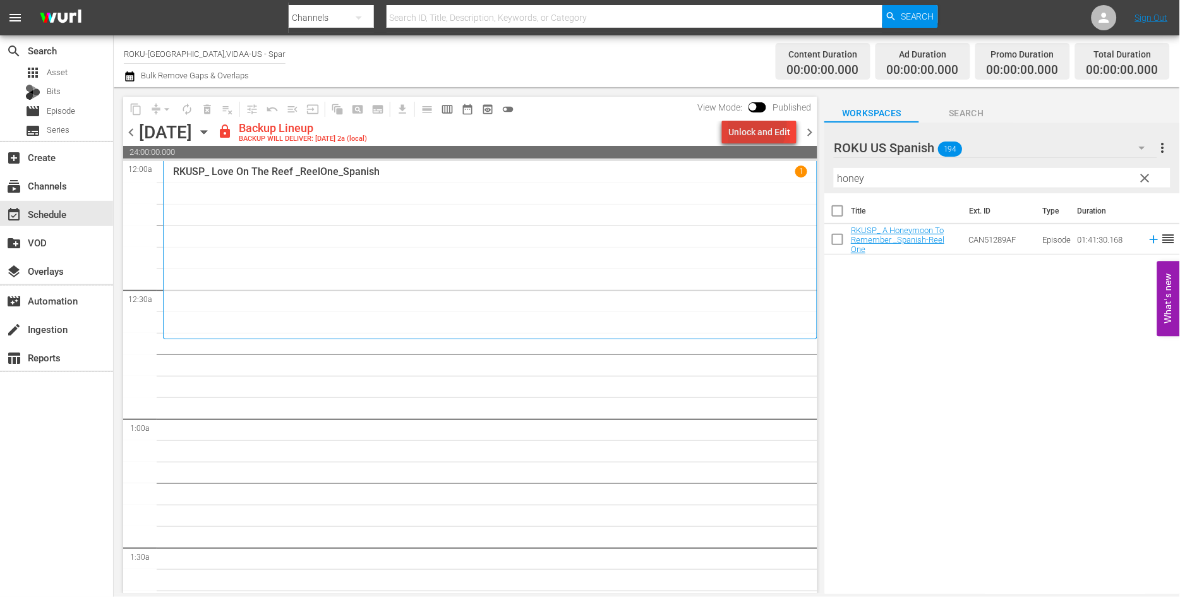
click at [746, 125] on div "Unlock and Edit" at bounding box center [759, 132] width 62 height 23
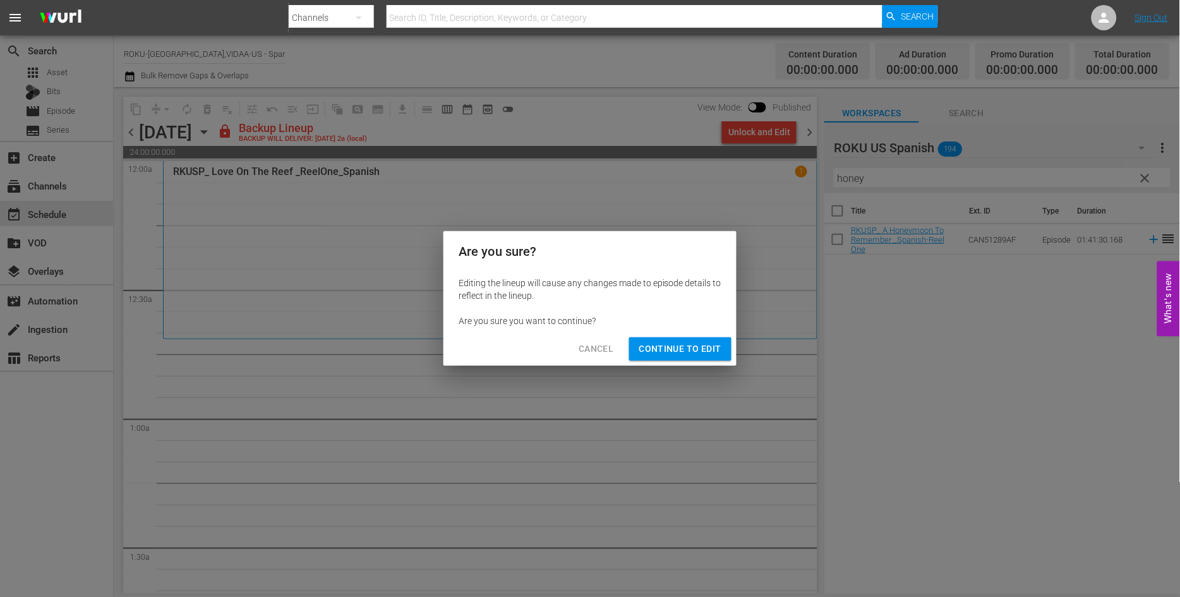
click at [681, 344] on span "Continue to Edit" at bounding box center [680, 349] width 82 height 16
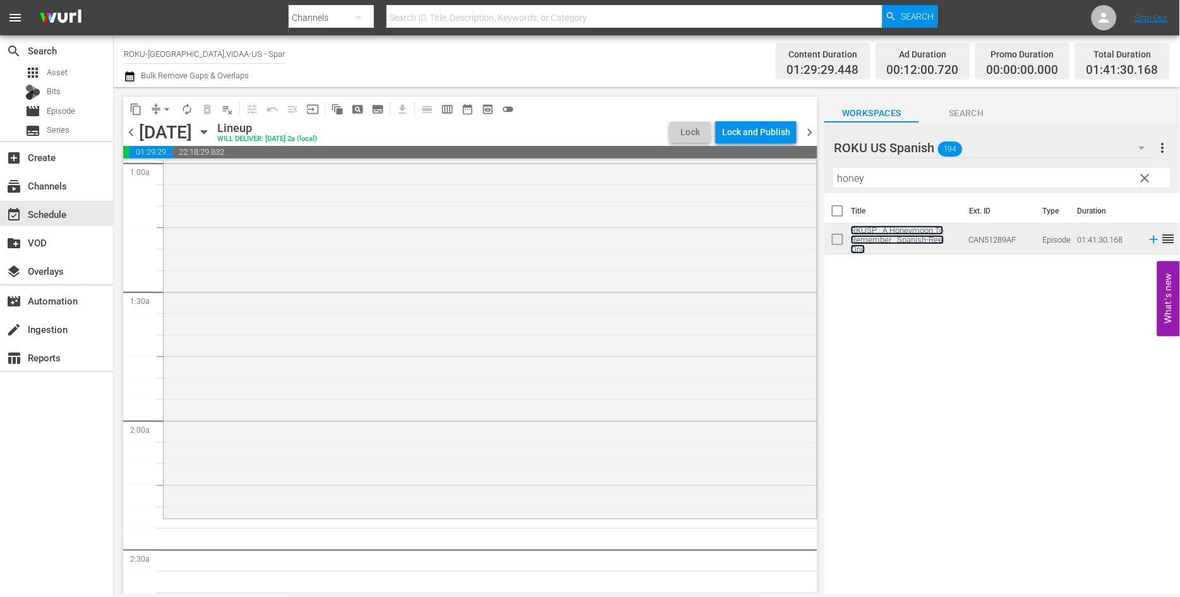
scroll to position [280, 0]
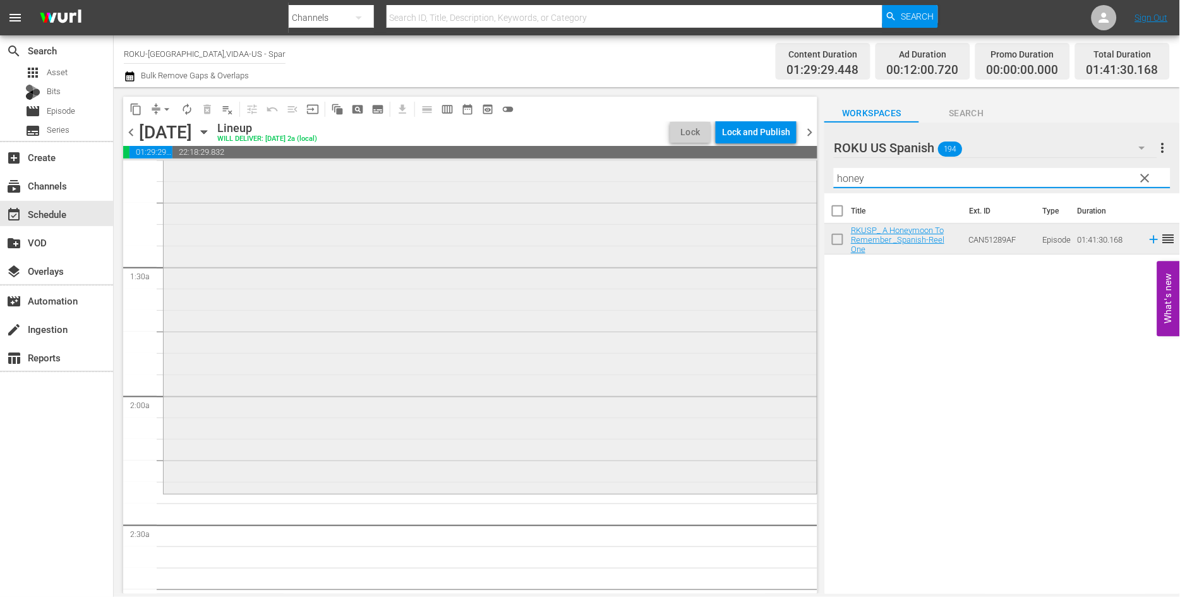
drag, startPoint x: 887, startPoint y: 181, endPoint x: 743, endPoint y: 179, distance: 144.0
click at [743, 180] on div "content_copy compress arrow_drop_down autorenew_outlined delete_forever_outline…" at bounding box center [647, 340] width 1066 height 506
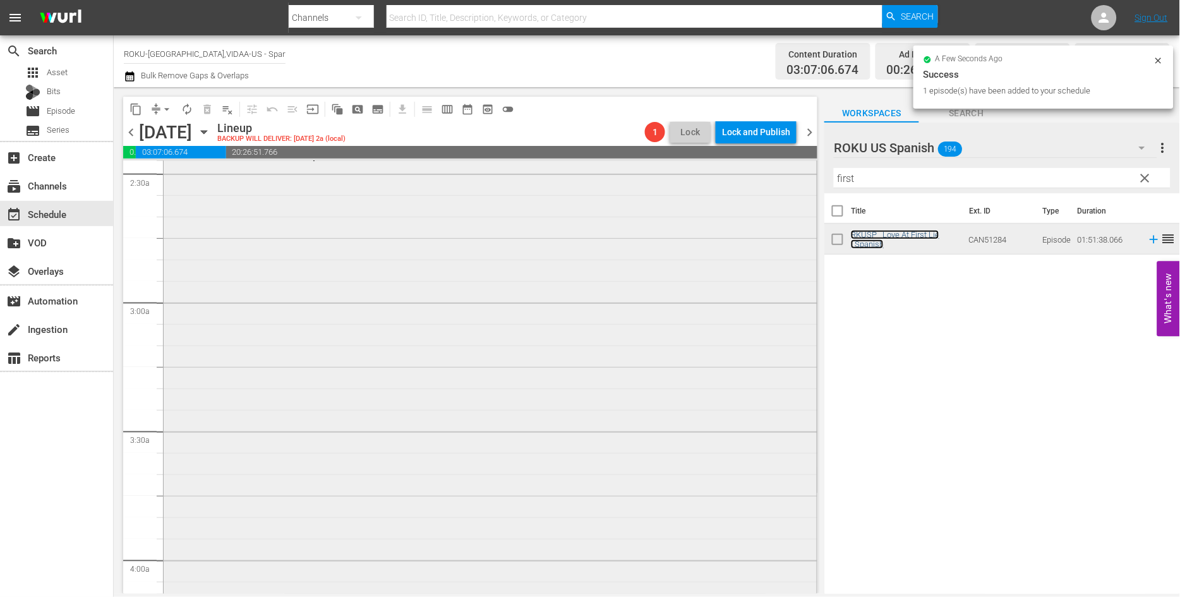
scroll to position [702, 0]
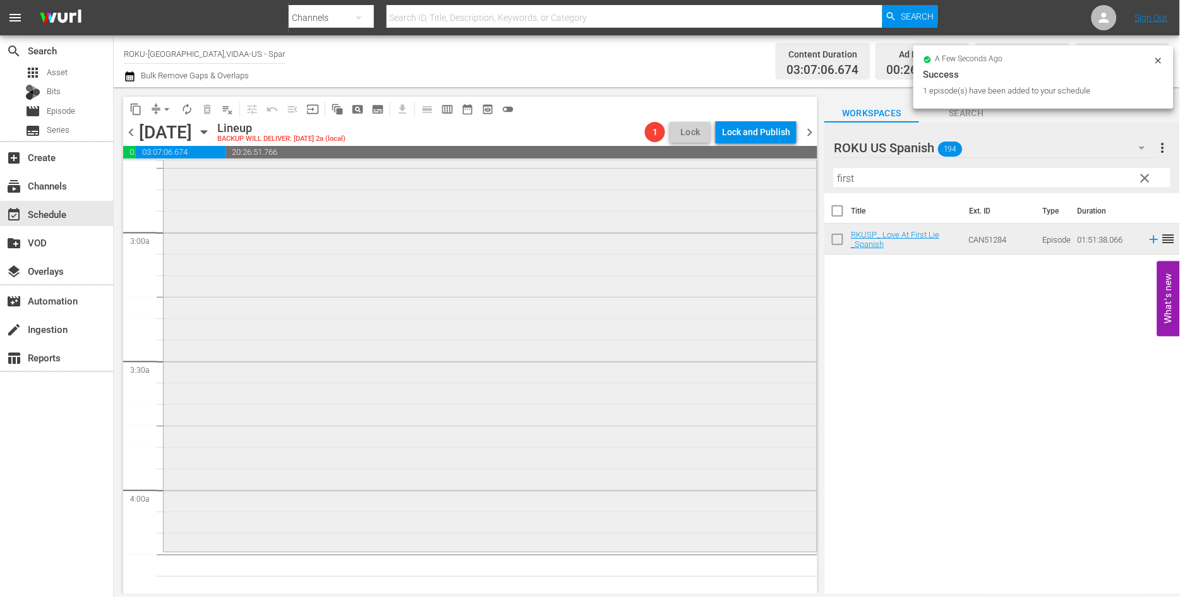
click at [781, 175] on div "content_copy compress arrow_drop_down autorenew_outlined delete_forever_outline…" at bounding box center [647, 340] width 1066 height 506
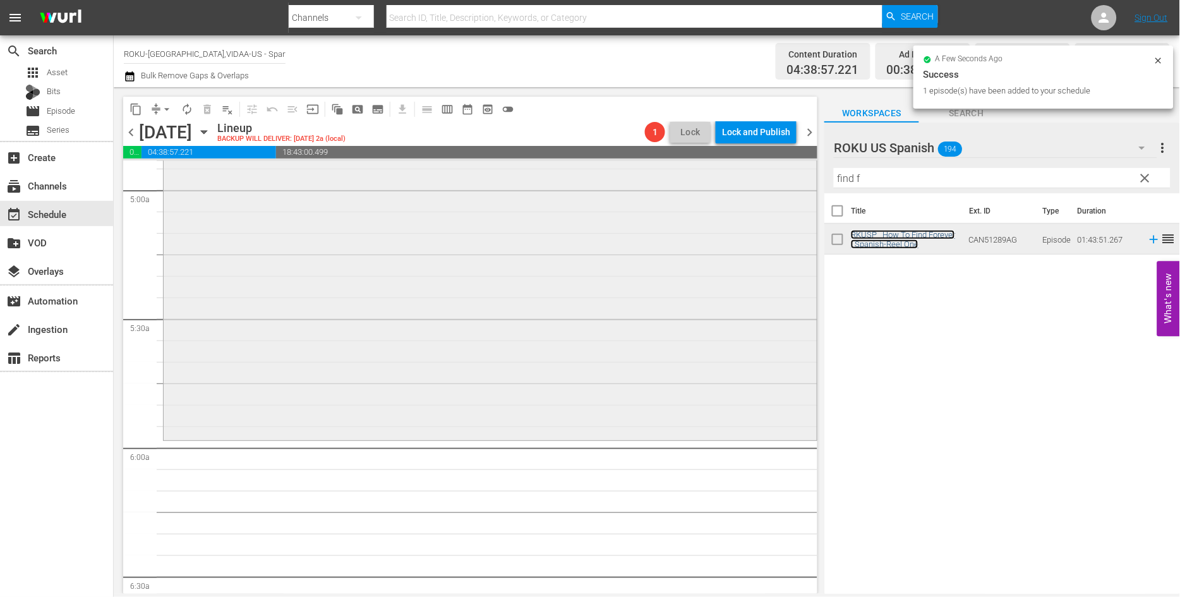
scroll to position [1263, 0]
drag, startPoint x: 872, startPoint y: 181, endPoint x: 768, endPoint y: 181, distance: 104.2
click at [769, 179] on div "content_copy compress arrow_drop_down autorenew_outlined delete_forever_outline…" at bounding box center [647, 340] width 1066 height 506
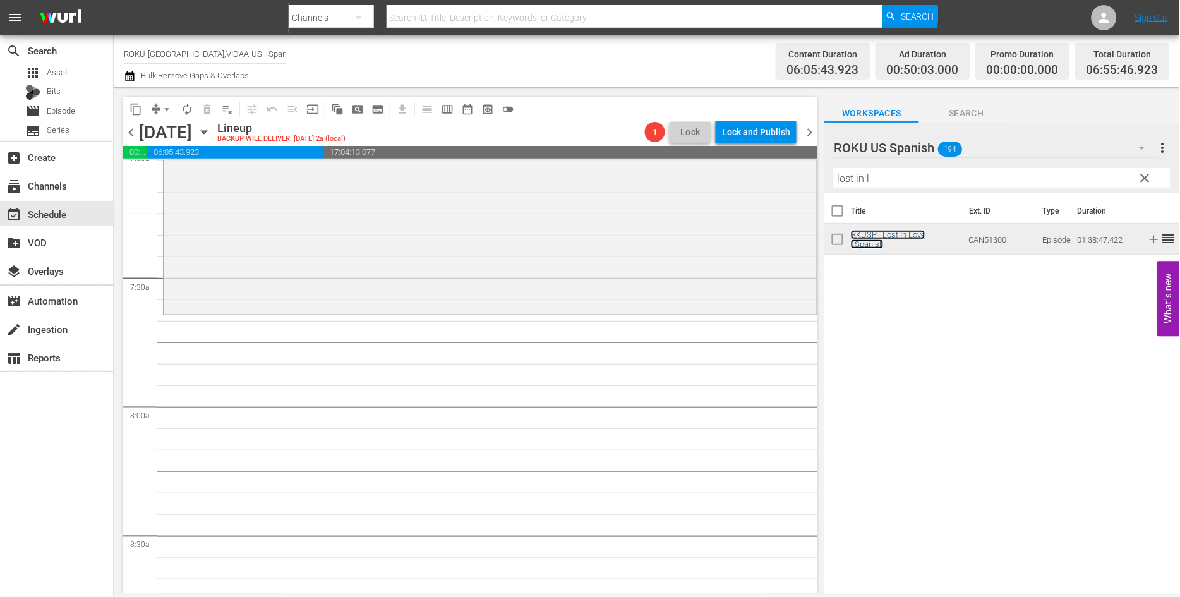
scroll to position [1894, 0]
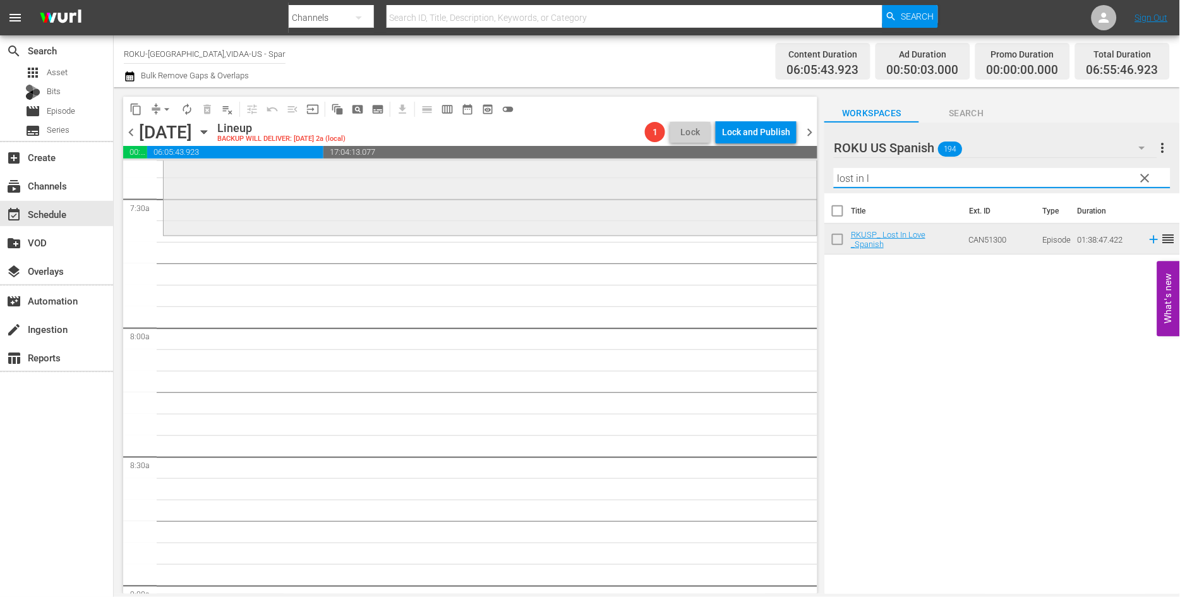
drag, startPoint x: 887, startPoint y: 174, endPoint x: 721, endPoint y: 174, distance: 166.7
click at [721, 174] on div "content_copy compress arrow_drop_down autorenew_outlined delete_forever_outline…" at bounding box center [647, 340] width 1066 height 506
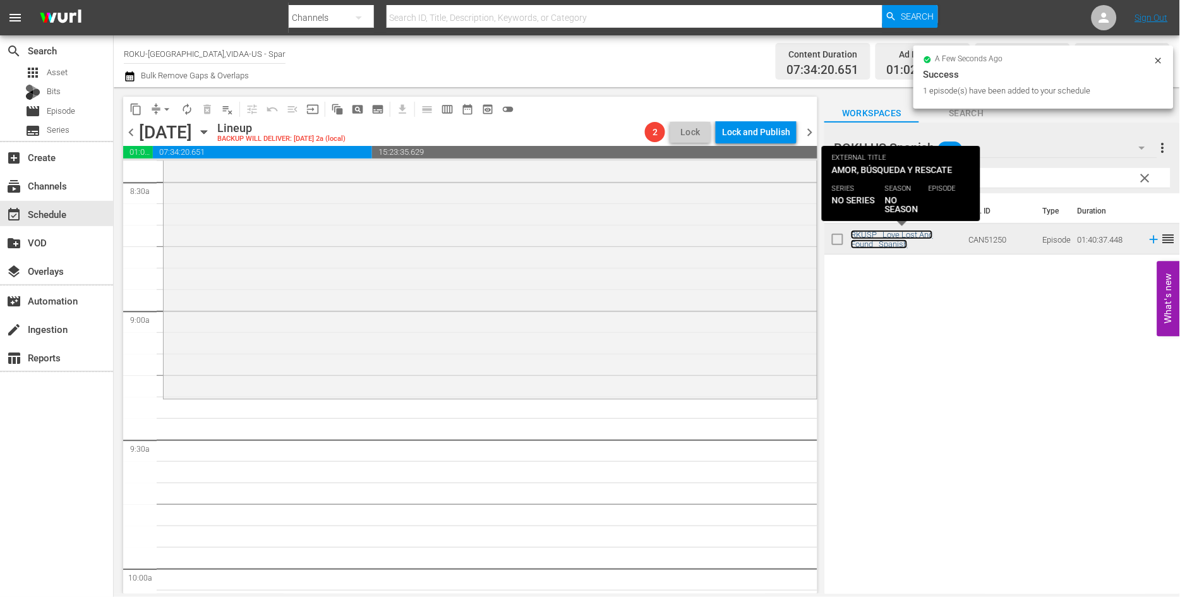
scroll to position [2175, 0]
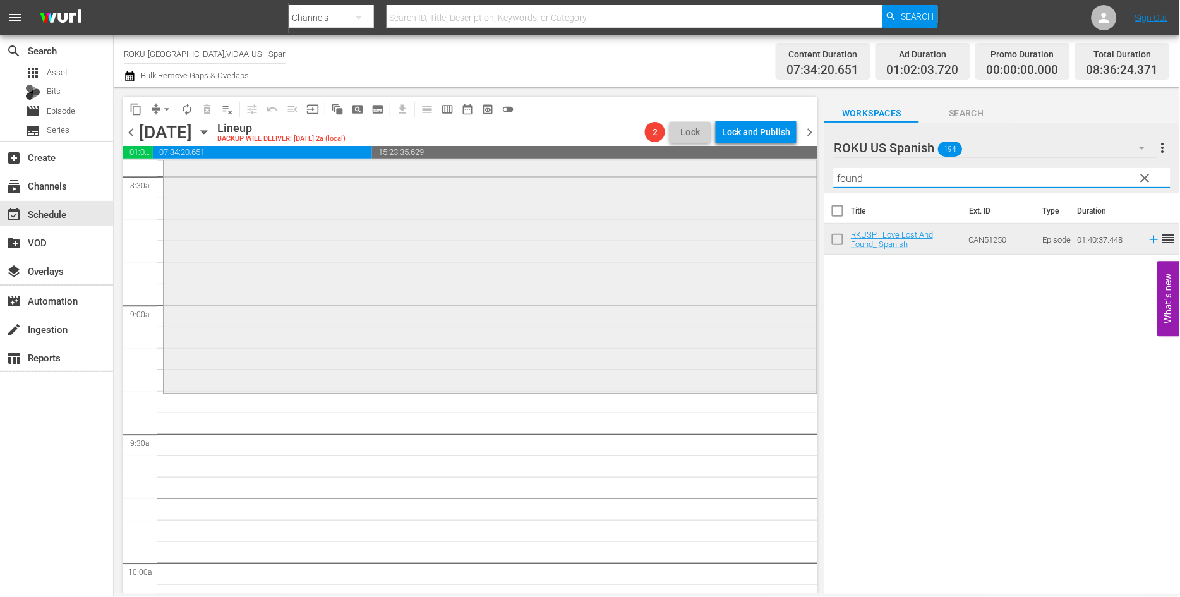
drag, startPoint x: 898, startPoint y: 173, endPoint x: 788, endPoint y: 178, distance: 110.0
click at [788, 178] on div "content_copy compress arrow_drop_down autorenew_outlined delete_forever_outline…" at bounding box center [647, 340] width 1066 height 506
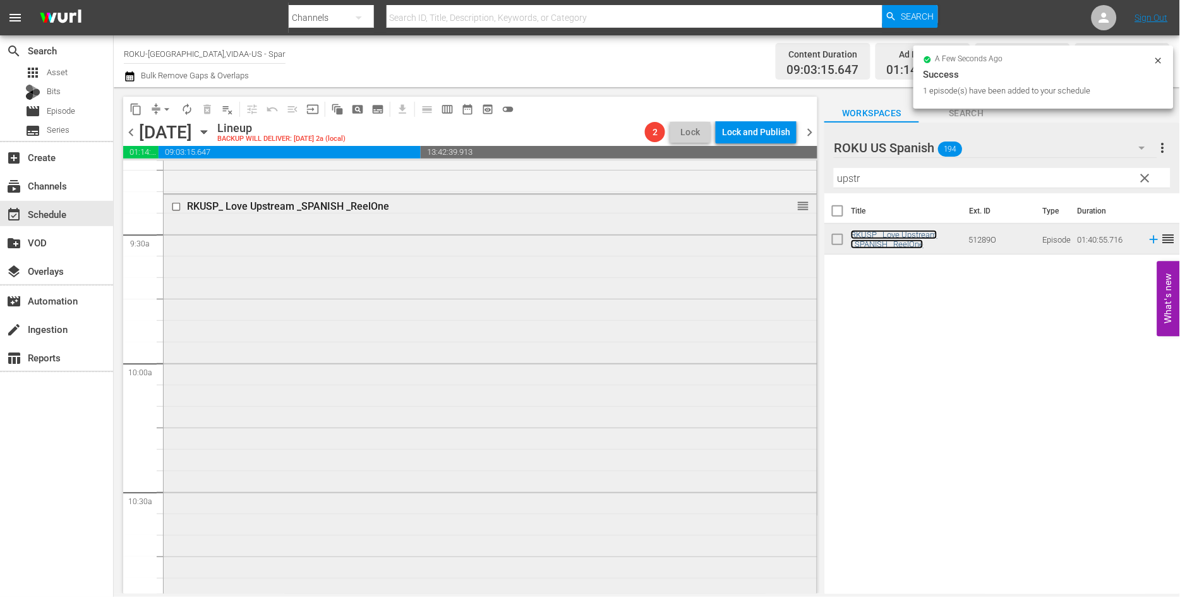
scroll to position [2596, 0]
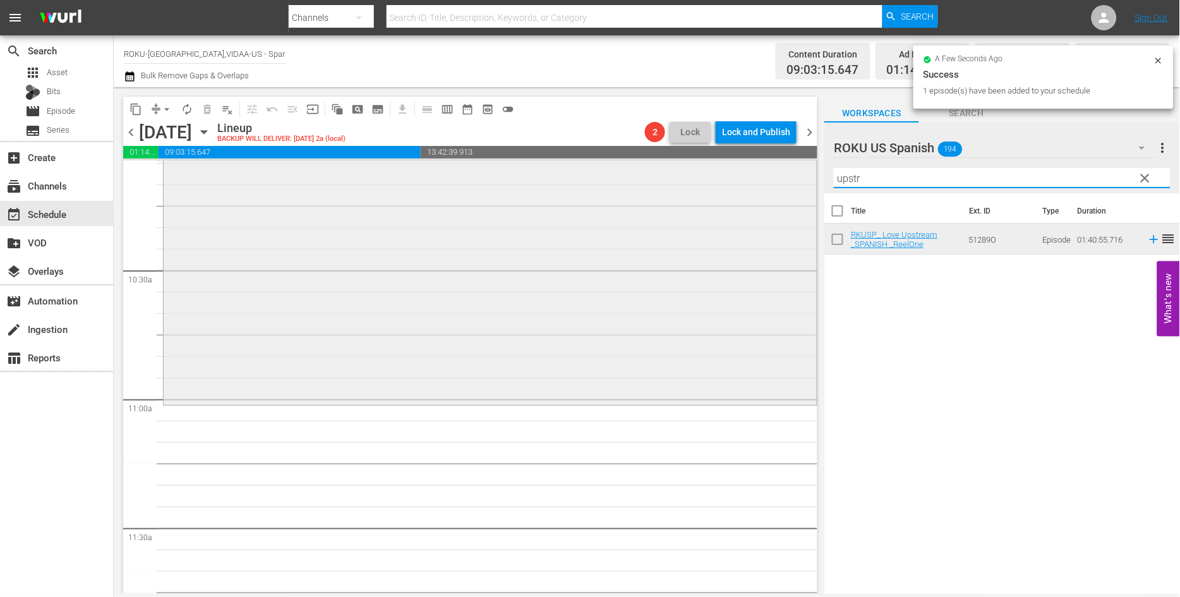
drag, startPoint x: 878, startPoint y: 174, endPoint x: 718, endPoint y: 180, distance: 159.9
click at [721, 179] on div "content_copy compress arrow_drop_down autorenew_outlined delete_forever_outline…" at bounding box center [647, 340] width 1066 height 506
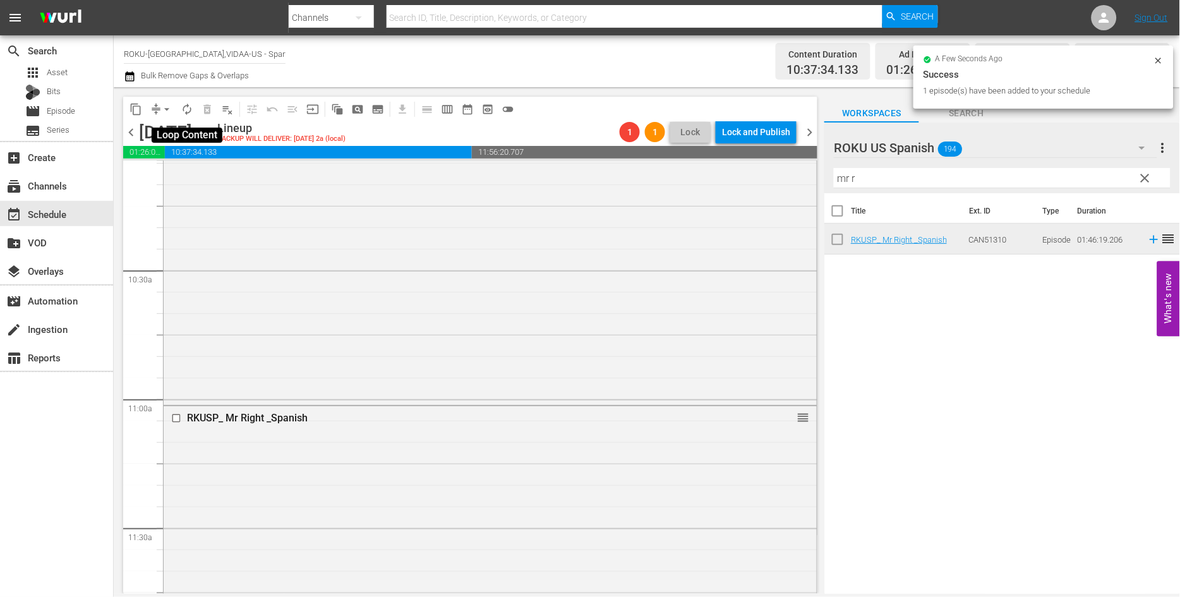
click at [188, 111] on span "autorenew_outlined" at bounding box center [187, 109] width 13 height 13
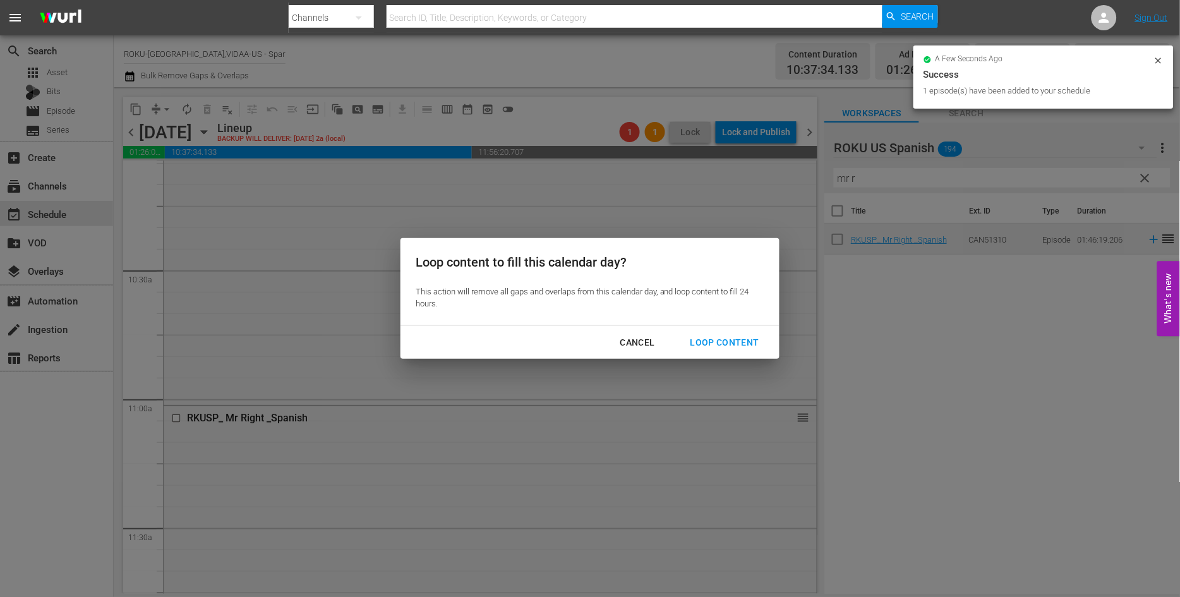
click at [725, 338] on div "Loop Content" at bounding box center [724, 343] width 89 height 16
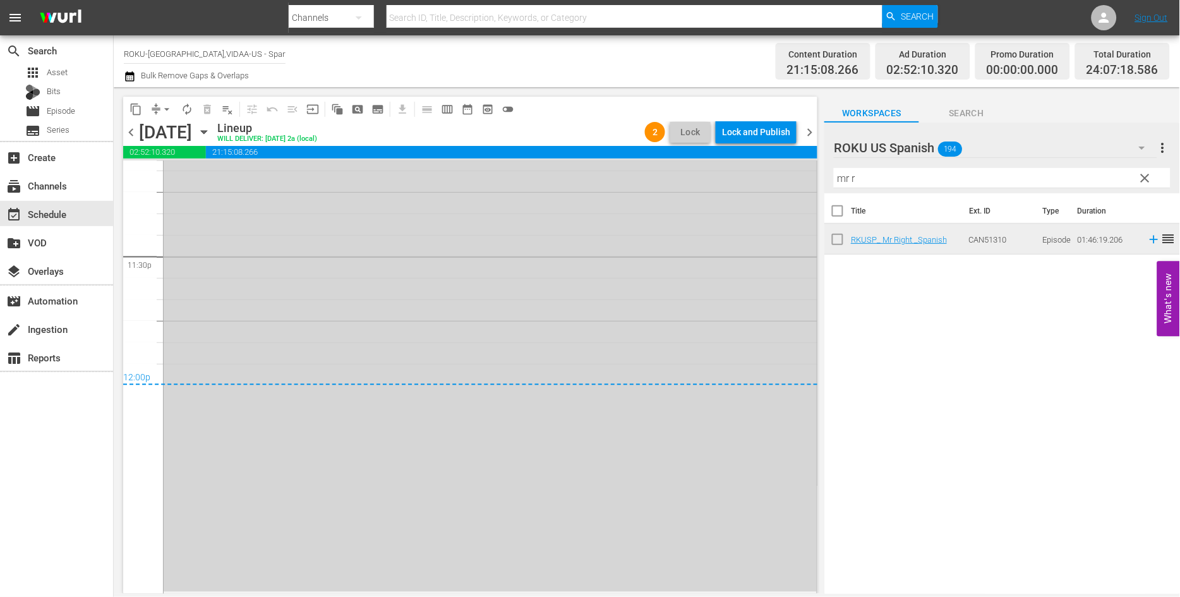
scroll to position [5960, 0]
click at [166, 110] on span "arrow_drop_down" at bounding box center [166, 109] width 13 height 13
click at [186, 171] on li "Align to End of Previous Day" at bounding box center [167, 175] width 133 height 21
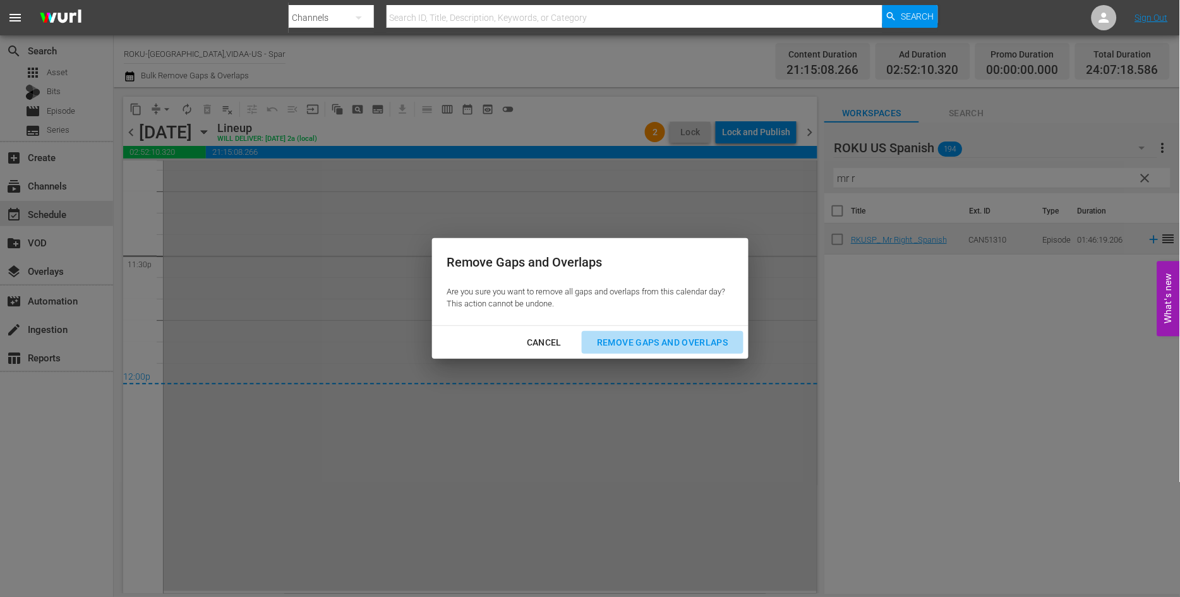
click at [640, 340] on div "Remove Gaps and Overlaps" at bounding box center [662, 343] width 151 height 16
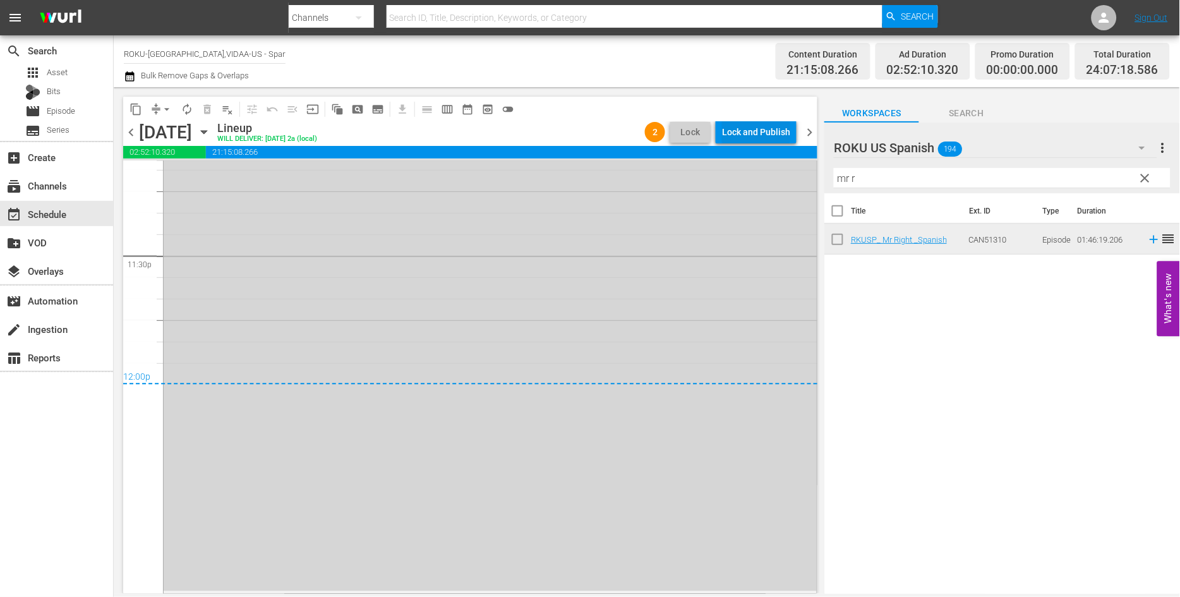
click at [760, 126] on div "Lock and Publish" at bounding box center [756, 132] width 68 height 23
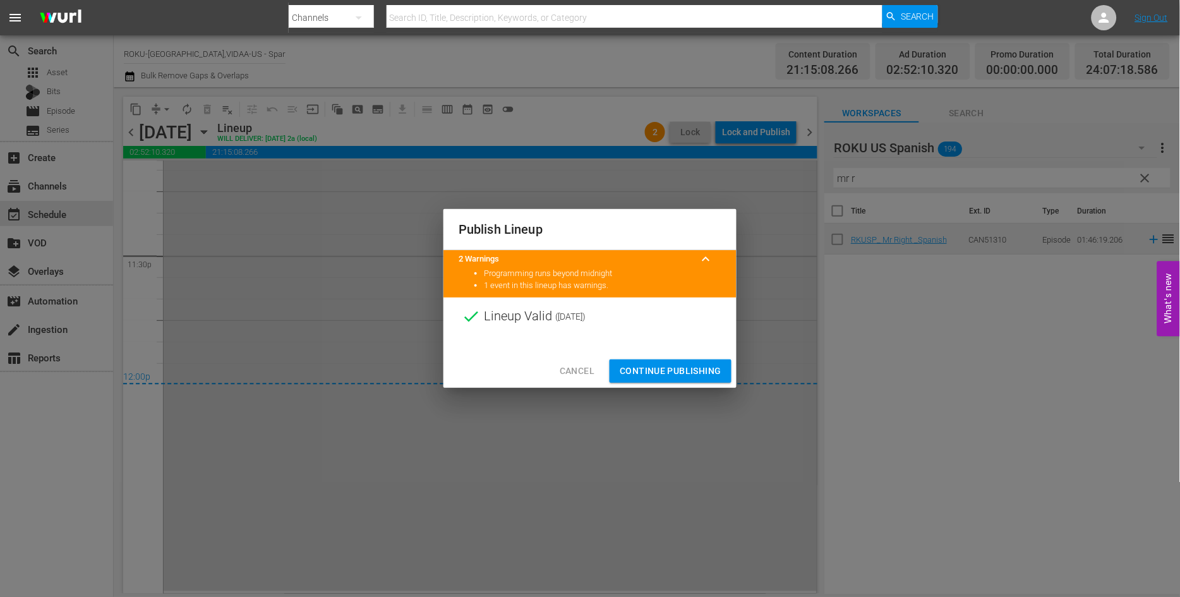
click at [679, 371] on span "Continue Publishing" at bounding box center [670, 371] width 102 height 16
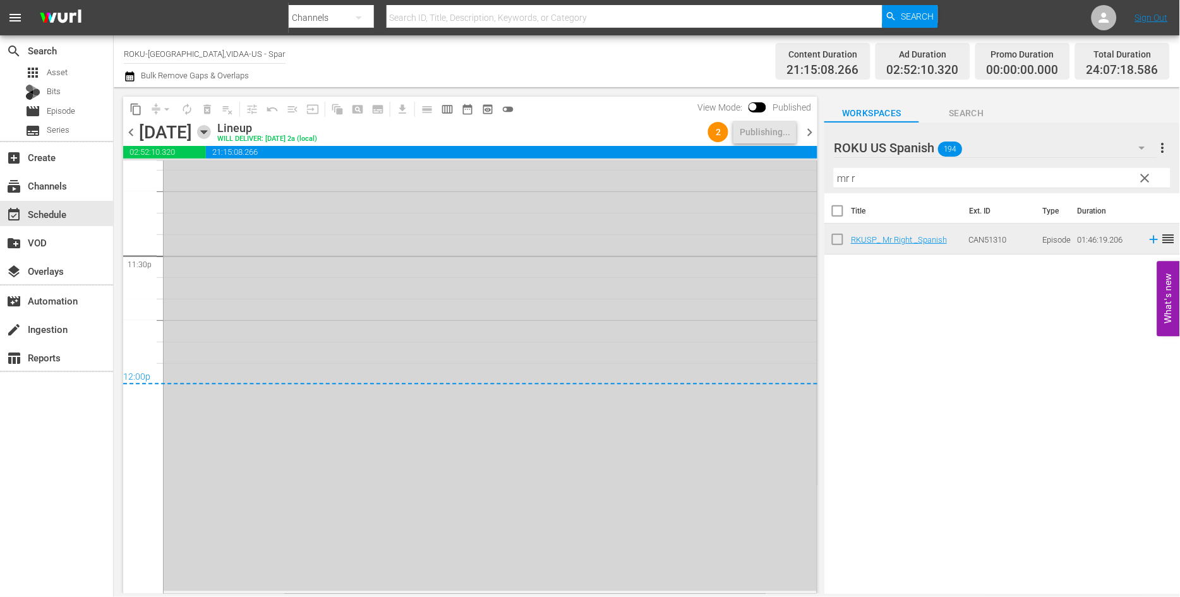
click at [206, 131] on icon "button" at bounding box center [204, 132] width 6 height 3
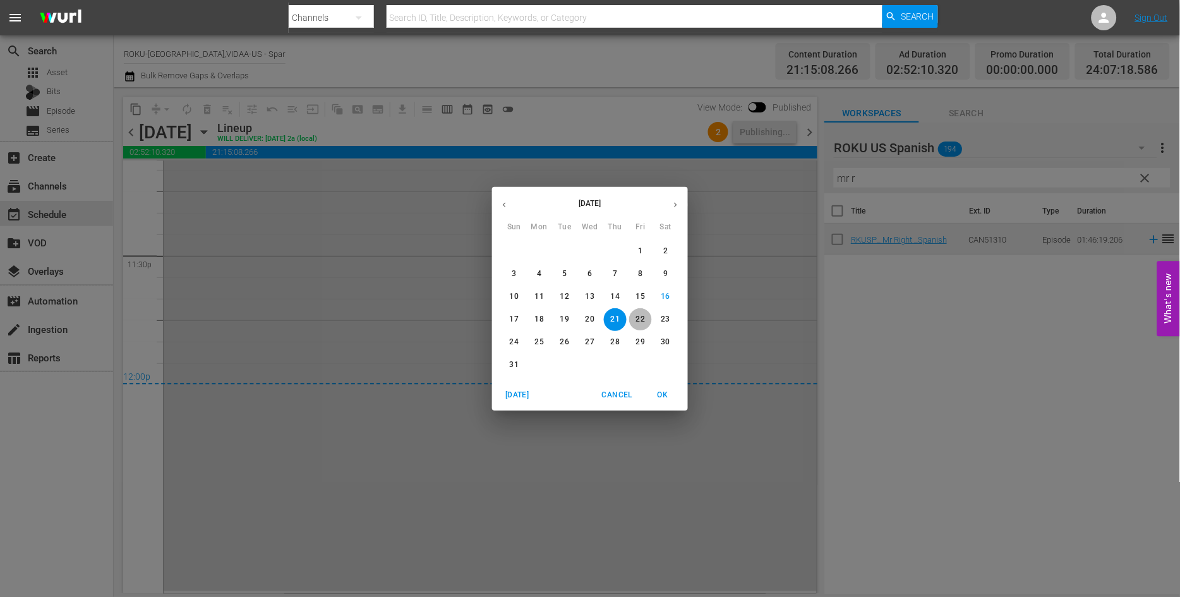
click at [639, 318] on p "22" at bounding box center [640, 319] width 9 height 11
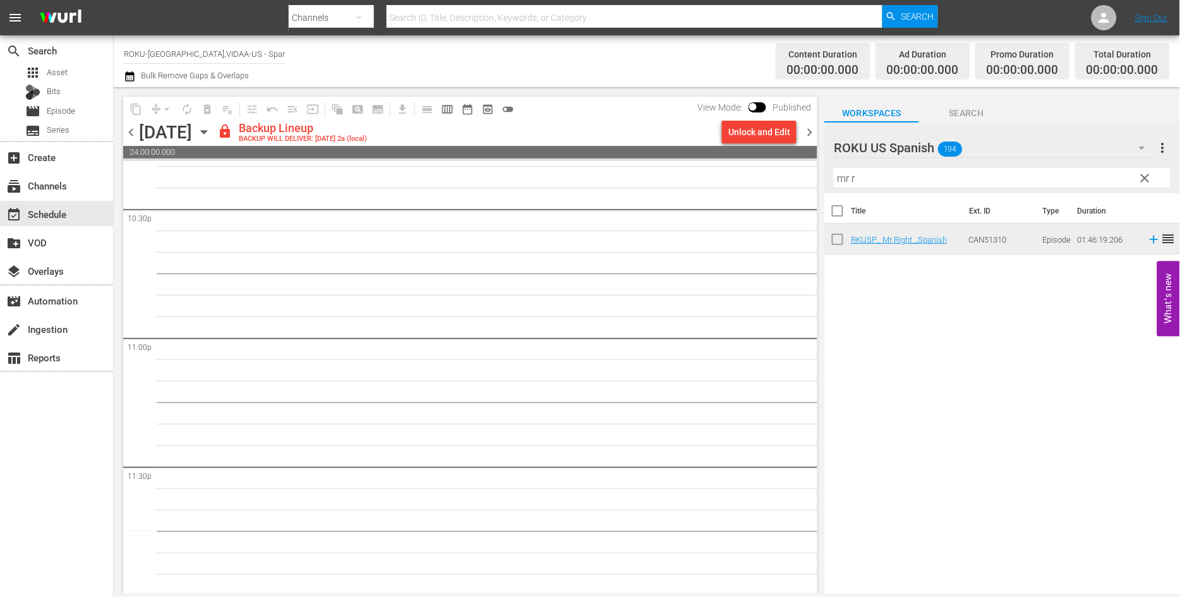
scroll to position [5750, 0]
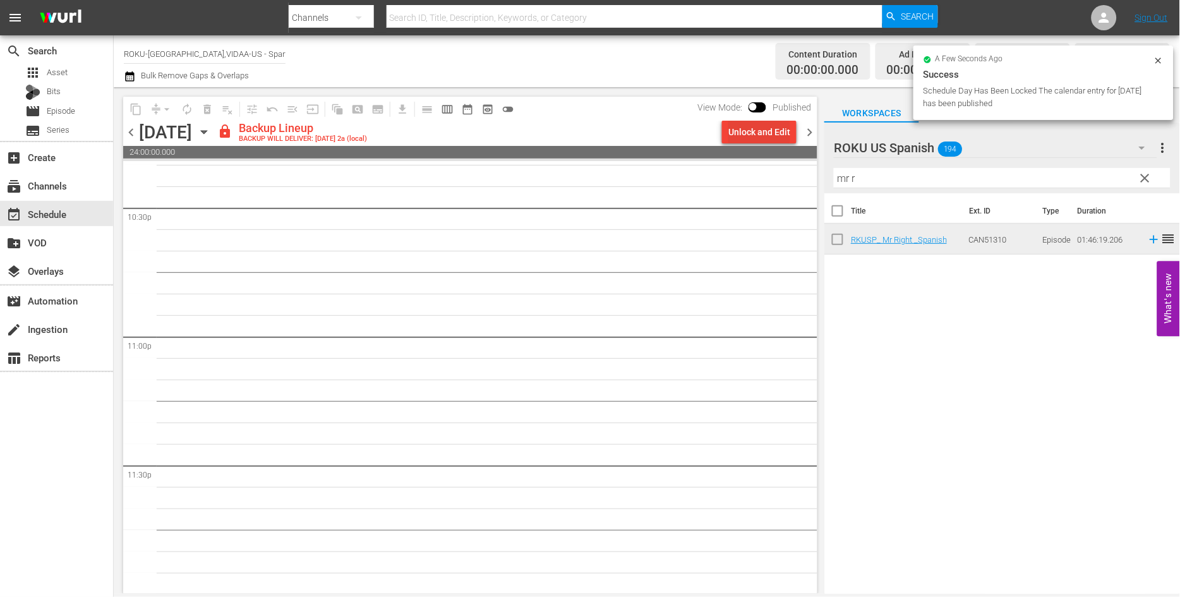
click at [757, 134] on div "Unlock and Edit" at bounding box center [759, 132] width 62 height 23
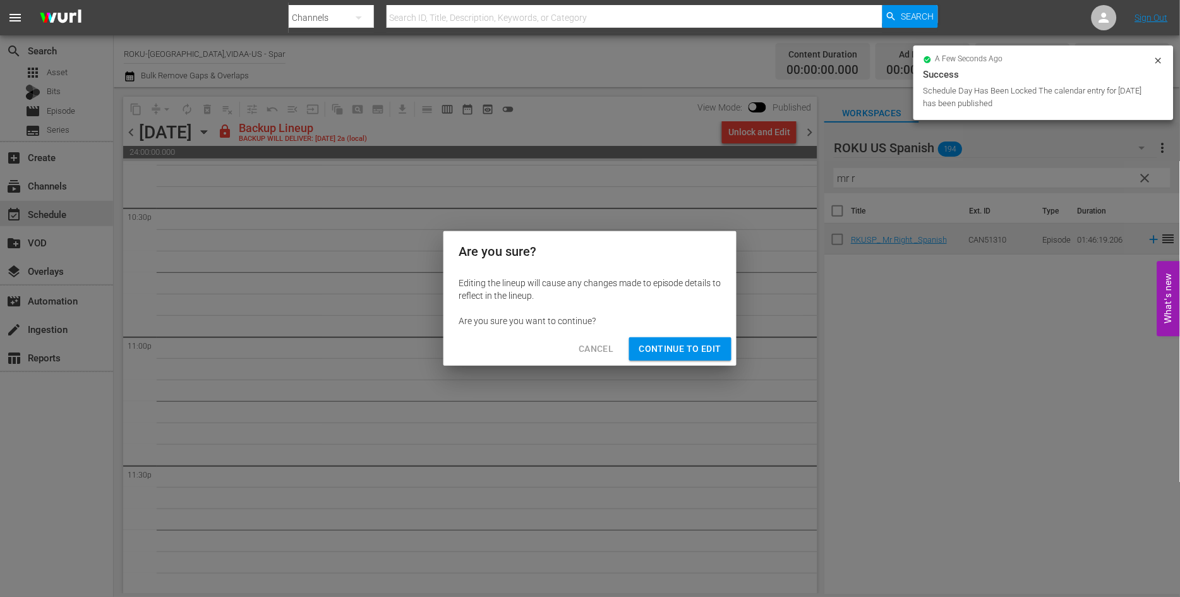
drag, startPoint x: 680, startPoint y: 345, endPoint x: 704, endPoint y: 386, distance: 47.0
click at [679, 345] on span "Continue to Edit" at bounding box center [680, 349] width 82 height 16
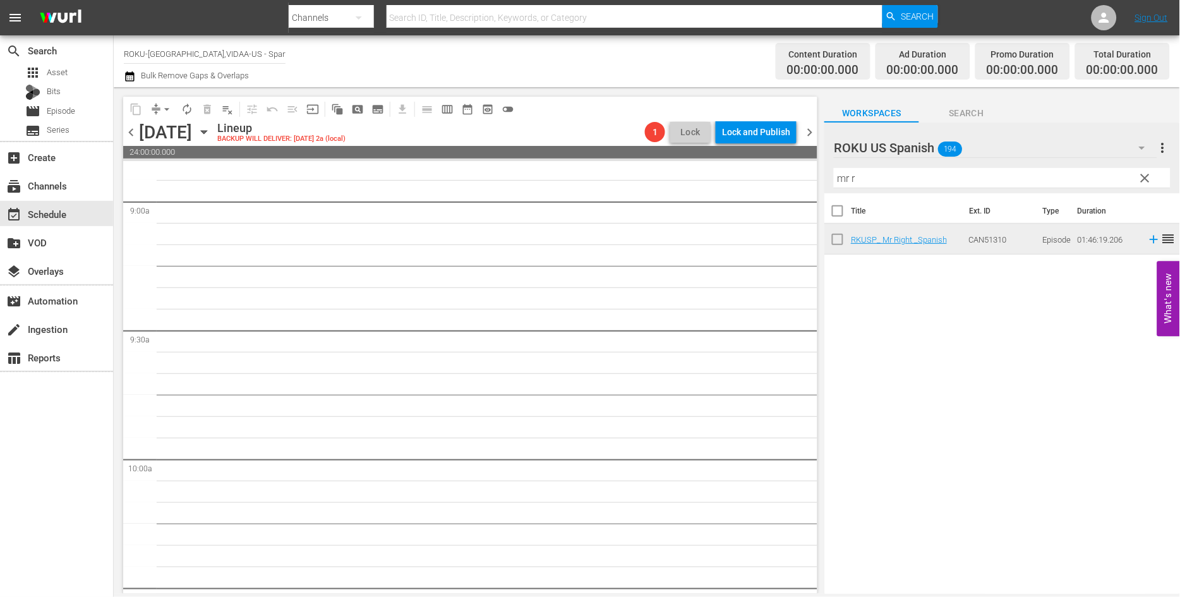
scroll to position [0, 0]
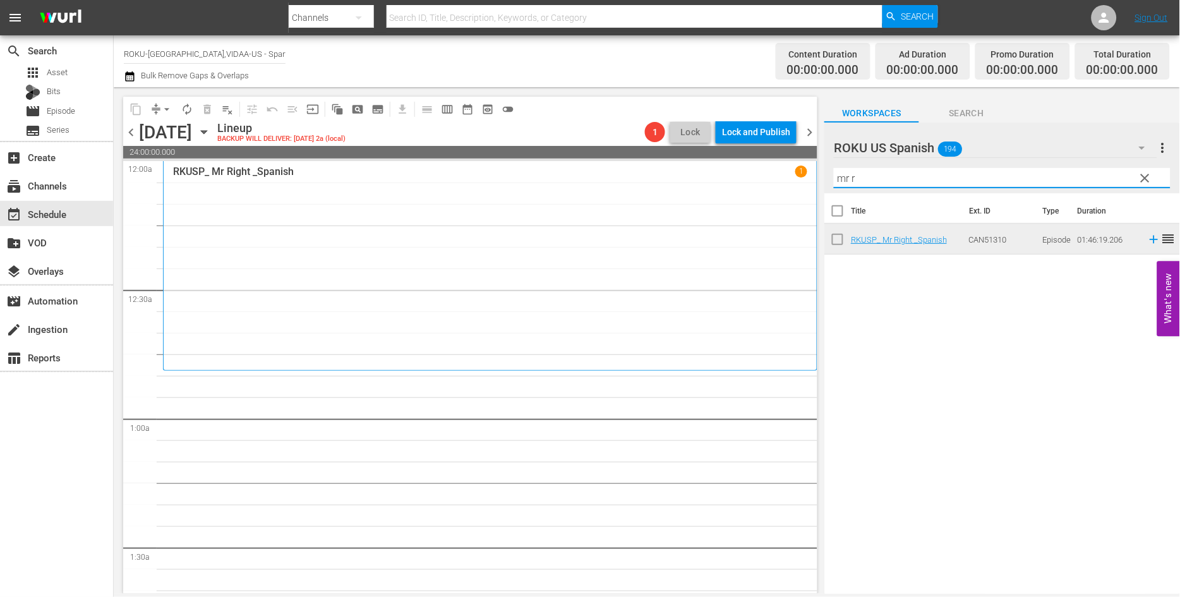
drag, startPoint x: 825, startPoint y: 174, endPoint x: 779, endPoint y: 172, distance: 46.1
click at [780, 172] on div "content_copy compress arrow_drop_down autorenew_outlined delete_forever_outline…" at bounding box center [647, 340] width 1066 height 506
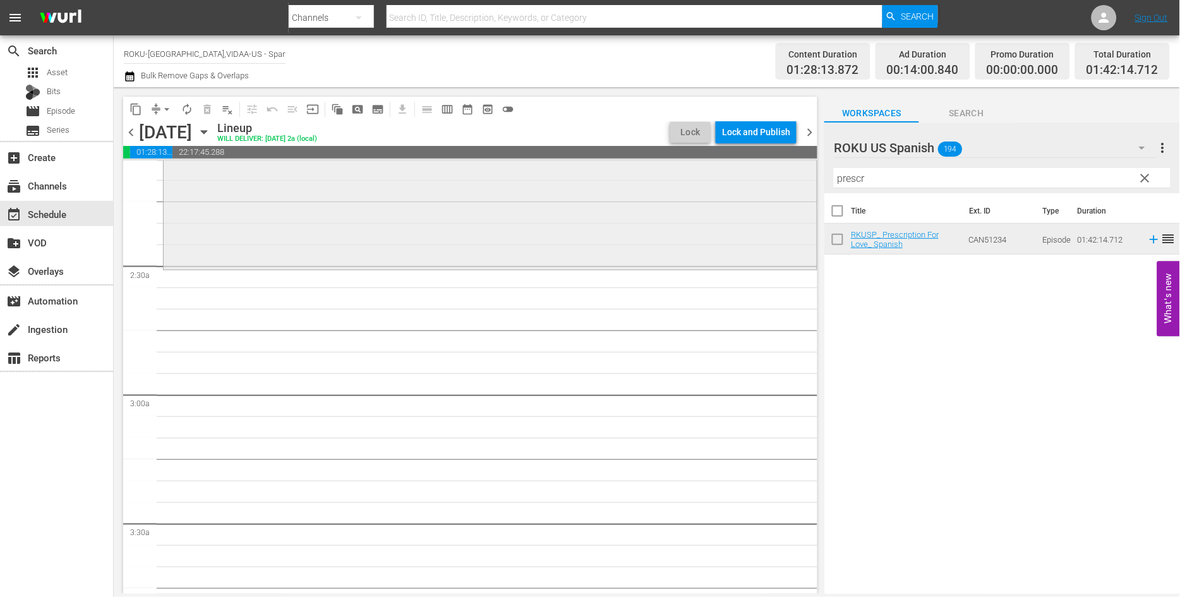
scroll to position [561, 0]
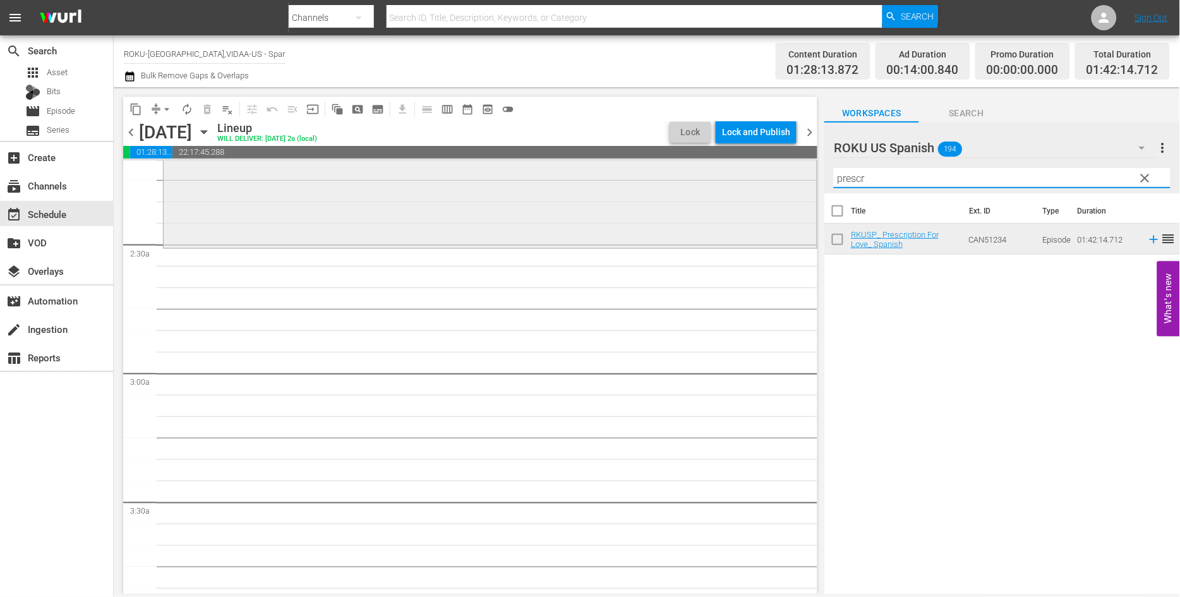
drag, startPoint x: 877, startPoint y: 179, endPoint x: 702, endPoint y: 172, distance: 174.4
click at [712, 172] on div "content_copy compress arrow_drop_down autorenew_outlined delete_forever_outline…" at bounding box center [647, 340] width 1066 height 506
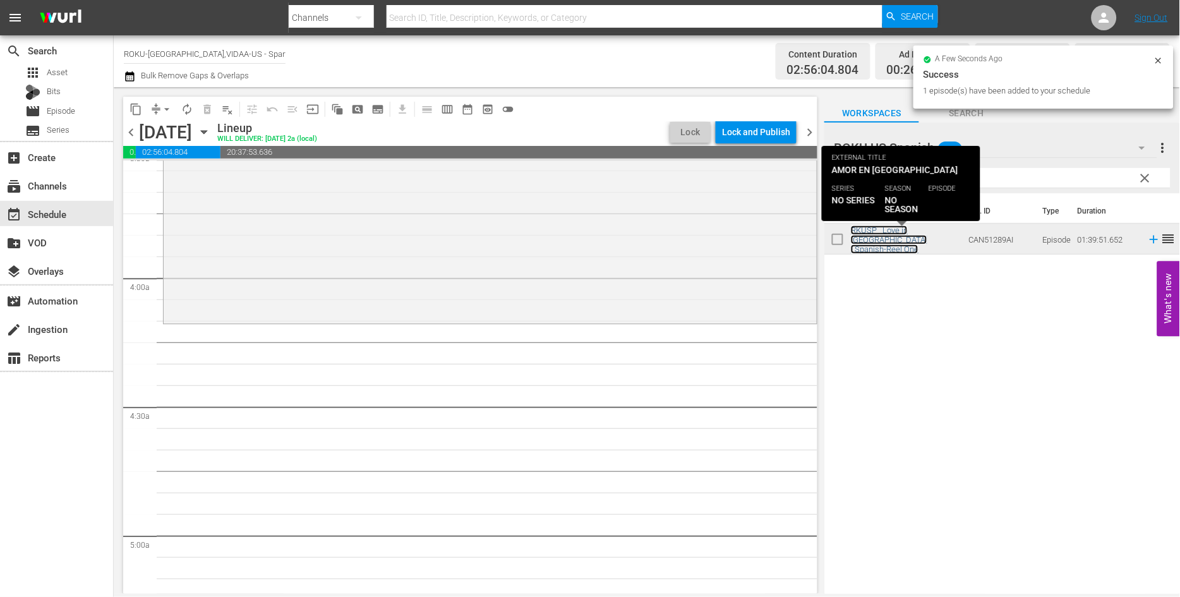
scroll to position [982, 0]
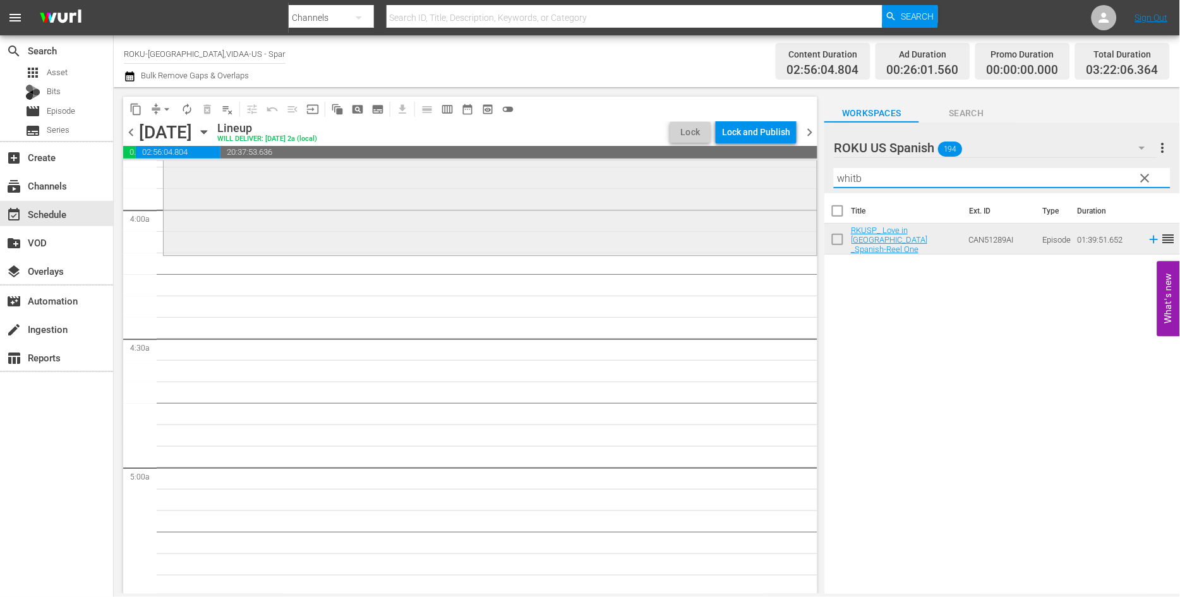
drag, startPoint x: 887, startPoint y: 179, endPoint x: 769, endPoint y: 181, distance: 118.1
click at [769, 180] on div "content_copy compress arrow_drop_down autorenew_outlined delete_forever_outline…" at bounding box center [647, 340] width 1066 height 506
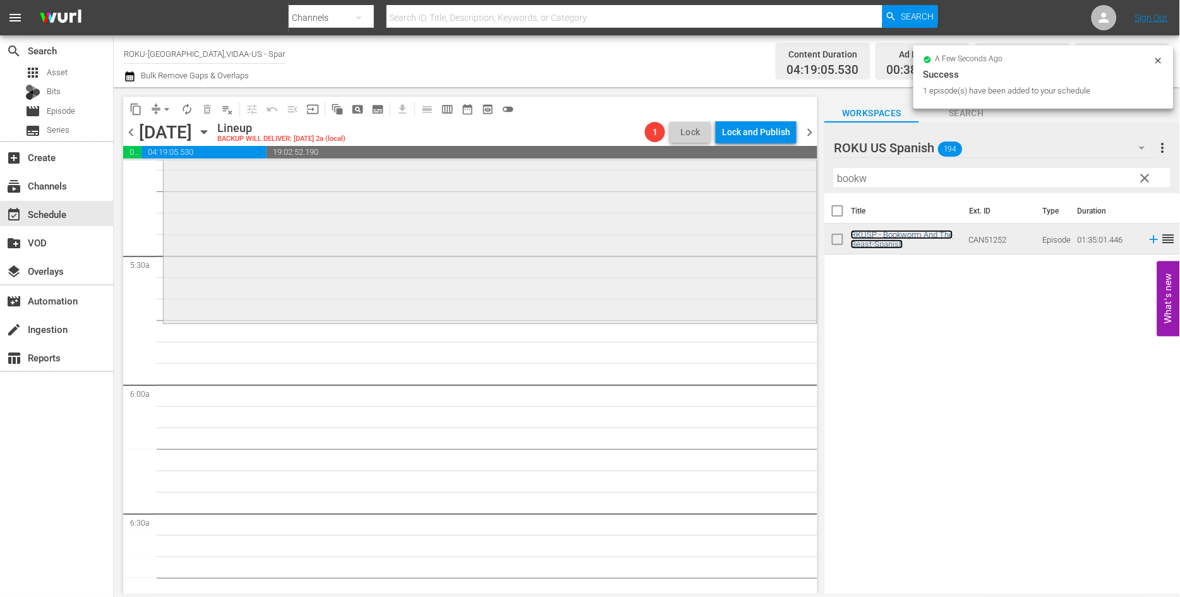
scroll to position [1333, 0]
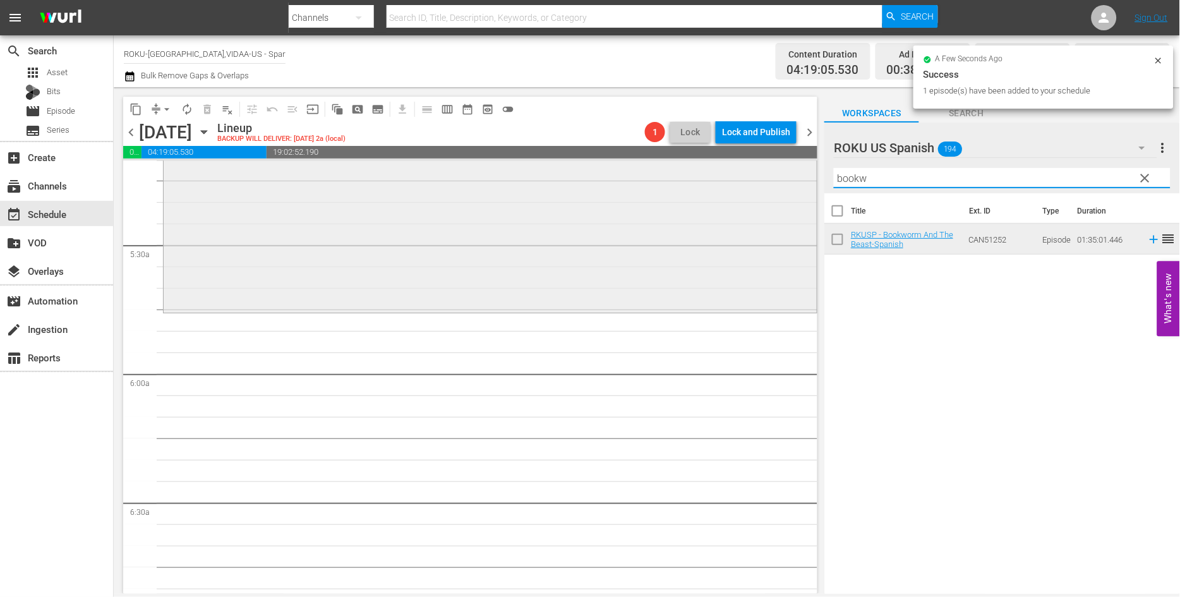
drag, startPoint x: 884, startPoint y: 179, endPoint x: 746, endPoint y: 175, distance: 138.4
click at [746, 175] on div "content_copy compress arrow_drop_down autorenew_outlined delete_forever_outline…" at bounding box center [647, 340] width 1066 height 506
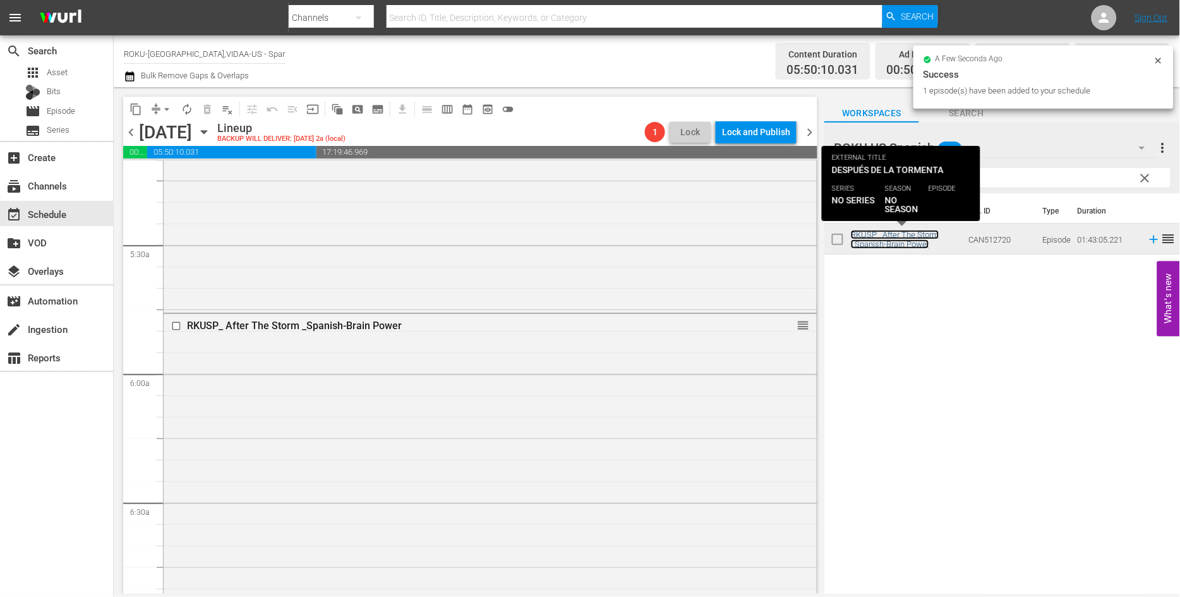
scroll to position [1684, 0]
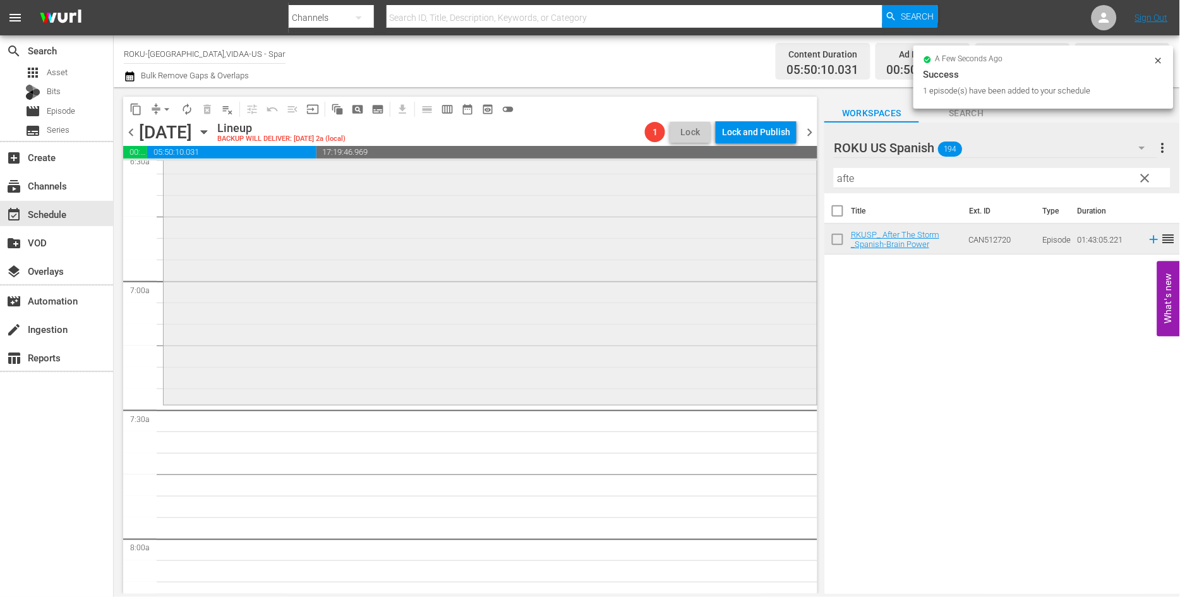
drag, startPoint x: 880, startPoint y: 178, endPoint x: 768, endPoint y: 184, distance: 112.0
click at [769, 182] on div "content_copy compress arrow_drop_down autorenew_outlined delete_forever_outline…" at bounding box center [647, 340] width 1066 height 506
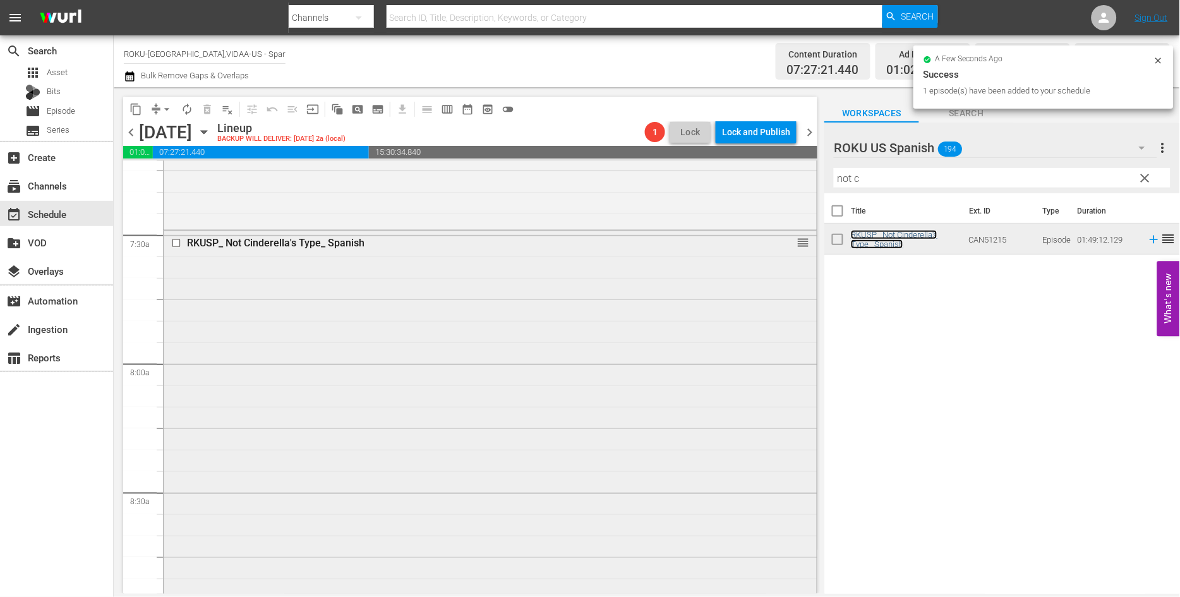
scroll to position [2035, 0]
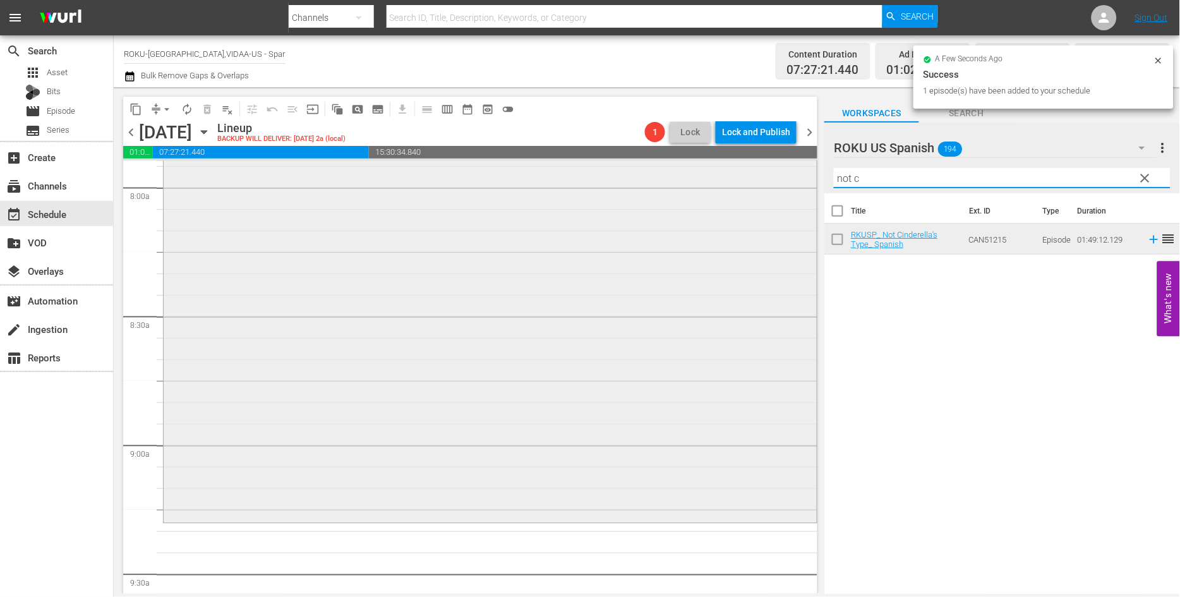
drag, startPoint x: 870, startPoint y: 181, endPoint x: 733, endPoint y: 189, distance: 137.3
click at [735, 184] on div "content_copy compress arrow_drop_down autorenew_outlined delete_forever_outline…" at bounding box center [647, 340] width 1066 height 506
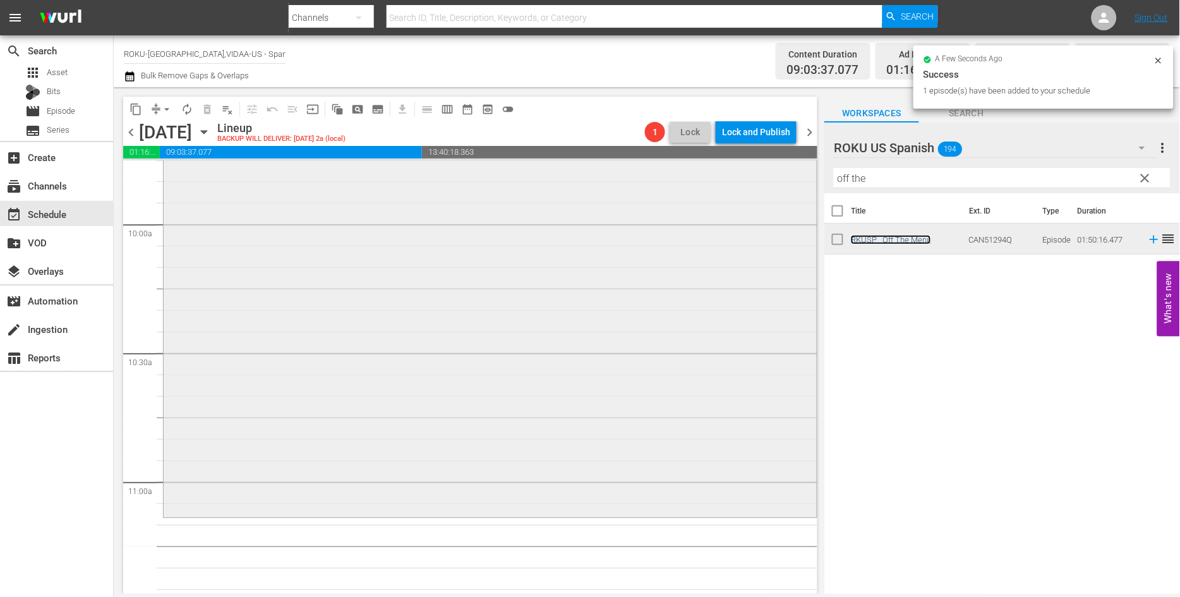
scroll to position [2526, 0]
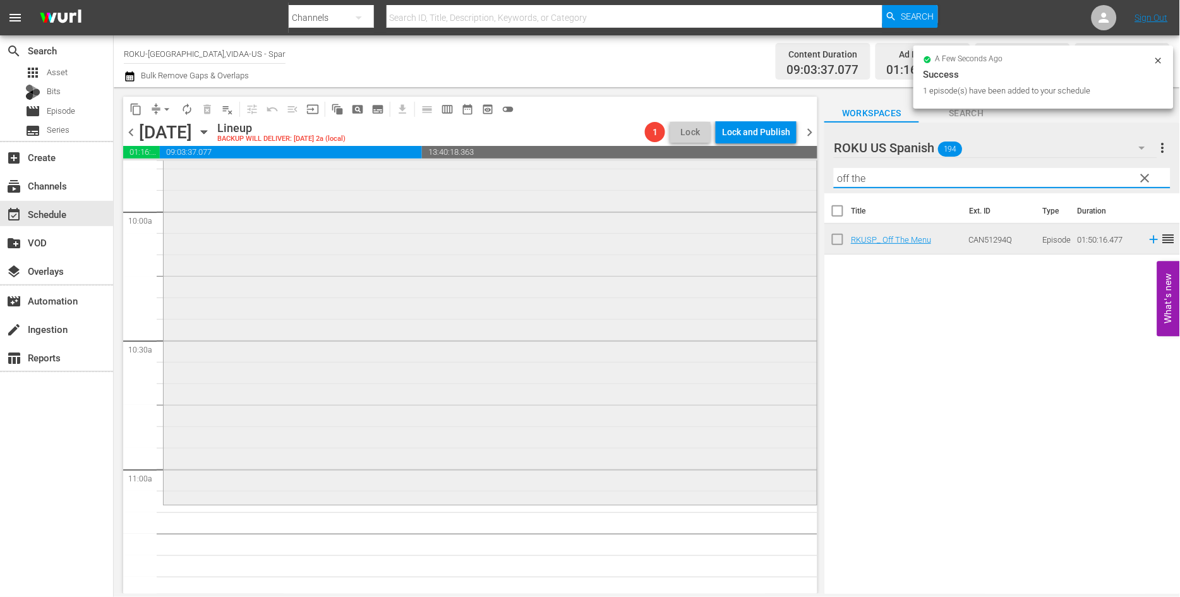
drag, startPoint x: 810, startPoint y: 185, endPoint x: 724, endPoint y: 204, distance: 88.6
click at [731, 197] on div "content_copy compress arrow_drop_down autorenew_outlined delete_forever_outline…" at bounding box center [647, 340] width 1066 height 506
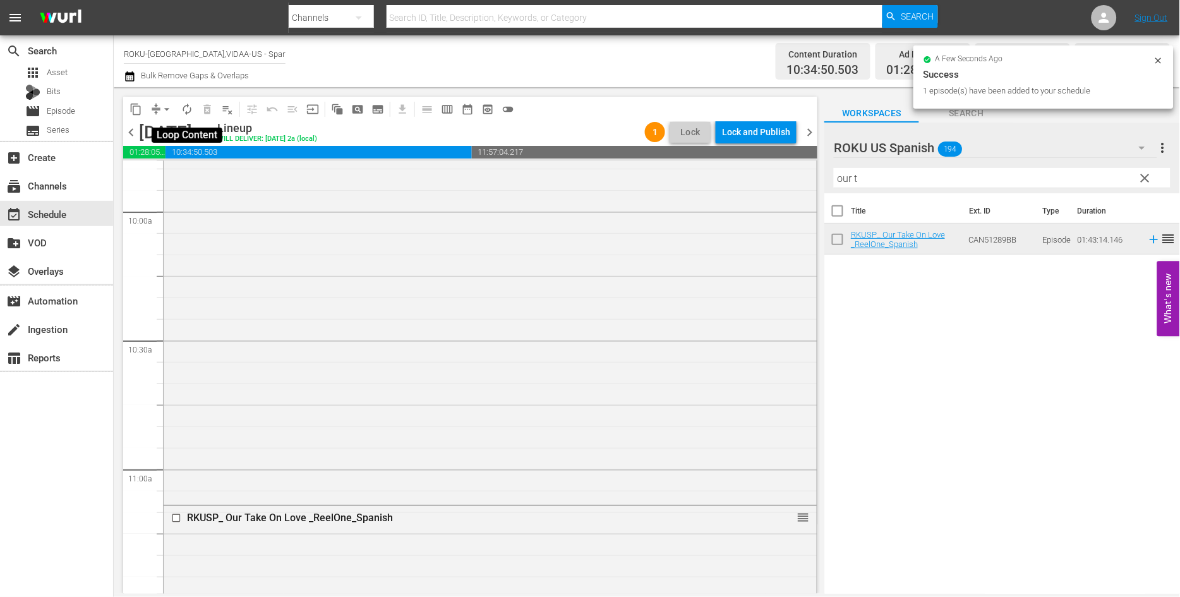
click at [188, 110] on span "autorenew_outlined" at bounding box center [187, 109] width 13 height 13
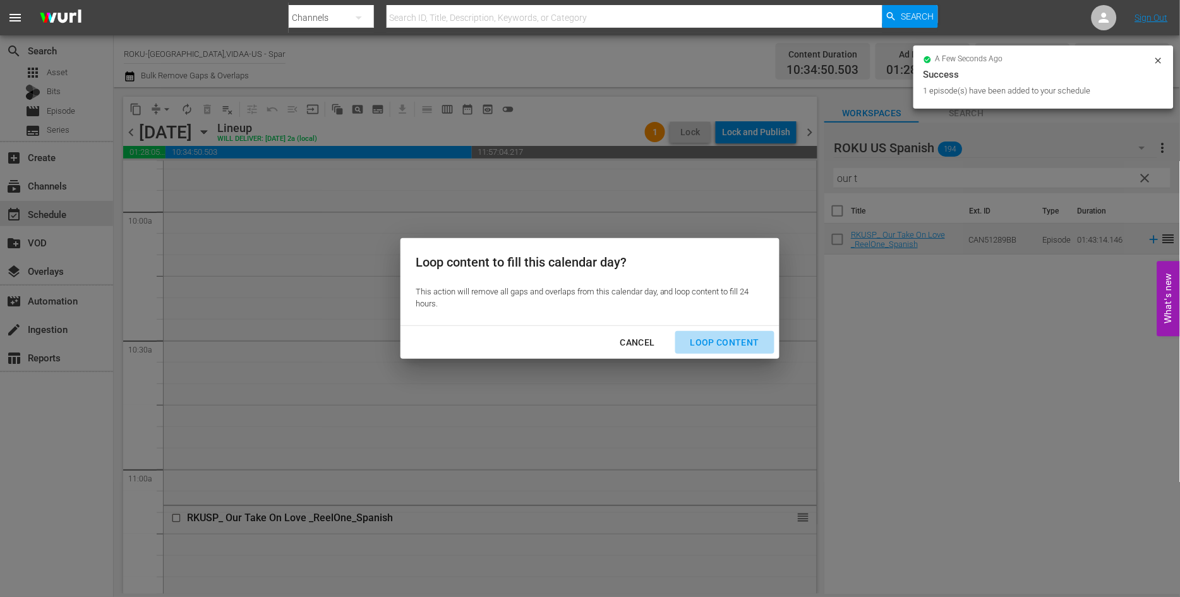
drag, startPoint x: 727, startPoint y: 341, endPoint x: 743, endPoint y: 348, distance: 17.8
click at [727, 341] on div "Loop Content" at bounding box center [724, 343] width 89 height 16
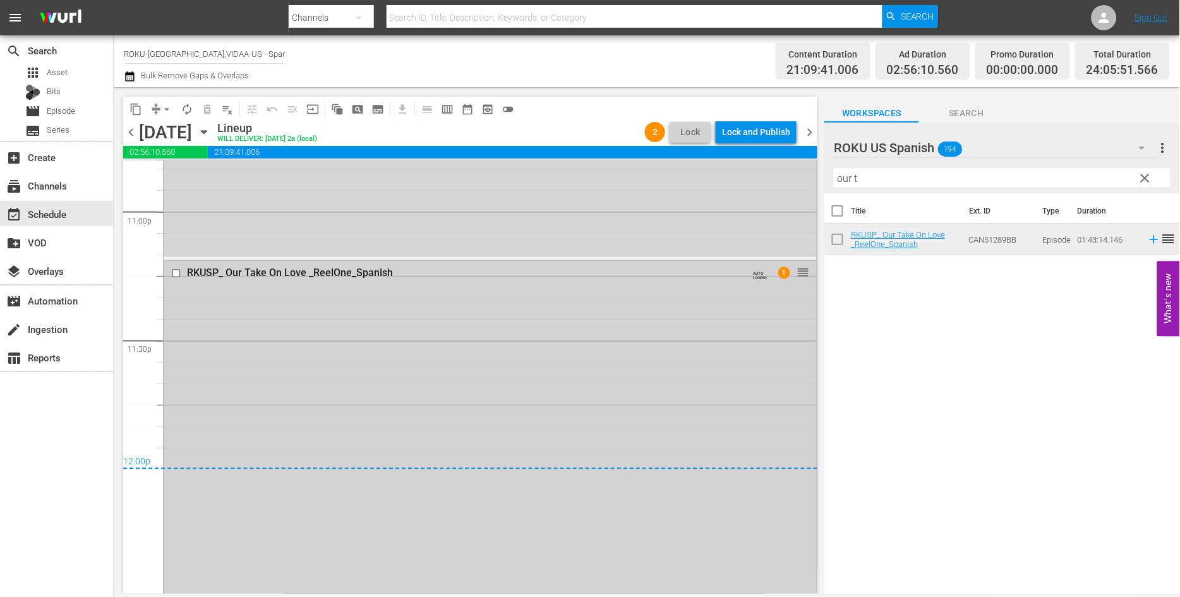
scroll to position [5985, 0]
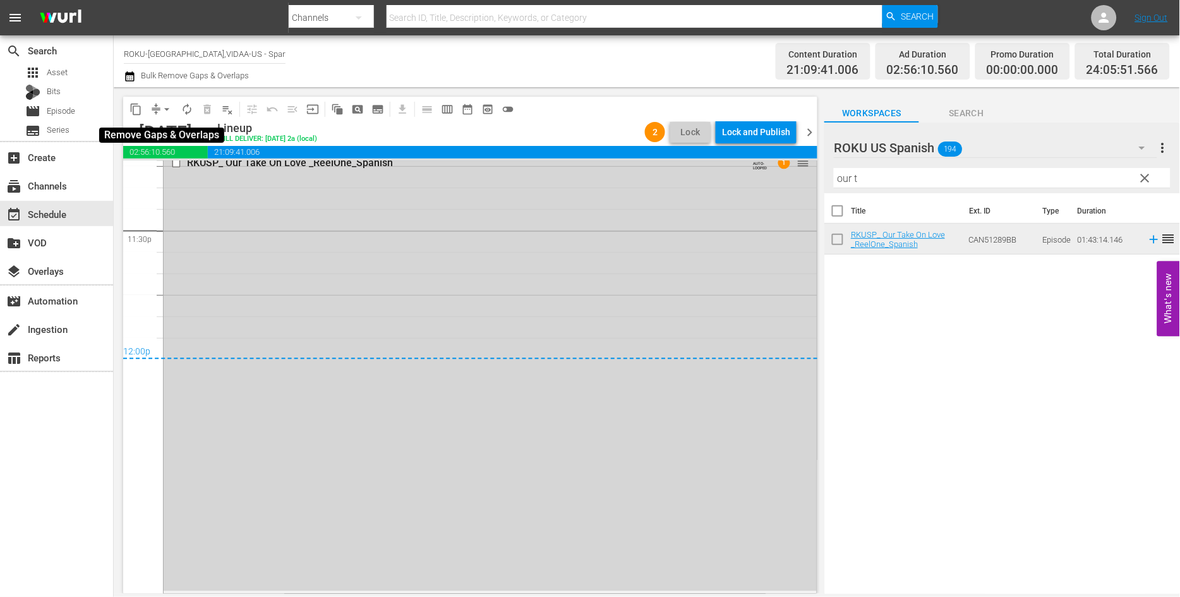
drag, startPoint x: 165, startPoint y: 107, endPoint x: 171, endPoint y: 116, distance: 10.0
click at [165, 107] on span "arrow_drop_down" at bounding box center [166, 109] width 13 height 13
click at [207, 177] on li "Align to End of Previous Day" at bounding box center [167, 175] width 133 height 21
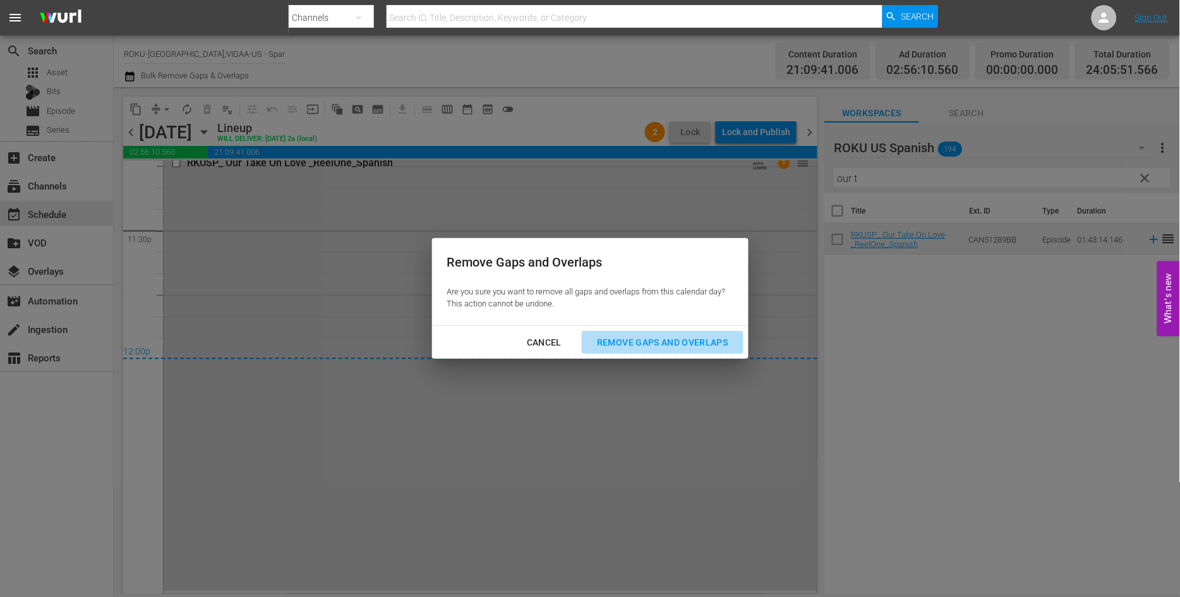
click at [690, 338] on div "Remove Gaps and Overlaps" at bounding box center [662, 343] width 151 height 16
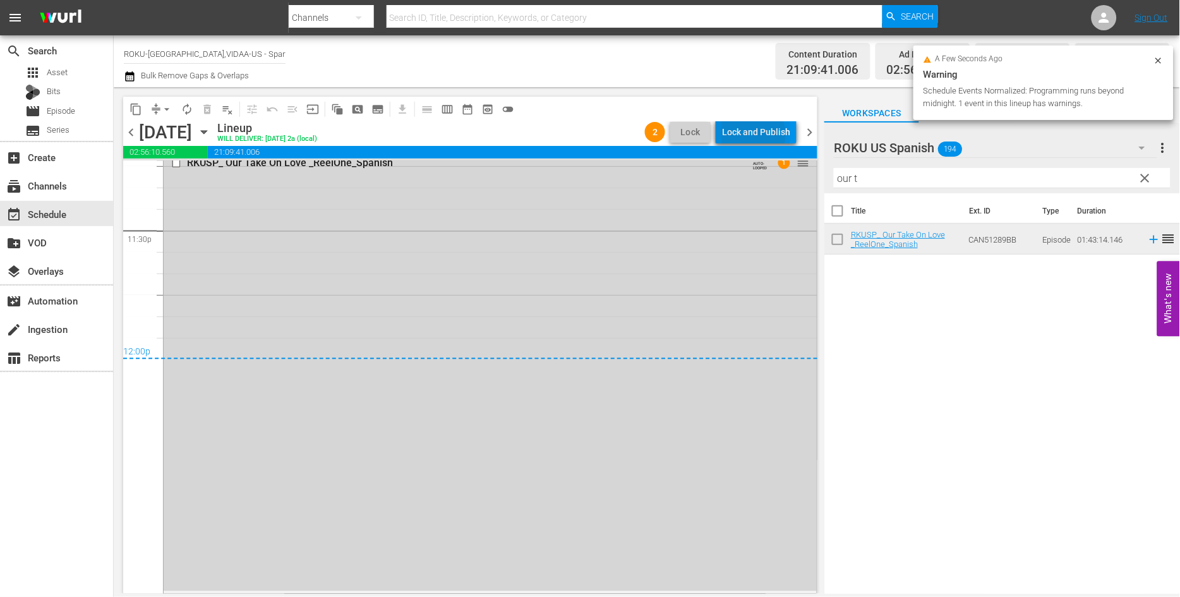
click at [753, 135] on div "Lock and Publish" at bounding box center [756, 132] width 68 height 23
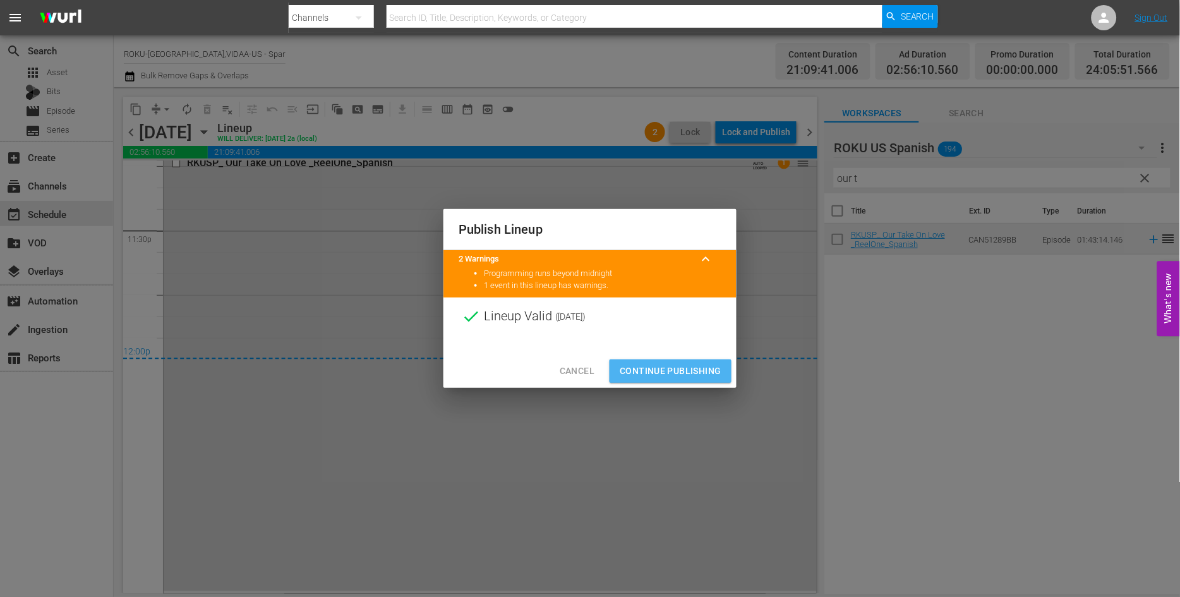
click at [667, 363] on button "Continue Publishing" at bounding box center [670, 370] width 122 height 23
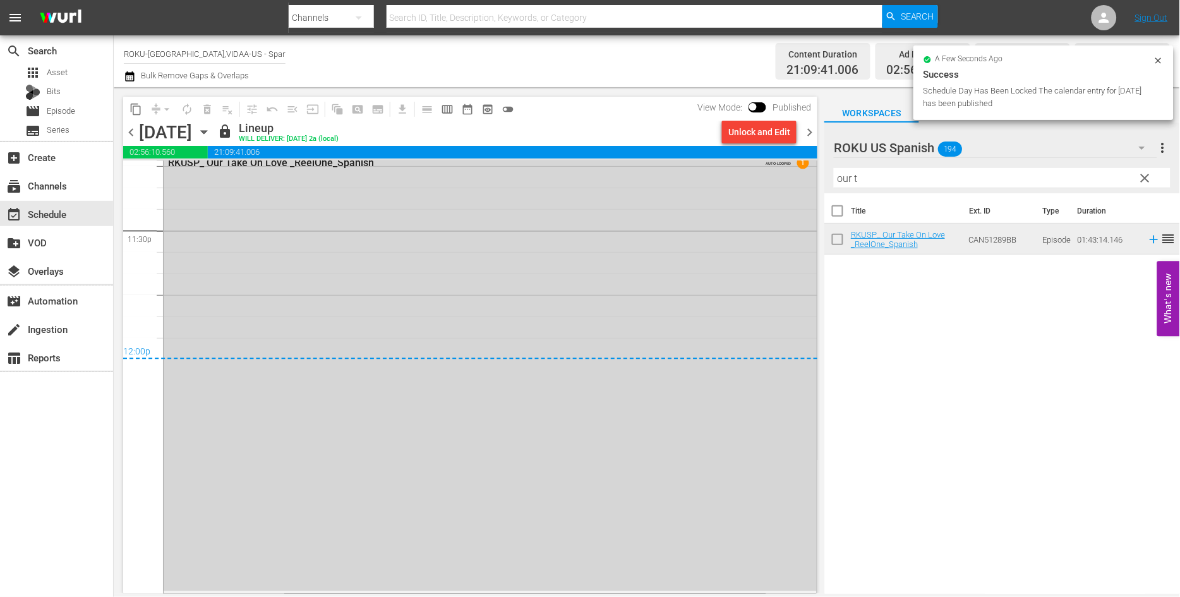
click at [206, 131] on icon "button" at bounding box center [204, 132] width 6 height 3
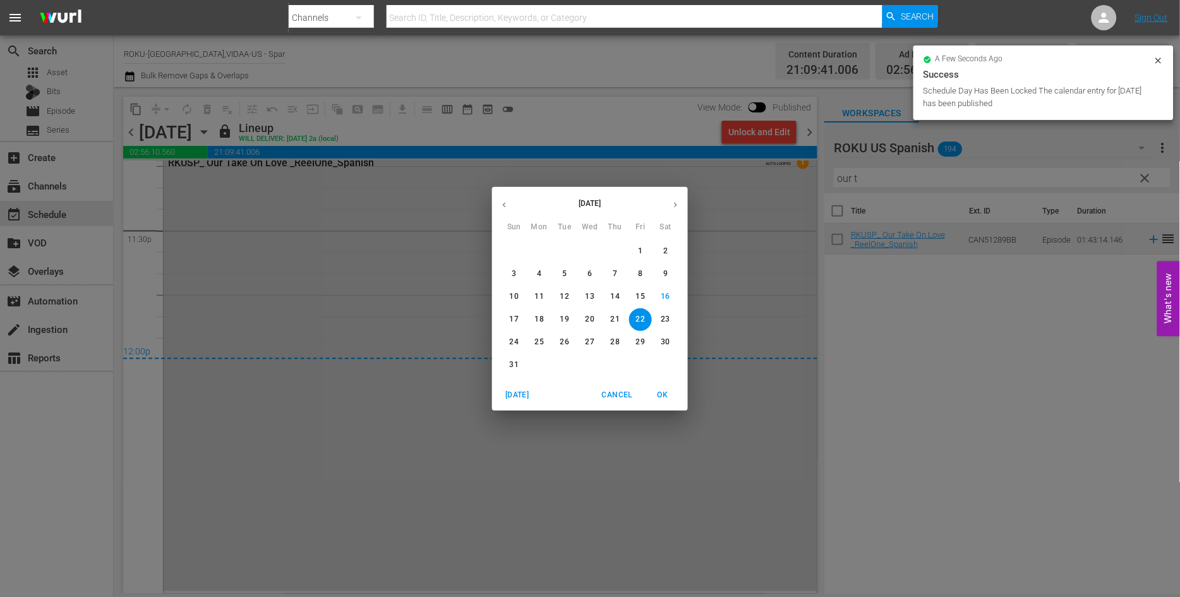
click at [672, 314] on span "23" at bounding box center [665, 319] width 23 height 11
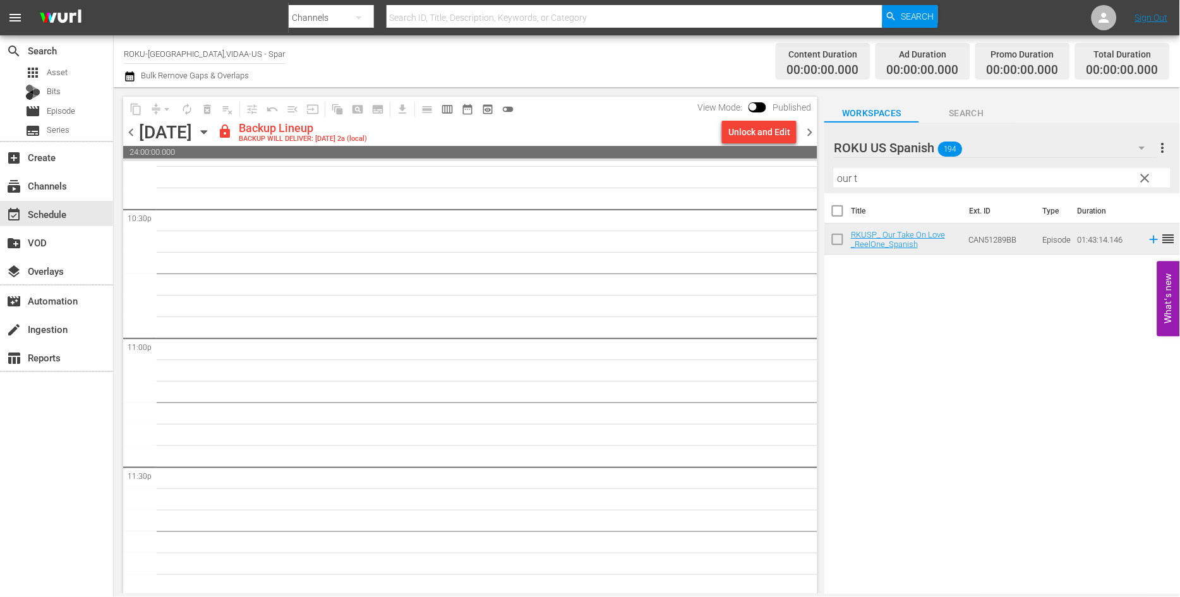
scroll to position [5750, 0]
click at [754, 133] on div "Unlock and Edit" at bounding box center [759, 132] width 62 height 23
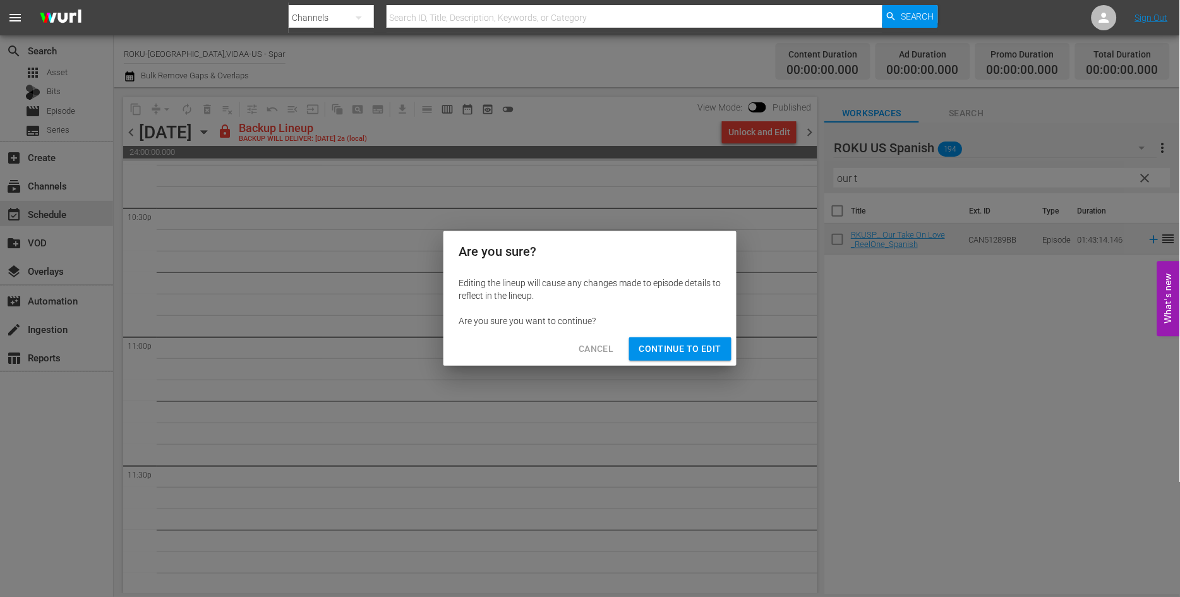
click at [692, 348] on span "Continue to Edit" at bounding box center [680, 349] width 82 height 16
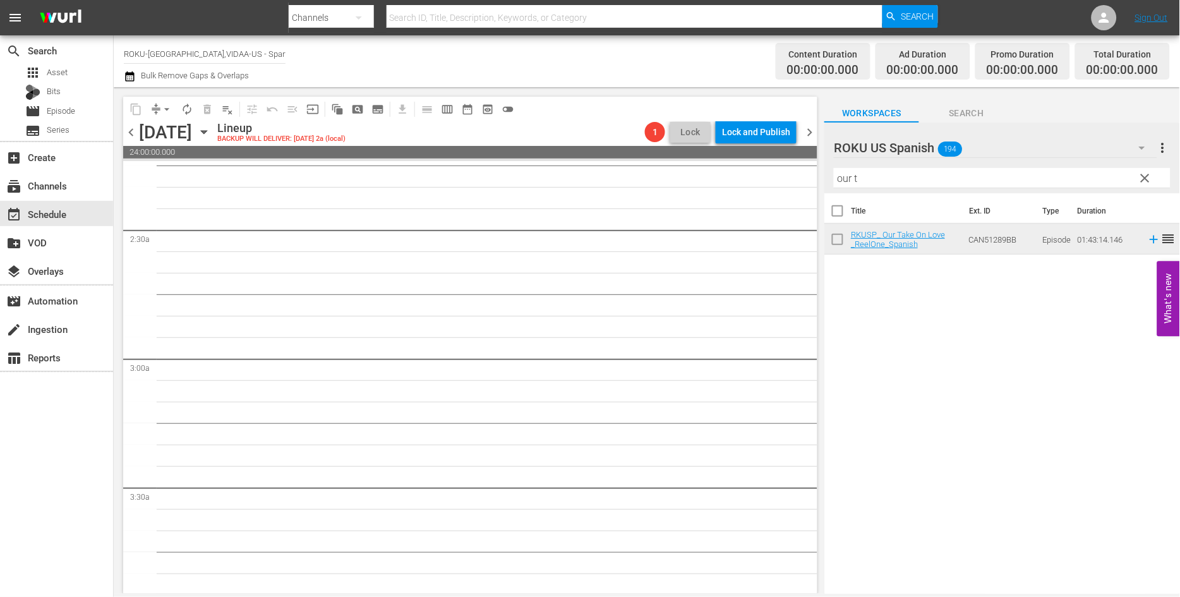
scroll to position [0, 0]
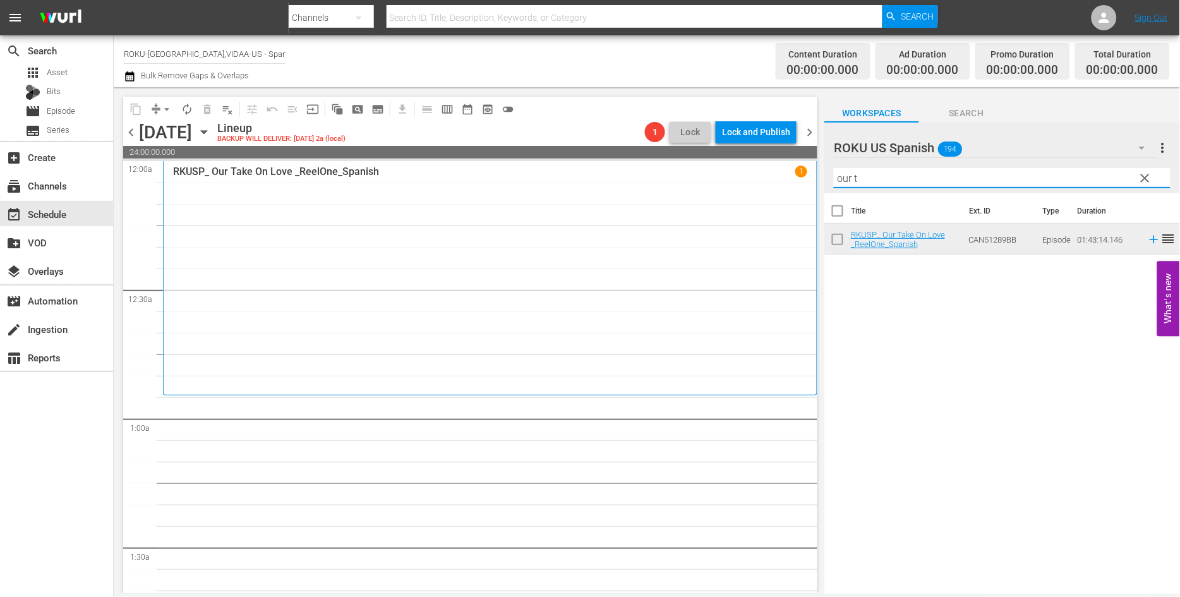
drag, startPoint x: 875, startPoint y: 177, endPoint x: 735, endPoint y: 173, distance: 140.3
click at [735, 173] on div "content_copy compress arrow_drop_down autorenew_outlined delete_forever_outline…" at bounding box center [647, 340] width 1066 height 506
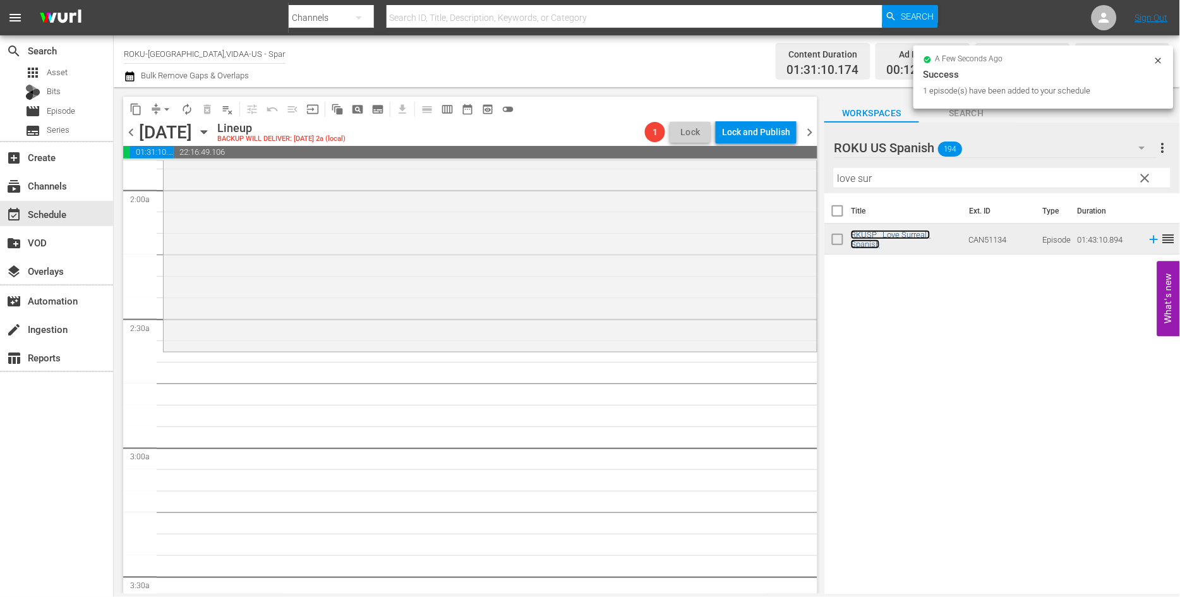
scroll to position [491, 0]
drag, startPoint x: 742, startPoint y: 179, endPoint x: 728, endPoint y: 179, distance: 13.9
click at [729, 179] on div "content_copy compress arrow_drop_down autorenew_outlined delete_forever_outline…" at bounding box center [647, 340] width 1066 height 506
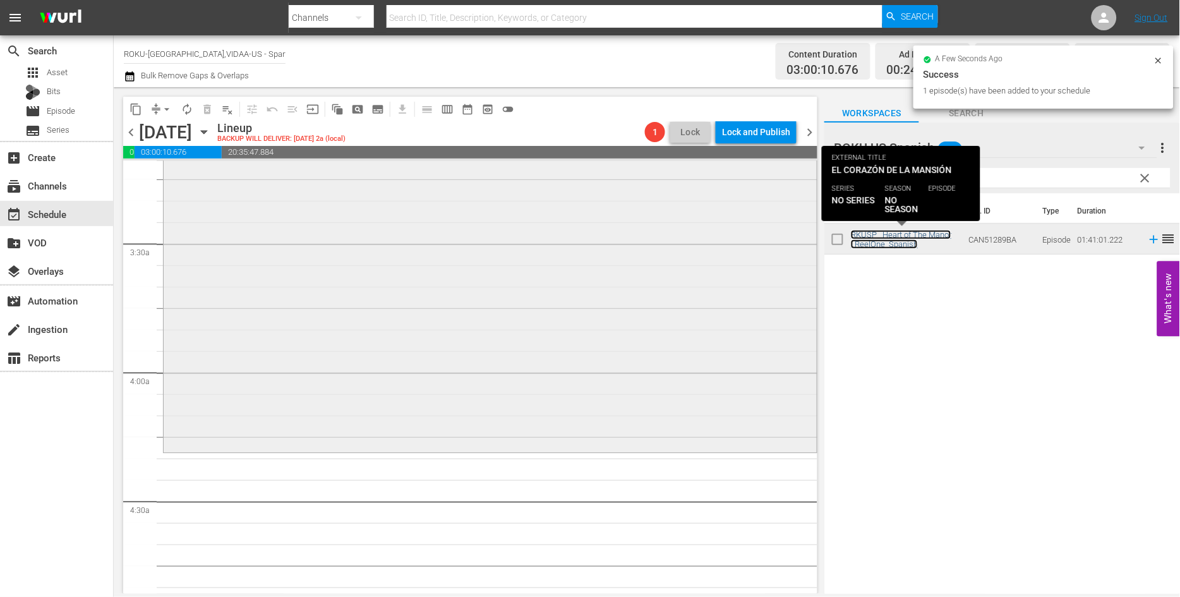
scroll to position [842, 0]
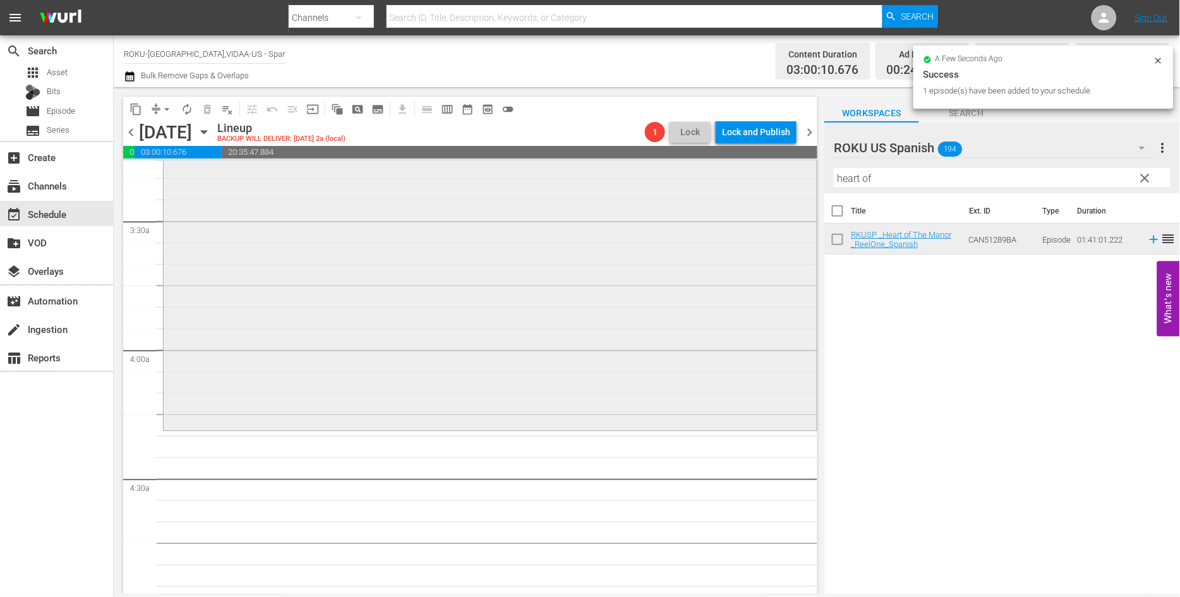
drag, startPoint x: 860, startPoint y: 179, endPoint x: 786, endPoint y: 177, distance: 73.9
click at [796, 178] on div "content_copy compress arrow_drop_down autorenew_outlined delete_forever_outline…" at bounding box center [647, 340] width 1066 height 506
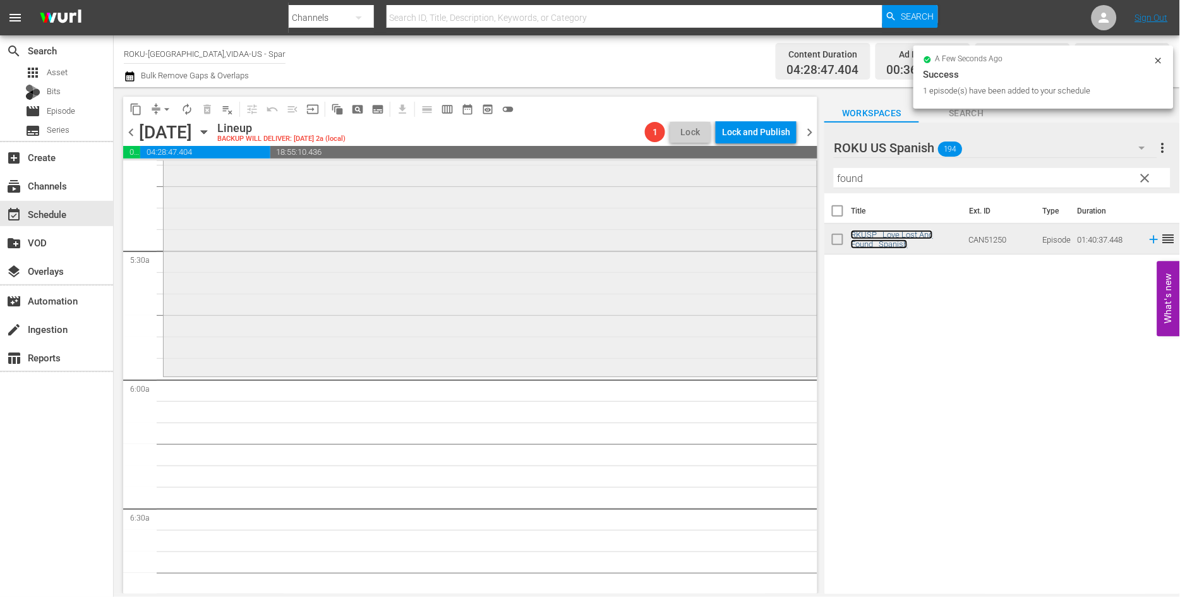
scroll to position [1333, 0]
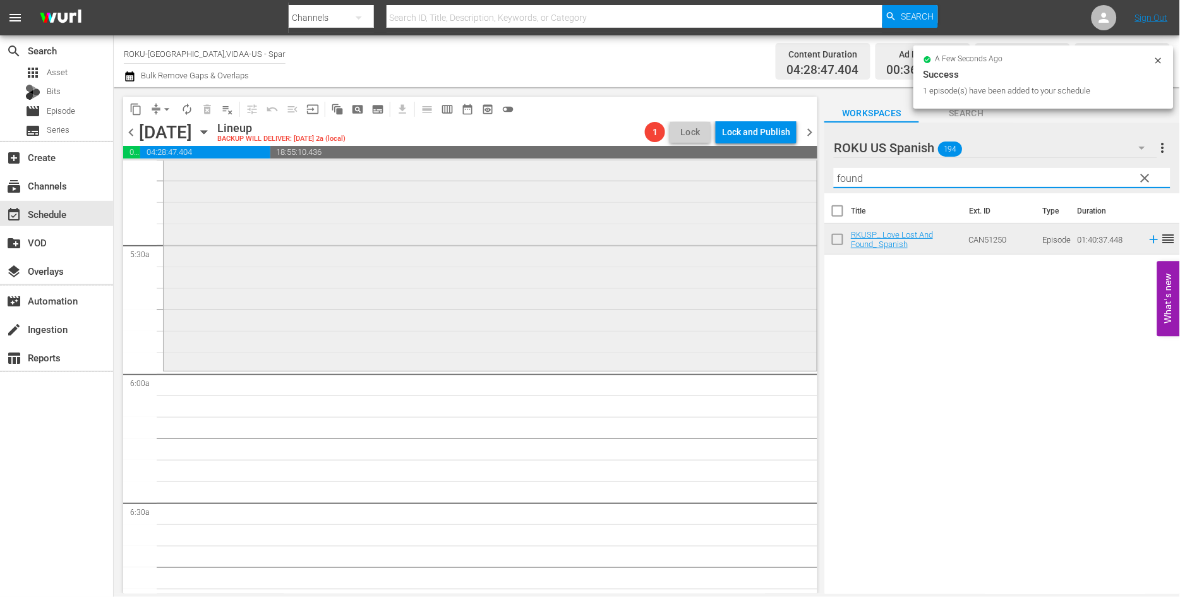
drag, startPoint x: 901, startPoint y: 175, endPoint x: 765, endPoint y: 177, distance: 135.2
click at [765, 177] on div "content_copy compress arrow_drop_down autorenew_outlined delete_forever_outline…" at bounding box center [647, 340] width 1066 height 506
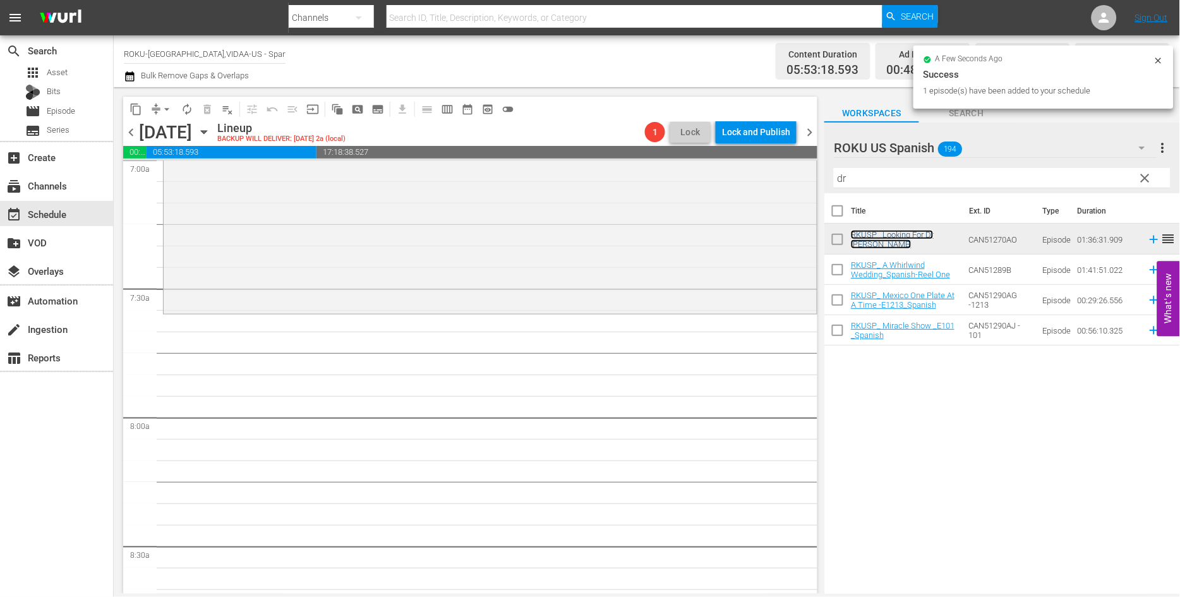
scroll to position [1824, 0]
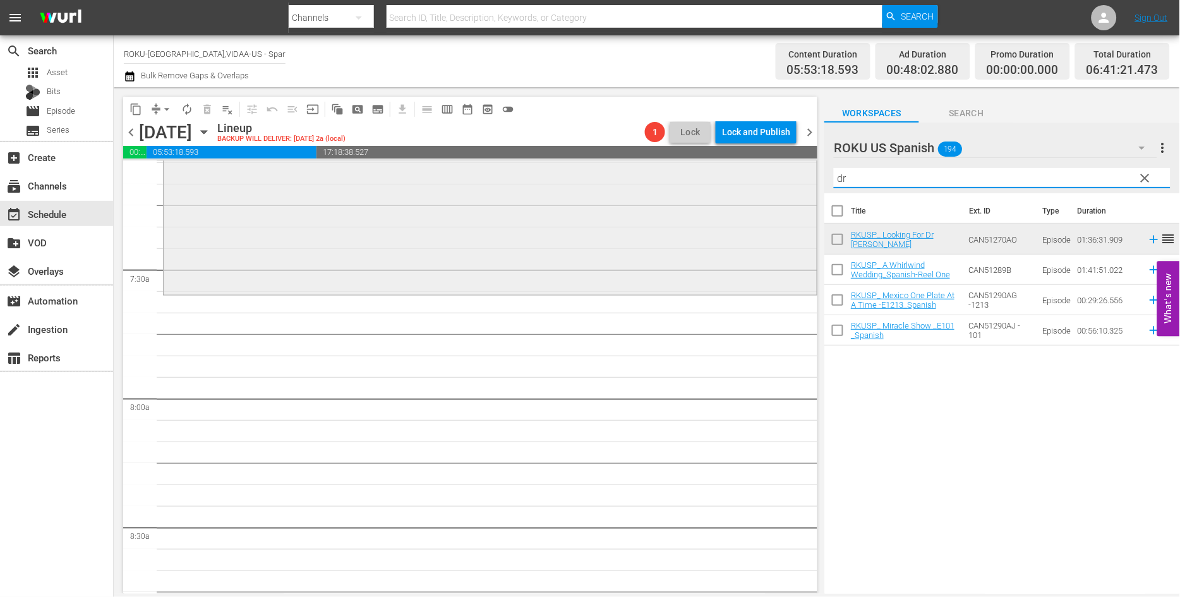
drag, startPoint x: 862, startPoint y: 179, endPoint x: 794, endPoint y: 178, distance: 67.6
click at [794, 178] on div "content_copy compress arrow_drop_down autorenew_outlined delete_forever_outline…" at bounding box center [647, 340] width 1066 height 506
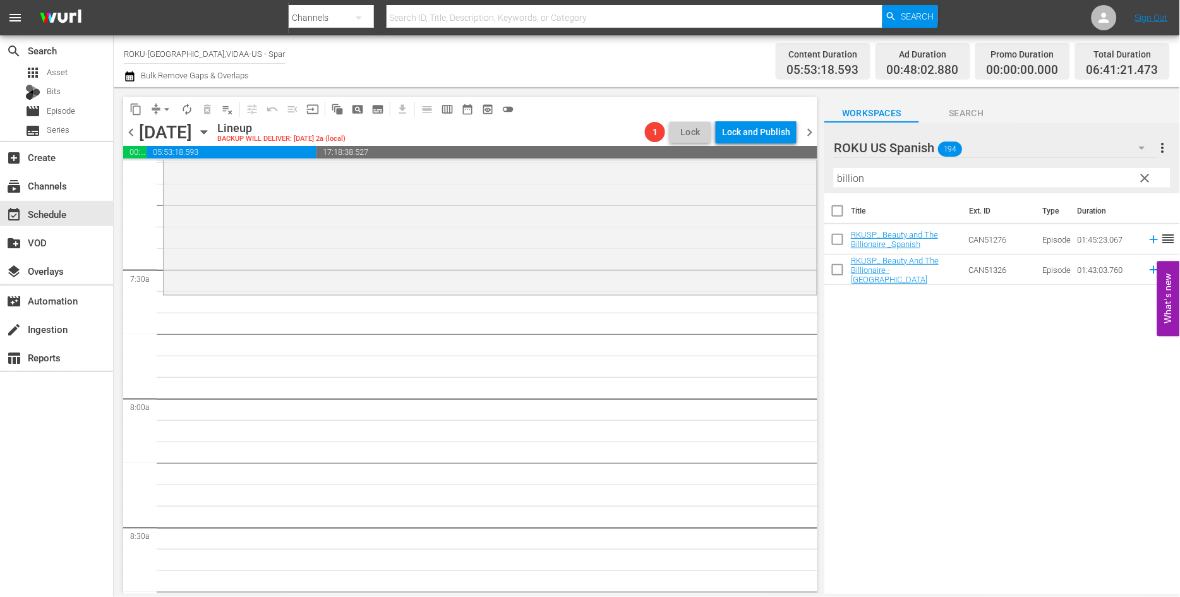
click at [950, 383] on div "Title Ext. ID Type Duration RKUSP_ Beauty and The Billionaire _Spanish CAN51276…" at bounding box center [1002, 394] width 356 height 402
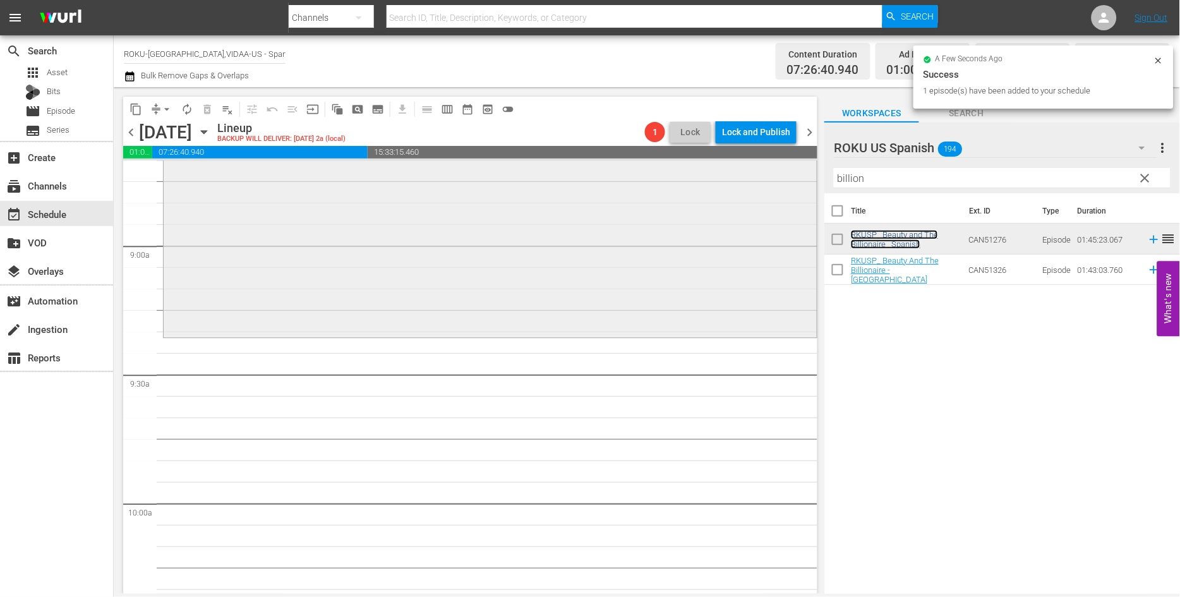
scroll to position [2245, 0]
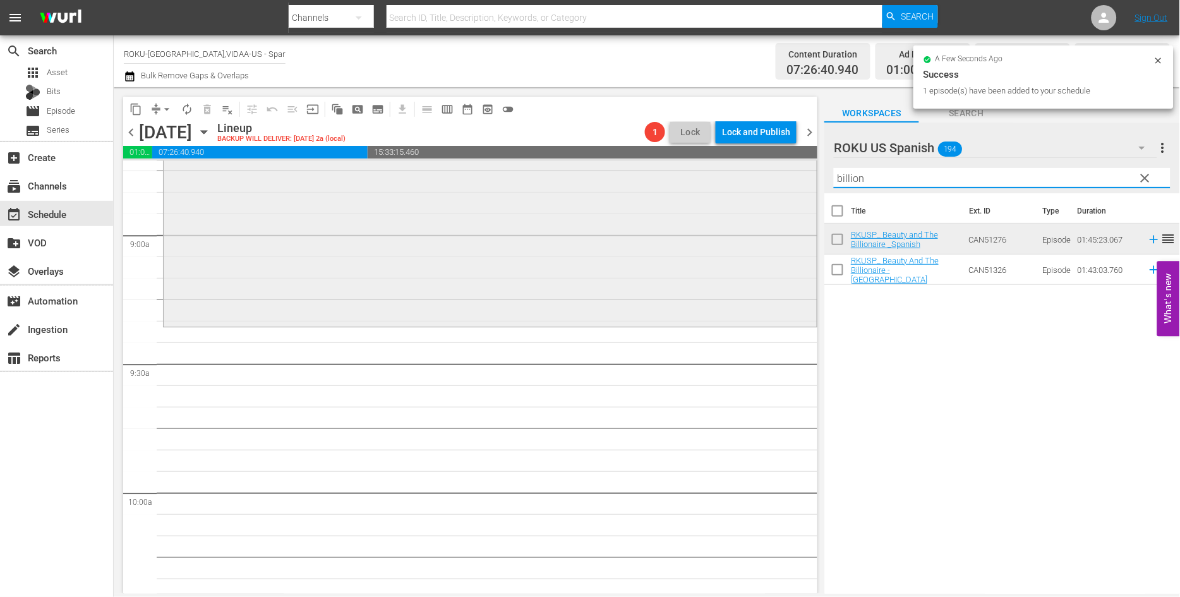
drag, startPoint x: 862, startPoint y: 172, endPoint x: 746, endPoint y: 173, distance: 115.6
click at [746, 173] on div "content_copy compress arrow_drop_down autorenew_outlined delete_forever_outline…" at bounding box center [647, 340] width 1066 height 506
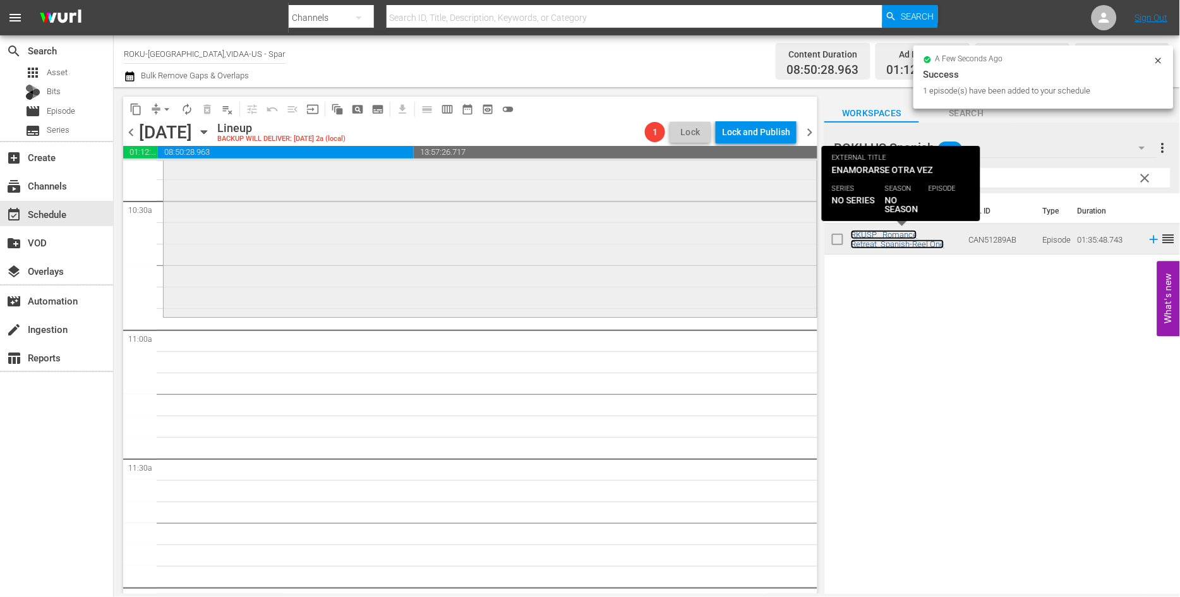
scroll to position [2666, 0]
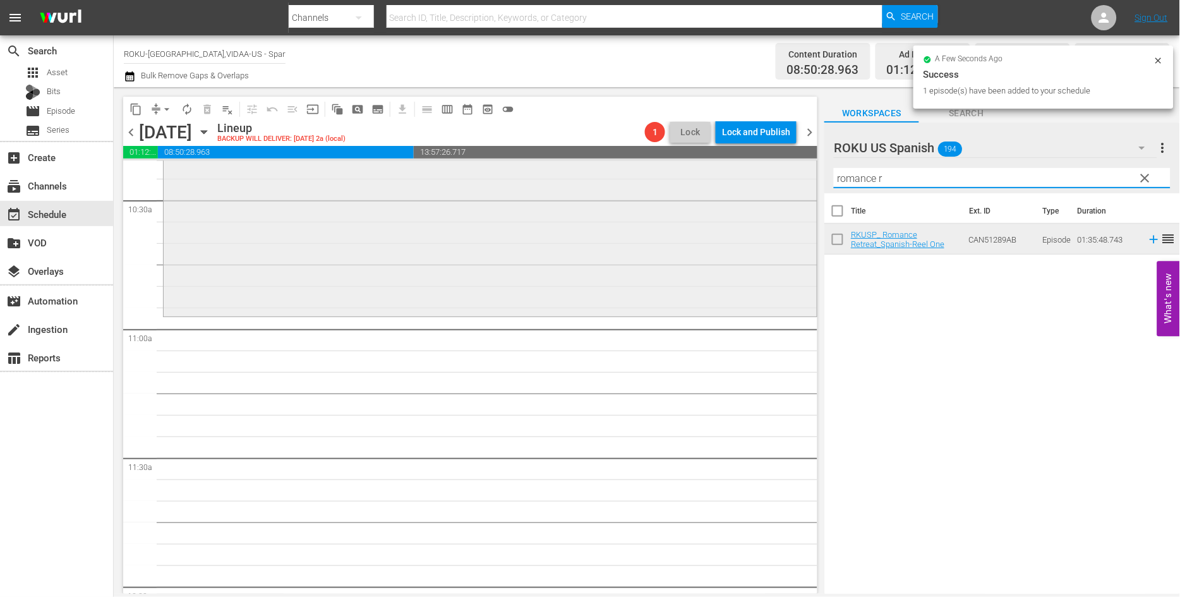
drag, startPoint x: 849, startPoint y: 179, endPoint x: 734, endPoint y: 180, distance: 114.9
click at [734, 180] on div "content_copy compress arrow_drop_down autorenew_outlined delete_forever_outline…" at bounding box center [647, 340] width 1066 height 506
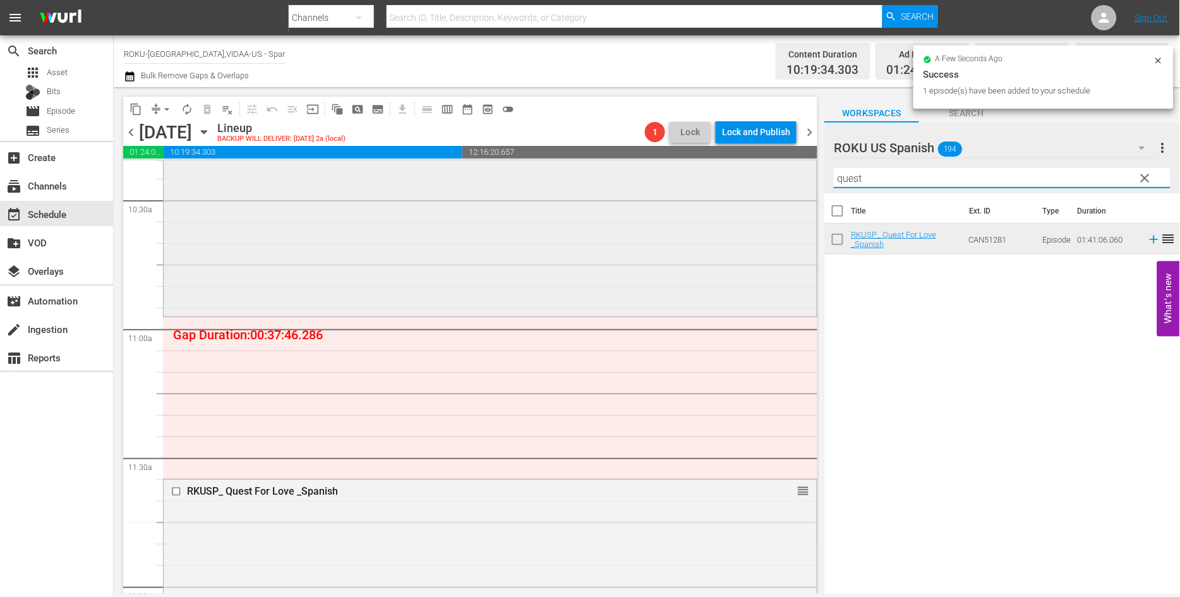
drag, startPoint x: 851, startPoint y: 179, endPoint x: 806, endPoint y: 178, distance: 44.2
click at [806, 178] on div "content_copy compress arrow_drop_down autorenew_outlined delete_forever_outline…" at bounding box center [647, 340] width 1066 height 506
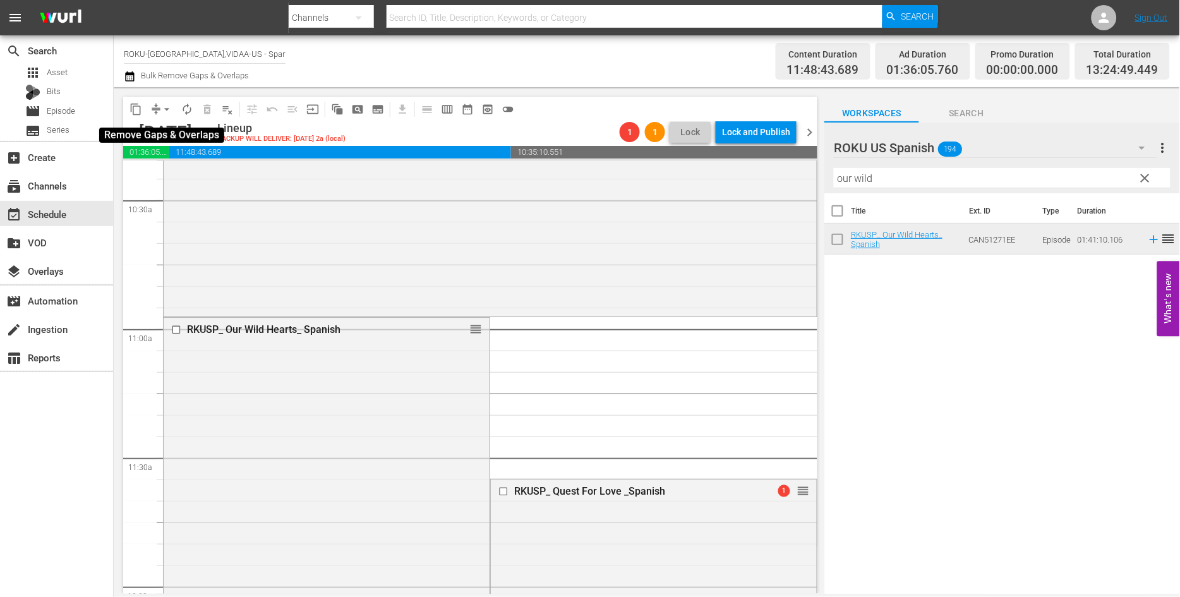
click at [162, 107] on span "arrow_drop_down" at bounding box center [166, 109] width 13 height 13
click at [184, 175] on li "Align to End of Previous Day" at bounding box center [167, 175] width 133 height 21
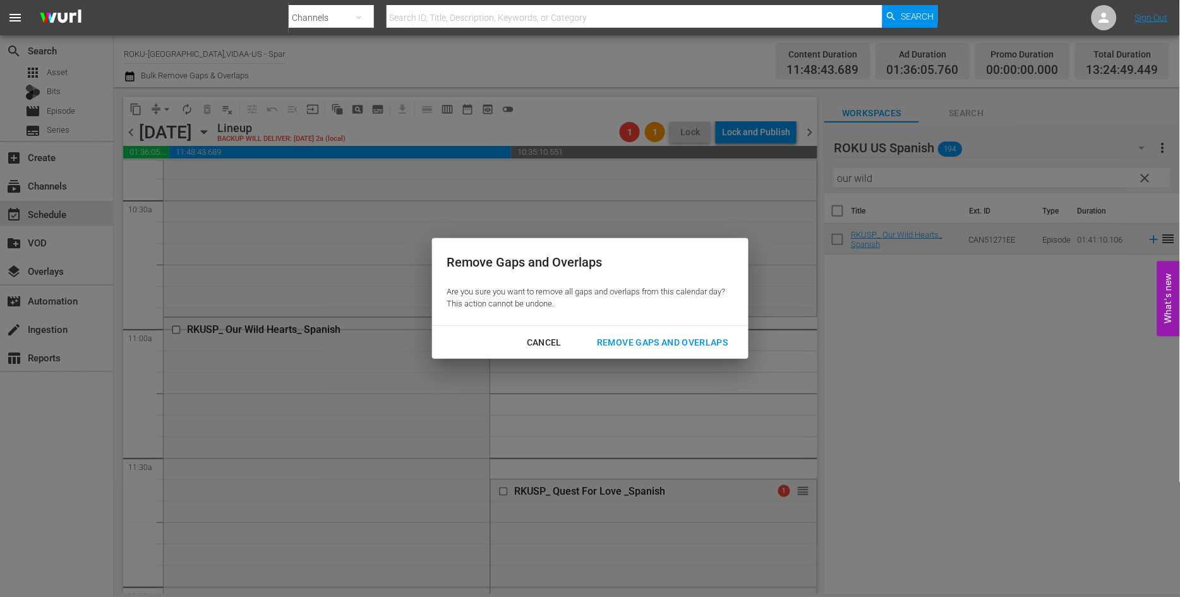
drag, startPoint x: 681, startPoint y: 342, endPoint x: 564, endPoint y: 326, distance: 118.0
click at [681, 342] on div "Remove Gaps and Overlaps" at bounding box center [662, 343] width 151 height 16
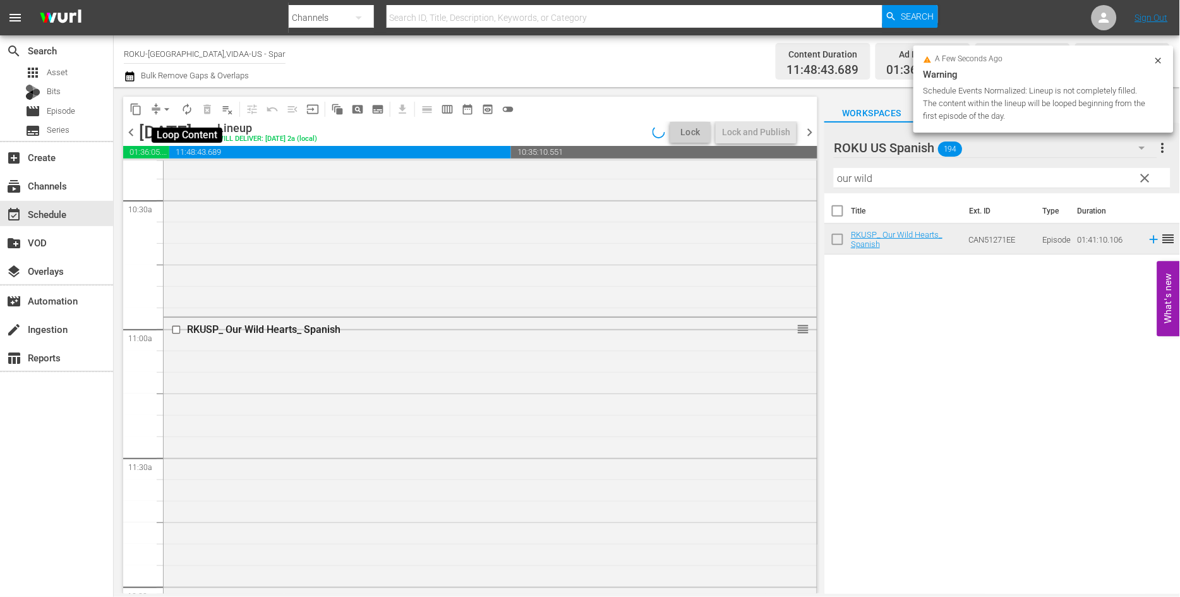
click at [185, 109] on span "autorenew_outlined" at bounding box center [187, 109] width 13 height 13
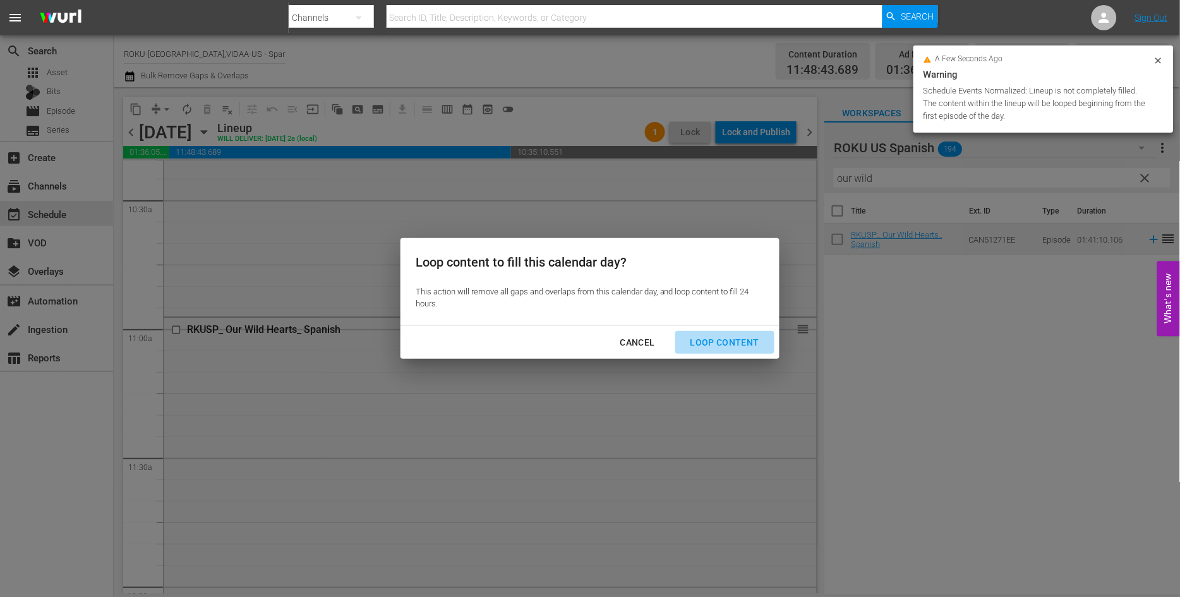
click at [738, 340] on div "Loop Content" at bounding box center [724, 343] width 89 height 16
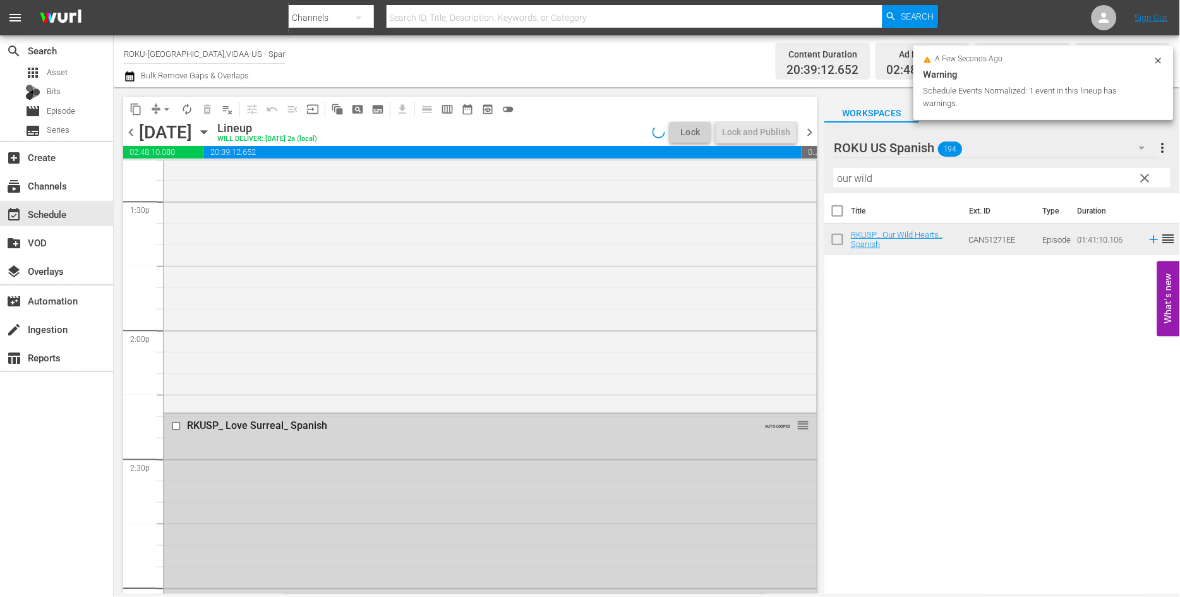
scroll to position [3648, 0]
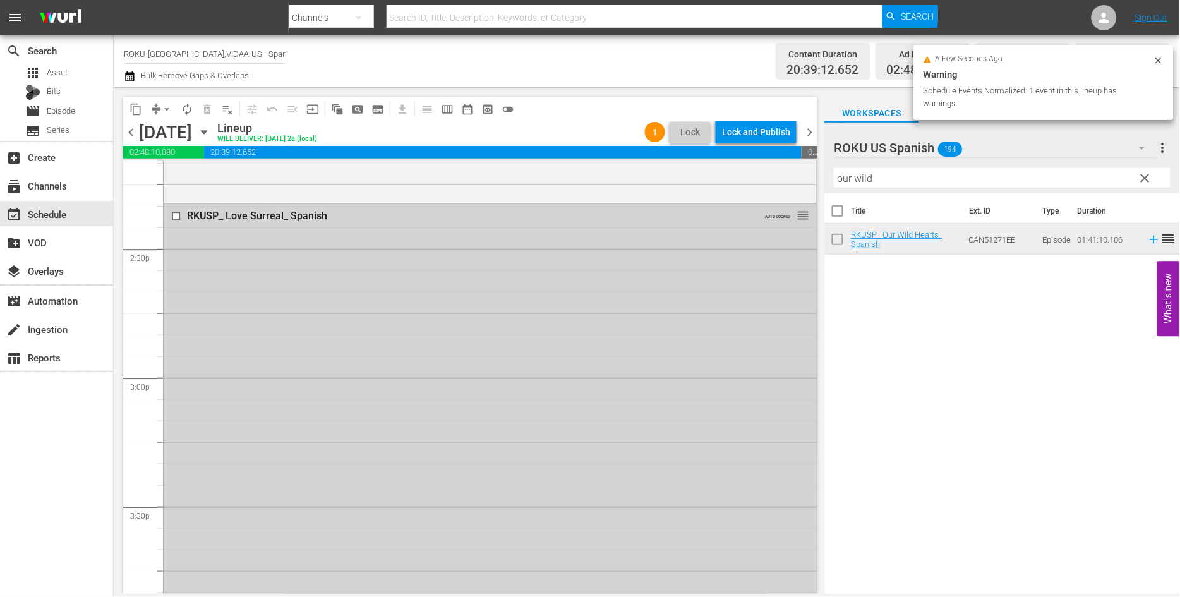
click at [176, 213] on input "checkbox" at bounding box center [177, 216] width 13 height 11
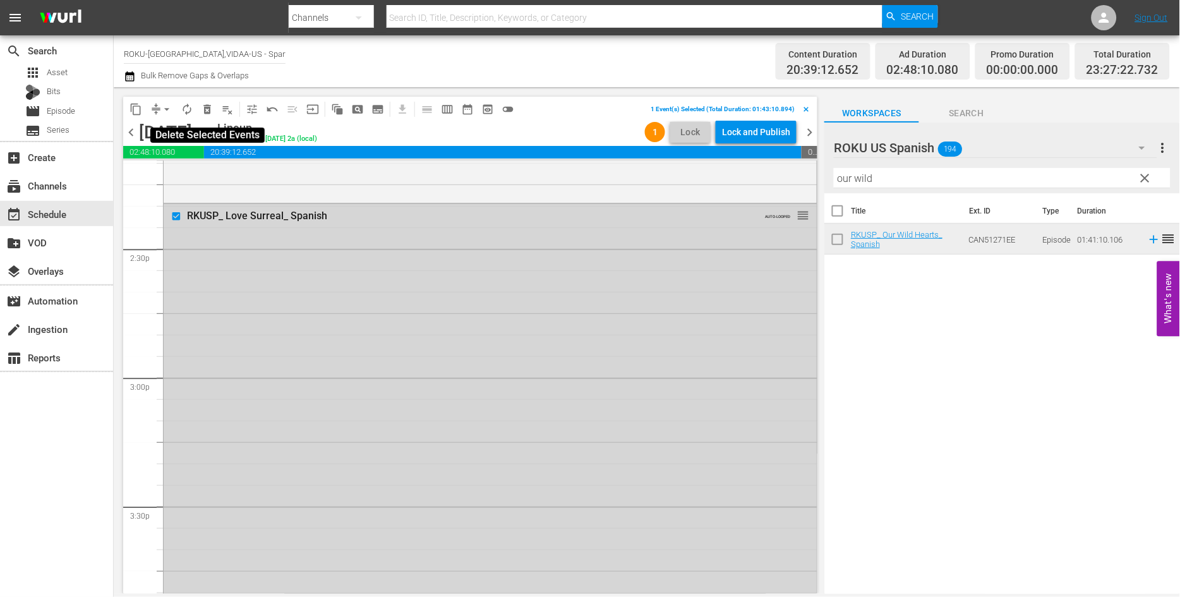
click at [208, 109] on span "delete_forever_outlined" at bounding box center [207, 109] width 13 height 13
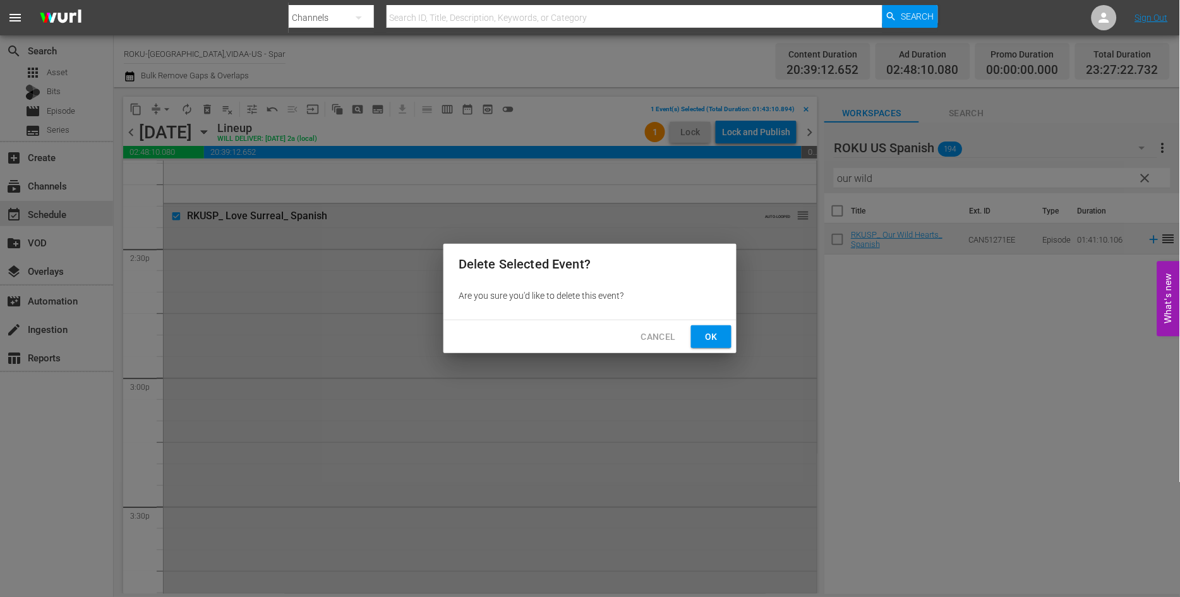
click at [704, 333] on span "Ok" at bounding box center [711, 337] width 20 height 16
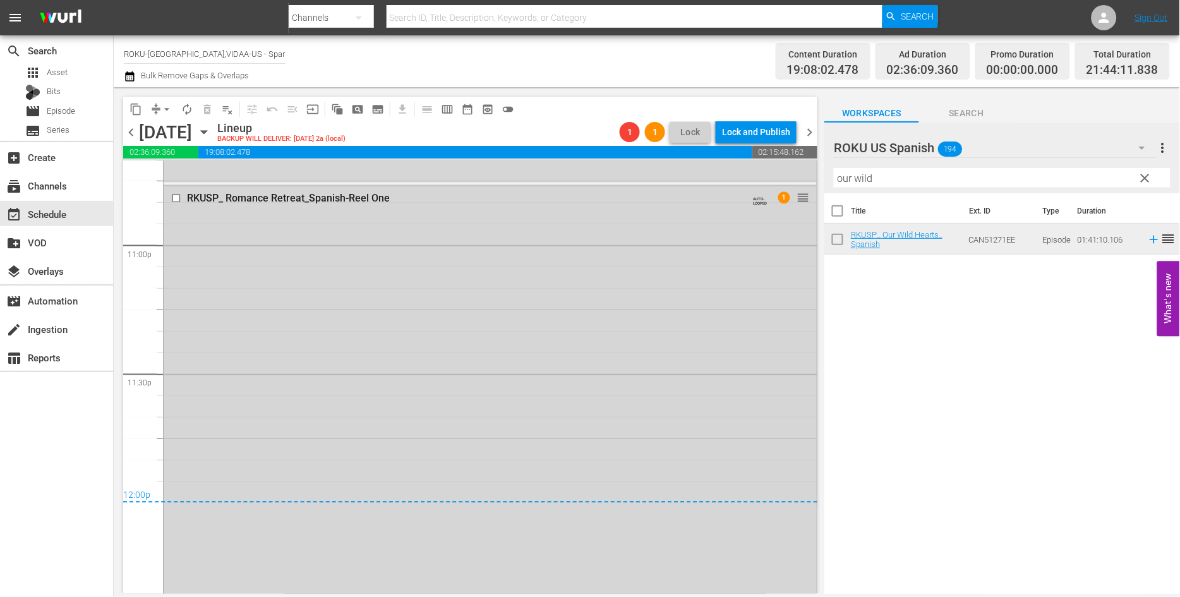
scroll to position [5845, 0]
click at [169, 106] on span "arrow_drop_down" at bounding box center [166, 109] width 13 height 13
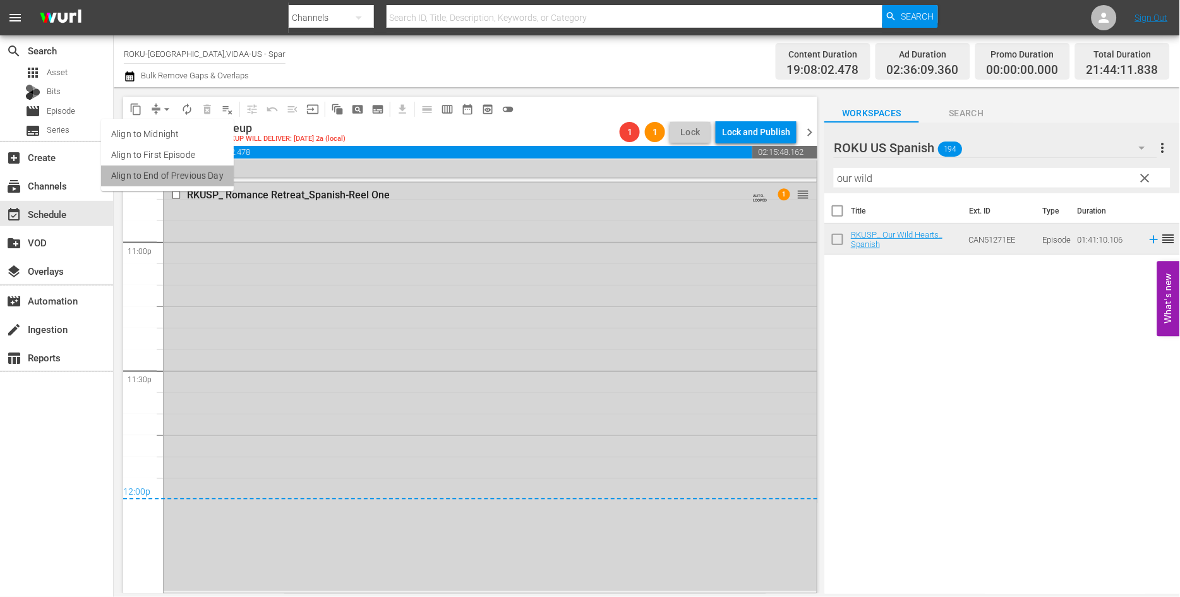
click at [193, 175] on li "Align to End of Previous Day" at bounding box center [167, 175] width 133 height 21
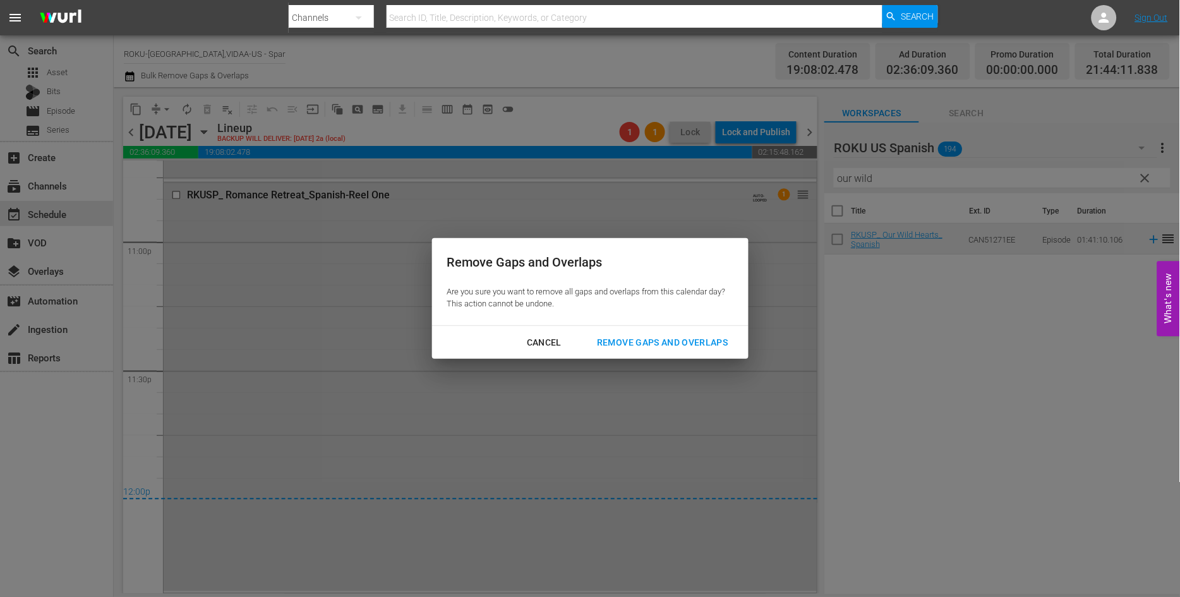
click at [670, 344] on div "Remove Gaps and Overlaps" at bounding box center [662, 343] width 151 height 16
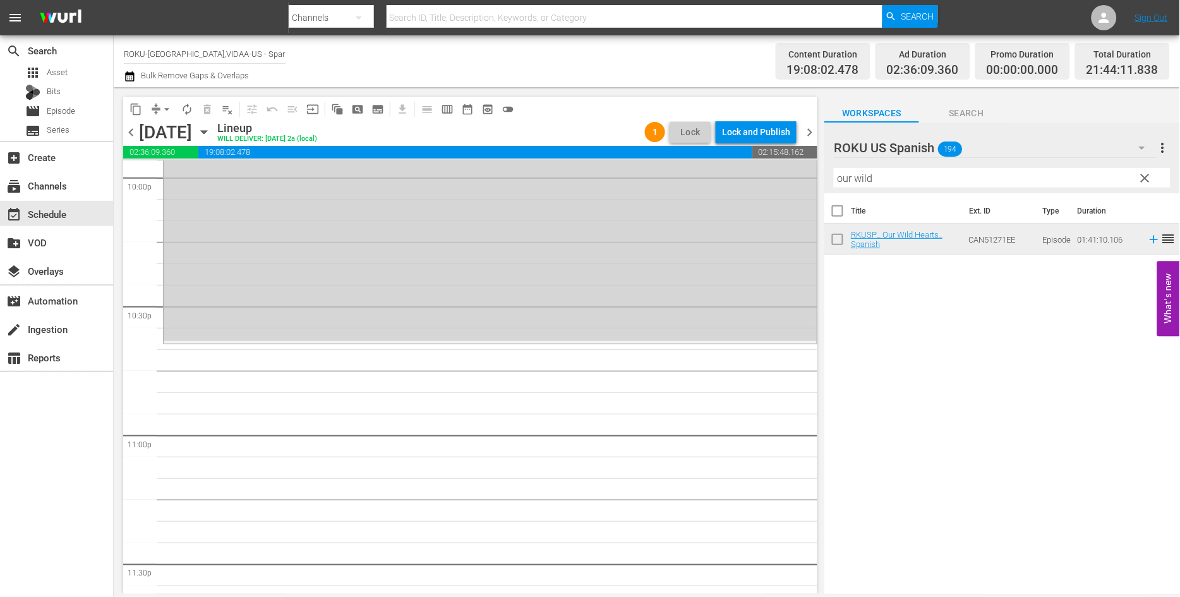
scroll to position [5683, 0]
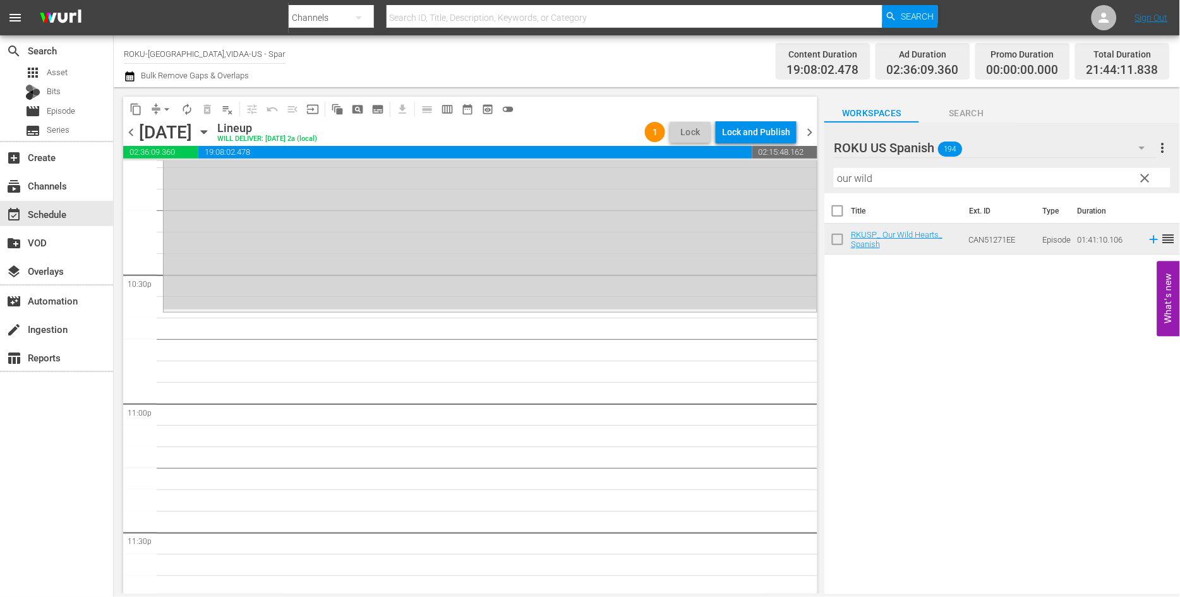
drag, startPoint x: 887, startPoint y: 175, endPoint x: 673, endPoint y: 158, distance: 215.4
click at [674, 159] on div "content_copy compress arrow_drop_down autorenew_outlined delete_forever_outline…" at bounding box center [647, 340] width 1066 height 506
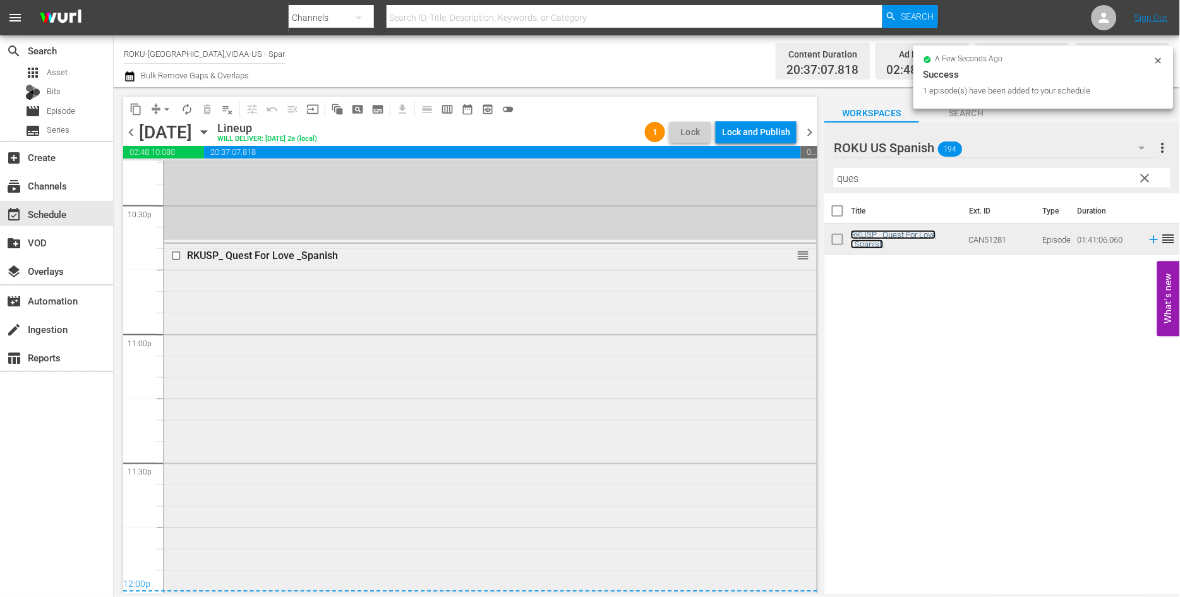
scroll to position [5836, 0]
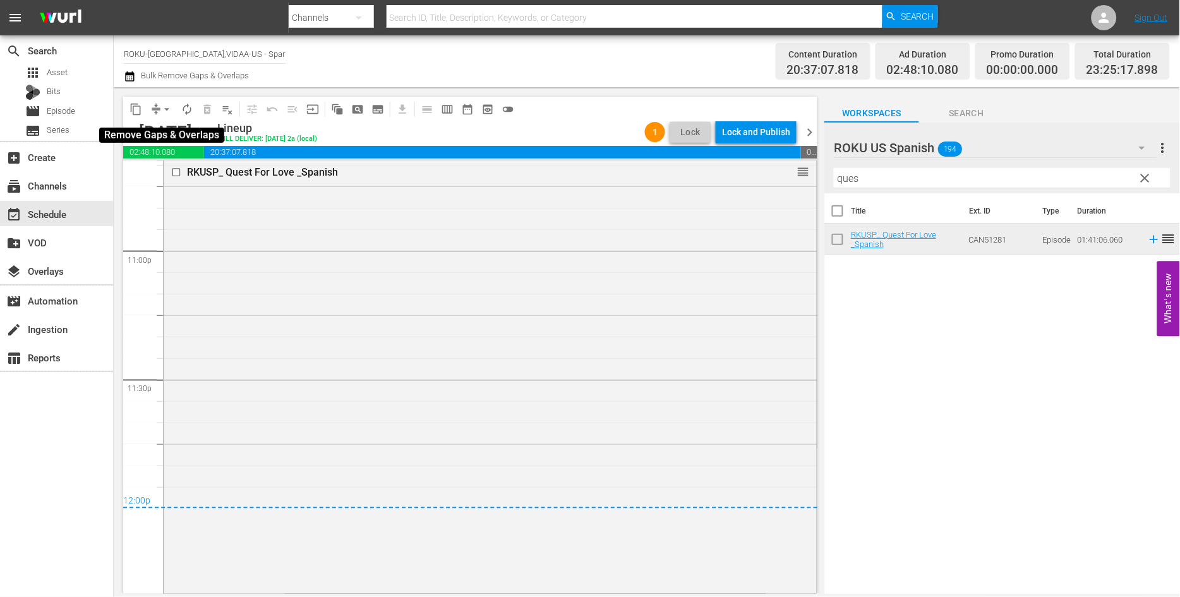
click at [165, 110] on span "arrow_drop_down" at bounding box center [166, 109] width 13 height 13
click at [212, 176] on li "Align to End of Previous Day" at bounding box center [167, 175] width 133 height 21
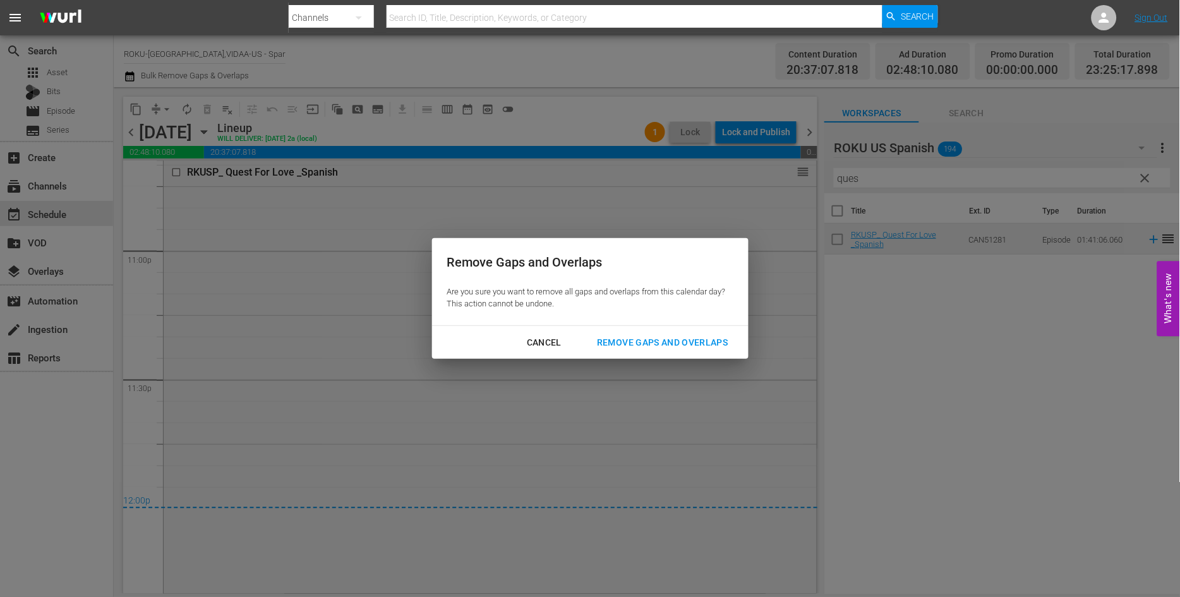
click at [661, 343] on div "Remove Gaps and Overlaps" at bounding box center [662, 343] width 151 height 16
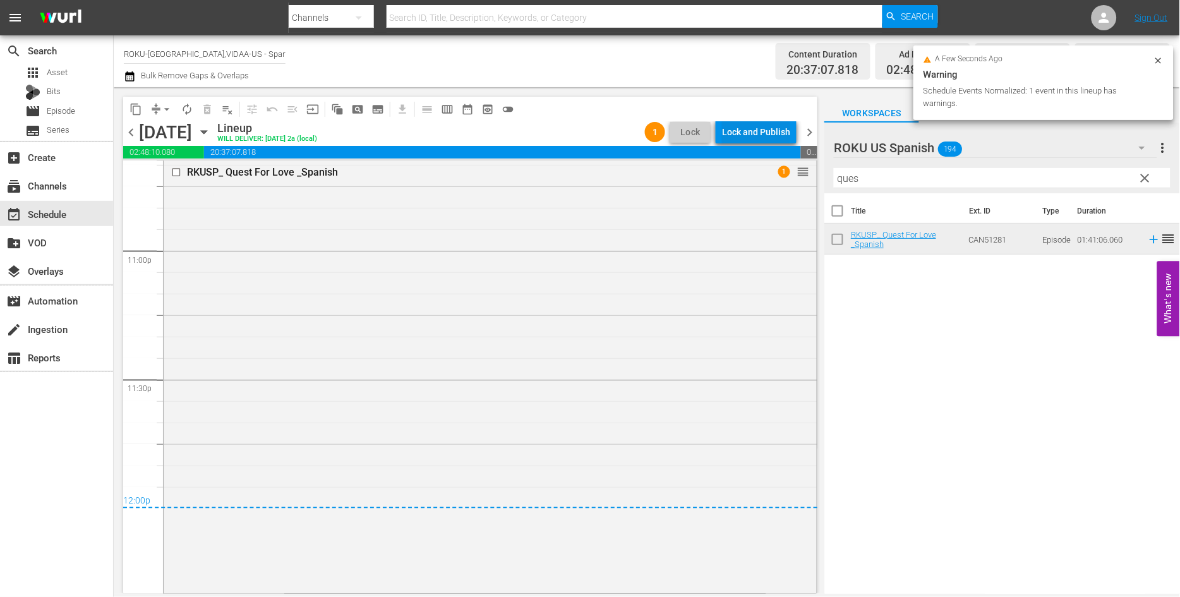
click at [745, 129] on div "Lock and Publish" at bounding box center [756, 132] width 68 height 23
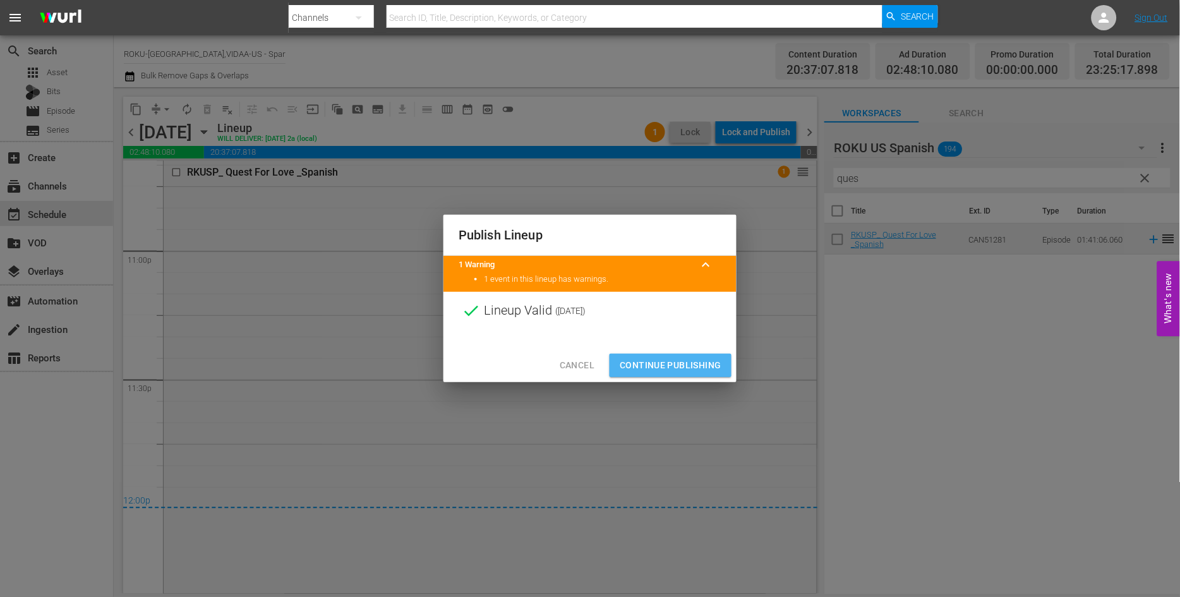
click at [673, 364] on span "Continue Publishing" at bounding box center [670, 365] width 102 height 16
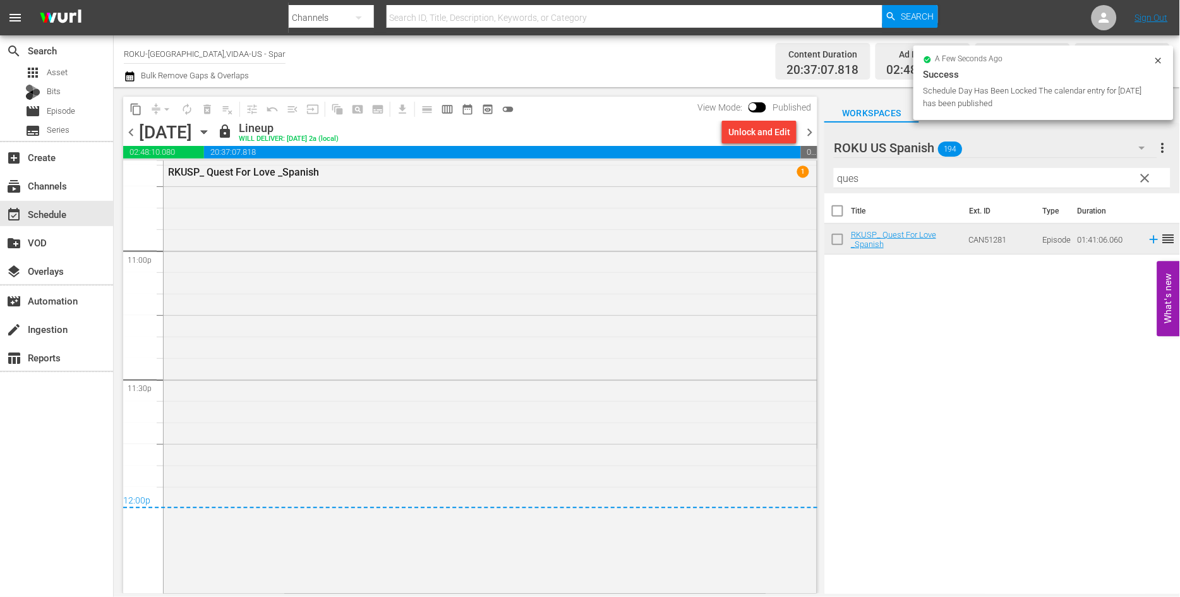
click at [211, 133] on icon "button" at bounding box center [204, 132] width 14 height 14
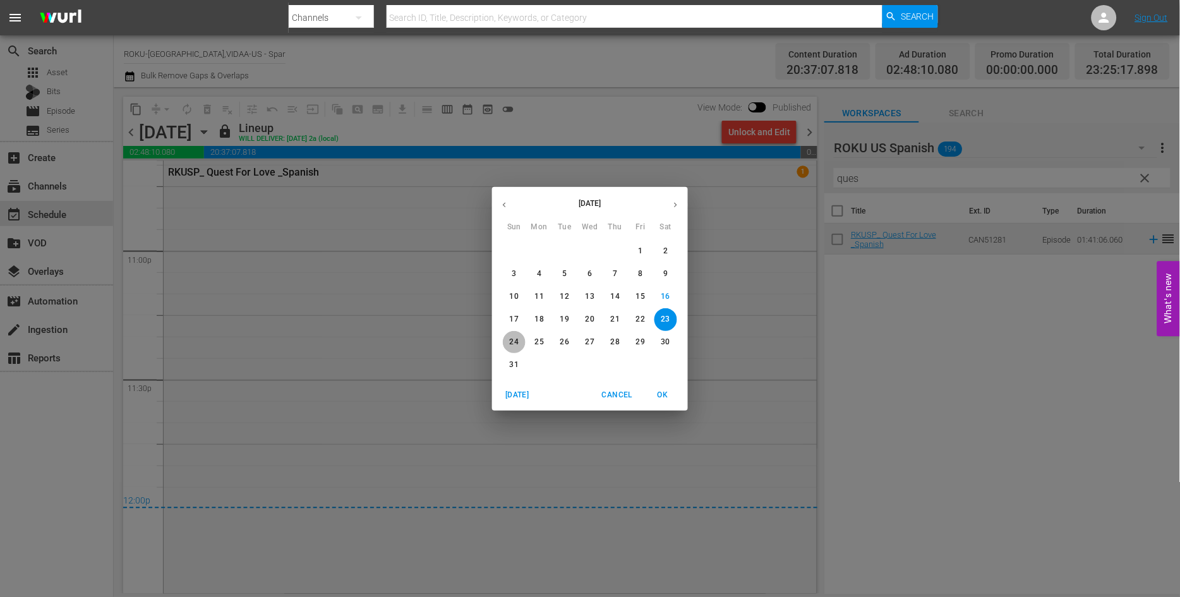
click at [515, 342] on p "24" at bounding box center [514, 342] width 9 height 11
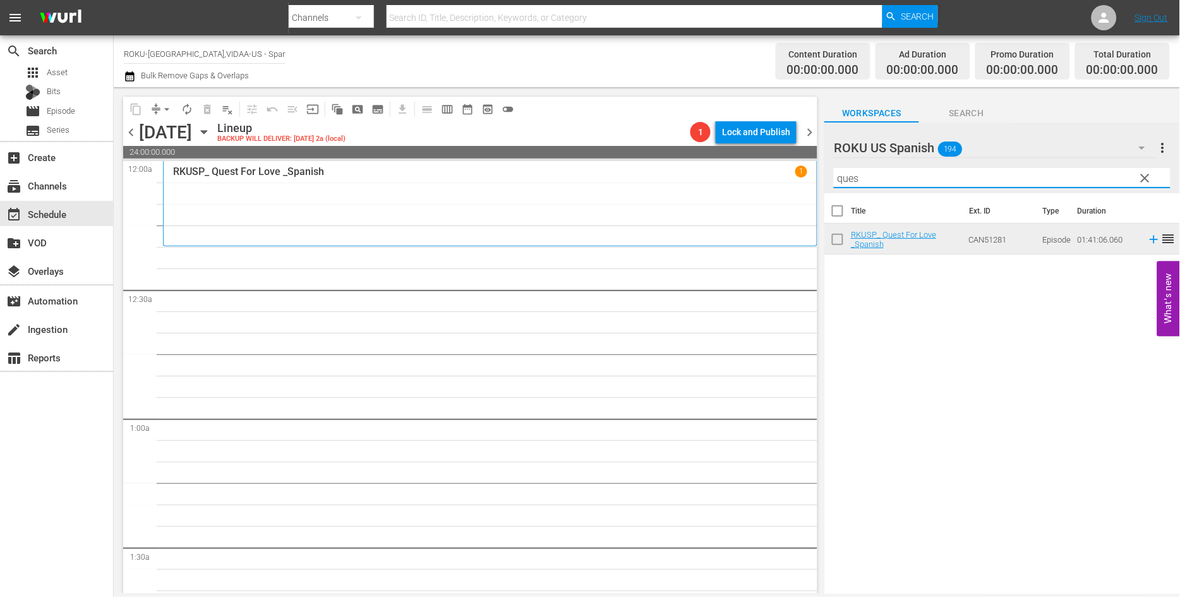
drag, startPoint x: 869, startPoint y: 172, endPoint x: 797, endPoint y: 183, distance: 72.8
click at [797, 183] on div "content_copy compress arrow_drop_down autorenew_outlined delete_forever_outline…" at bounding box center [647, 340] width 1066 height 506
type input "t"
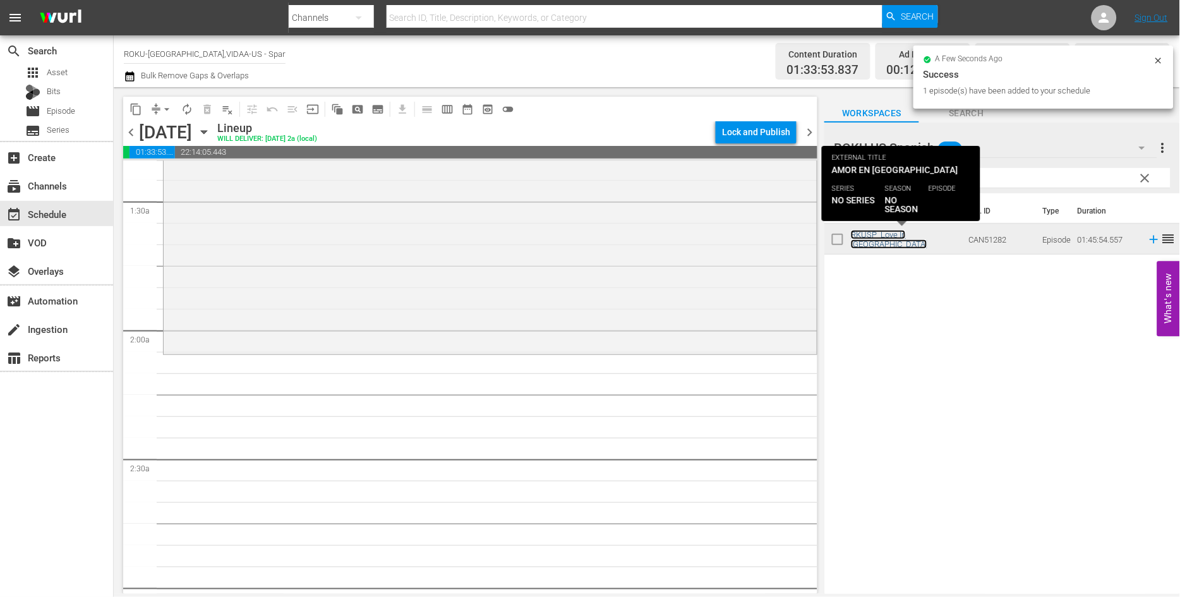
scroll to position [350, 0]
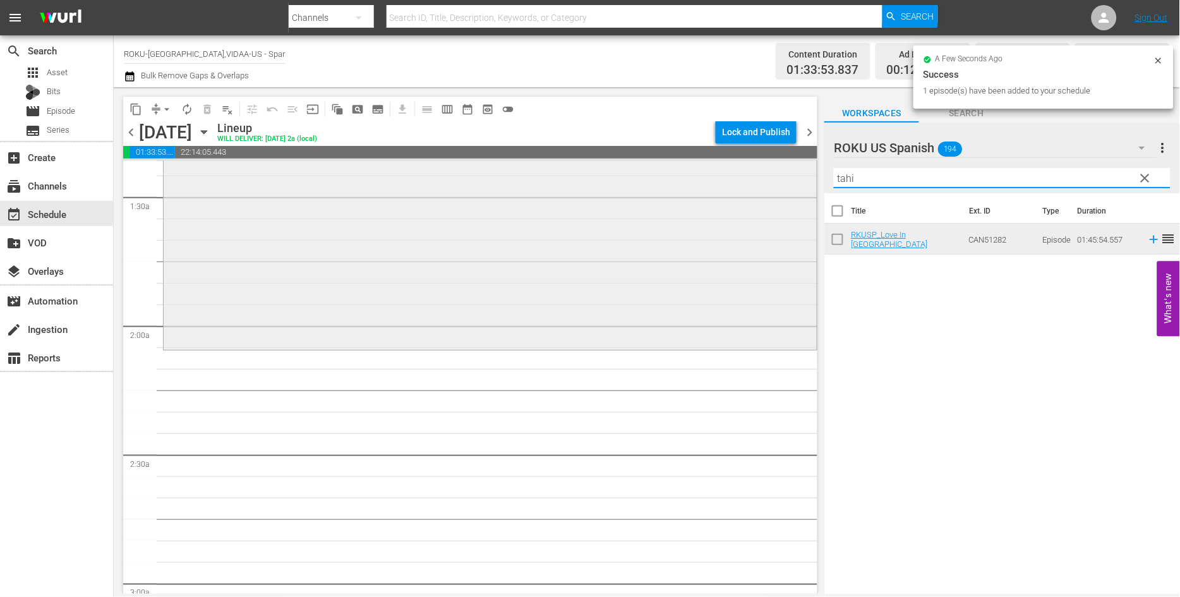
drag, startPoint x: 887, startPoint y: 181, endPoint x: 739, endPoint y: 181, distance: 147.1
click at [743, 180] on div "content_copy compress arrow_drop_down autorenew_outlined delete_forever_outline…" at bounding box center [647, 340] width 1066 height 506
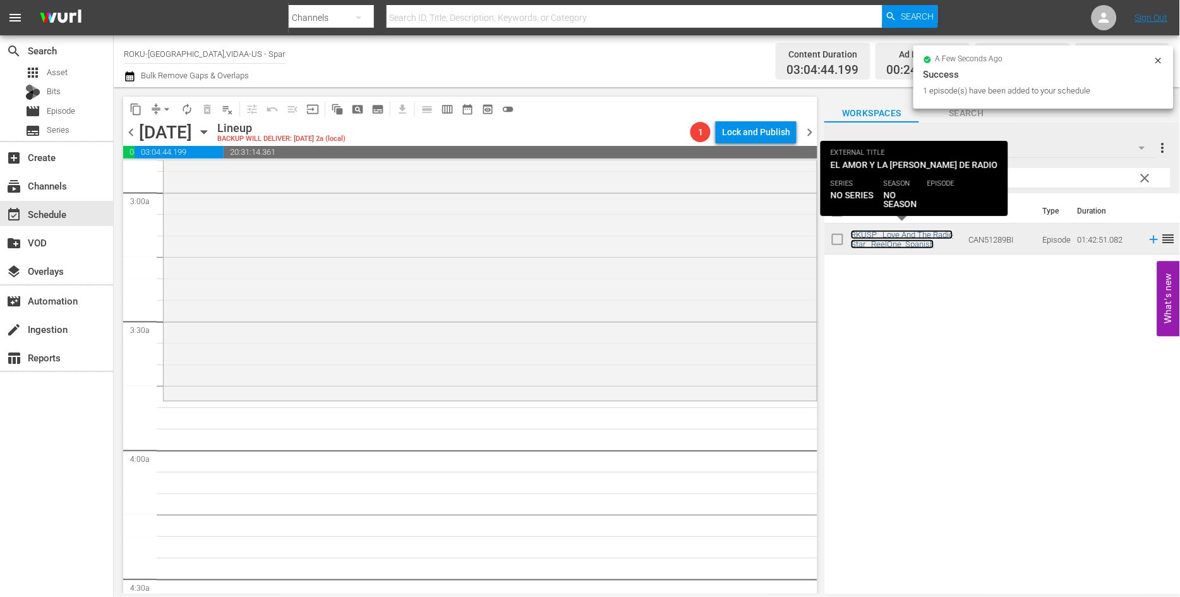
scroll to position [772, 0]
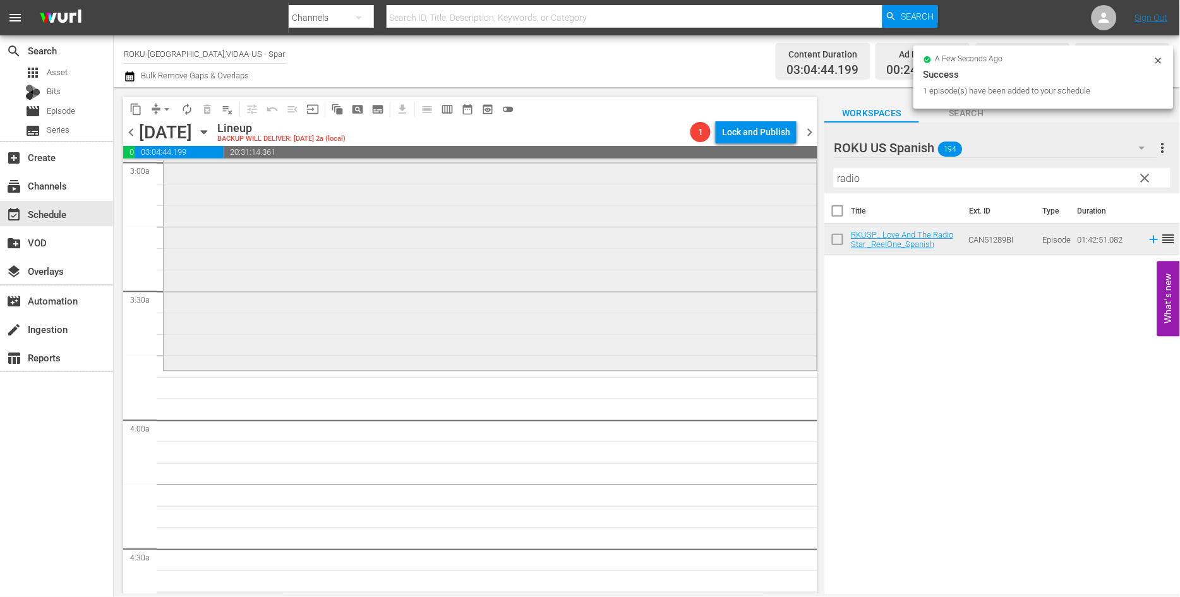
drag, startPoint x: 892, startPoint y: 178, endPoint x: 758, endPoint y: 183, distance: 134.0
click at [760, 183] on div "content_copy compress arrow_drop_down autorenew_outlined delete_forever_outline…" at bounding box center [647, 340] width 1066 height 506
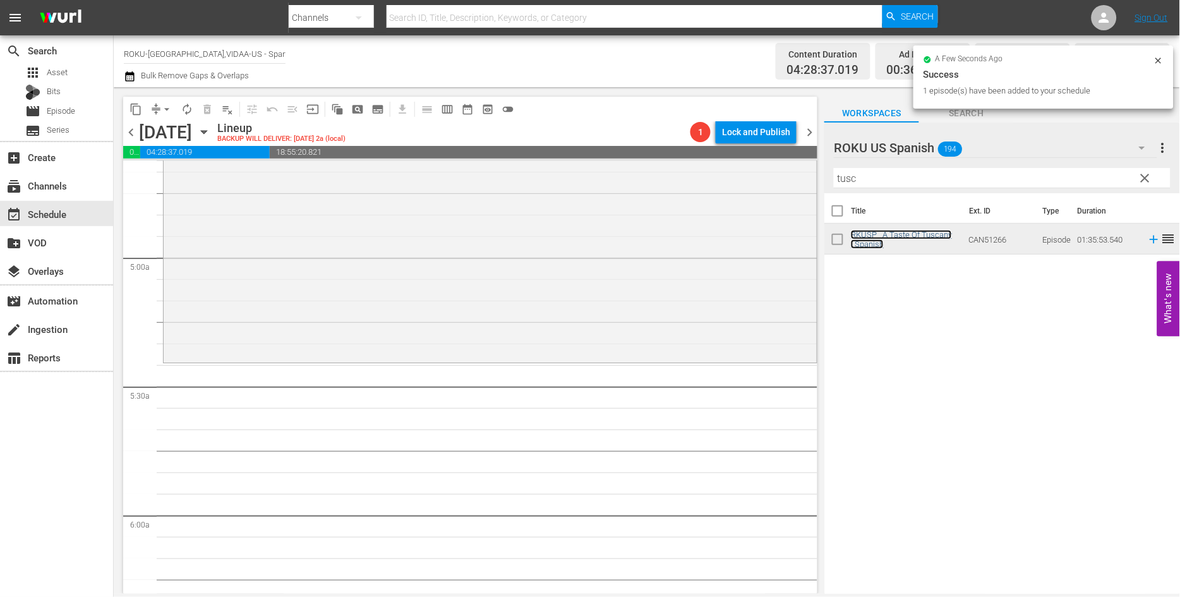
scroll to position [1192, 0]
drag, startPoint x: 873, startPoint y: 182, endPoint x: 800, endPoint y: 179, distance: 72.7
click at [801, 179] on div "content_copy compress arrow_drop_down autorenew_outlined delete_forever_outline…" at bounding box center [647, 340] width 1066 height 506
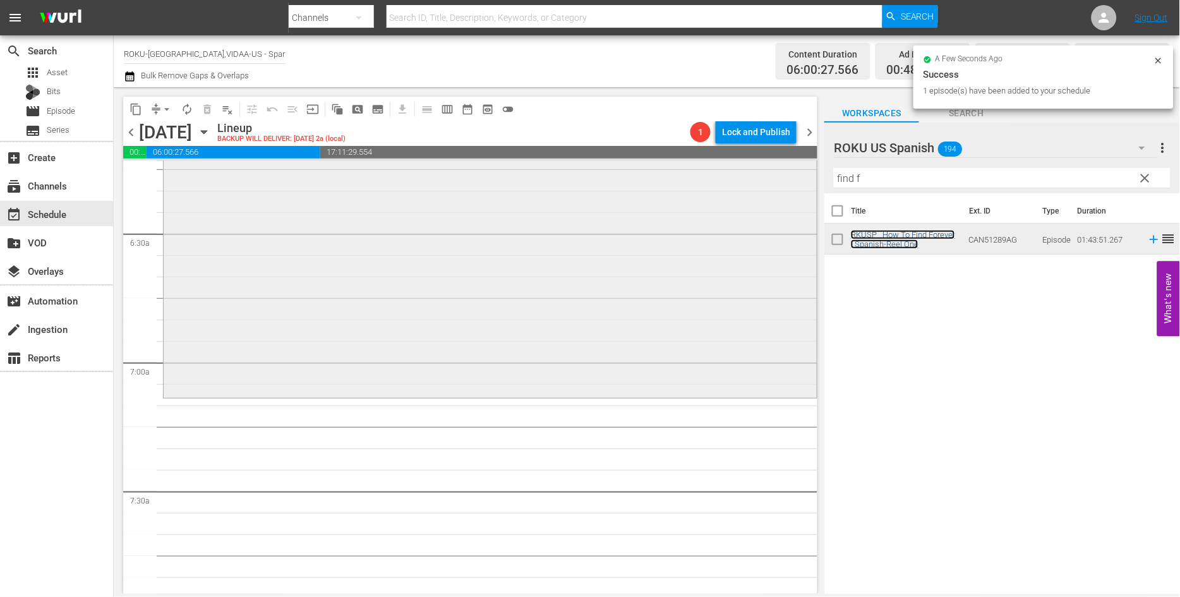
scroll to position [1613, 0]
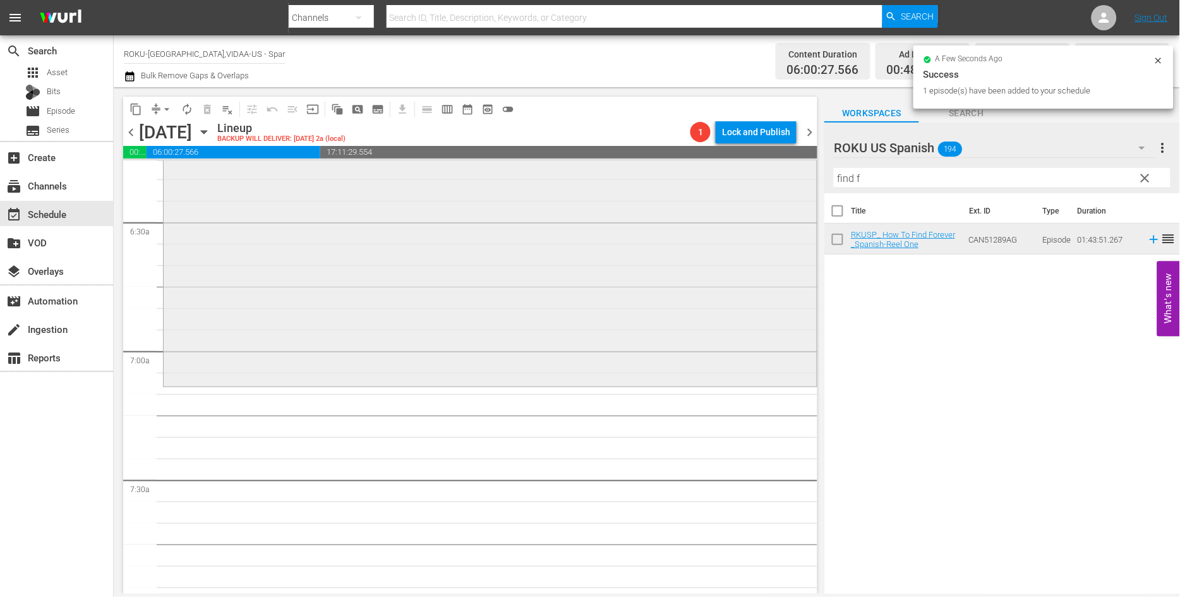
click at [751, 177] on div "content_copy compress arrow_drop_down autorenew_outlined delete_forever_outline…" at bounding box center [647, 340] width 1066 height 506
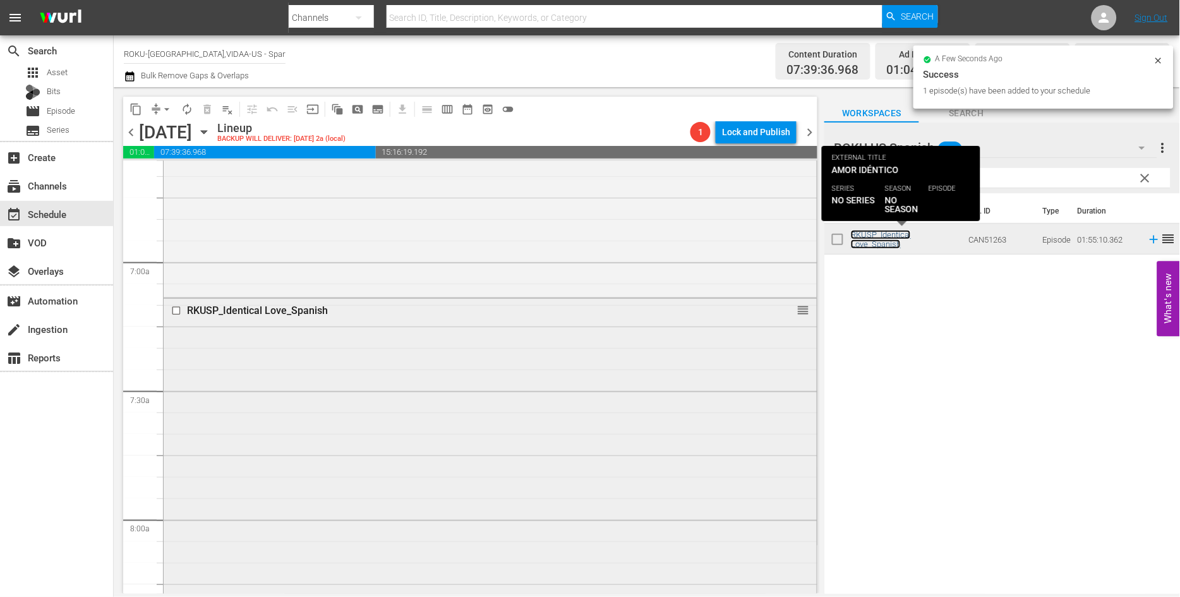
scroll to position [2035, 0]
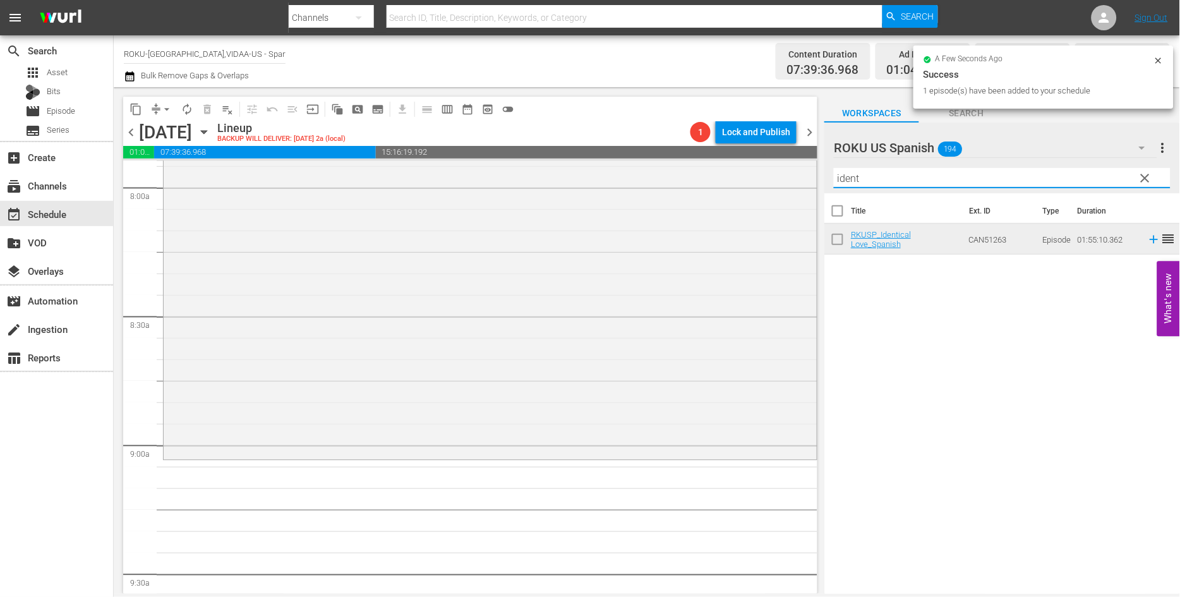
drag, startPoint x: 832, startPoint y: 183, endPoint x: 815, endPoint y: 182, distance: 16.5
click at [815, 182] on div "content_copy compress arrow_drop_down autorenew_outlined delete_forever_outline…" at bounding box center [647, 340] width 1066 height 506
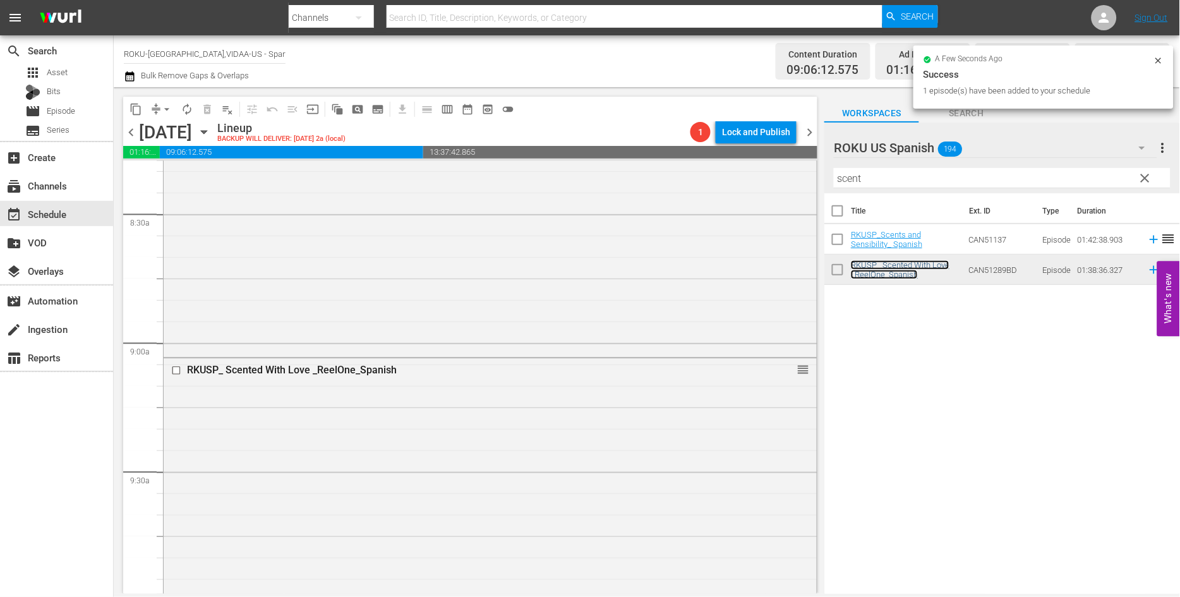
scroll to position [2596, 0]
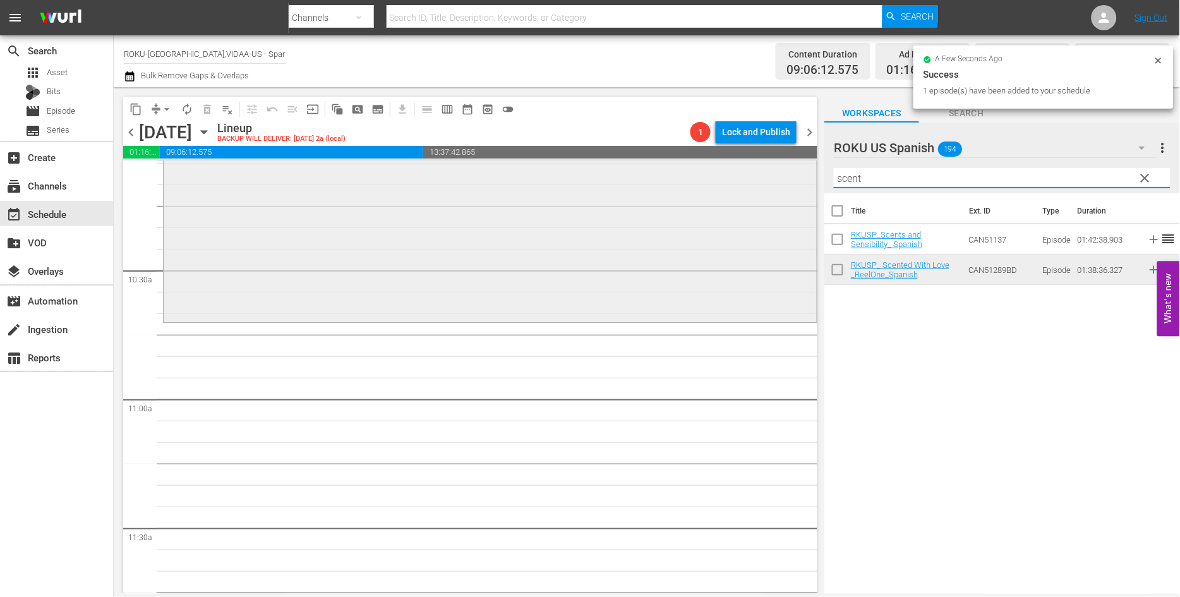
drag, startPoint x: 880, startPoint y: 178, endPoint x: 746, endPoint y: 177, distance: 133.9
click at [746, 177] on div "content_copy compress arrow_drop_down autorenew_outlined delete_forever_outline…" at bounding box center [647, 340] width 1066 height 506
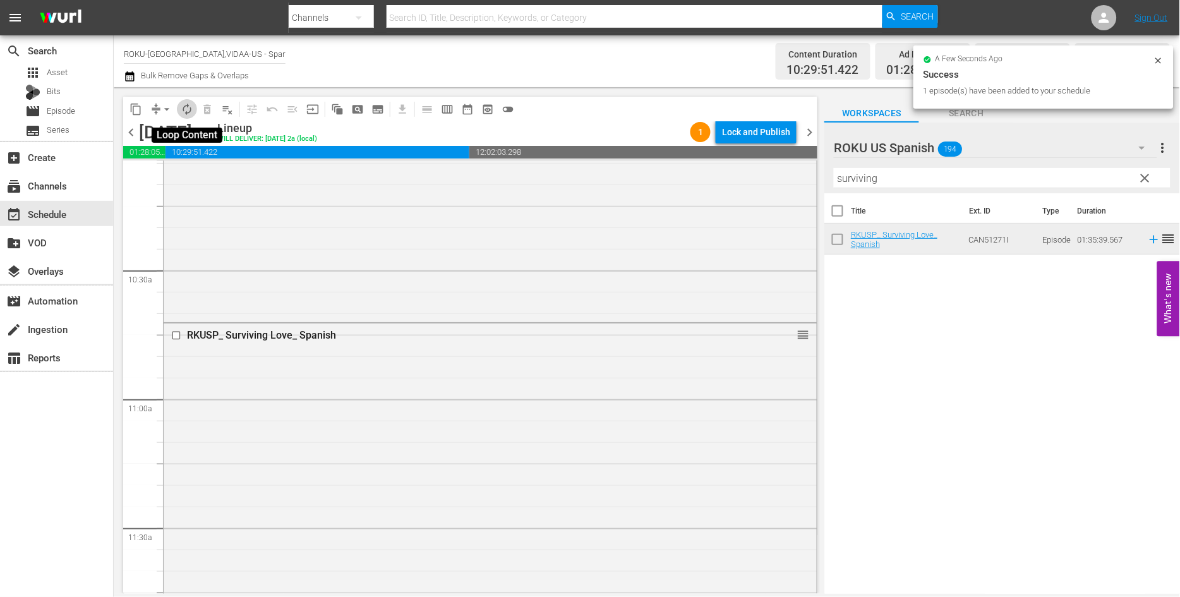
click at [186, 108] on span "autorenew_outlined" at bounding box center [187, 109] width 13 height 13
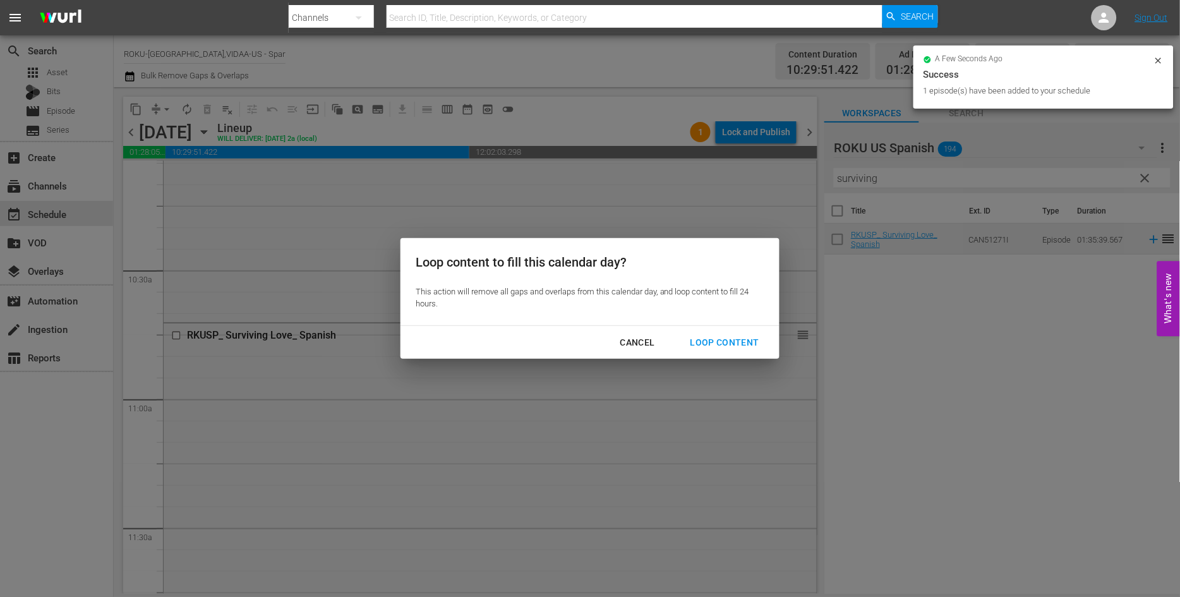
click at [722, 345] on div "Loop Content" at bounding box center [724, 343] width 89 height 16
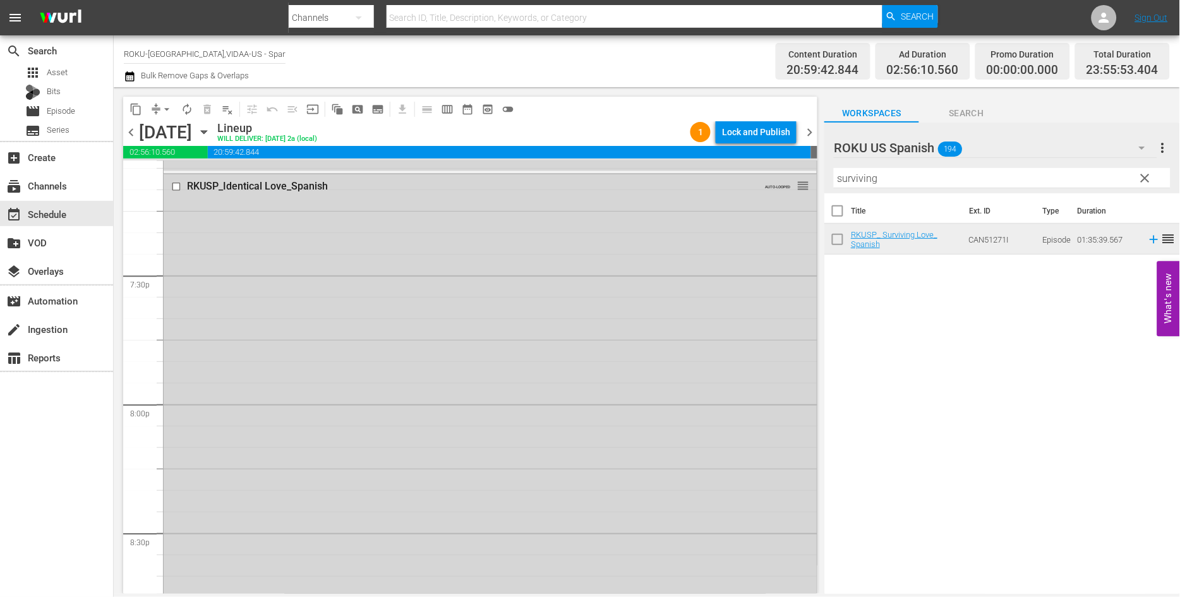
scroll to position [4911, 0]
click at [206, 131] on icon "button" at bounding box center [204, 132] width 6 height 3
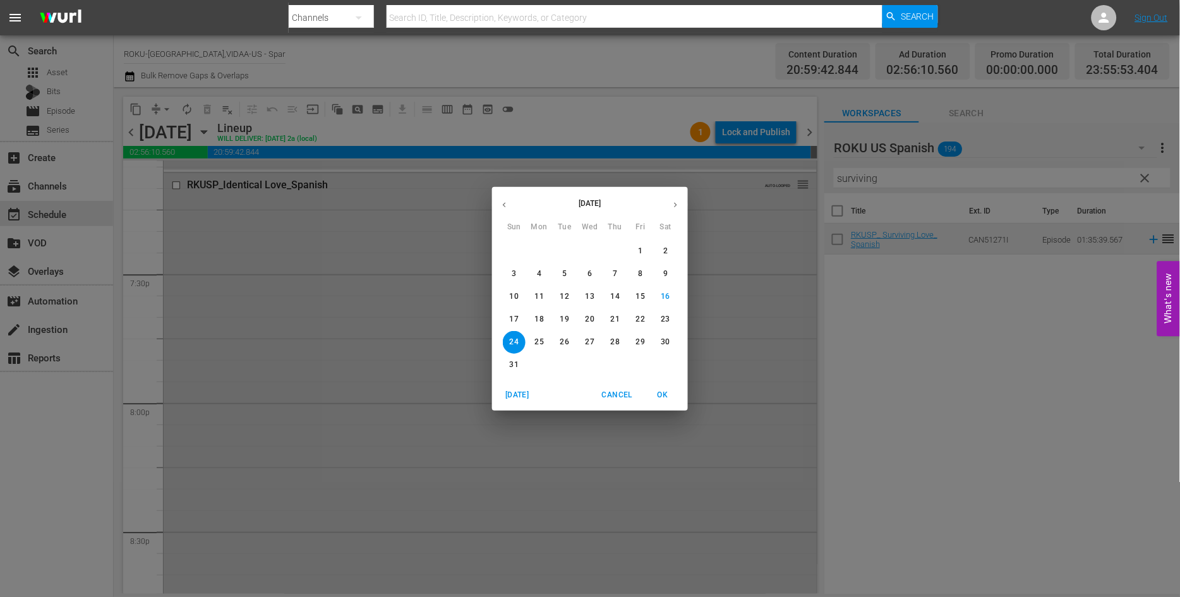
click at [666, 318] on p "23" at bounding box center [665, 319] width 9 height 11
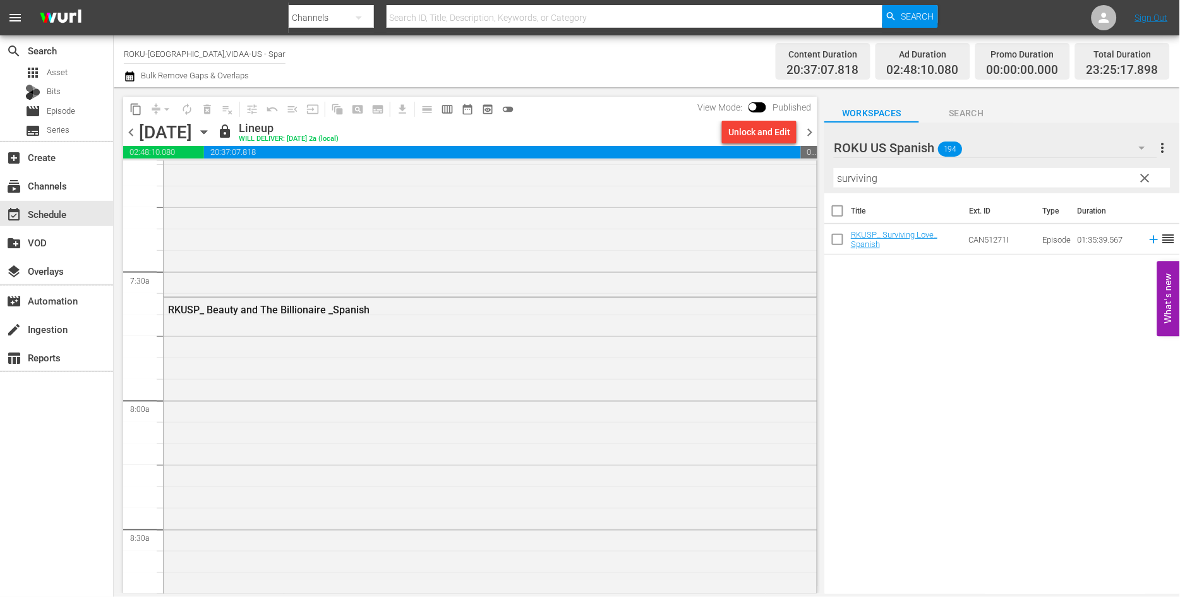
scroll to position [2035, 0]
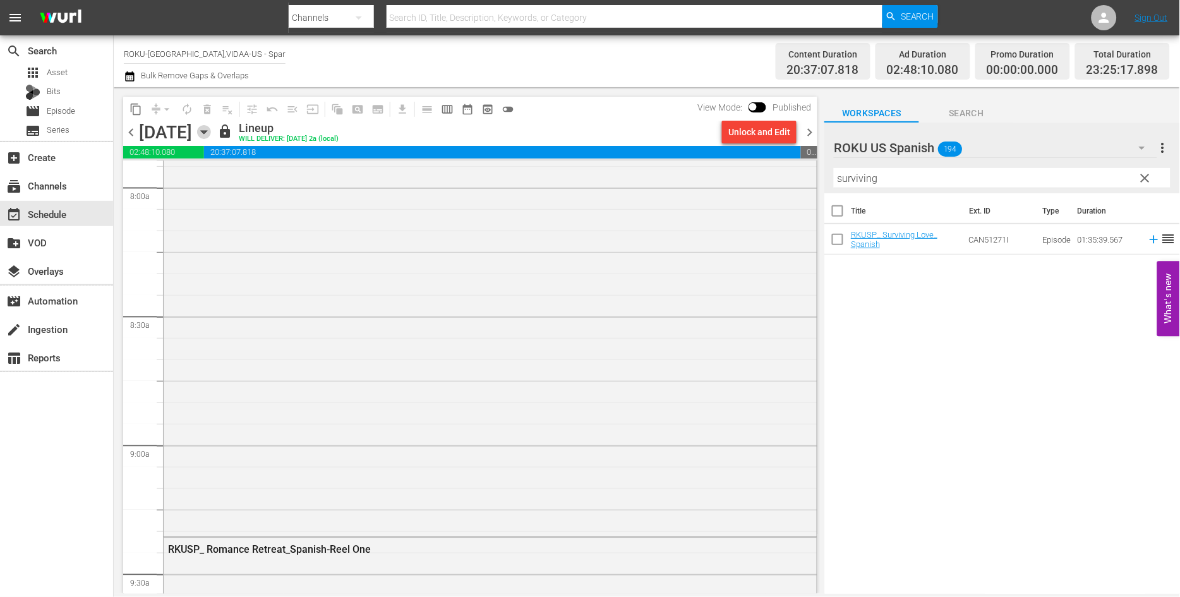
click at [211, 129] on icon "button" at bounding box center [204, 132] width 14 height 14
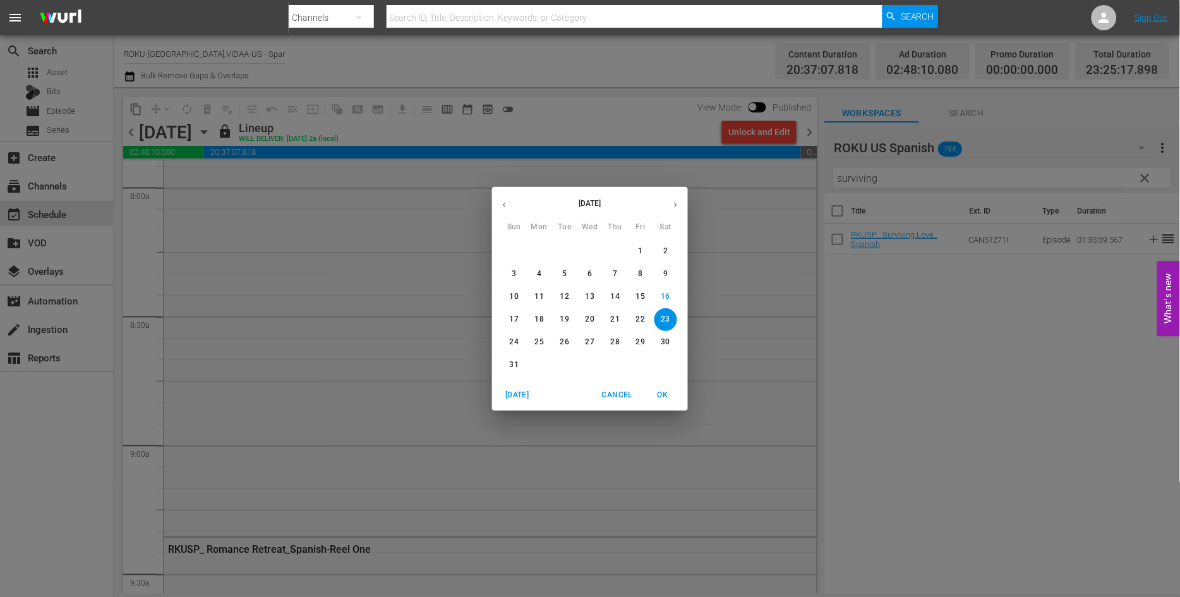
click at [513, 342] on p "24" at bounding box center [514, 342] width 9 height 11
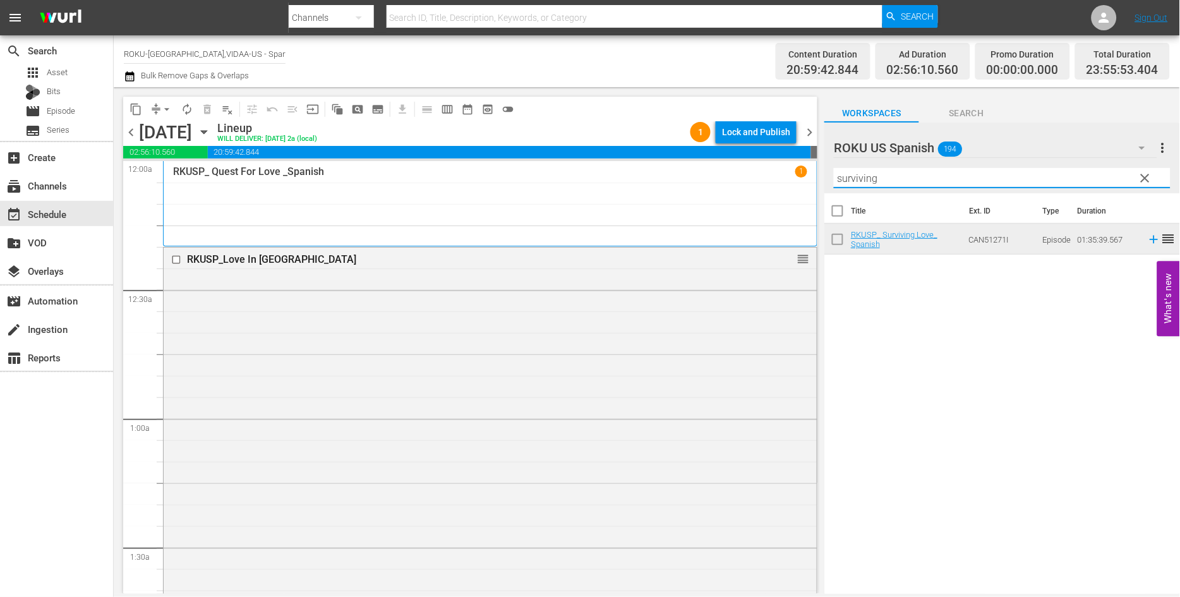
drag, startPoint x: 895, startPoint y: 181, endPoint x: 806, endPoint y: 166, distance: 90.9
click at [806, 167] on div "content_copy compress arrow_drop_down autorenew_outlined delete_forever_outline…" at bounding box center [647, 340] width 1066 height 506
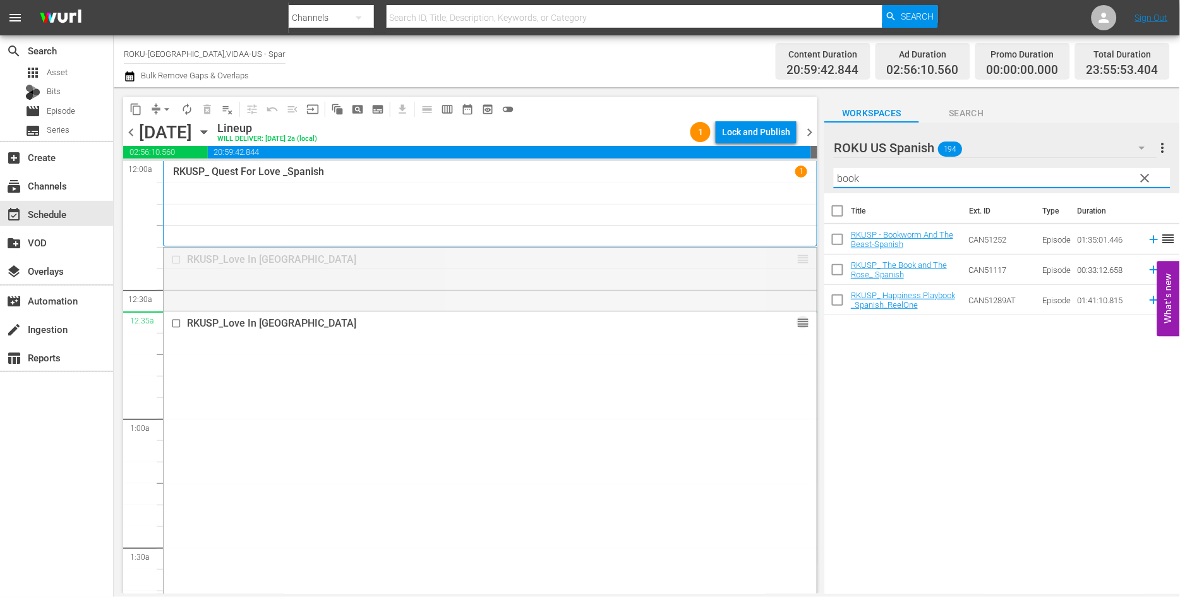
drag, startPoint x: 793, startPoint y: 257, endPoint x: 786, endPoint y: 317, distance: 60.5
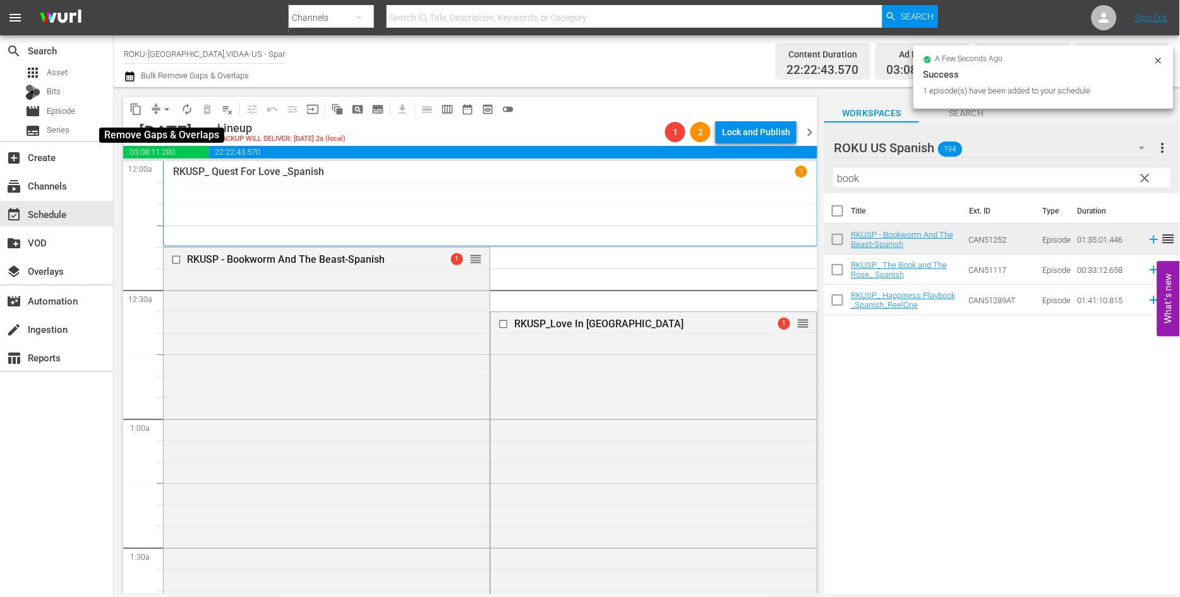
click at [168, 110] on span "arrow_drop_down" at bounding box center [166, 109] width 13 height 13
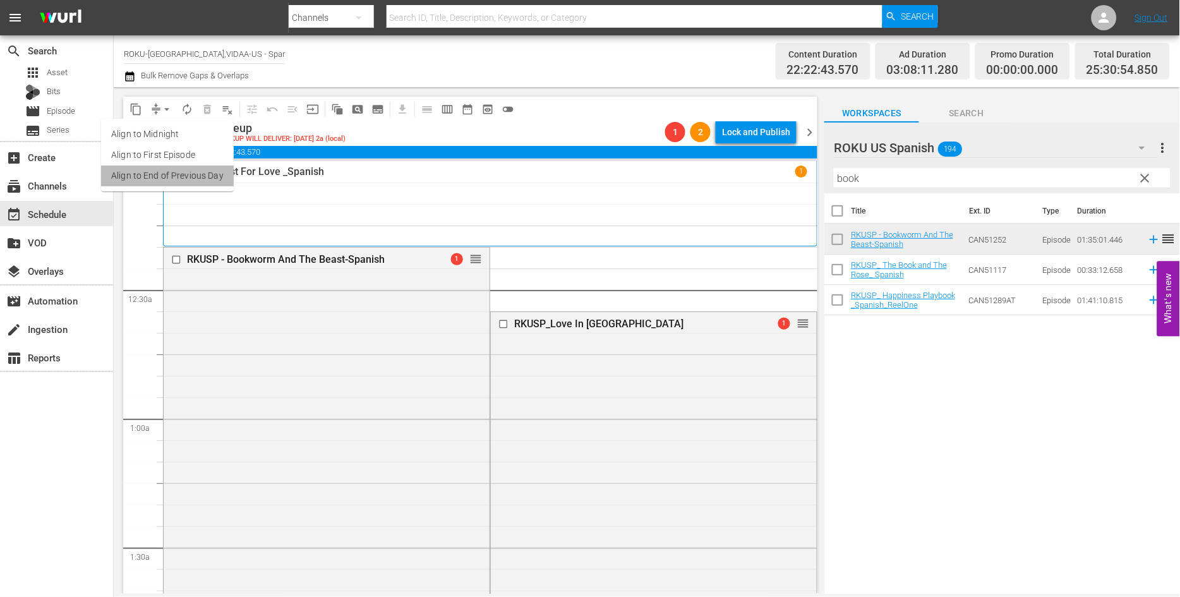
click at [178, 174] on li "Align to End of Previous Day" at bounding box center [167, 175] width 133 height 21
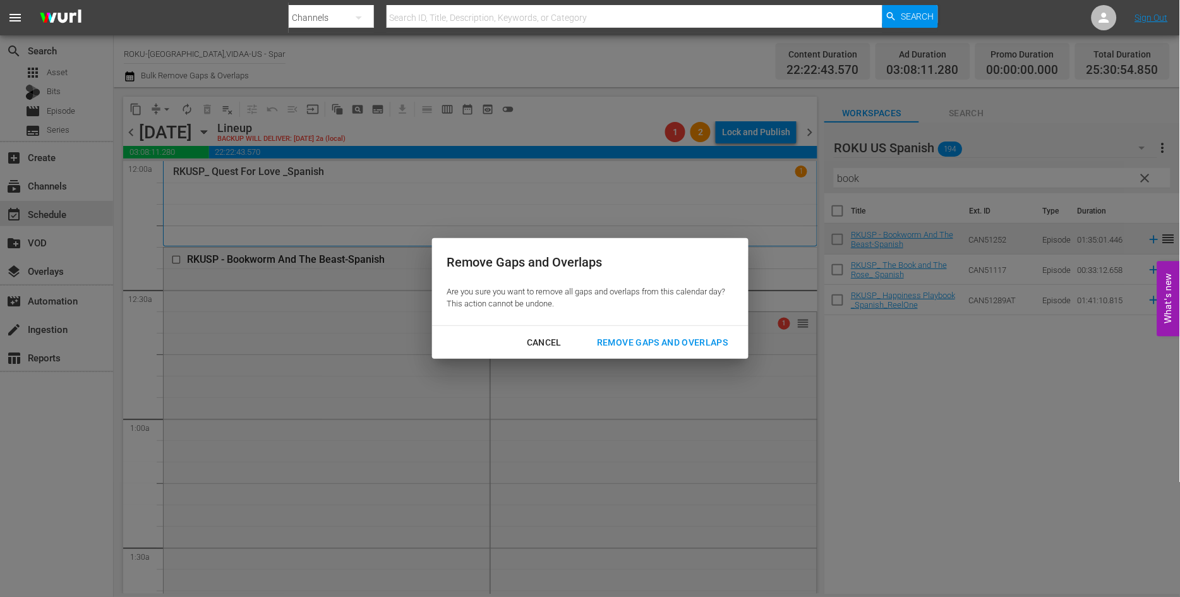
click at [715, 344] on div "Remove Gaps and Overlaps" at bounding box center [662, 343] width 151 height 16
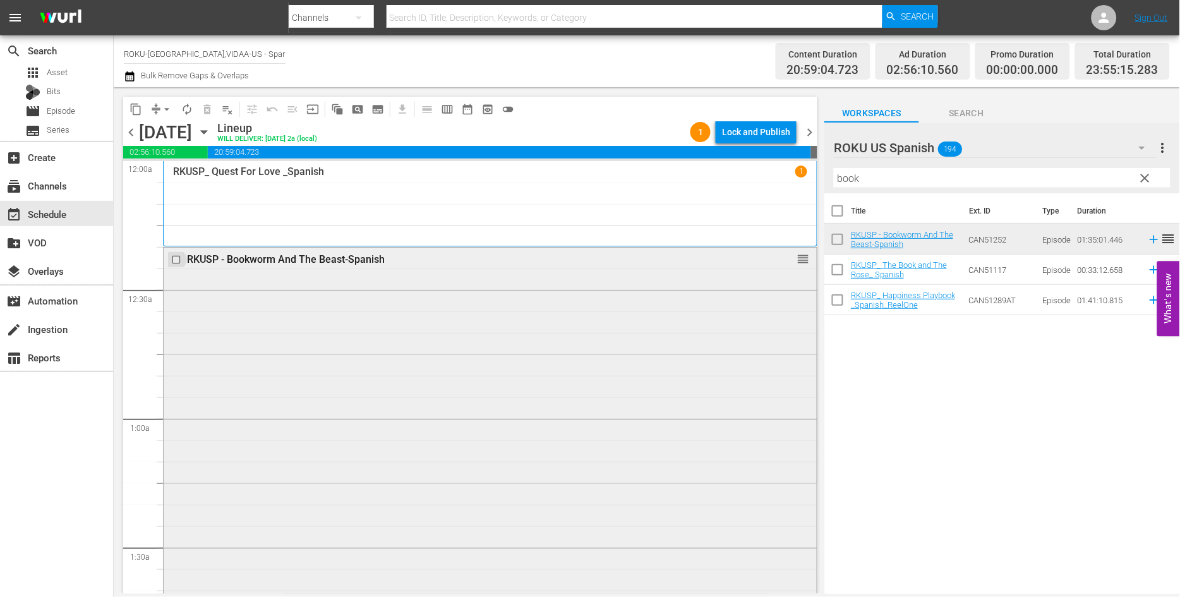
click at [175, 260] on input "checkbox" at bounding box center [177, 259] width 13 height 11
click at [205, 111] on span "delete_forever_outlined" at bounding box center [207, 109] width 13 height 13
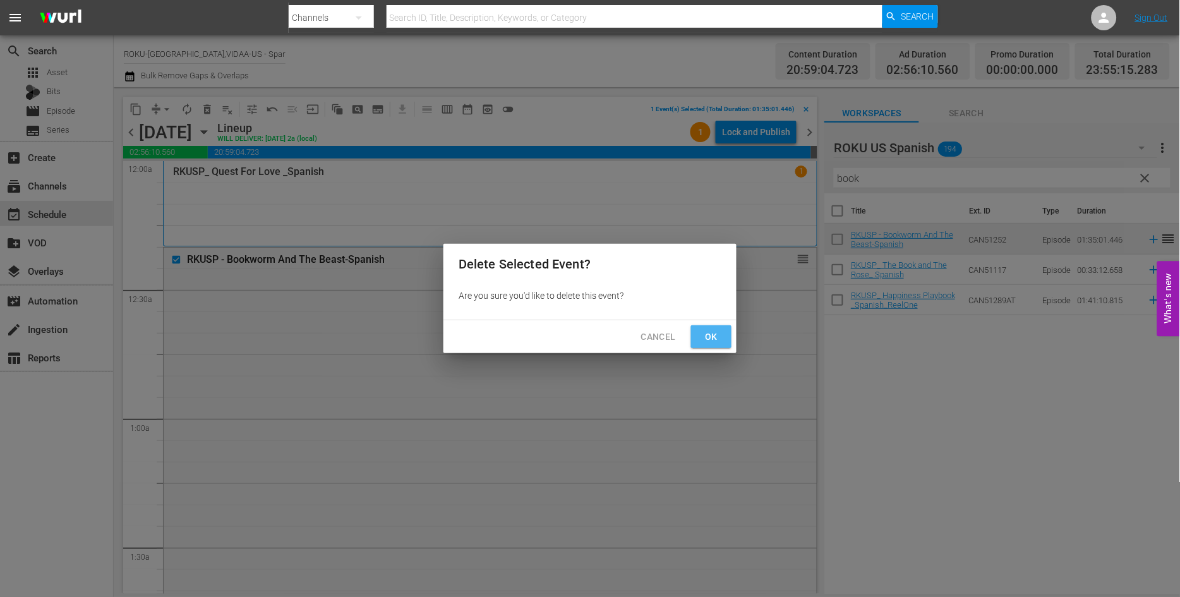
click at [705, 333] on span "Ok" at bounding box center [711, 337] width 20 height 16
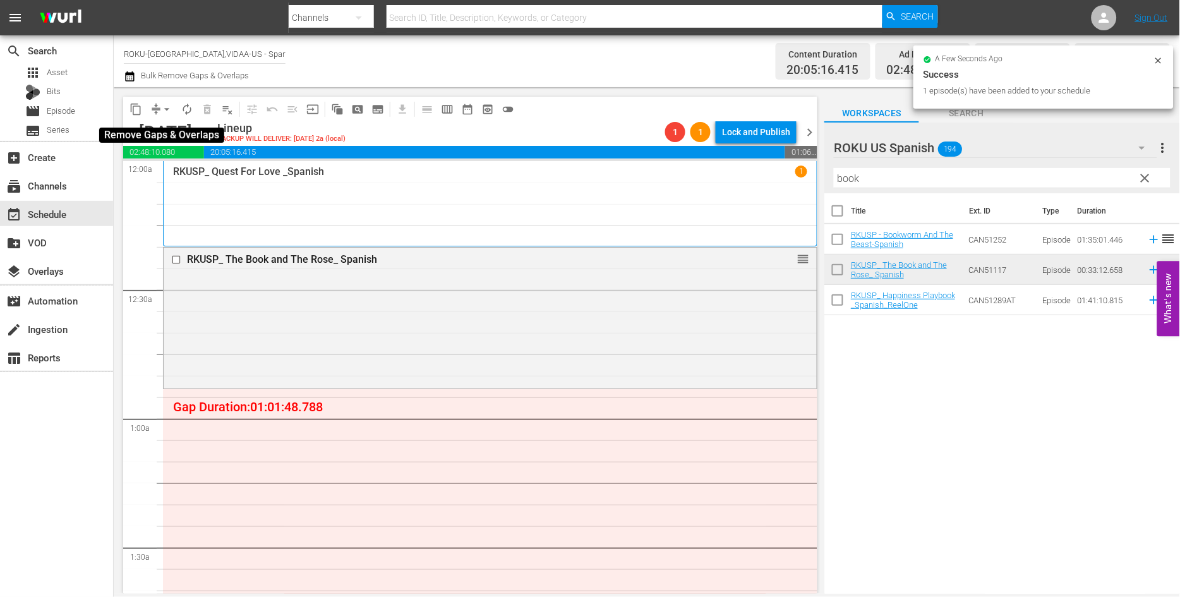
click at [167, 108] on span "arrow_drop_down" at bounding box center [166, 109] width 13 height 13
click at [167, 171] on li "Align to End of Previous Day" at bounding box center [167, 175] width 133 height 21
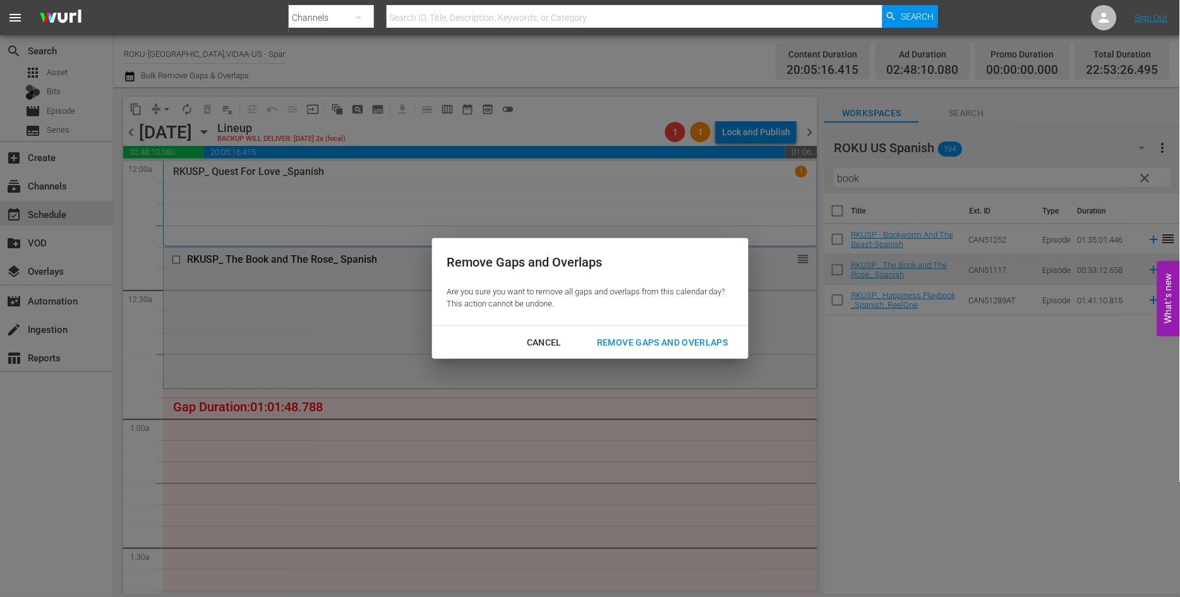
click at [664, 338] on div "Remove Gaps and Overlaps" at bounding box center [662, 343] width 151 height 16
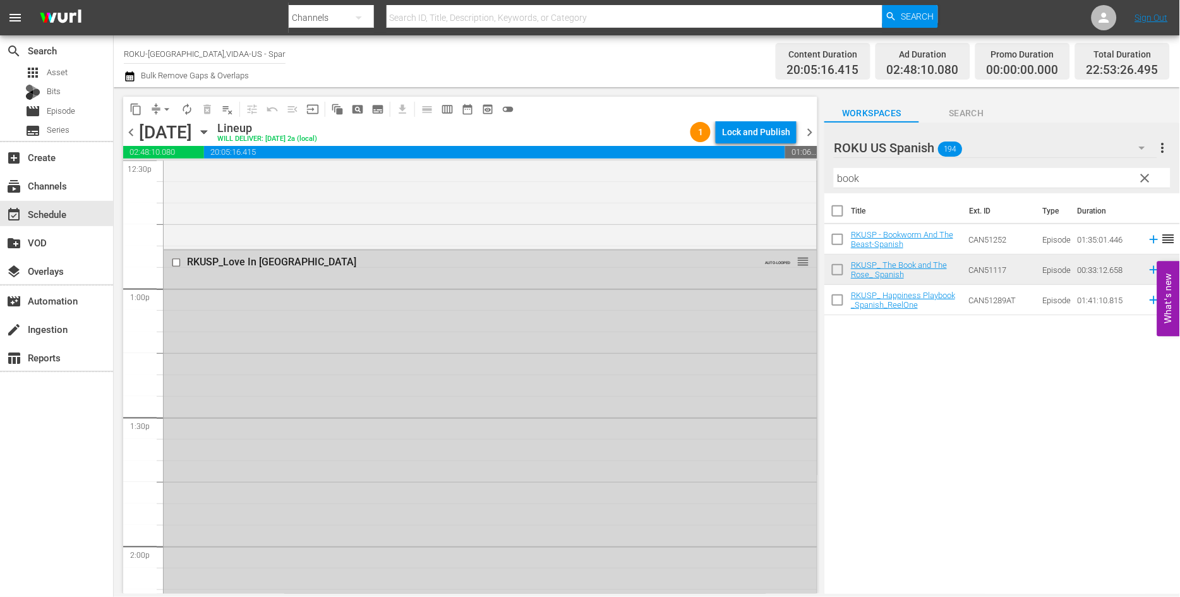
scroll to position [3228, 0]
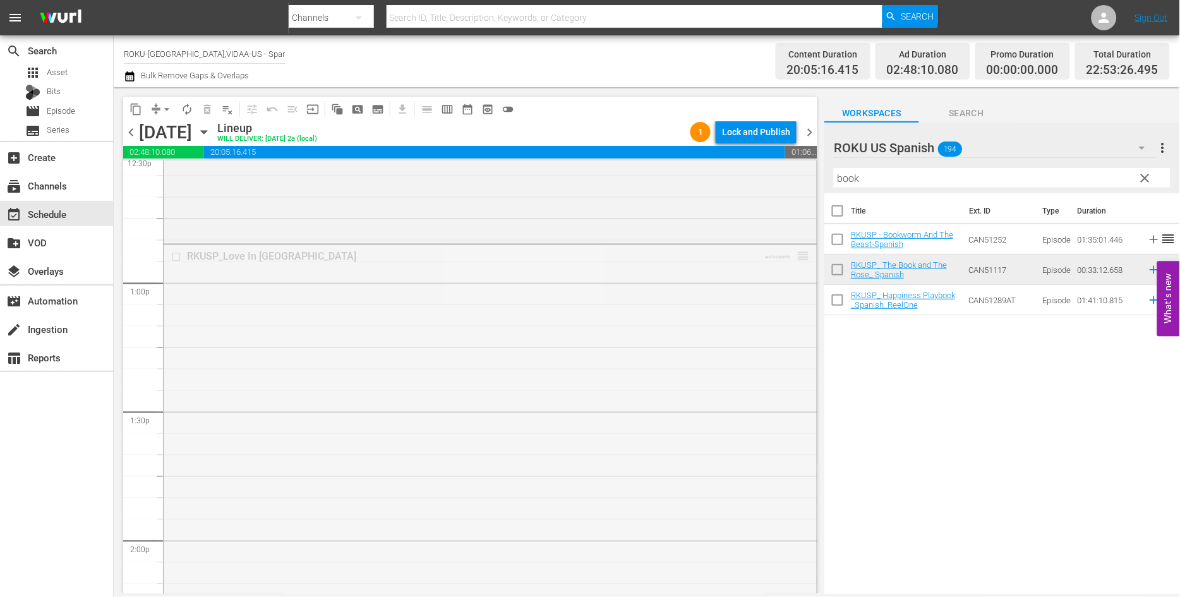
drag, startPoint x: 791, startPoint y: 256, endPoint x: 782, endPoint y: 313, distance: 56.9
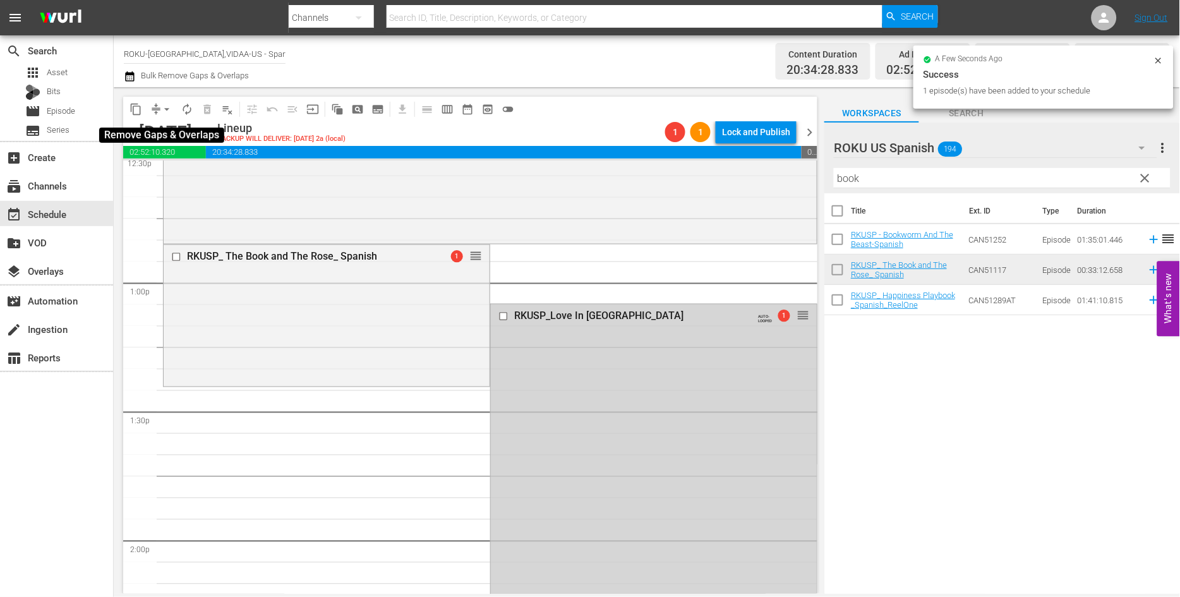
click at [169, 106] on span "arrow_drop_down" at bounding box center [166, 109] width 13 height 13
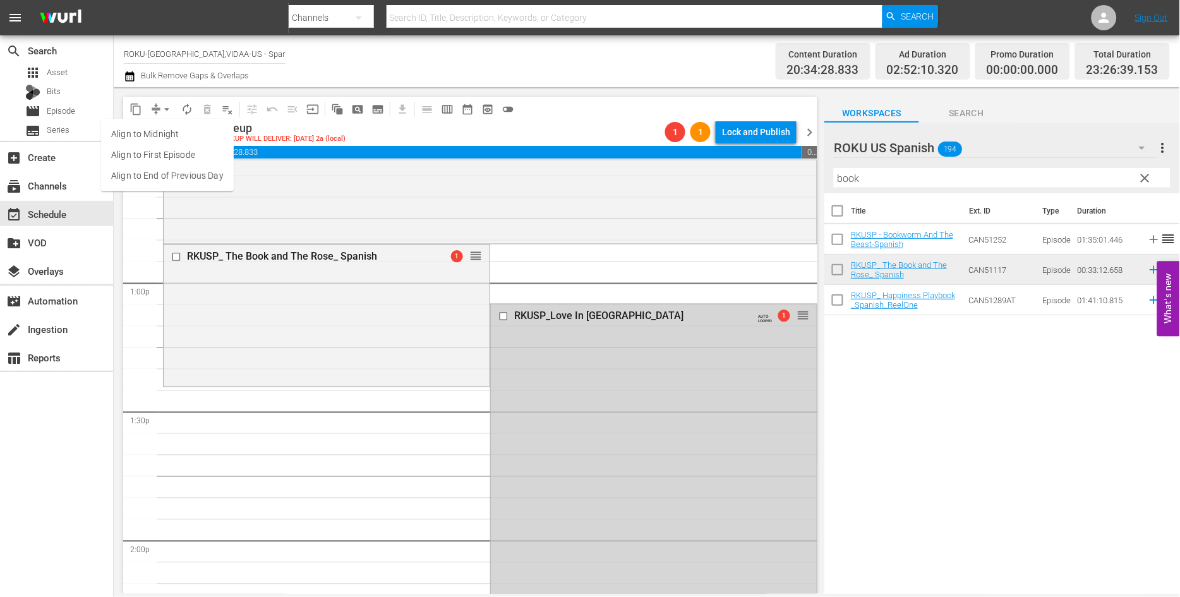
click at [173, 177] on li "Align to End of Previous Day" at bounding box center [167, 175] width 133 height 21
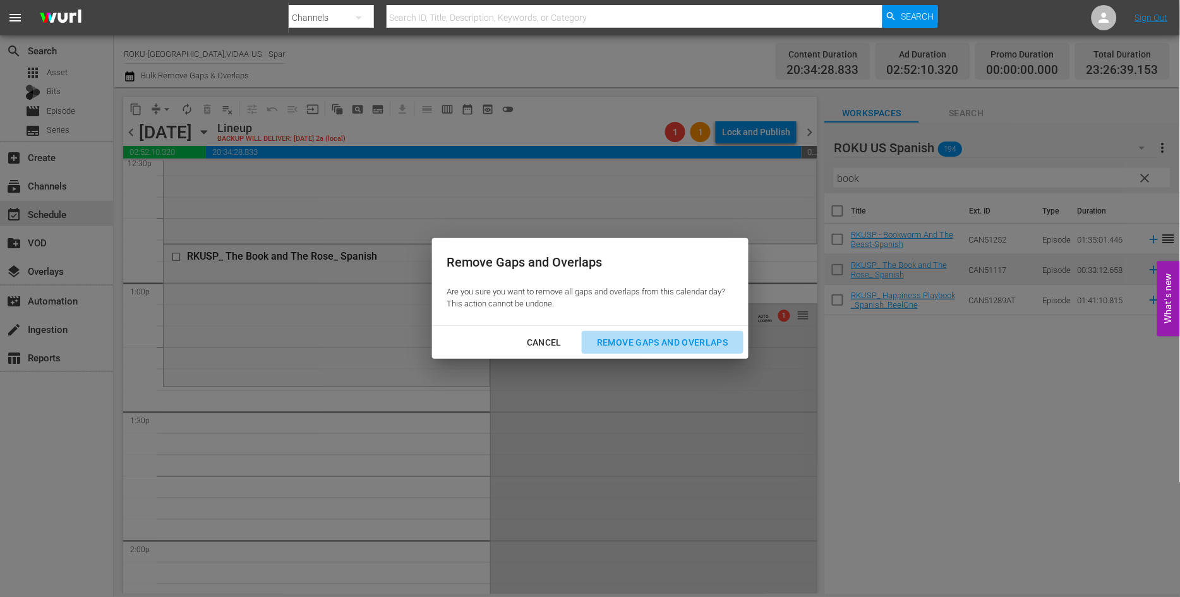
click at [679, 345] on div "Remove Gaps and Overlaps" at bounding box center [662, 343] width 151 height 16
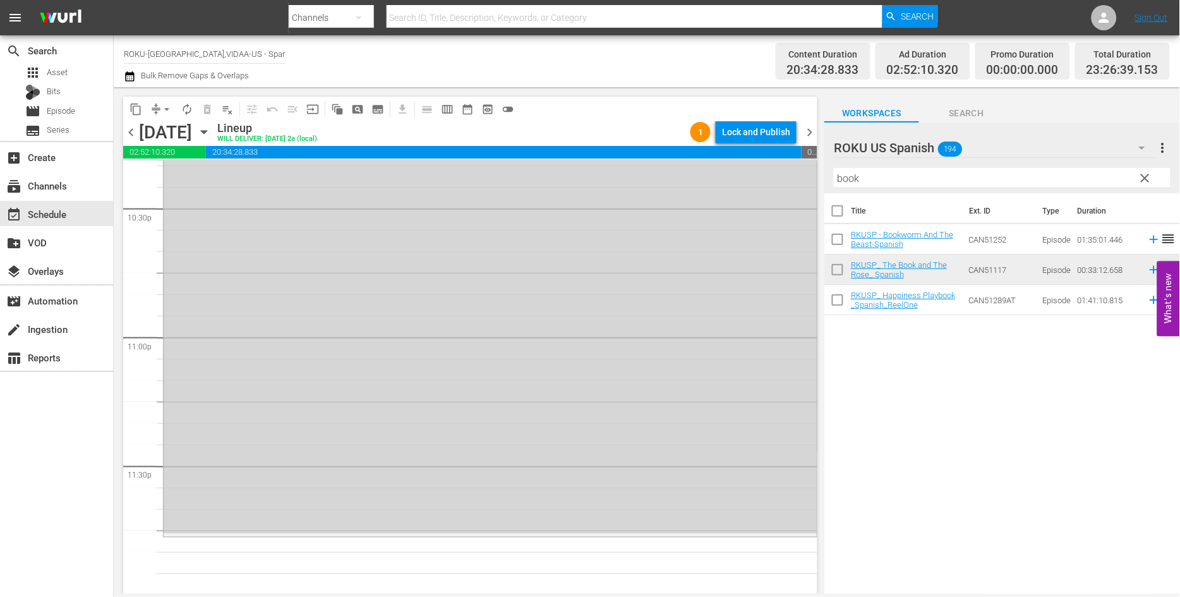
scroll to position [5750, 0]
drag, startPoint x: 898, startPoint y: 179, endPoint x: 739, endPoint y: 171, distance: 159.4
click at [739, 171] on div "content_copy compress arrow_drop_down autorenew_outlined delete_forever_outline…" at bounding box center [647, 340] width 1066 height 506
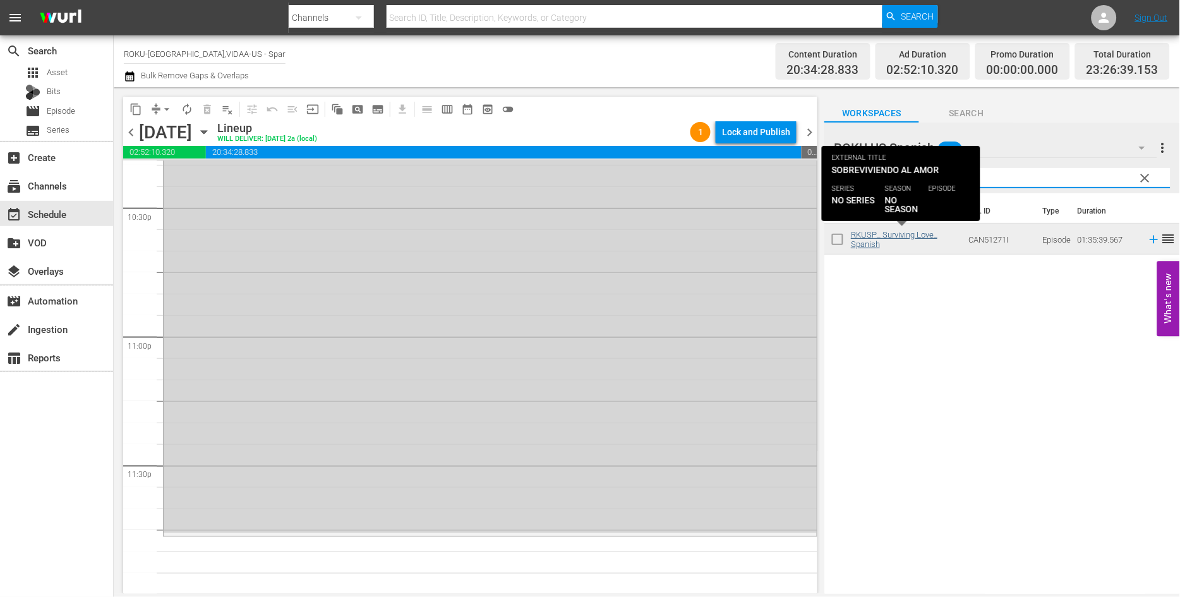
type input "survi"
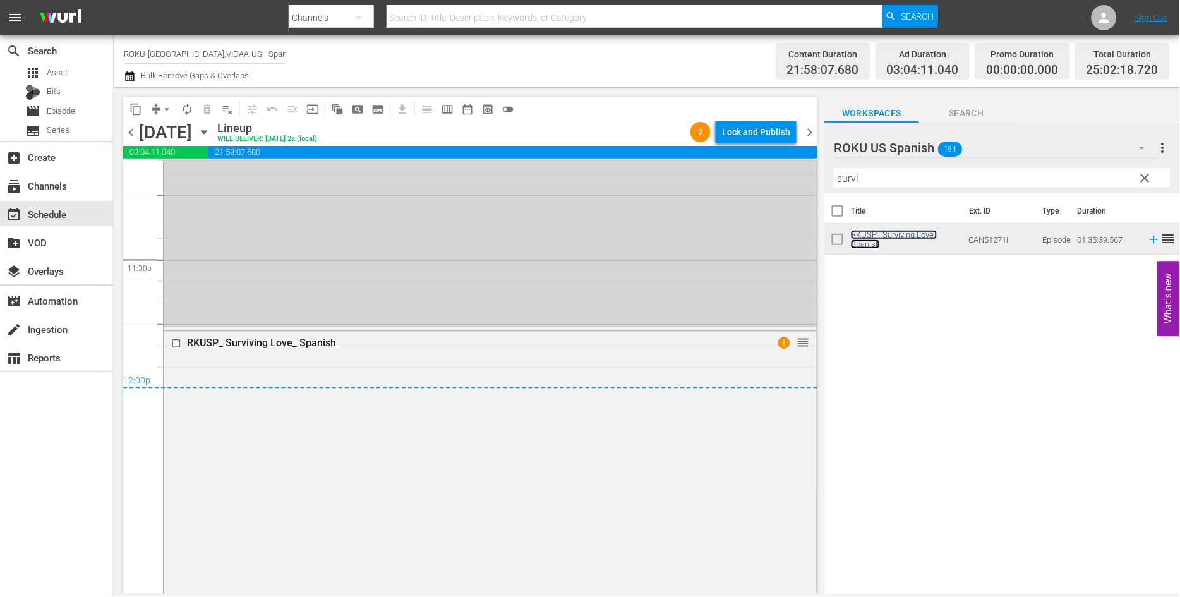
scroll to position [5964, 0]
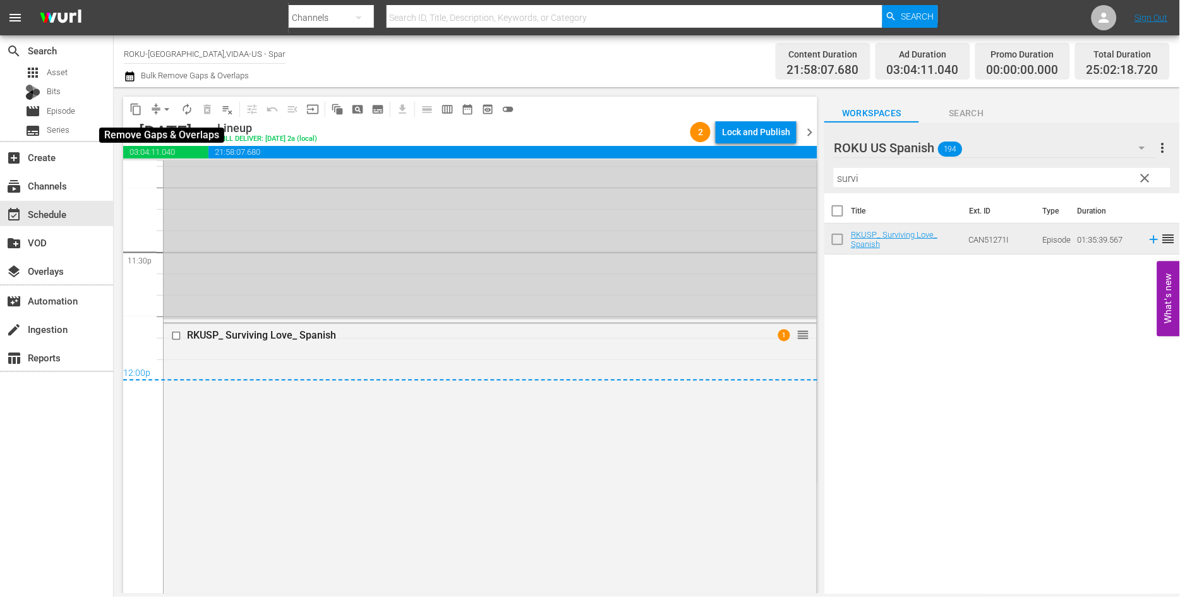
click at [168, 106] on span "arrow_drop_down" at bounding box center [166, 109] width 13 height 13
click at [218, 173] on li "Align to End of Previous Day" at bounding box center [167, 175] width 133 height 21
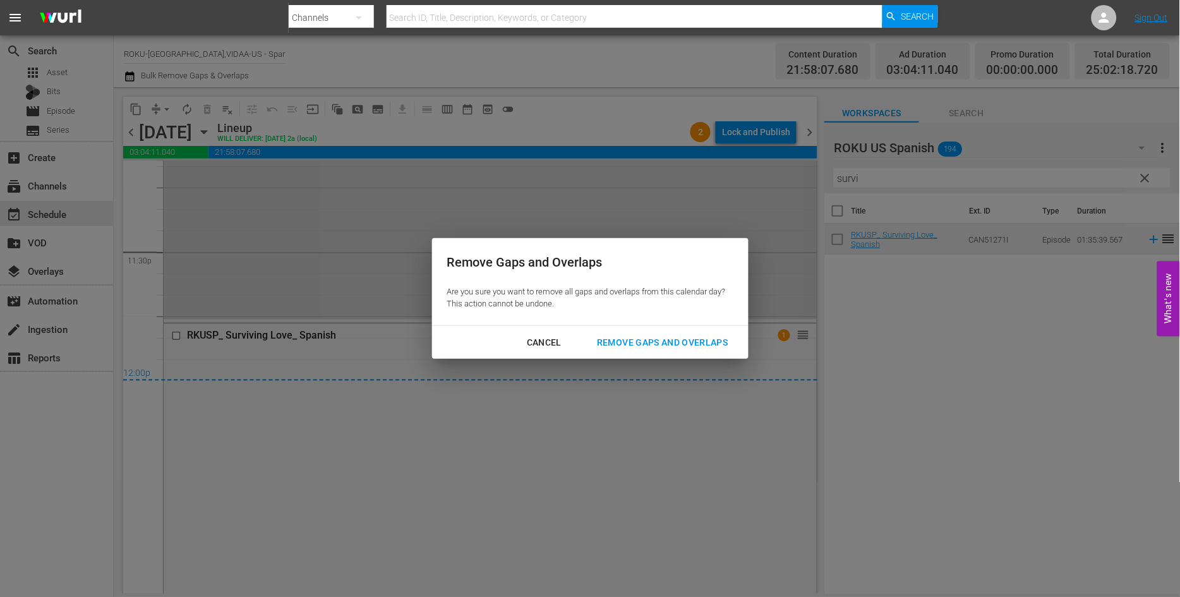
click at [649, 344] on div "Remove Gaps and Overlaps" at bounding box center [662, 343] width 151 height 16
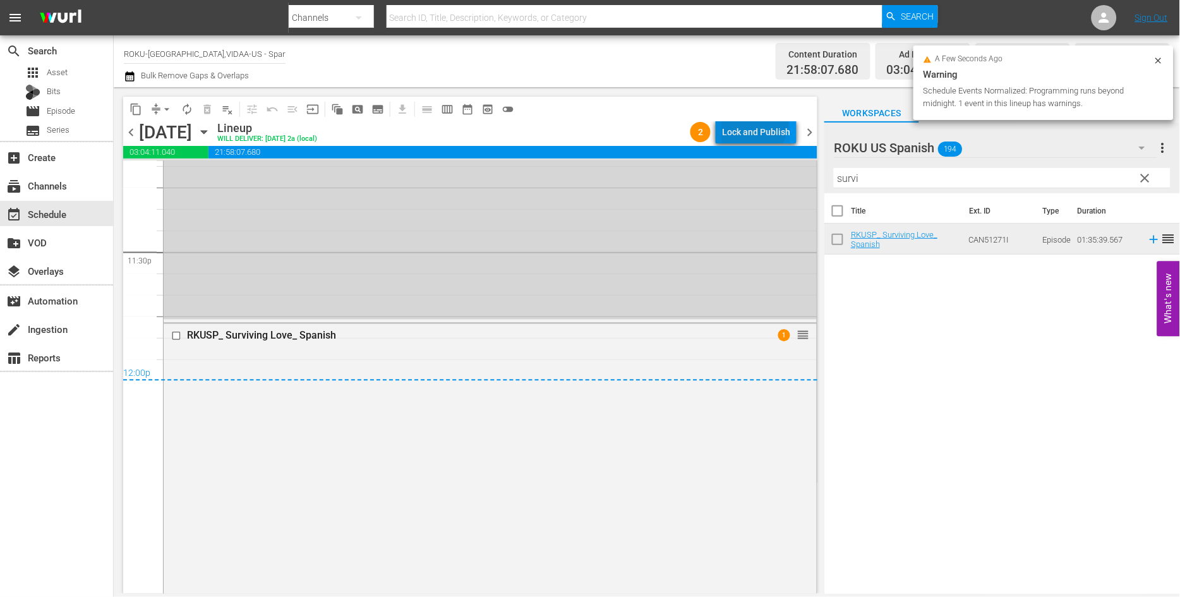
click at [746, 121] on div "Lock and Publish" at bounding box center [756, 132] width 68 height 23
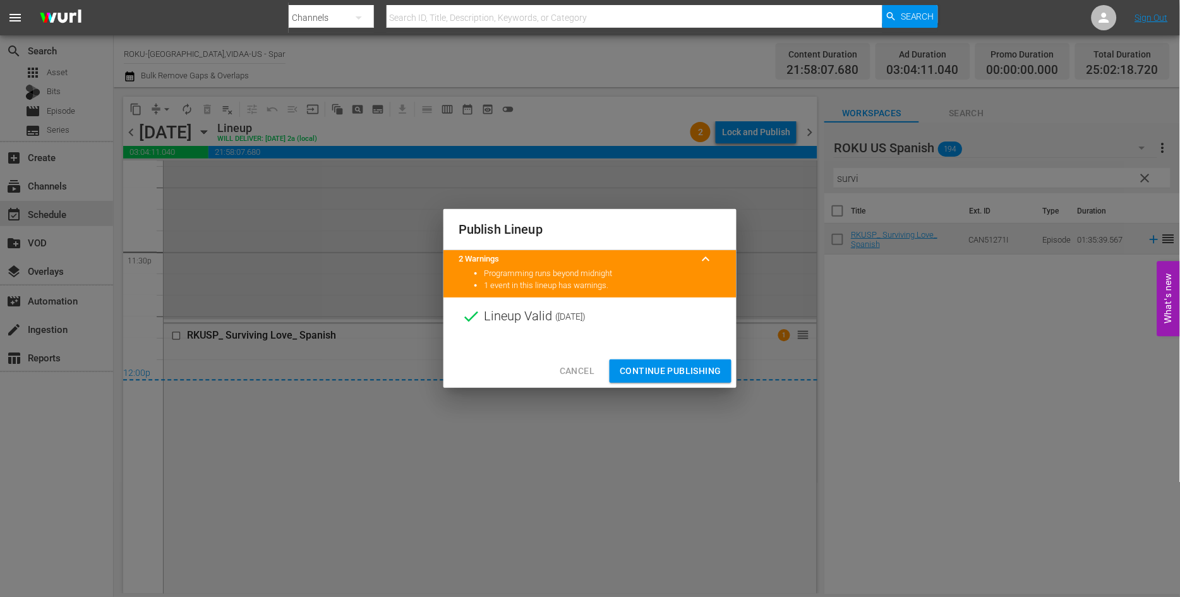
click at [677, 368] on span "Continue Publishing" at bounding box center [670, 371] width 102 height 16
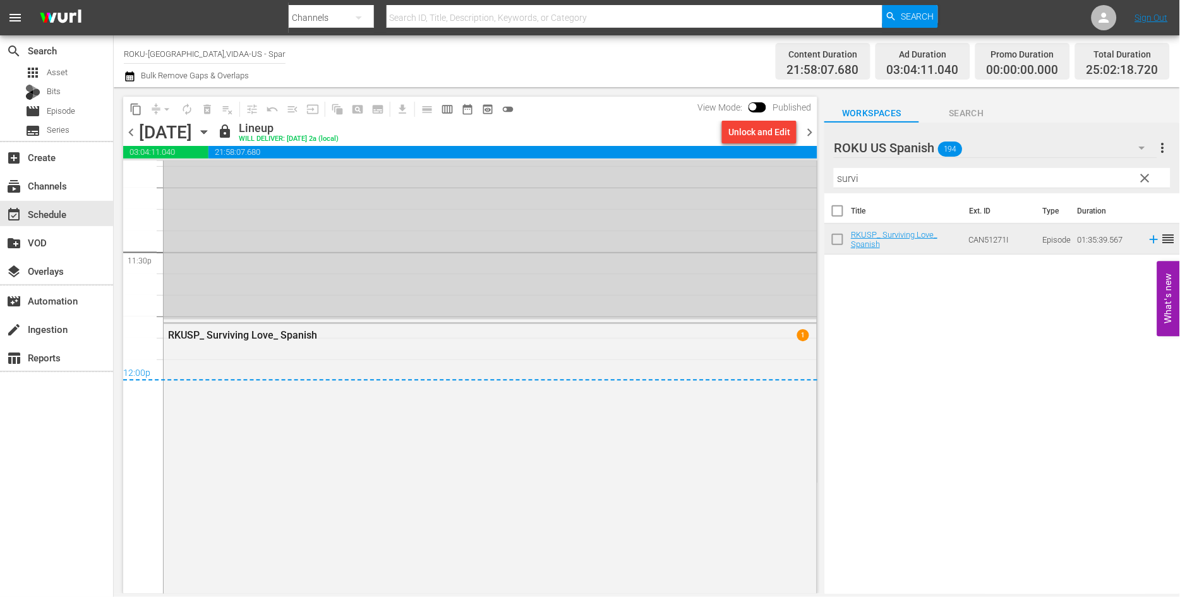
click at [211, 129] on icon "button" at bounding box center [204, 132] width 14 height 14
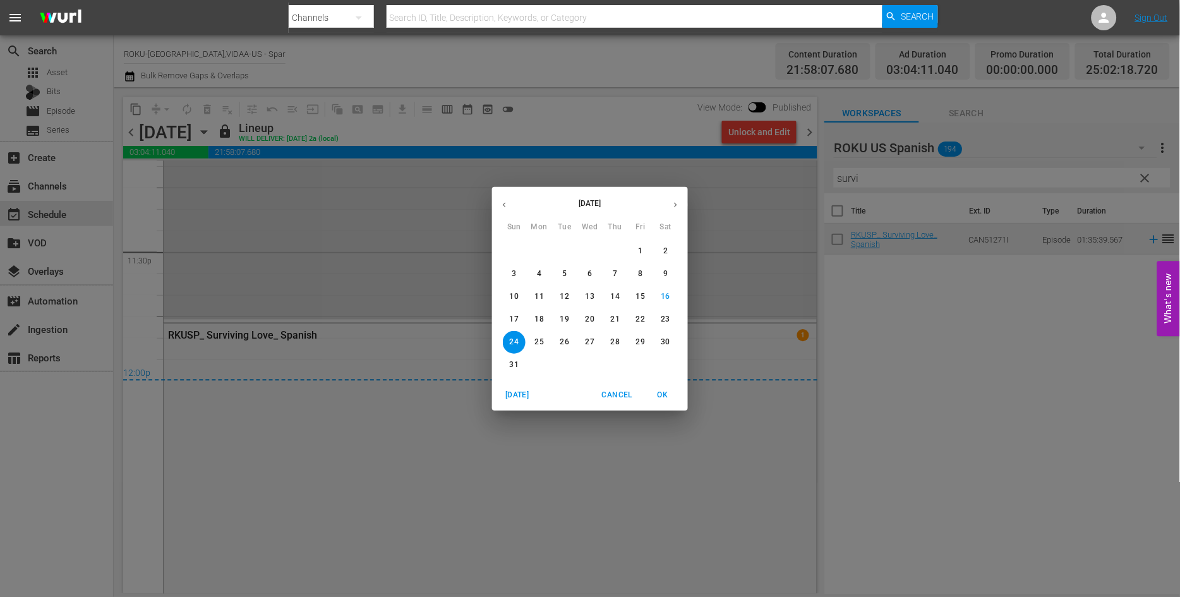
click at [541, 318] on p "18" at bounding box center [539, 319] width 9 height 11
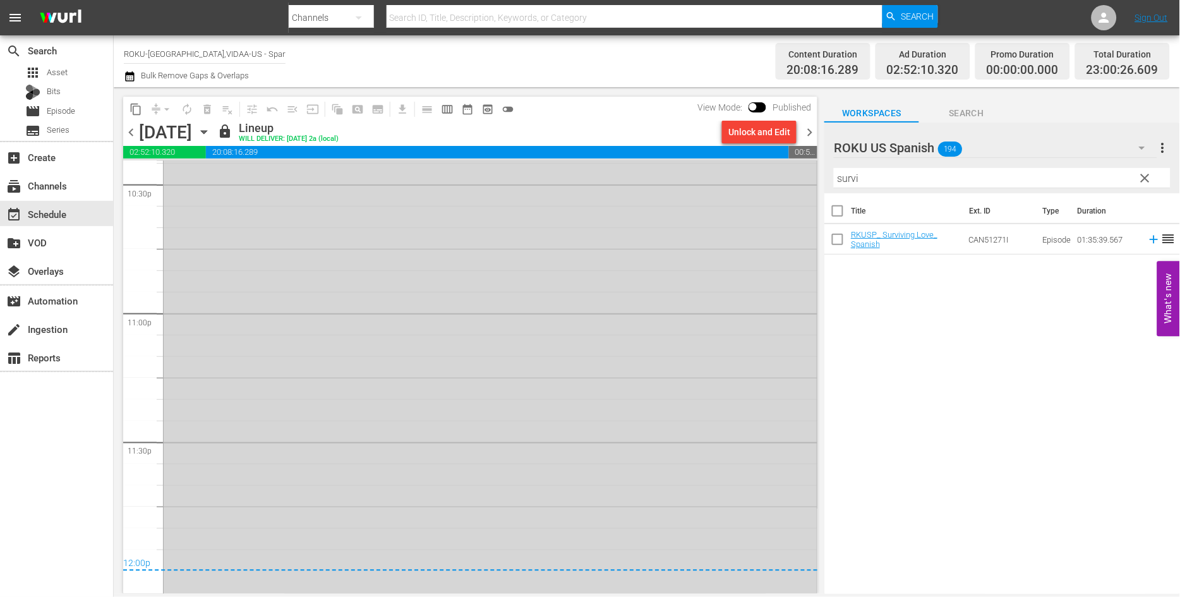
scroll to position [5776, 0]
click at [211, 129] on icon "button" at bounding box center [204, 132] width 14 height 14
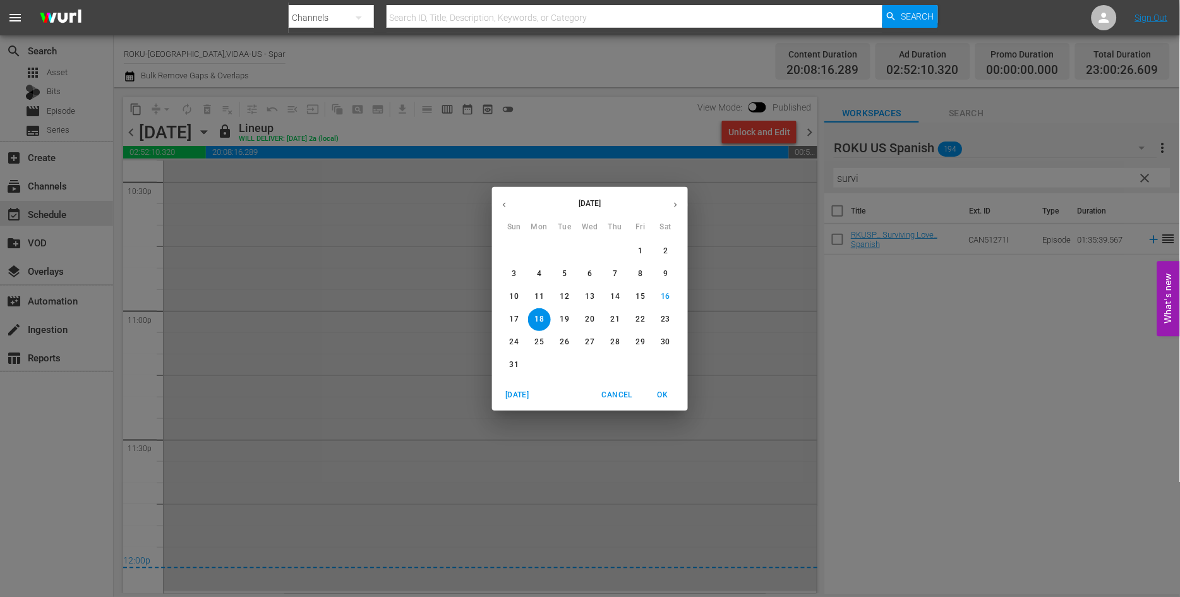
click at [564, 317] on p "19" at bounding box center [564, 319] width 9 height 11
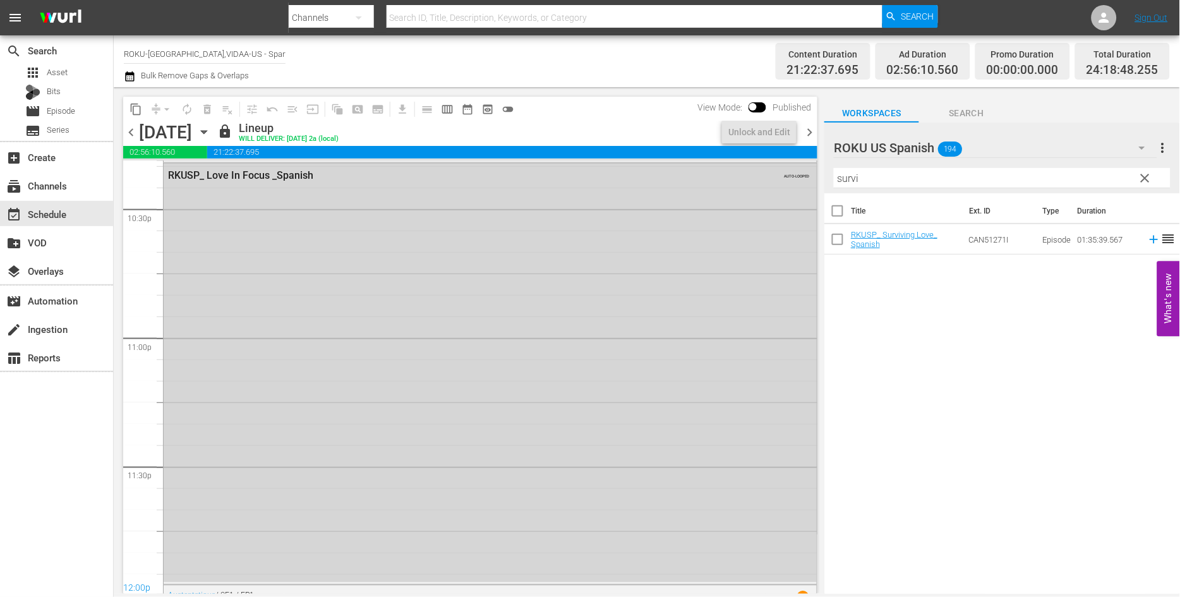
scroll to position [5819, 0]
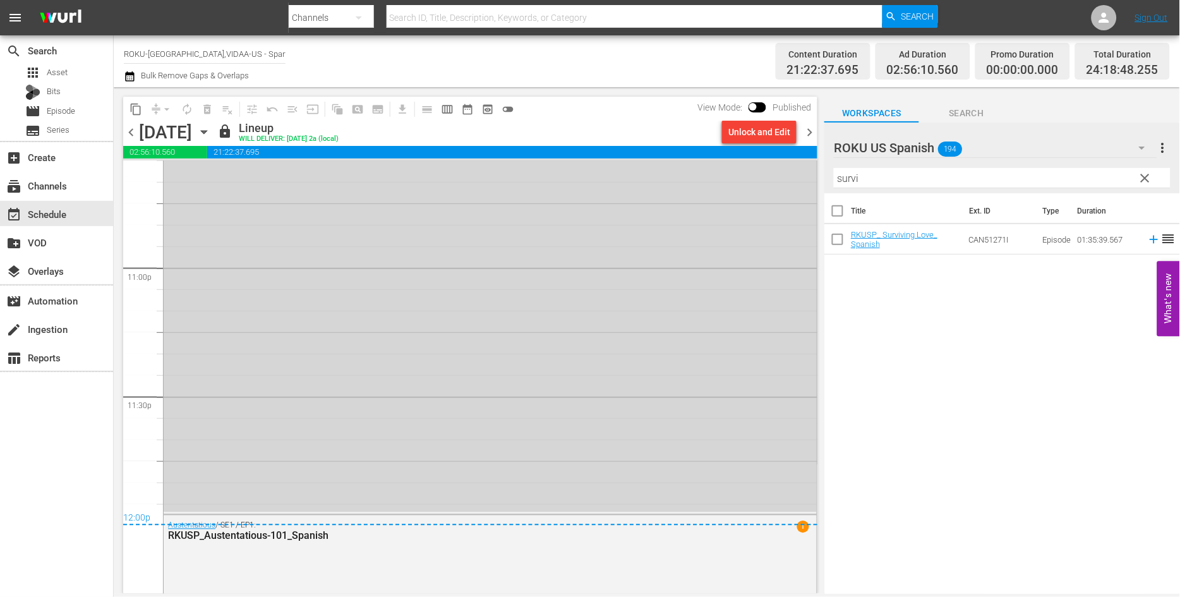
click at [206, 133] on icon "button" at bounding box center [204, 132] width 6 height 3
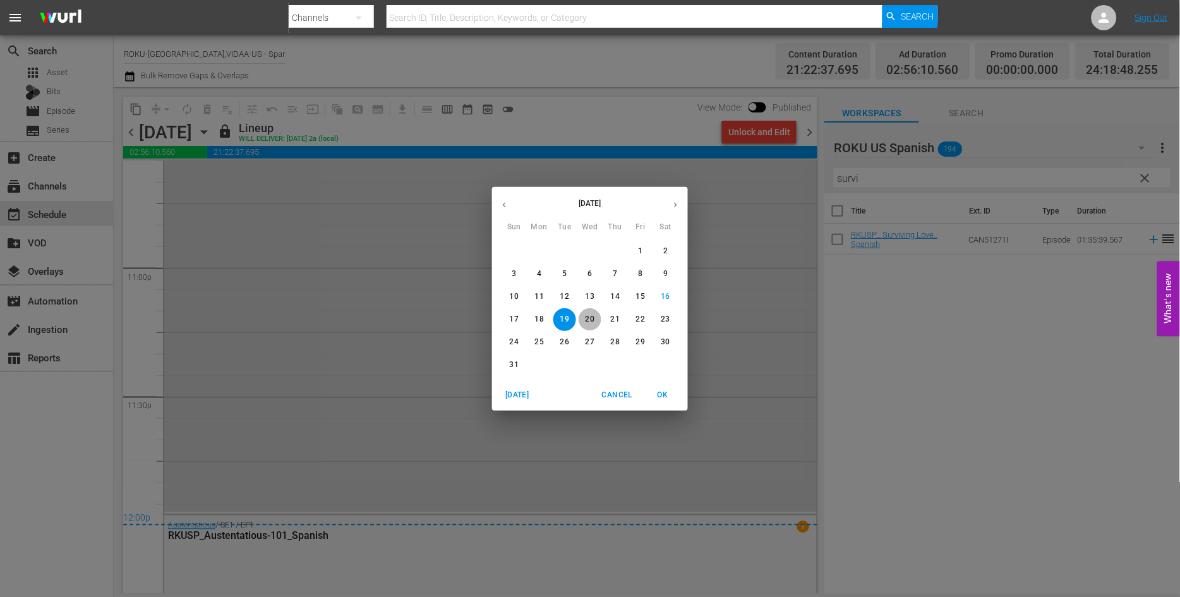
click at [589, 318] on p "20" at bounding box center [589, 319] width 9 height 11
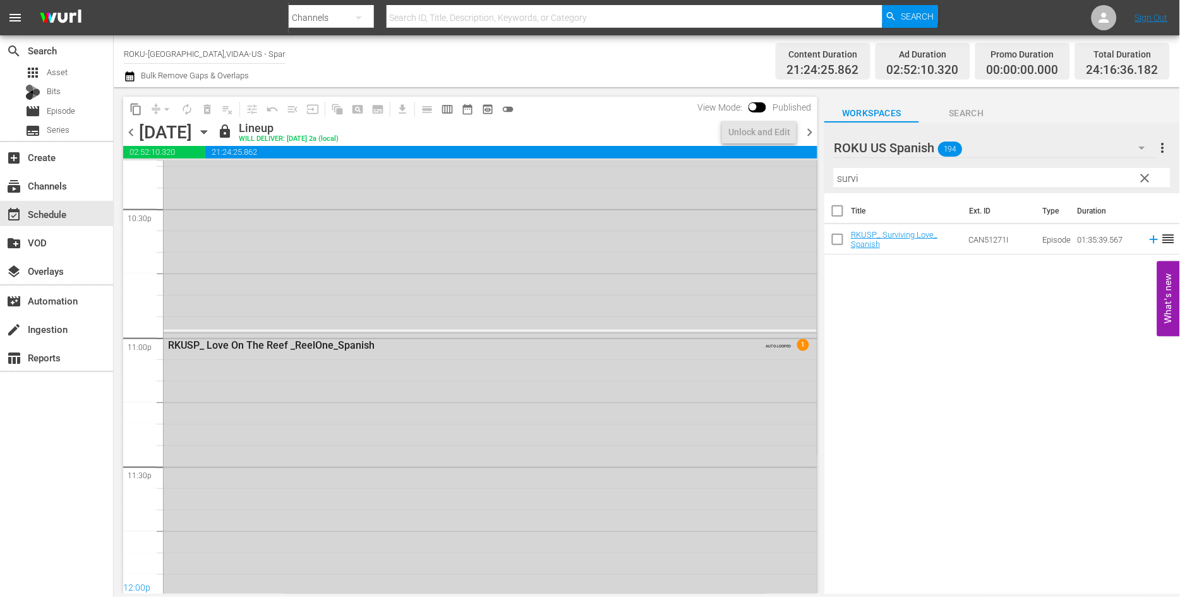
scroll to position [5819, 0]
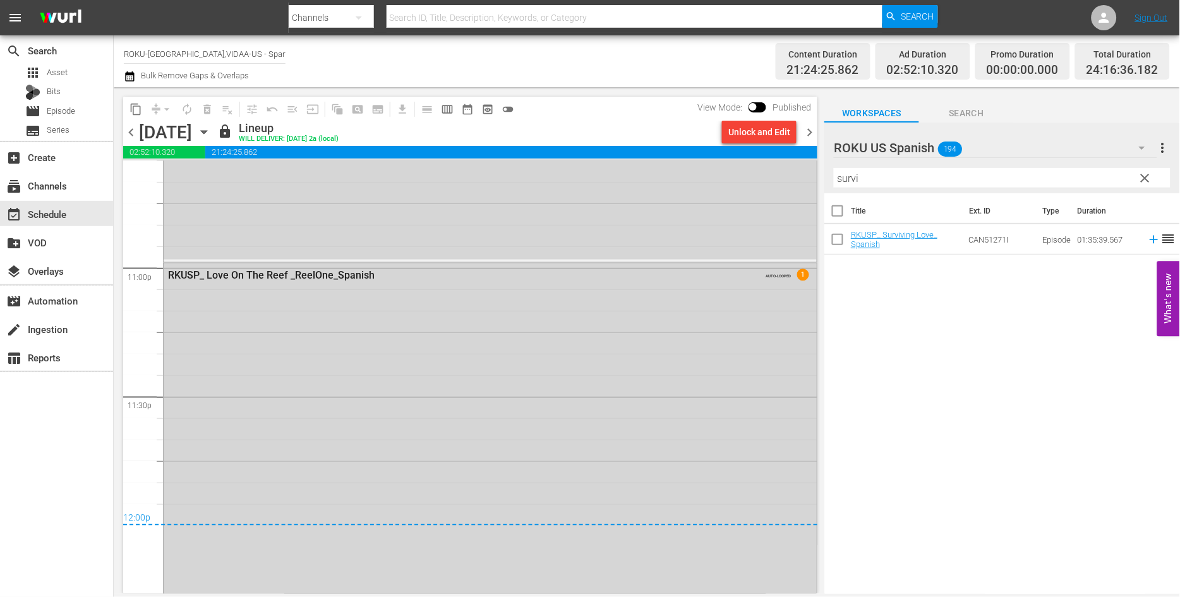
click at [206, 131] on icon "button" at bounding box center [204, 132] width 6 height 3
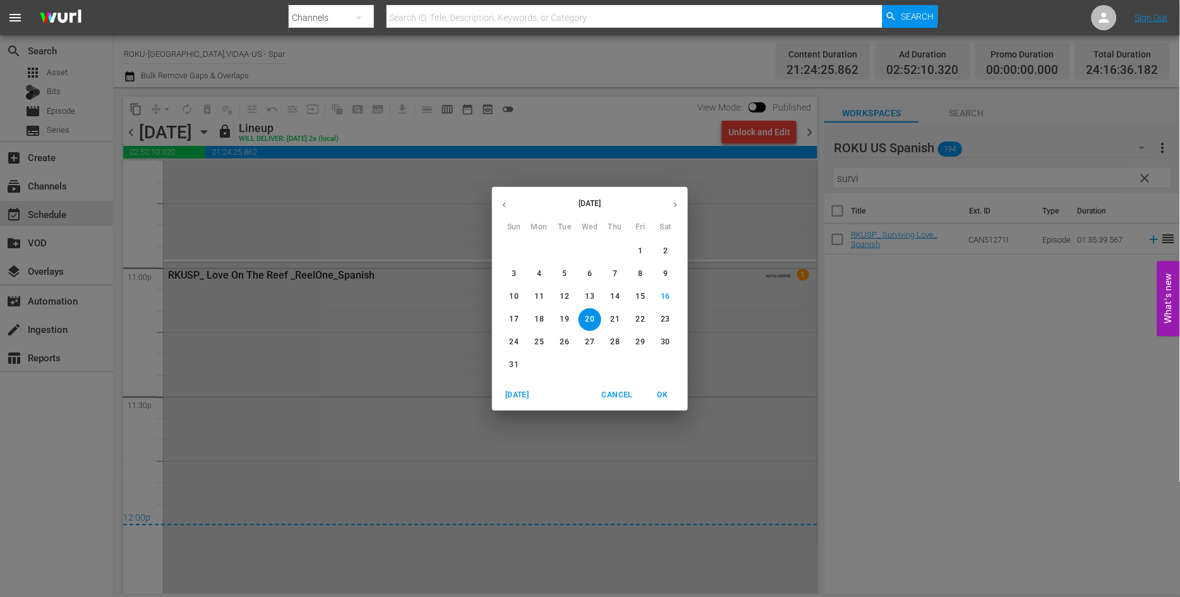
click at [614, 317] on p "21" at bounding box center [615, 319] width 9 height 11
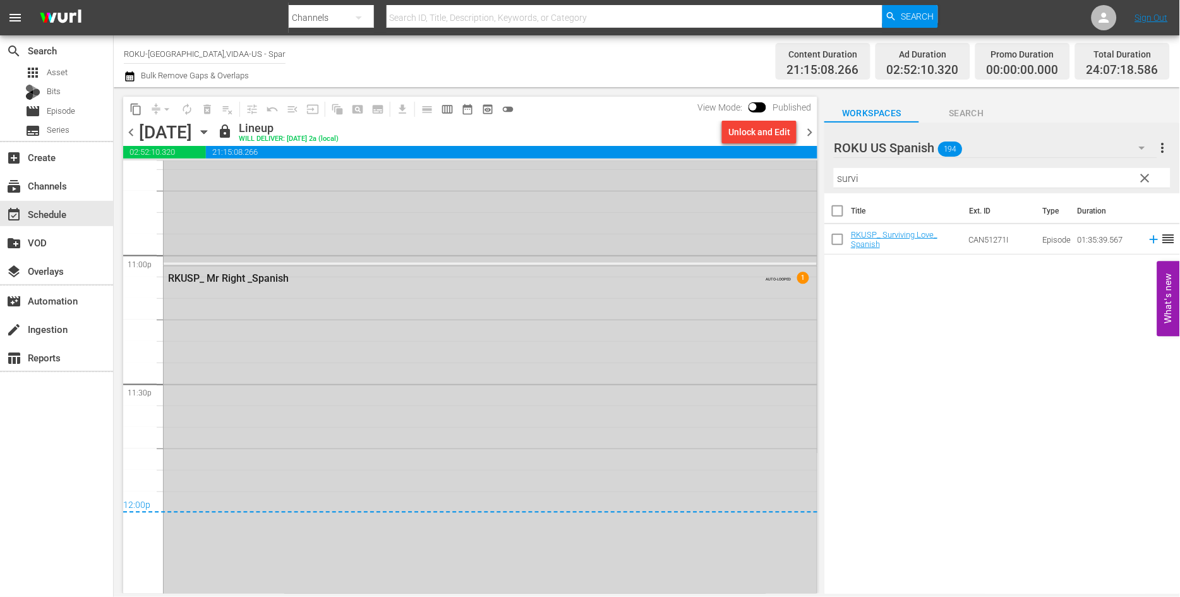
scroll to position [5820, 0]
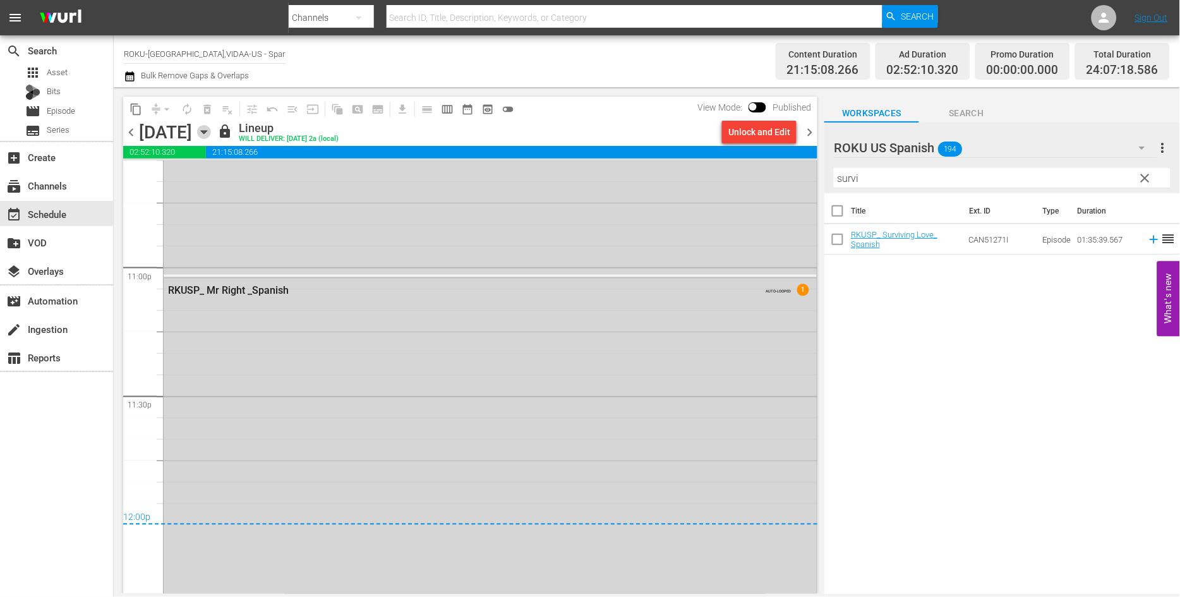
click at [211, 131] on icon "button" at bounding box center [204, 132] width 14 height 14
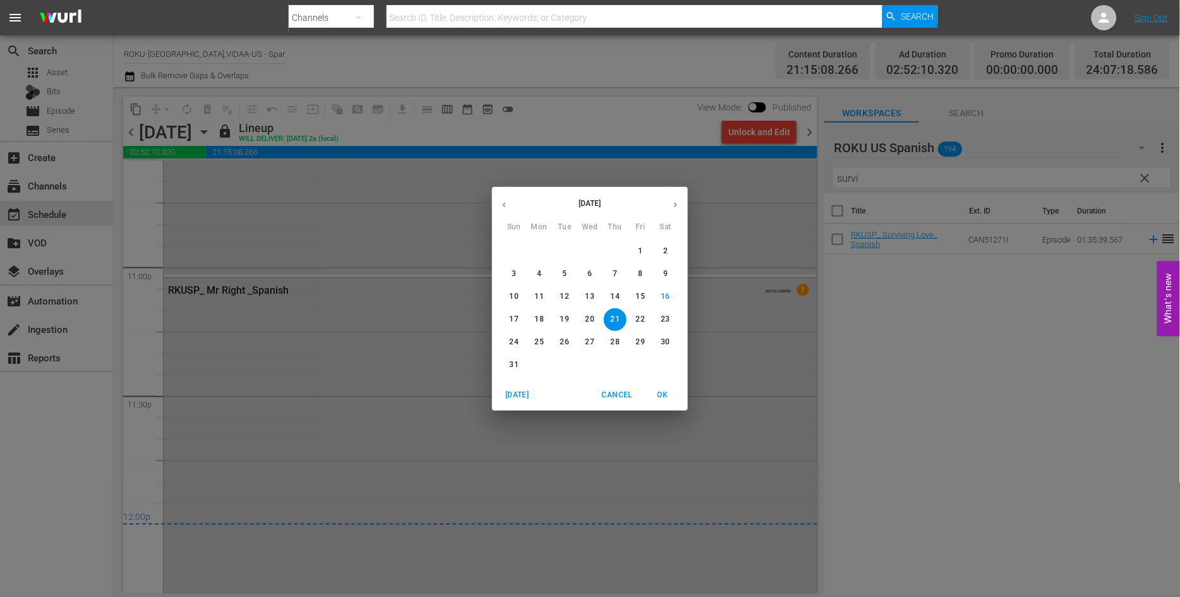
click at [640, 314] on p "22" at bounding box center [640, 319] width 9 height 11
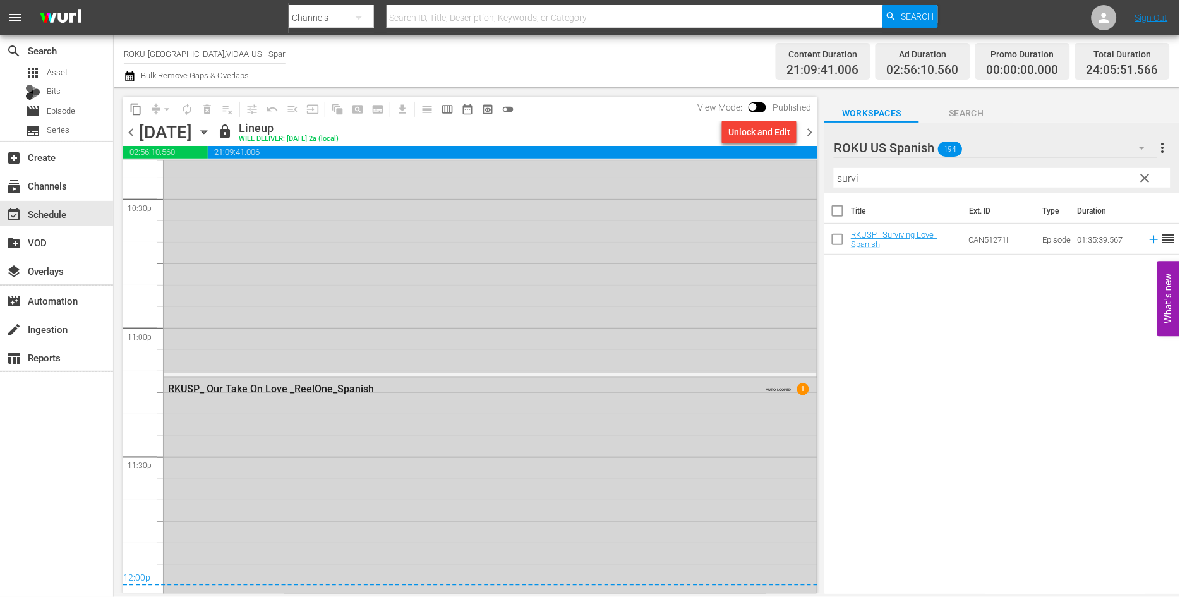
scroll to position [5705, 0]
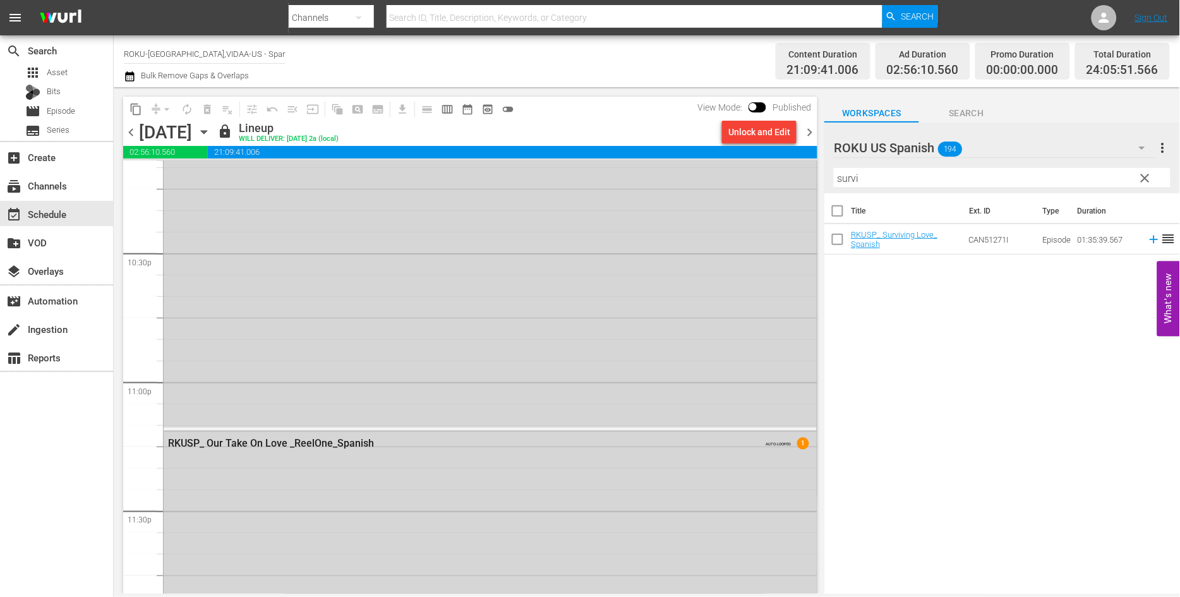
click at [206, 133] on icon "button" at bounding box center [204, 132] width 6 height 3
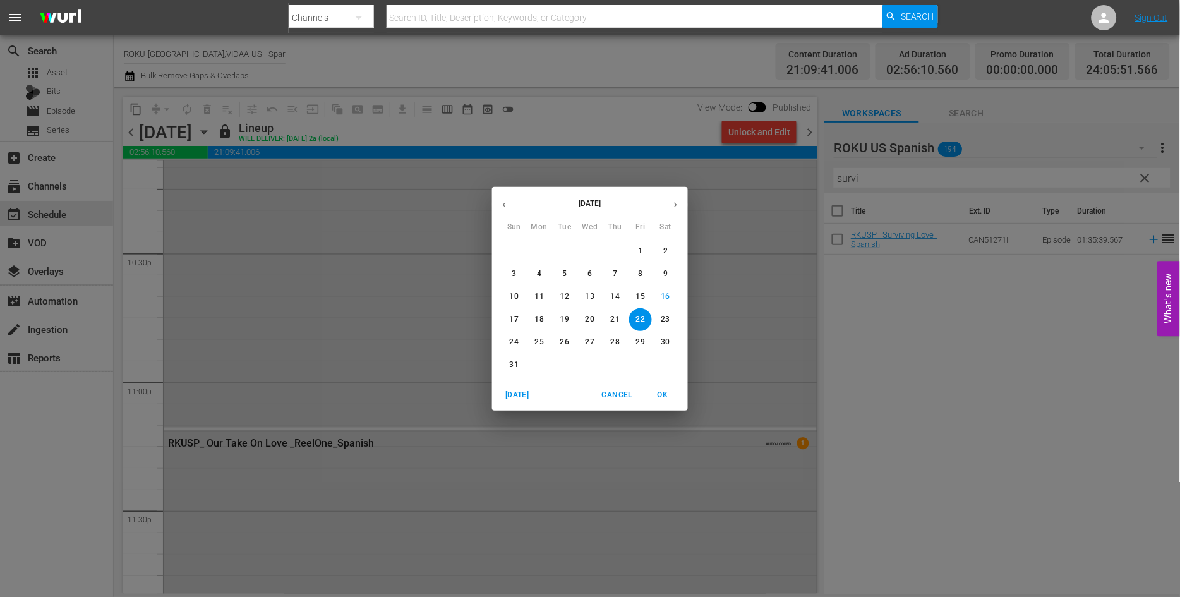
click at [665, 320] on p "23" at bounding box center [665, 319] width 9 height 11
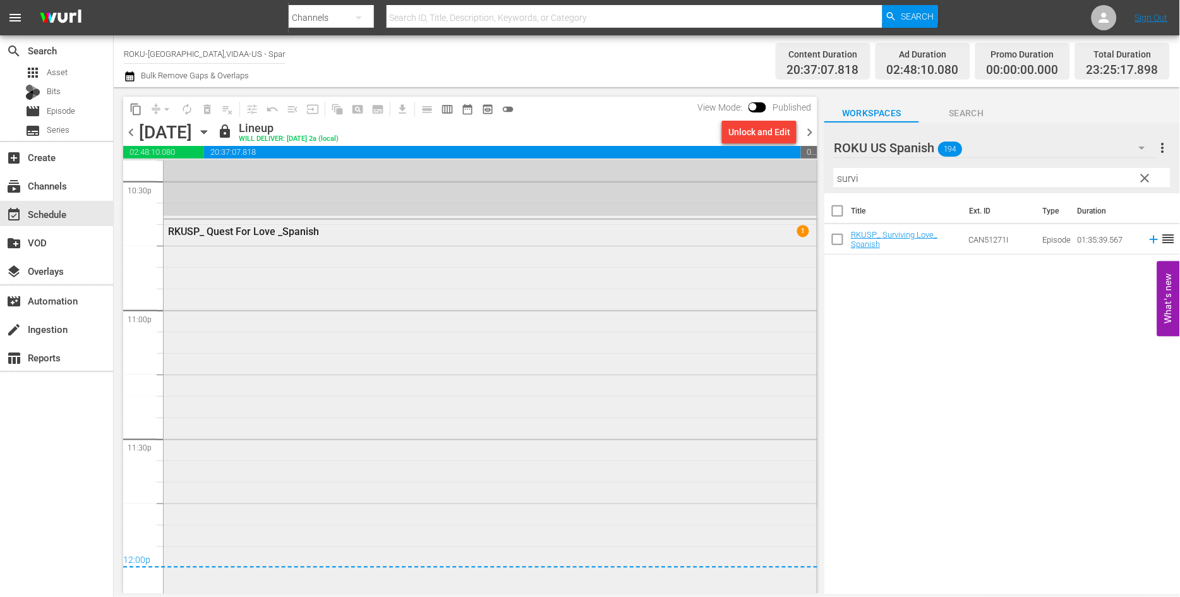
scroll to position [5696, 0]
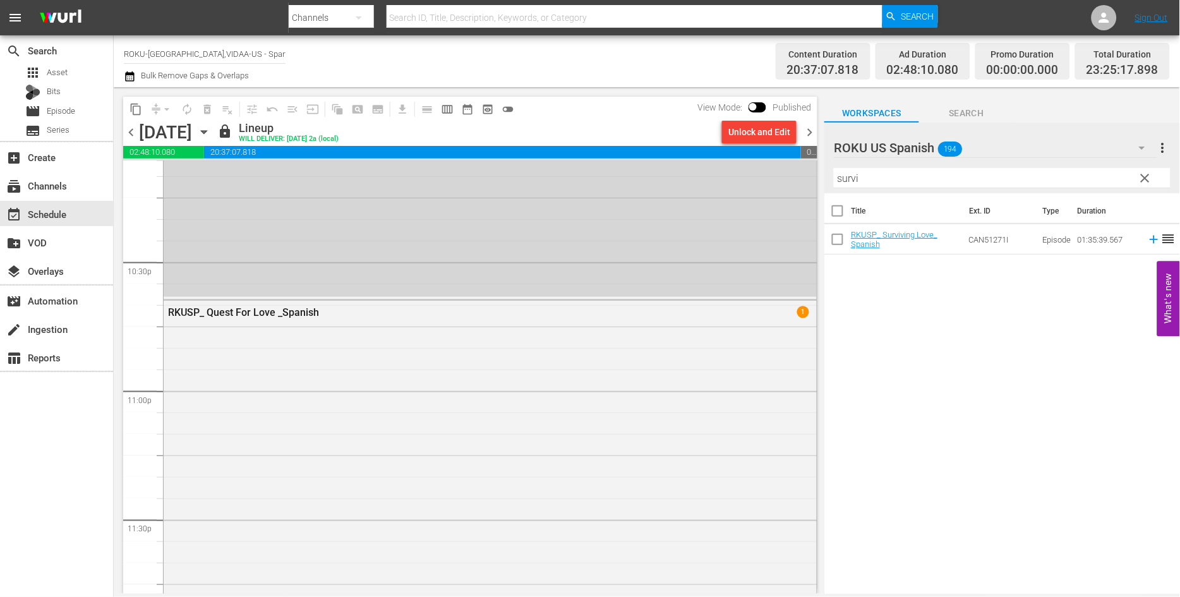
click at [211, 130] on icon "button" at bounding box center [204, 132] width 14 height 14
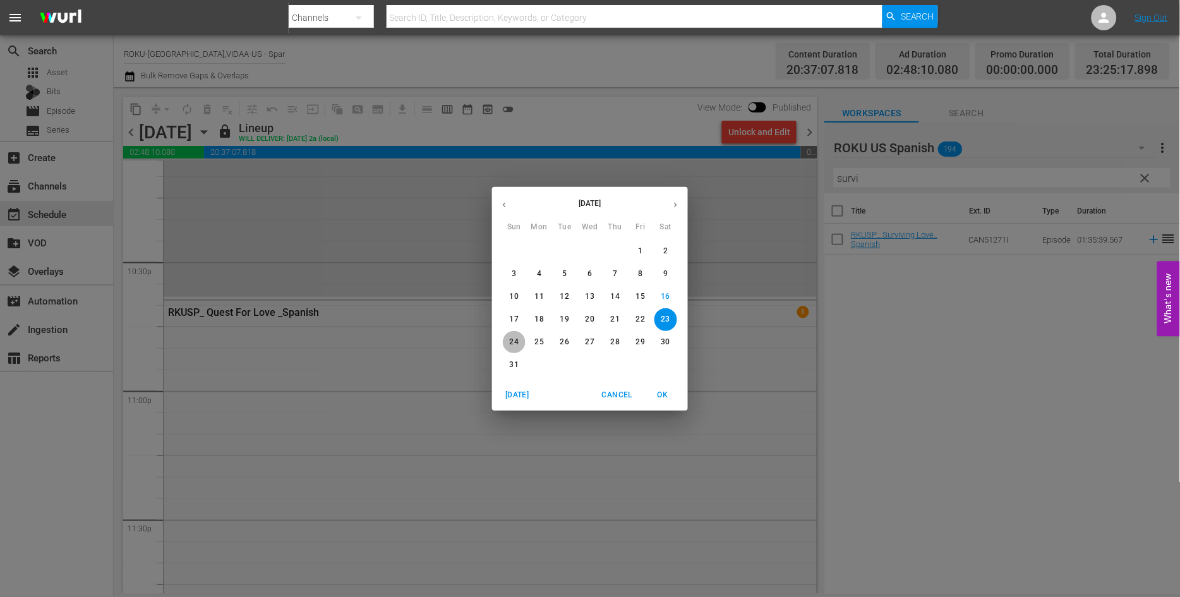
click at [514, 338] on p "24" at bounding box center [514, 342] width 9 height 11
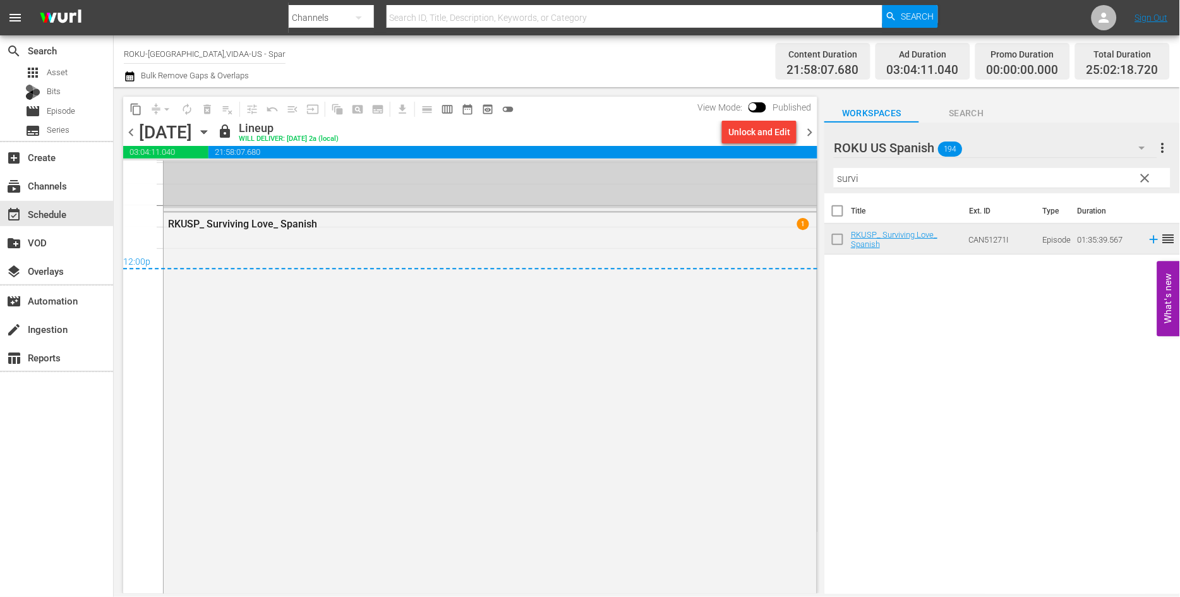
scroll to position [6100, 0]
